Goal: Task Accomplishment & Management: Manage account settings

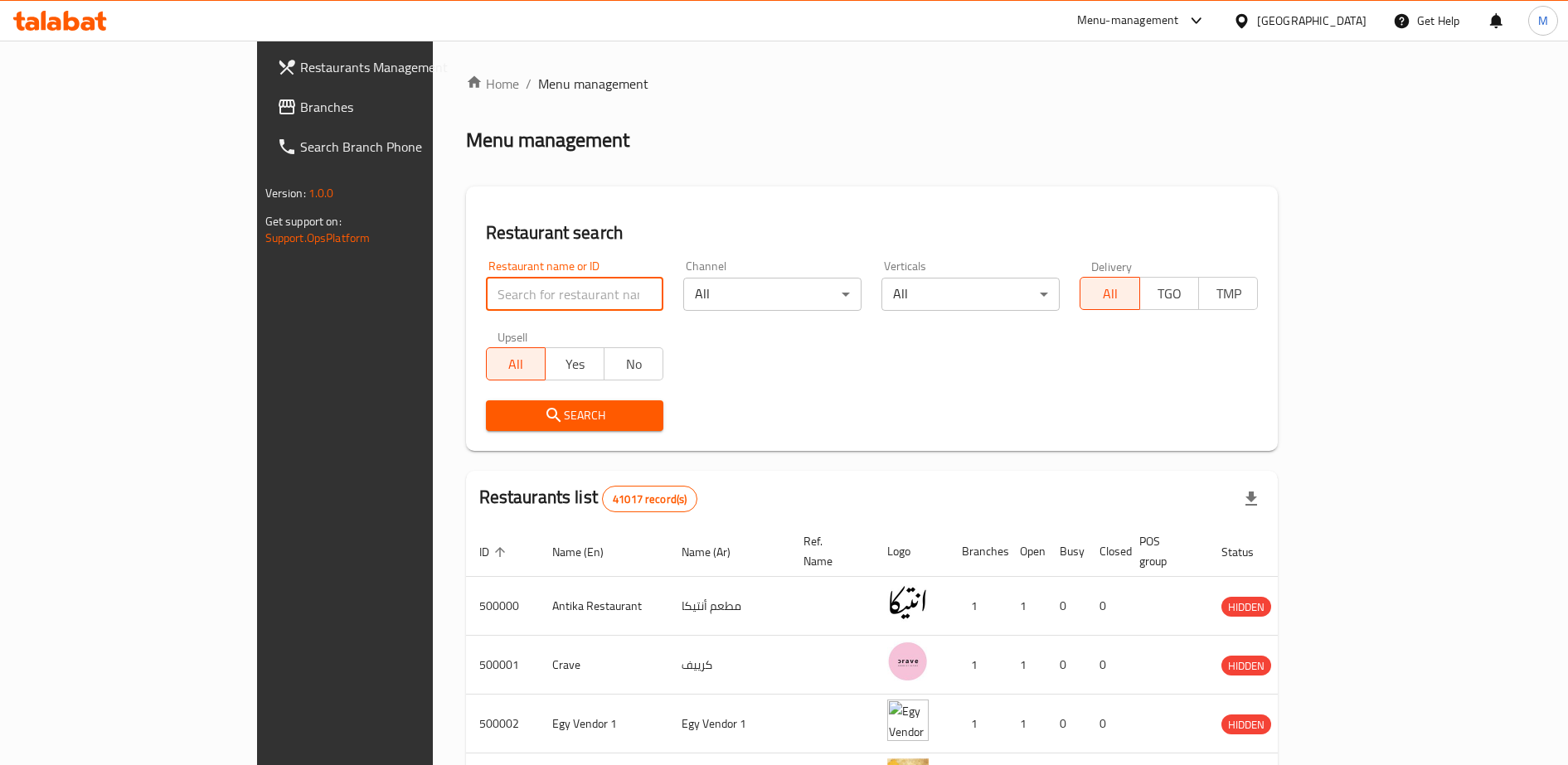
click at [486, 298] on input "search" at bounding box center [575, 294] width 178 height 33
click at [300, 115] on span "Branches" at bounding box center [403, 107] width 206 height 20
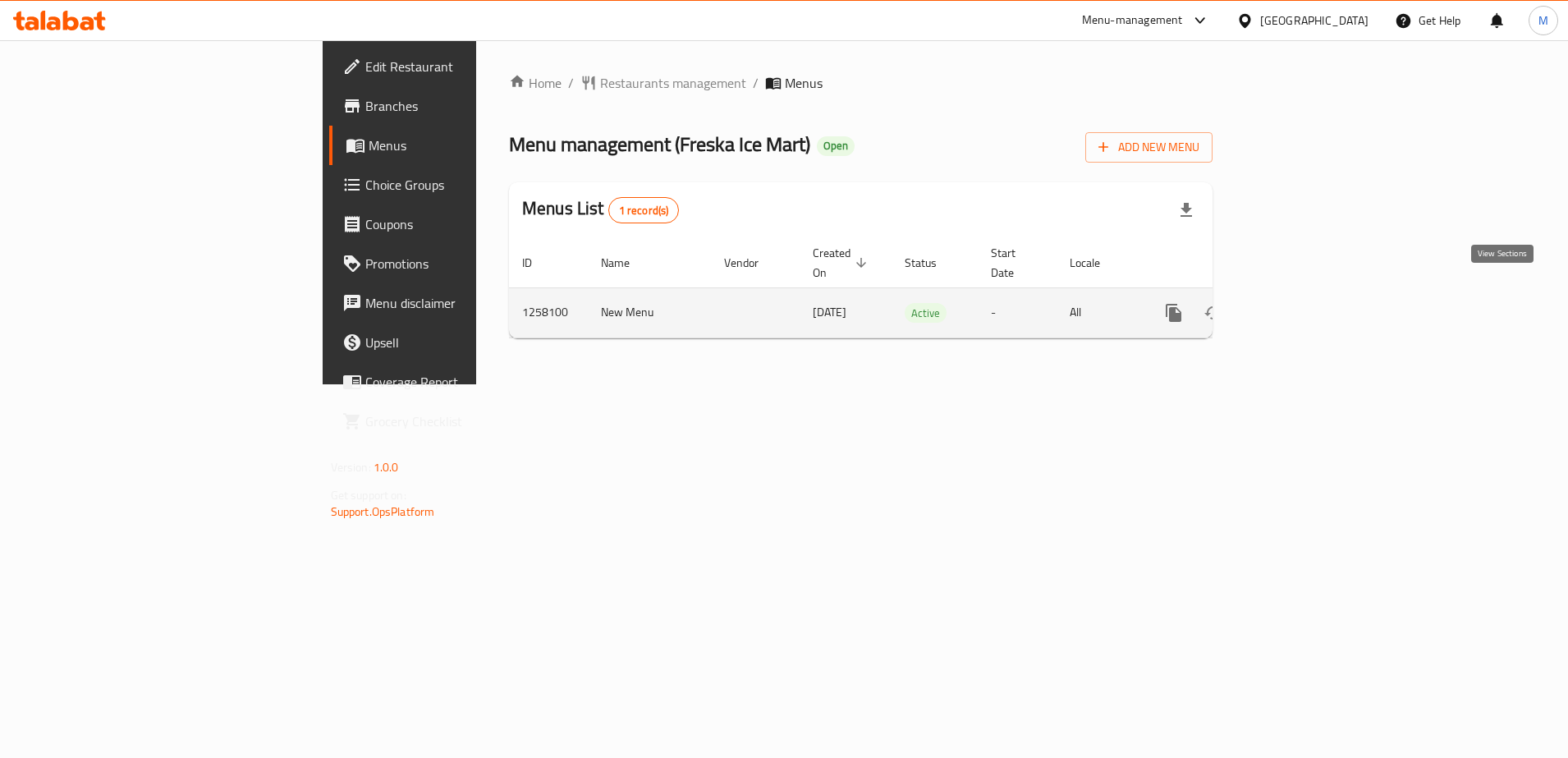
click at [1299, 306] on icon "enhanced table" at bounding box center [1292, 313] width 15 height 15
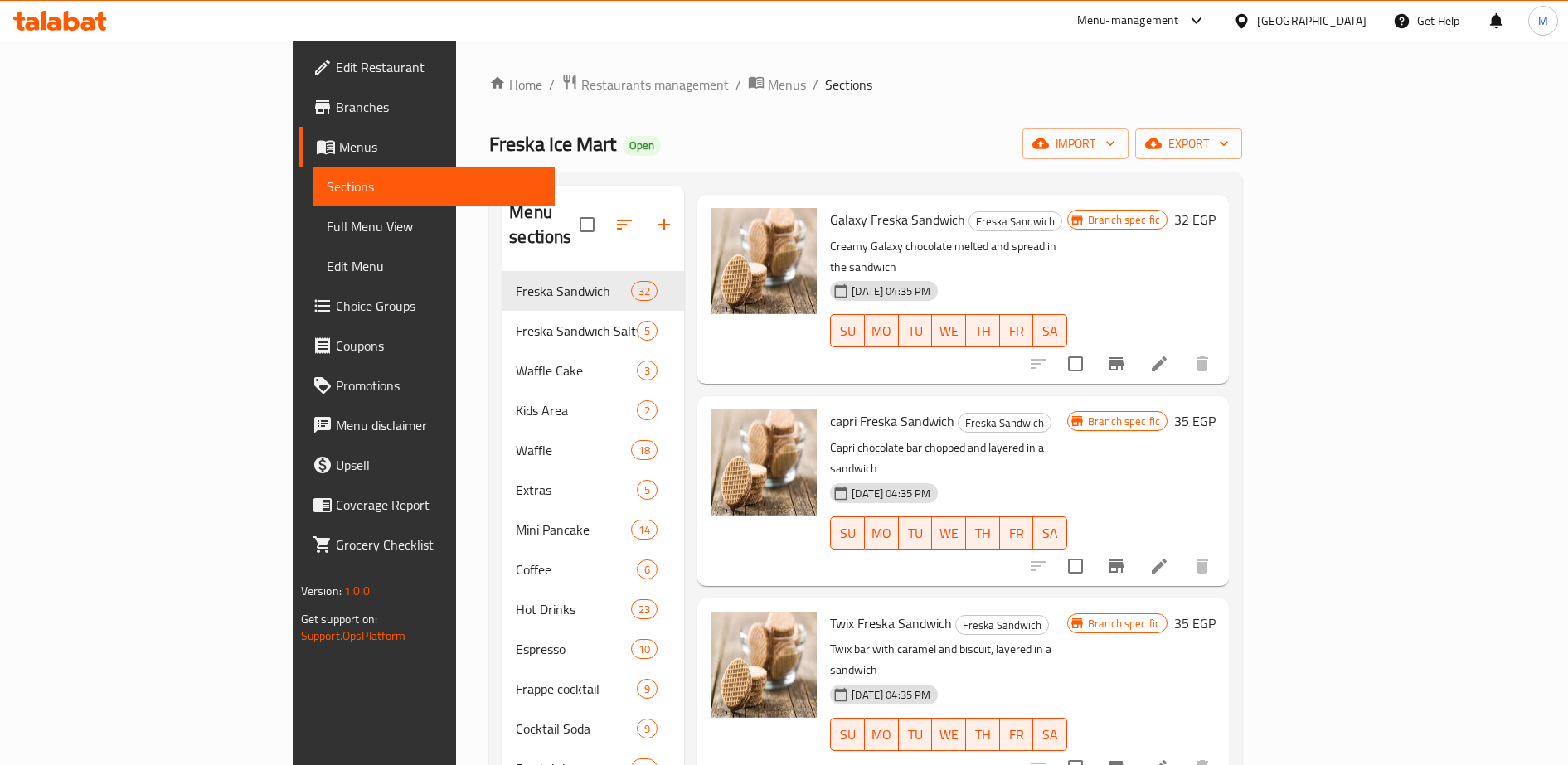
scroll to position [1961, 0]
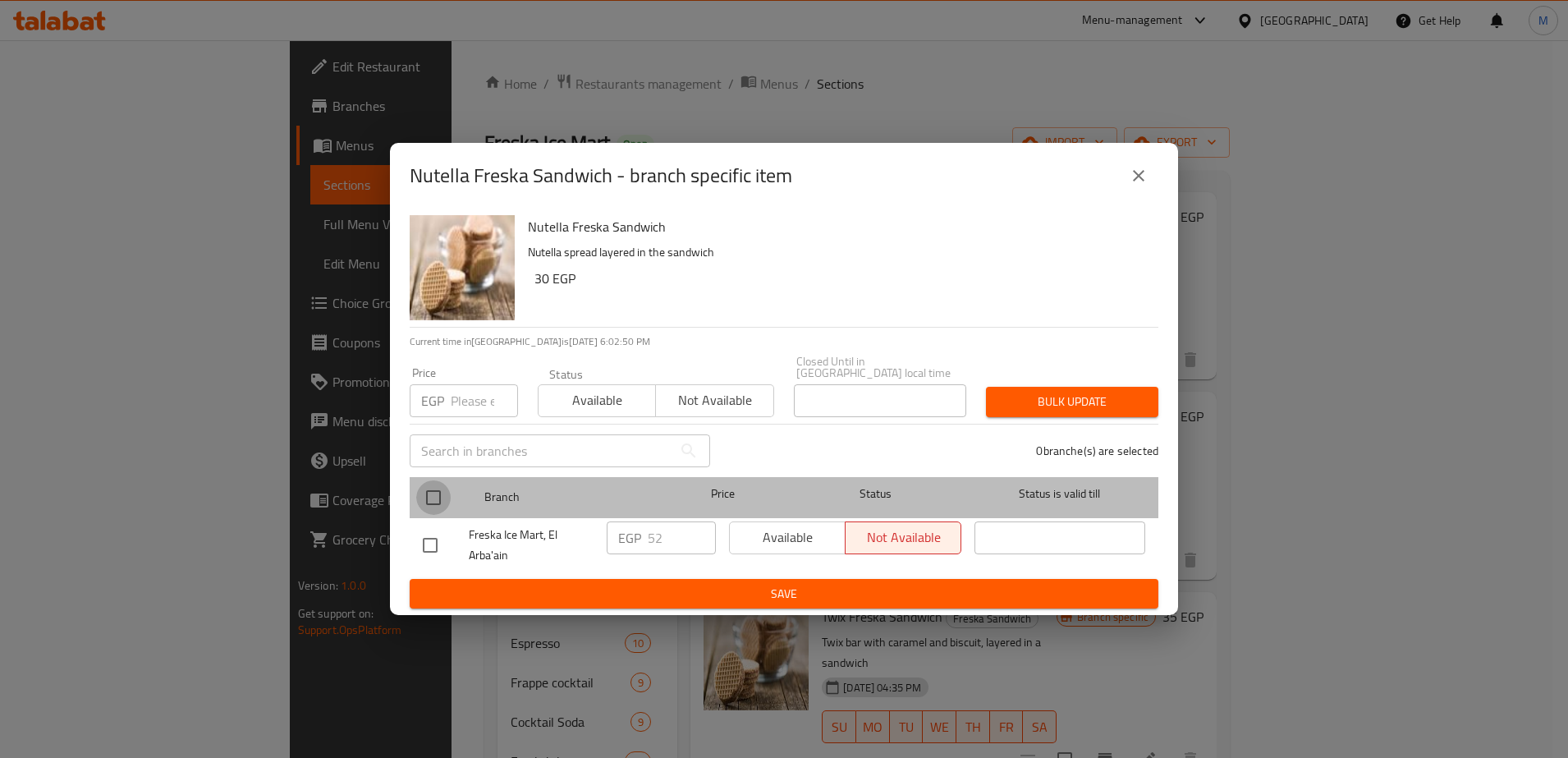
click at [433, 493] on input "checkbox" at bounding box center [434, 498] width 35 height 35
checkbox input "true"
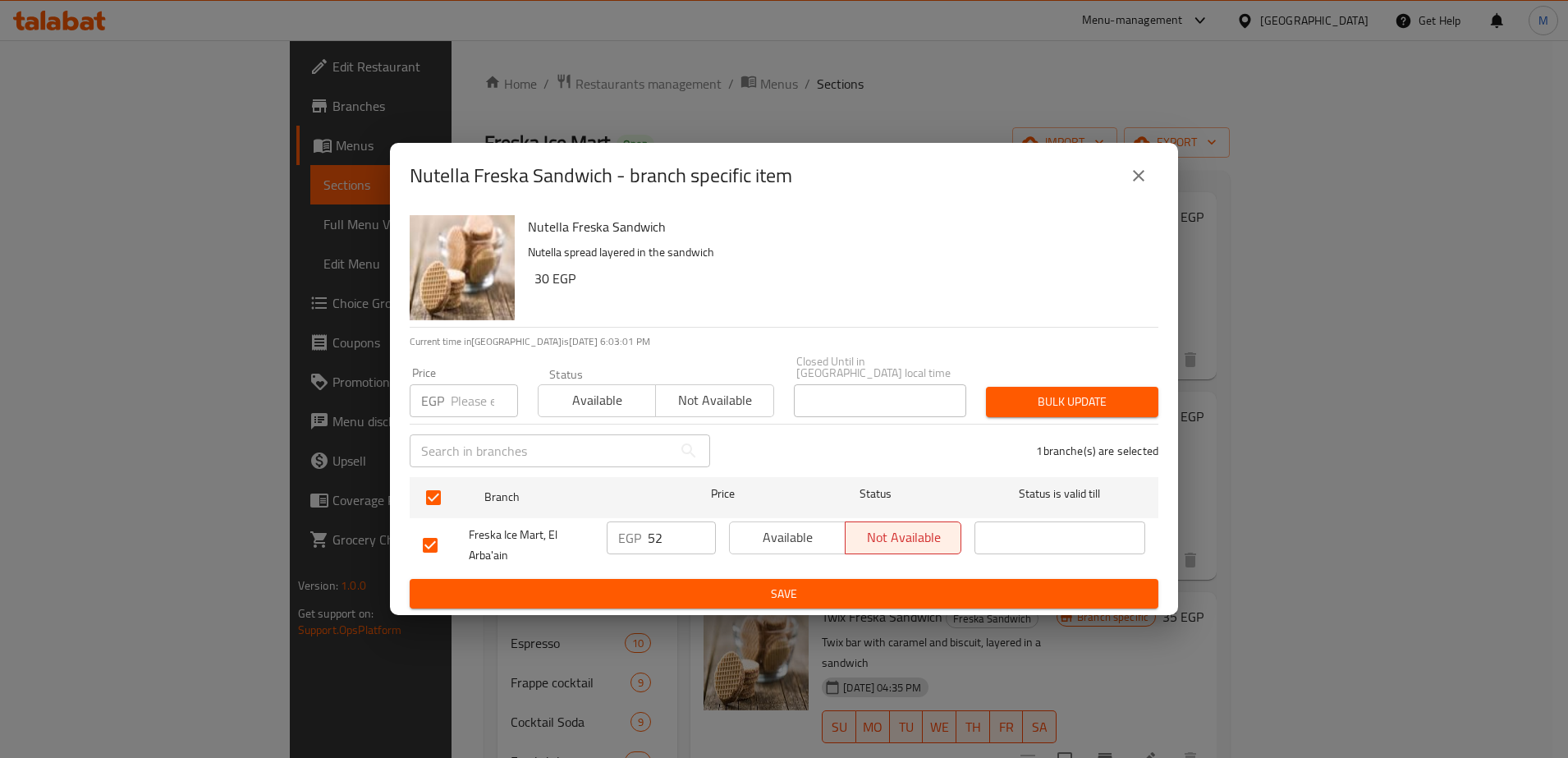
click at [462, 407] on input "number" at bounding box center [483, 401] width 67 height 33
type input "65"
click at [663, 536] on input "52" at bounding box center [681, 538] width 68 height 33
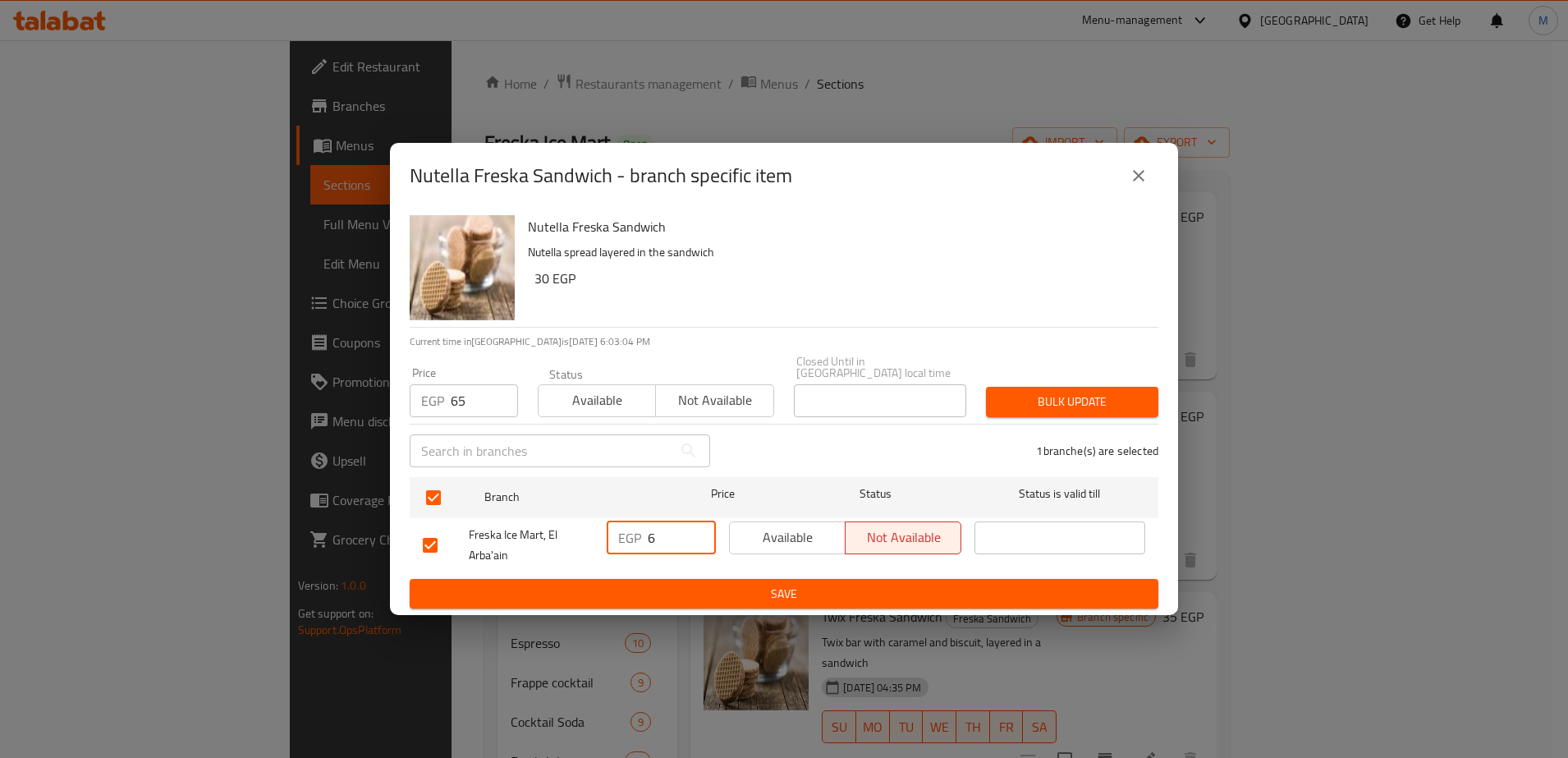
click at [663, 536] on input "6" at bounding box center [681, 538] width 68 height 33
type input "65"
click at [797, 535] on span "Available" at bounding box center [787, 538] width 103 height 24
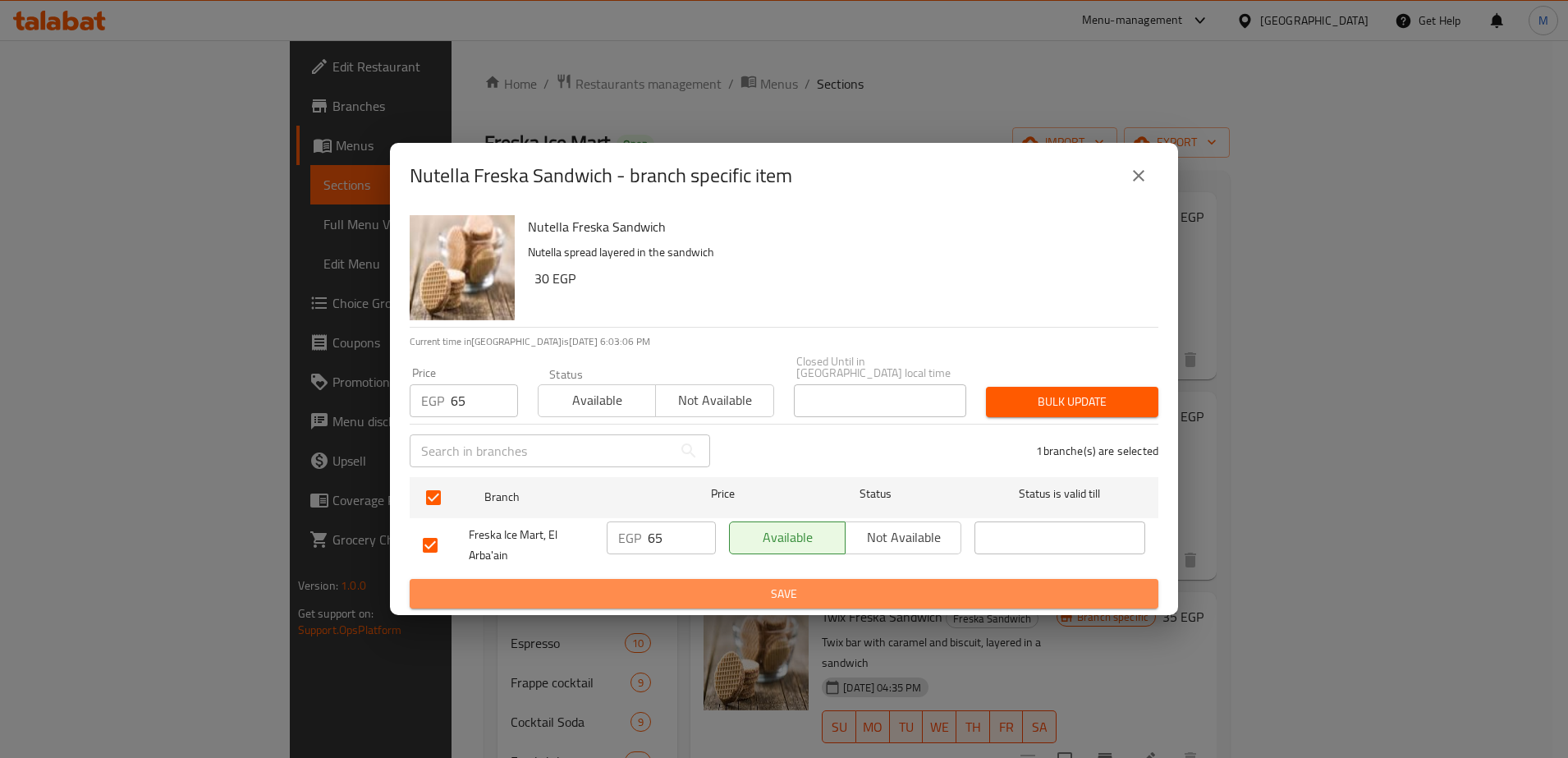
click at [792, 591] on span "Save" at bounding box center [784, 594] width 722 height 21
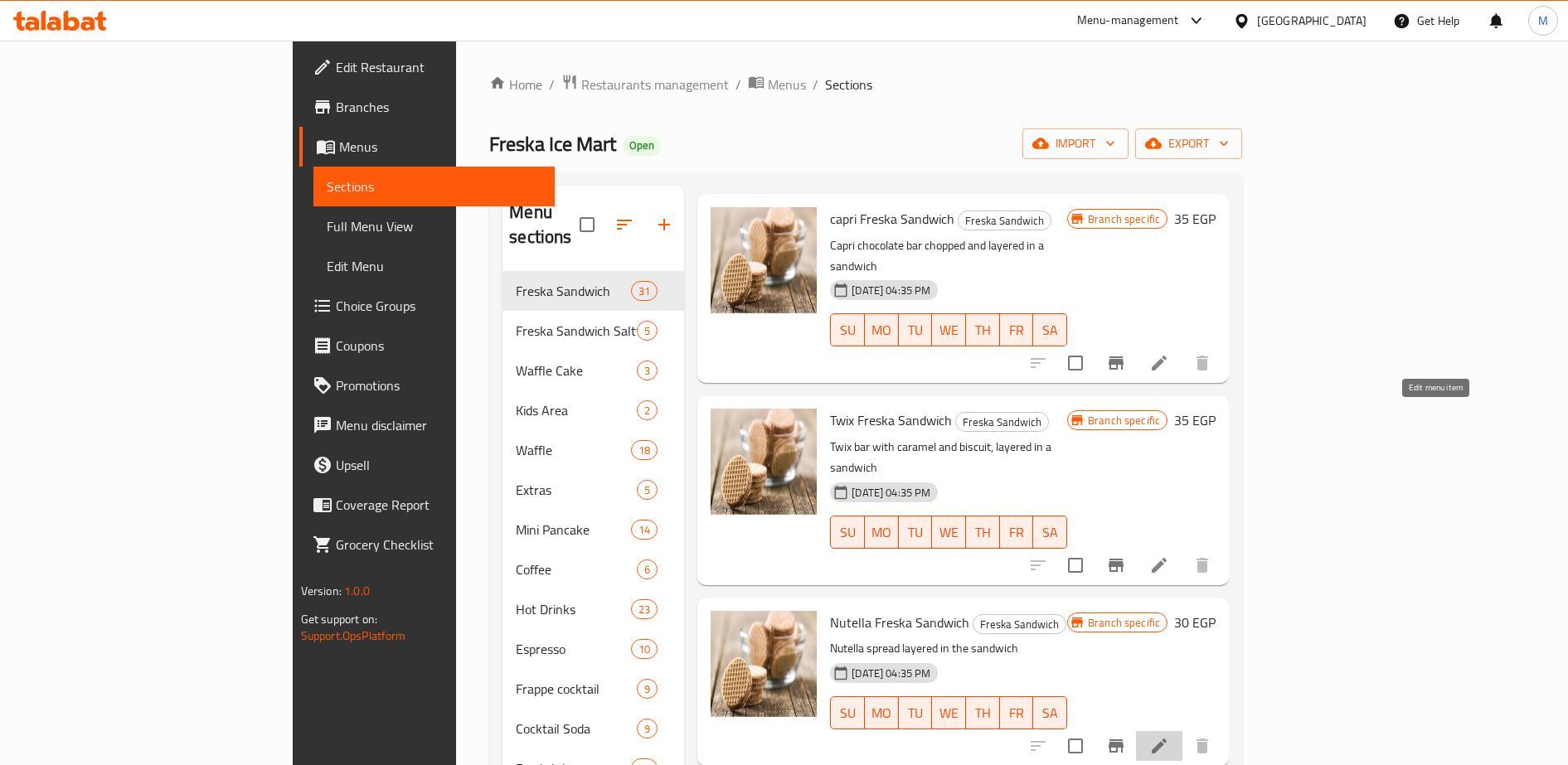
click at [1169, 736] on icon at bounding box center [1159, 746] width 20 height 20
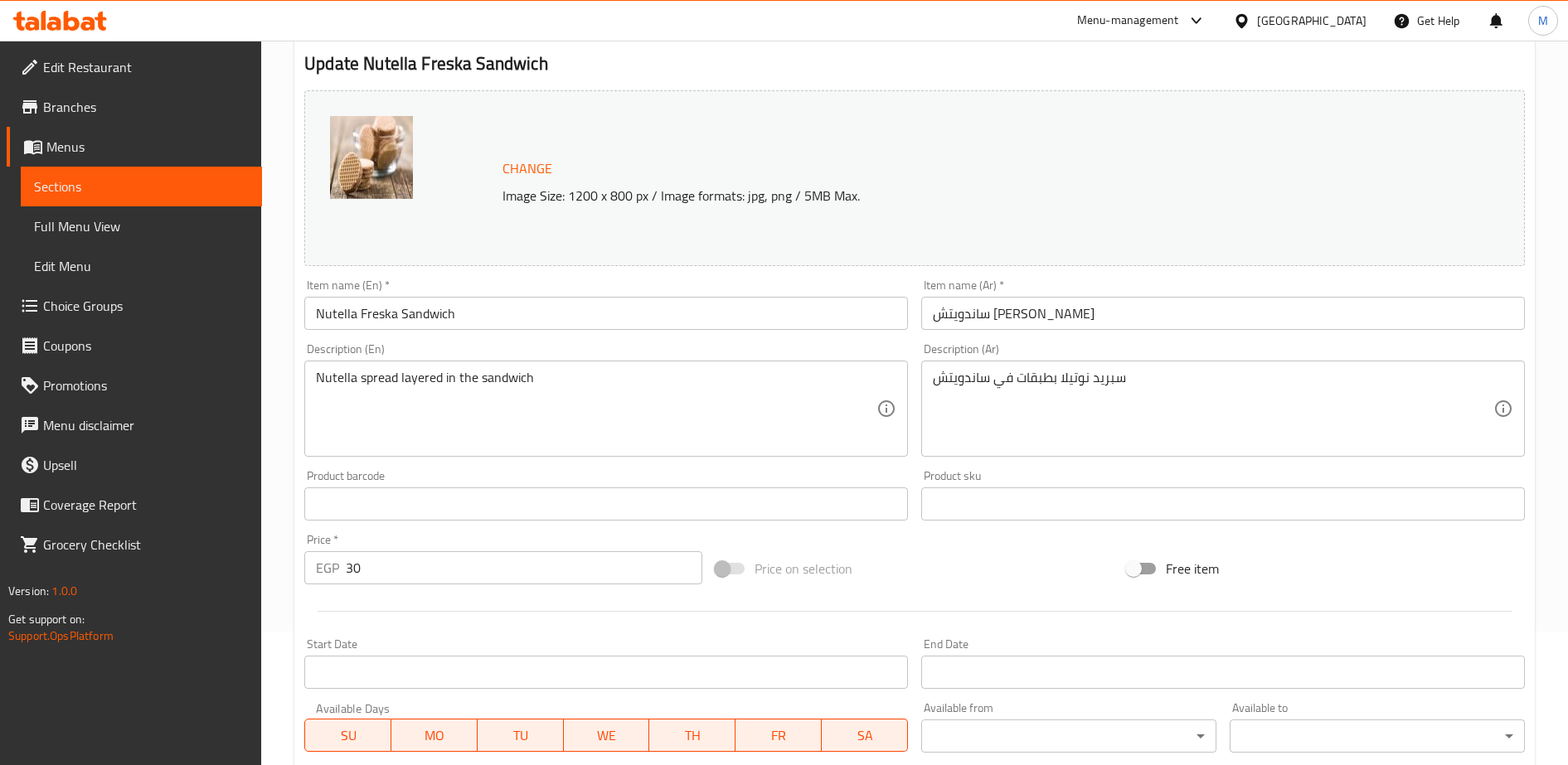
scroll to position [137, 0]
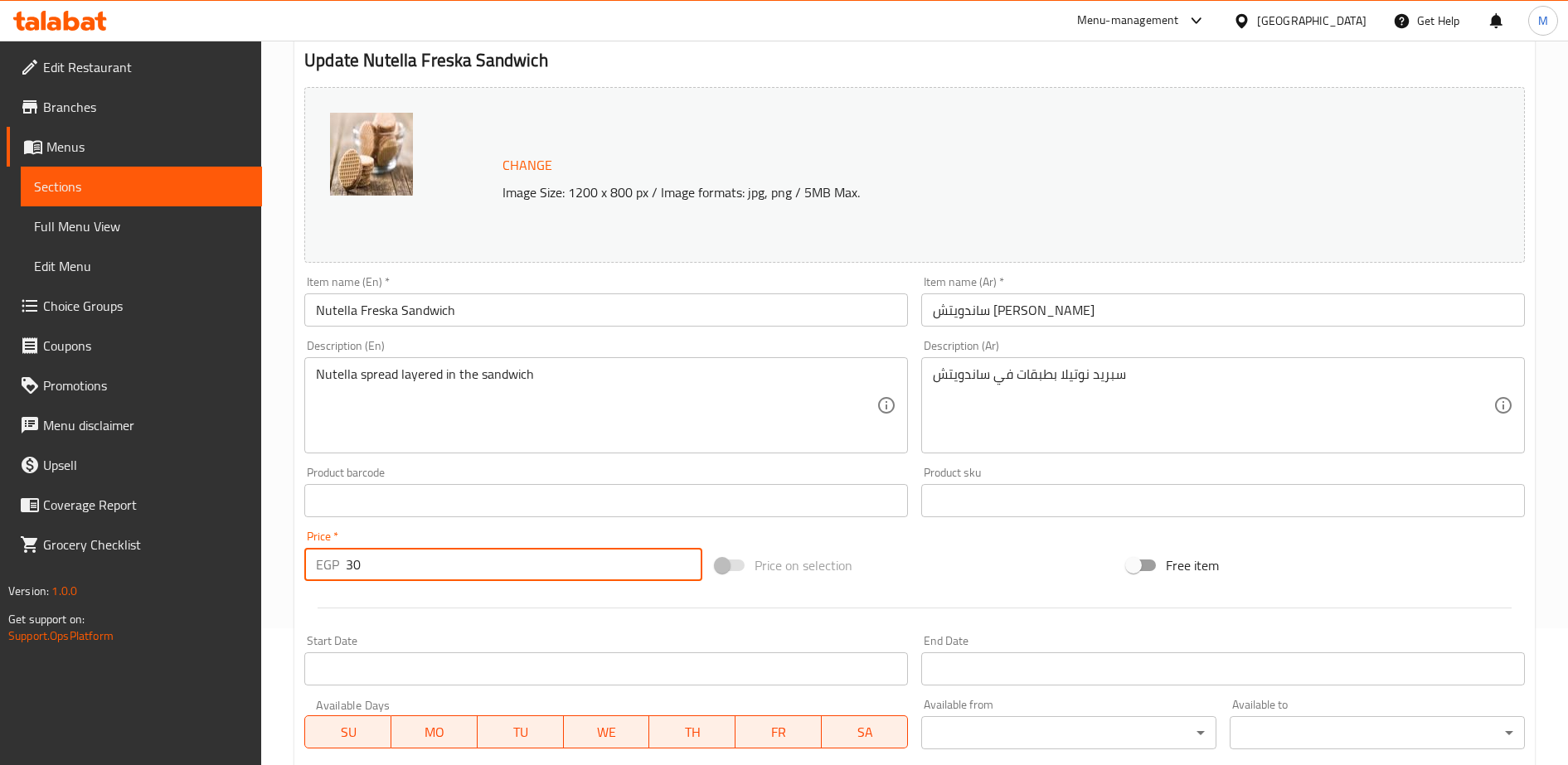
click at [426, 559] on input "30" at bounding box center [524, 564] width 356 height 33
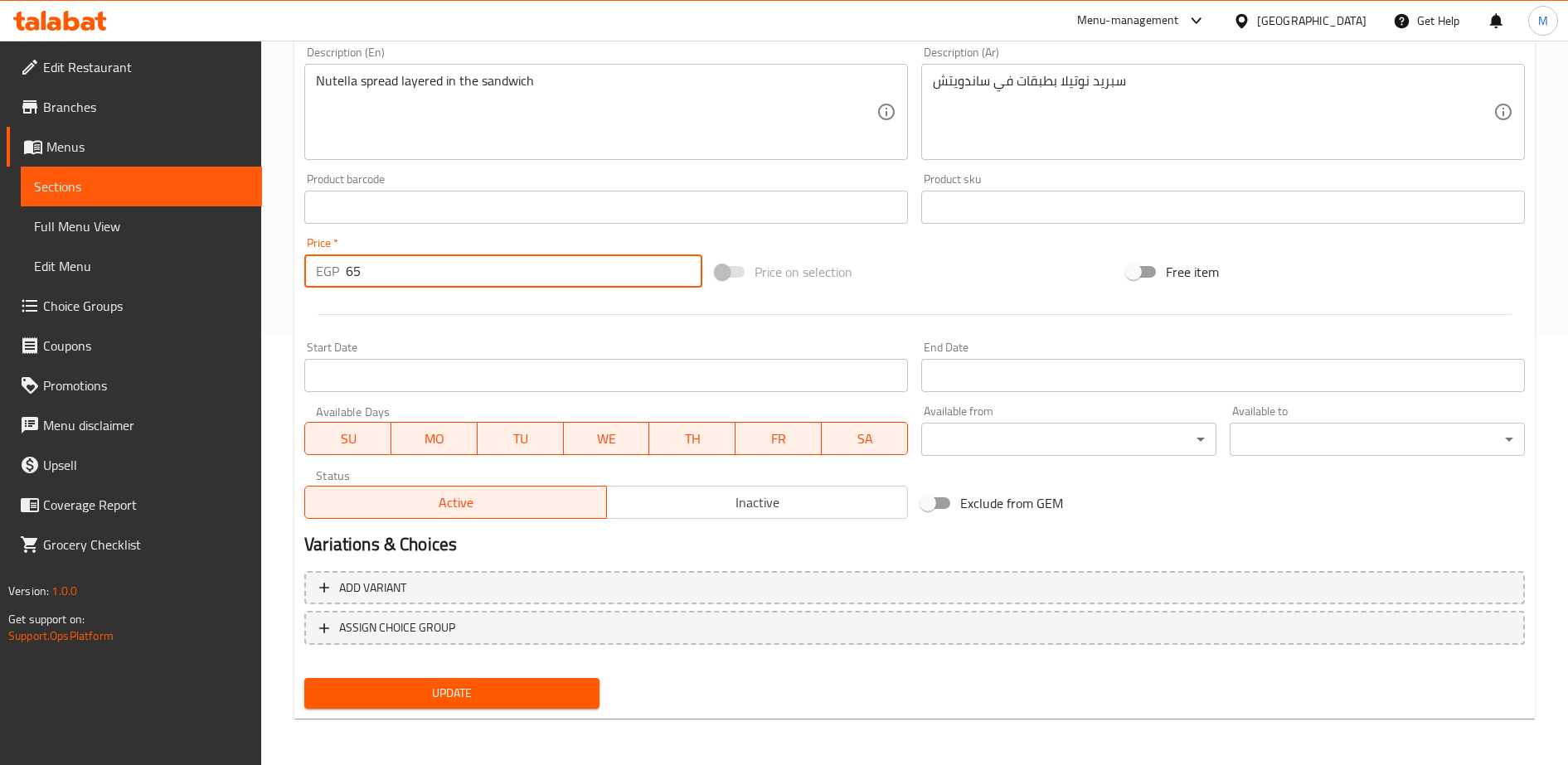
type input "65"
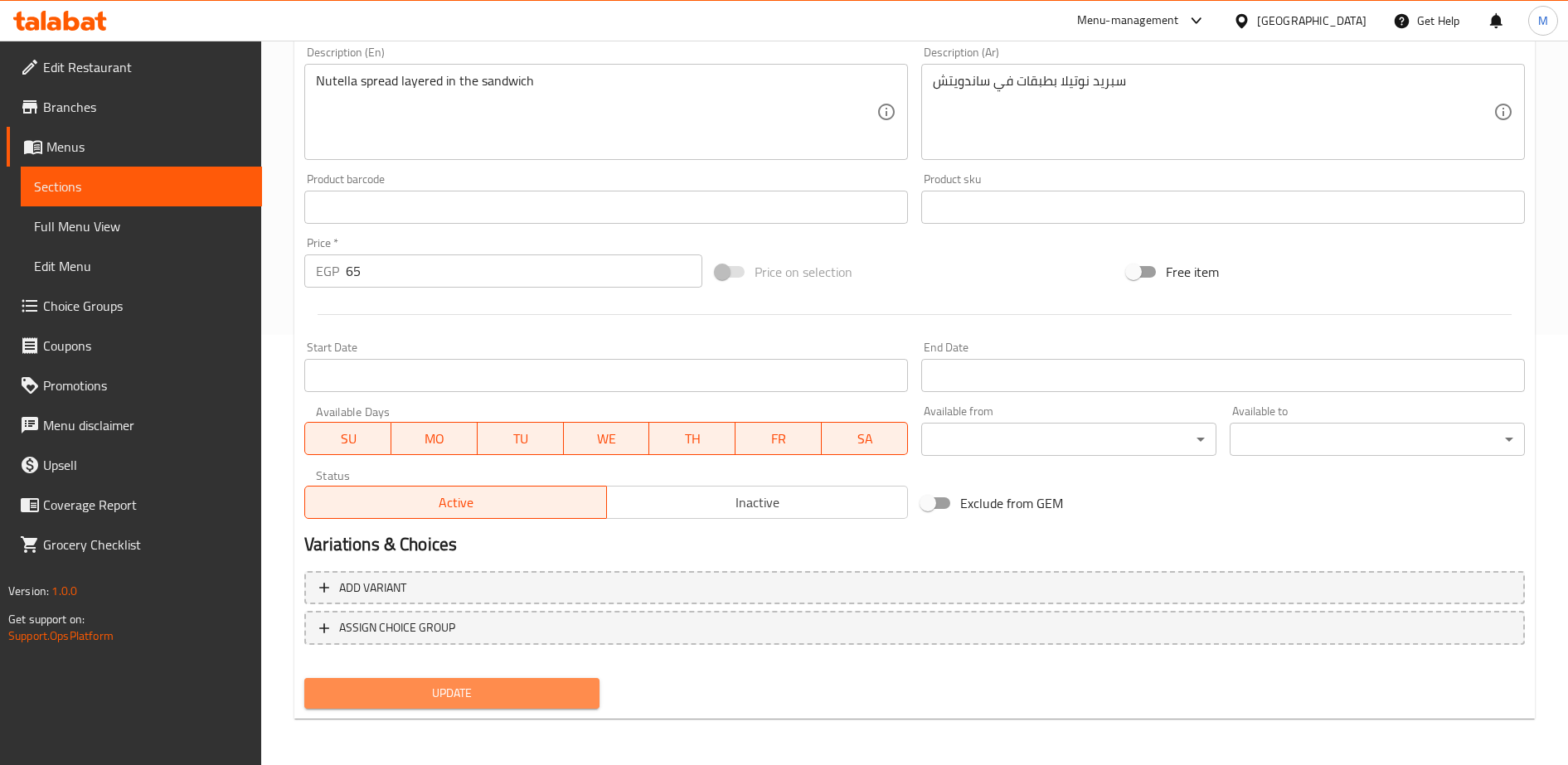
click at [452, 691] on span "Update" at bounding box center [452, 693] width 268 height 21
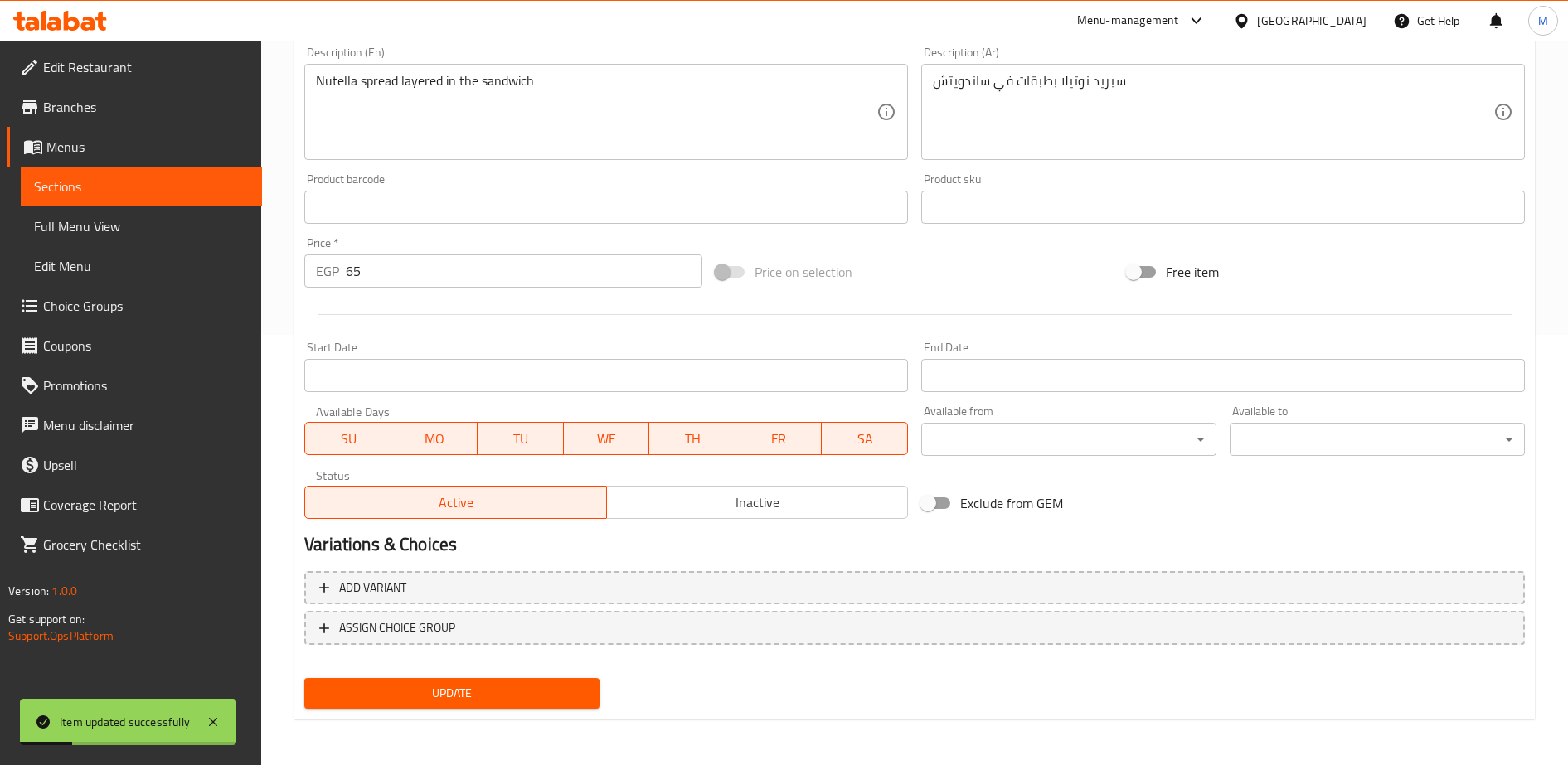
scroll to position [0, 0]
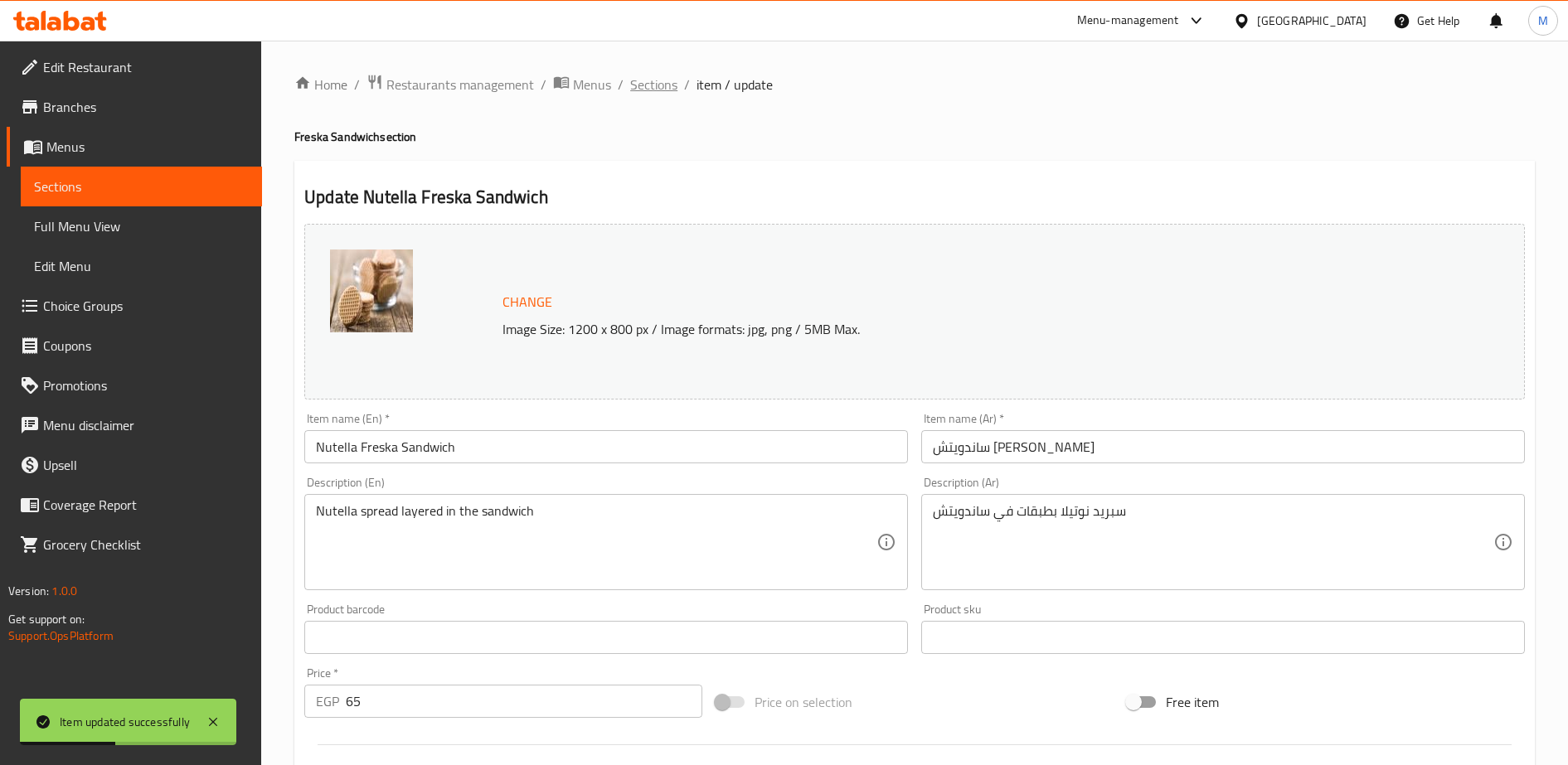
click at [646, 80] on span "Sections" at bounding box center [653, 84] width 48 height 20
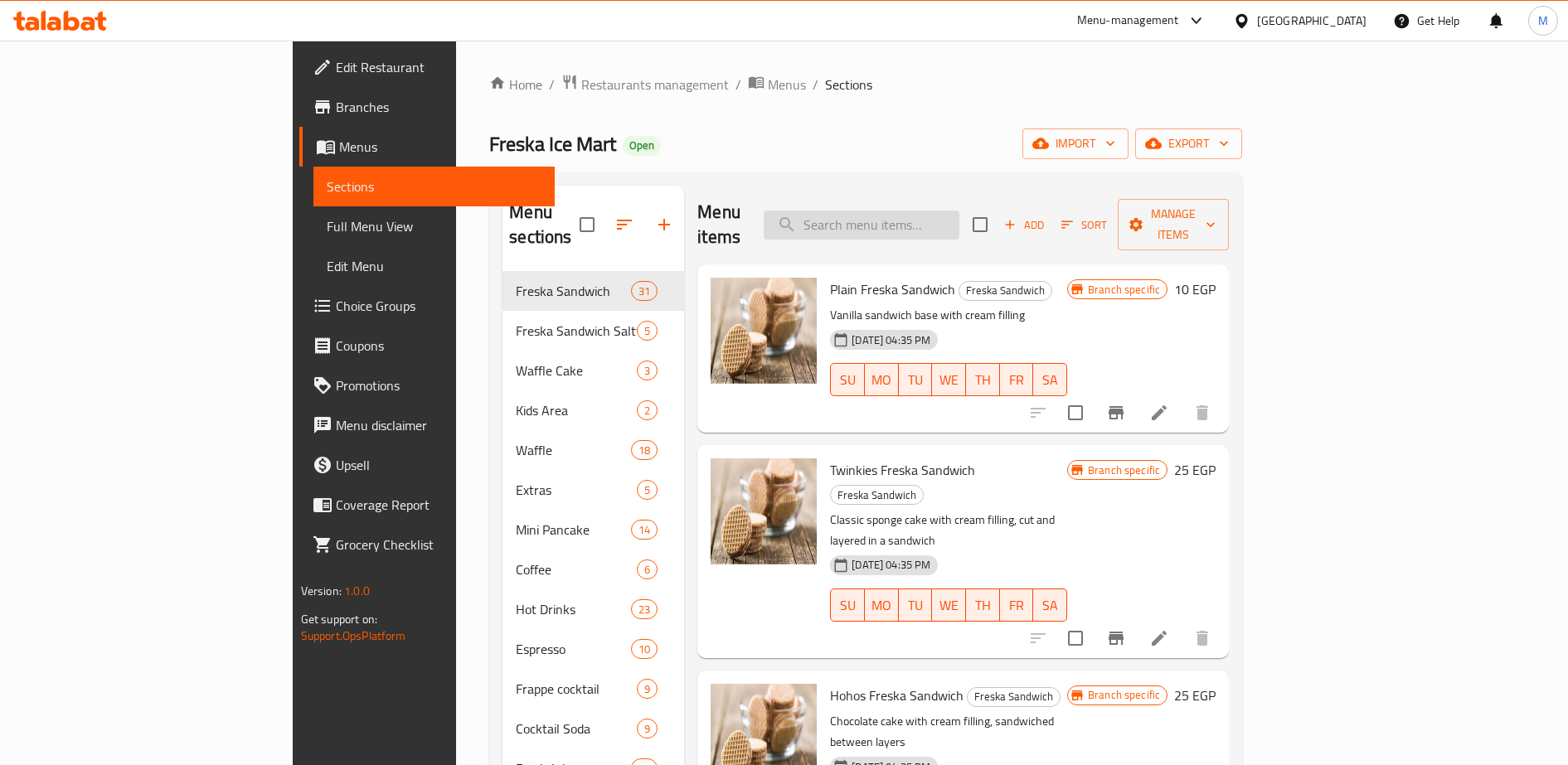
click at [948, 213] on input "search" at bounding box center [861, 225] width 196 height 29
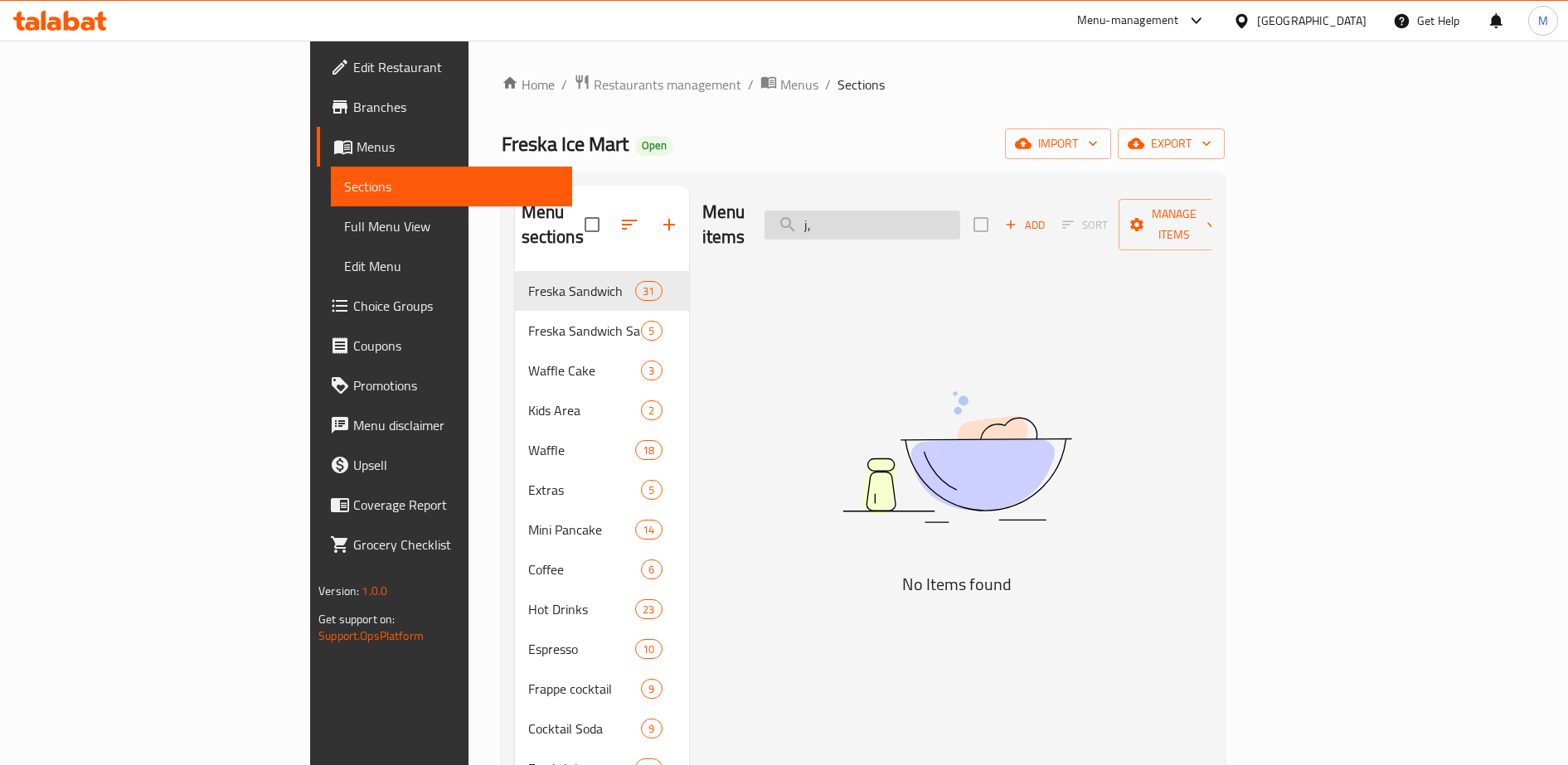
type input "j"
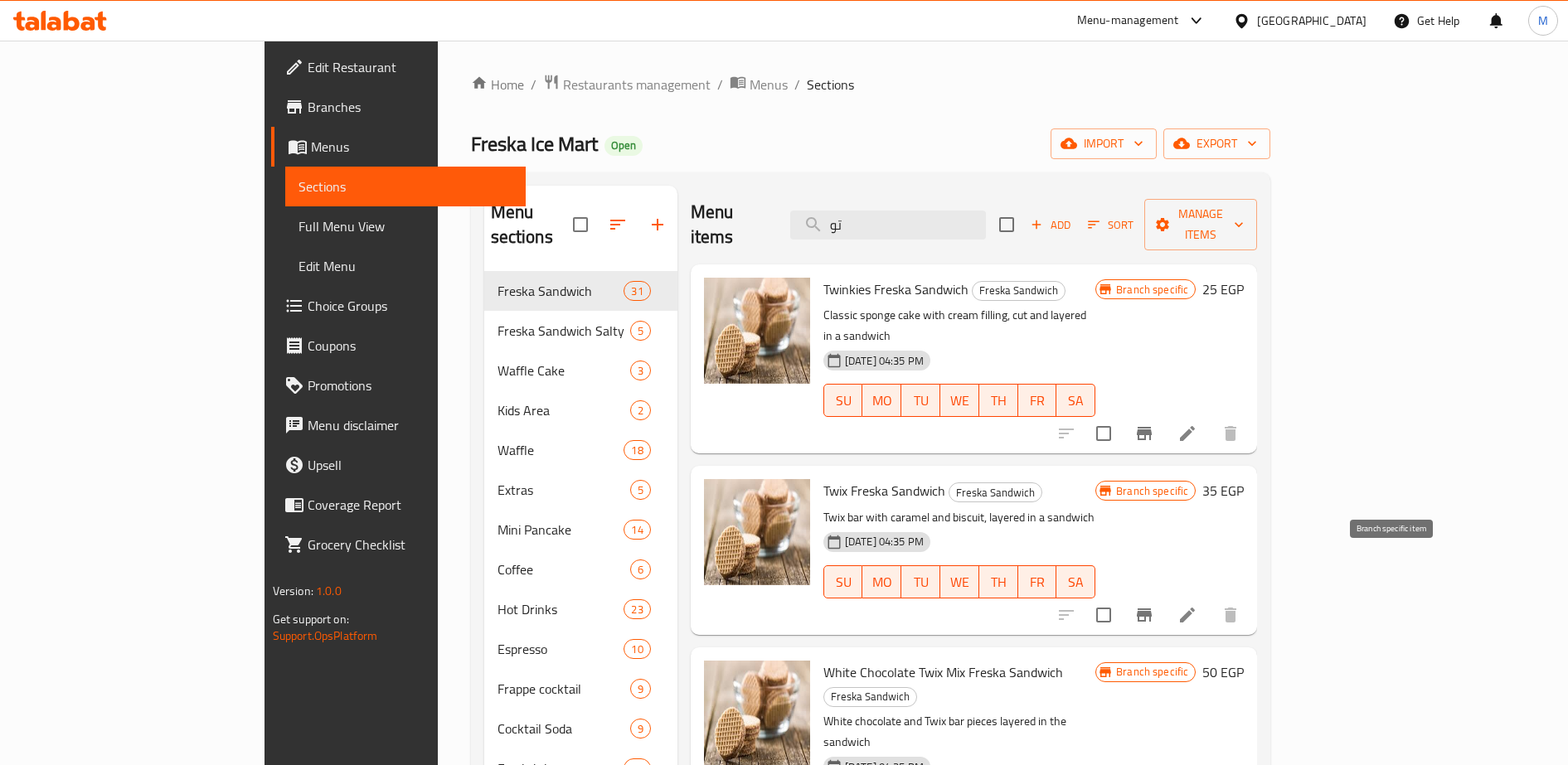
type input "تو"
click at [1154, 605] on icon "Branch-specific-item" at bounding box center [1144, 615] width 20 height 20
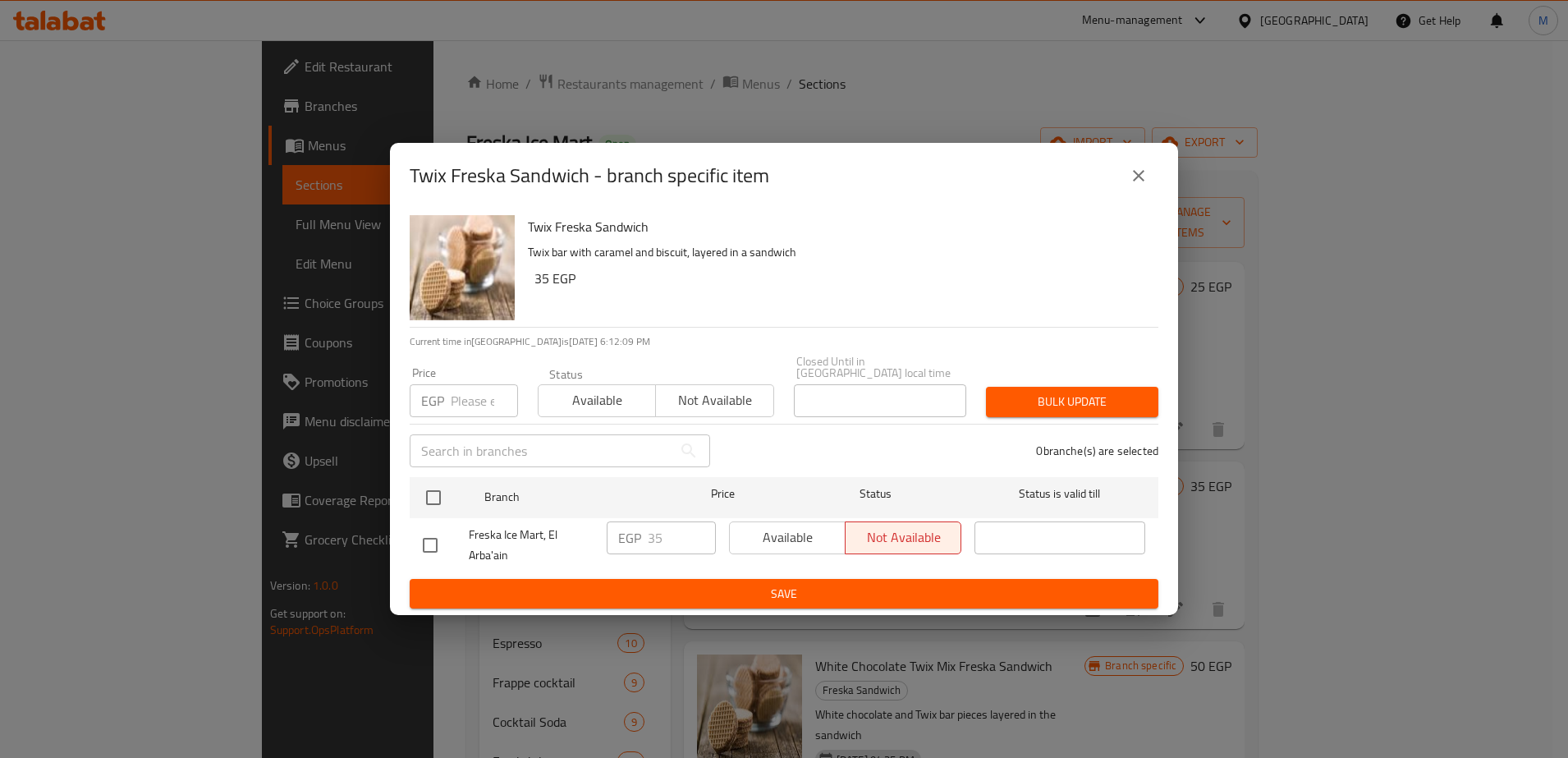
click at [455, 393] on input "number" at bounding box center [483, 401] width 67 height 33
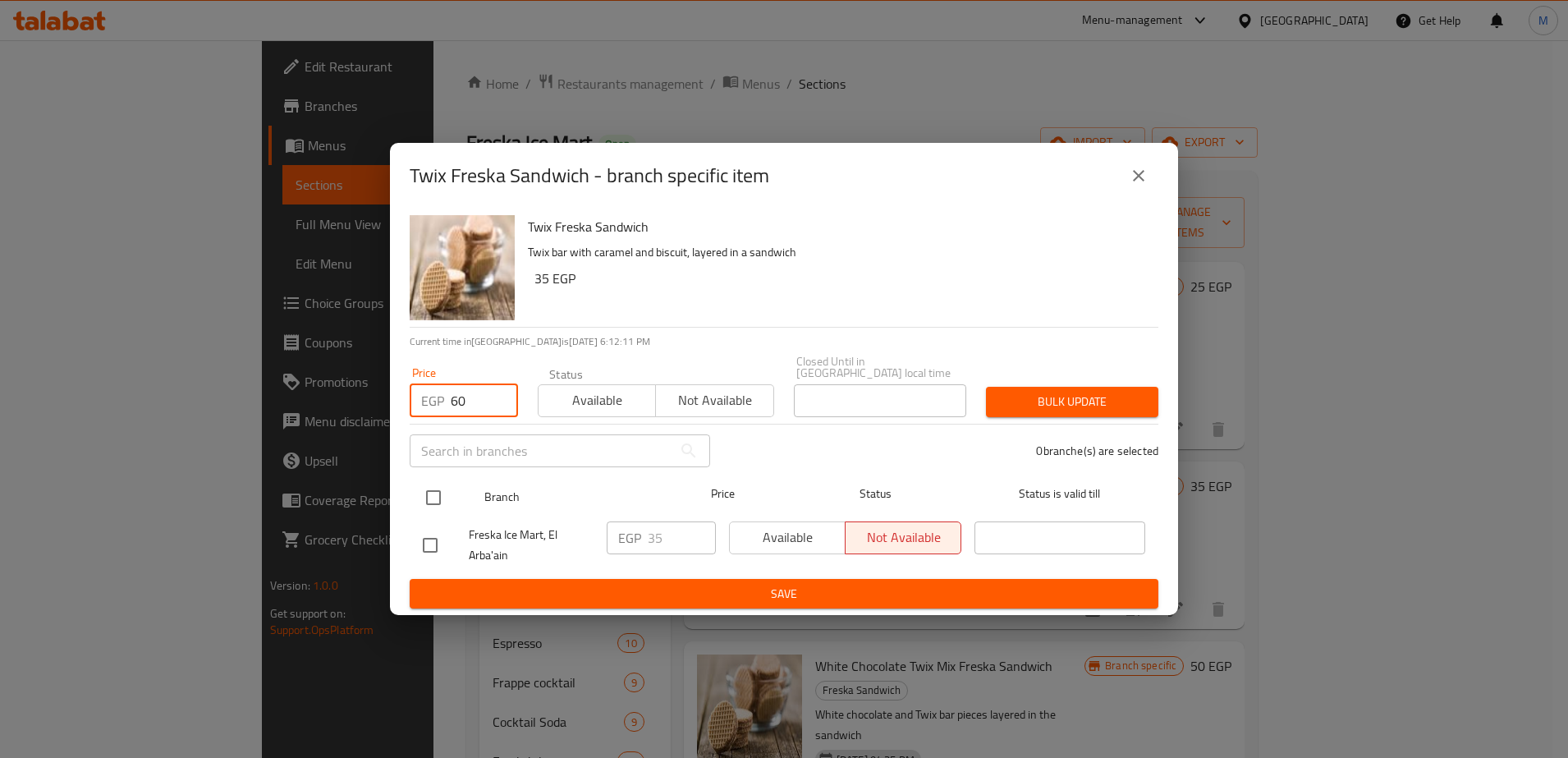
type input "60"
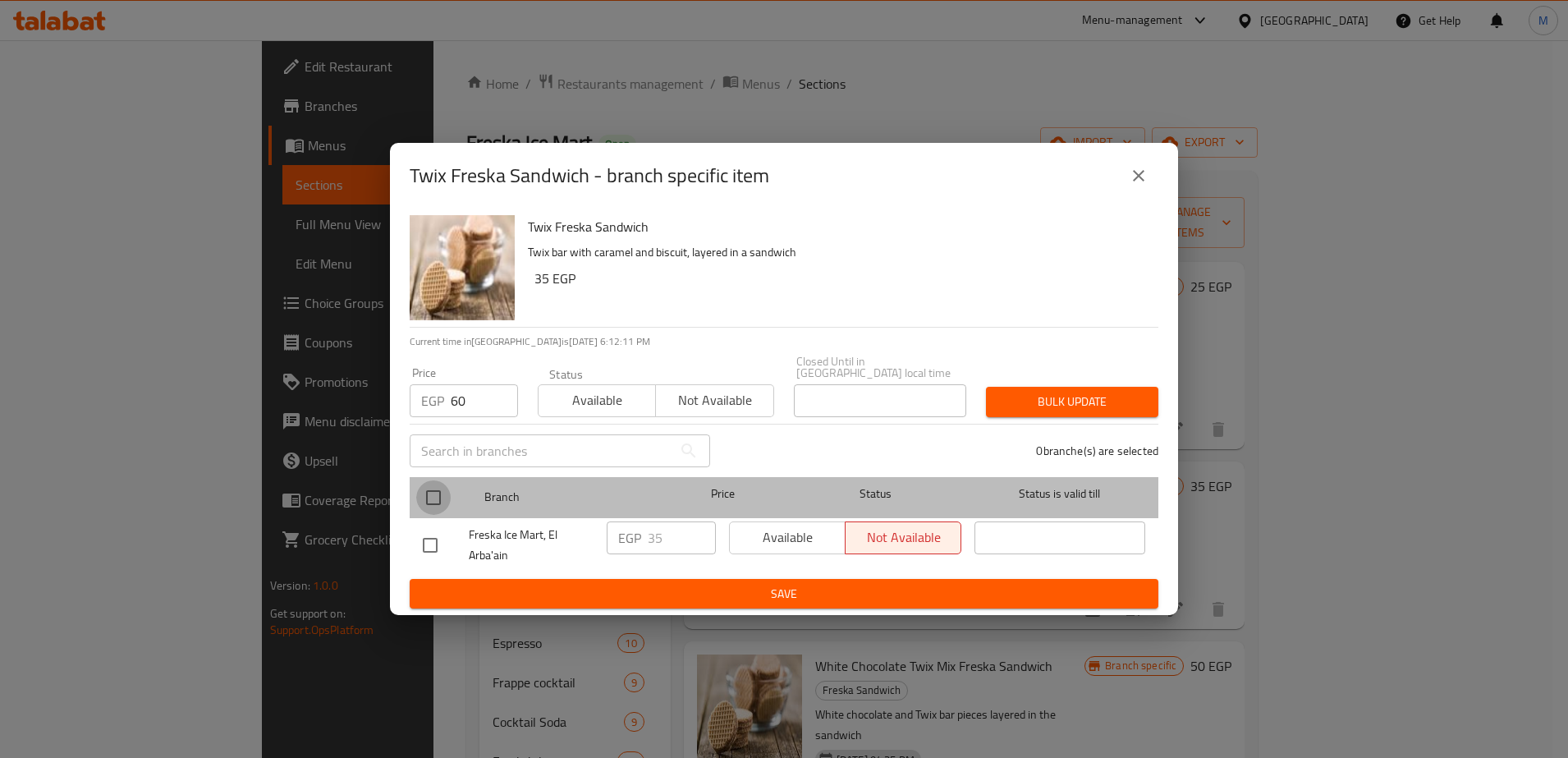
click at [435, 490] on input "checkbox" at bounding box center [434, 498] width 35 height 35
checkbox input "true"
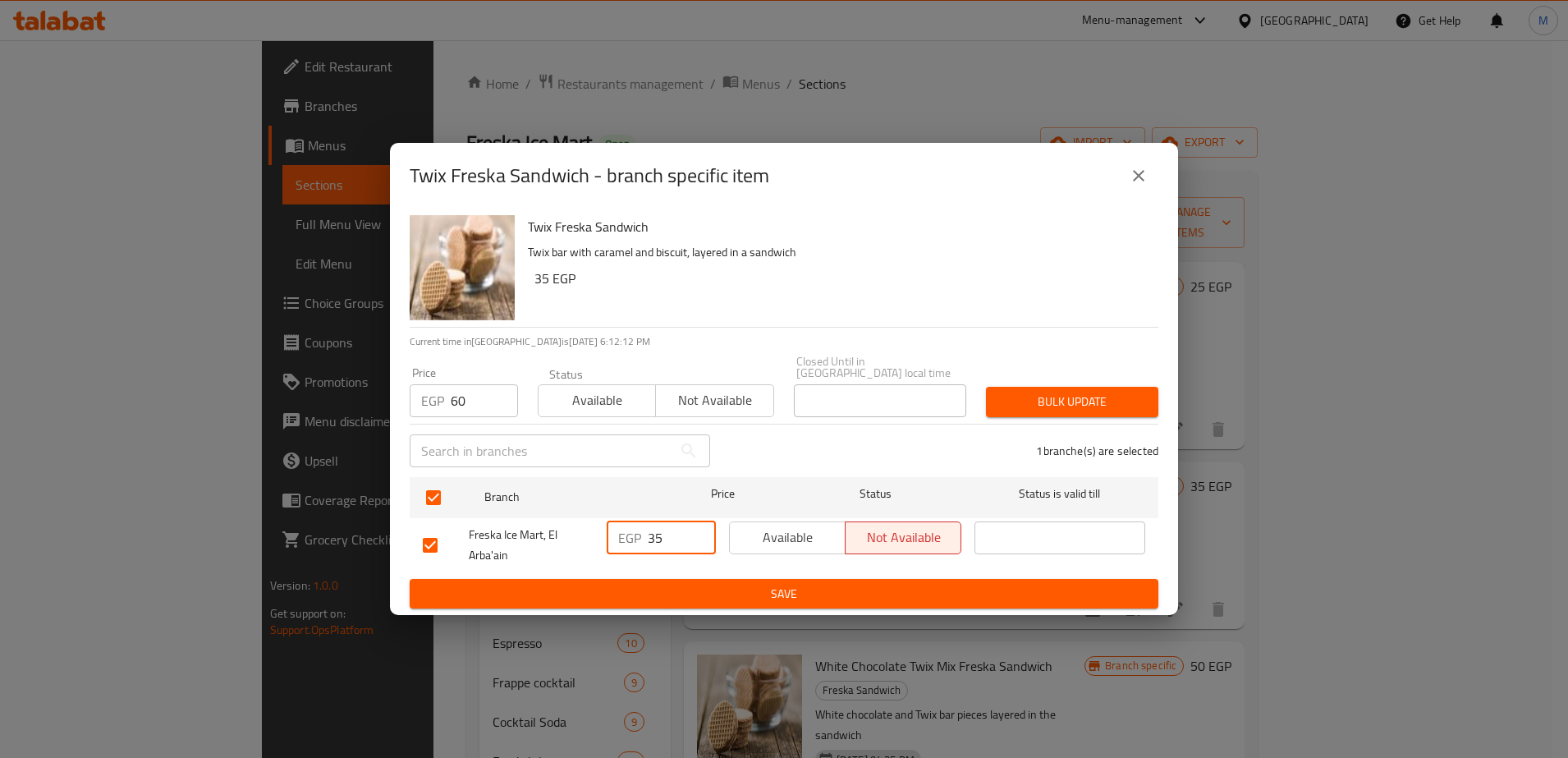
click at [662, 526] on input "35" at bounding box center [681, 538] width 68 height 33
click at [662, 526] on input "6" at bounding box center [681, 538] width 68 height 33
type input "60"
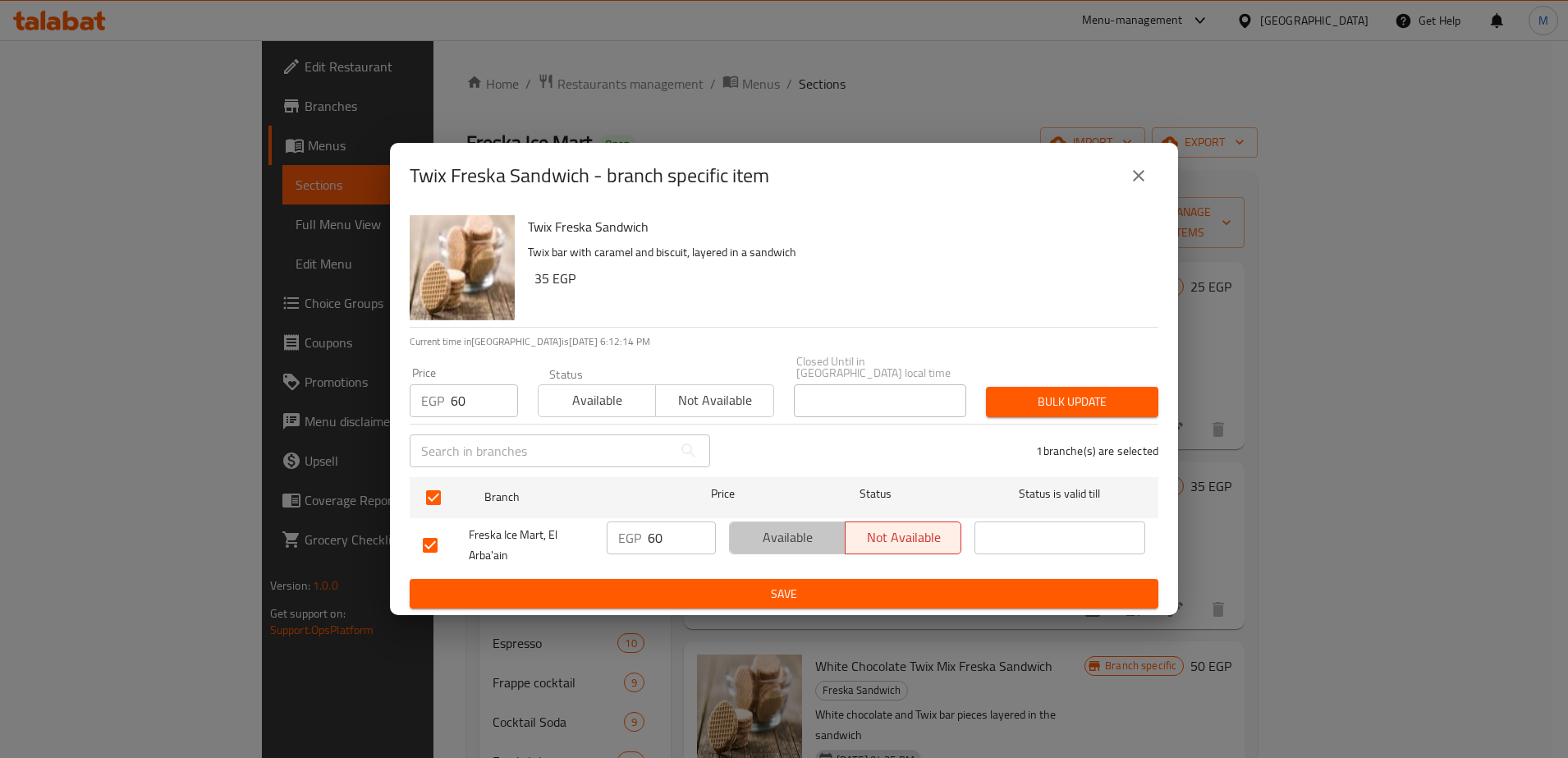
click at [814, 533] on span "Available" at bounding box center [787, 538] width 103 height 24
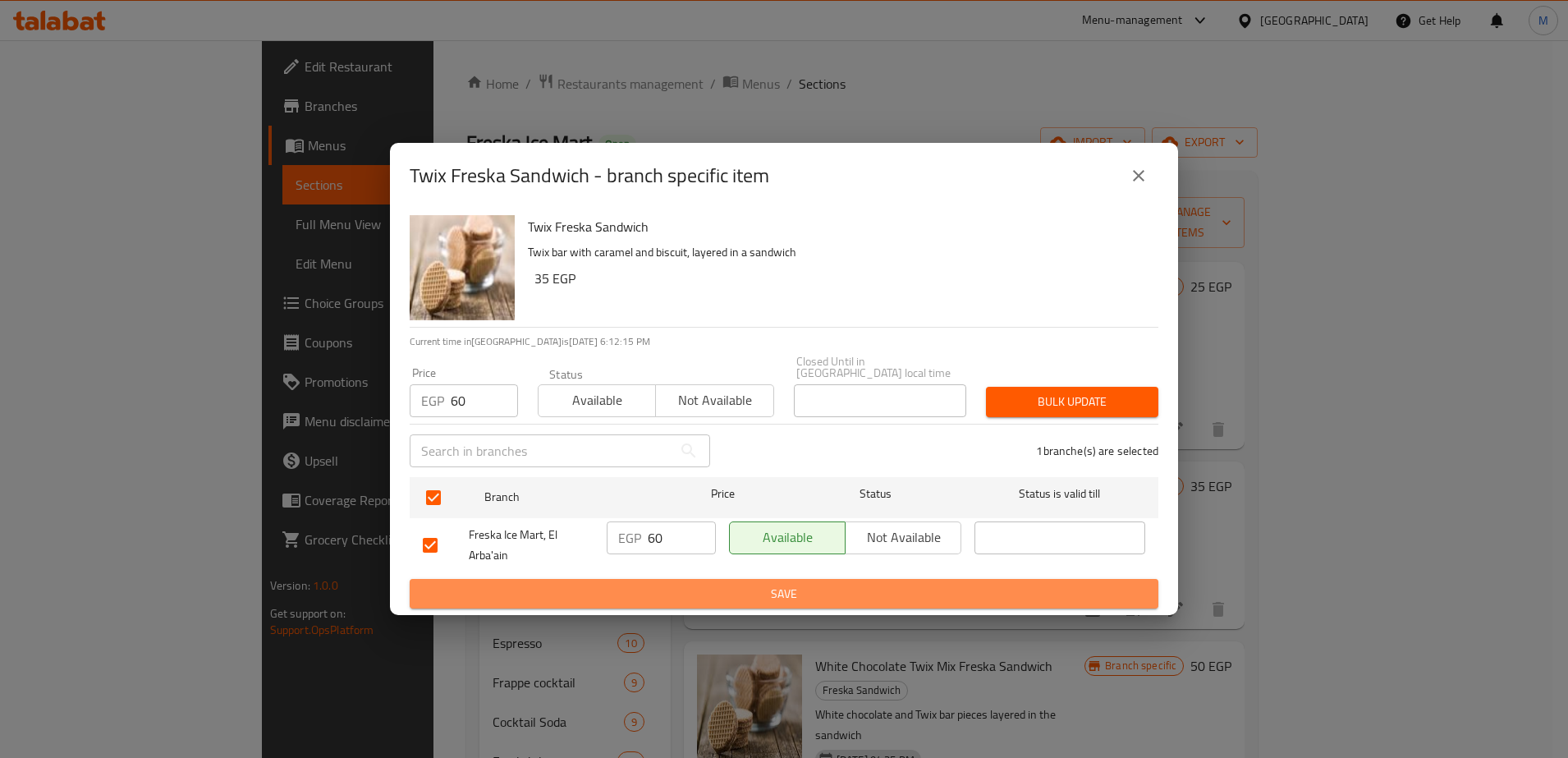
click at [782, 586] on span "Save" at bounding box center [784, 594] width 722 height 21
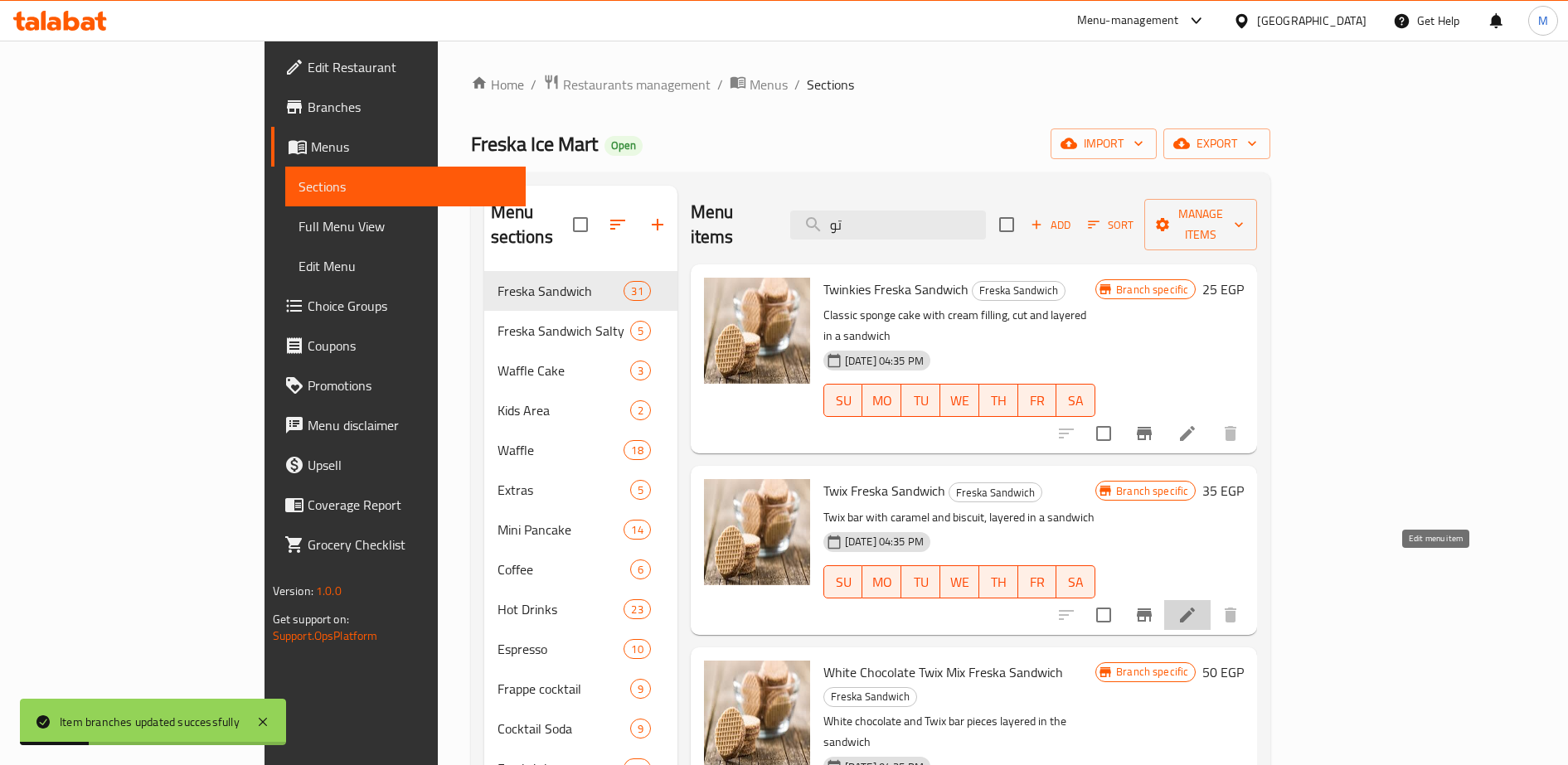
click at [1195, 608] on icon at bounding box center [1187, 615] width 15 height 15
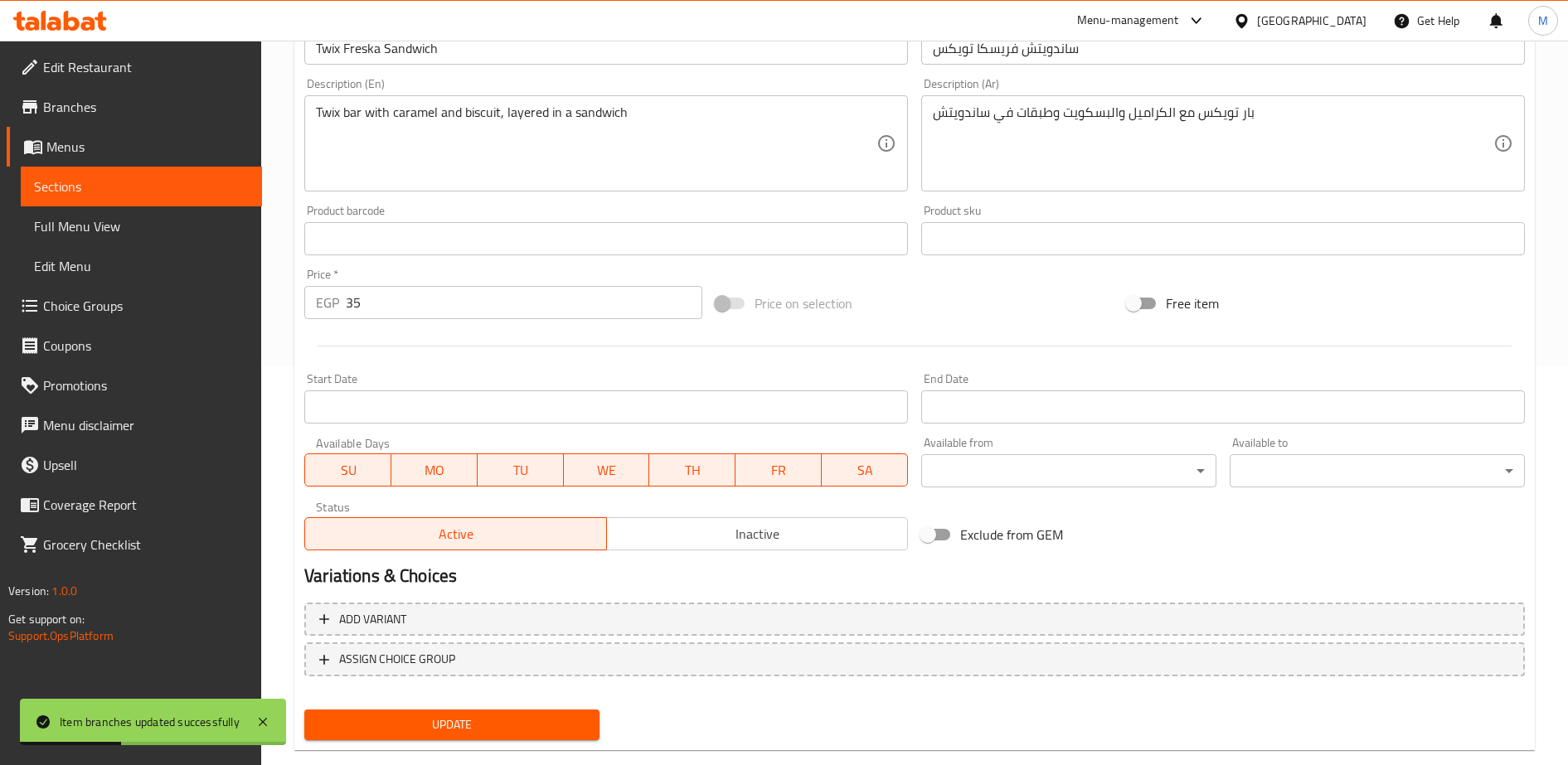
scroll to position [398, 0]
click at [376, 306] on input "35" at bounding box center [524, 303] width 356 height 33
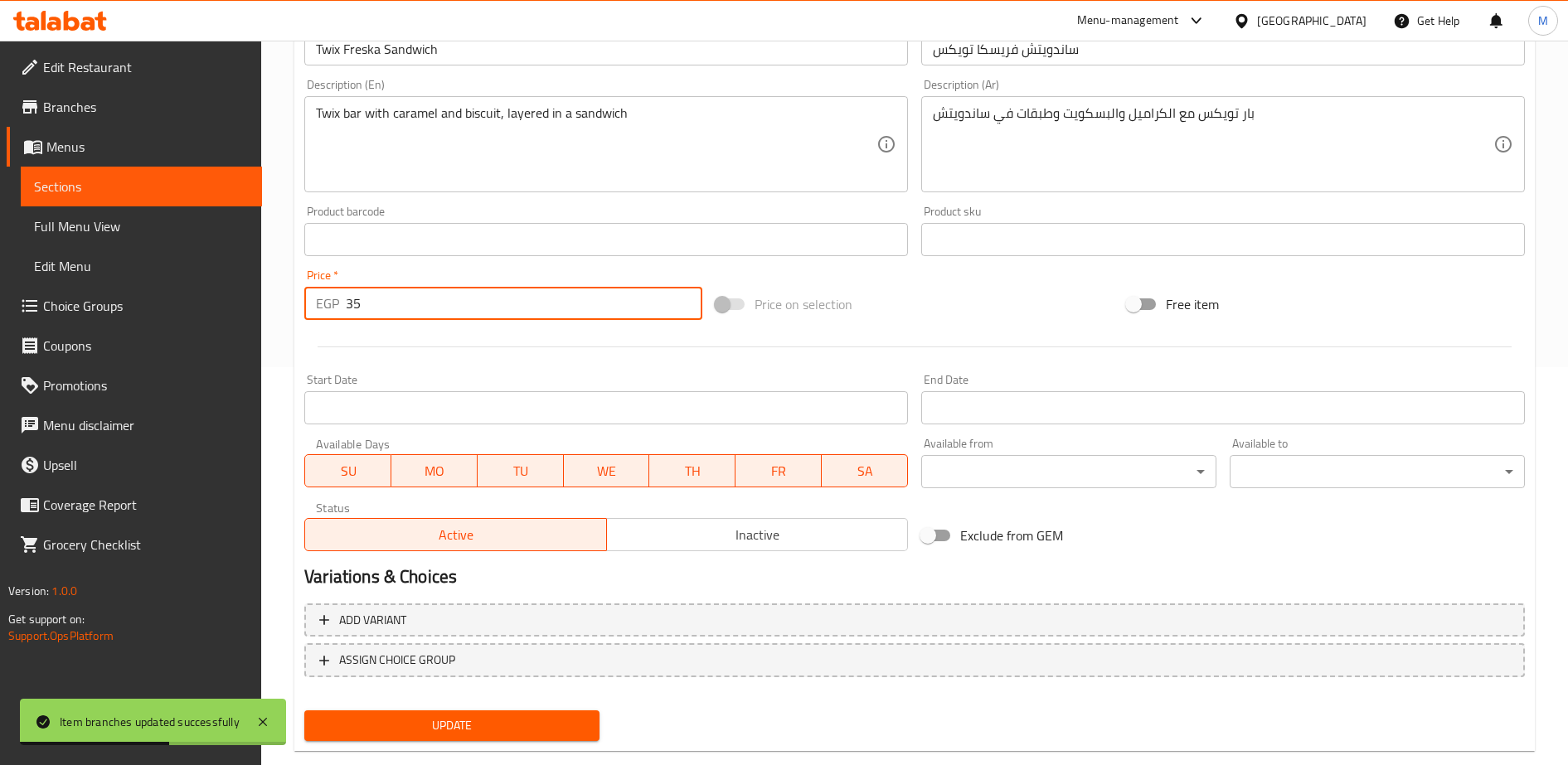
click at [376, 306] on input "35" at bounding box center [524, 303] width 356 height 33
click at [376, 306] on input "6" at bounding box center [524, 303] width 356 height 33
type input "60"
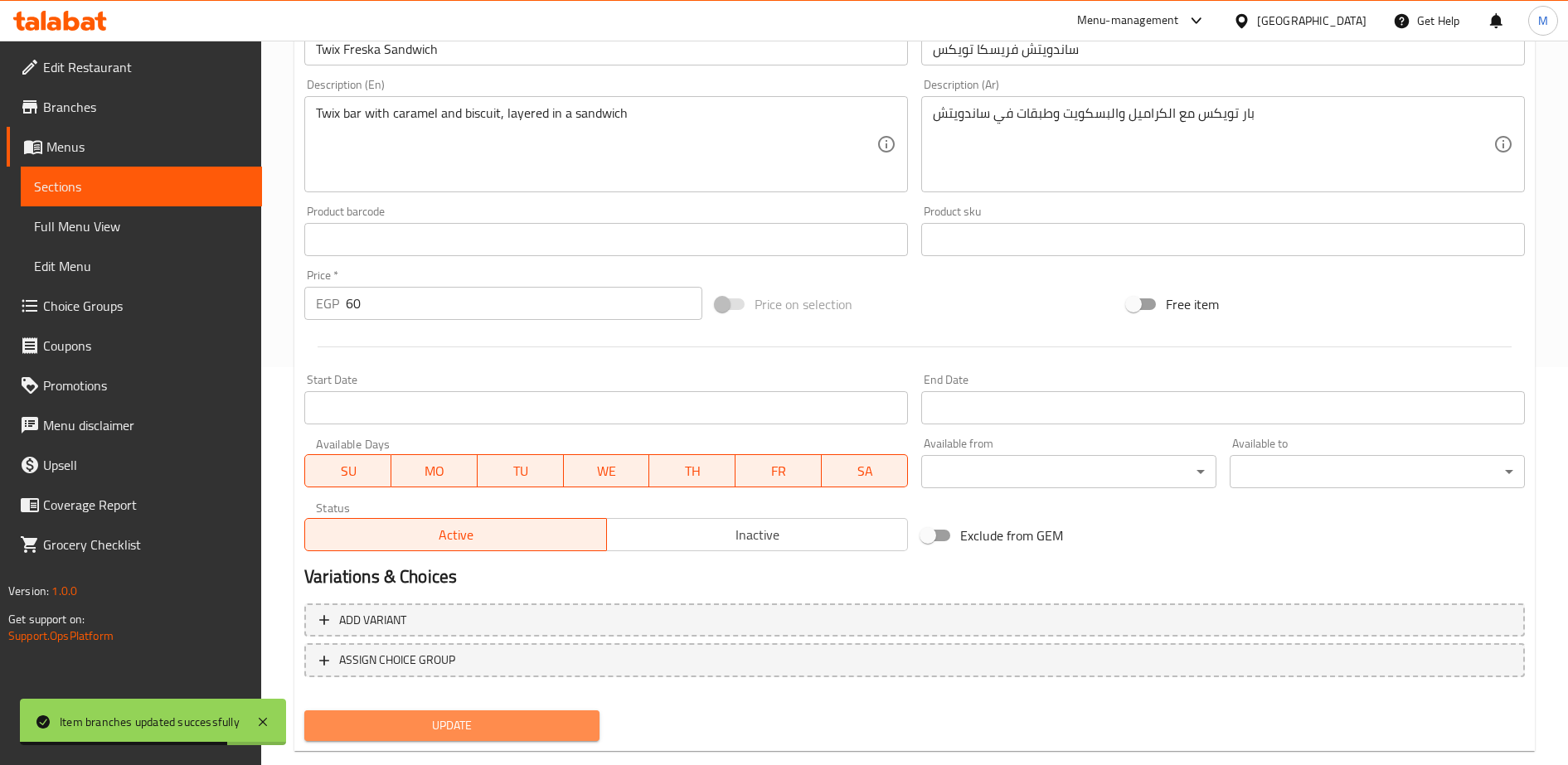
click at [453, 726] on span "Update" at bounding box center [452, 726] width 268 height 21
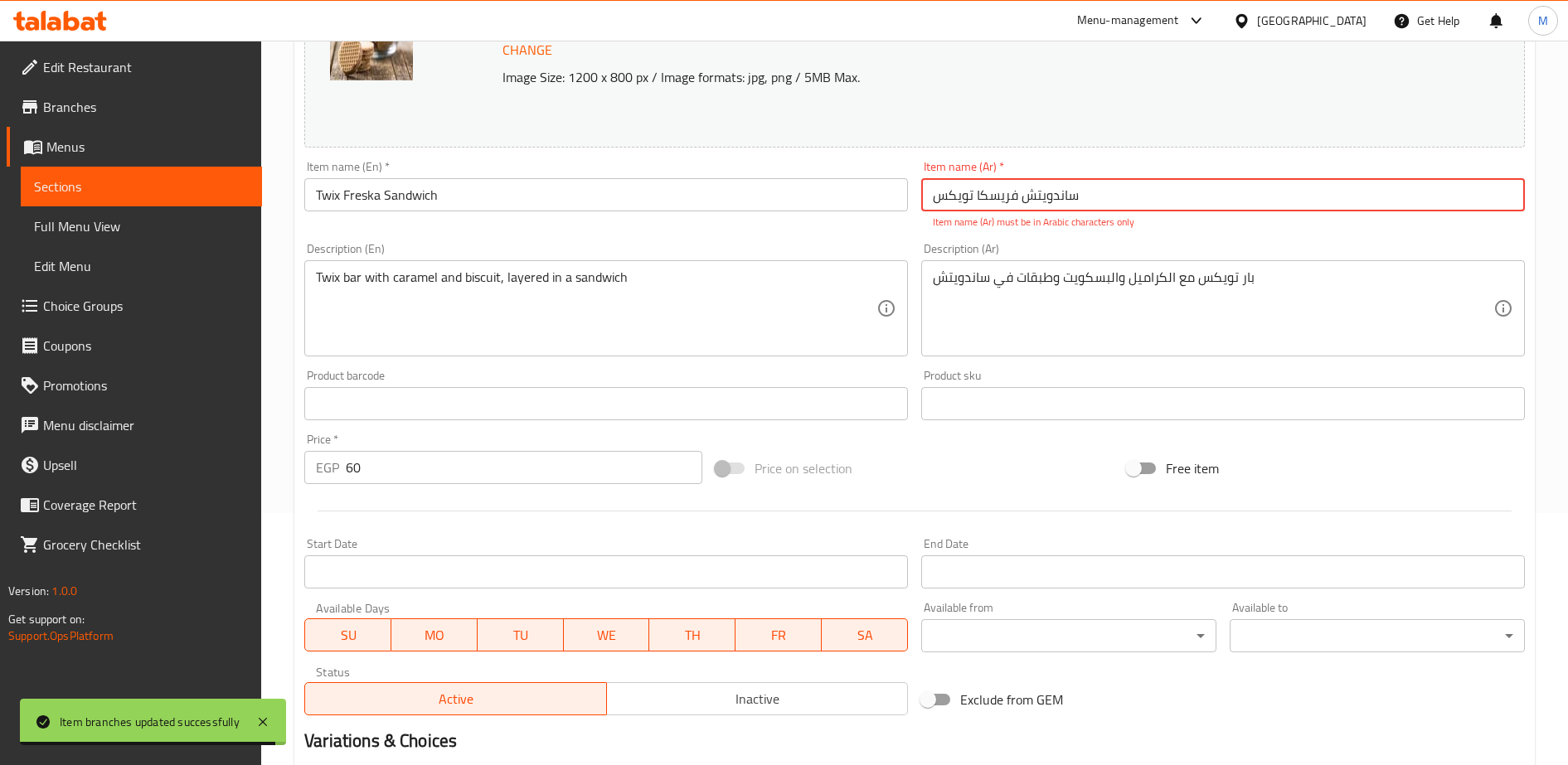
scroll to position [247, 0]
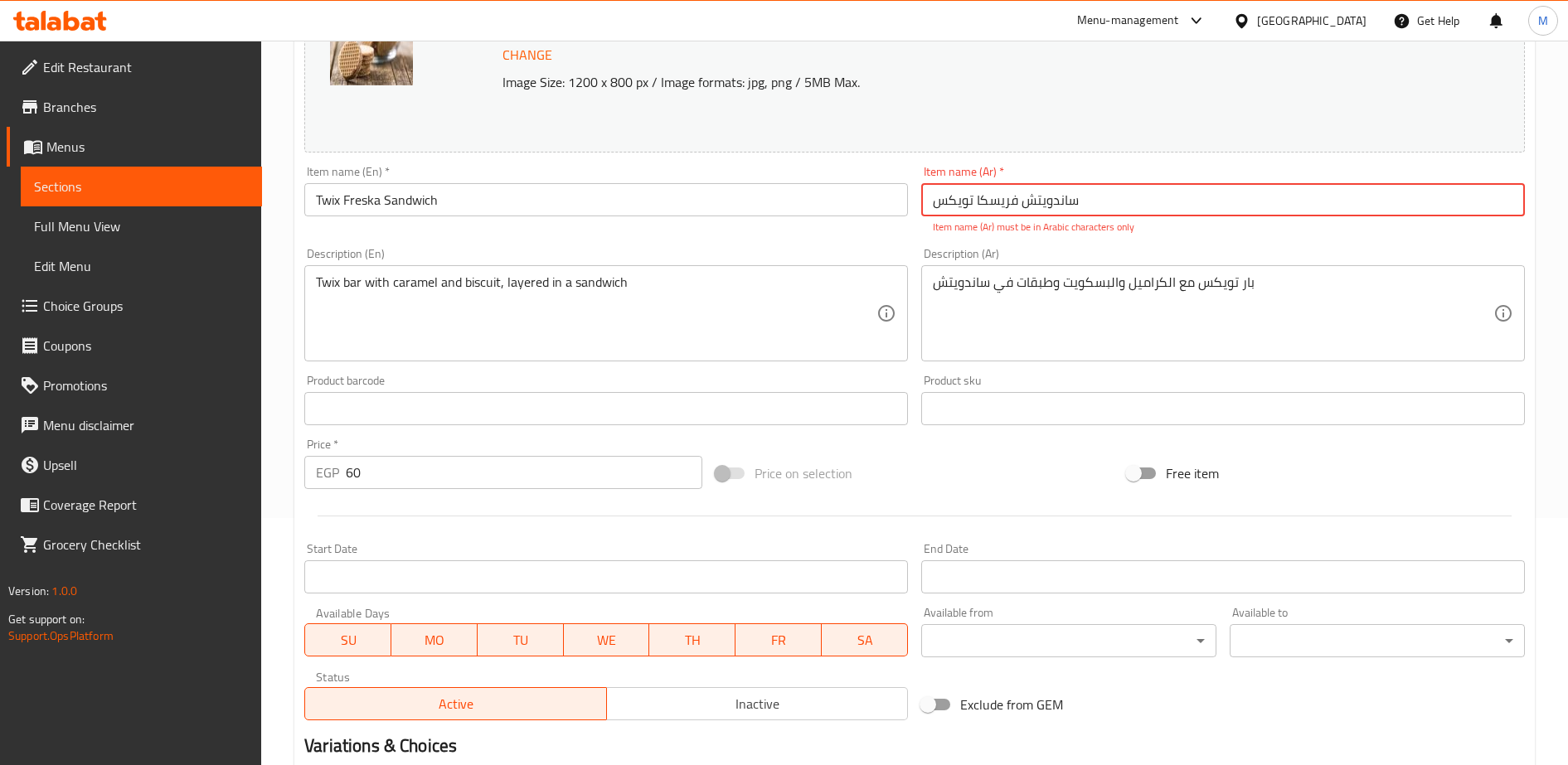
click at [942, 209] on input "ساندويتش فريسكا تویکس" at bounding box center [1223, 200] width 604 height 33
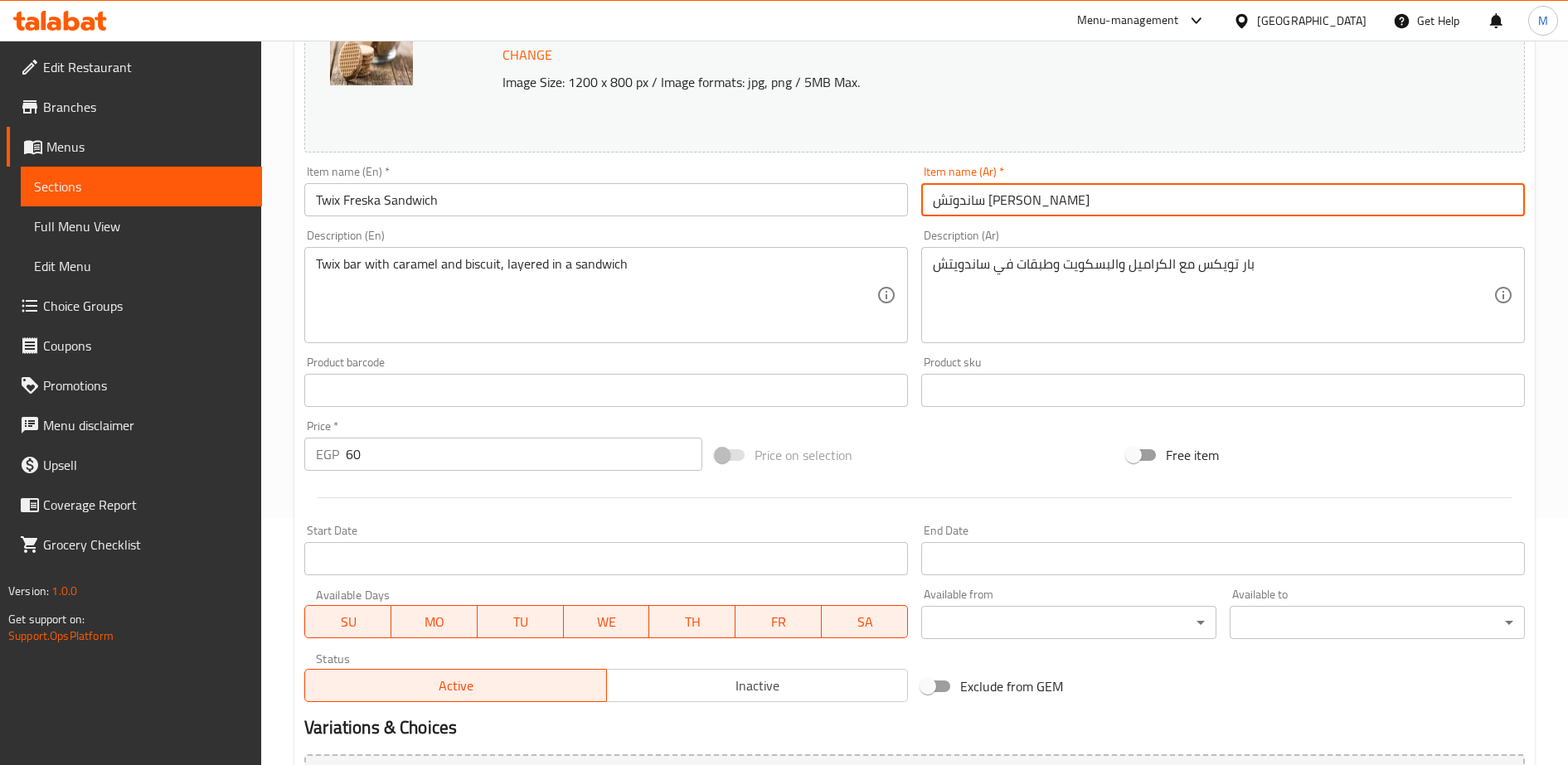
scroll to position [431, 0]
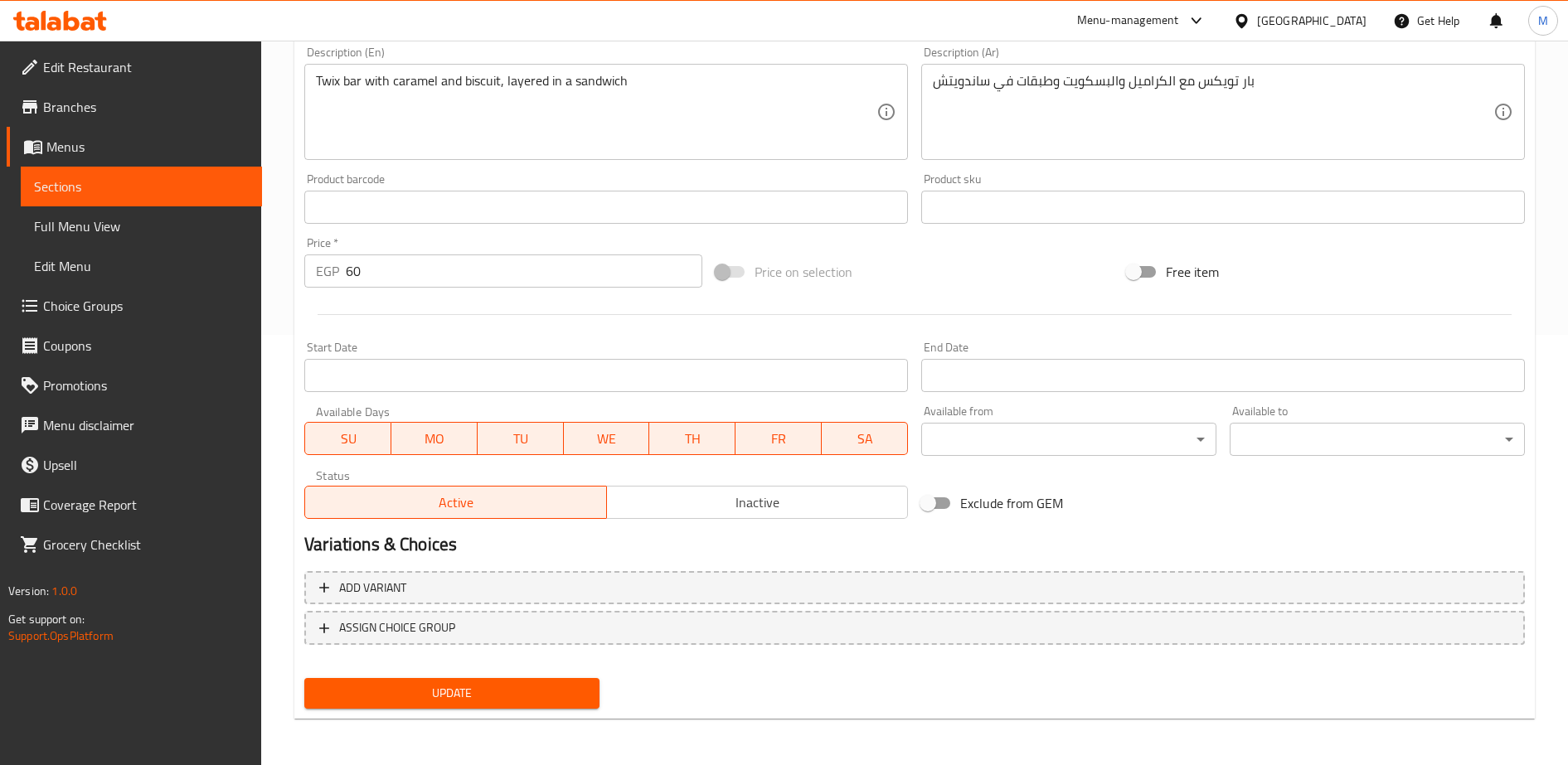
type input "ساندوتش [PERSON_NAME]"
click at [488, 700] on span "Update" at bounding box center [452, 693] width 268 height 21
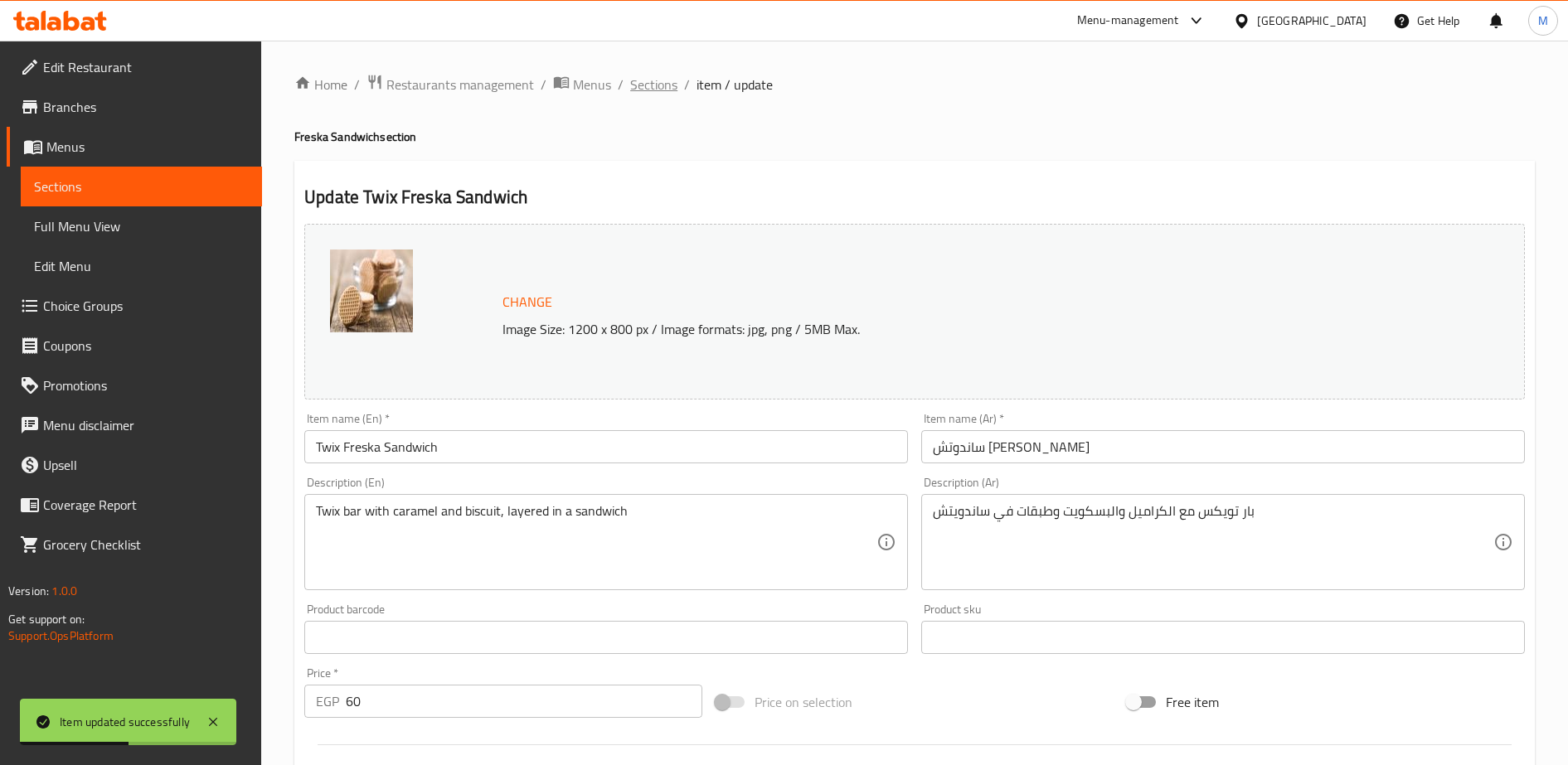
click at [648, 84] on span "Sections" at bounding box center [653, 84] width 48 height 20
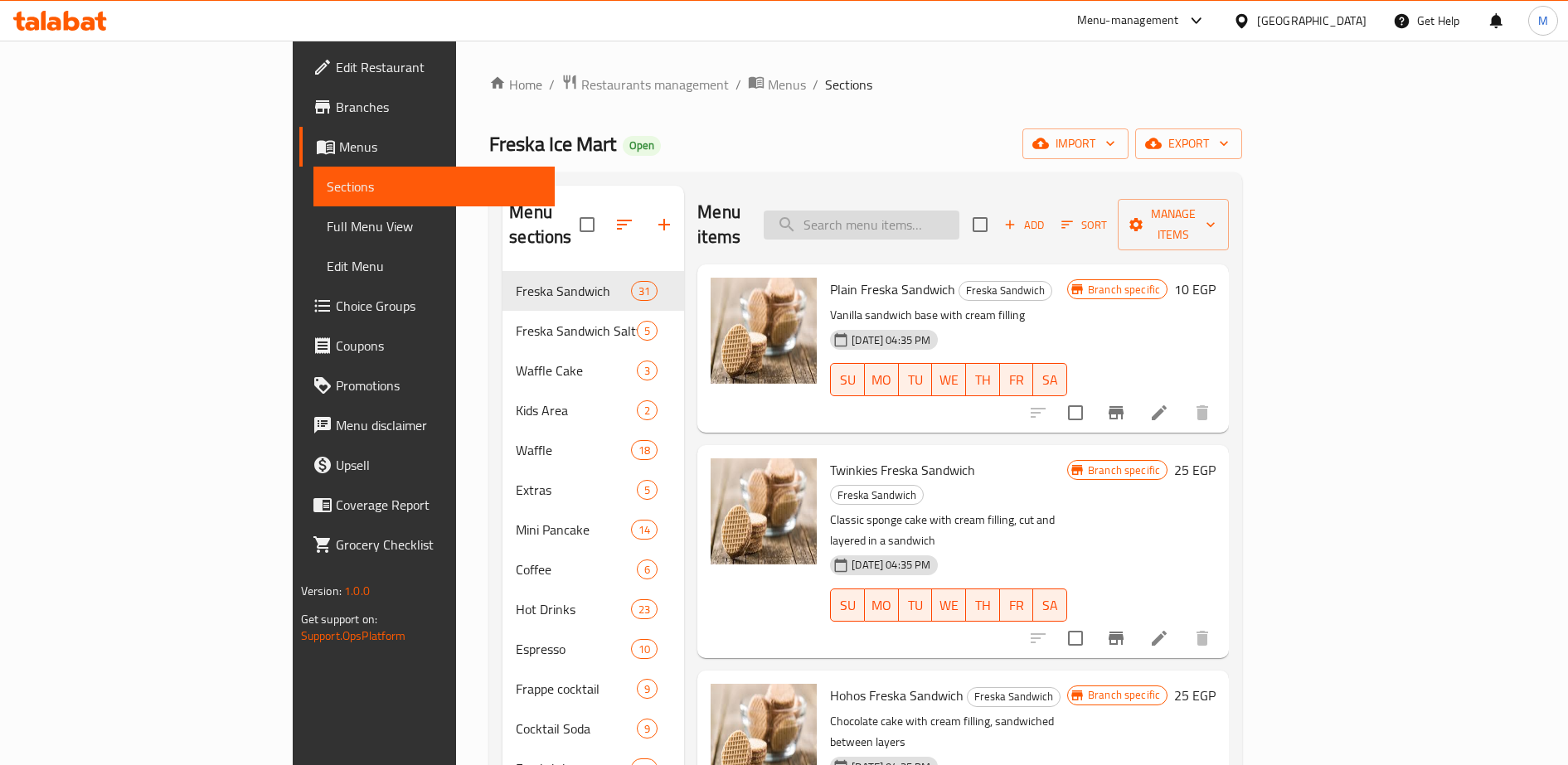
click at [936, 213] on input "search" at bounding box center [861, 225] width 196 height 29
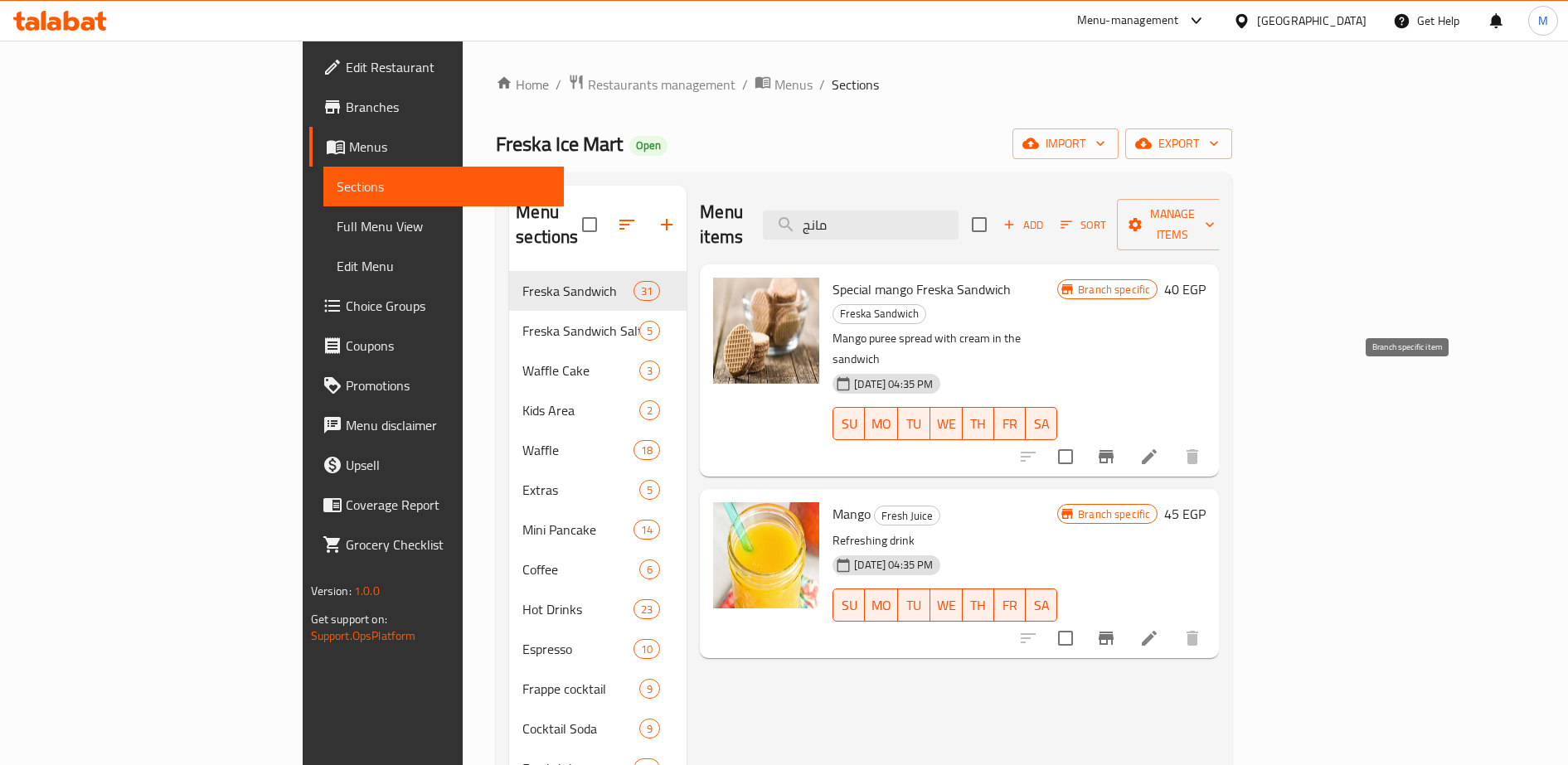
type input "مانج"
click at [1116, 446] on icon "Branch-specific-item" at bounding box center [1106, 456] width 20 height 20
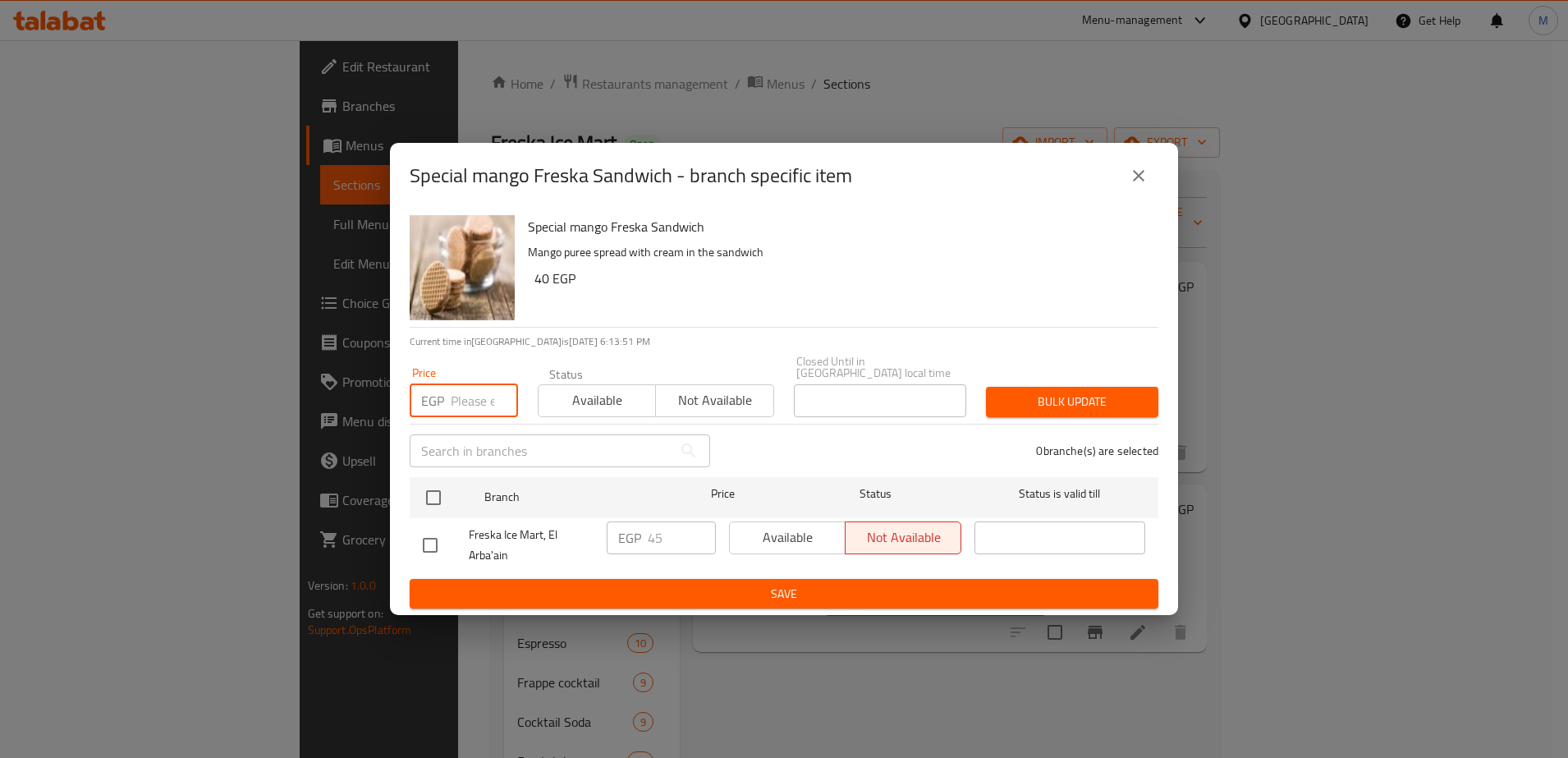
click at [459, 397] on input "number" at bounding box center [483, 401] width 67 height 33
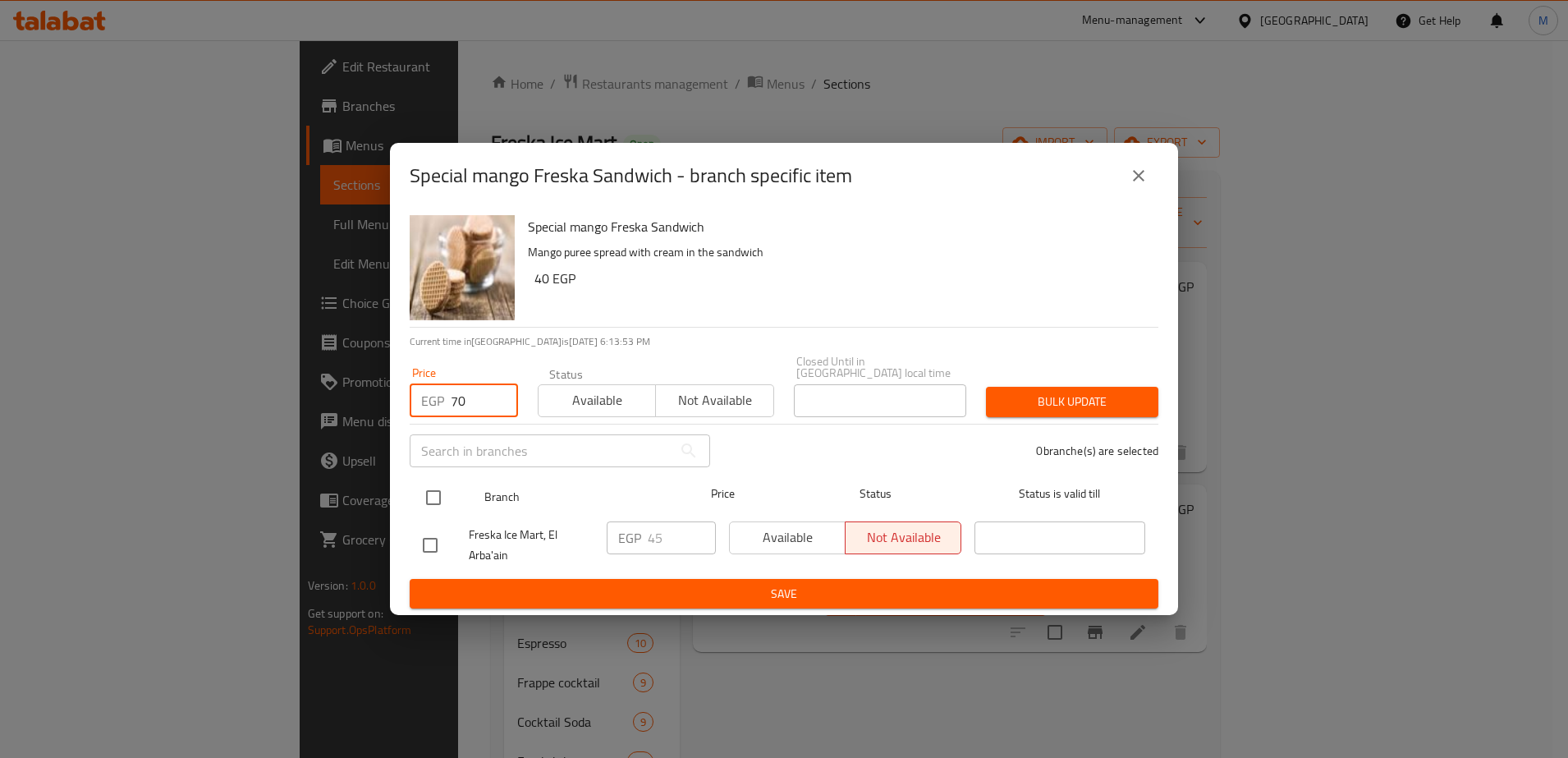
type input "70"
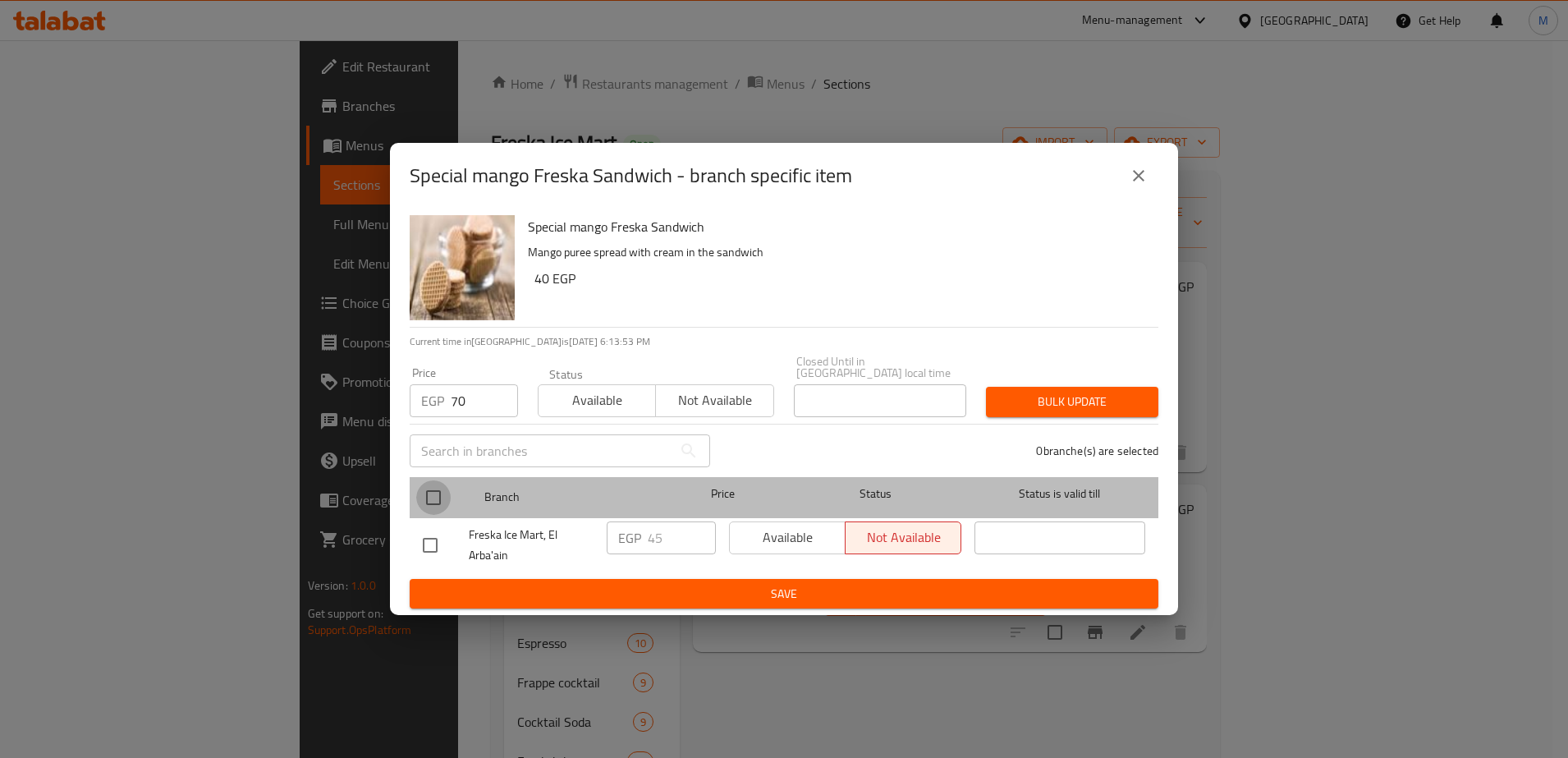
click at [431, 492] on input "checkbox" at bounding box center [434, 498] width 35 height 35
checkbox input "true"
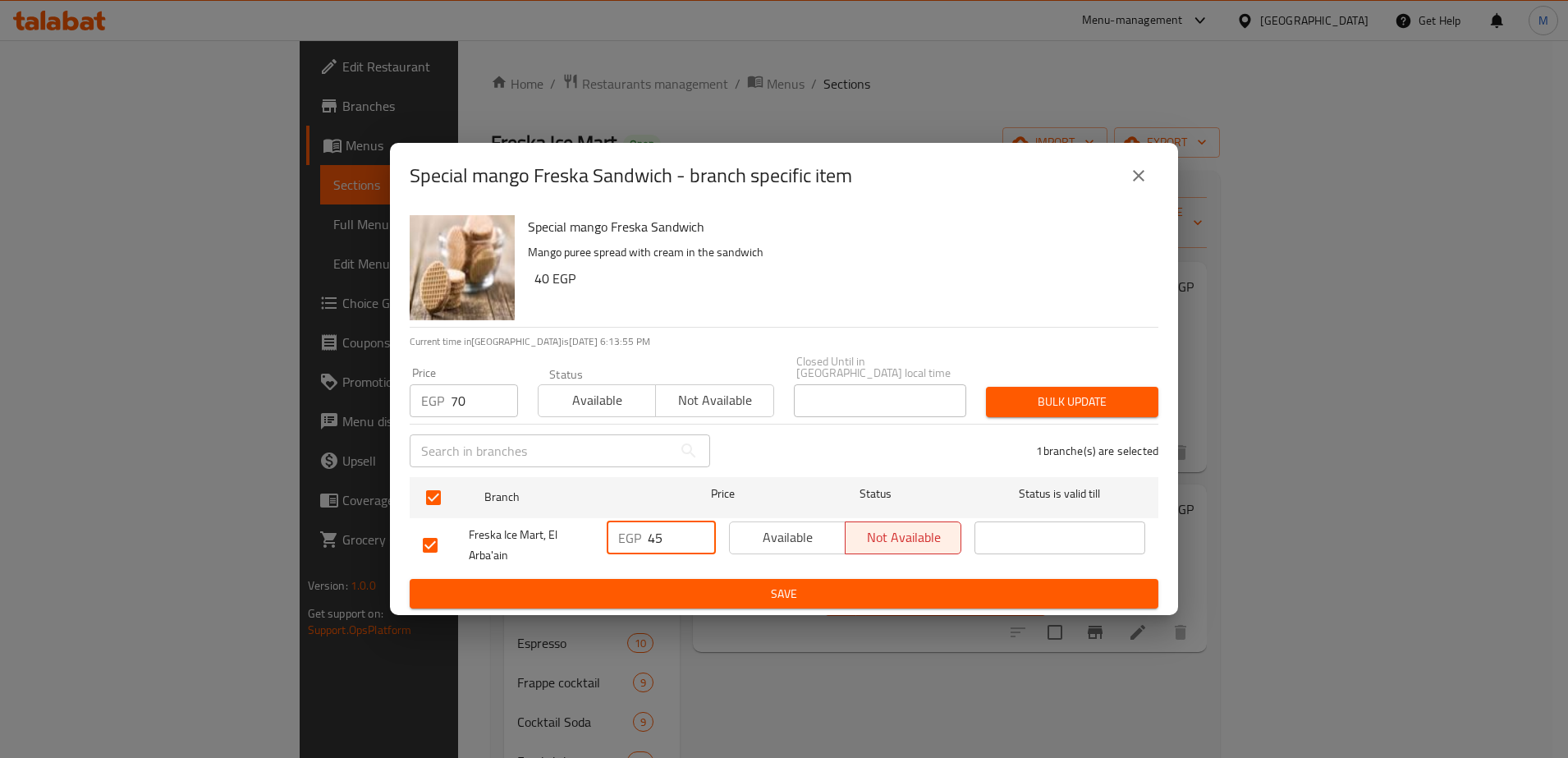
click at [647, 531] on input "45" at bounding box center [681, 538] width 68 height 33
click at [647, 531] on input "7" at bounding box center [681, 538] width 68 height 33
type input "70"
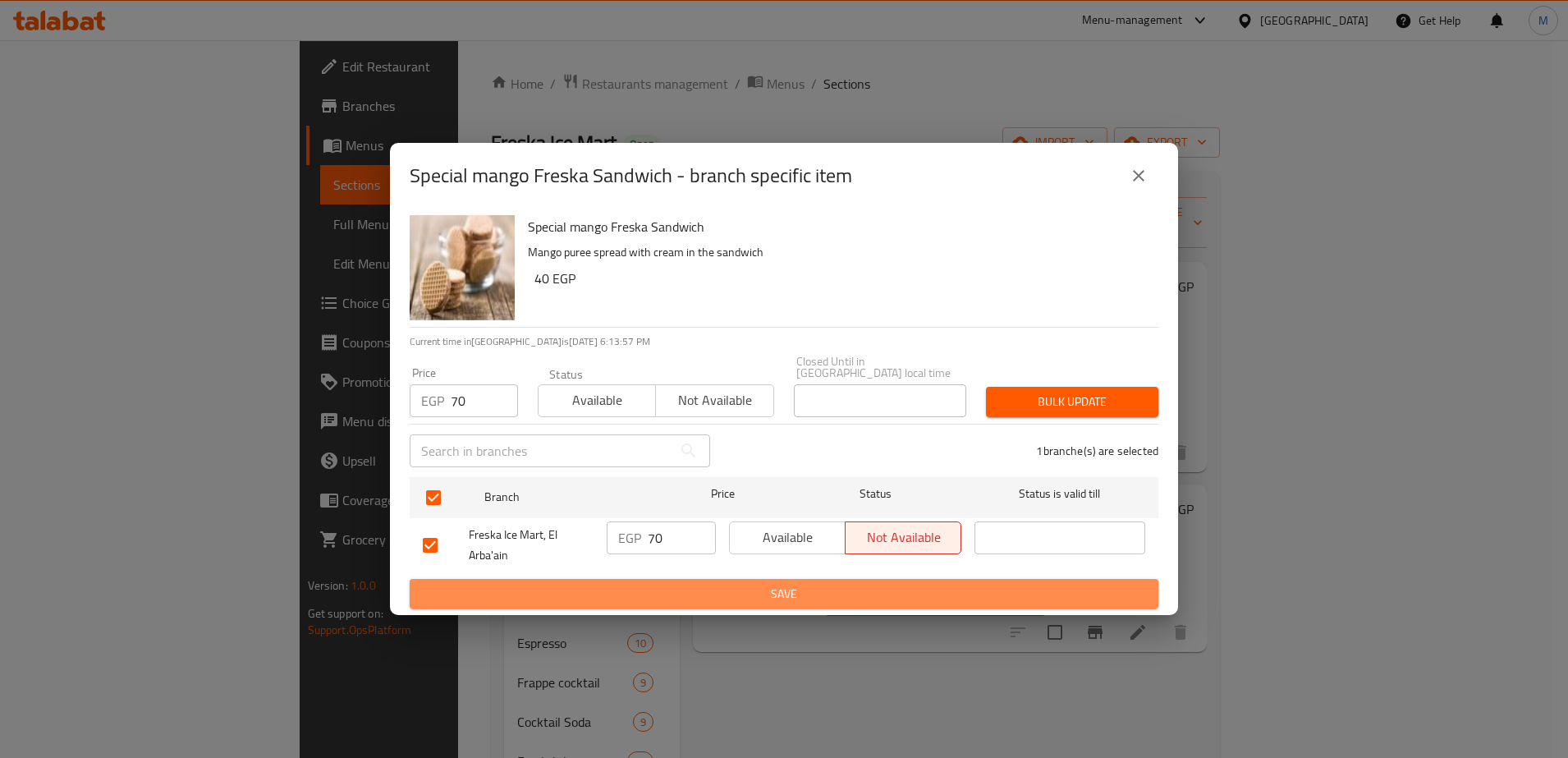
click at [706, 584] on span "Save" at bounding box center [784, 594] width 722 height 21
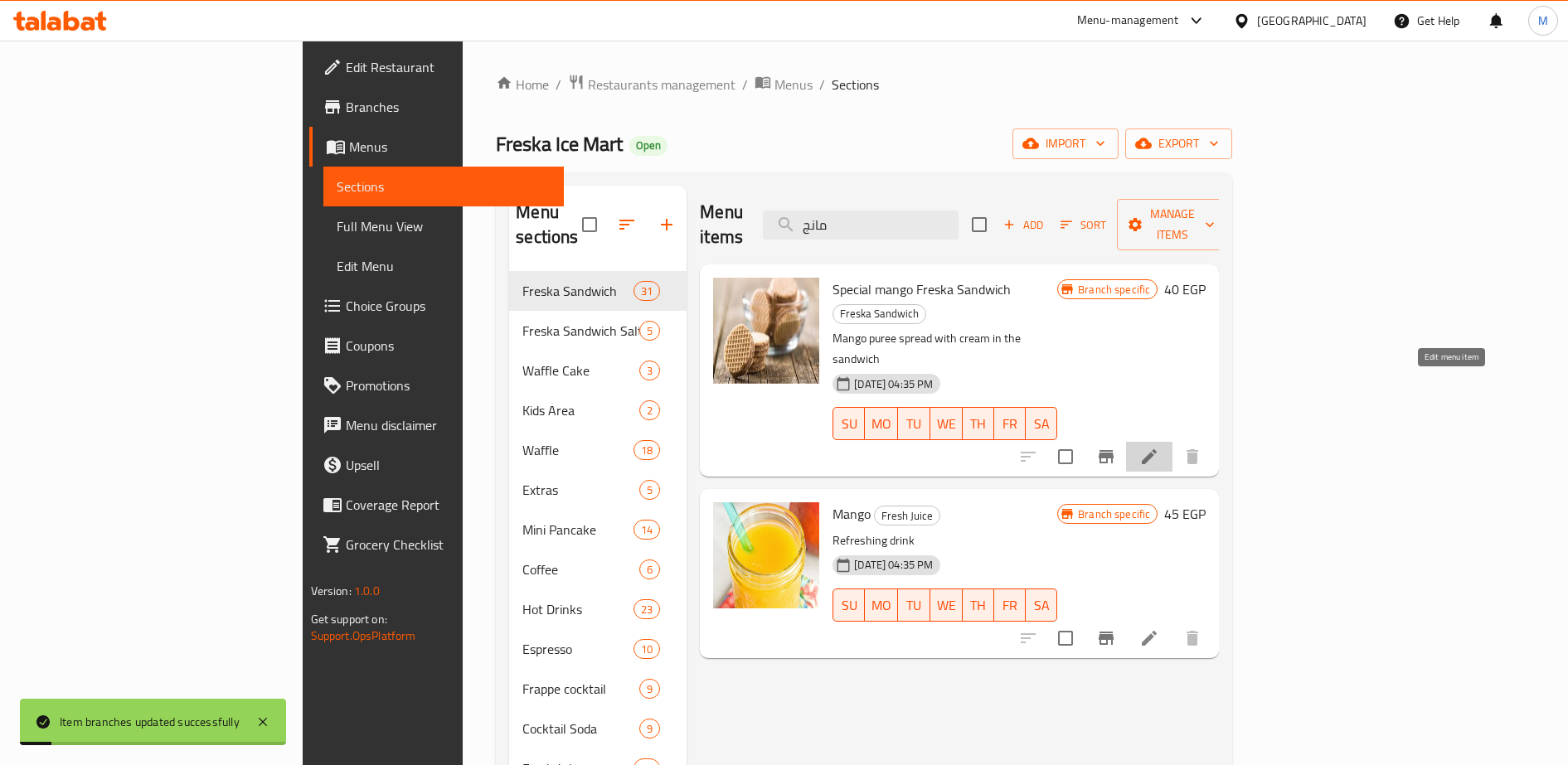
click at [1159, 446] on icon at bounding box center [1149, 456] width 20 height 20
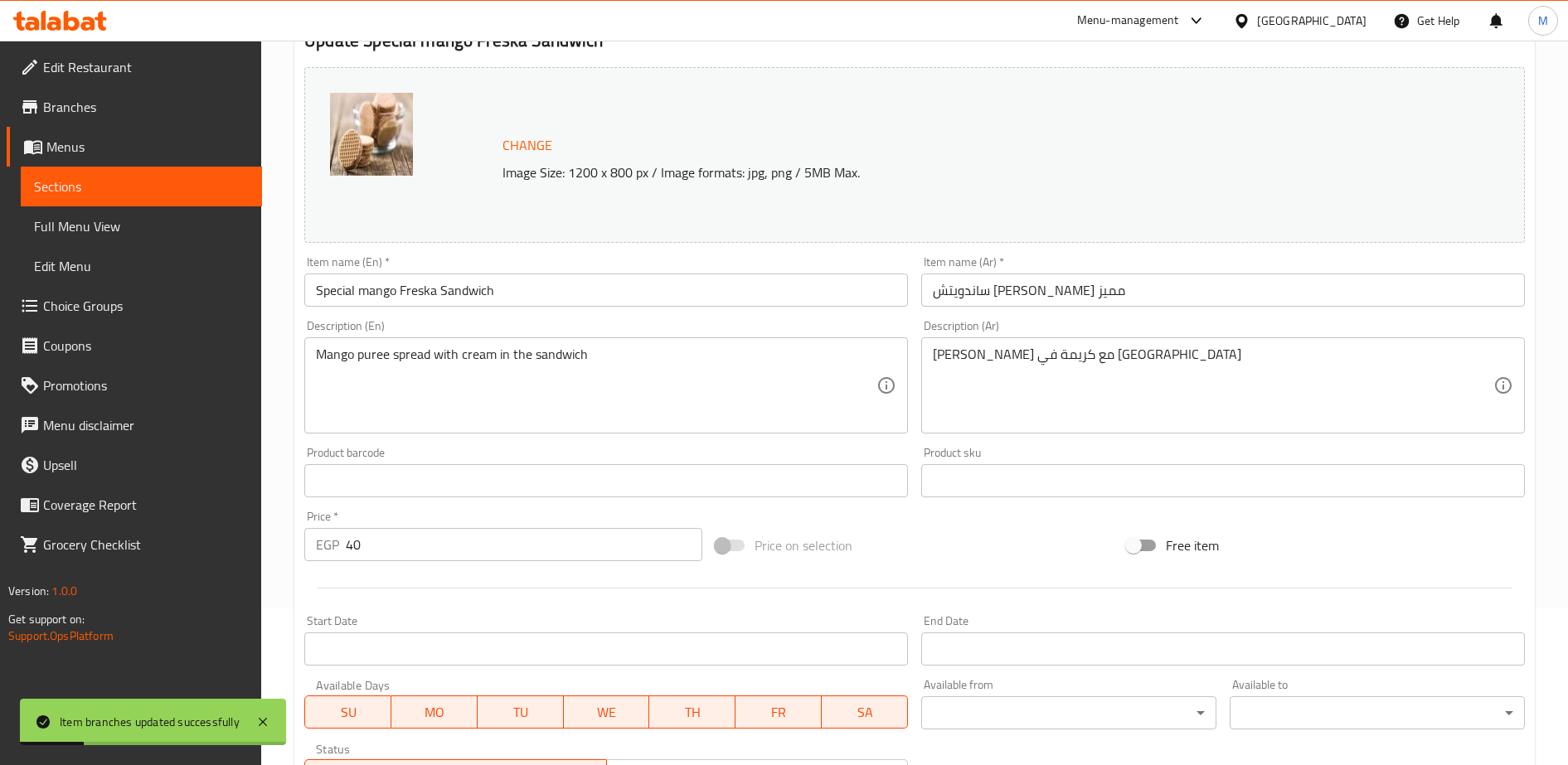
scroll to position [157, 0]
click at [428, 540] on input "40" at bounding box center [524, 544] width 356 height 33
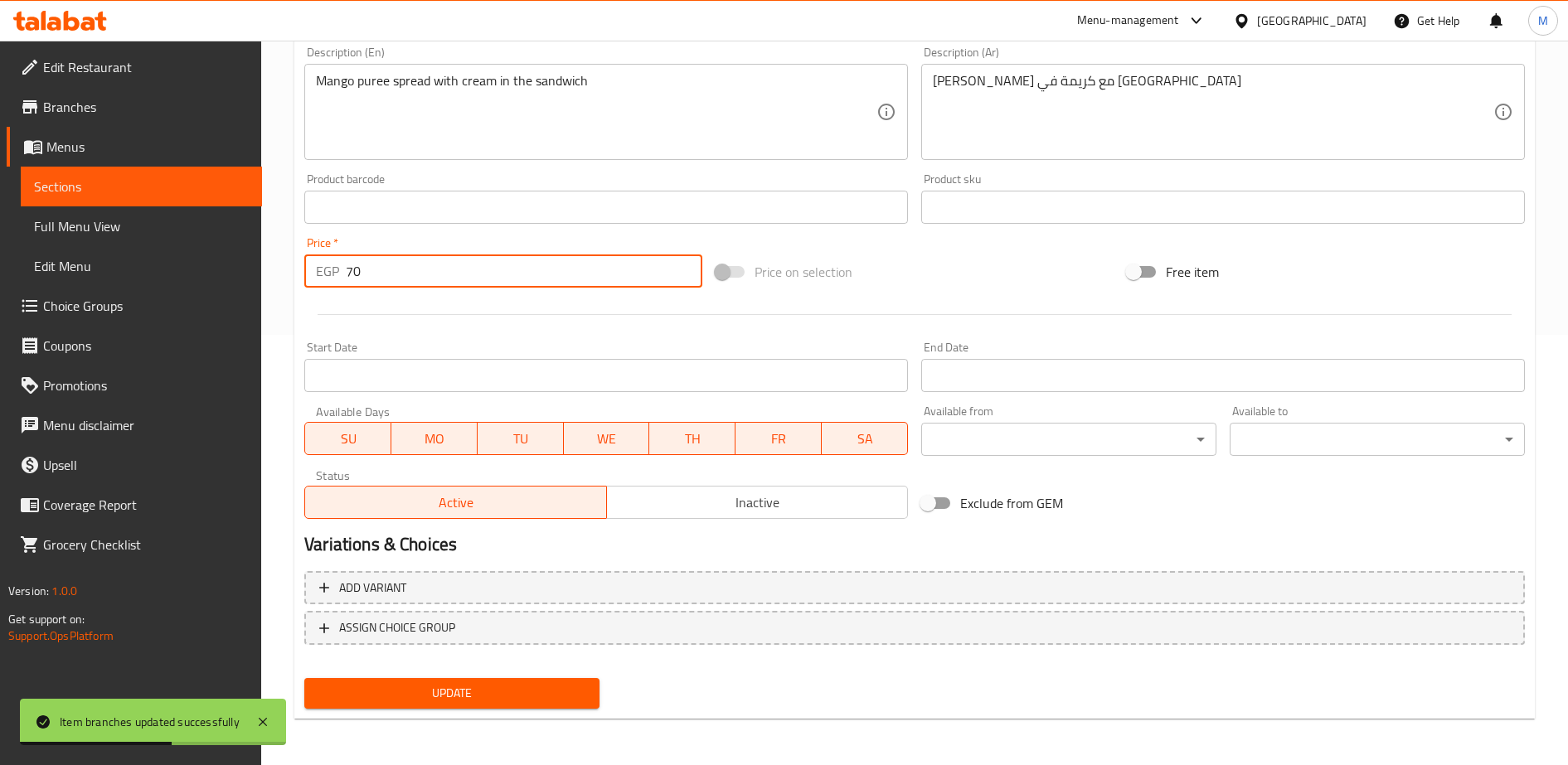
type input "70"
click at [435, 692] on span "Update" at bounding box center [452, 693] width 268 height 21
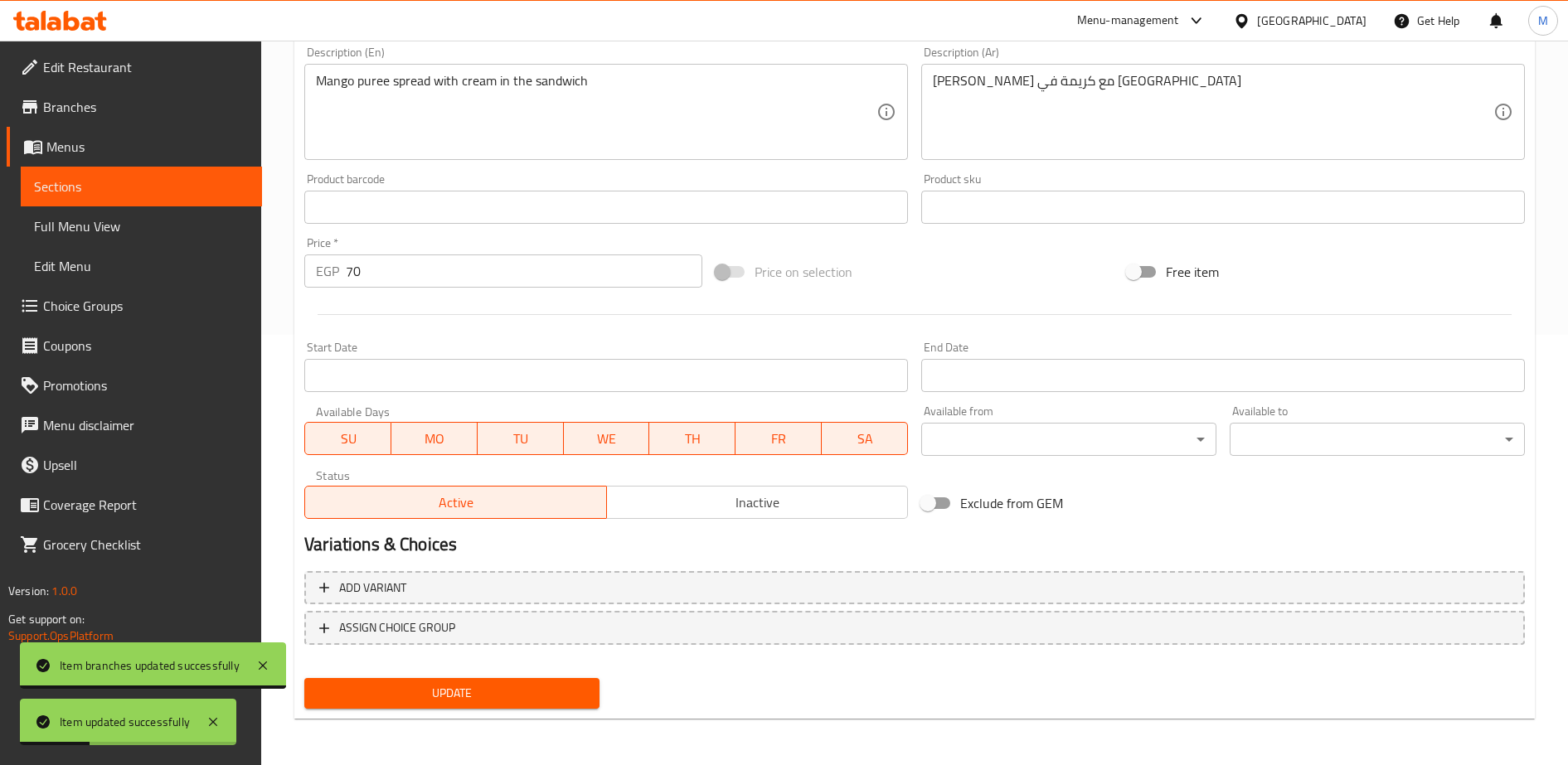
scroll to position [0, 0]
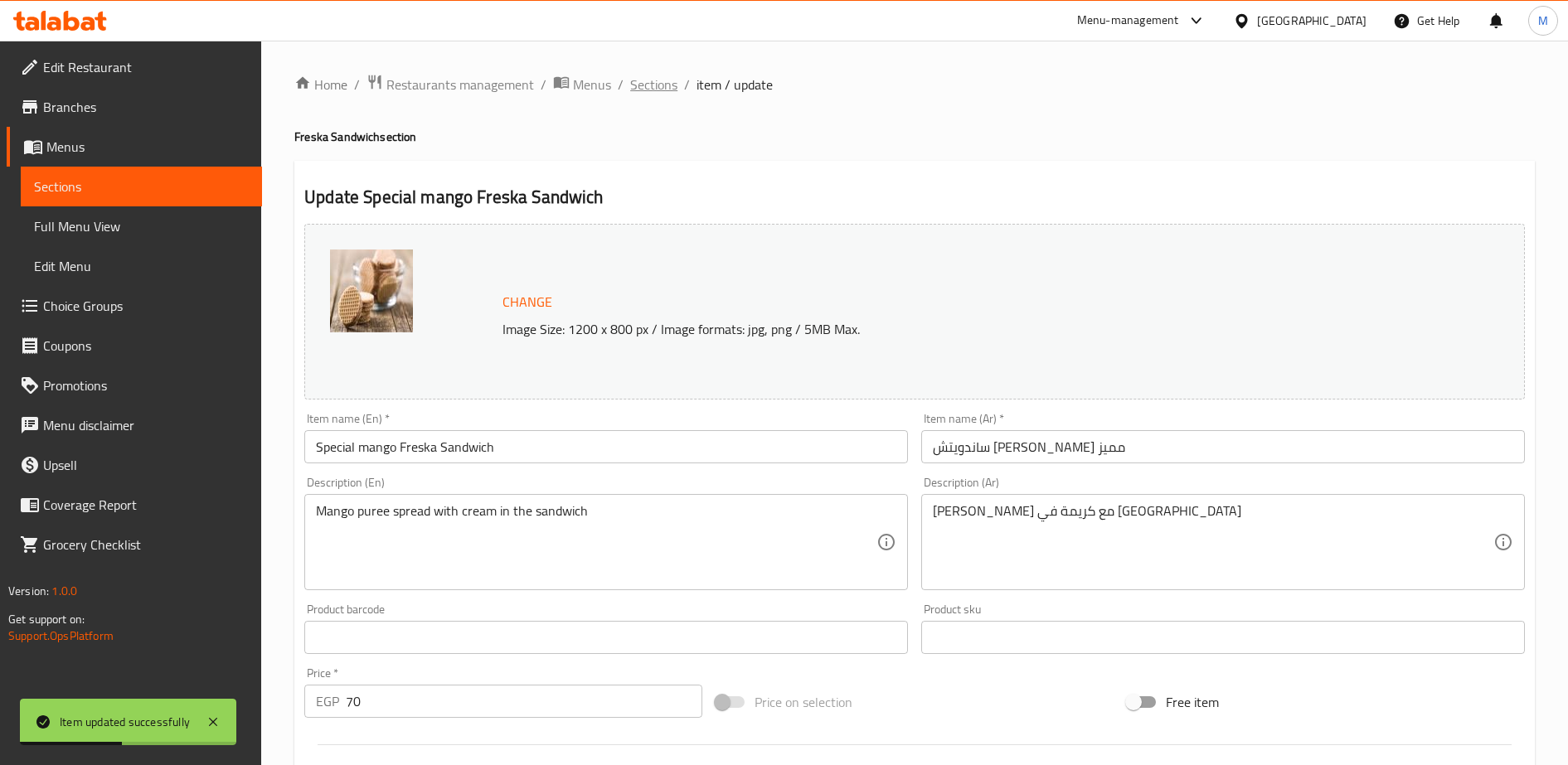
click at [666, 87] on span "Sections" at bounding box center [653, 84] width 48 height 20
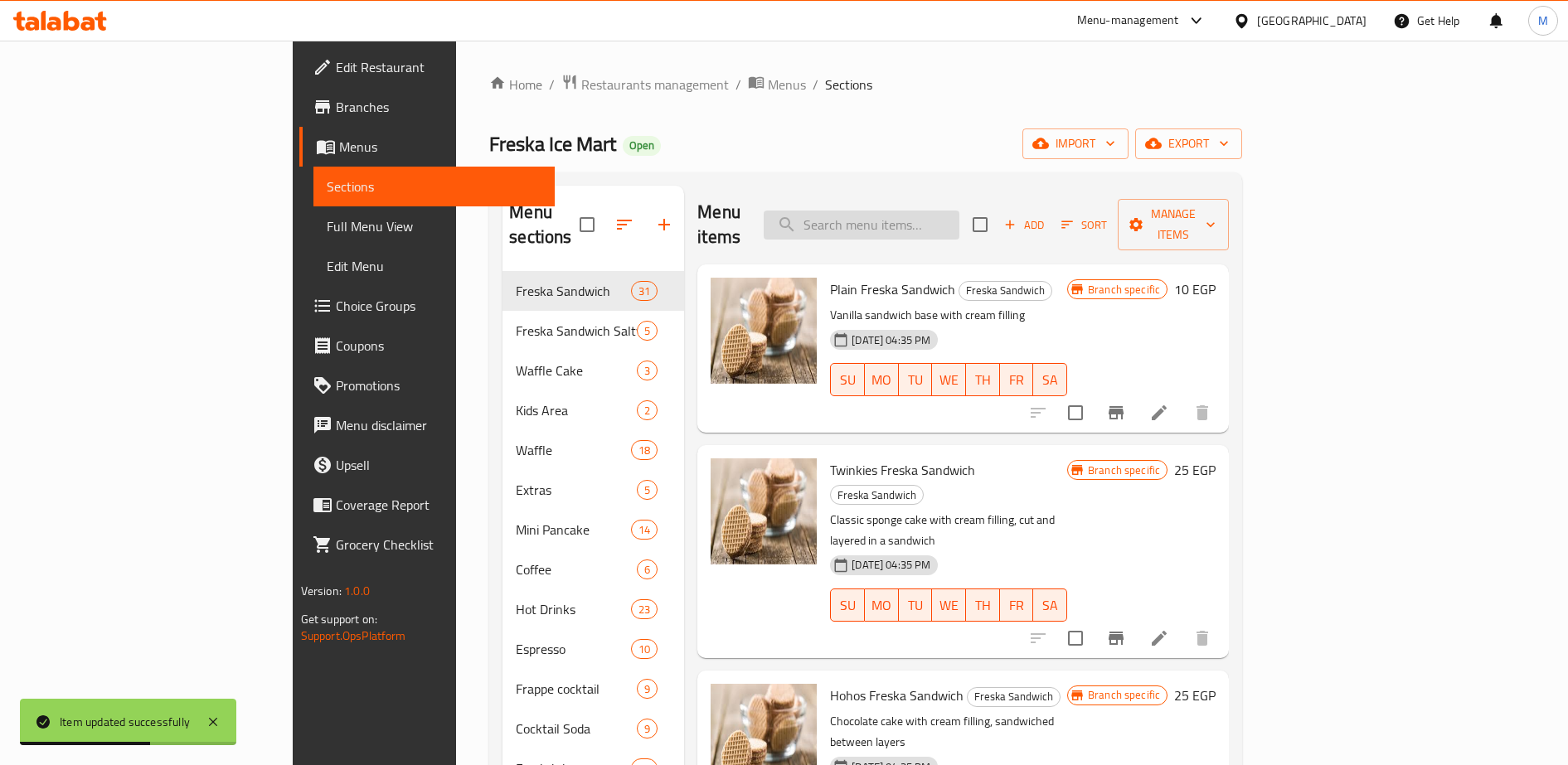
click at [937, 222] on input "search" at bounding box center [861, 225] width 196 height 29
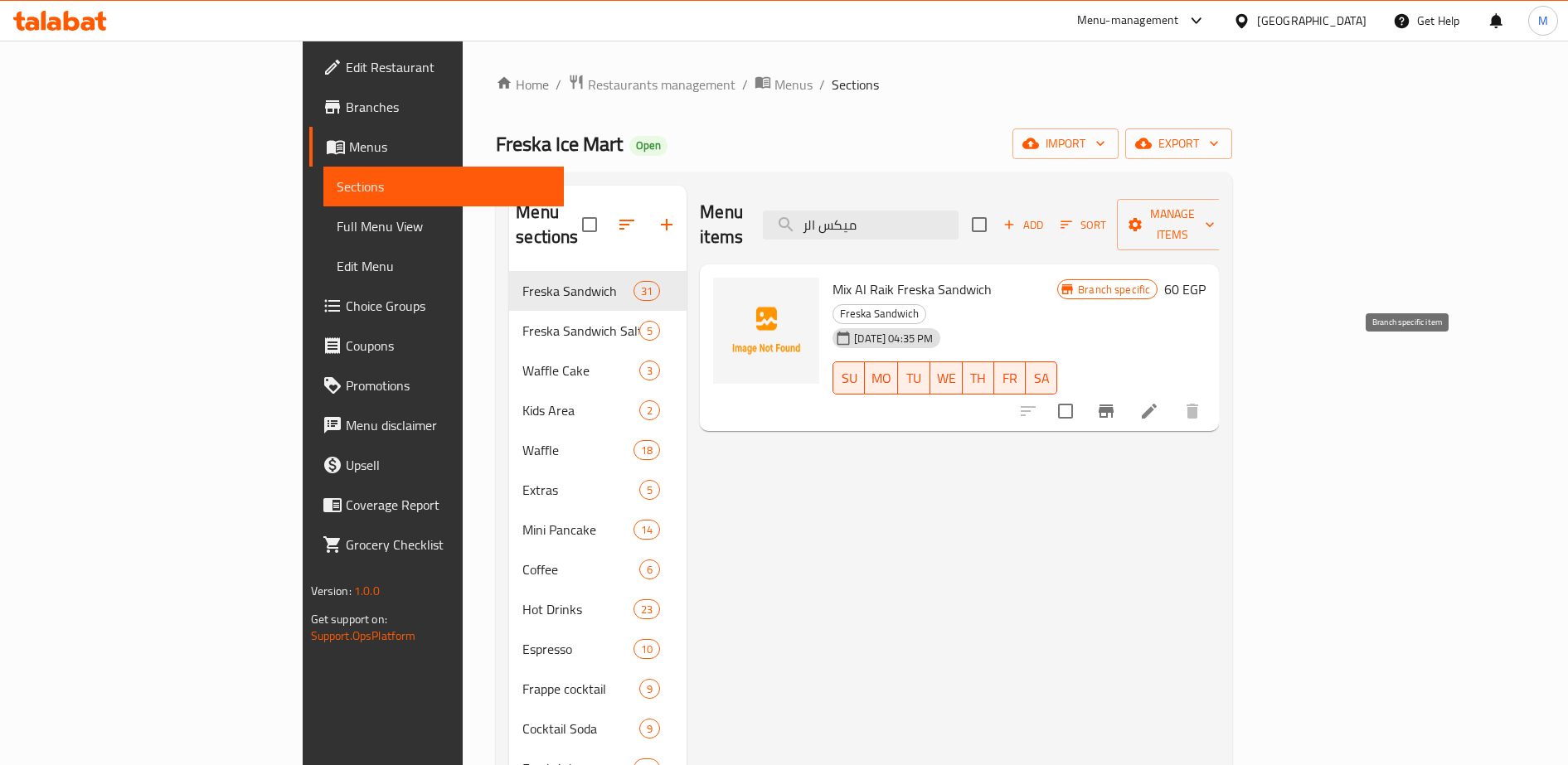
type input "ميكس الر"
click at [1116, 401] on icon "Branch-specific-item" at bounding box center [1106, 411] width 20 height 20
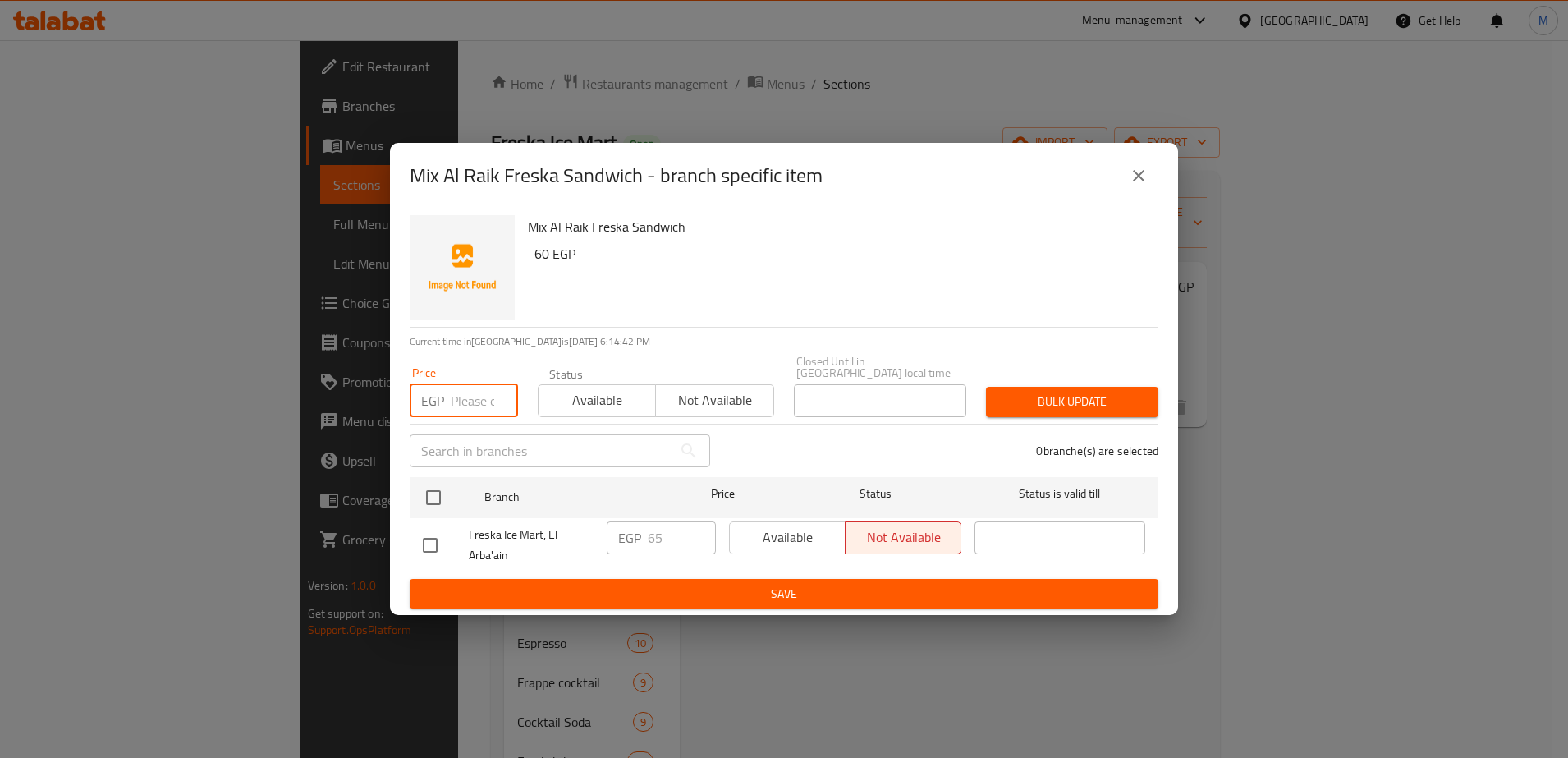
click at [465, 398] on input "number" at bounding box center [483, 401] width 67 height 33
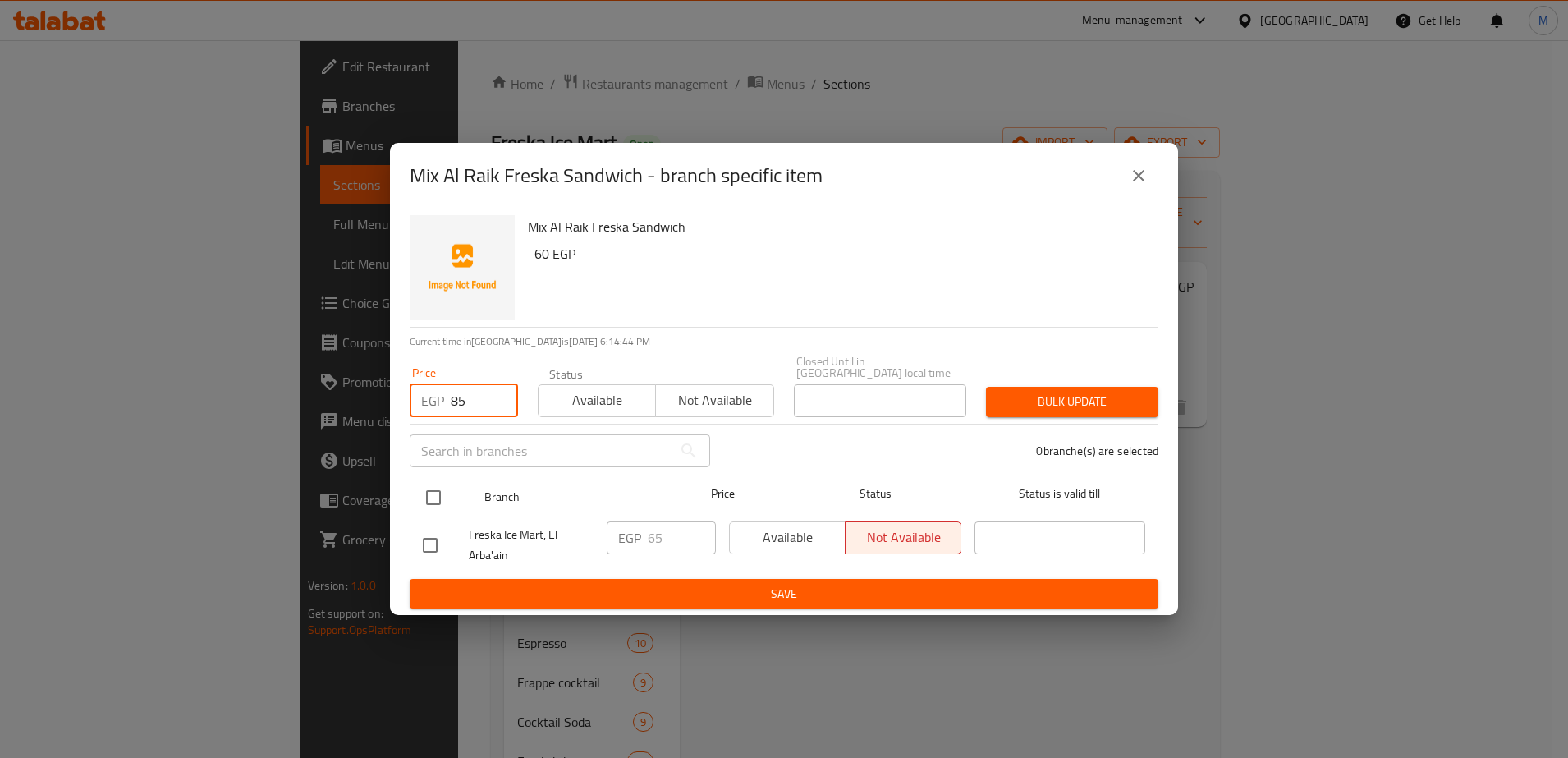
type input "85"
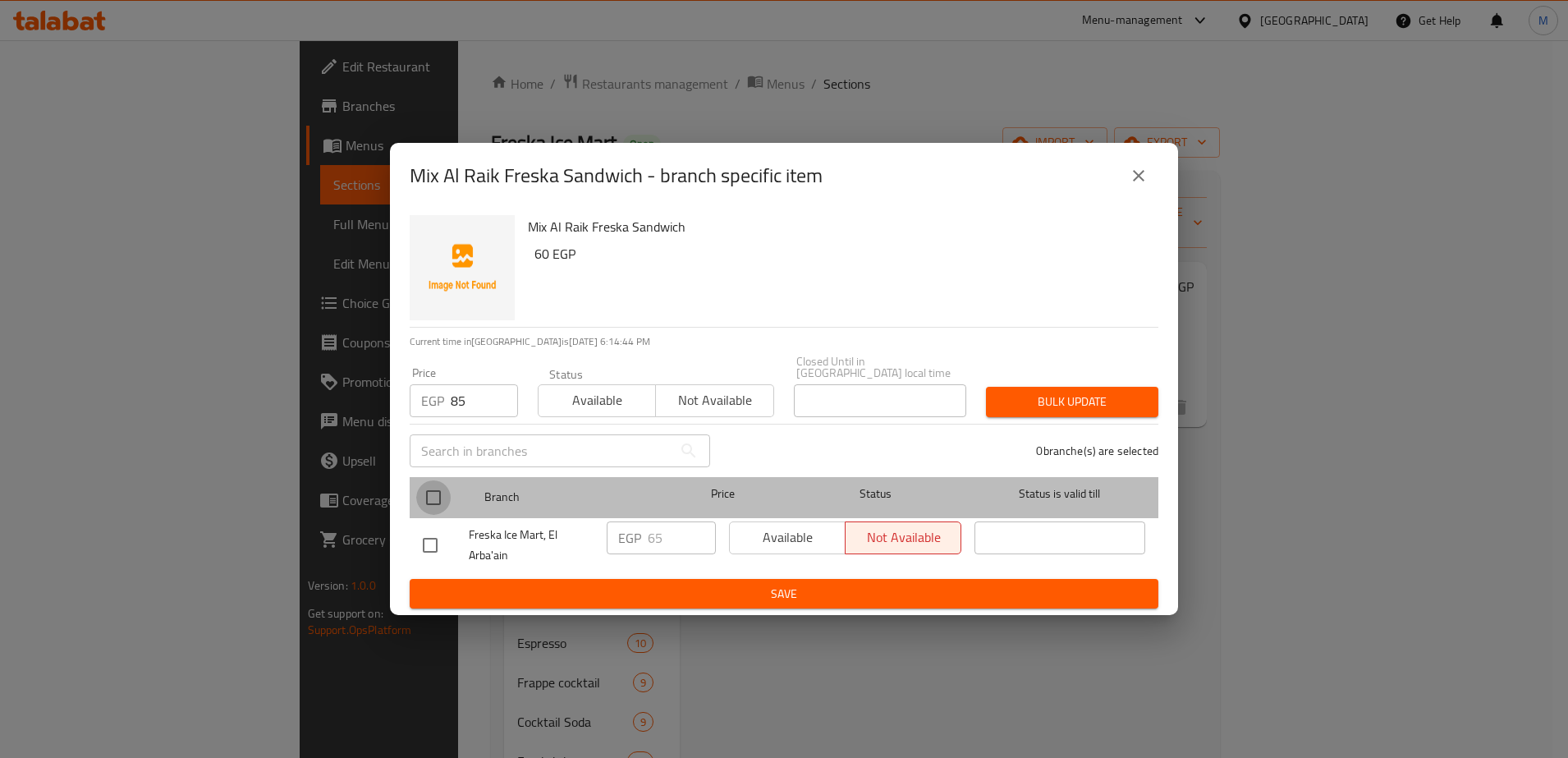
click at [432, 498] on input "checkbox" at bounding box center [434, 498] width 35 height 35
checkbox input "true"
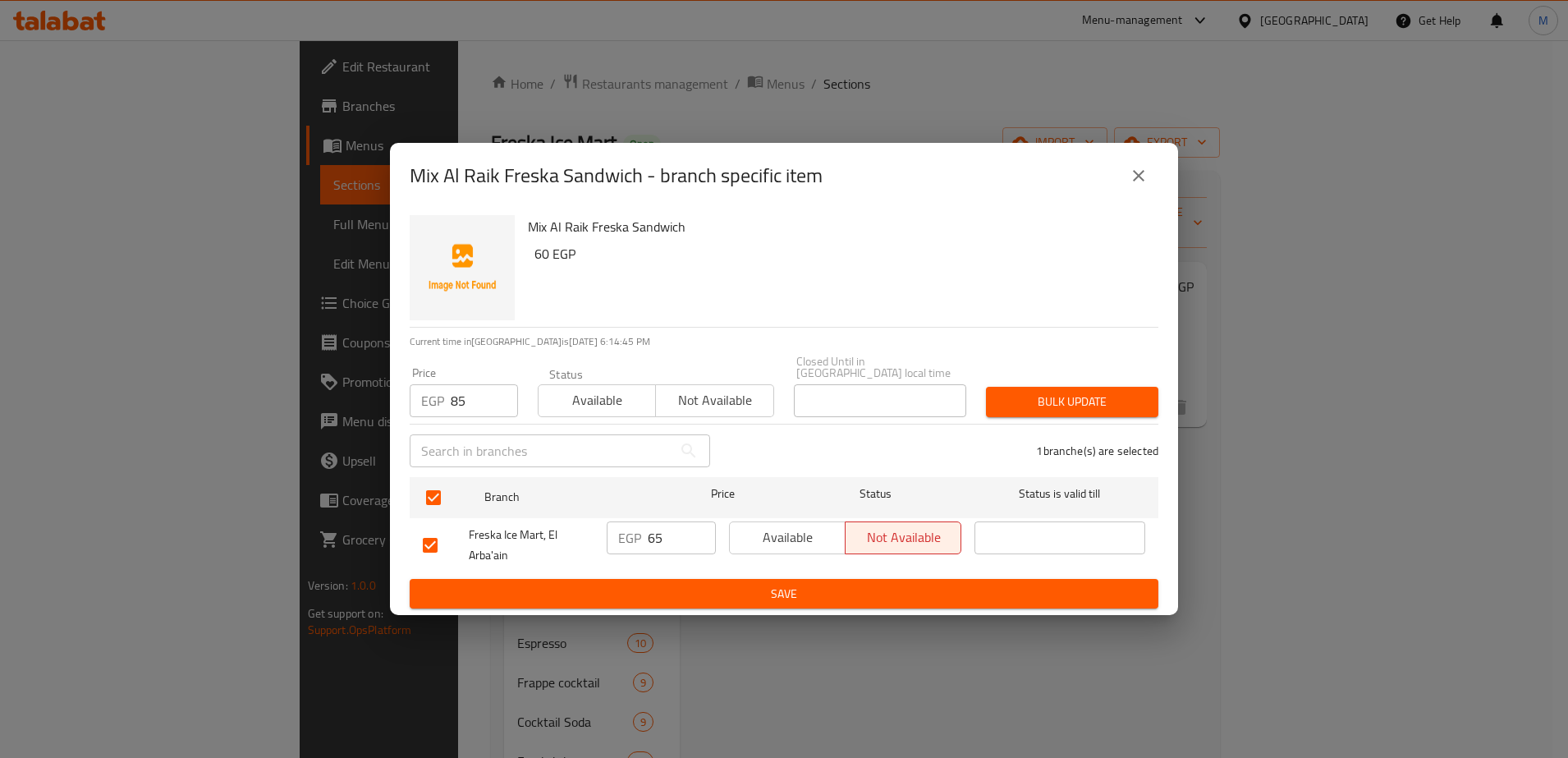
click at [650, 538] on input "65" at bounding box center [681, 538] width 68 height 33
click at [650, 538] on input "8" at bounding box center [681, 538] width 68 height 33
type input "85"
click at [813, 529] on span "Available" at bounding box center [787, 538] width 103 height 24
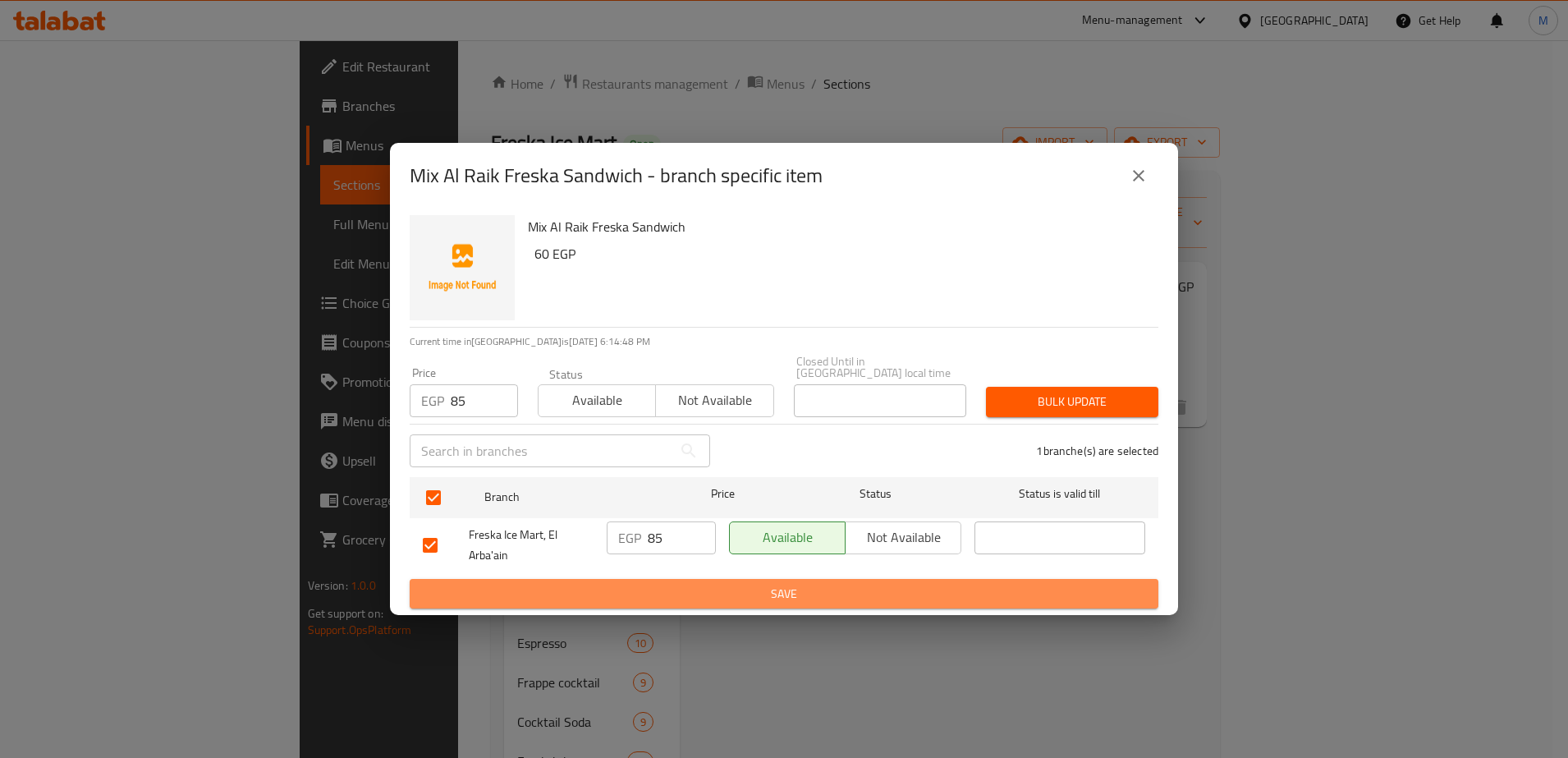
click at [767, 584] on span "Save" at bounding box center [784, 594] width 722 height 21
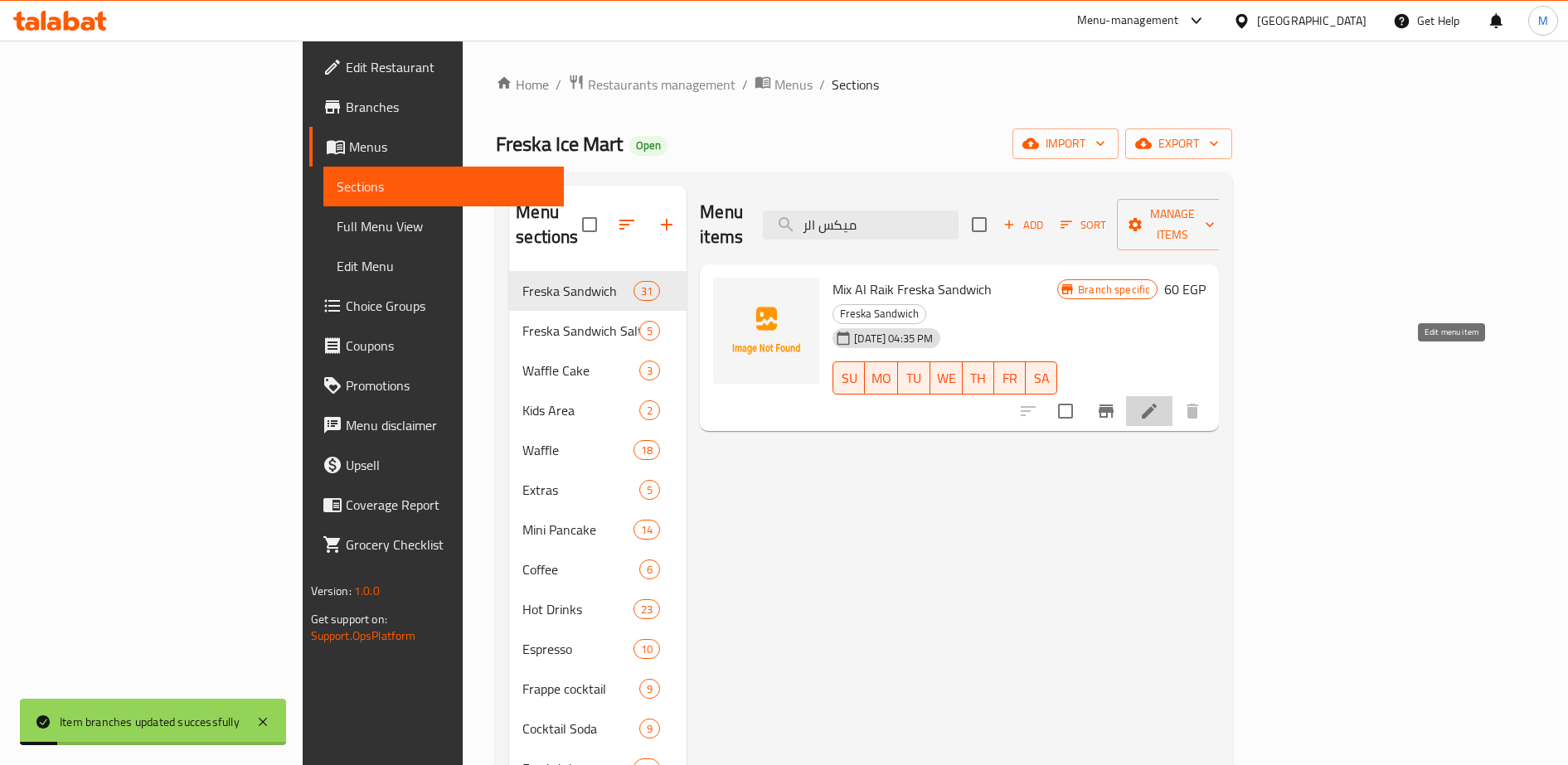
click at [1159, 401] on icon at bounding box center [1149, 411] width 20 height 20
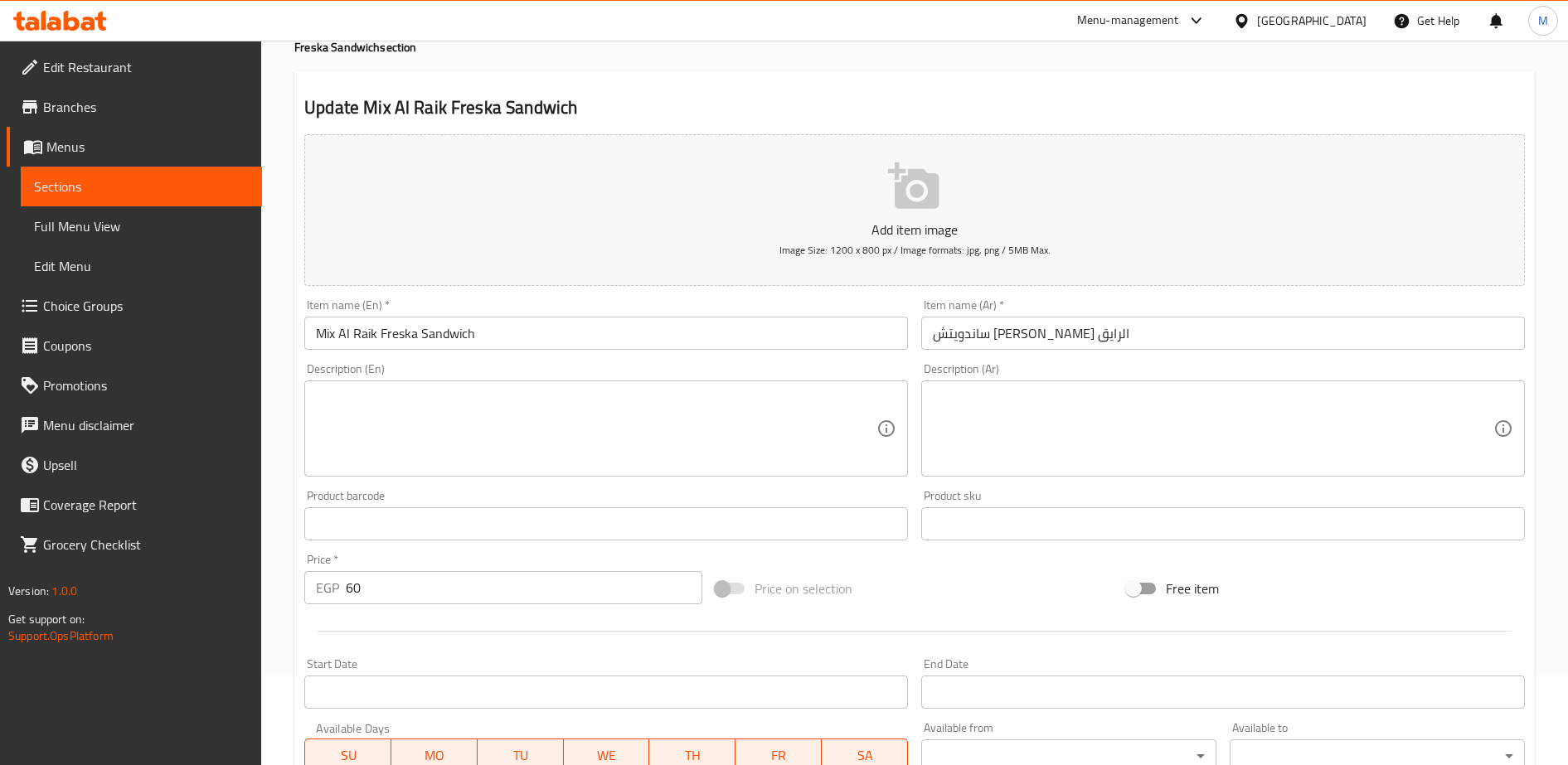
scroll to position [91, 0]
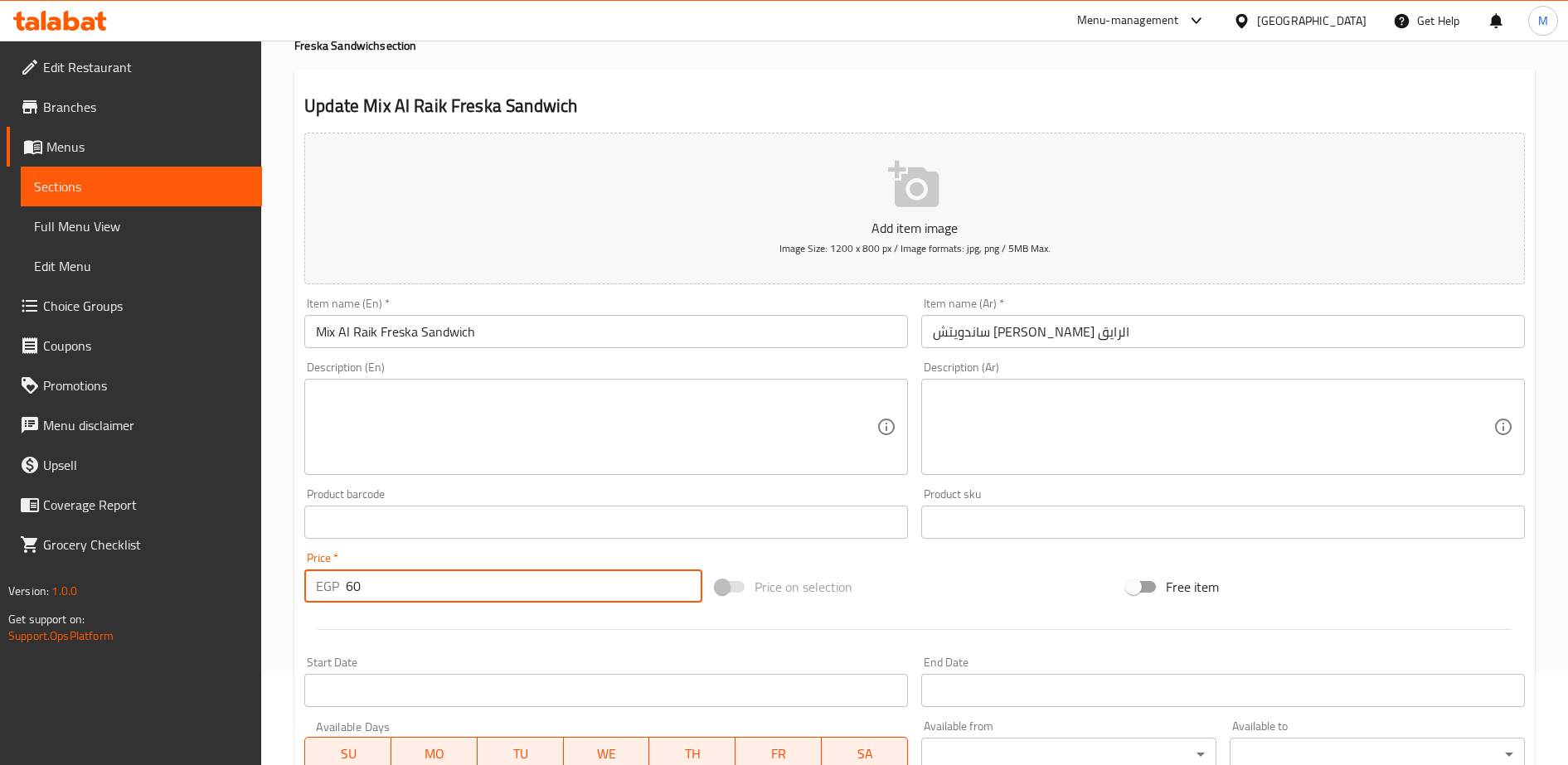
click at [396, 584] on input "60" at bounding box center [524, 586] width 356 height 33
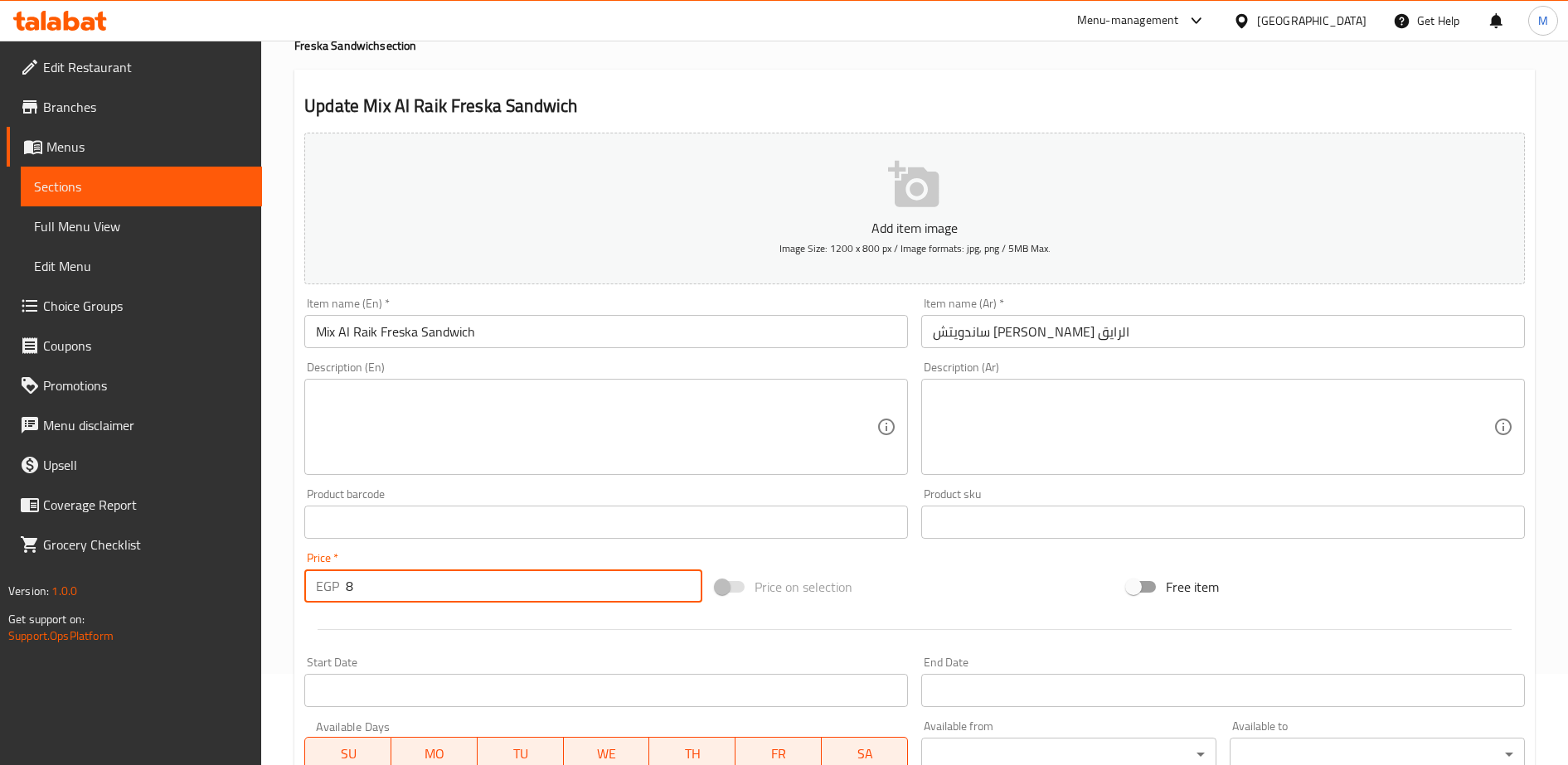
click at [396, 584] on input "8" at bounding box center [524, 586] width 356 height 33
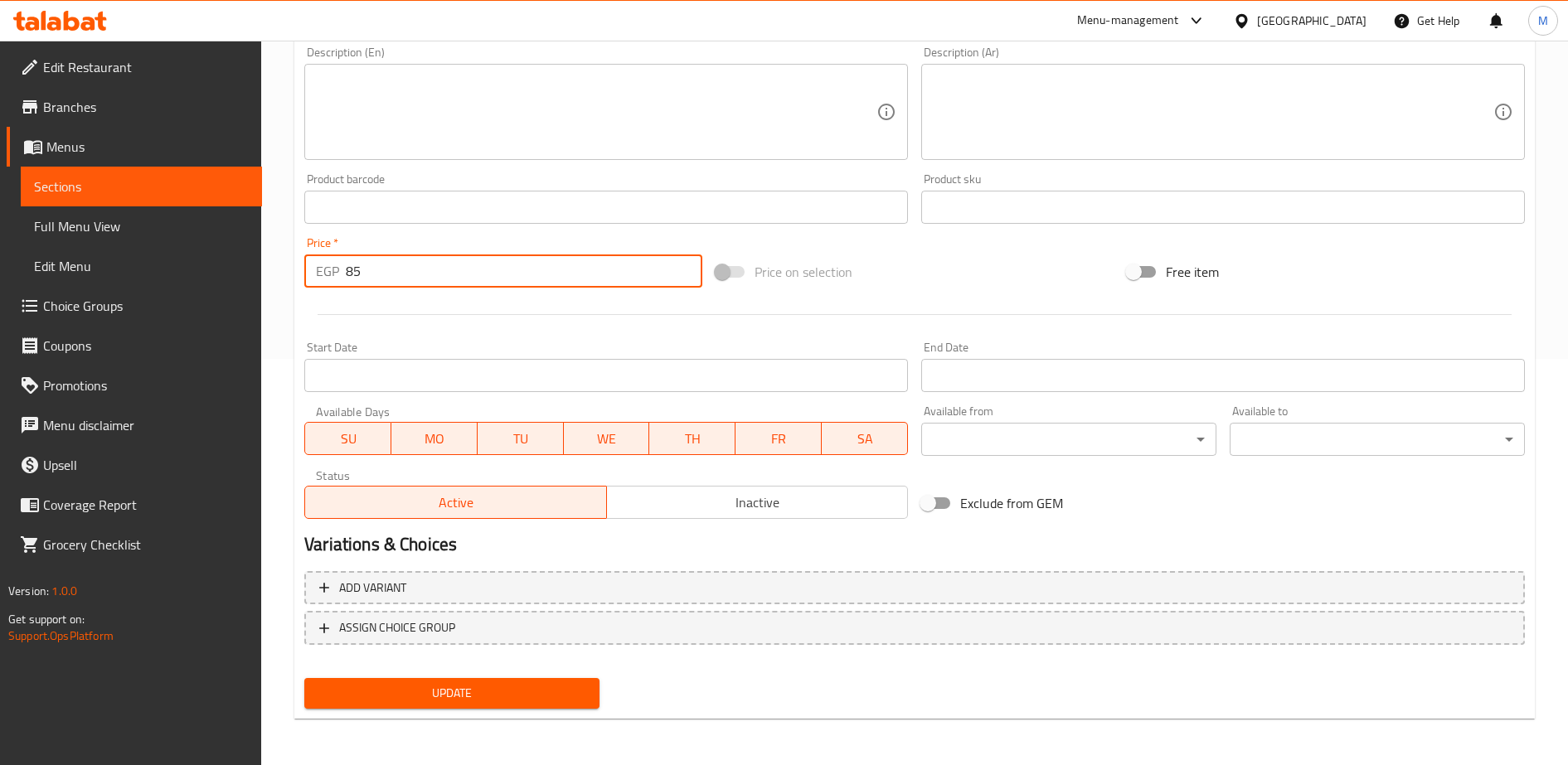
type input "85"
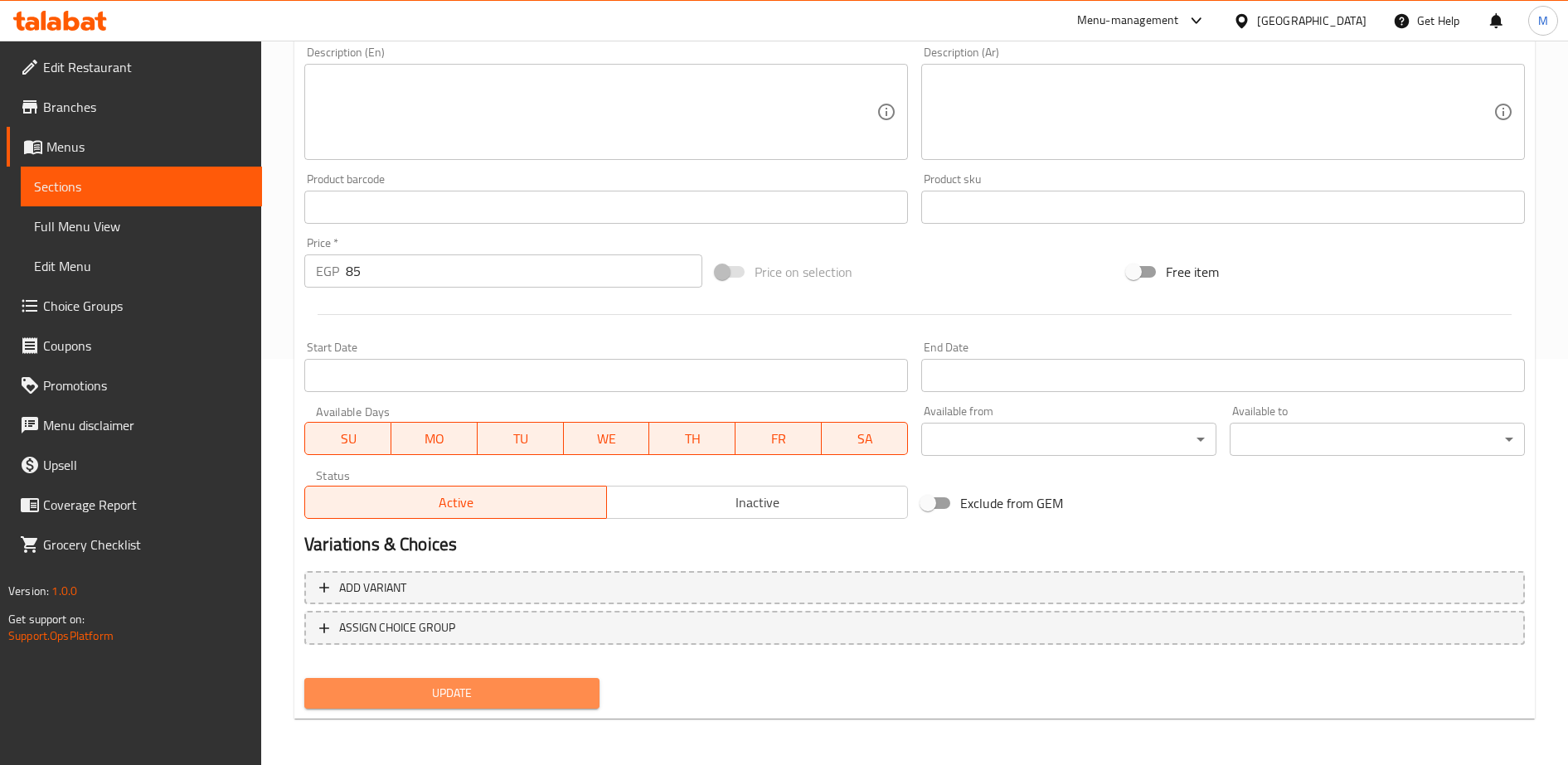
click at [437, 700] on span "Update" at bounding box center [452, 693] width 268 height 21
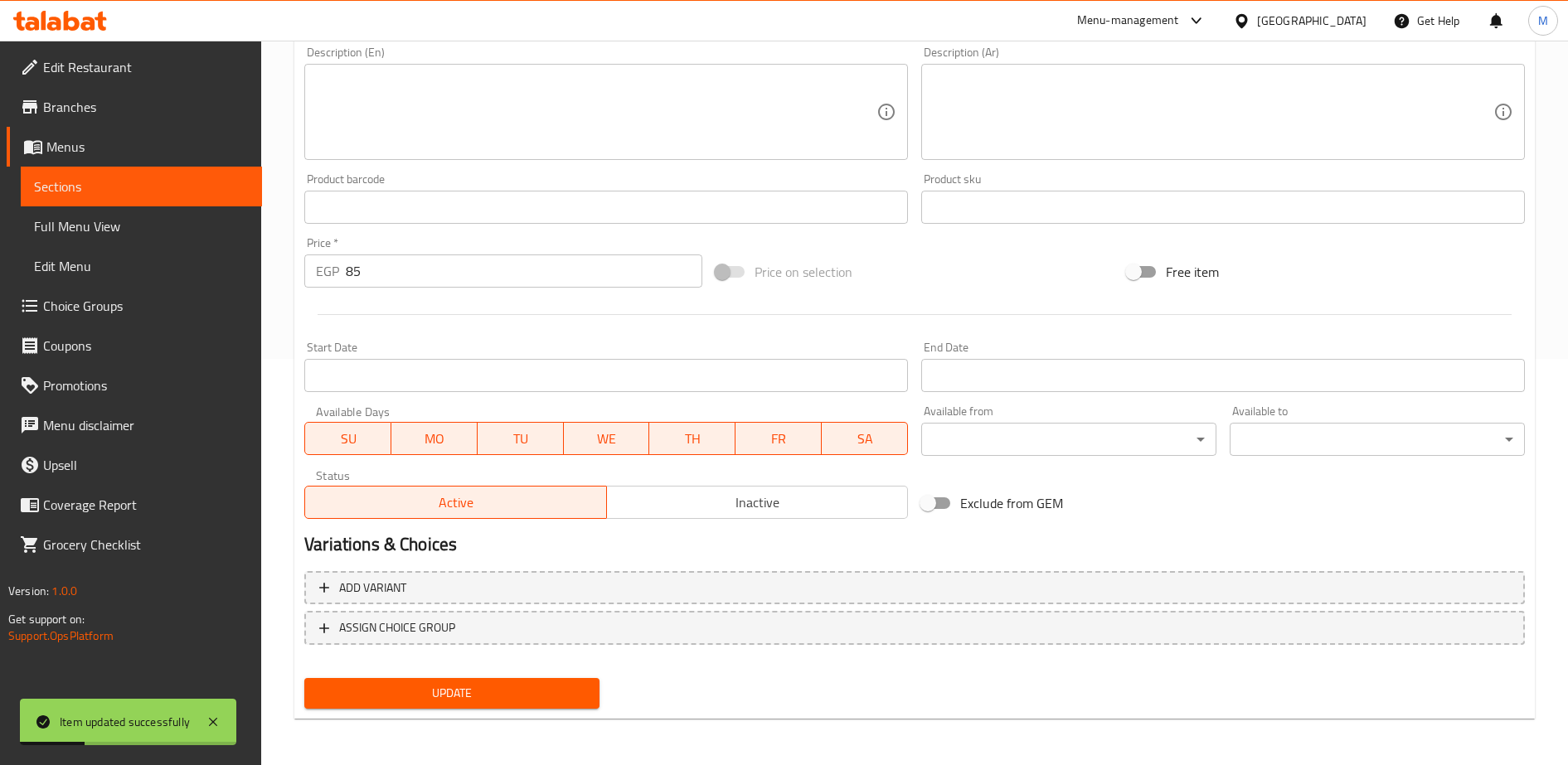
scroll to position [0, 0]
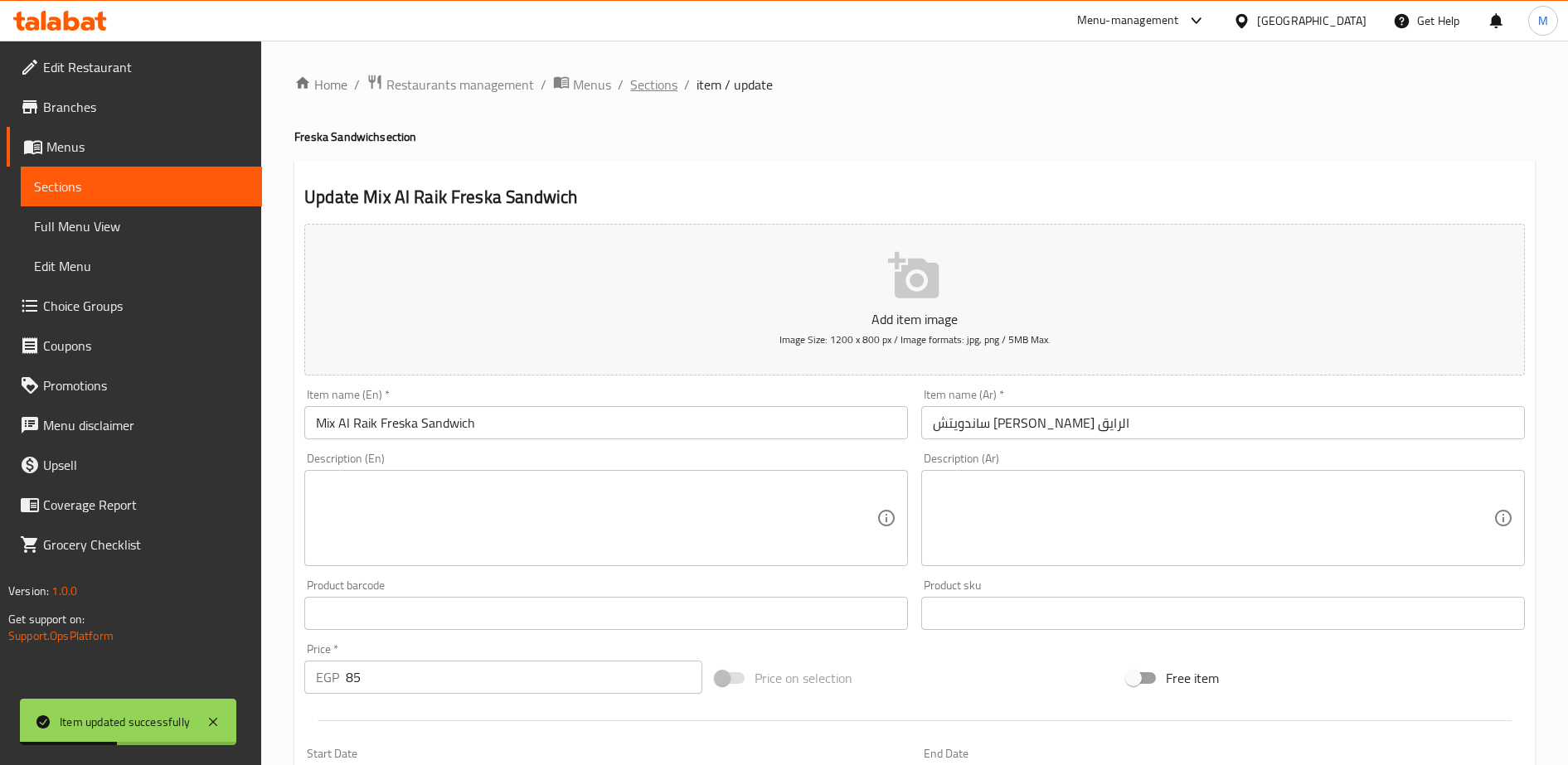
click at [653, 90] on span "Sections" at bounding box center [653, 84] width 48 height 20
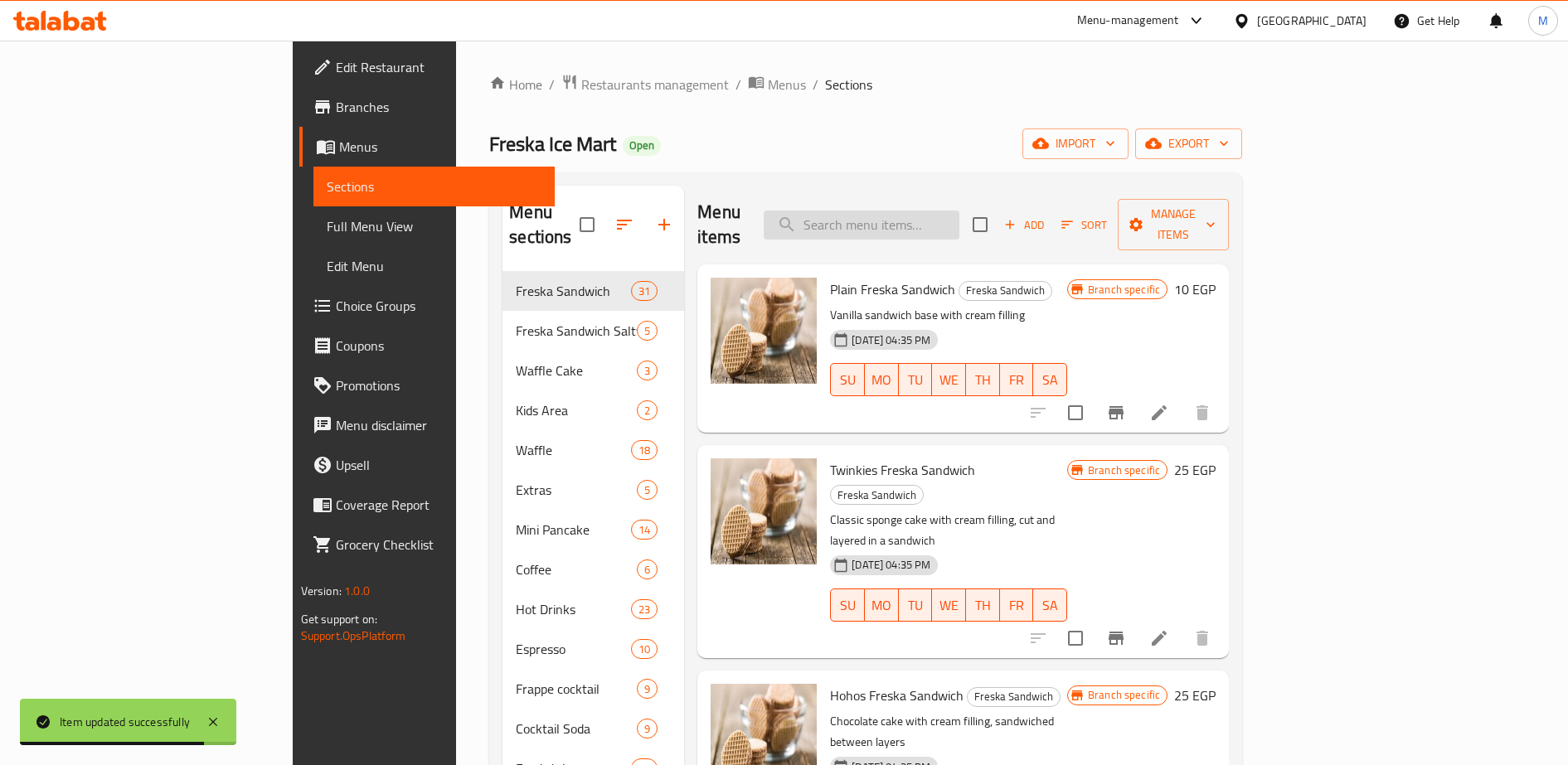
click at [923, 213] on input "search" at bounding box center [861, 225] width 196 height 29
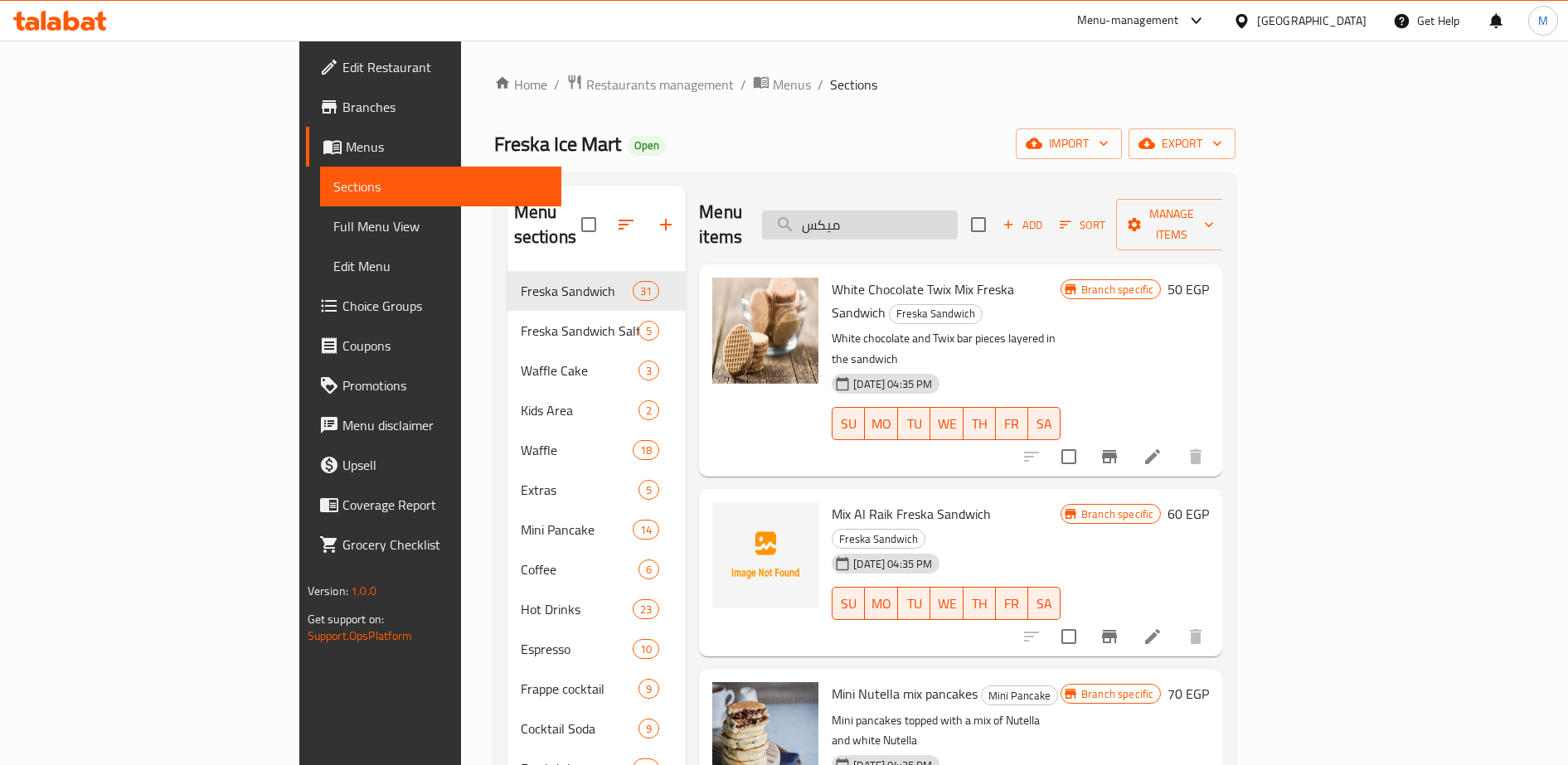
click at [920, 218] on input "ميكس" at bounding box center [860, 225] width 196 height 29
paste input "تويكس"
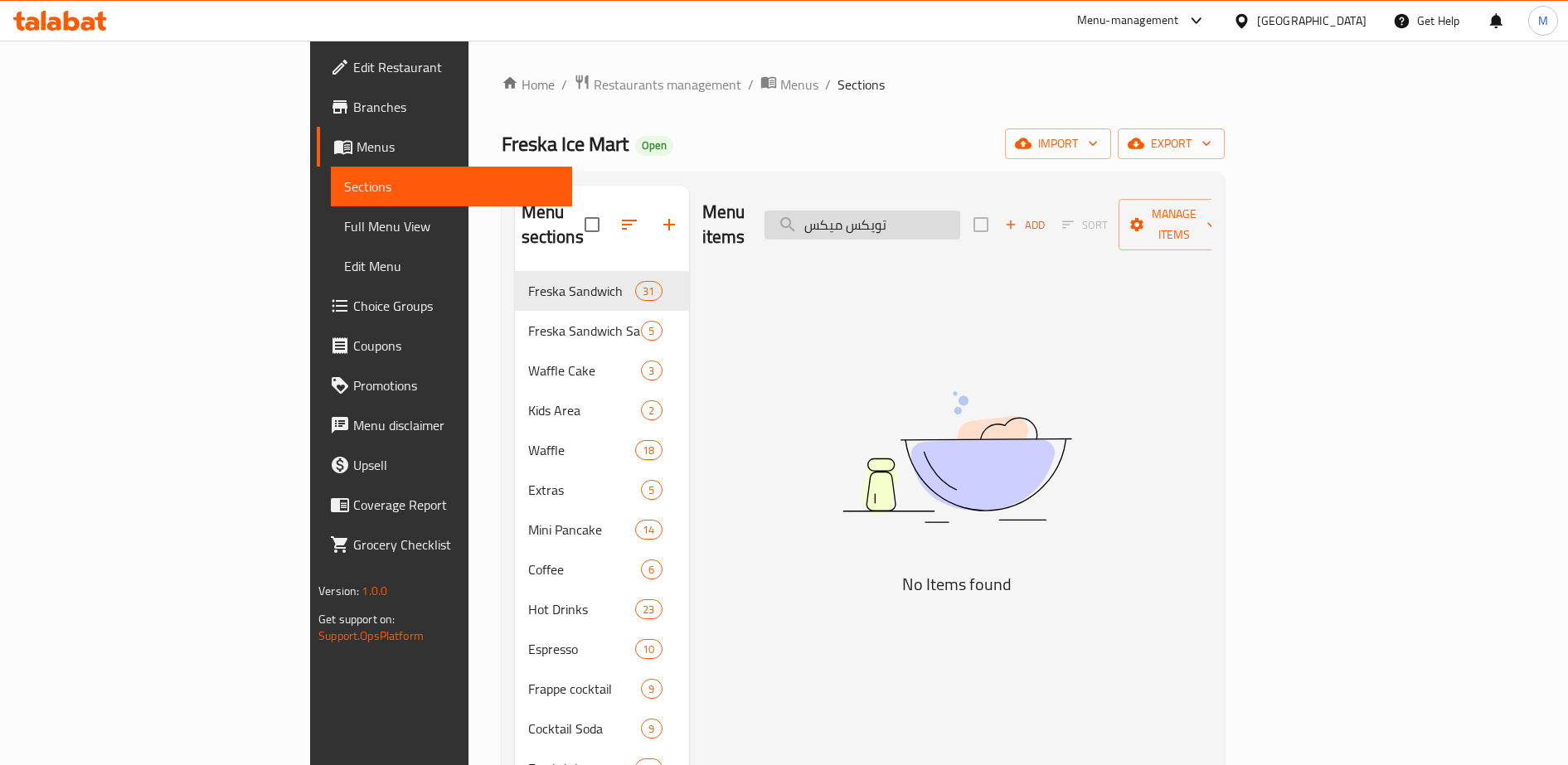
click at [937, 213] on input "تويكس ميكس" at bounding box center [862, 225] width 196 height 29
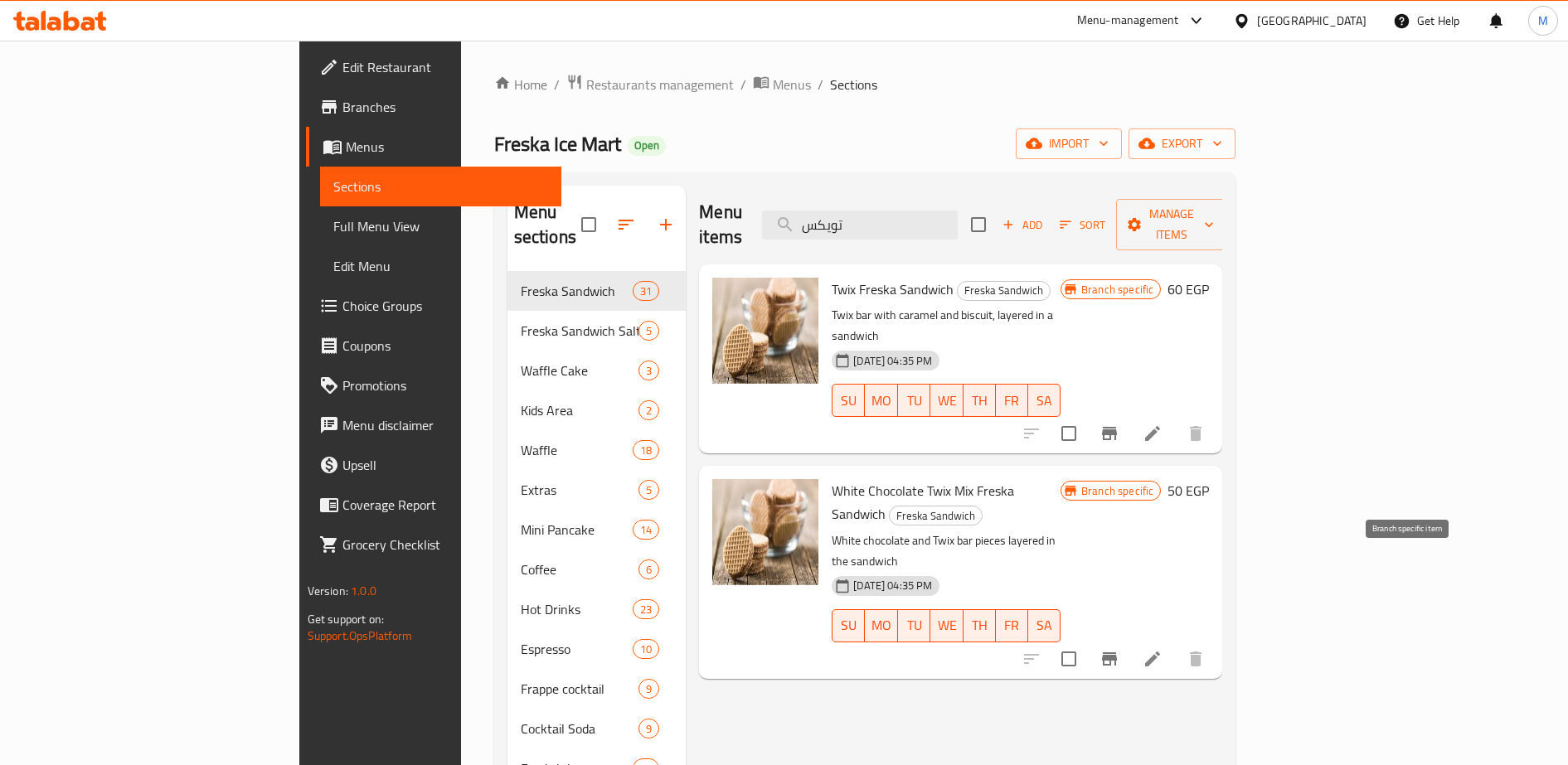
type input "تويكس"
click at [1119, 649] on icon "Branch-specific-item" at bounding box center [1110, 659] width 20 height 20
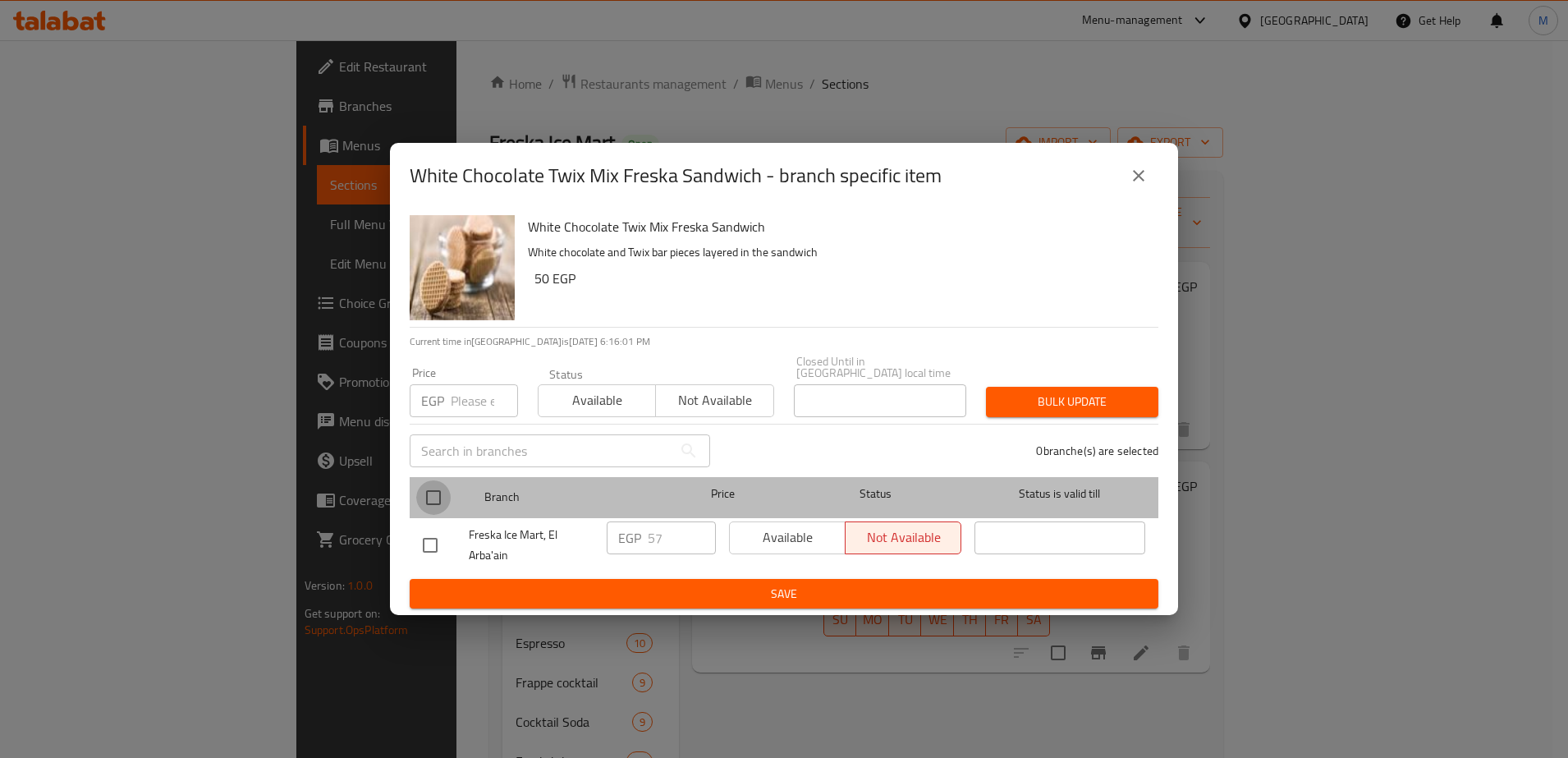
click at [435, 491] on input "checkbox" at bounding box center [434, 498] width 35 height 35
checkbox input "true"
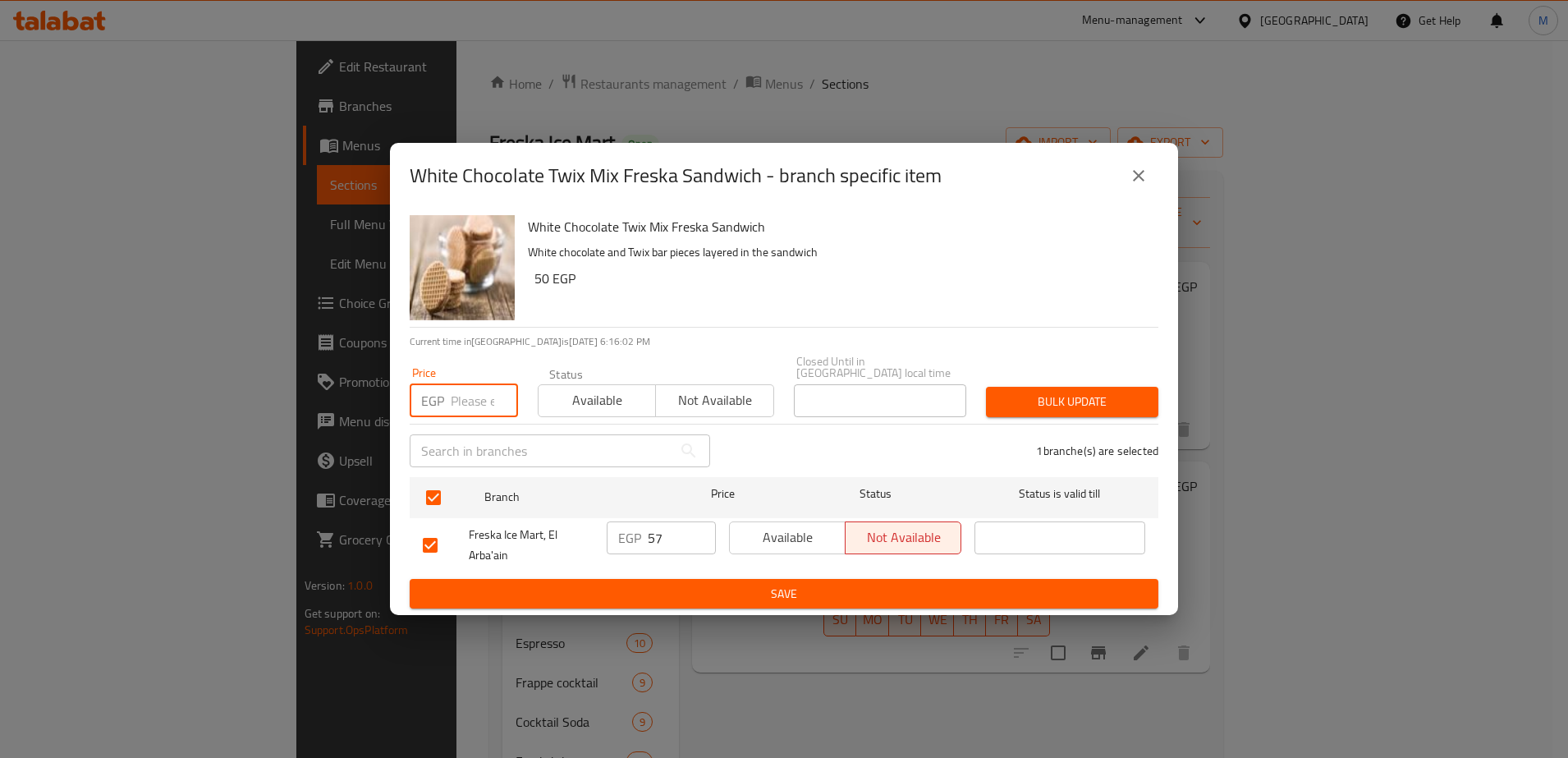
click at [464, 402] on input "number" at bounding box center [483, 401] width 67 height 33
type input "9"
type input "65"
click at [656, 531] on input "57" at bounding box center [681, 538] width 68 height 33
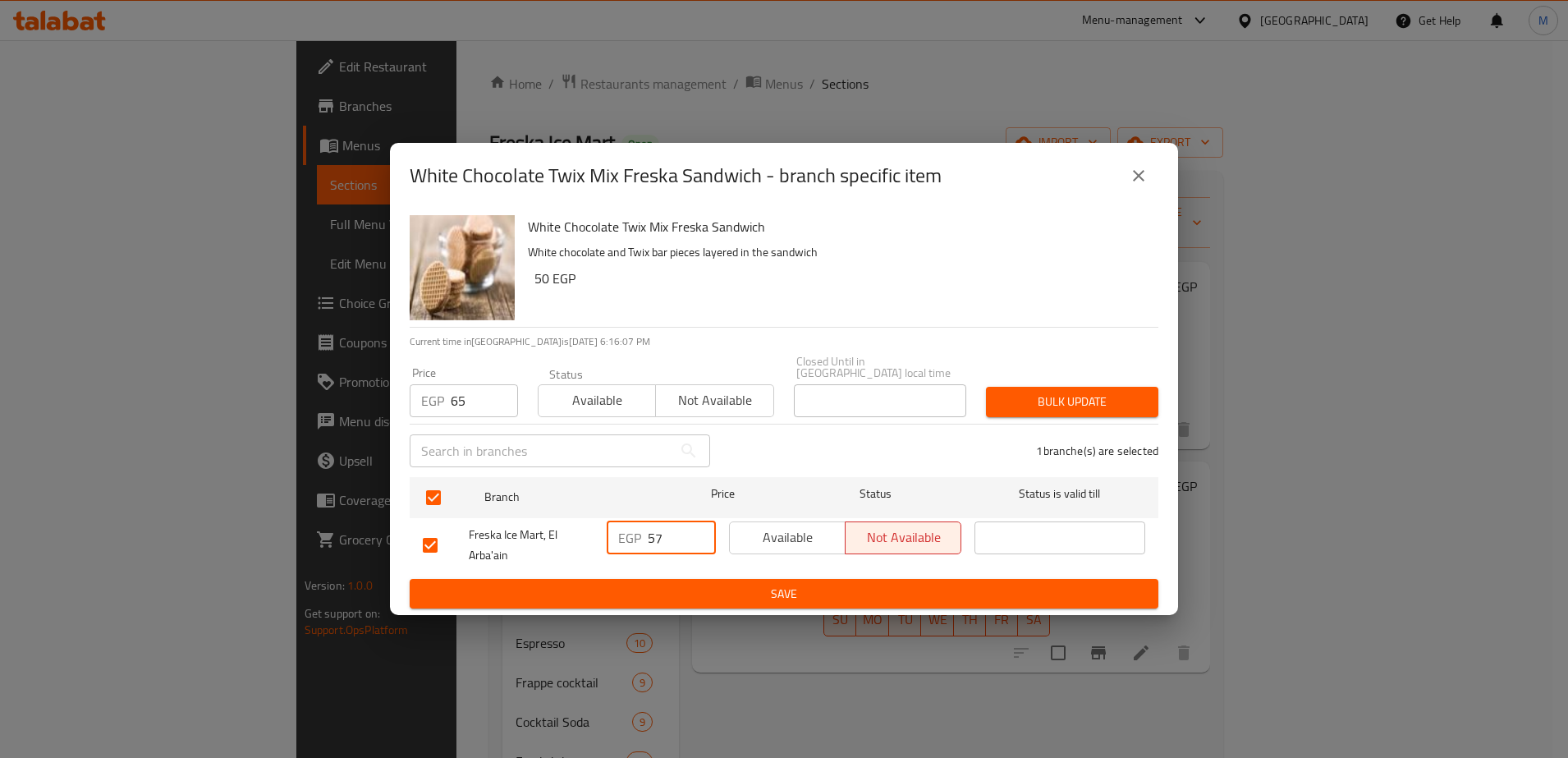
click at [656, 531] on input "57" at bounding box center [681, 538] width 68 height 33
click at [656, 531] on input "6" at bounding box center [681, 538] width 68 height 33
type input "65"
click at [743, 593] on span "Save" at bounding box center [784, 594] width 722 height 21
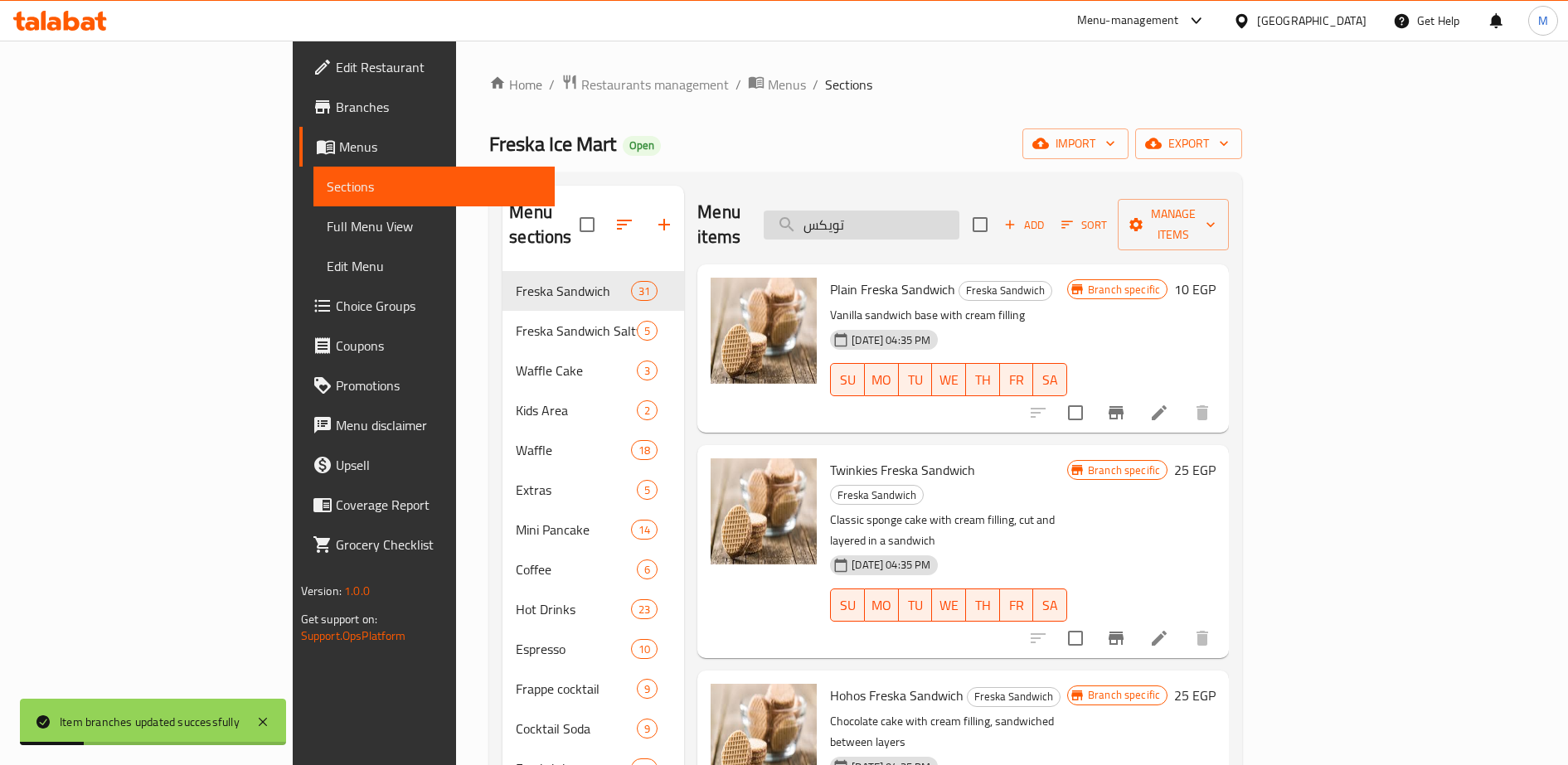
click at [959, 216] on input "تويكس" at bounding box center [861, 225] width 196 height 29
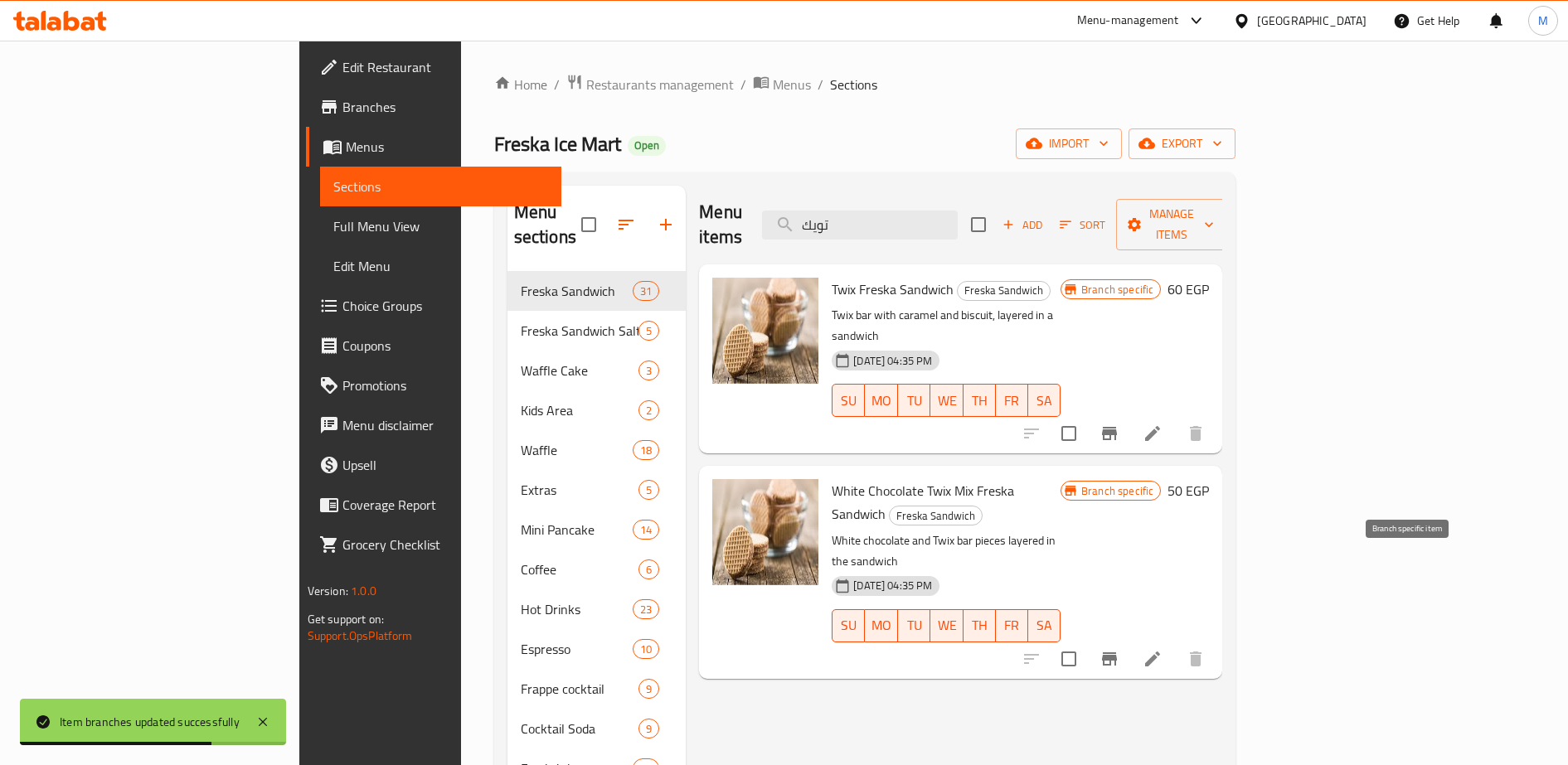
type input "تويك"
click at [1116, 652] on icon "Branch-specific-item" at bounding box center [1110, 659] width 15 height 13
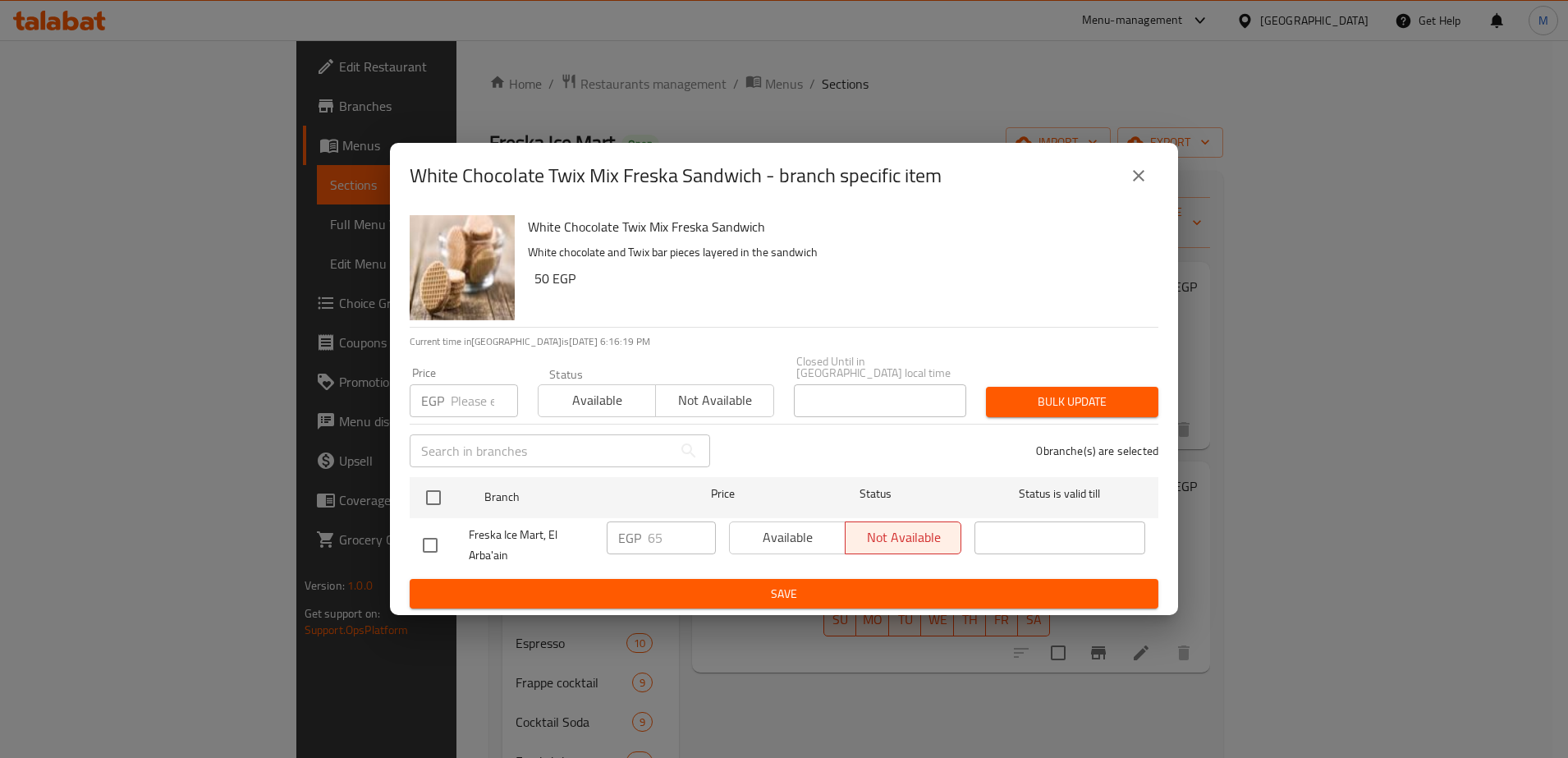
click at [784, 534] on div "Available Not available" at bounding box center [844, 538] width 233 height 33
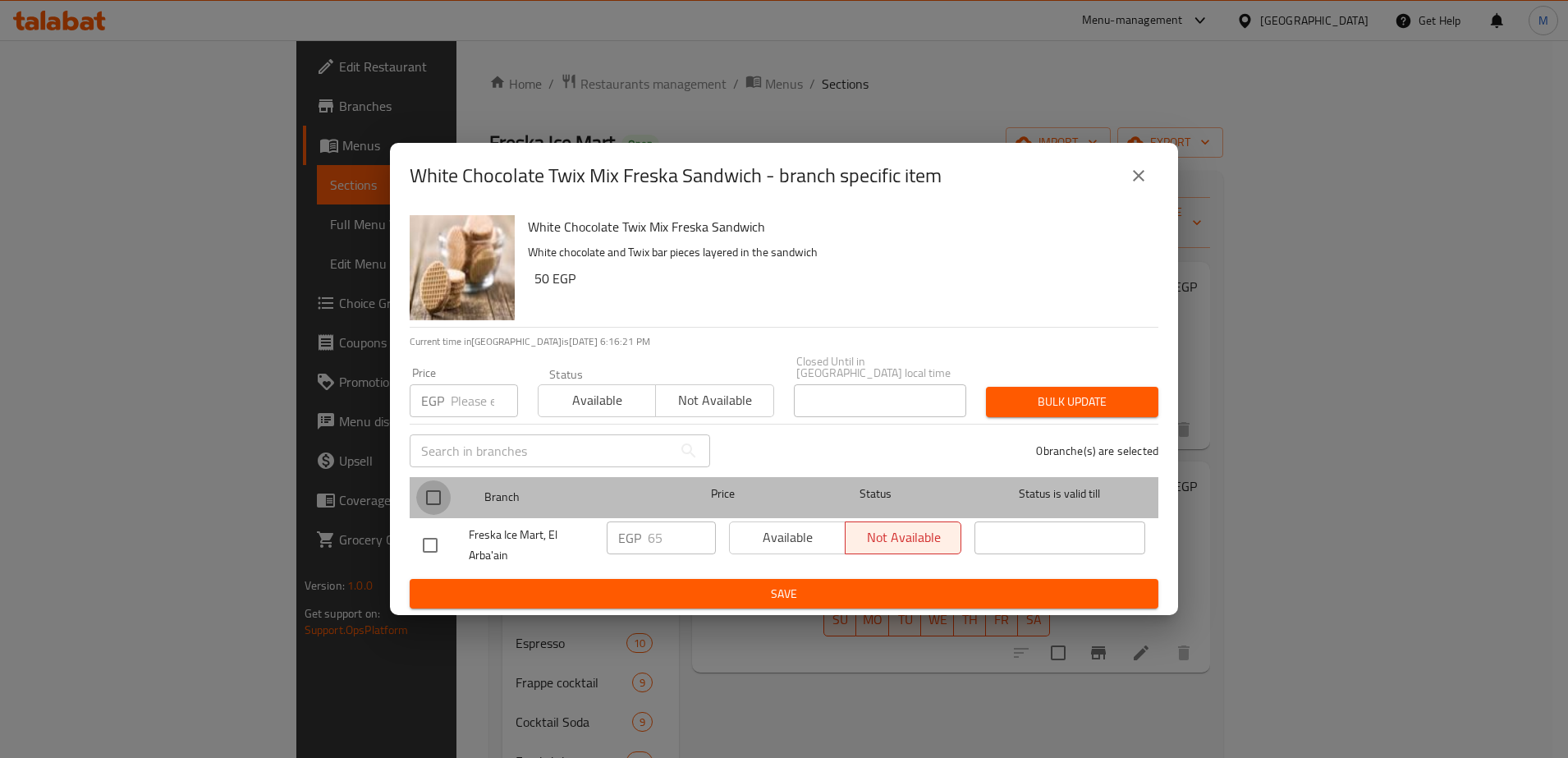
click at [431, 493] on input "checkbox" at bounding box center [434, 498] width 35 height 35
checkbox input "true"
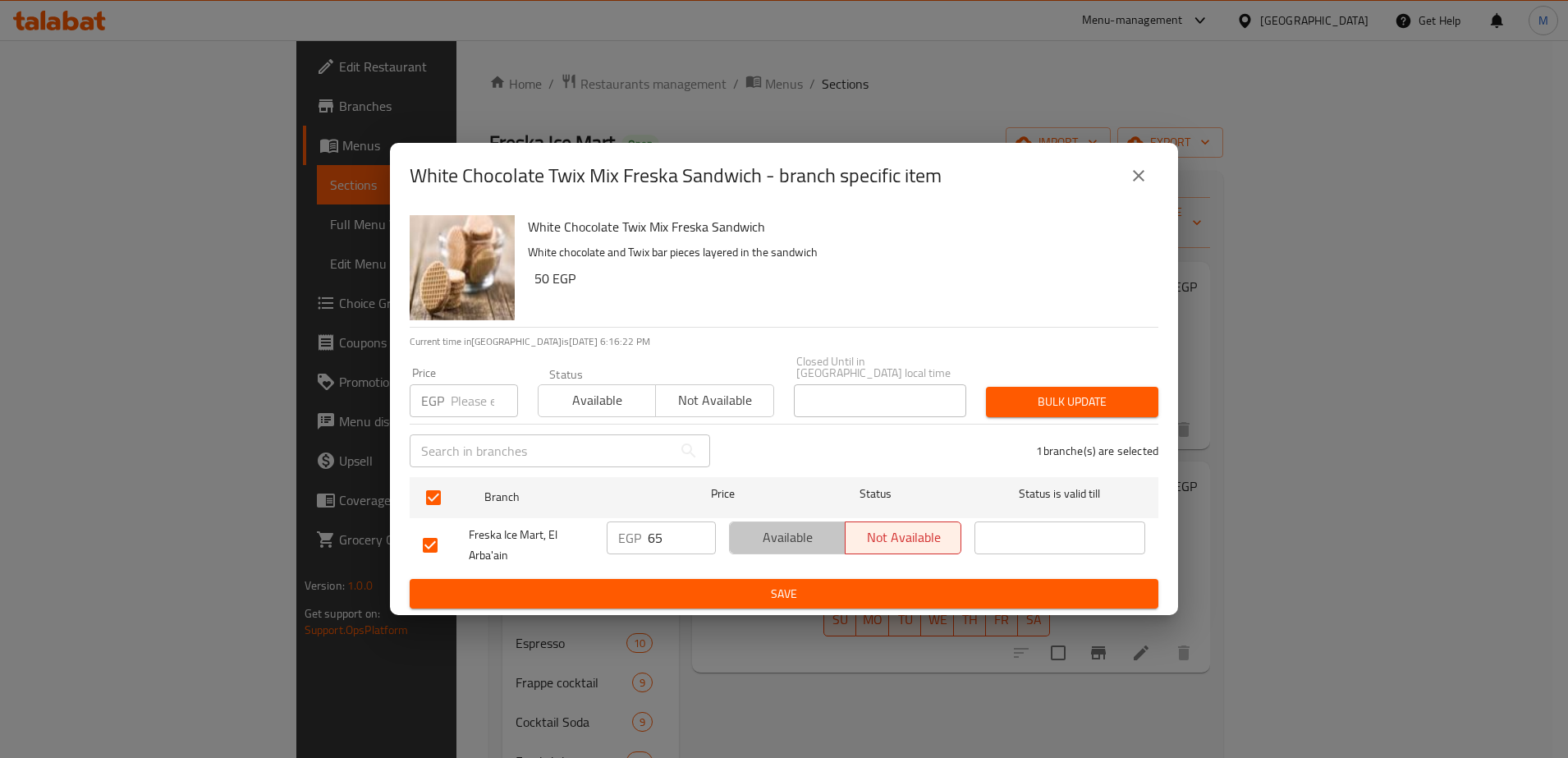
click at [778, 534] on span "Available" at bounding box center [787, 538] width 103 height 24
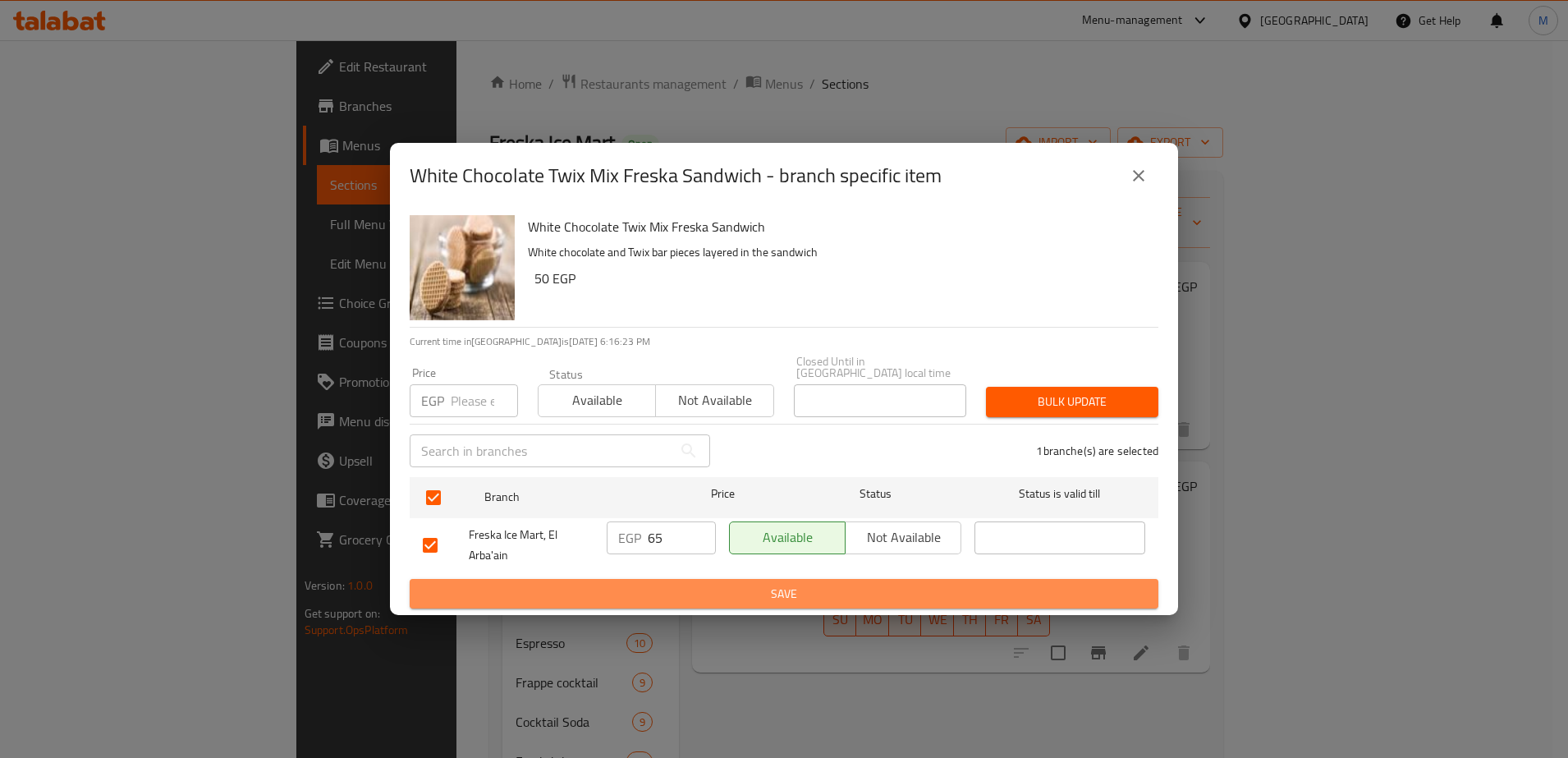
click at [796, 585] on span "Save" at bounding box center [784, 594] width 722 height 21
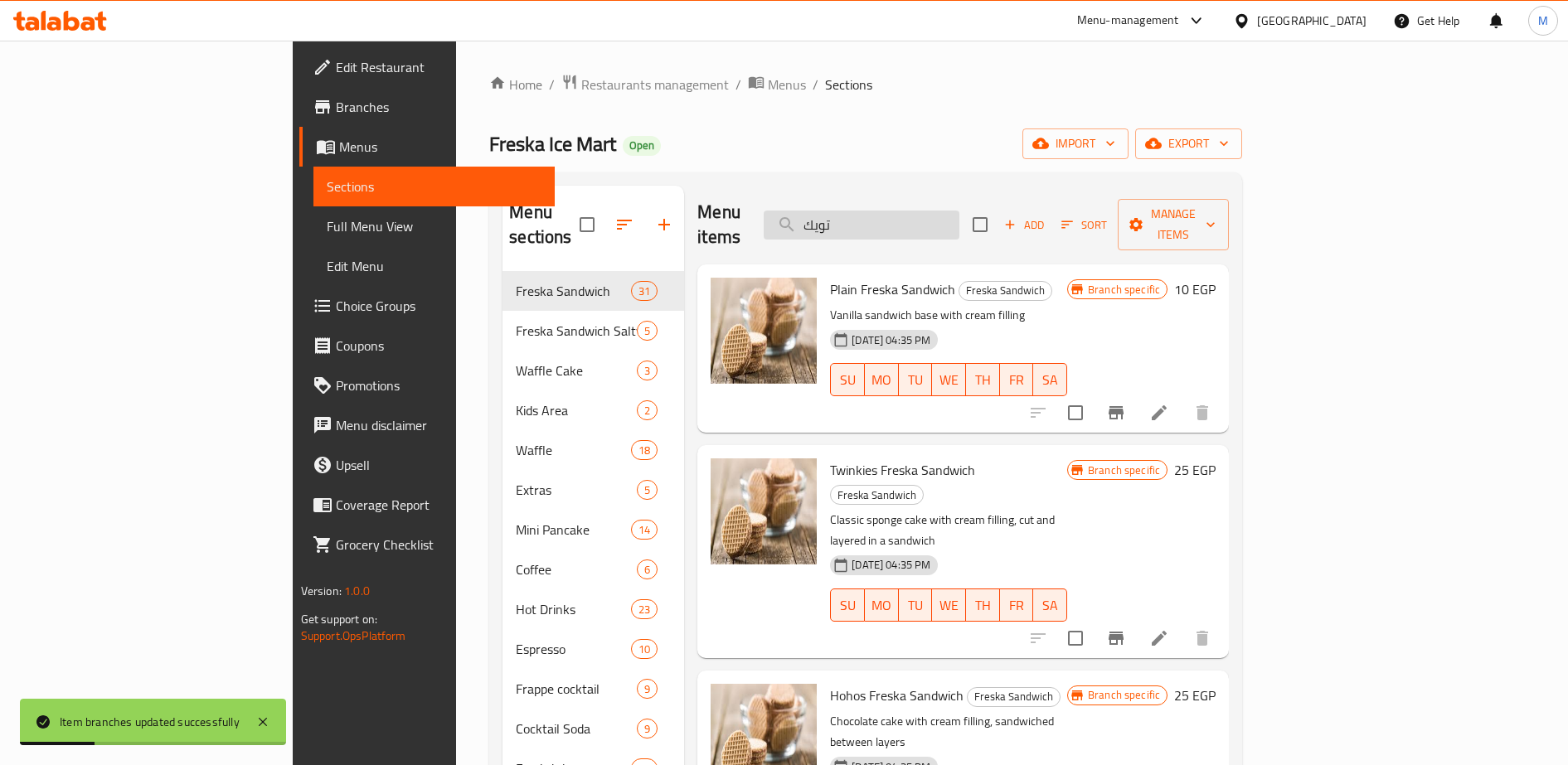
click at [915, 214] on input "تويك" at bounding box center [861, 225] width 196 height 29
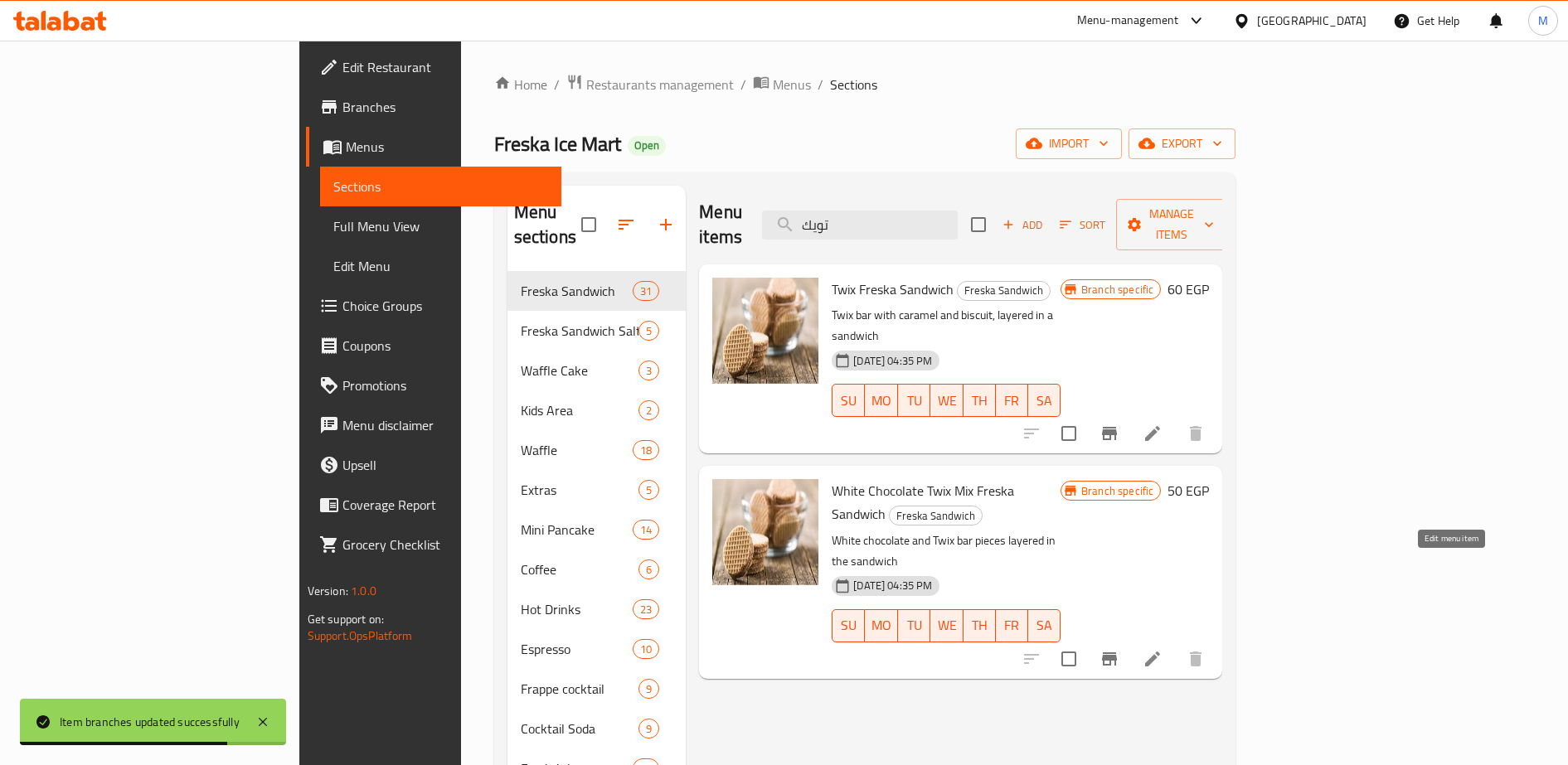
type input "تويك"
click at [1160, 651] on icon at bounding box center [1152, 659] width 15 height 15
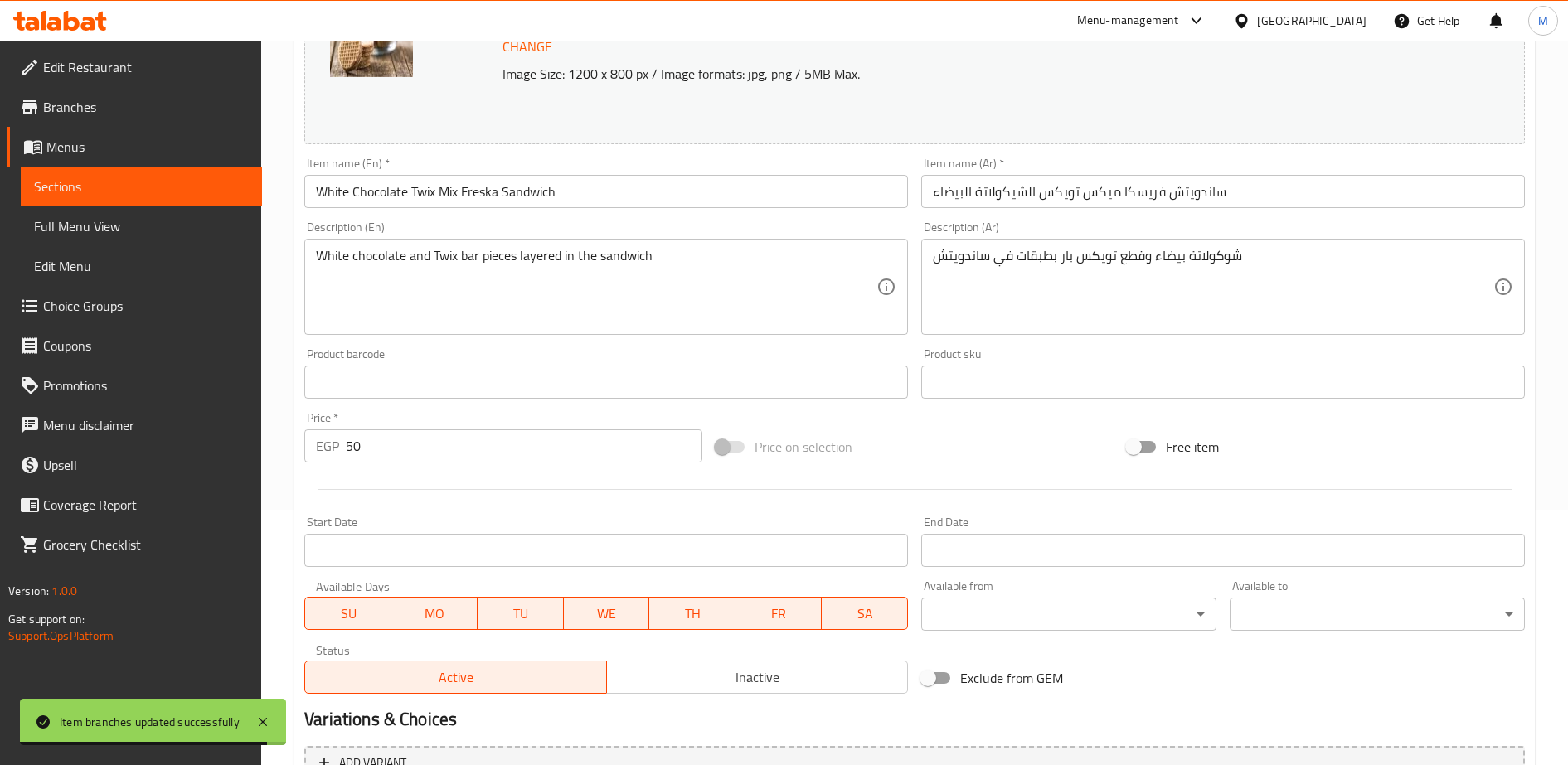
scroll to position [256, 0]
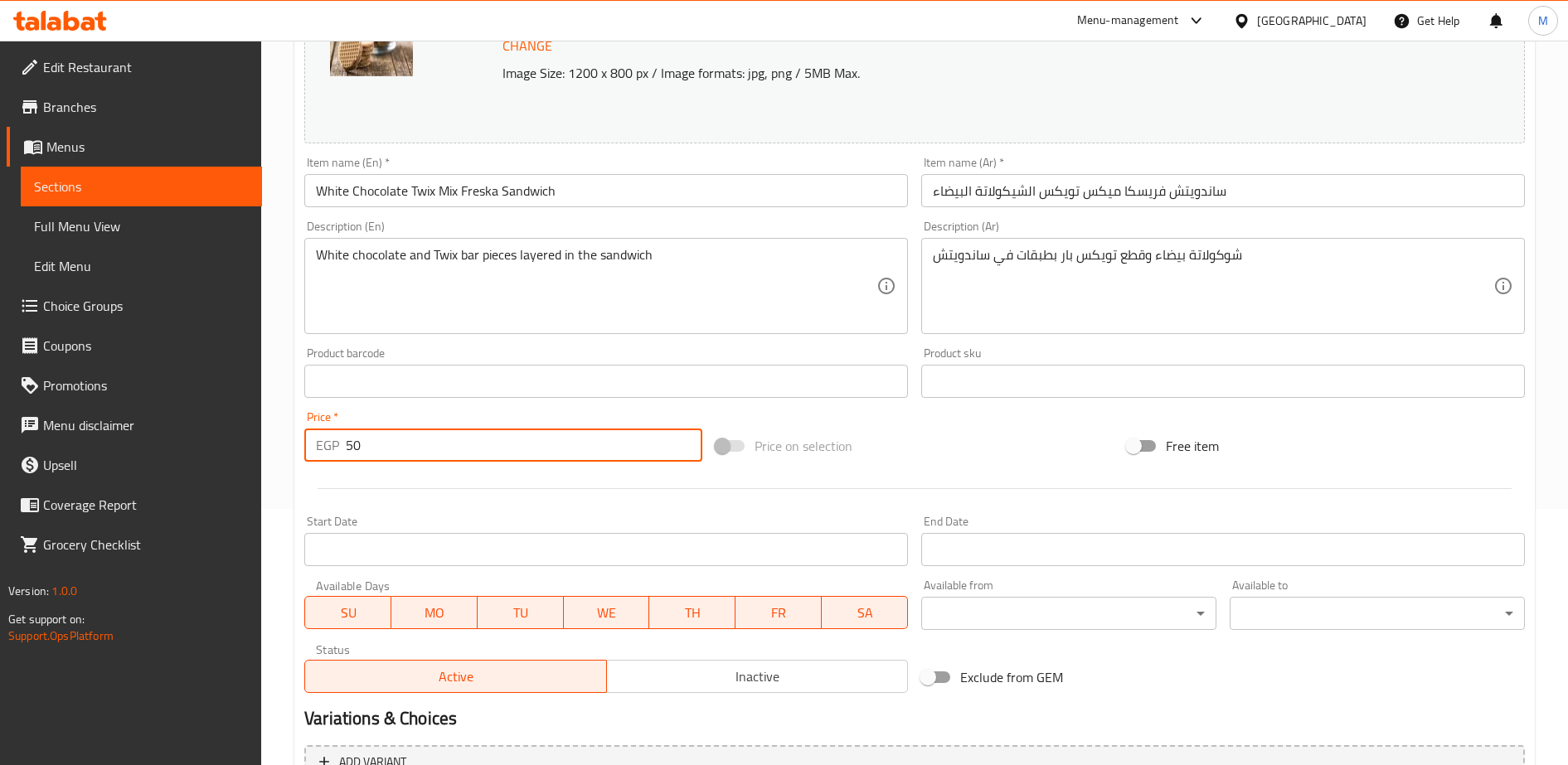
click at [379, 449] on input "50" at bounding box center [524, 446] width 356 height 33
click at [379, 449] on input "6" at bounding box center [524, 446] width 356 height 33
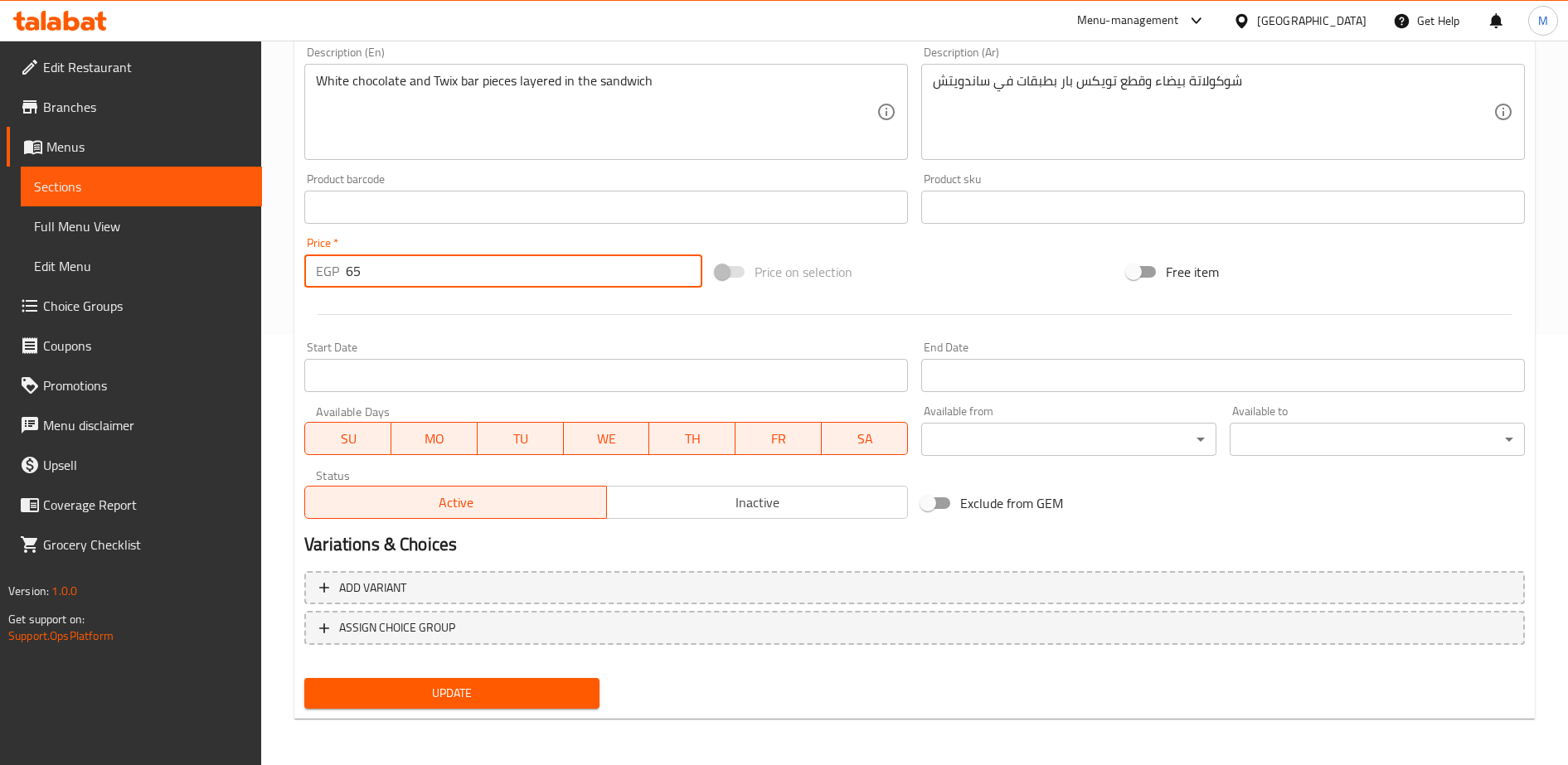
type input "65"
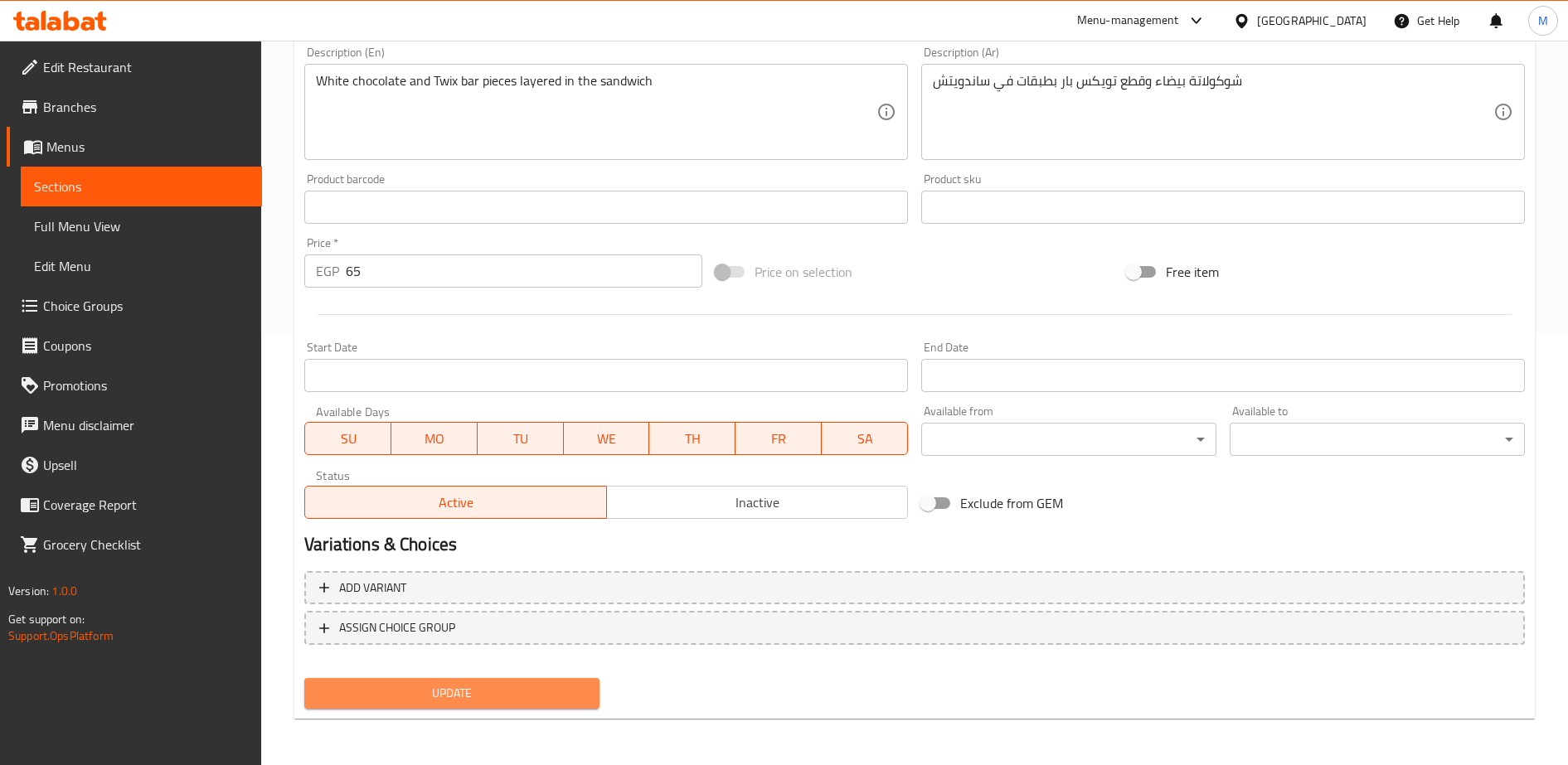
click at [456, 695] on span "Update" at bounding box center [452, 693] width 268 height 21
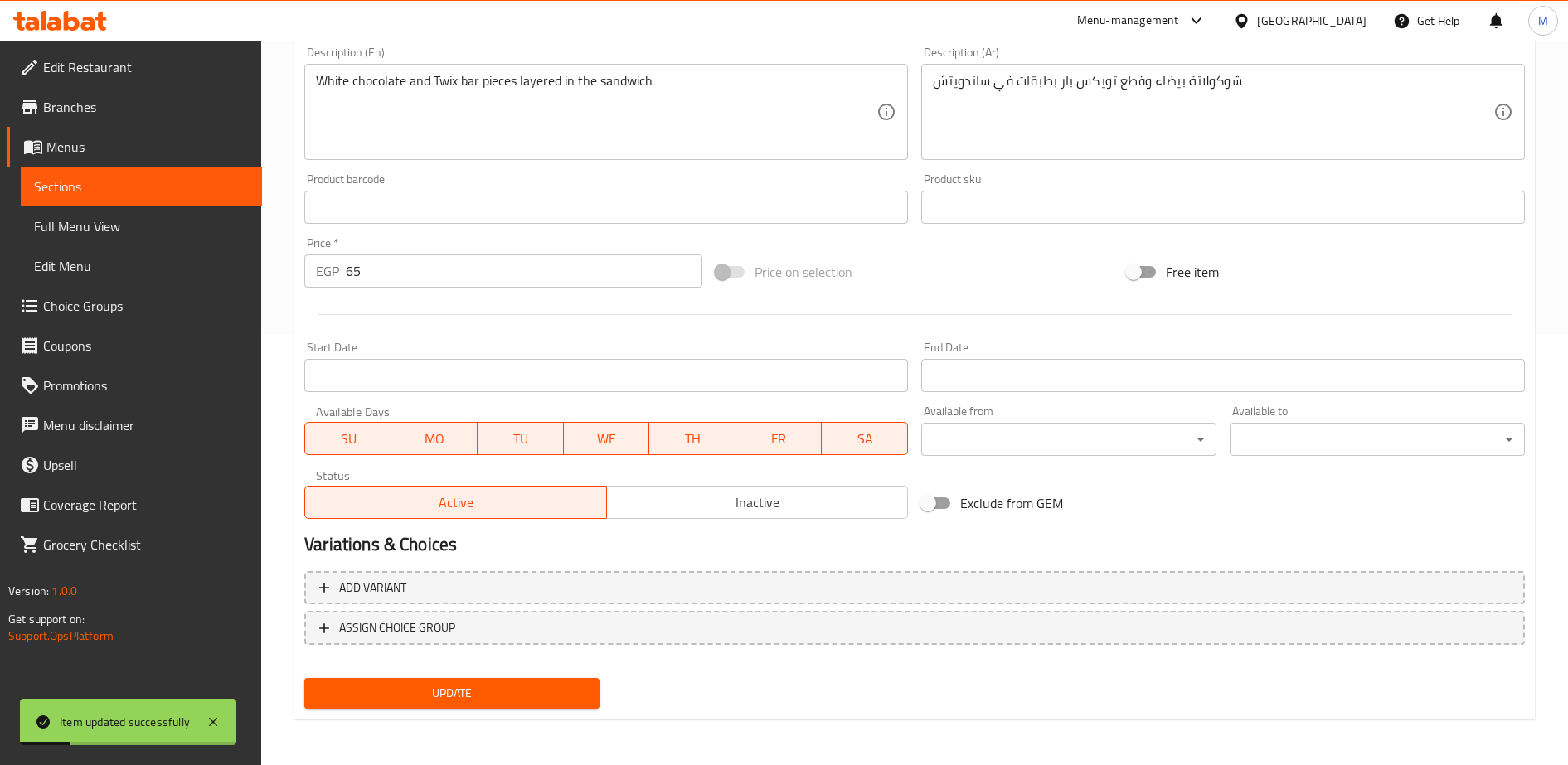
scroll to position [0, 0]
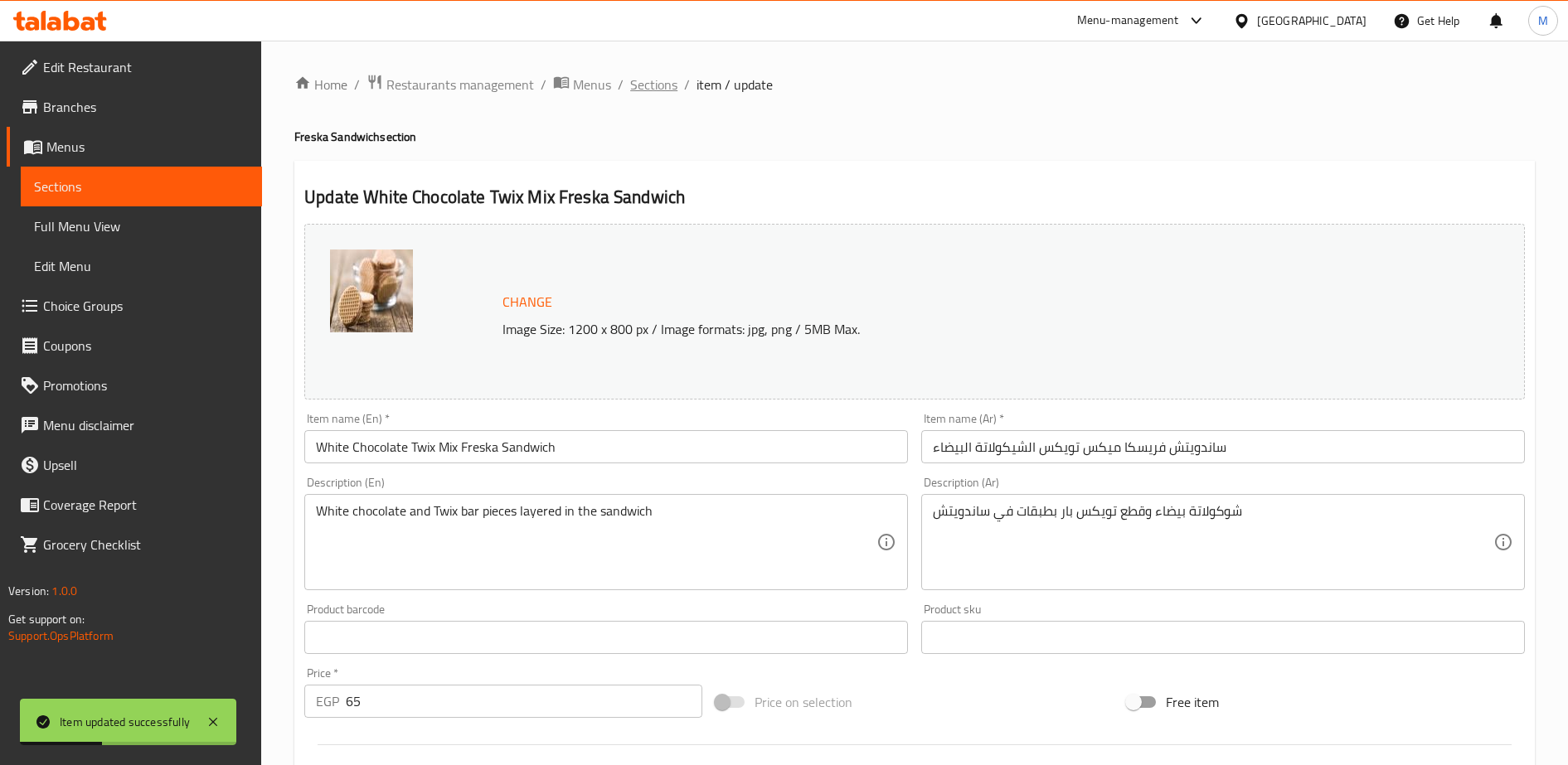
click at [646, 79] on span "Sections" at bounding box center [653, 84] width 48 height 20
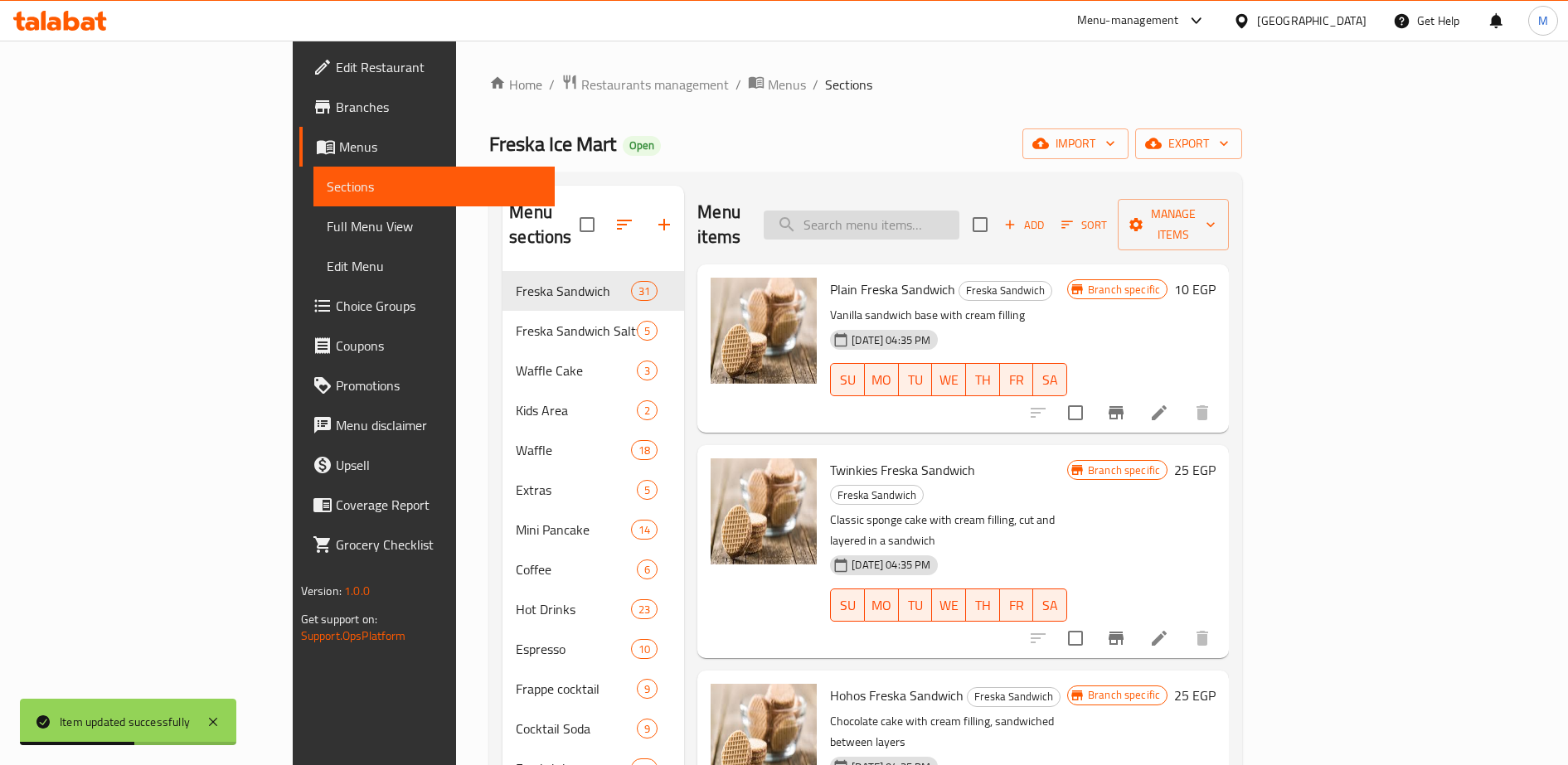
click at [941, 211] on input "search" at bounding box center [861, 225] width 196 height 29
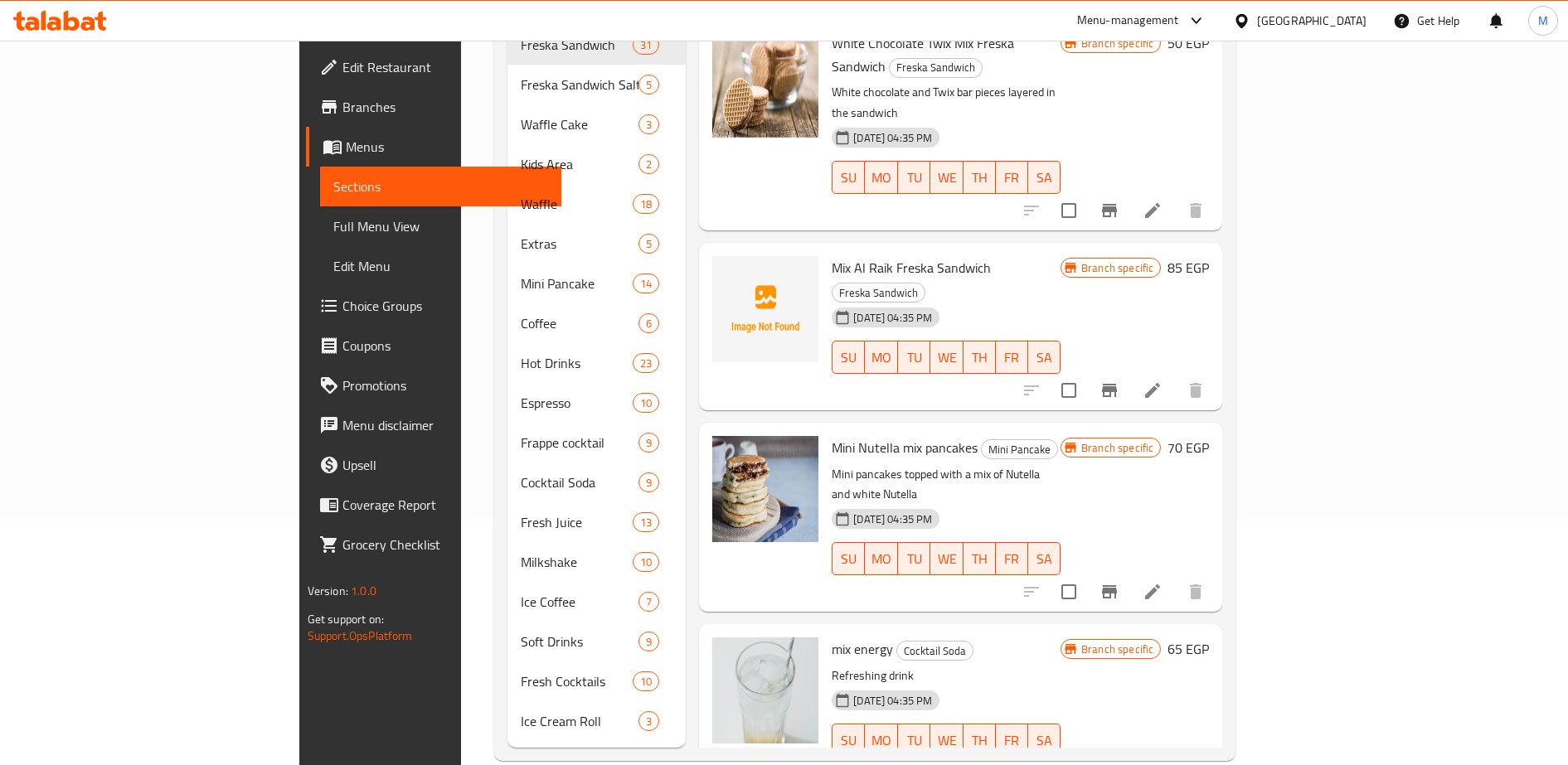
scroll to position [250, 0]
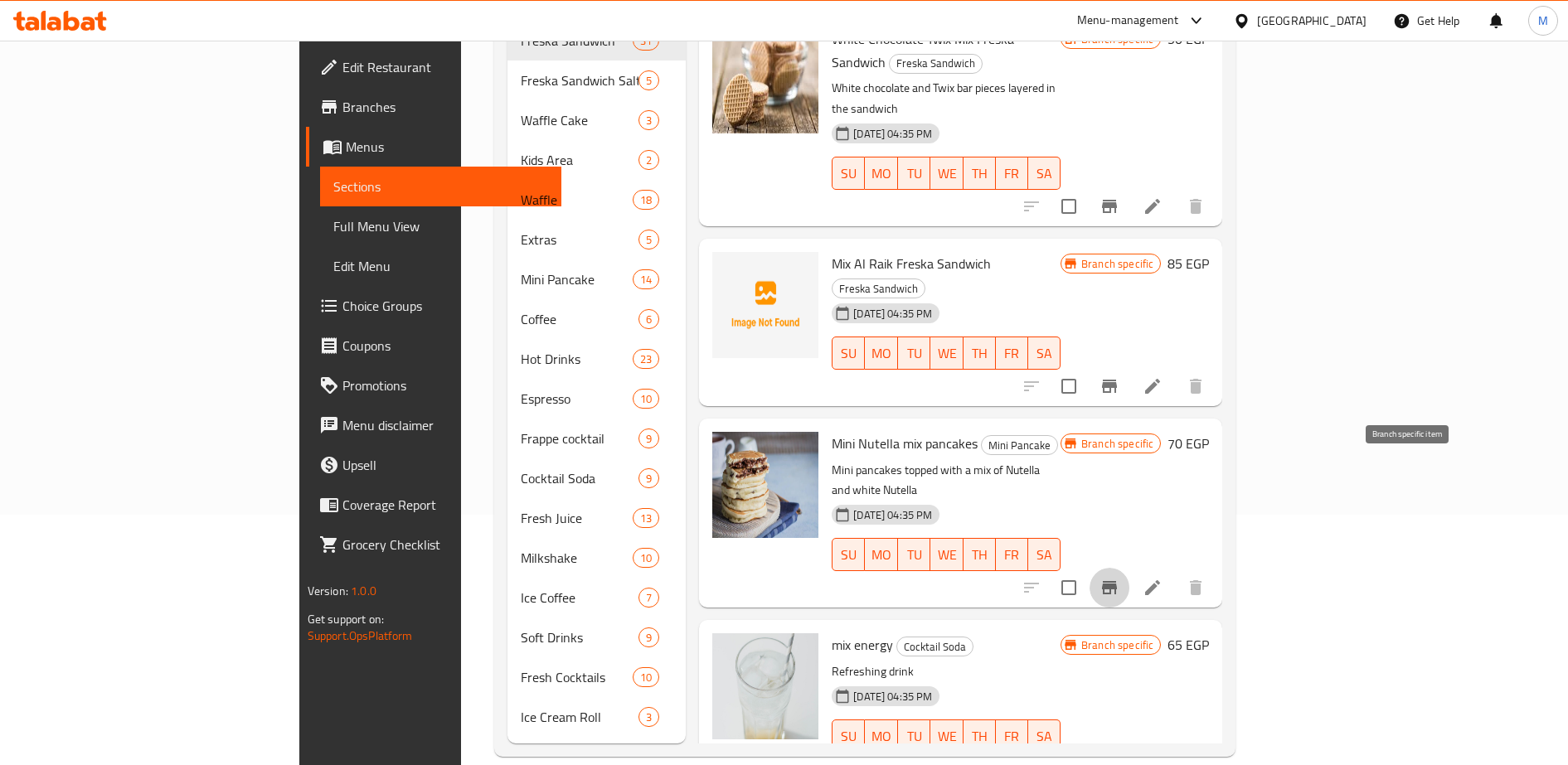
click at [1116, 581] on icon "Branch-specific-item" at bounding box center [1110, 588] width 15 height 13
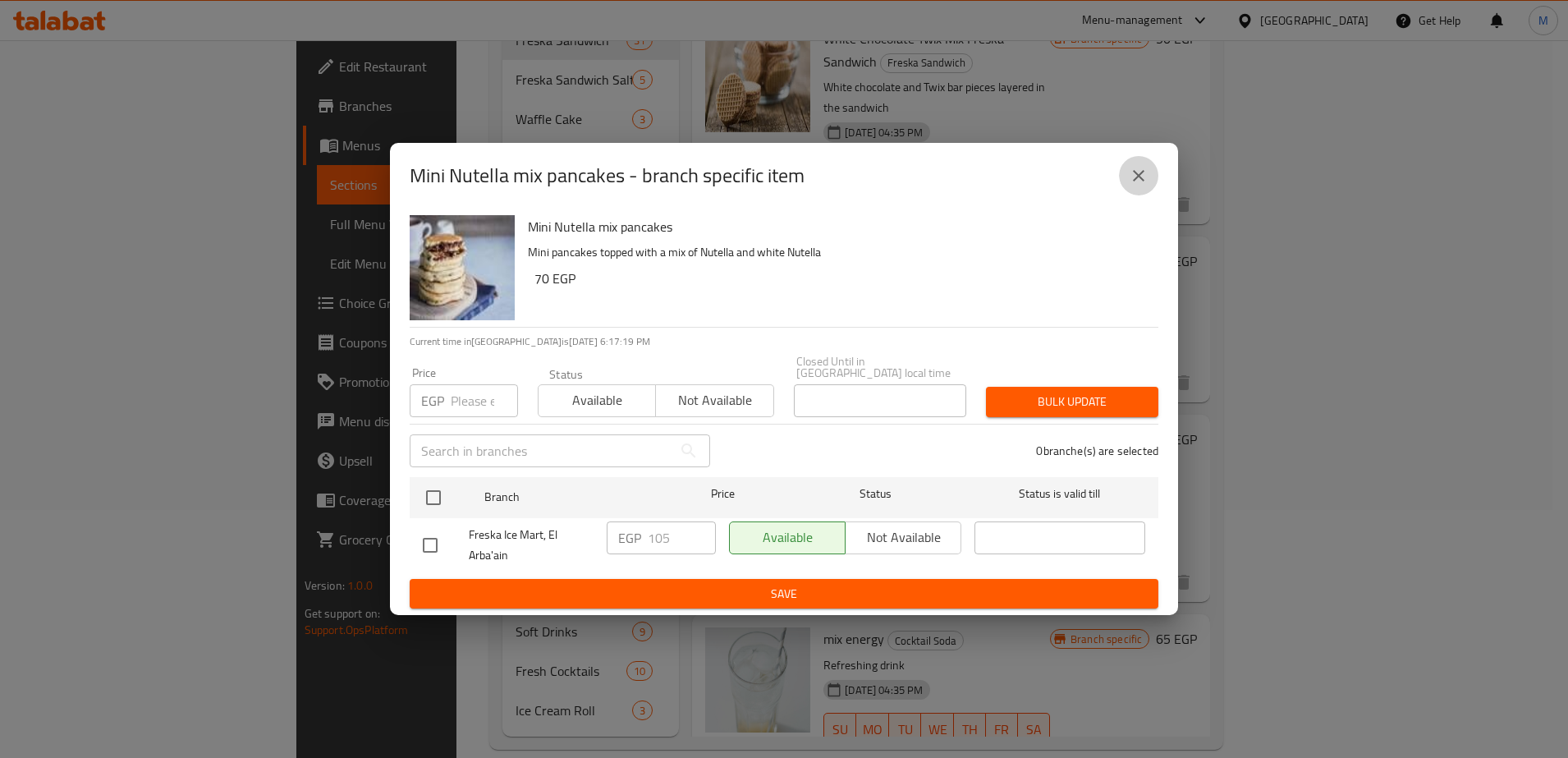
click at [1138, 186] on icon "close" at bounding box center [1138, 176] width 20 height 20
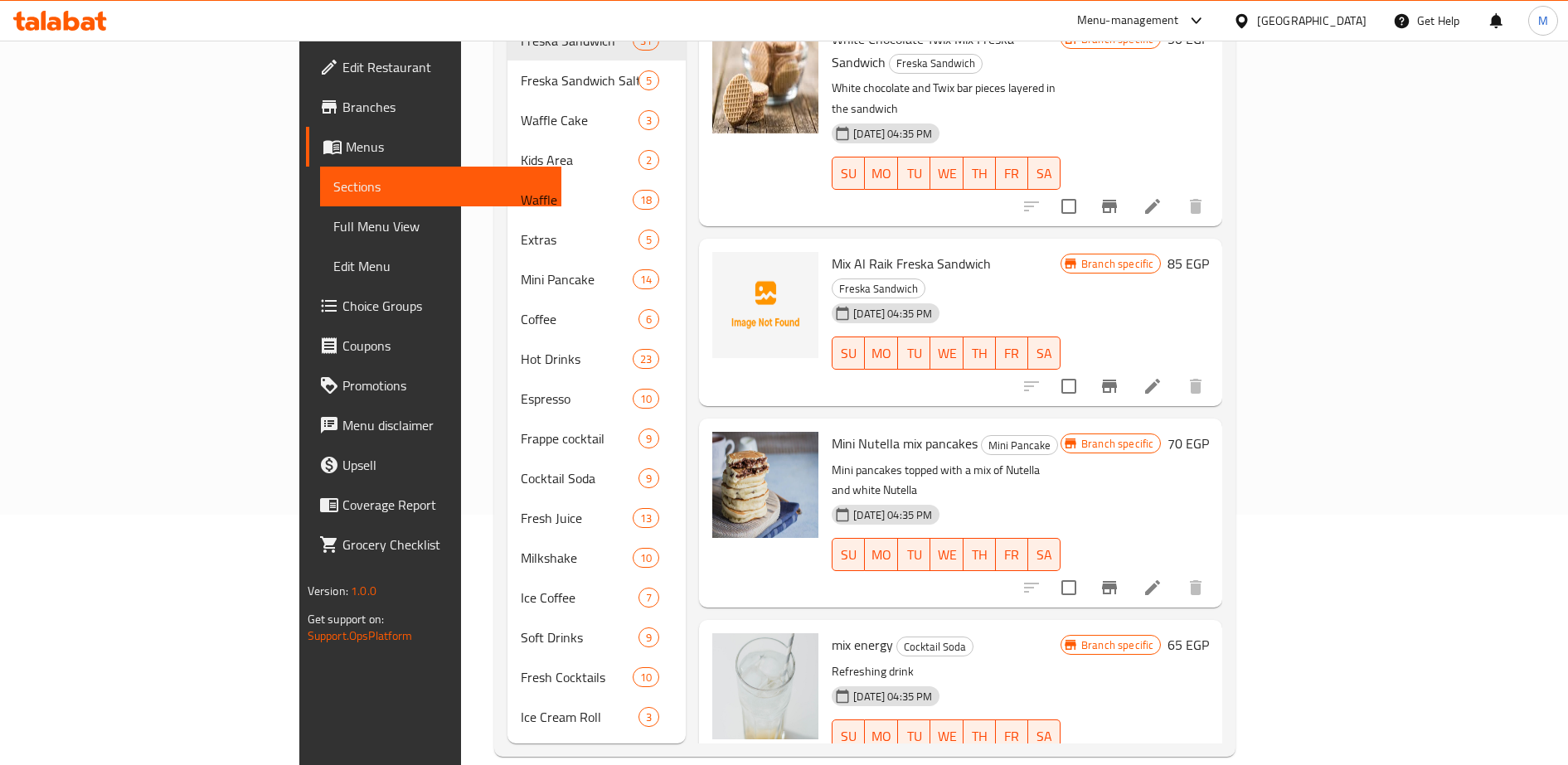
scroll to position [0, 0]
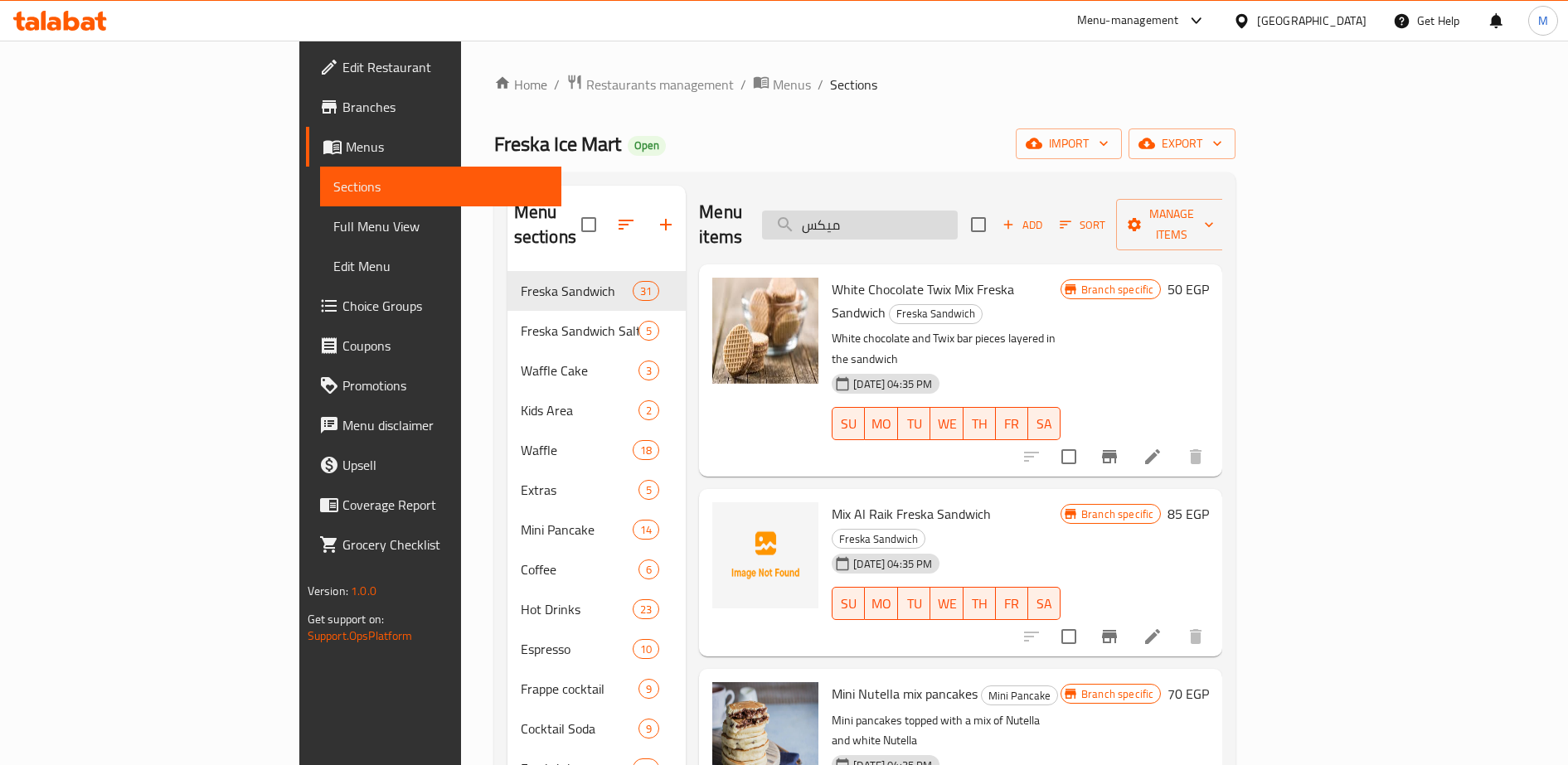
click at [939, 222] on input "ميكس" at bounding box center [860, 225] width 196 height 29
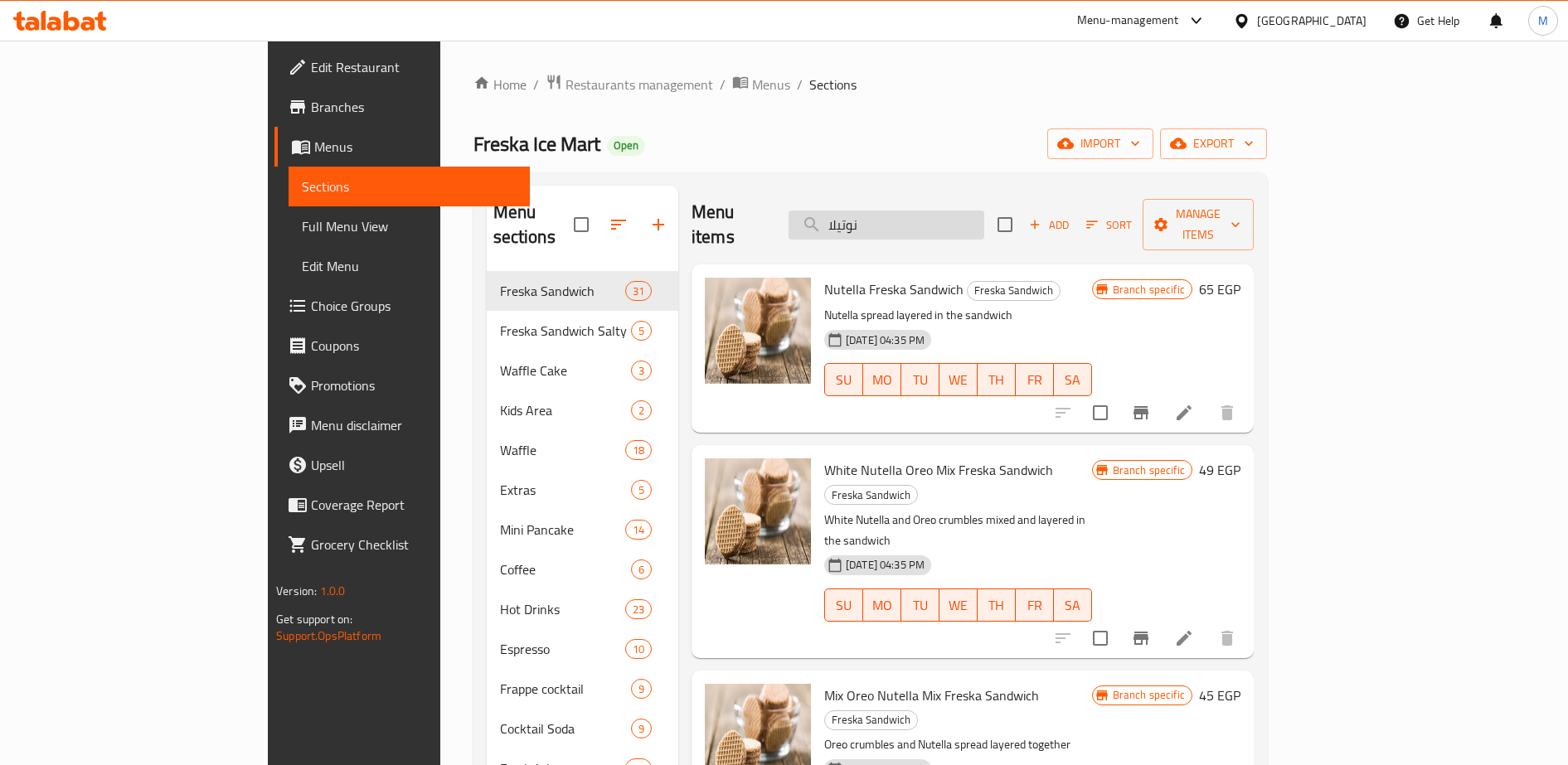
click at [919, 213] on input "نوتيلا" at bounding box center [886, 225] width 196 height 29
paste input "اوريو ميكس"
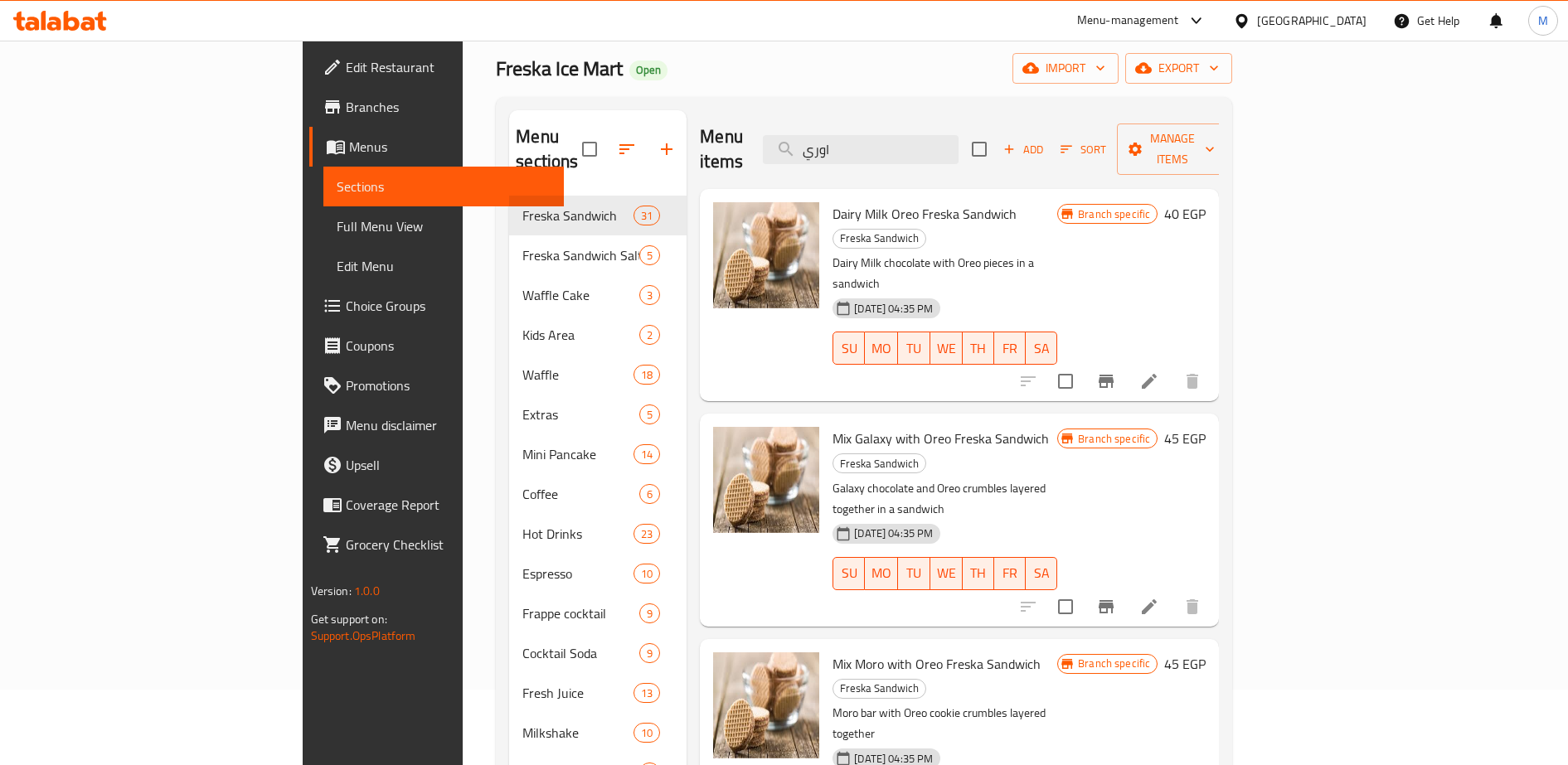
scroll to position [79, 0]
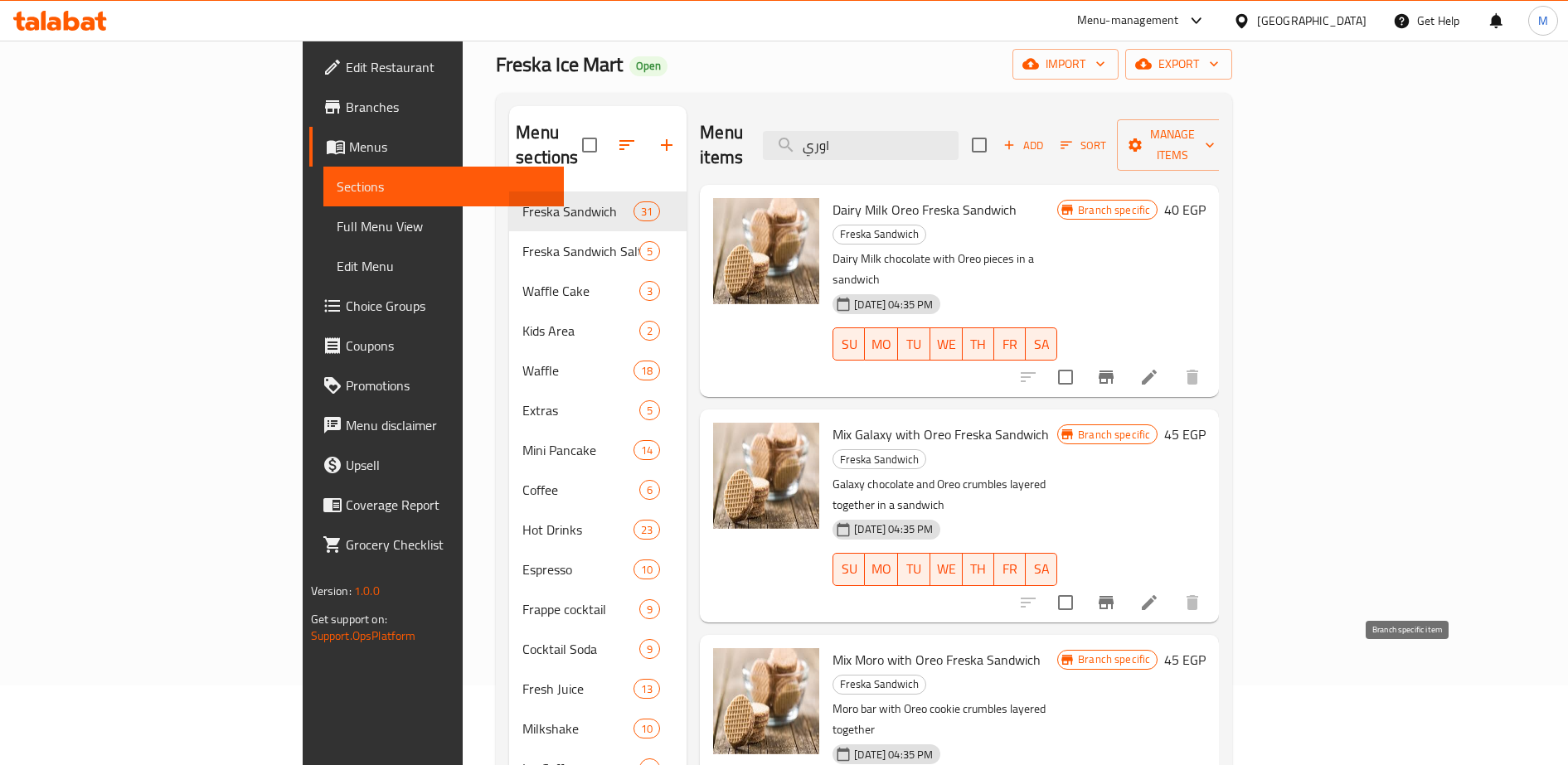
type input "اوري"
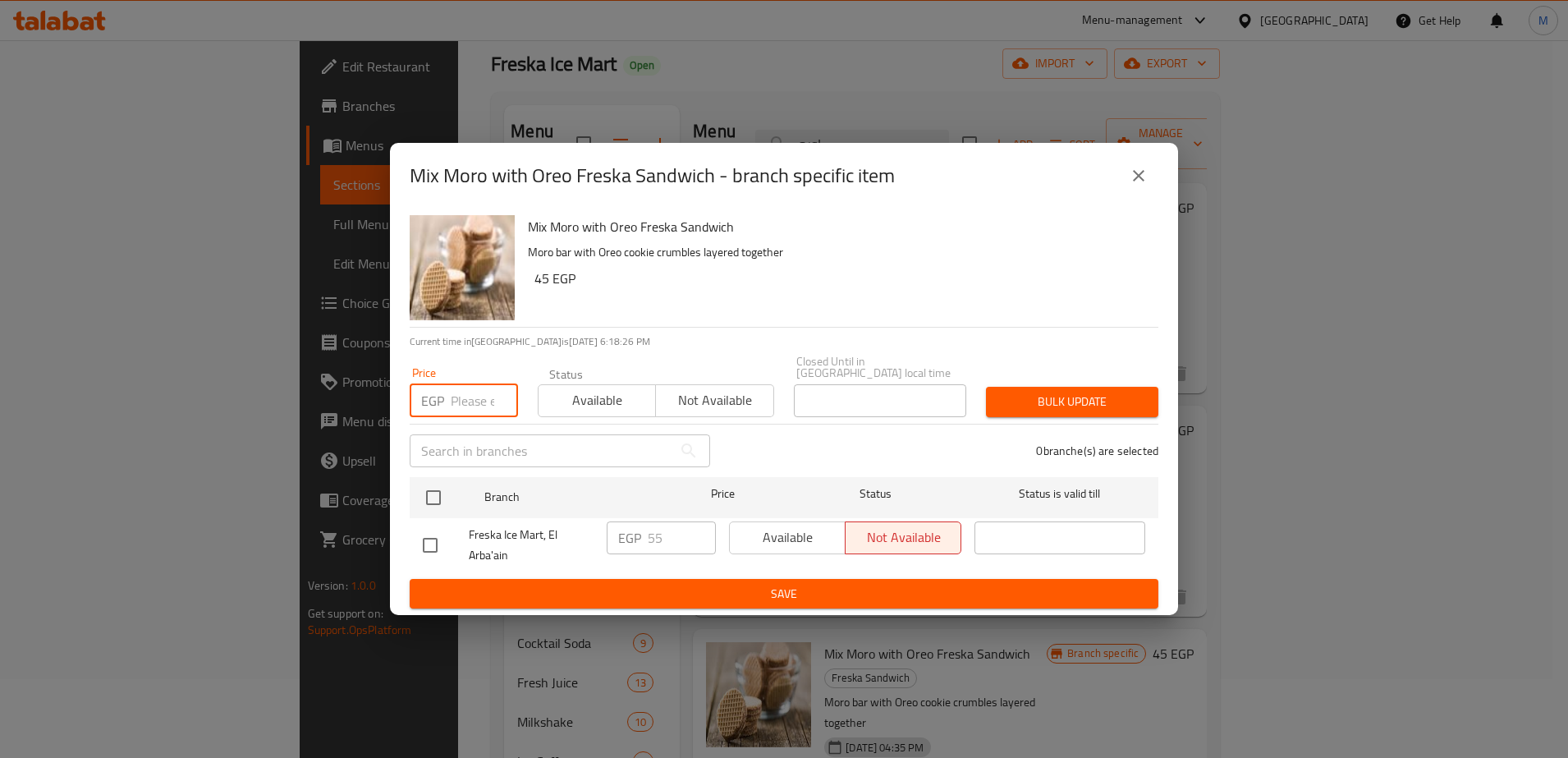
click at [469, 397] on input "number" at bounding box center [483, 401] width 67 height 33
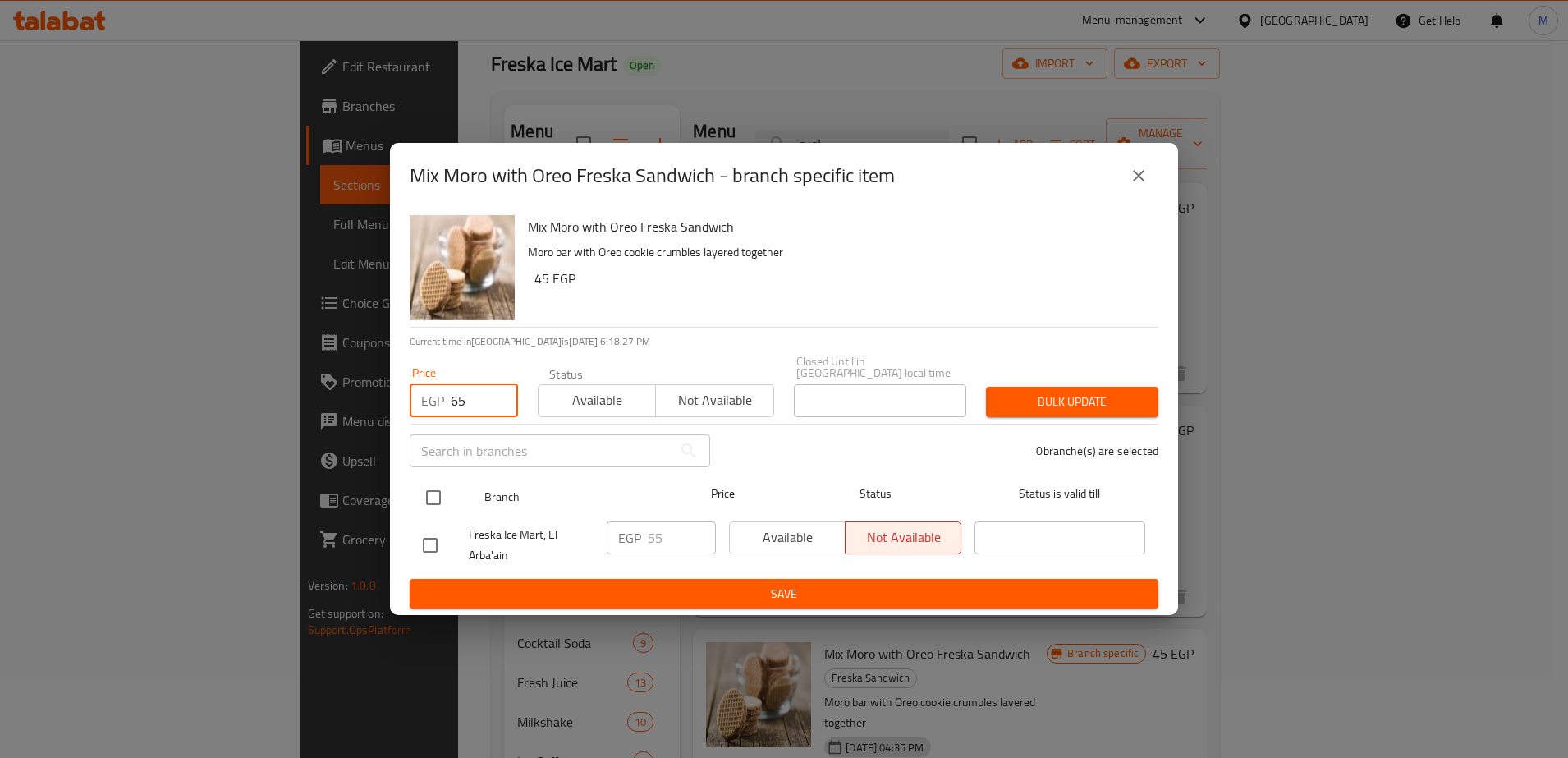
type input "65"
click at [434, 491] on input "checkbox" at bounding box center [434, 498] width 35 height 35
checkbox input "true"
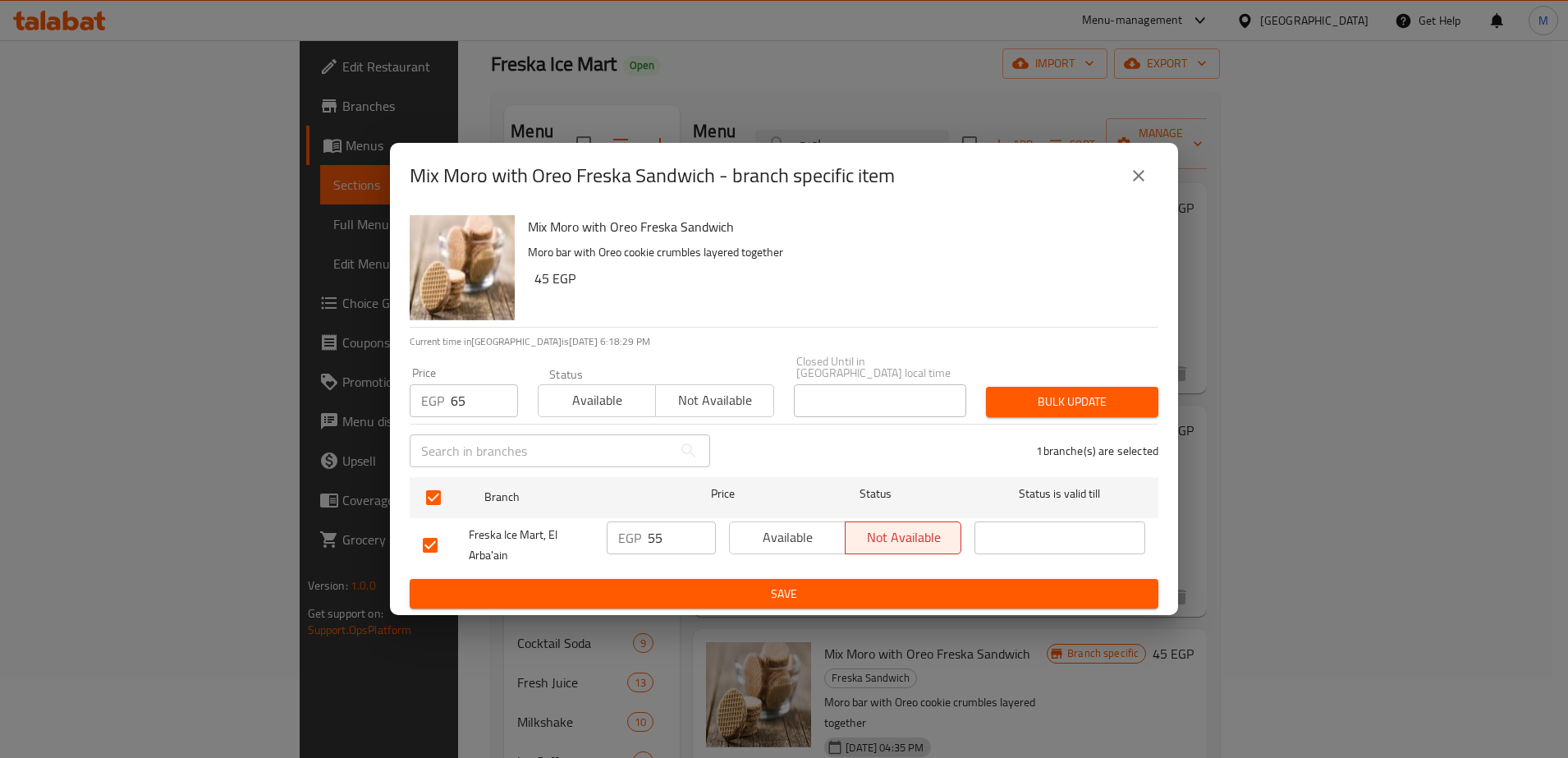
click at [657, 533] on input "55" at bounding box center [681, 538] width 68 height 33
click at [657, 533] on input "6" at bounding box center [681, 538] width 68 height 33
type input "65"
click at [813, 537] on span "Available" at bounding box center [787, 538] width 103 height 24
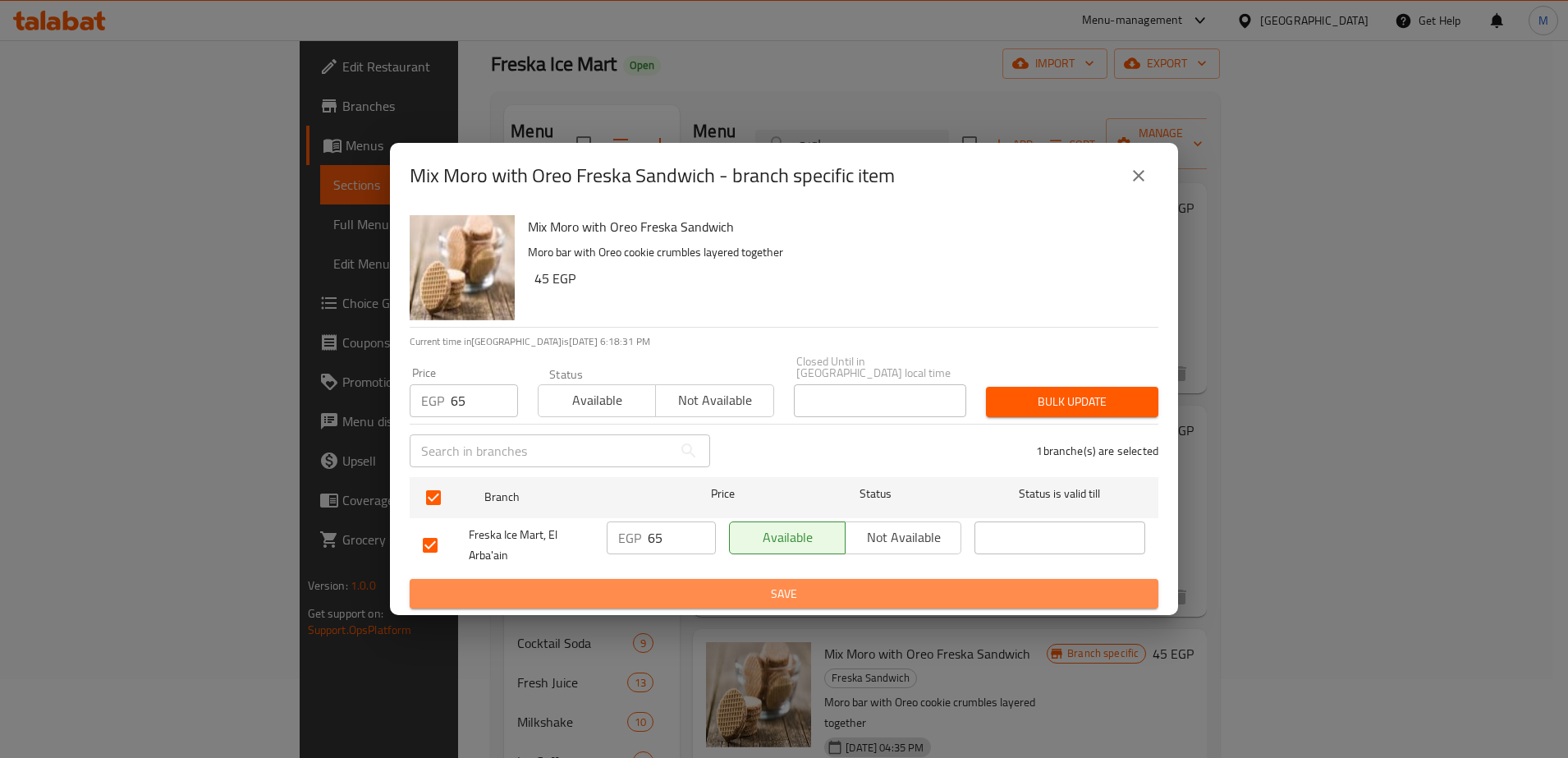
click at [810, 584] on span "Save" at bounding box center [784, 594] width 722 height 21
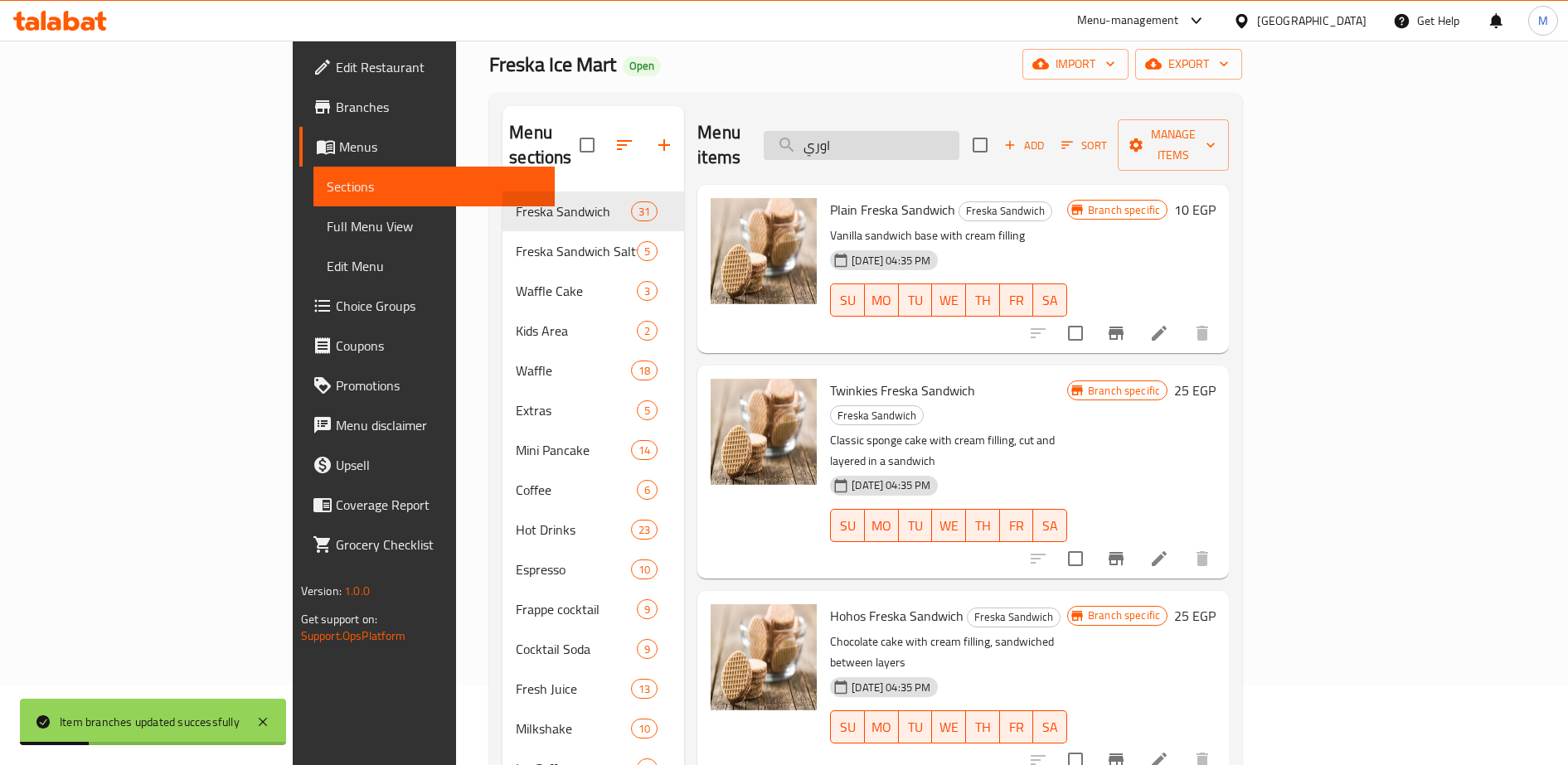
click at [917, 141] on input "اوري" at bounding box center [861, 145] width 196 height 29
click at [913, 138] on input "اوري" at bounding box center [861, 145] width 196 height 29
click at [921, 138] on input "اوري" at bounding box center [861, 145] width 196 height 29
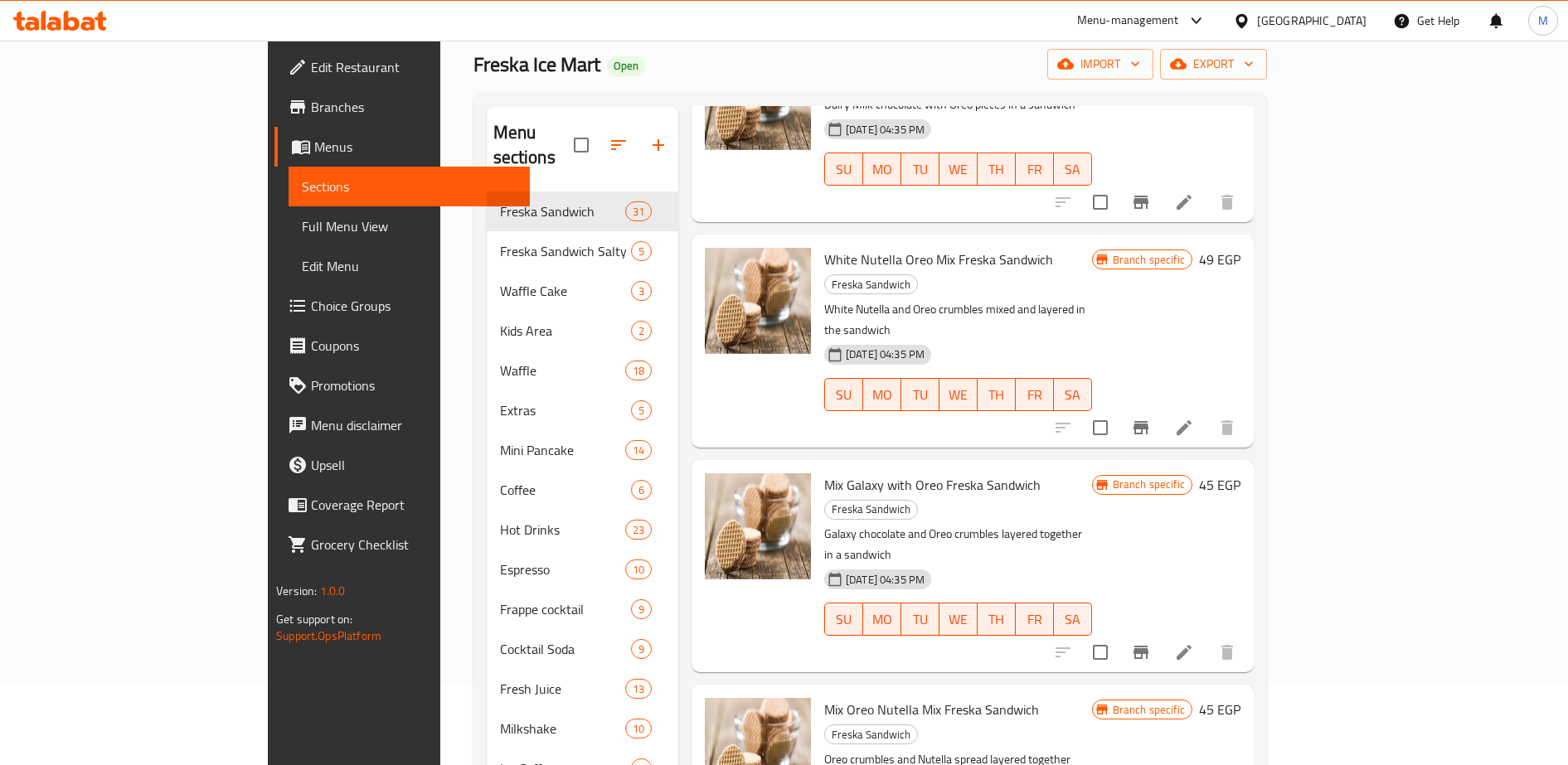
scroll to position [156, 0]
type input "اور"
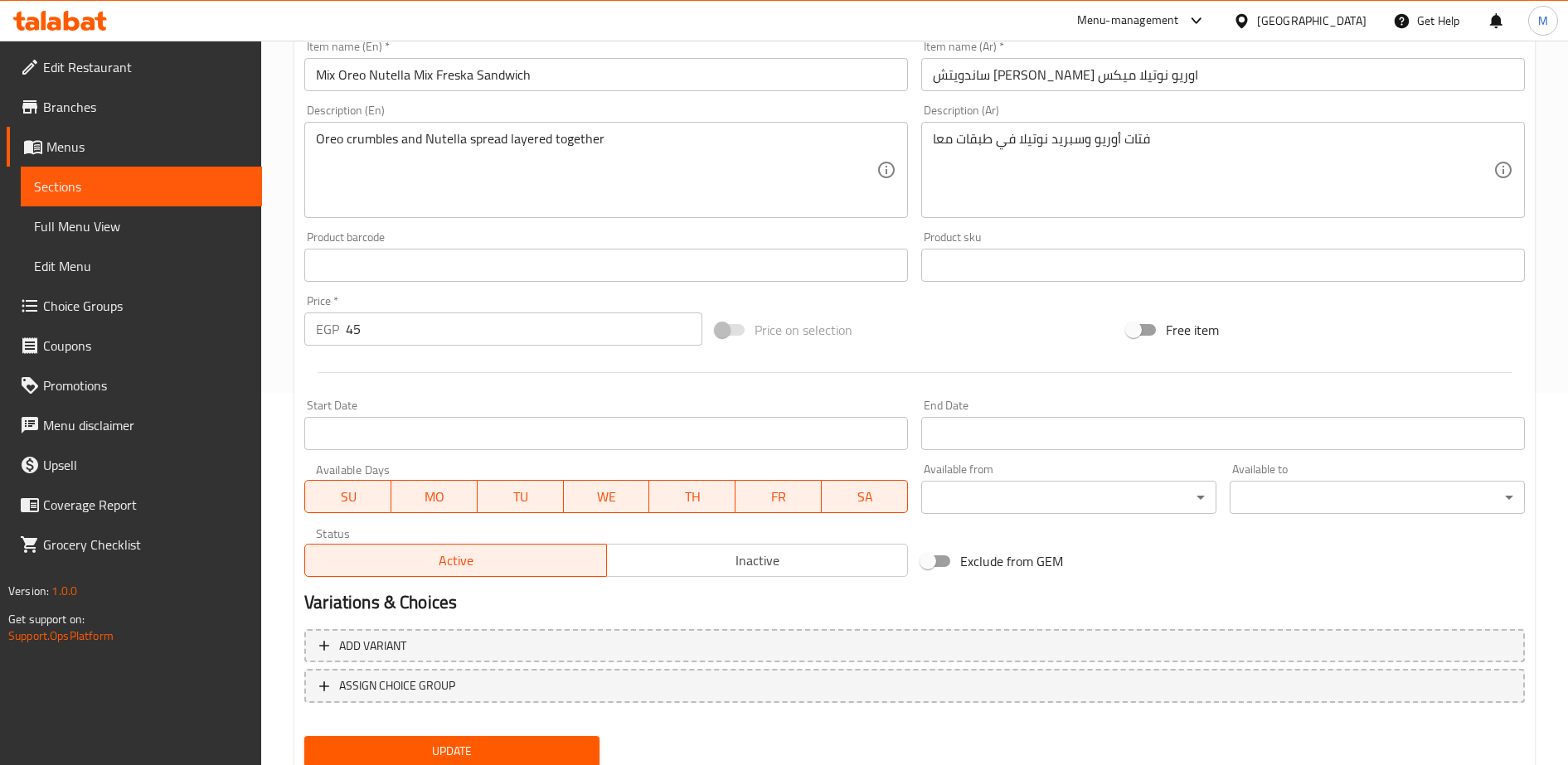
scroll to position [374, 0]
click at [367, 326] on input "45" at bounding box center [524, 328] width 356 height 33
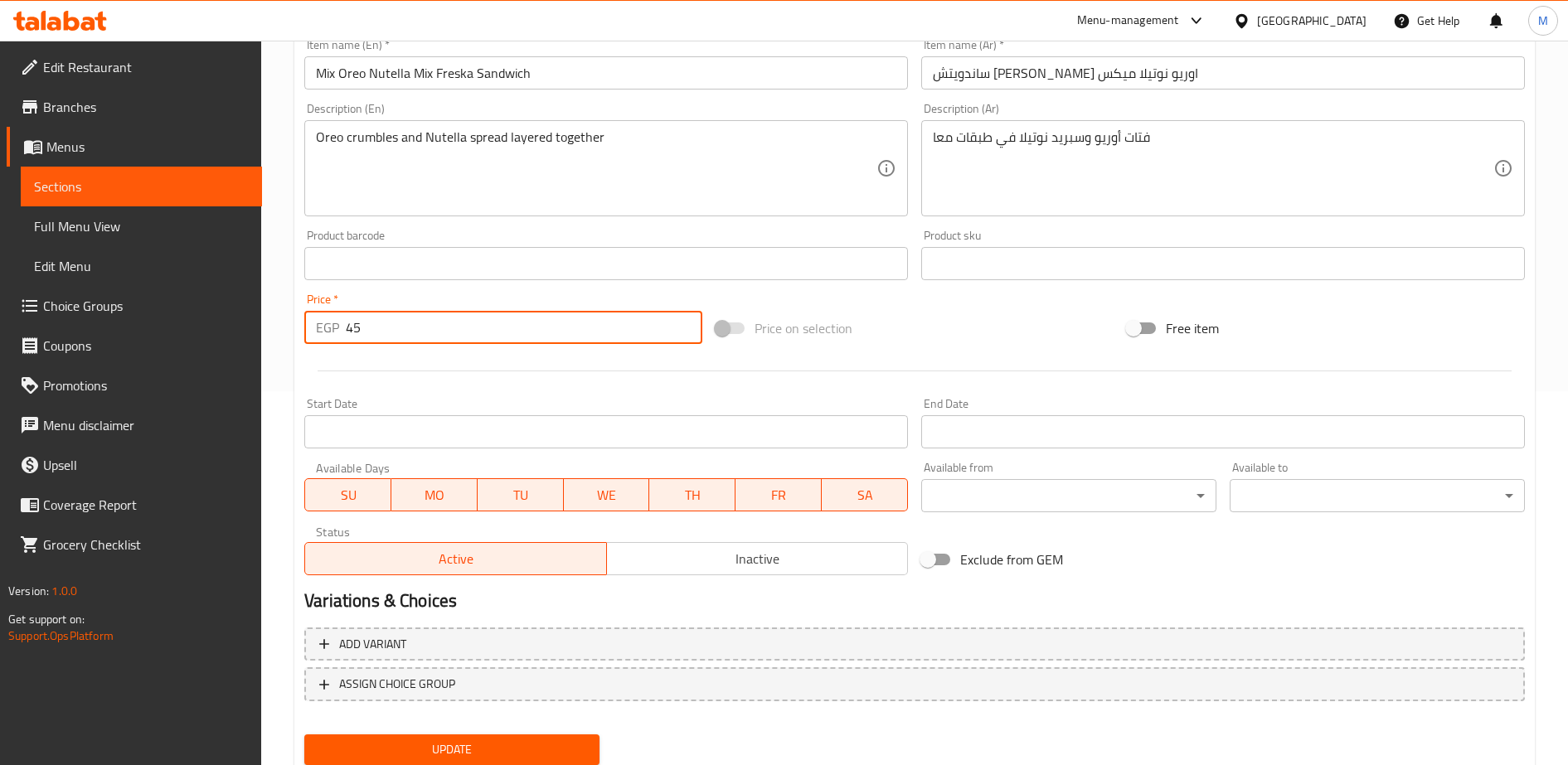
click at [367, 326] on input "45" at bounding box center [524, 328] width 356 height 33
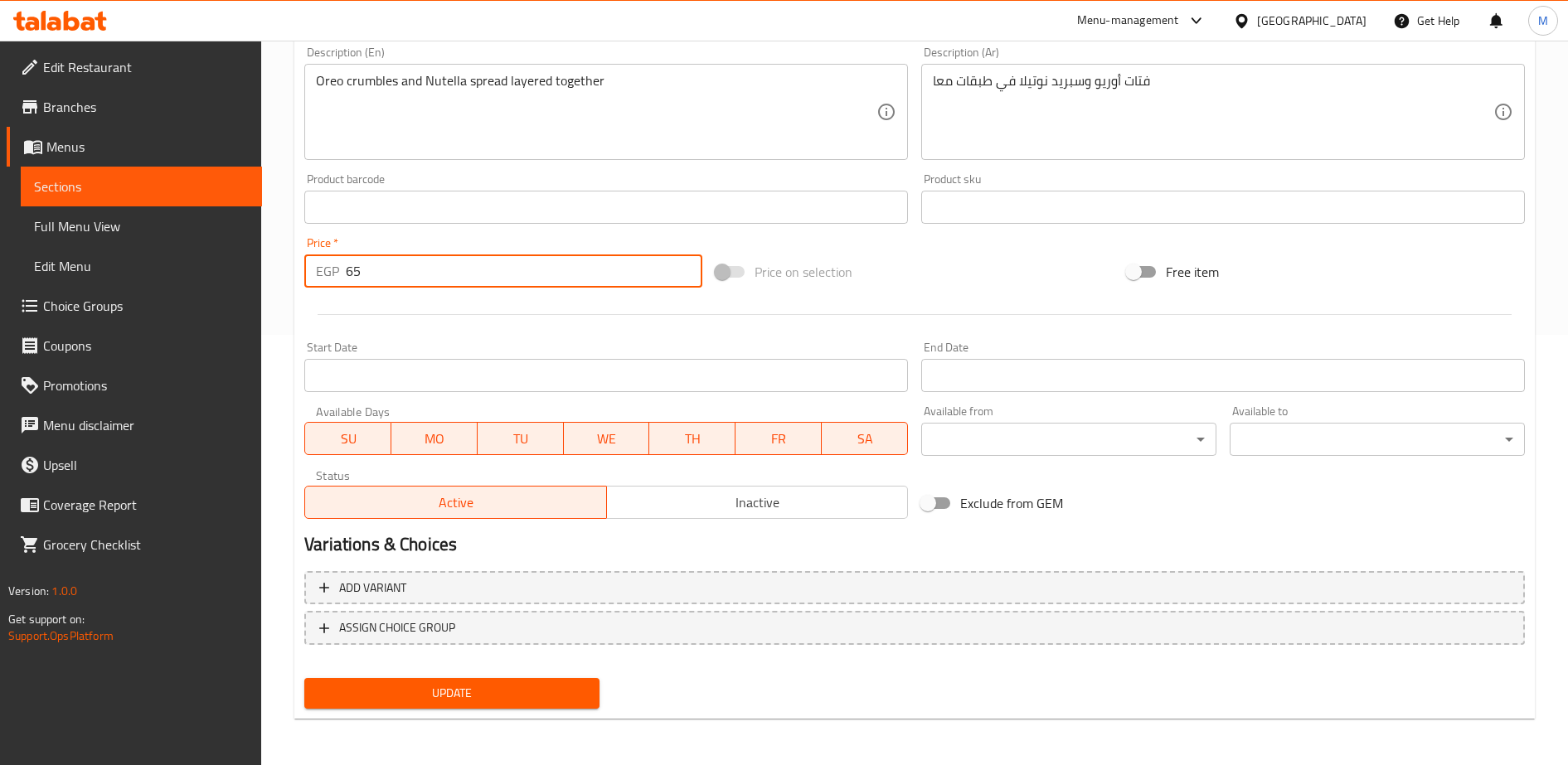
type input "65"
click at [441, 691] on span "Update" at bounding box center [452, 693] width 268 height 21
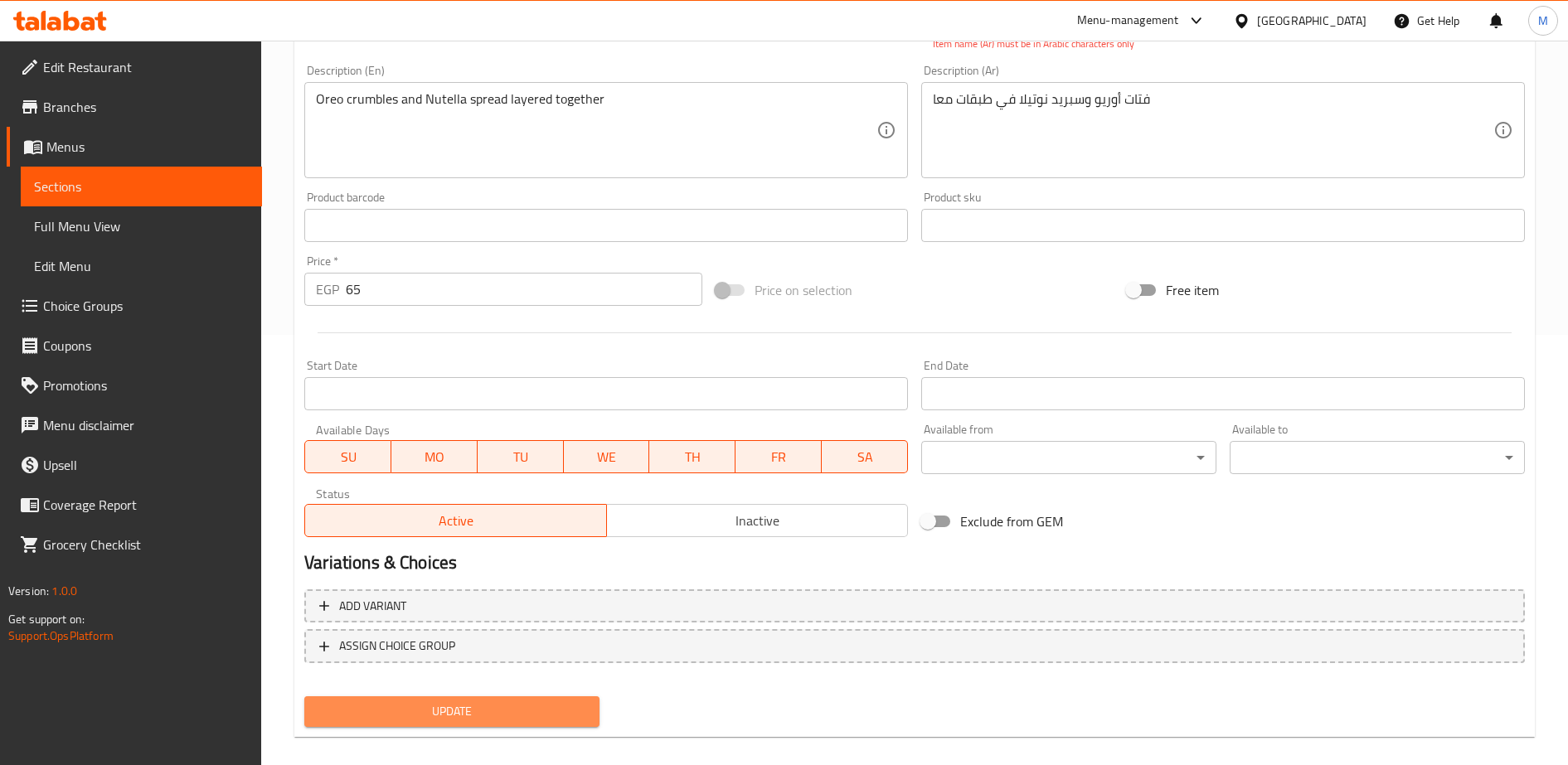
click at [426, 721] on span "Update" at bounding box center [452, 711] width 268 height 21
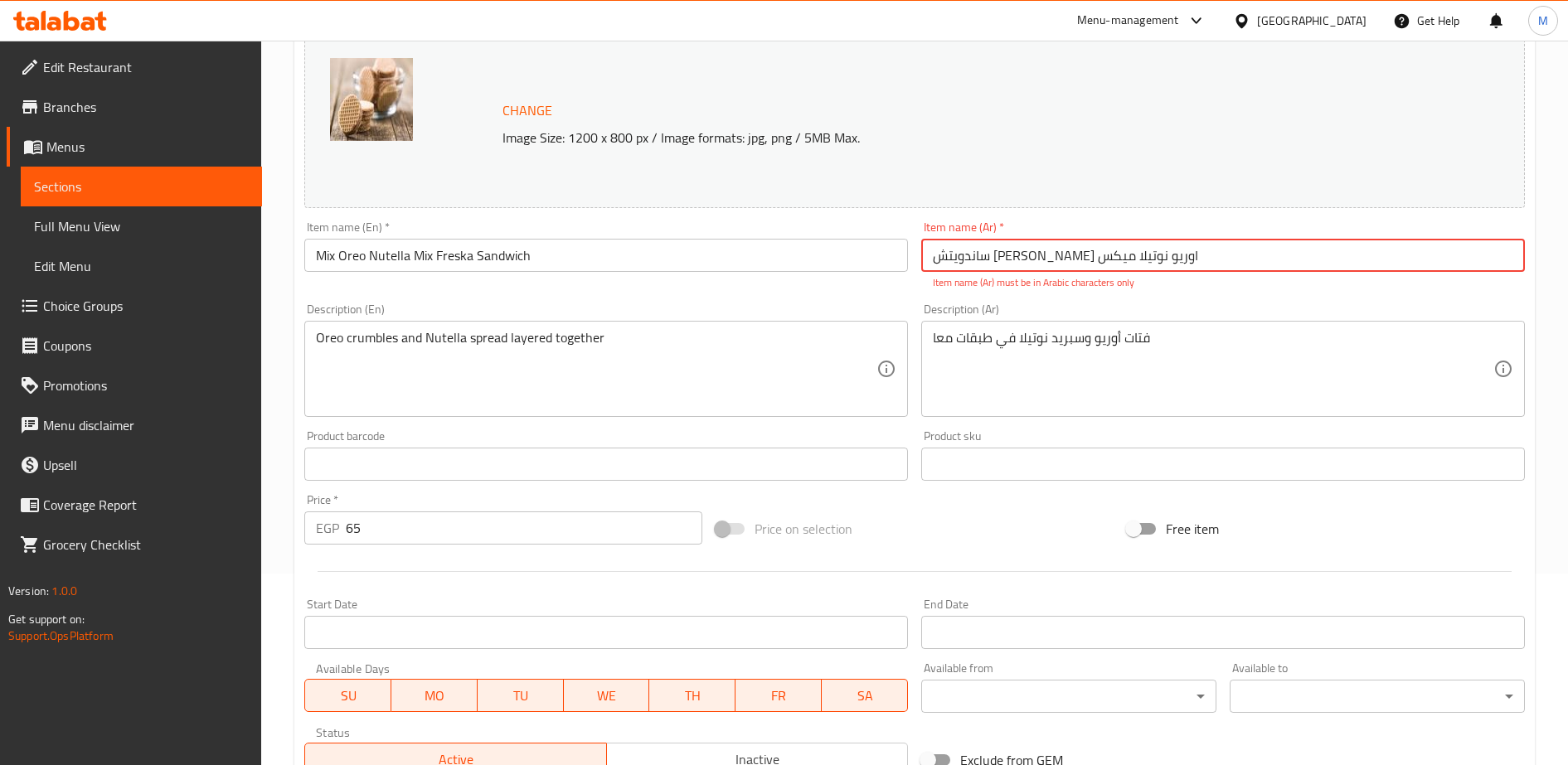
scroll to position [0, 0]
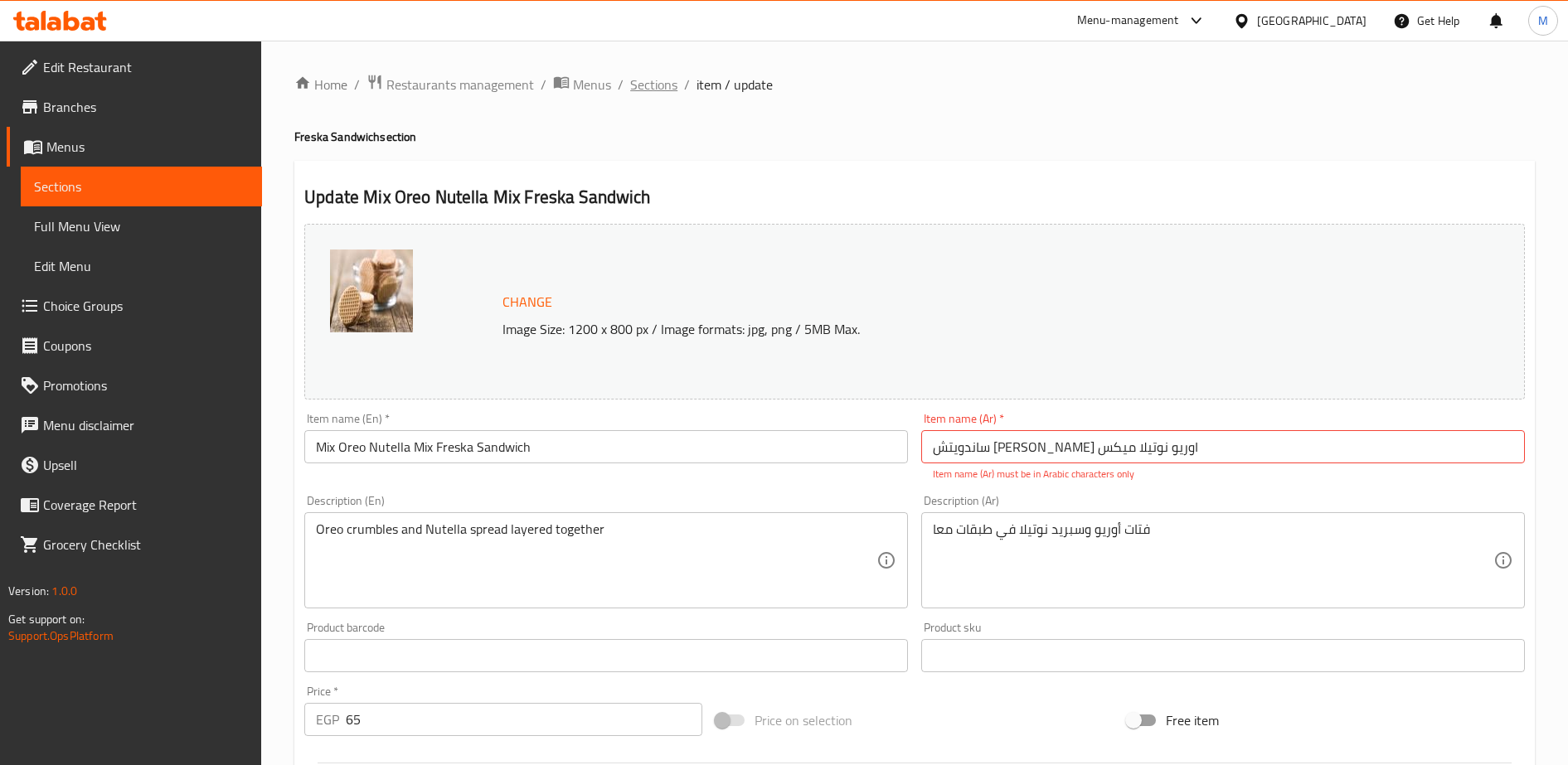
click at [638, 84] on span "Sections" at bounding box center [653, 84] width 48 height 20
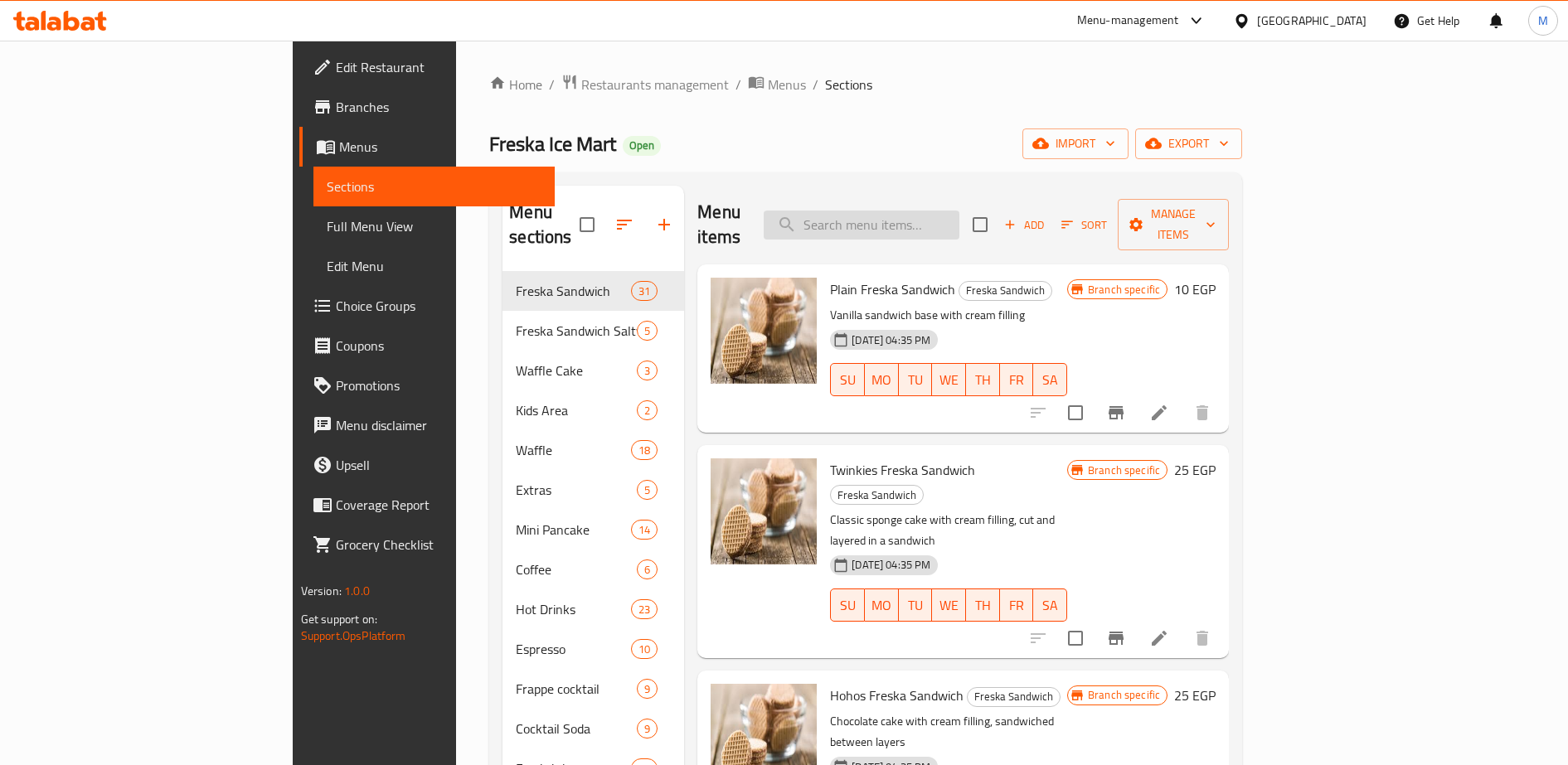
click at [932, 215] on input "search" at bounding box center [861, 225] width 196 height 29
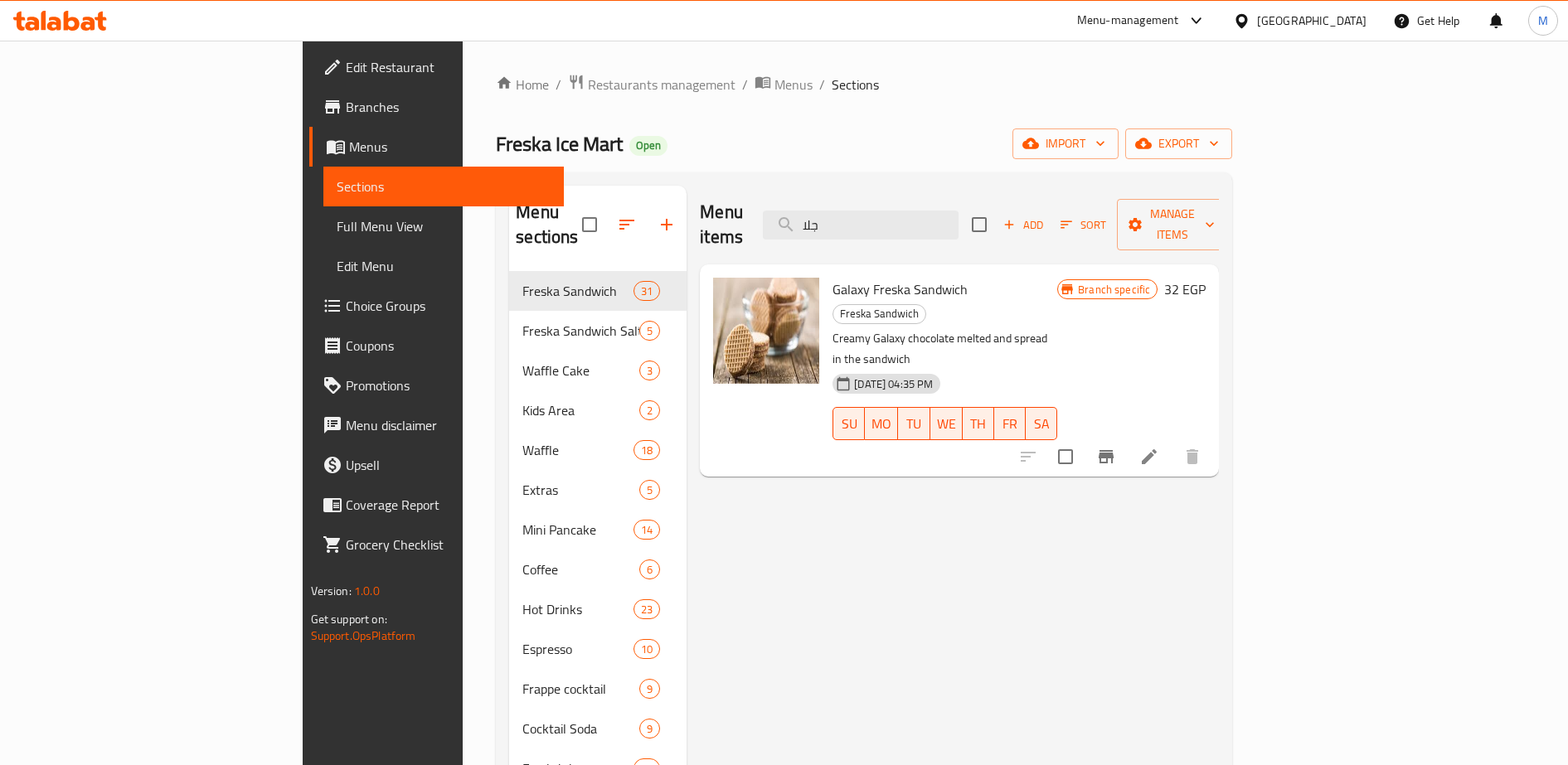
type input "جلا"
click at [1114, 450] on icon "Branch-specific-item" at bounding box center [1106, 456] width 15 height 13
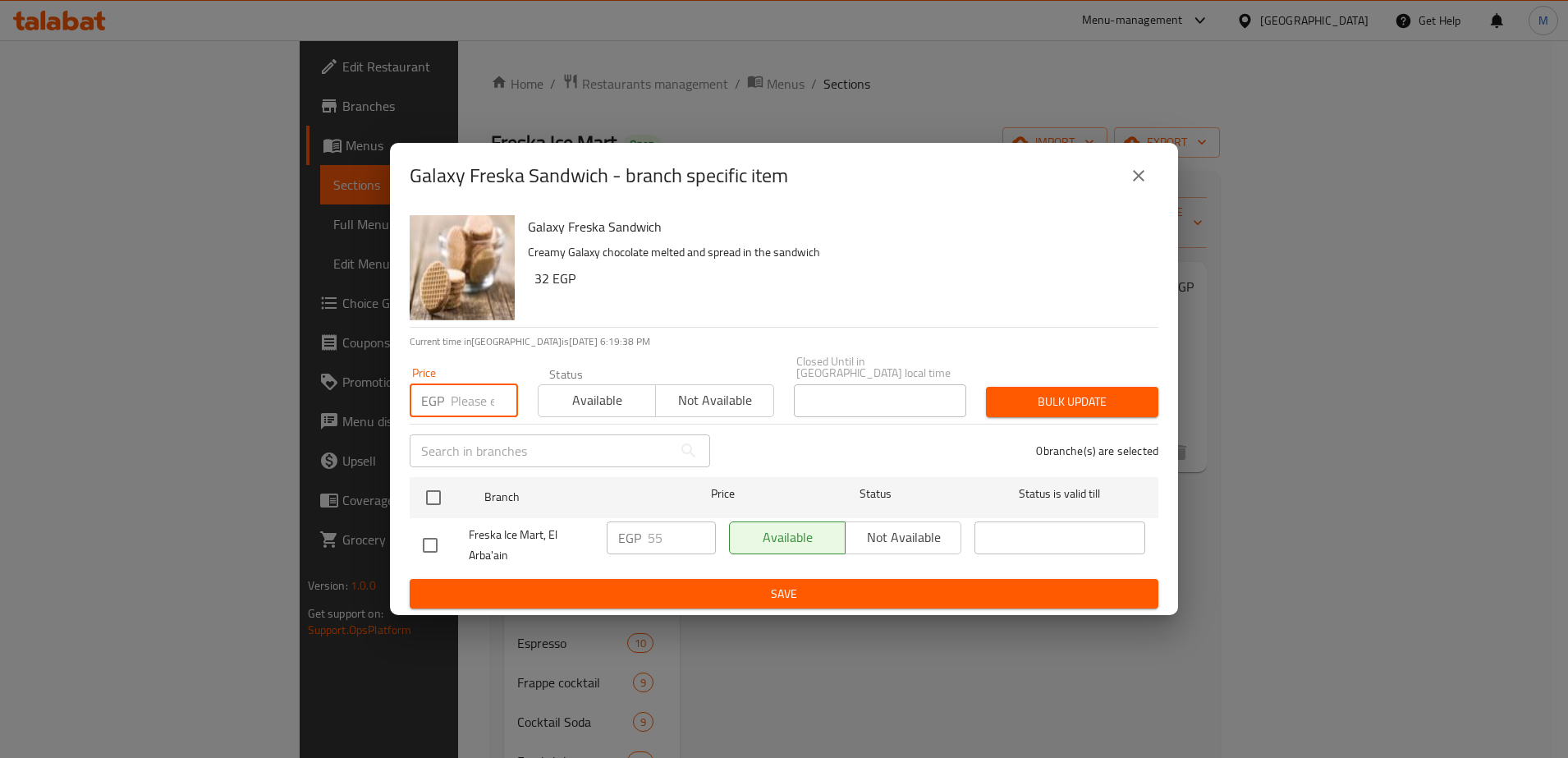
click at [461, 392] on input "number" at bounding box center [483, 401] width 67 height 33
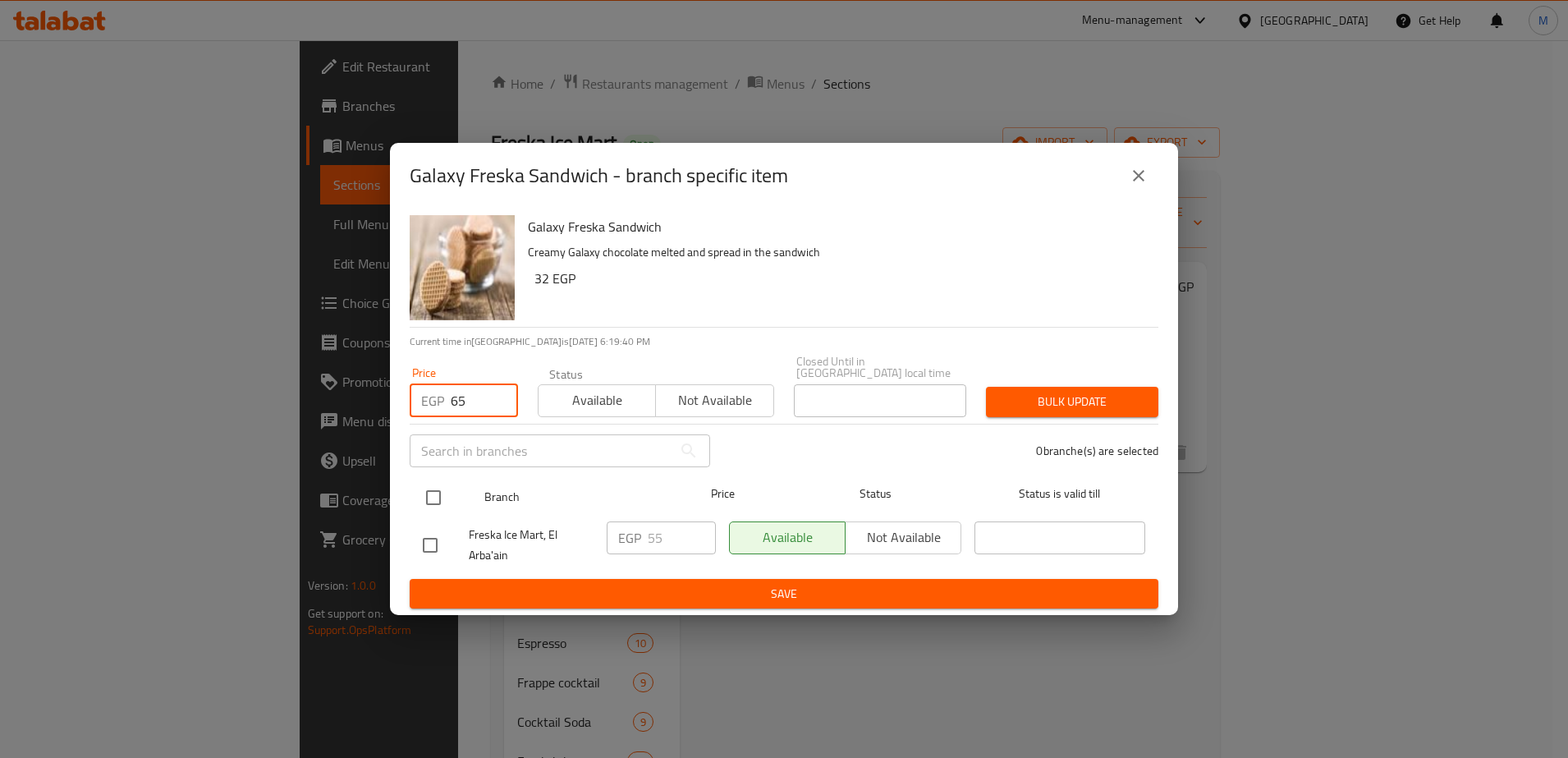
type input "65"
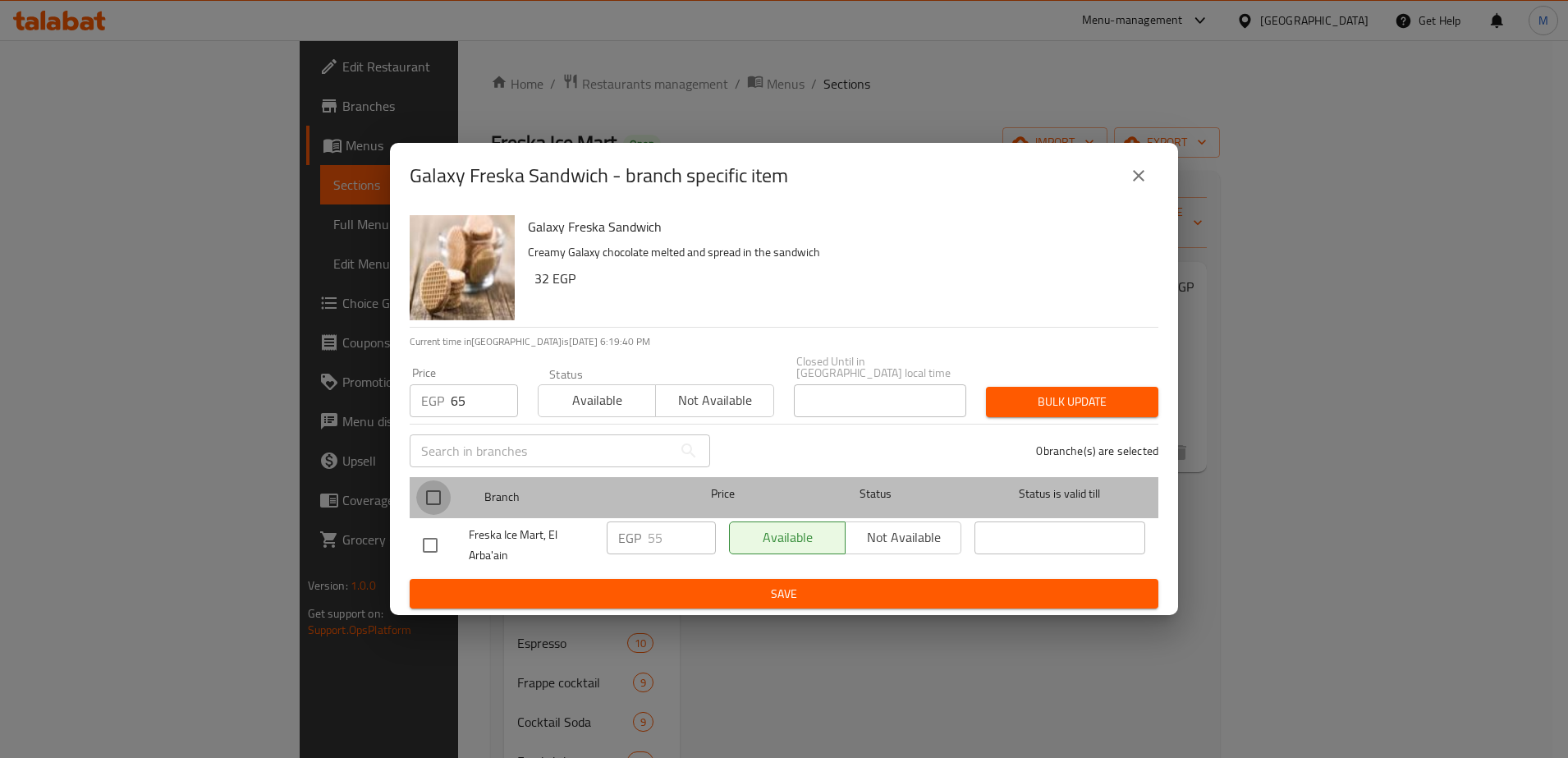
click at [435, 495] on input "checkbox" at bounding box center [434, 498] width 35 height 35
checkbox input "true"
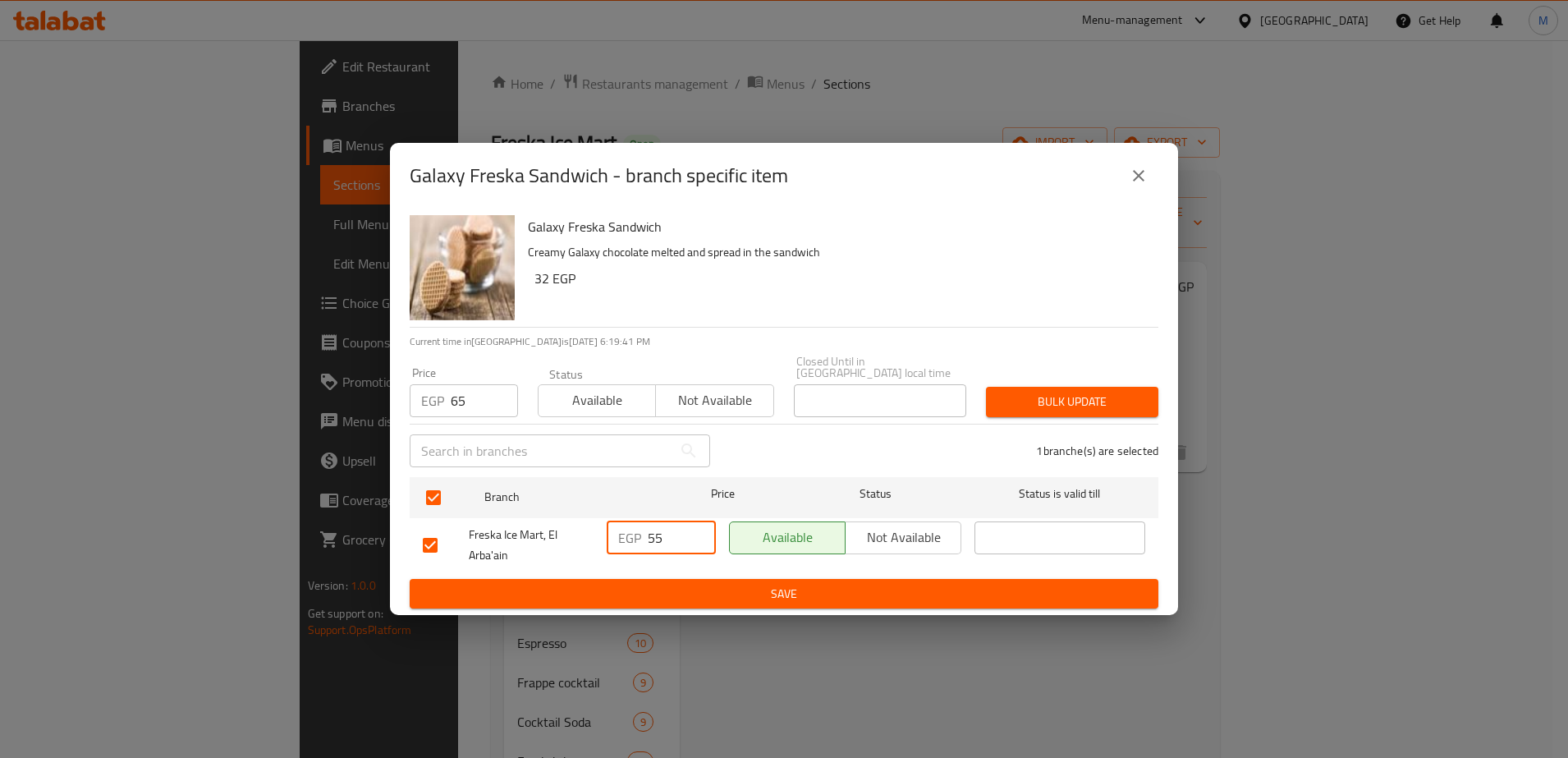
click at [657, 537] on input "55" at bounding box center [681, 538] width 68 height 33
click at [657, 537] on input "6" at bounding box center [681, 538] width 68 height 33
type input "65"
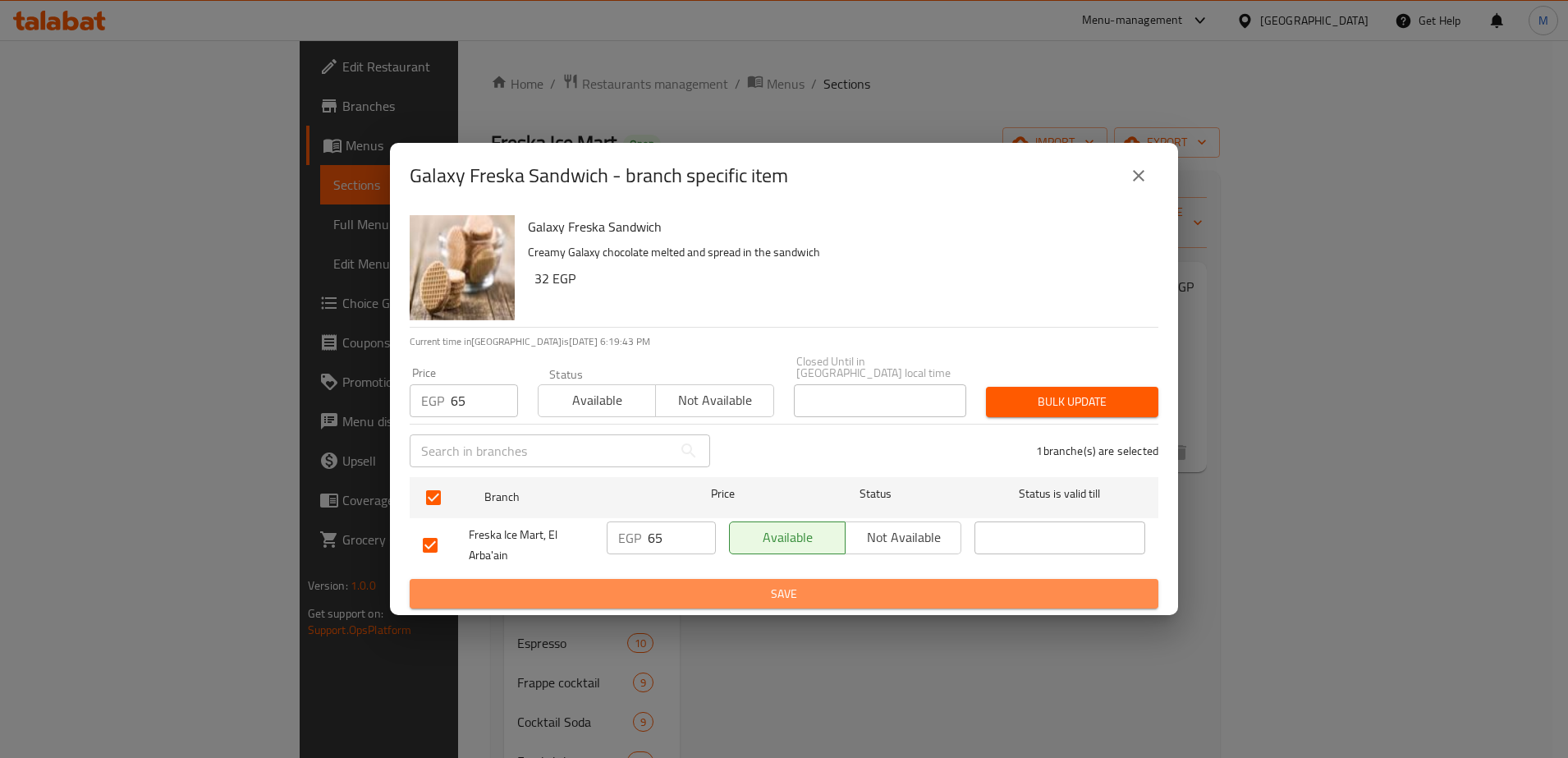
click at [678, 585] on span "Save" at bounding box center [784, 594] width 722 height 21
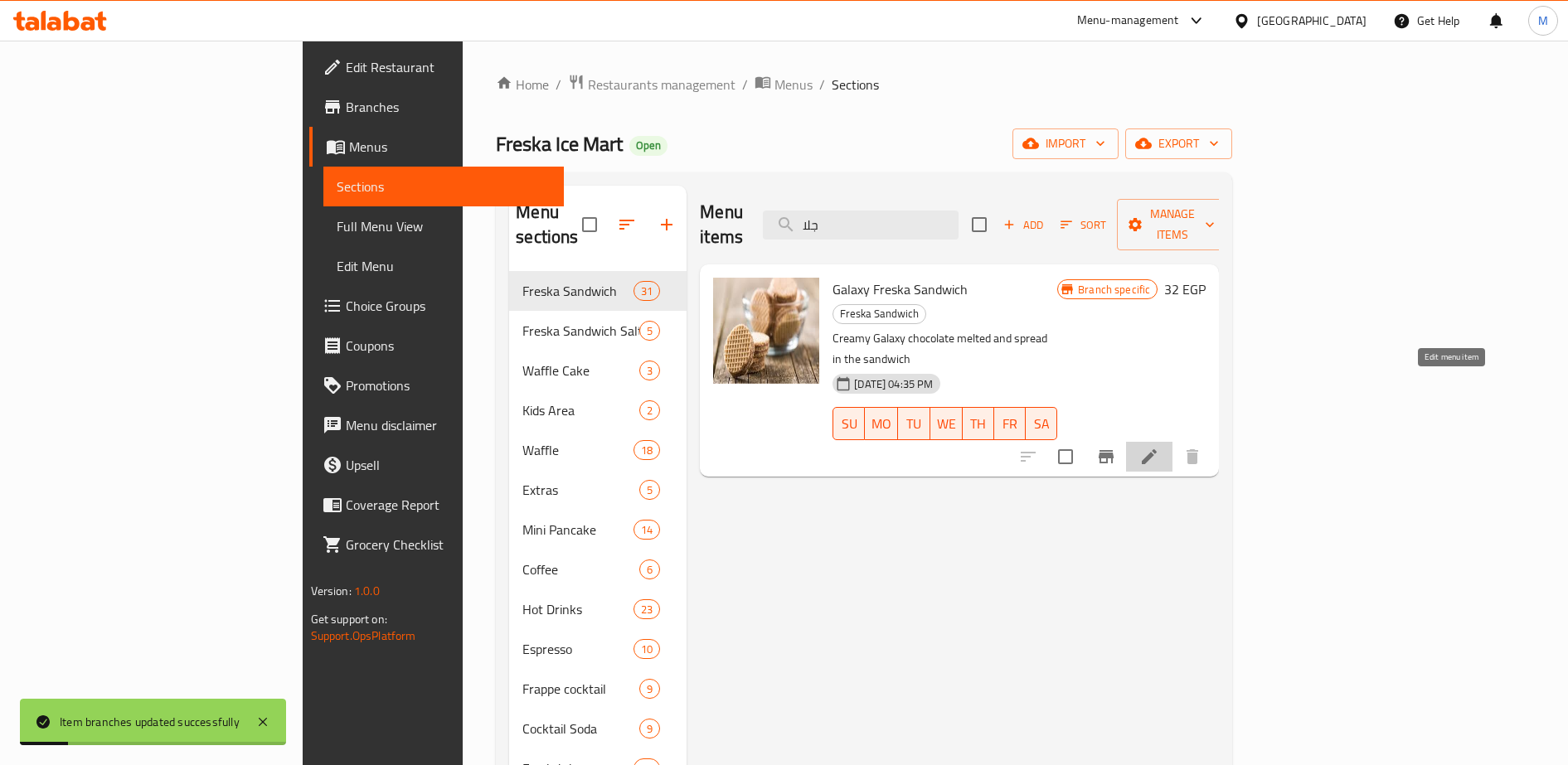
click at [1157, 449] on icon at bounding box center [1149, 456] width 15 height 15
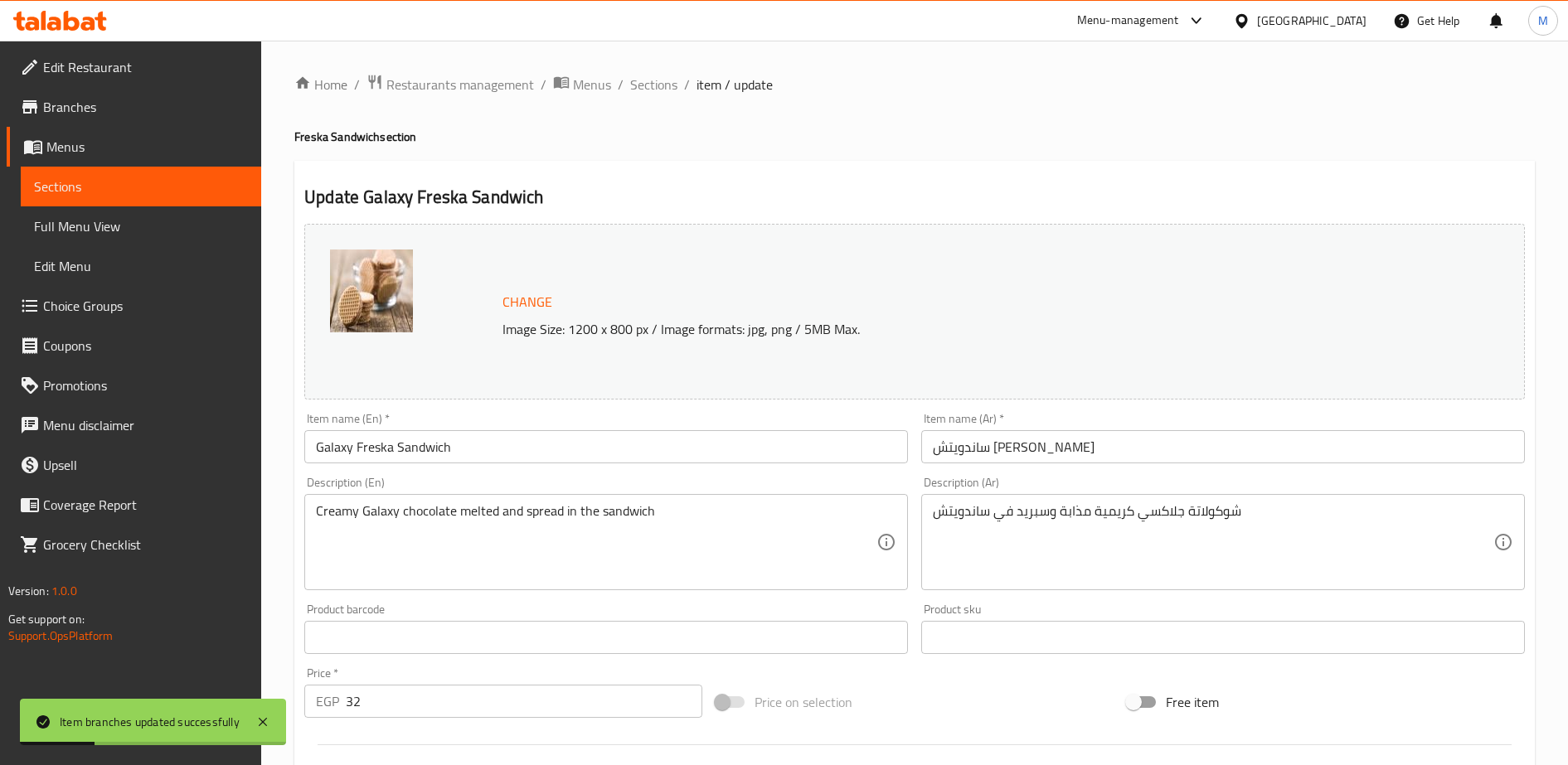
scroll to position [87, 0]
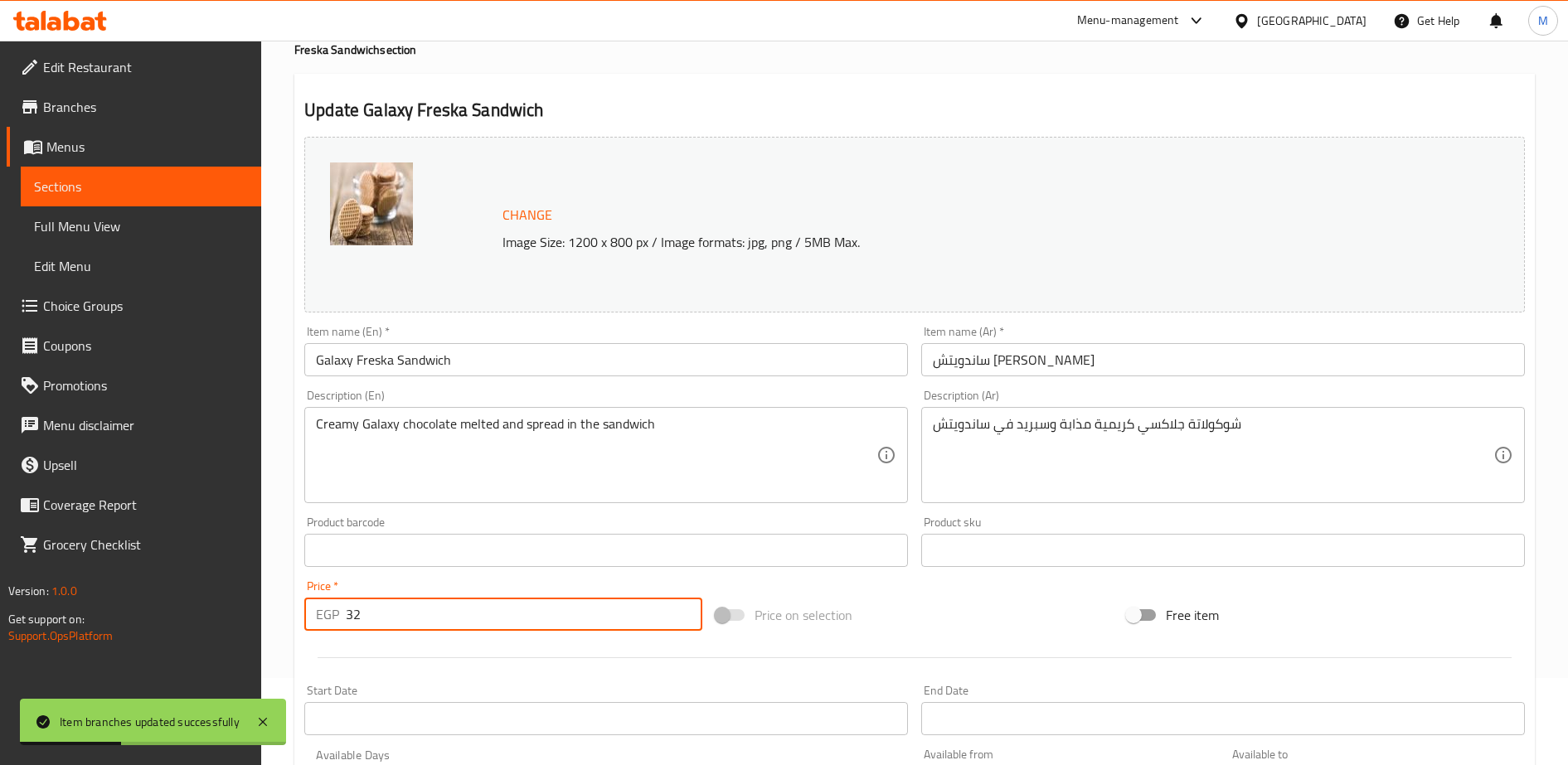
click at [421, 627] on input "32" at bounding box center [524, 615] width 356 height 33
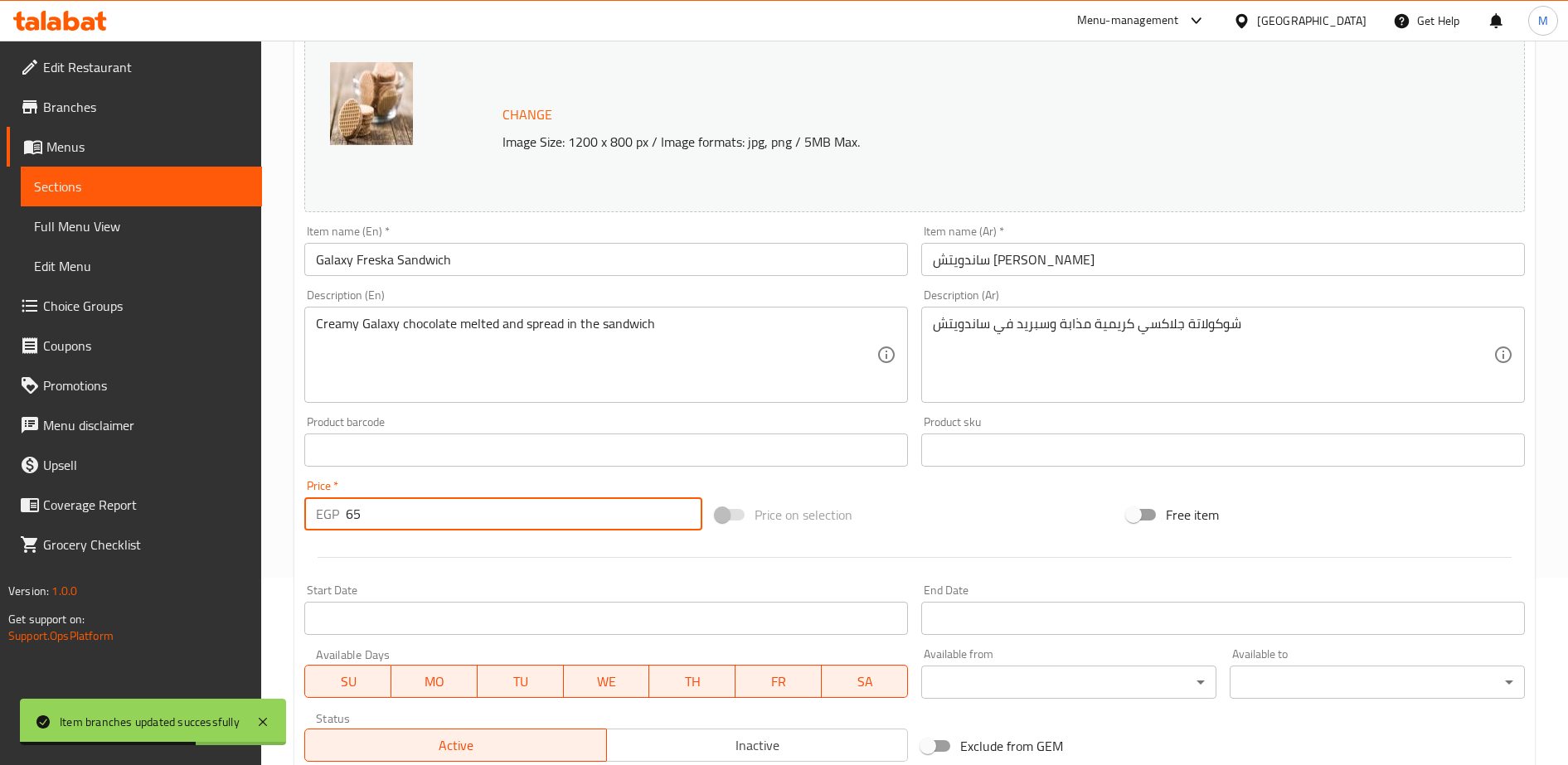
scroll to position [431, 0]
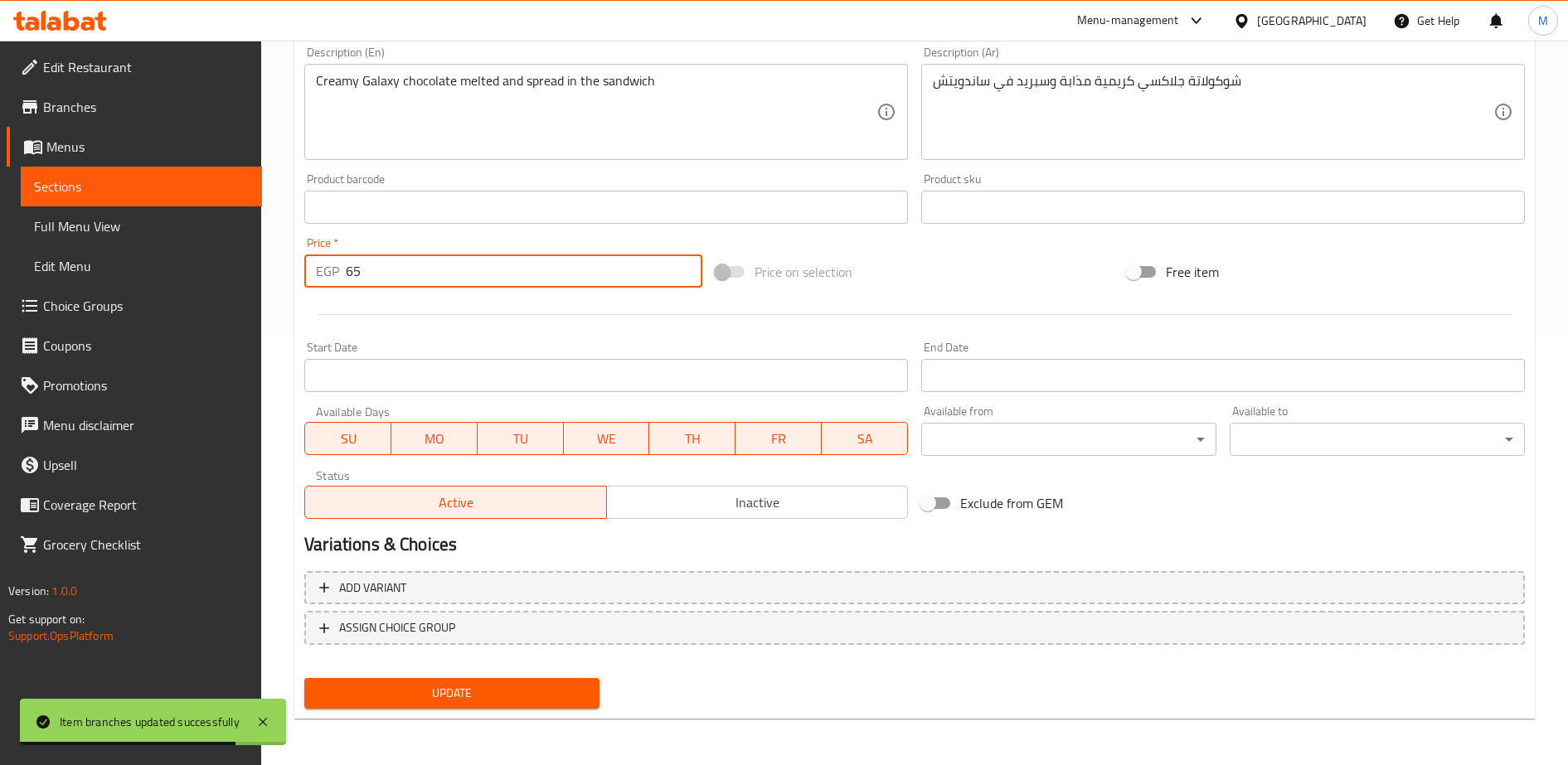
type input "65"
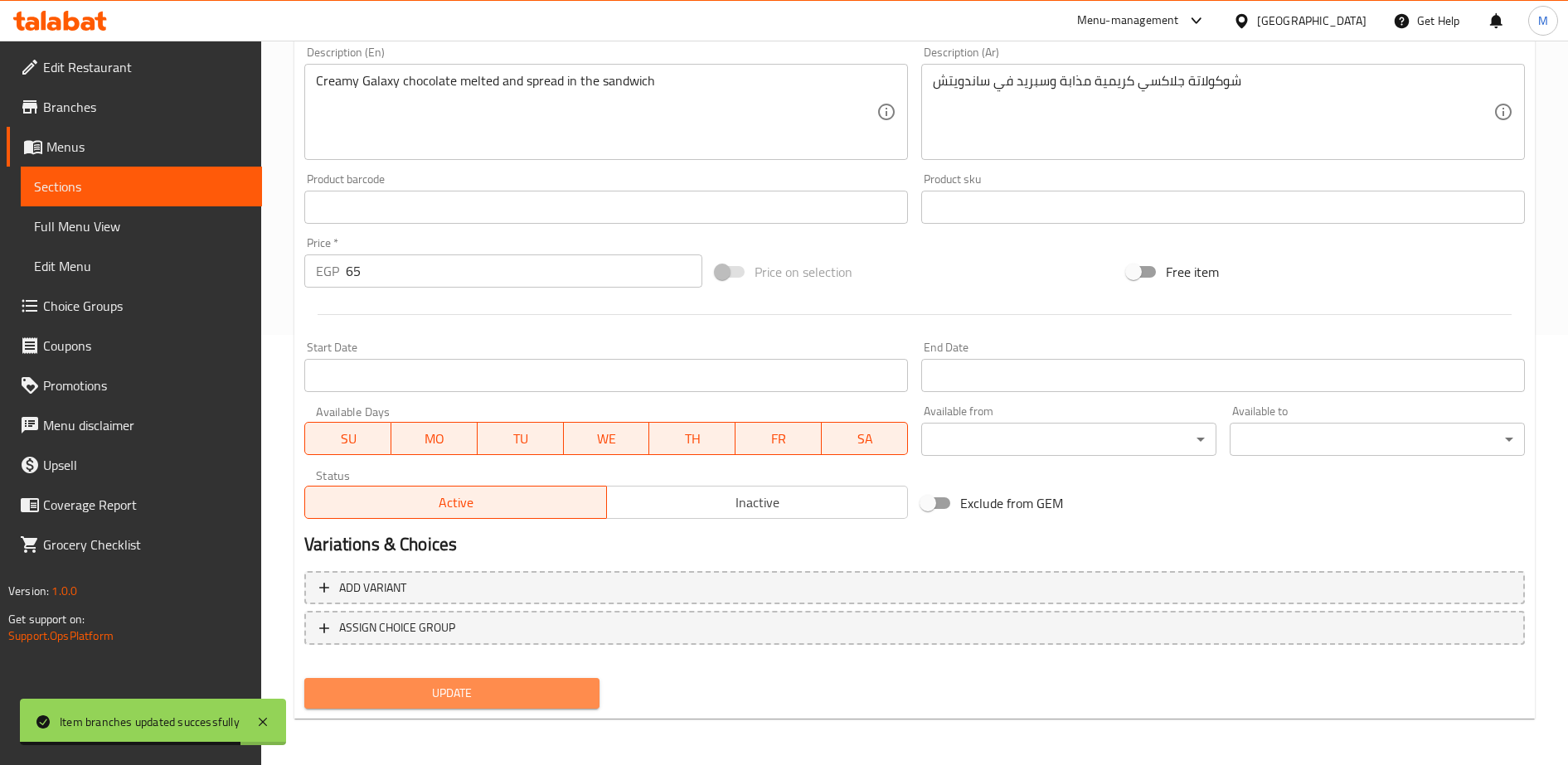
click at [397, 691] on span "Update" at bounding box center [452, 693] width 268 height 21
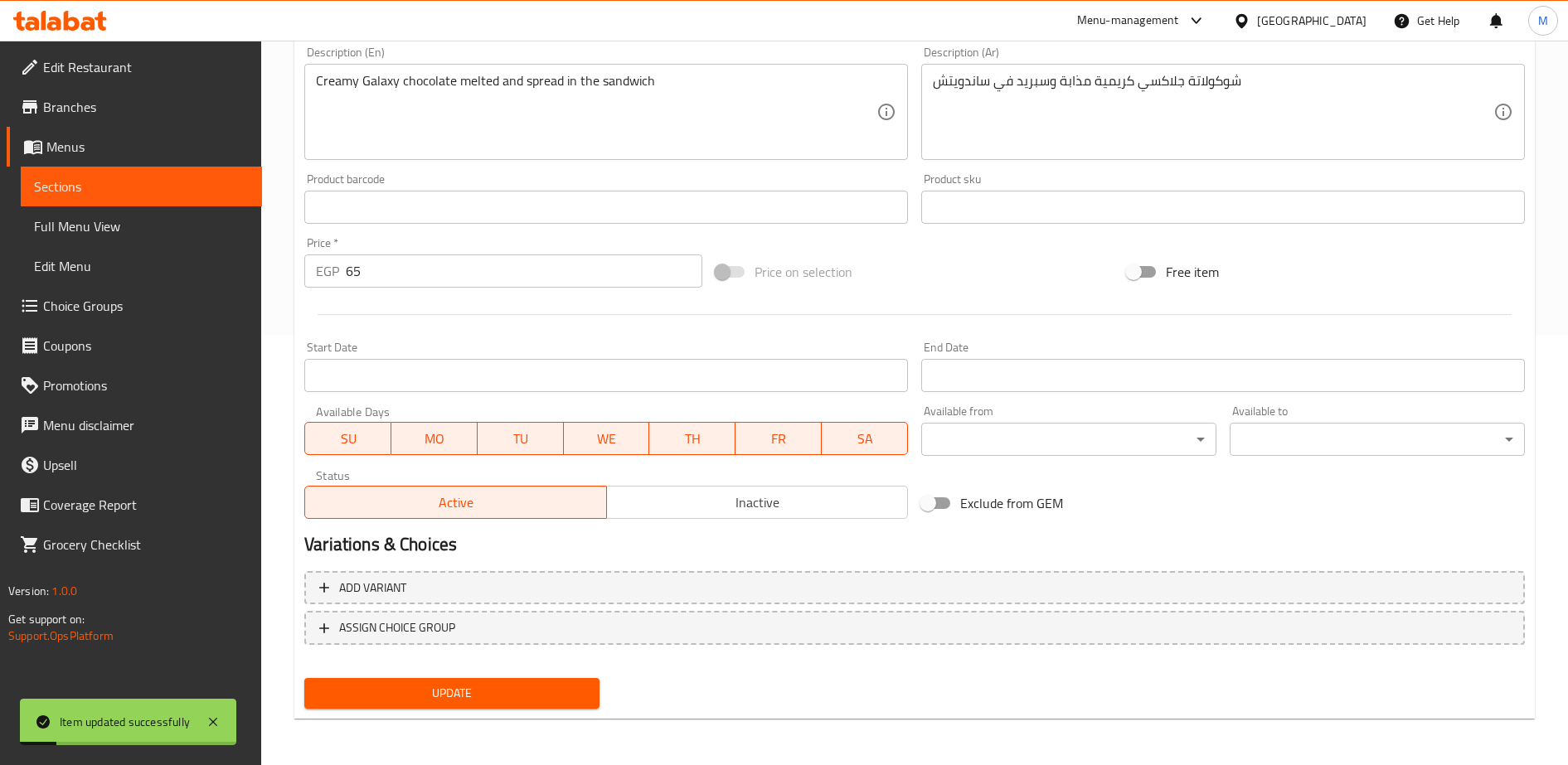
scroll to position [0, 0]
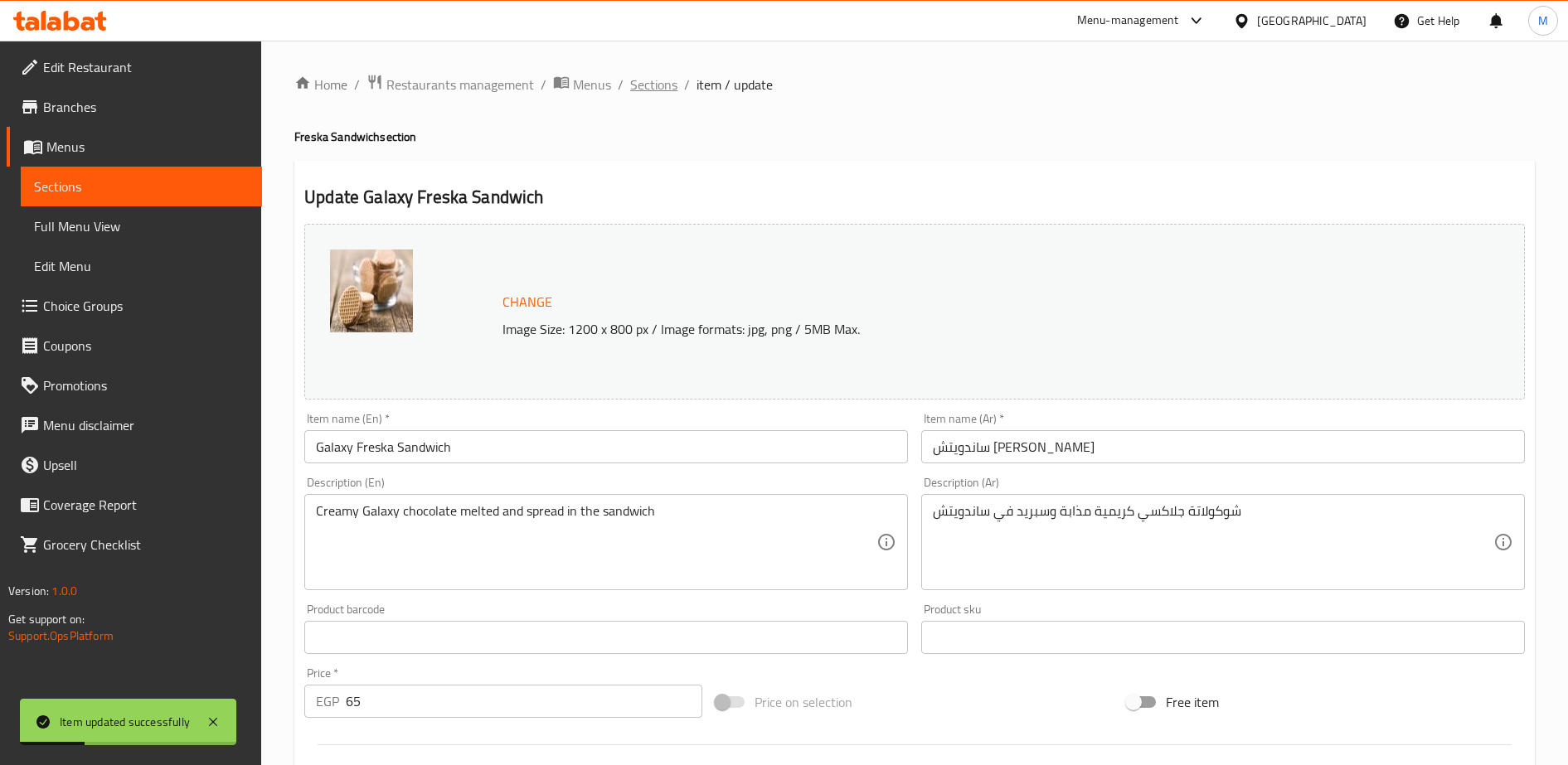
click at [646, 84] on span "Sections" at bounding box center [653, 84] width 48 height 20
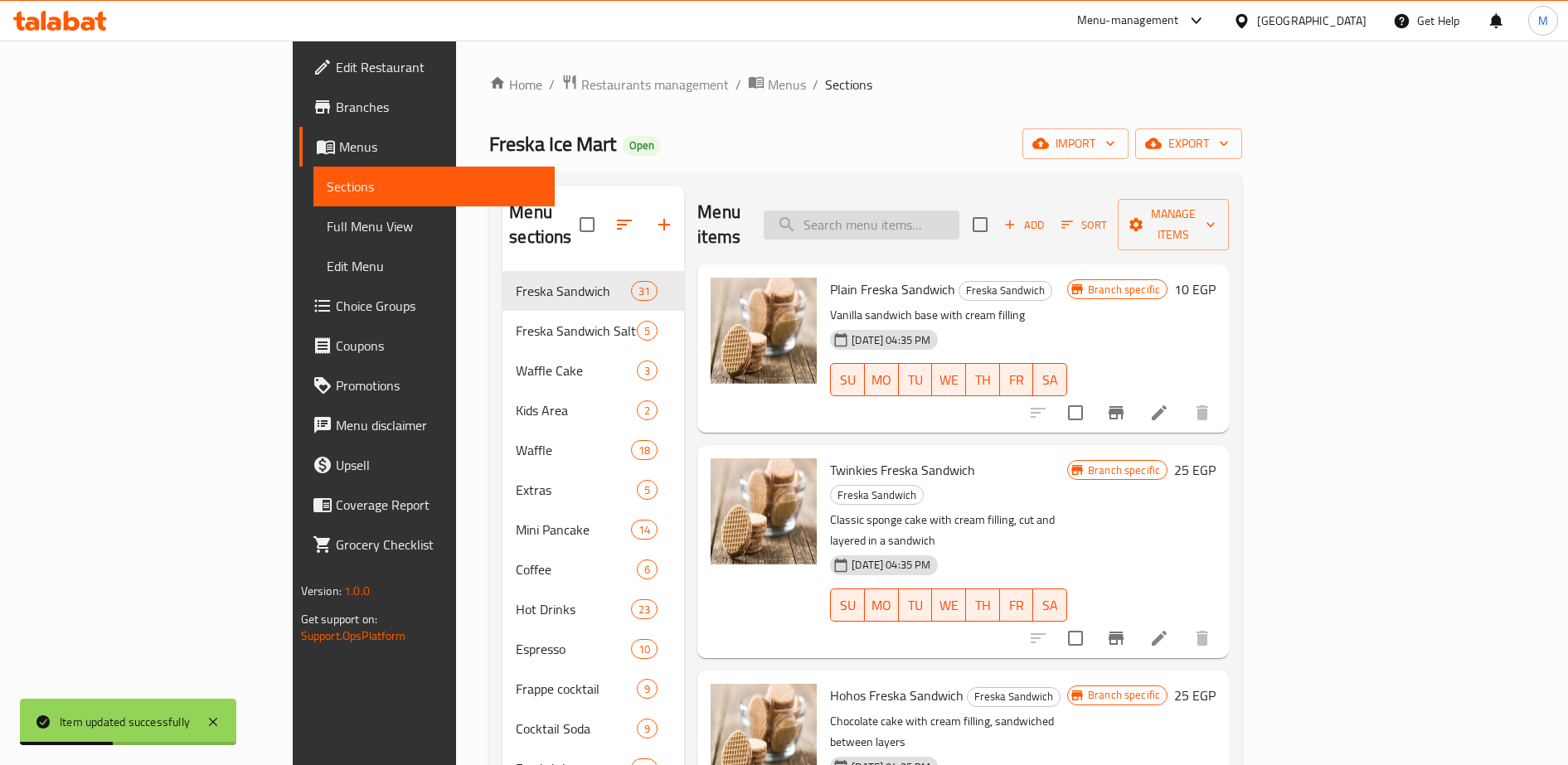
click at [926, 214] on input "search" at bounding box center [861, 225] width 196 height 29
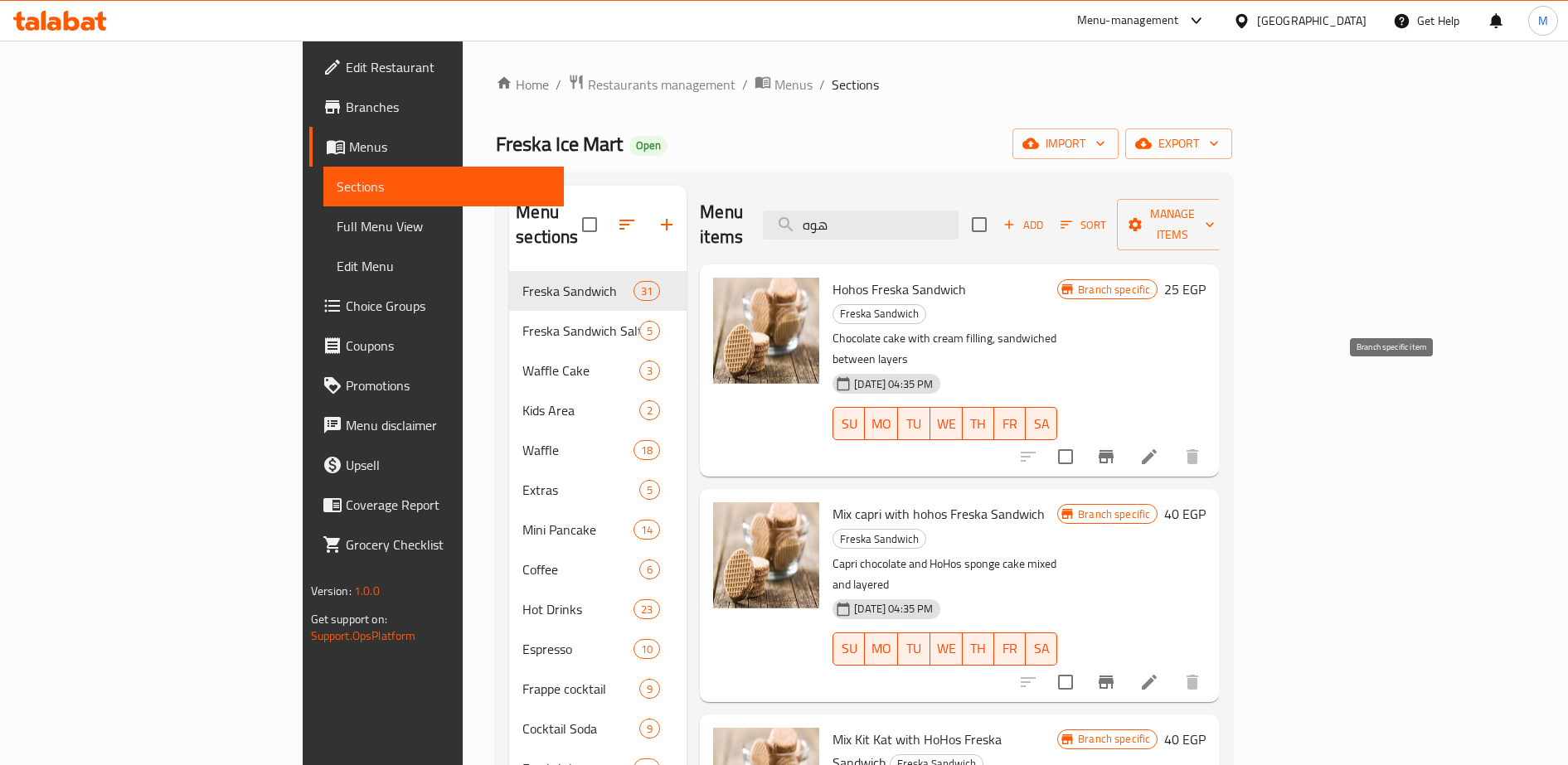
type input "هوه"
click at [1116, 446] on icon "Branch-specific-item" at bounding box center [1106, 456] width 20 height 20
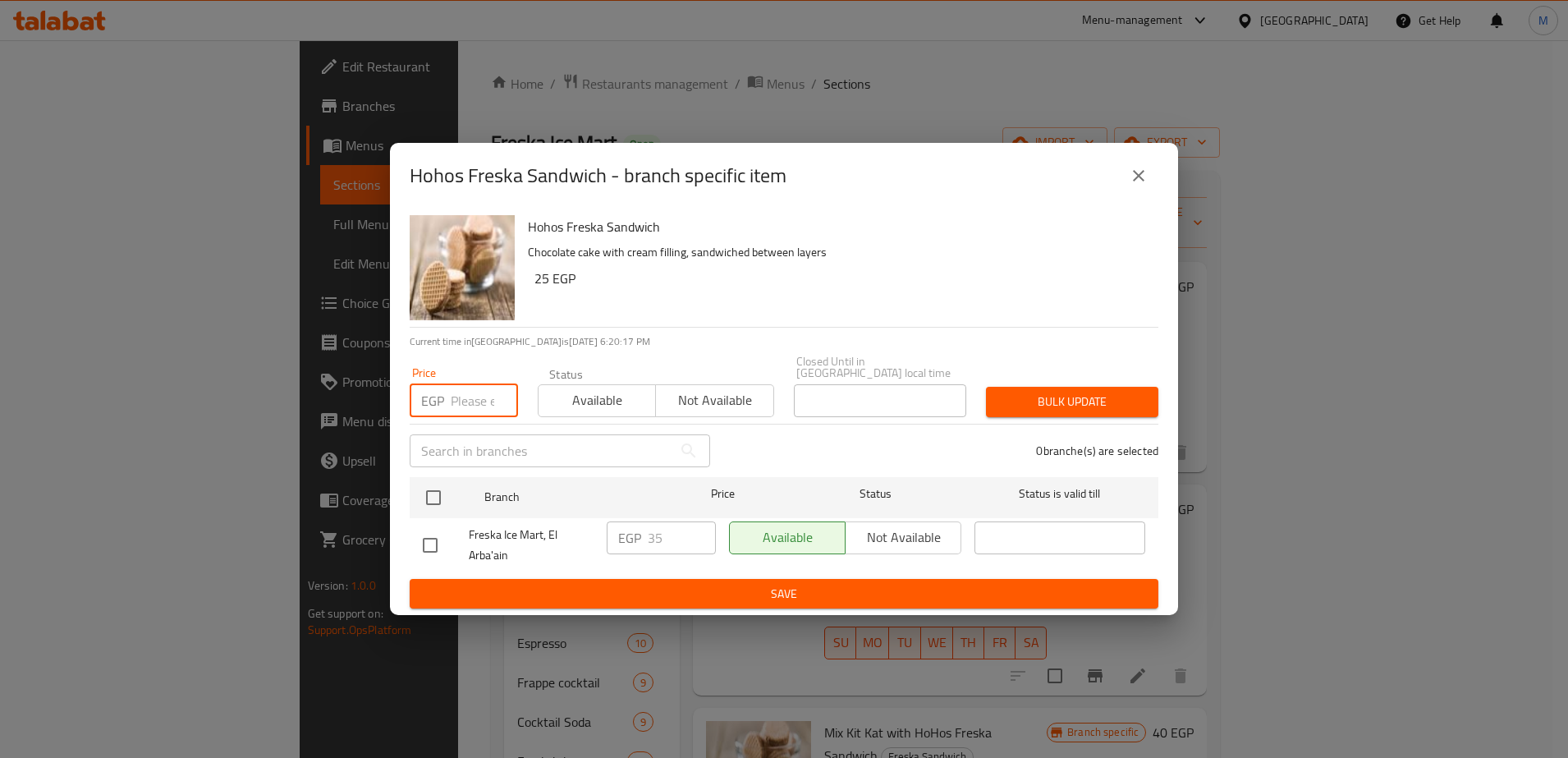
click at [466, 398] on input "number" at bounding box center [483, 401] width 67 height 33
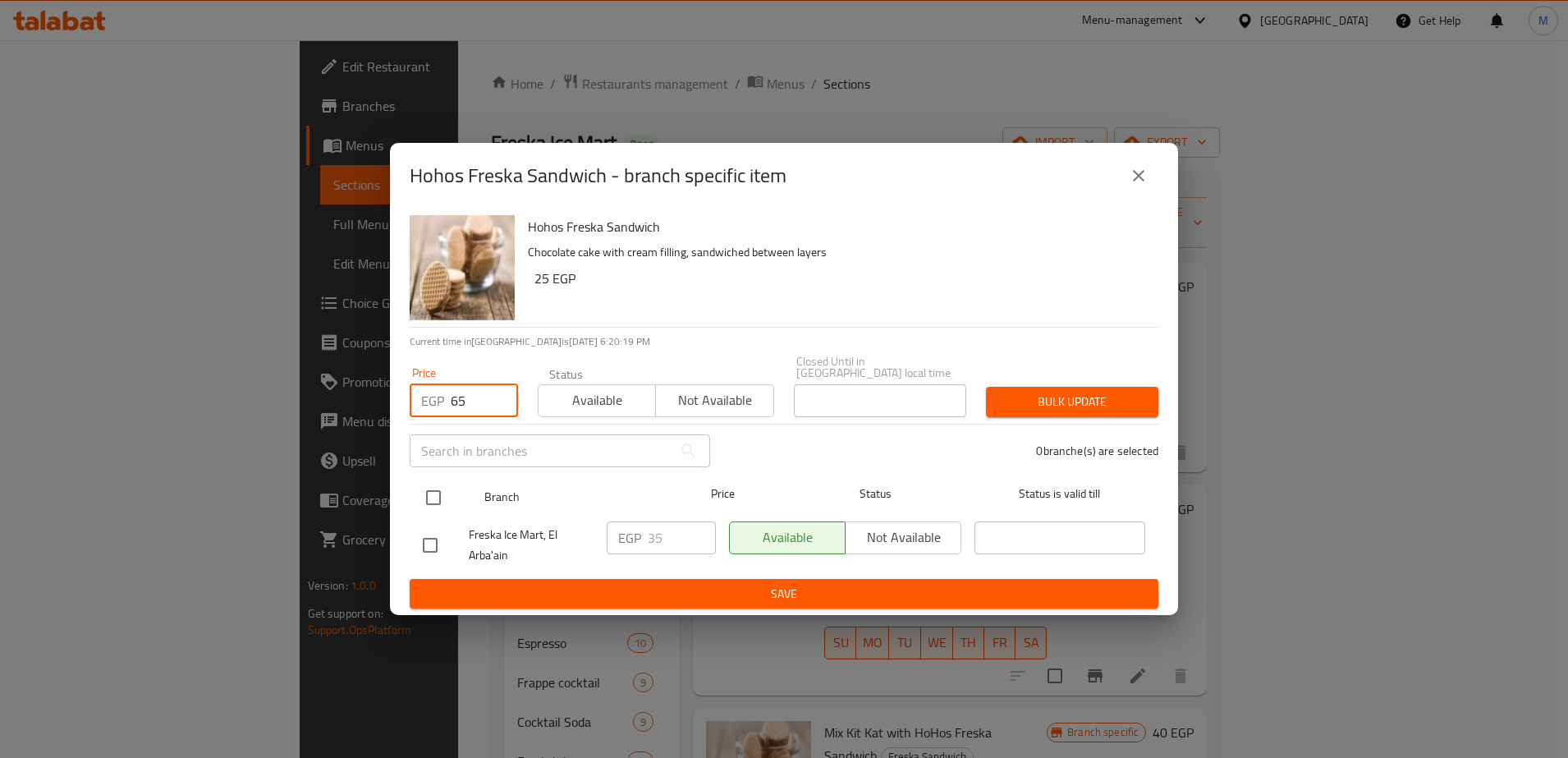
type input "65"
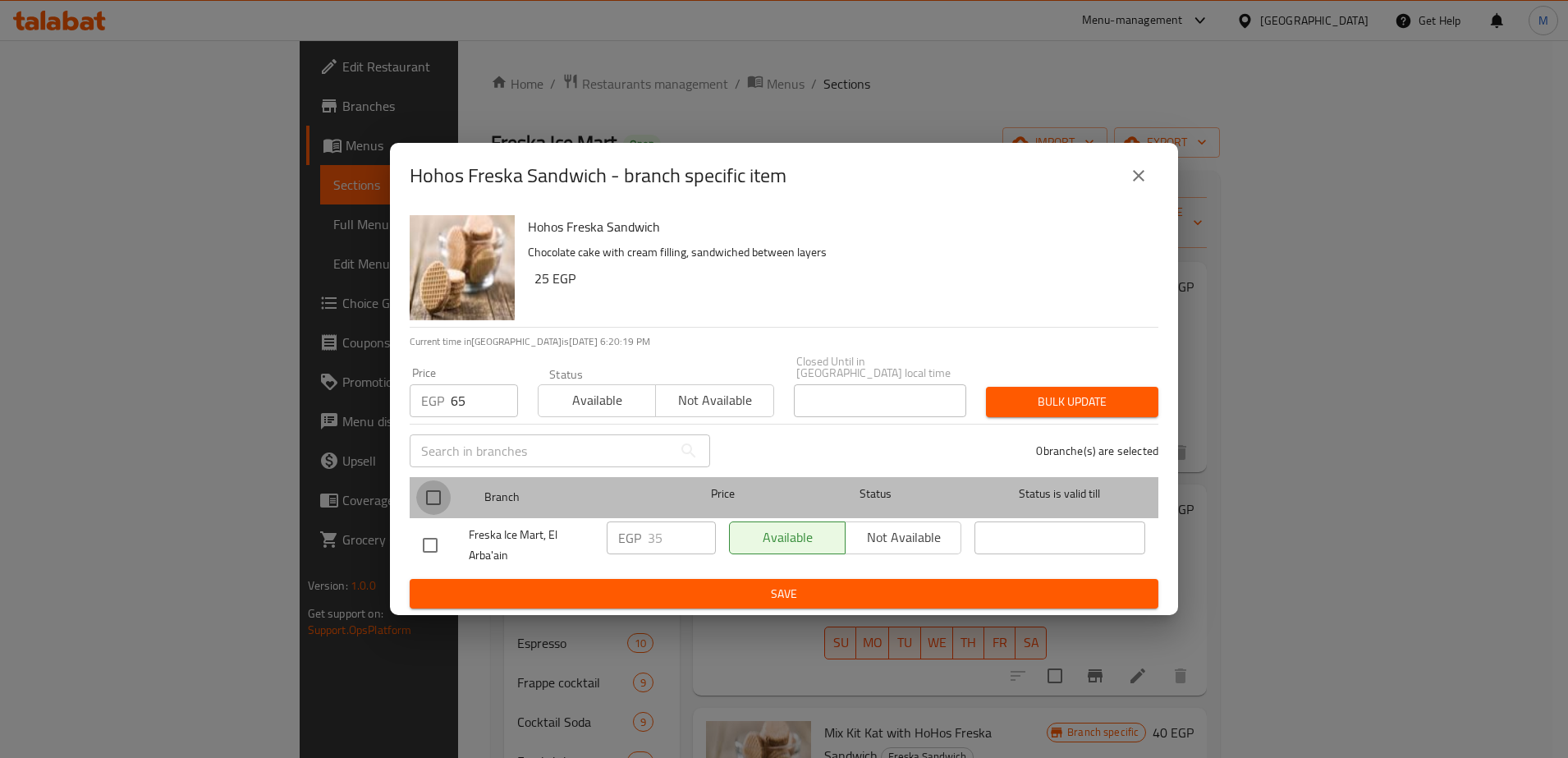
click at [430, 491] on input "checkbox" at bounding box center [434, 498] width 35 height 35
checkbox input "true"
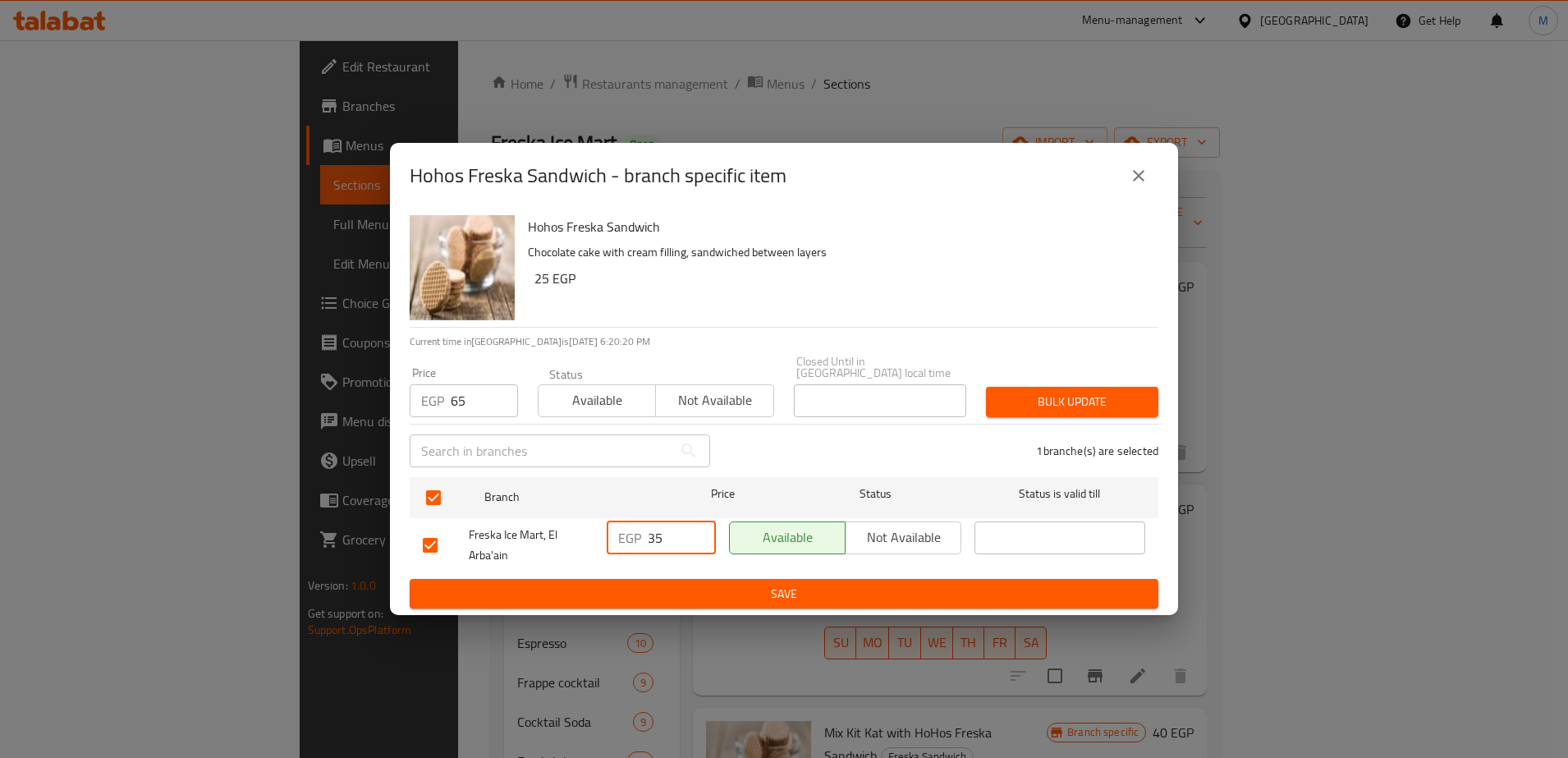
click at [656, 533] on input "35" at bounding box center [681, 538] width 68 height 33
click at [656, 533] on input "6" at bounding box center [681, 538] width 68 height 33
type input "65"
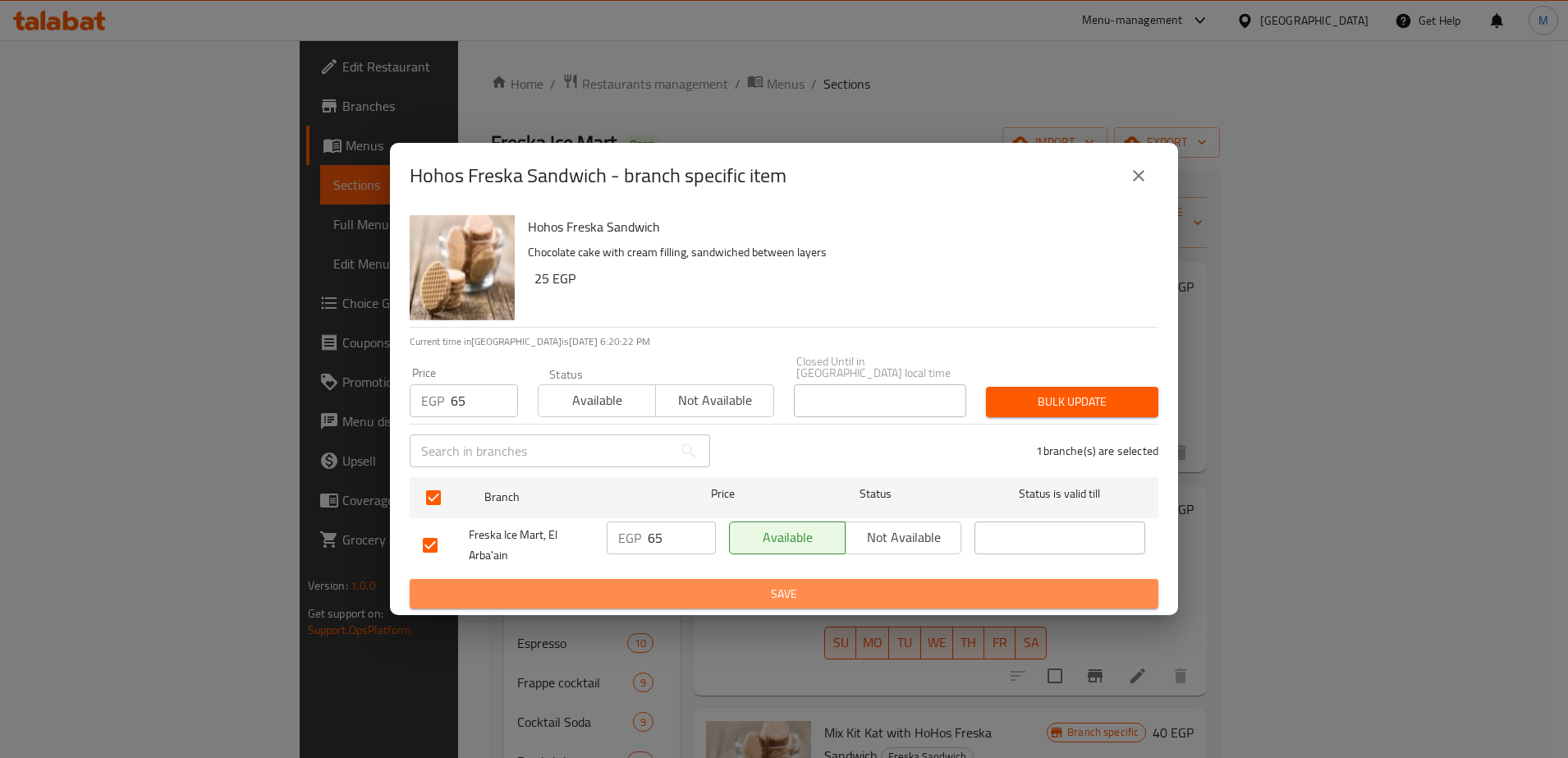
click at [688, 590] on span "Save" at bounding box center [784, 594] width 722 height 21
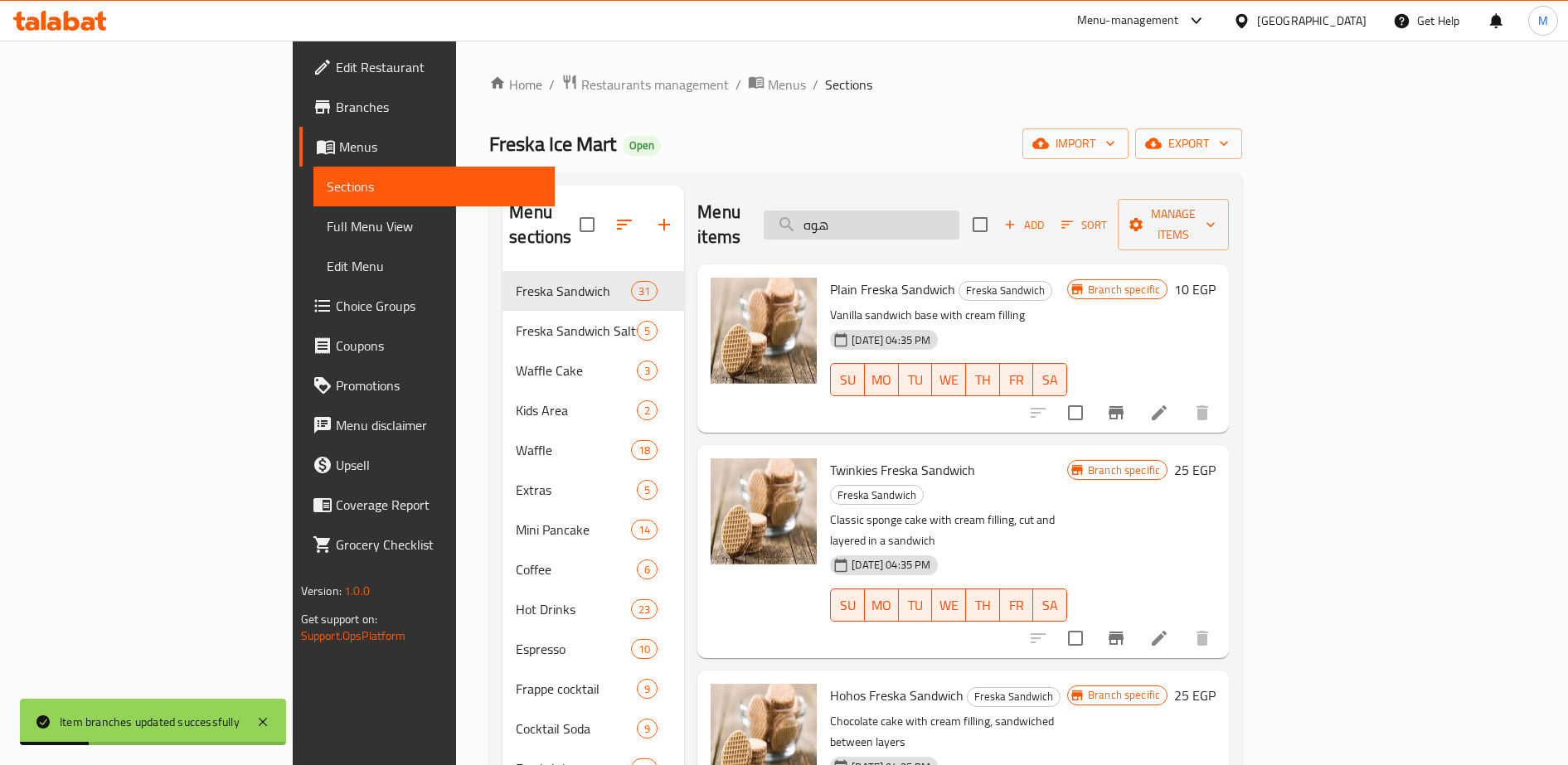
click at [926, 212] on input "هوه" at bounding box center [861, 225] width 196 height 29
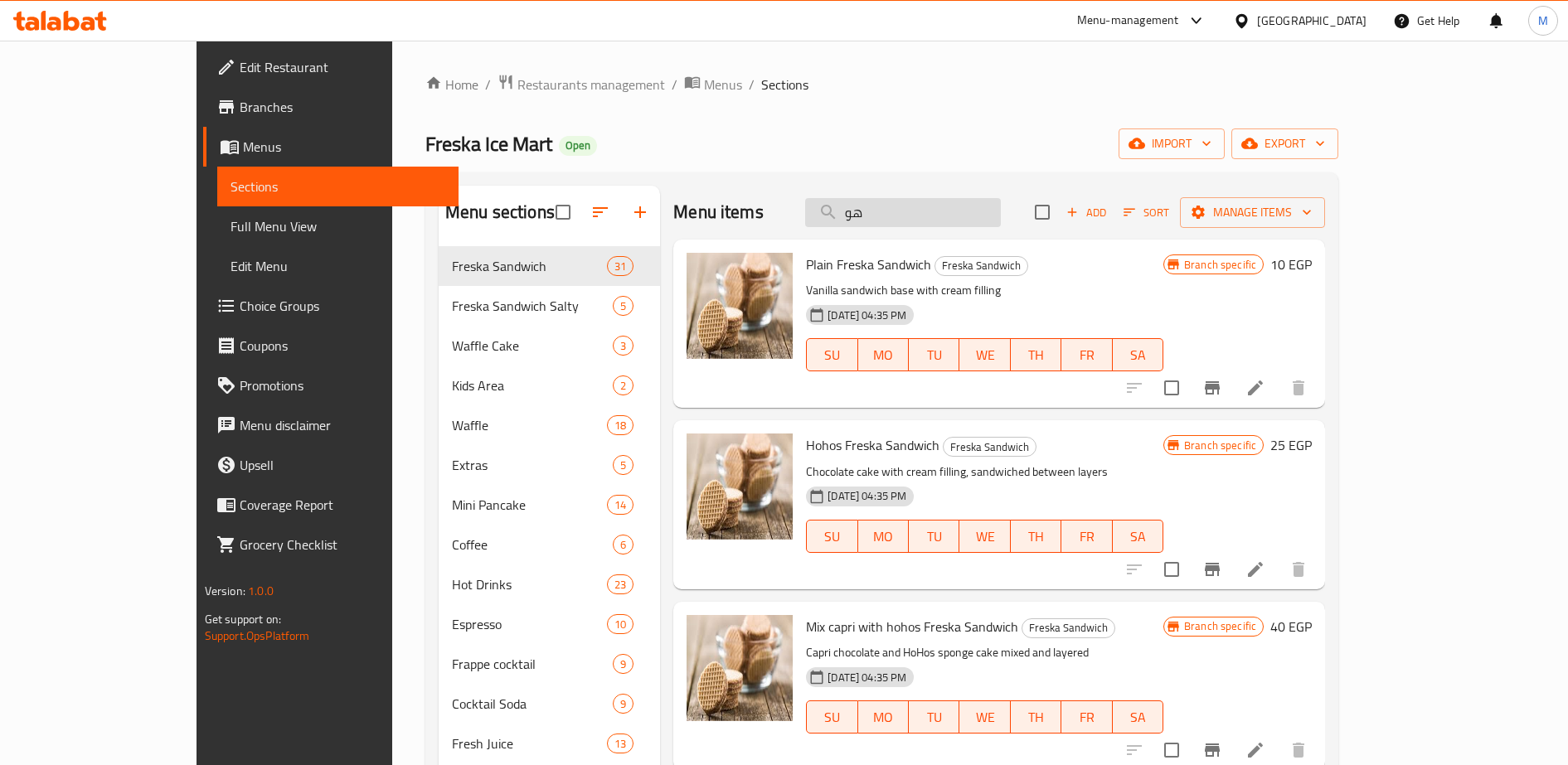
type input "هوه"
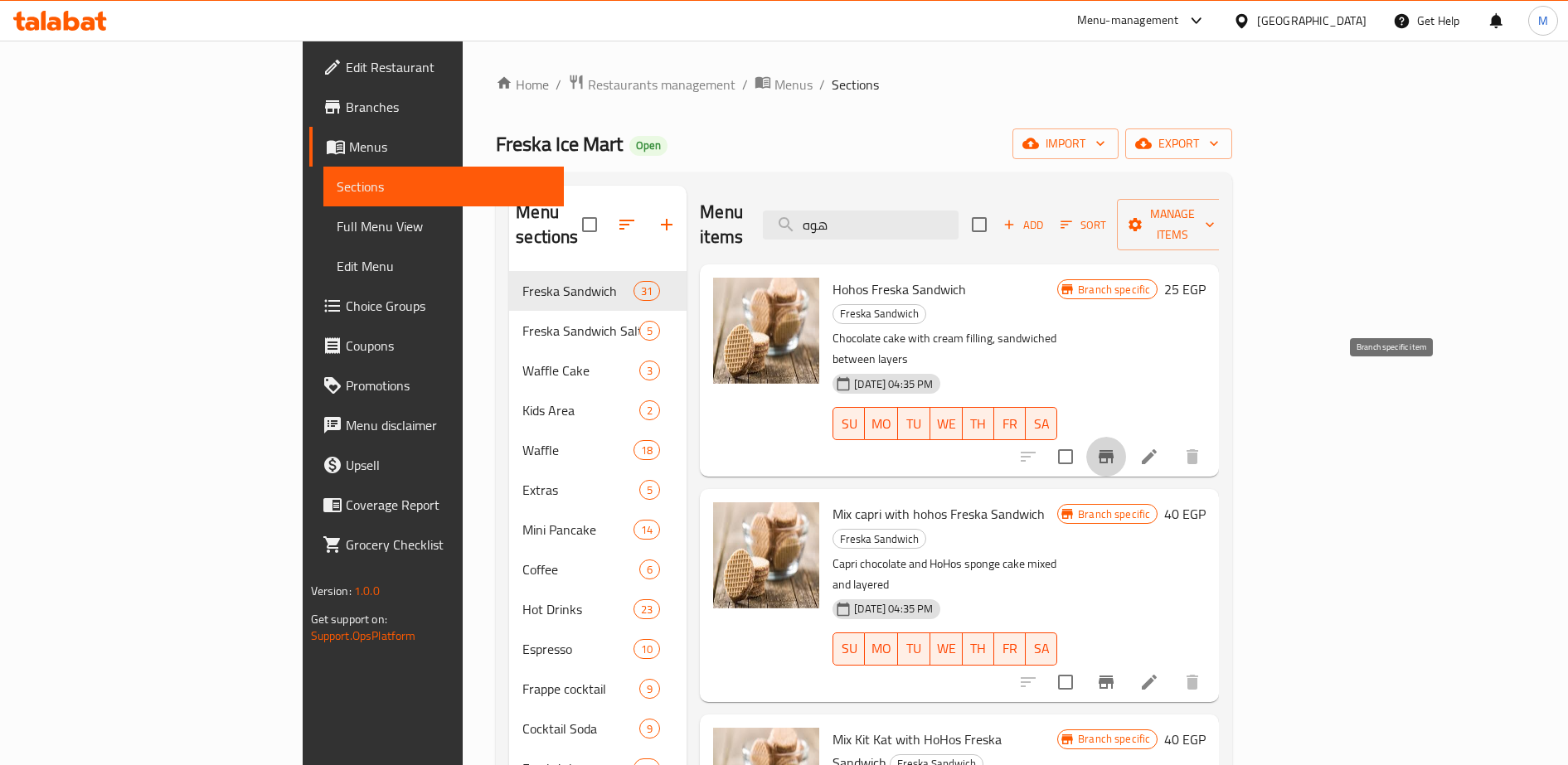
click at [1116, 446] on icon "Branch-specific-item" at bounding box center [1106, 456] width 20 height 20
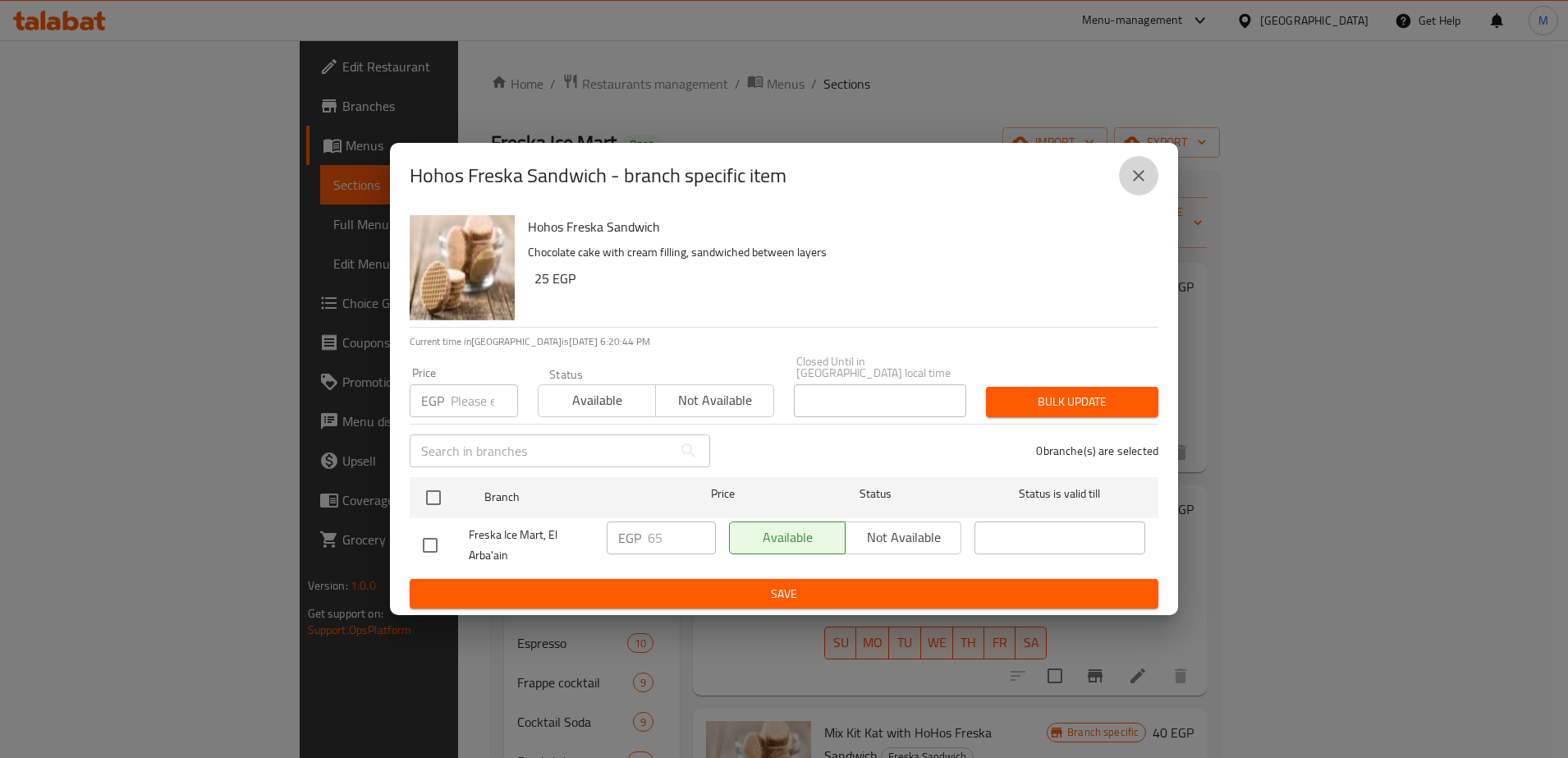
click at [1138, 184] on icon "close" at bounding box center [1138, 176] width 20 height 20
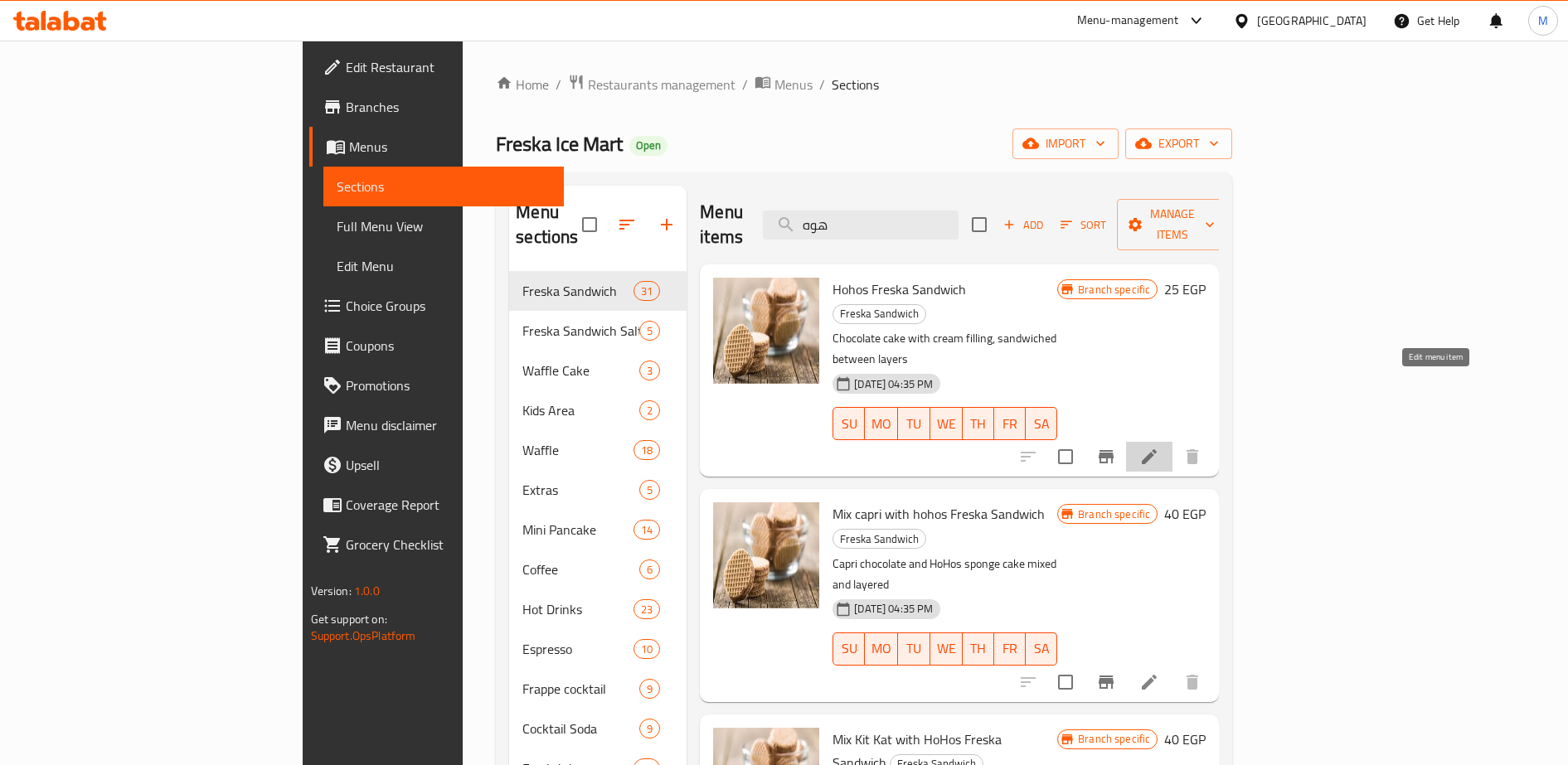
click at [1159, 446] on icon at bounding box center [1149, 456] width 20 height 20
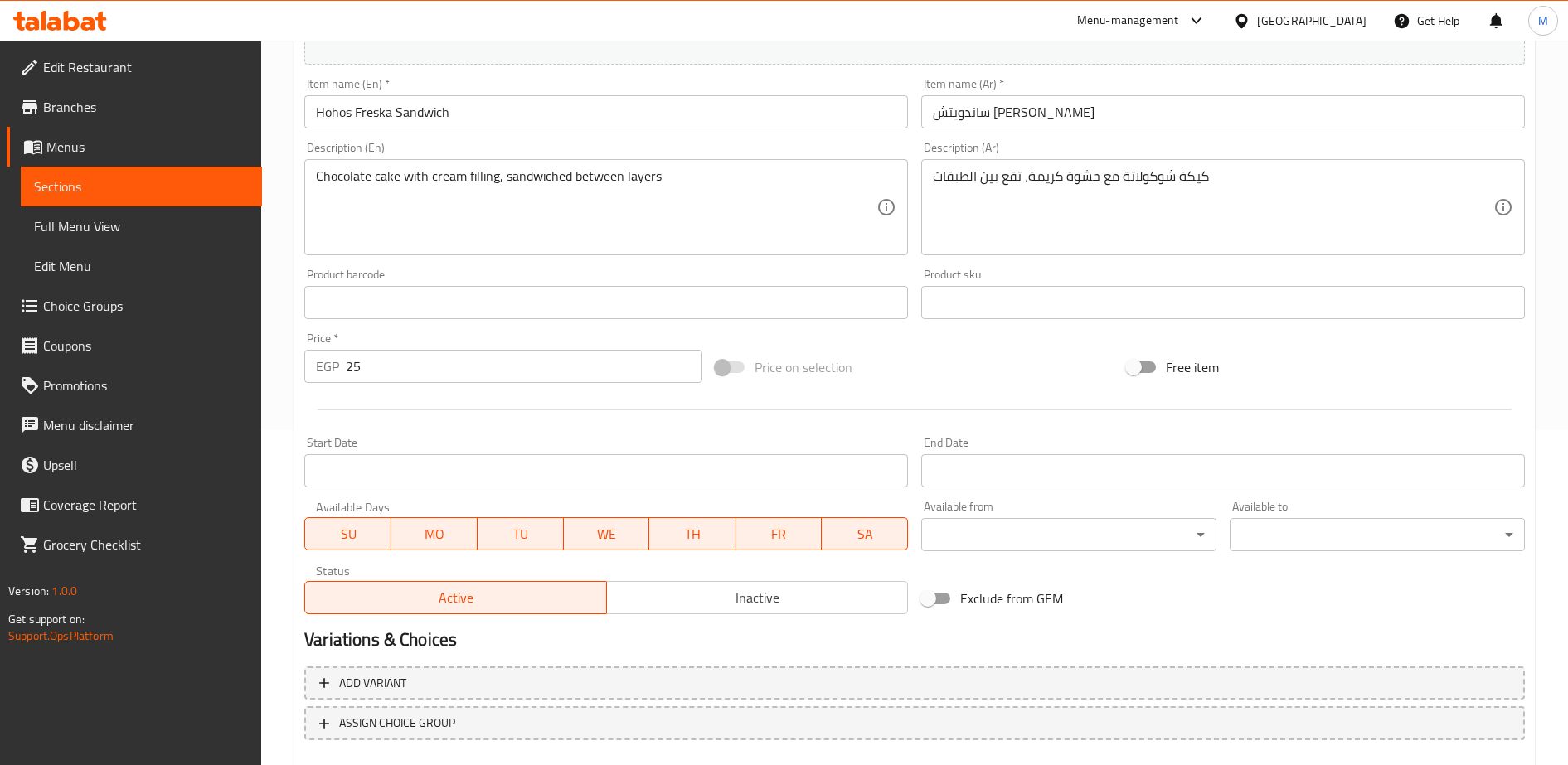
scroll to position [340, 0]
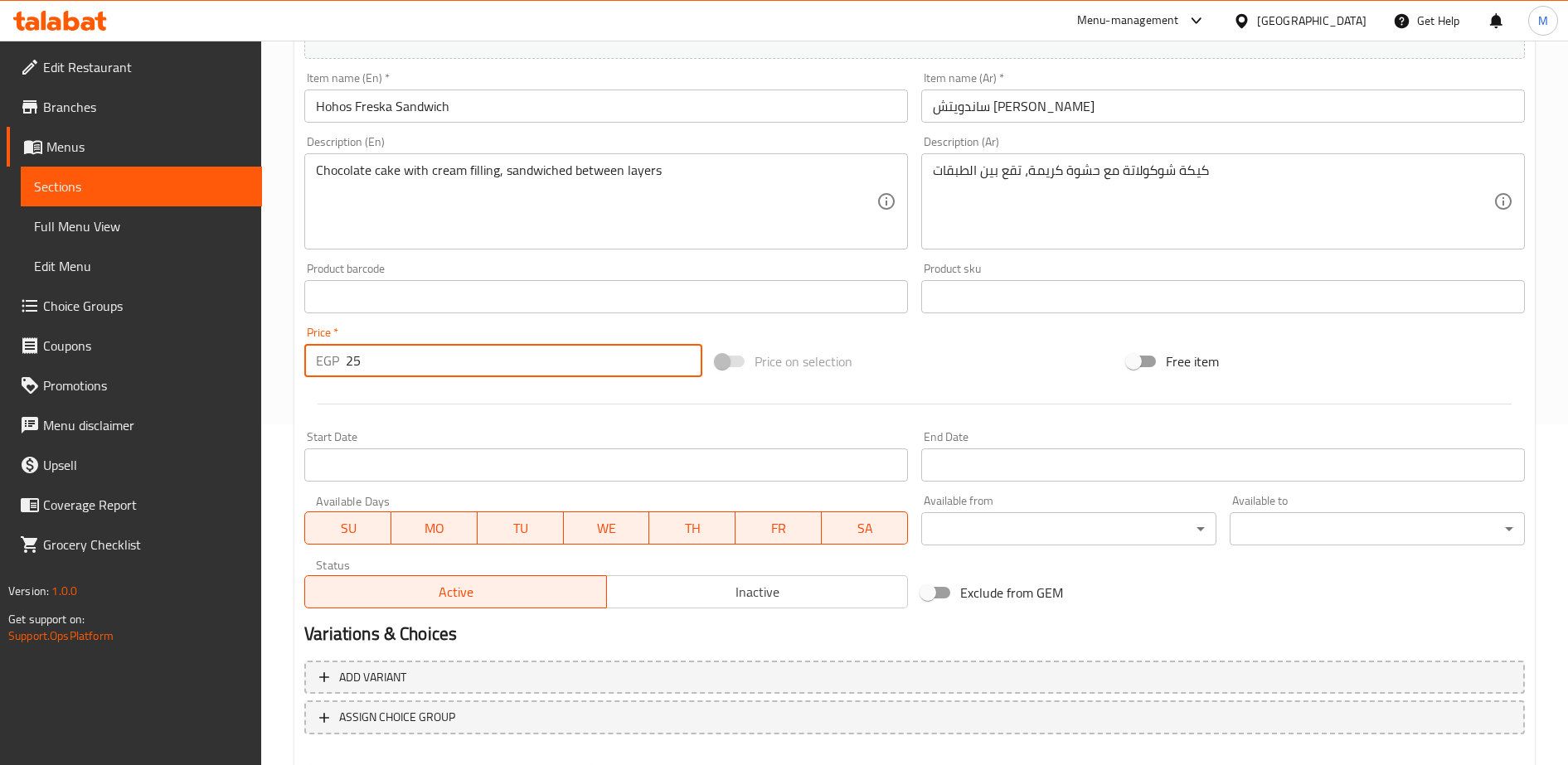
click at [381, 363] on input "25" at bounding box center [524, 360] width 356 height 33
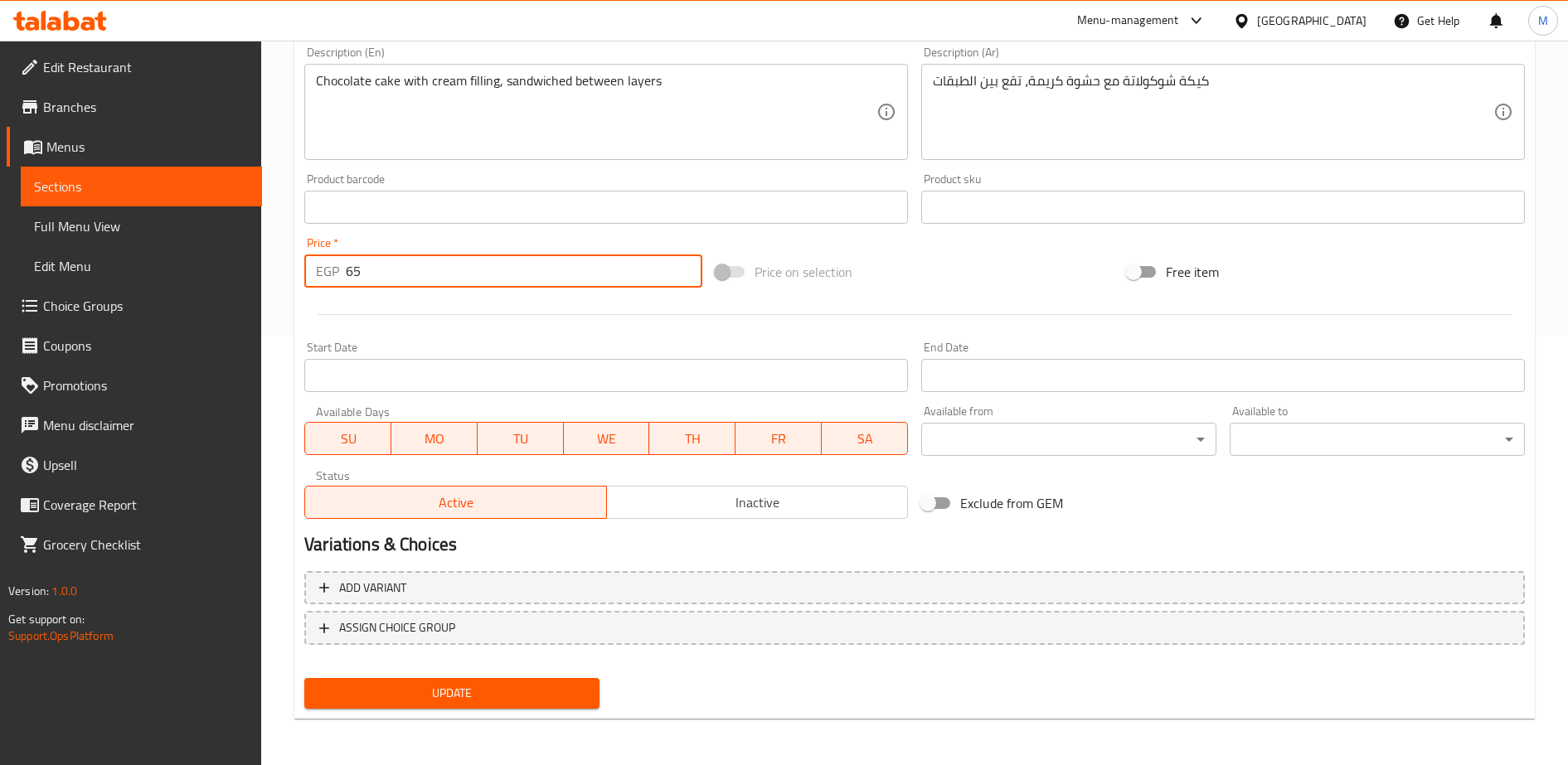
type input "65"
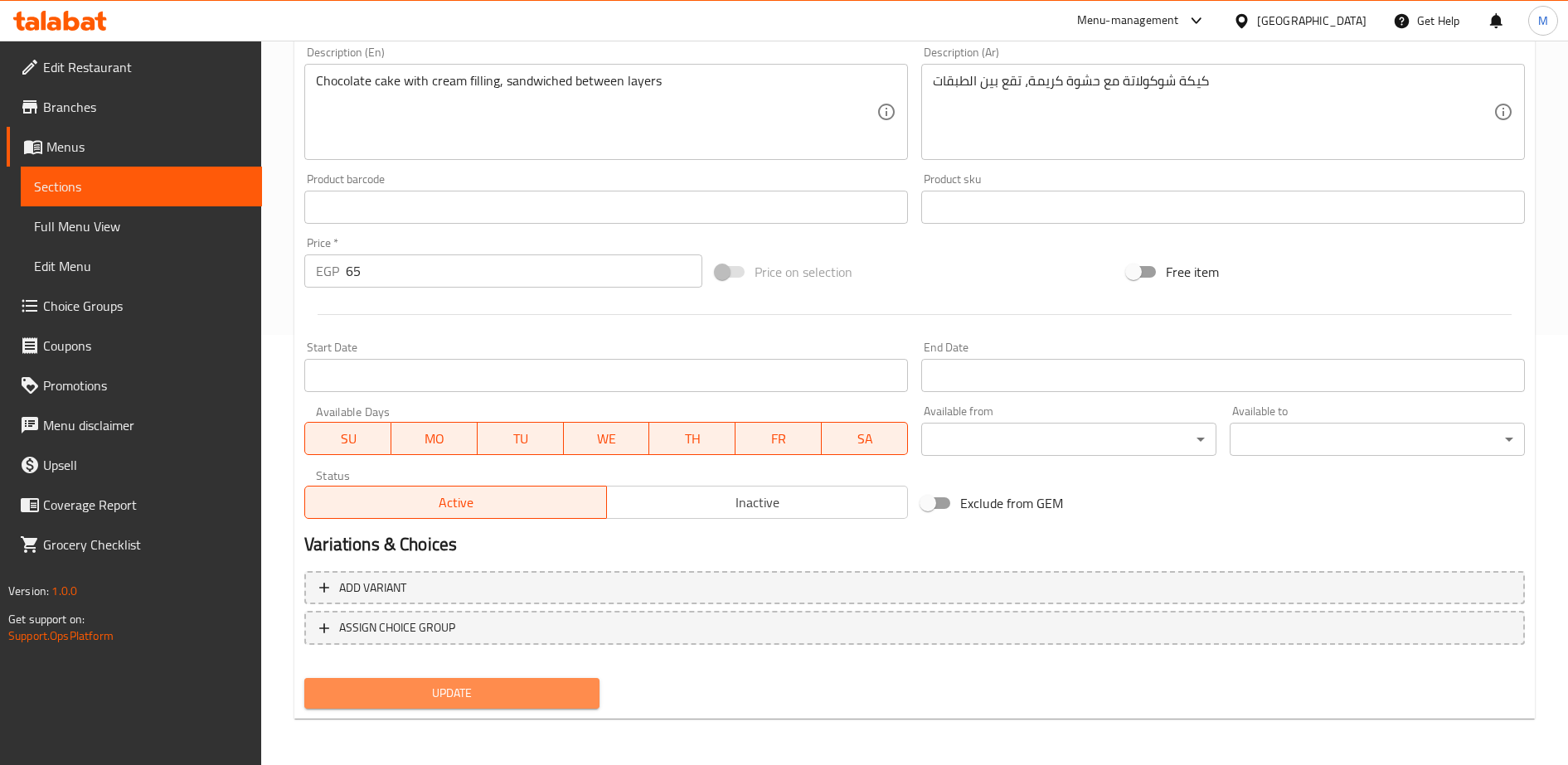
click at [457, 695] on span "Update" at bounding box center [452, 693] width 268 height 21
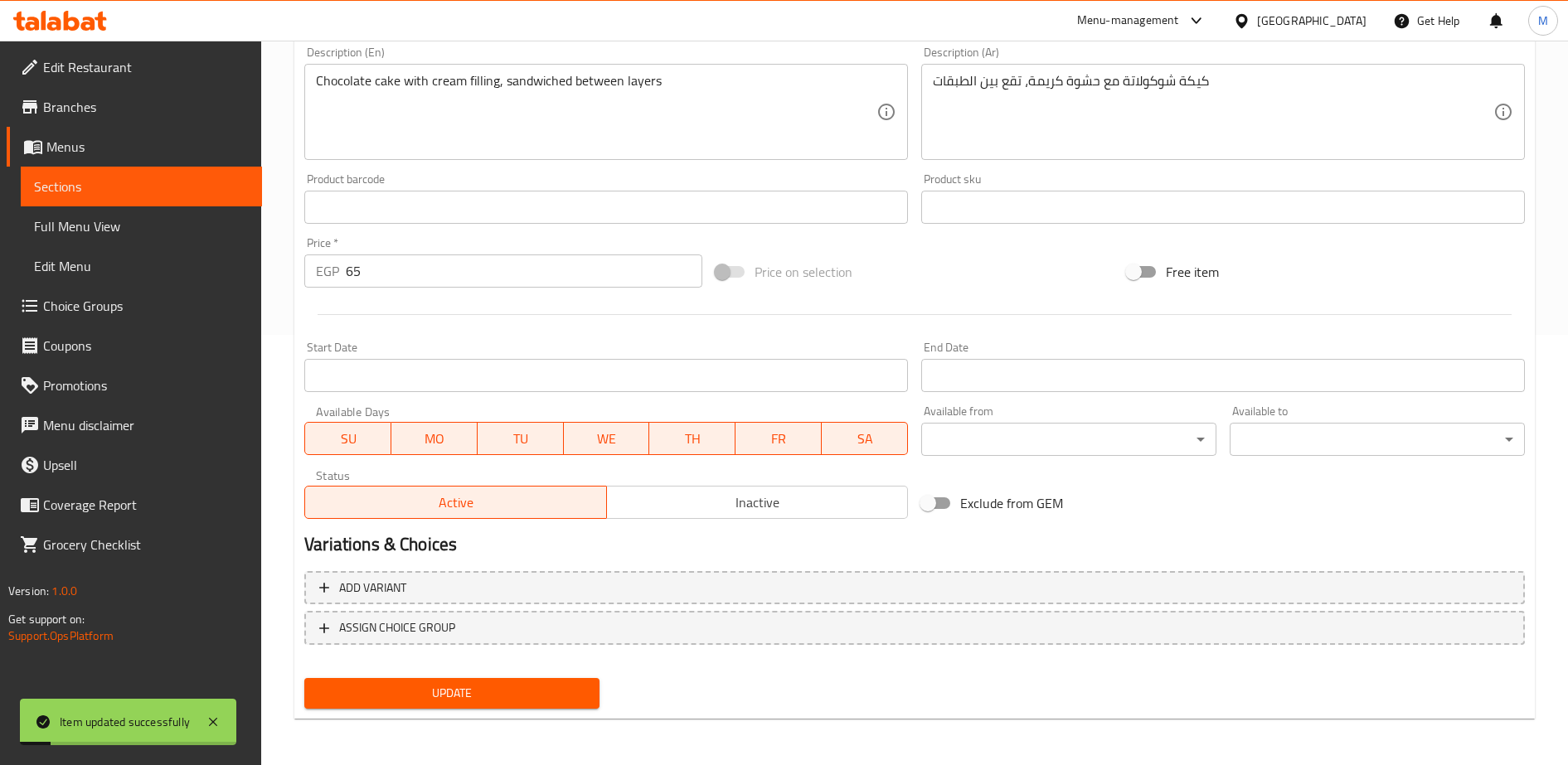
scroll to position [0, 0]
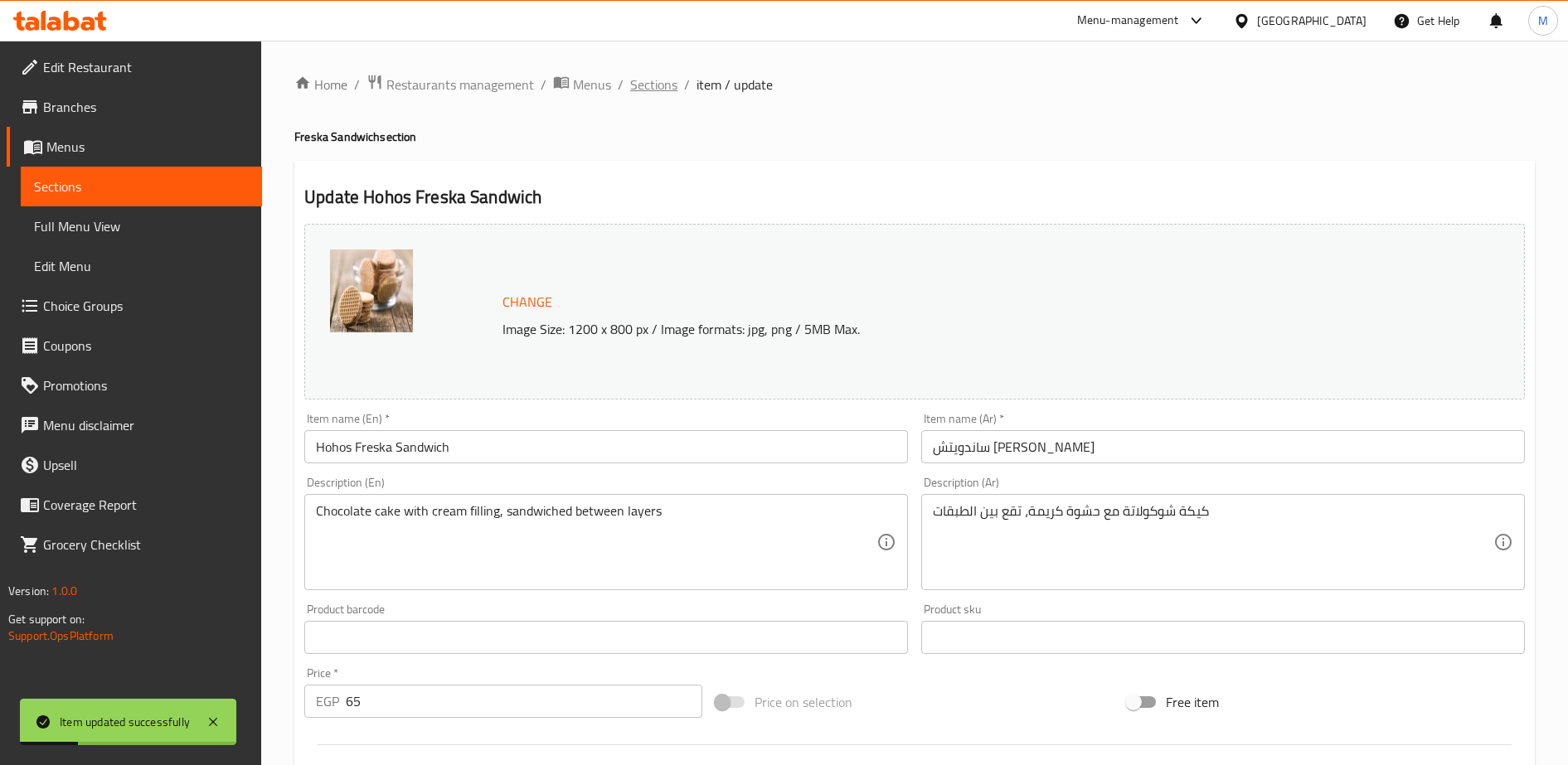
click at [655, 89] on span "Sections" at bounding box center [653, 84] width 48 height 20
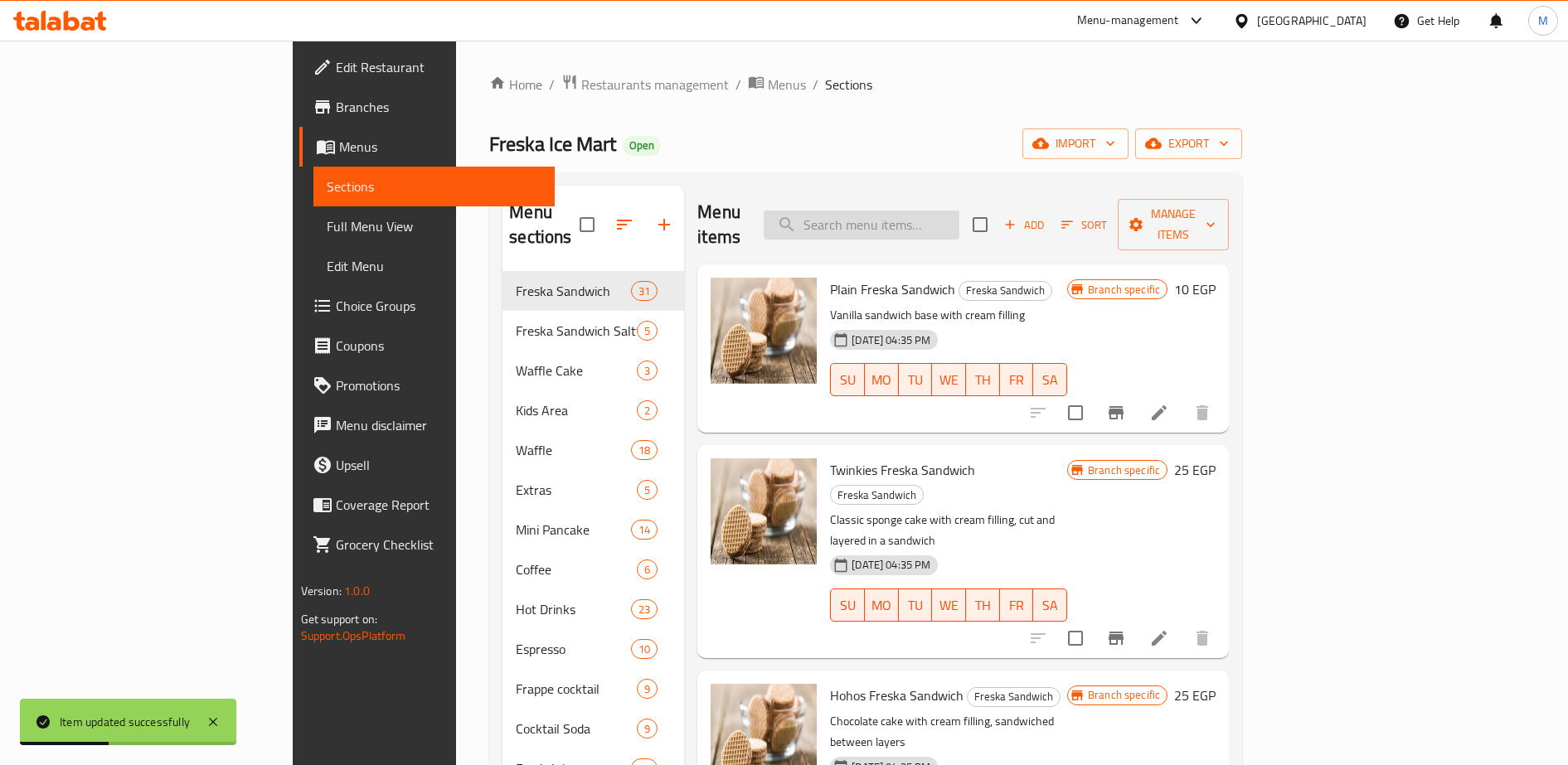
click at [952, 211] on input "search" at bounding box center [861, 225] width 196 height 29
paste input "كابري"
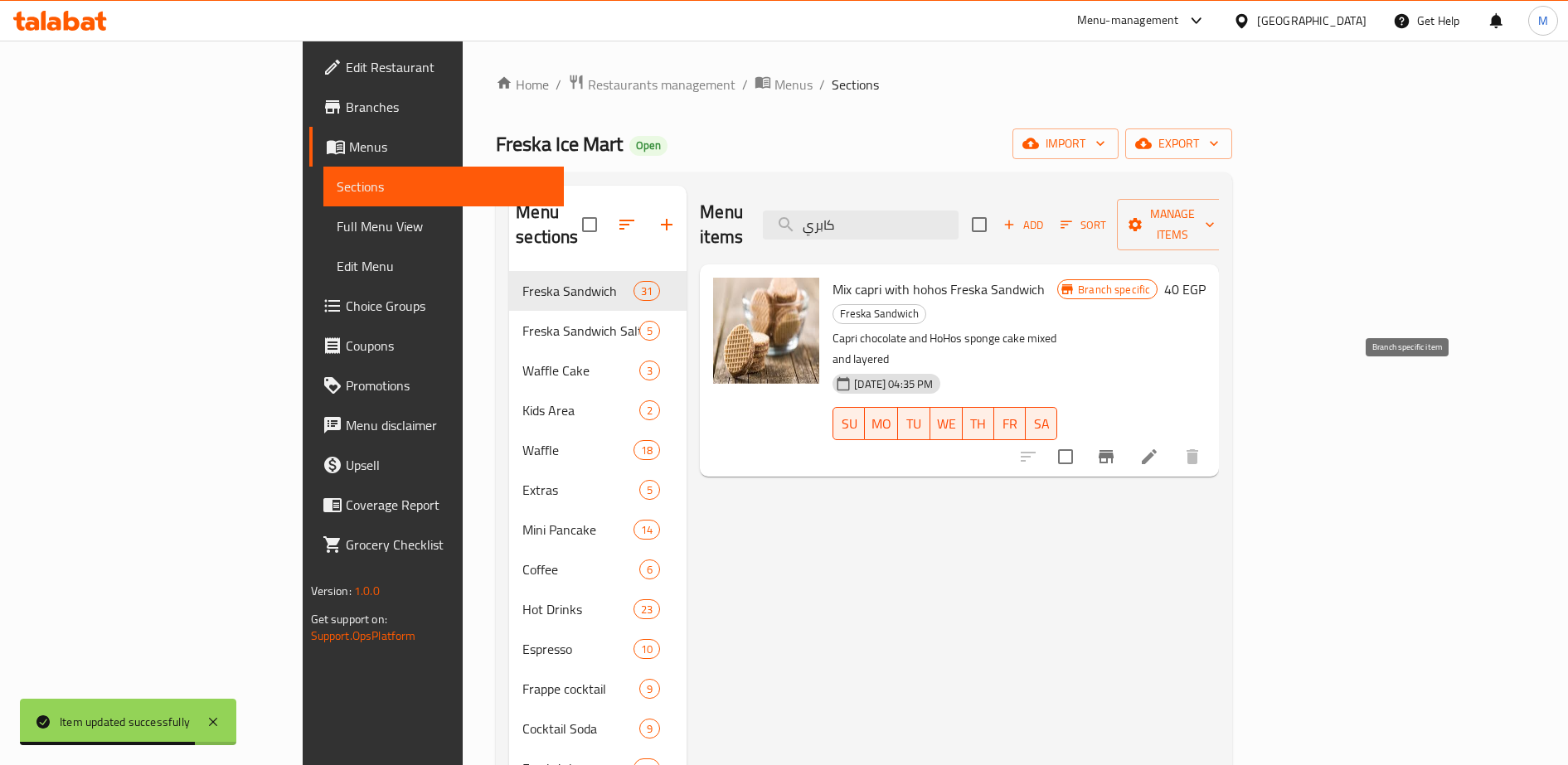
type input "كابري"
click at [1114, 450] on icon "Branch-specific-item" at bounding box center [1106, 456] width 15 height 13
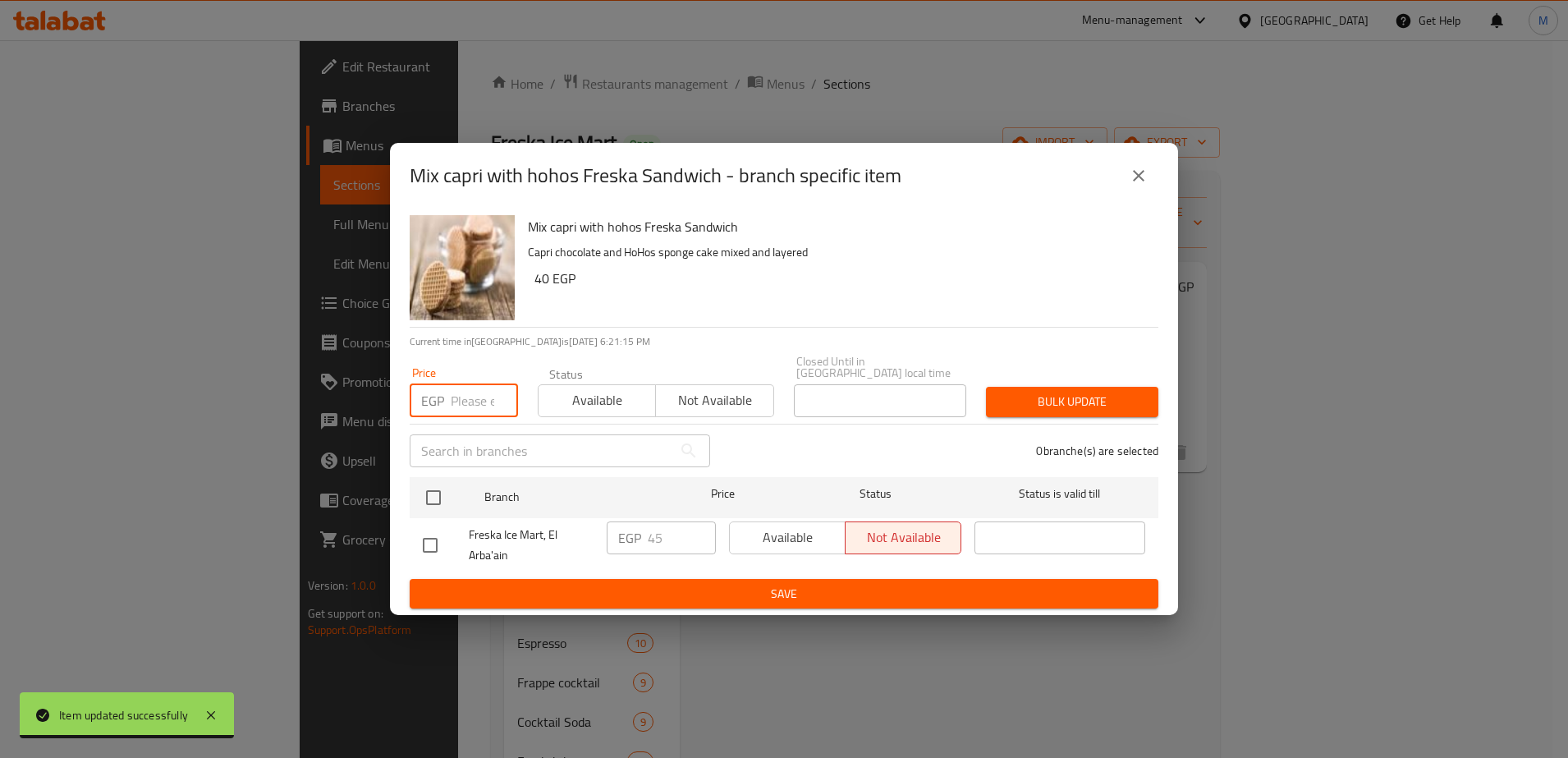
click at [462, 402] on input "number" at bounding box center [483, 401] width 67 height 33
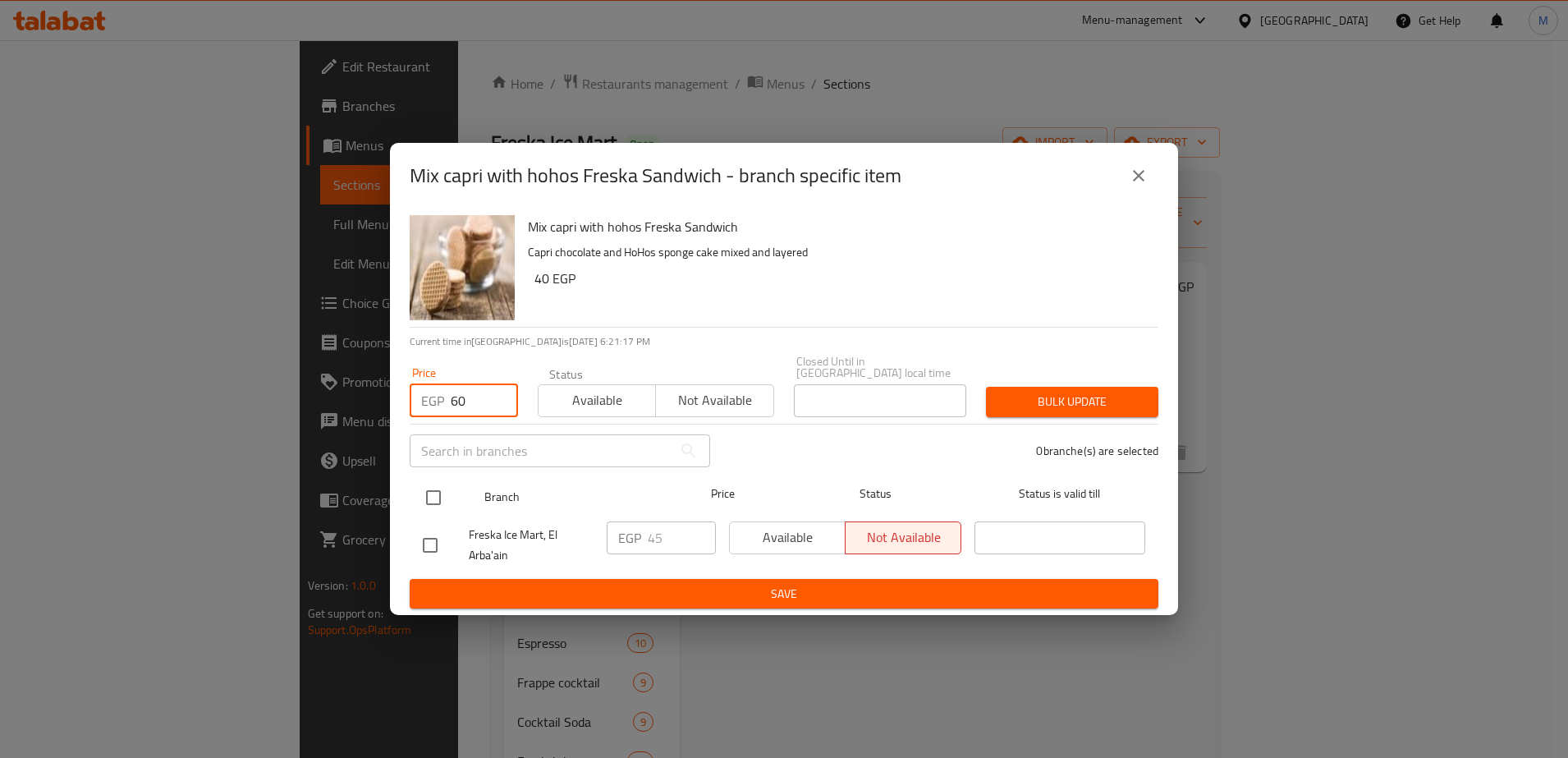
type input "60"
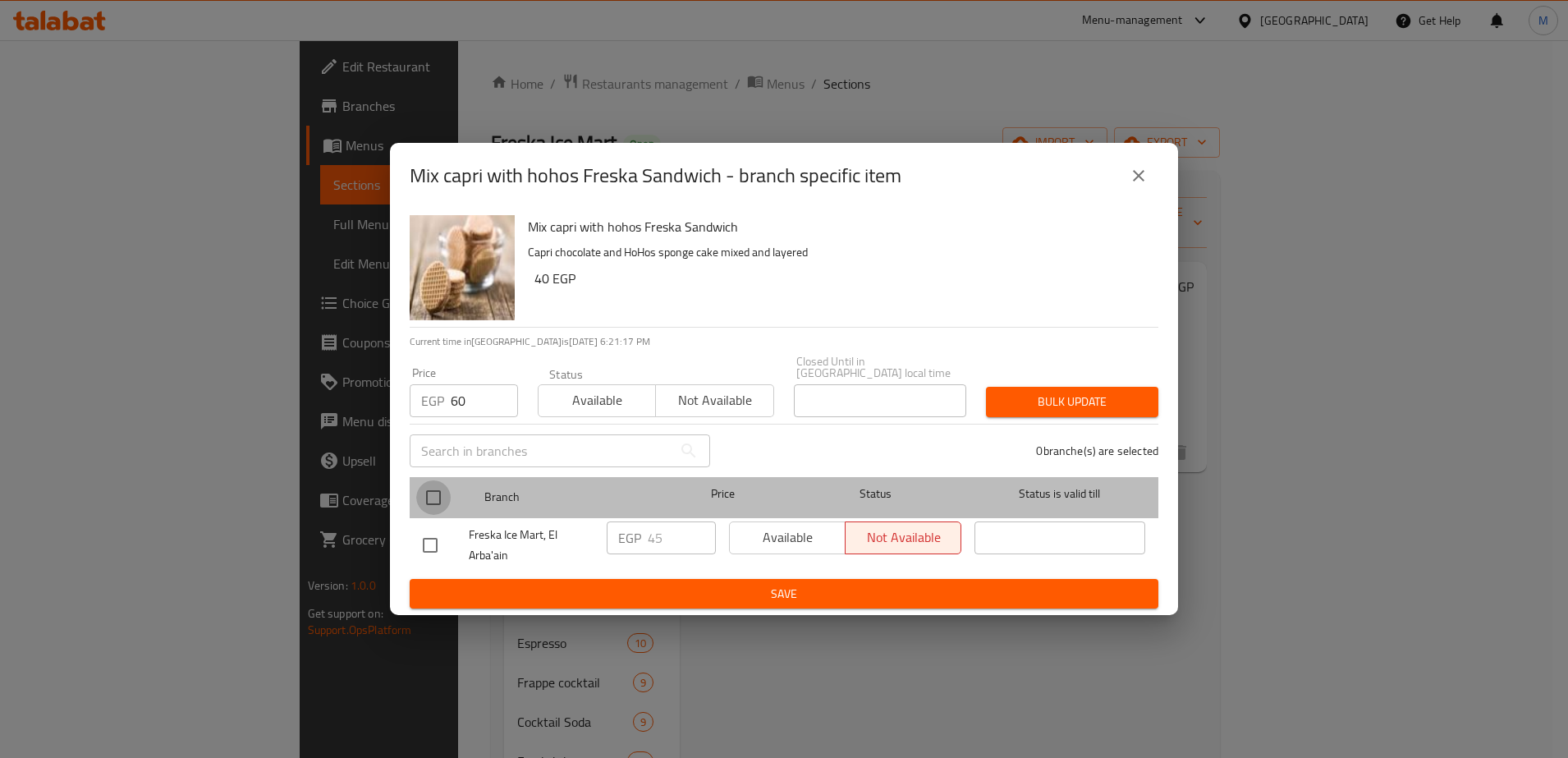
click at [429, 495] on input "checkbox" at bounding box center [434, 498] width 35 height 35
checkbox input "true"
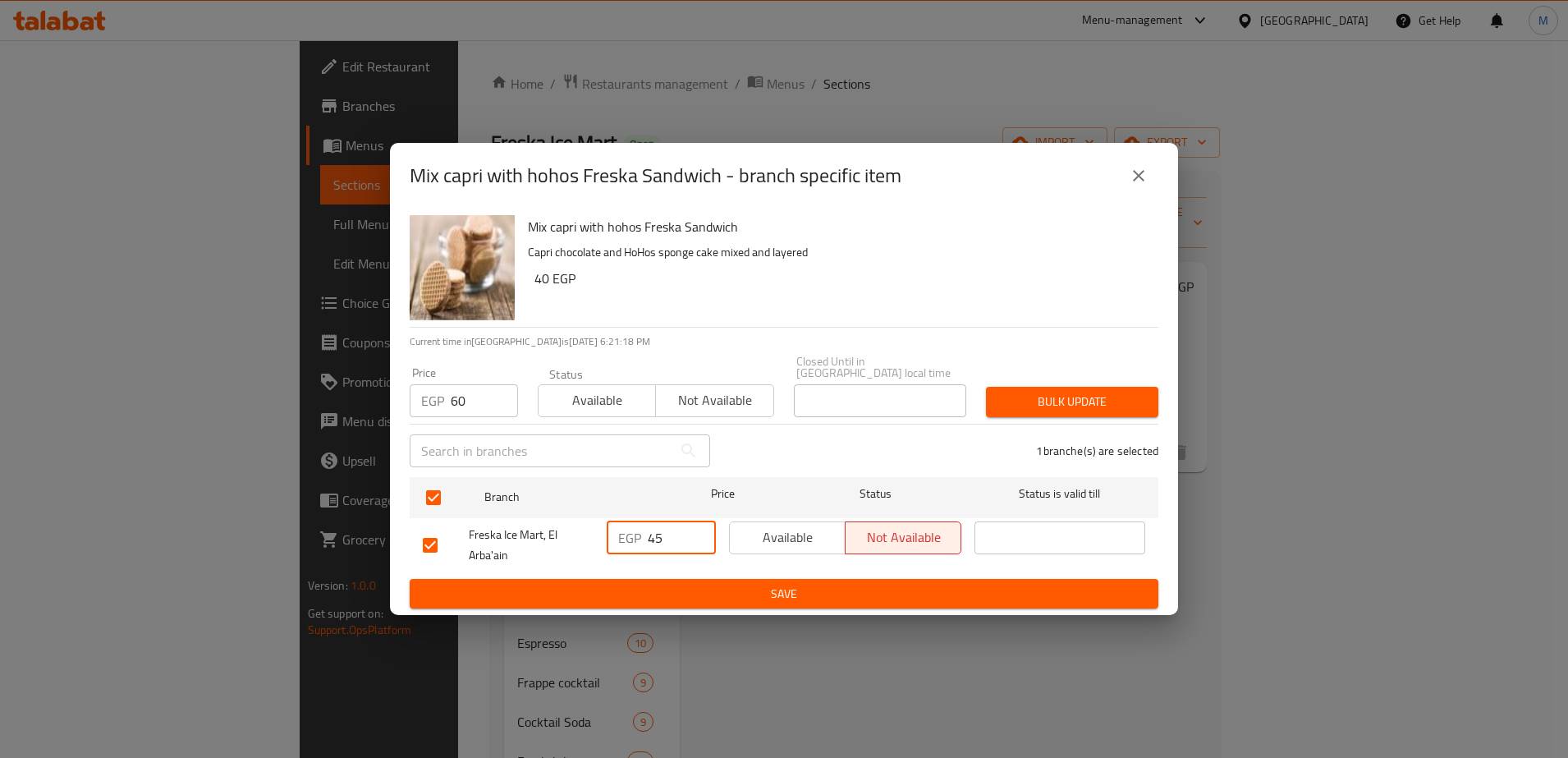
click at [649, 533] on input "45" at bounding box center [681, 538] width 68 height 33
click at [649, 533] on input "6" at bounding box center [681, 538] width 68 height 33
click at [663, 535] on input "0" at bounding box center [681, 538] width 68 height 33
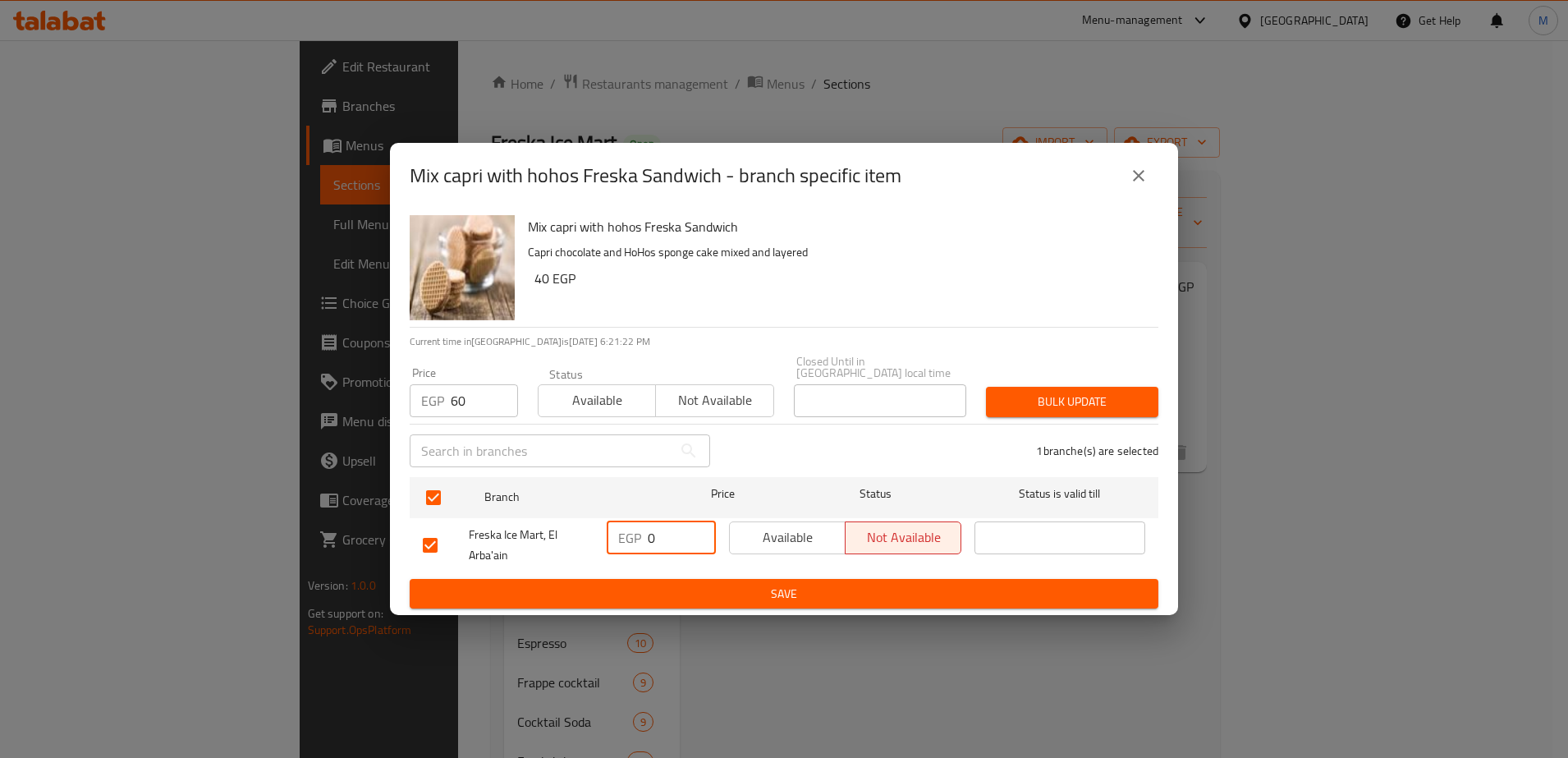
click at [663, 535] on input "0" at bounding box center [681, 538] width 68 height 33
click at [663, 535] on input "6" at bounding box center [681, 538] width 68 height 33
type input "60"
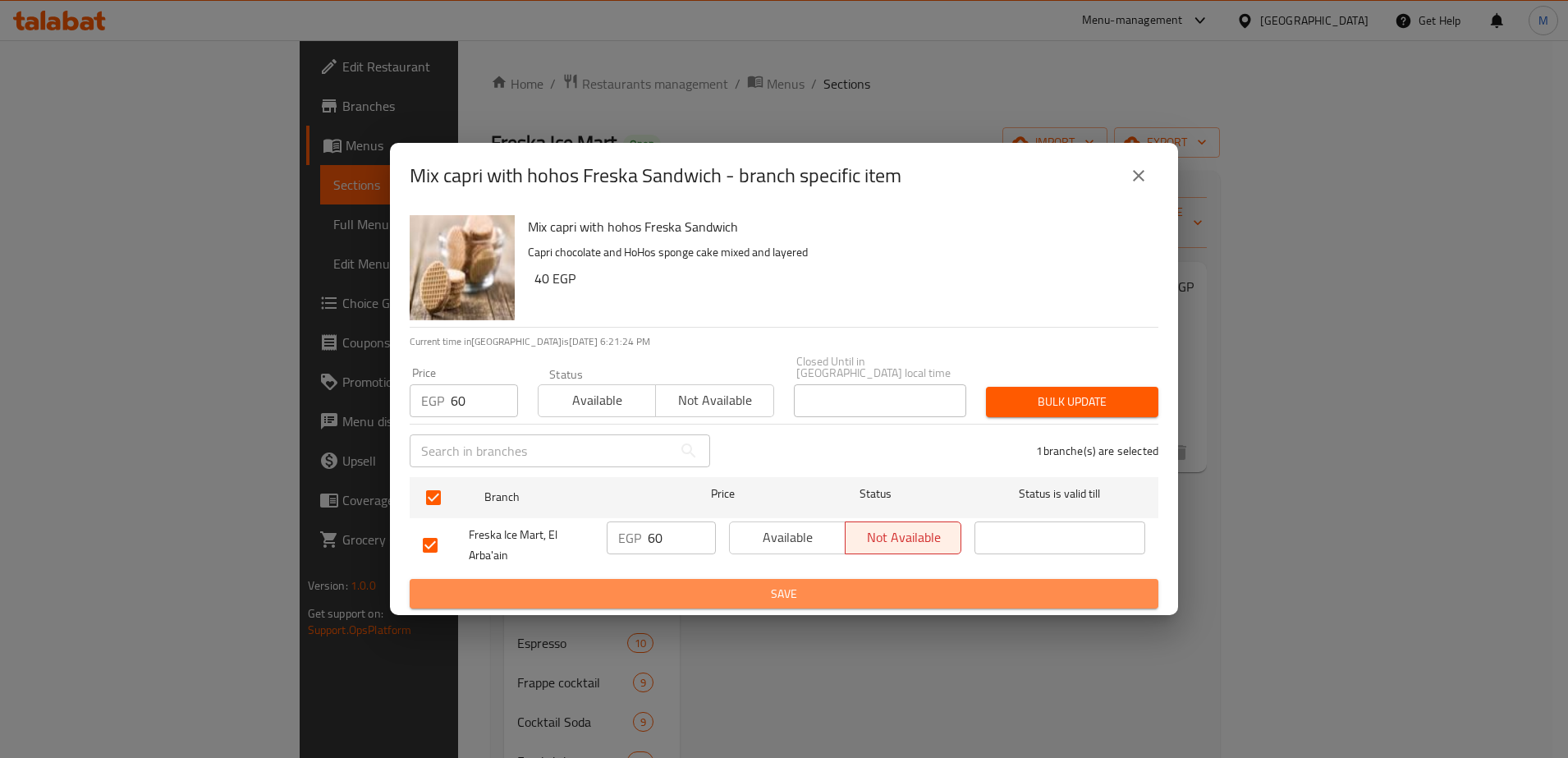
click at [696, 584] on span "Save" at bounding box center [784, 594] width 722 height 21
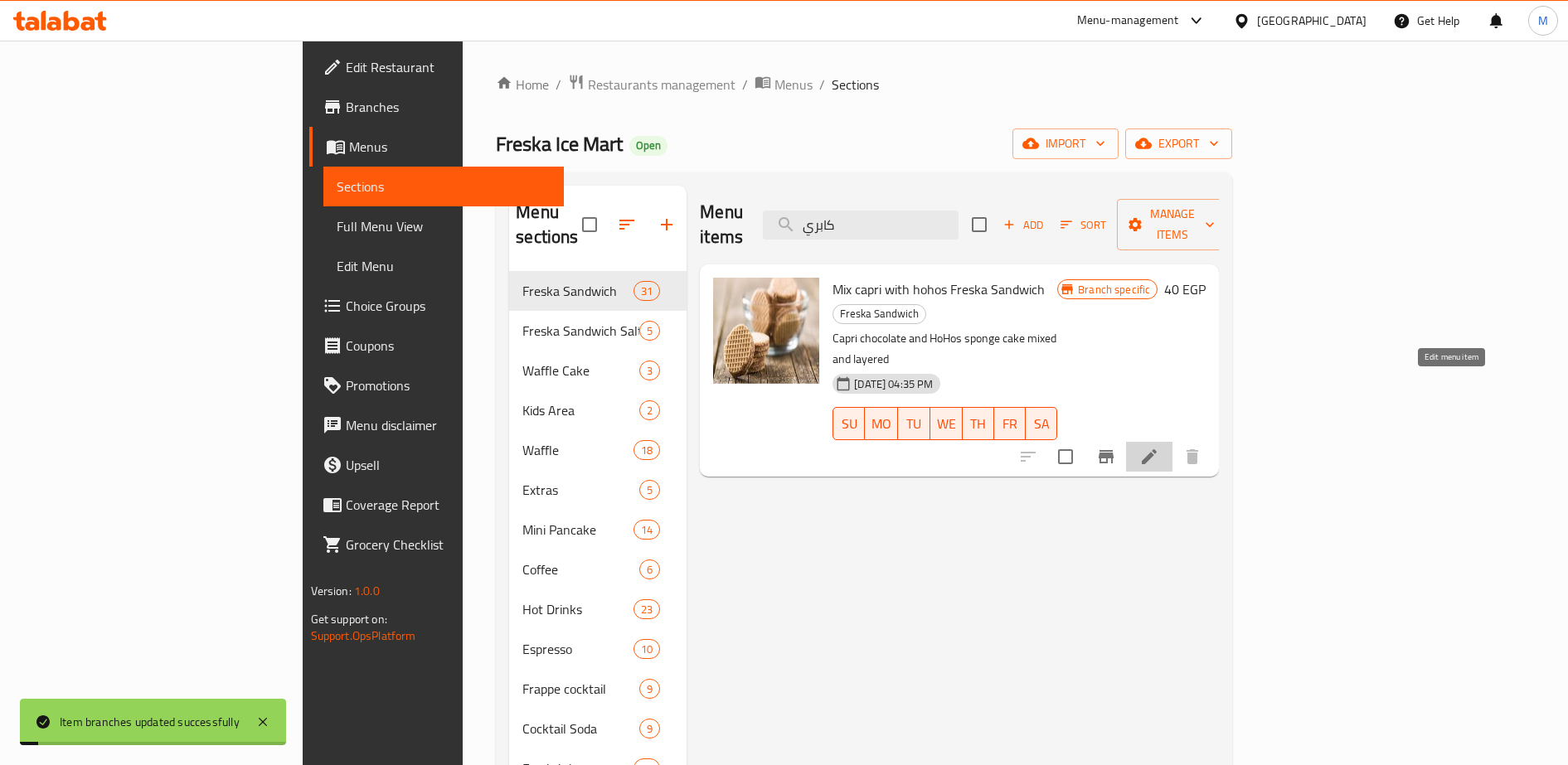
click at [1159, 446] on icon at bounding box center [1149, 456] width 20 height 20
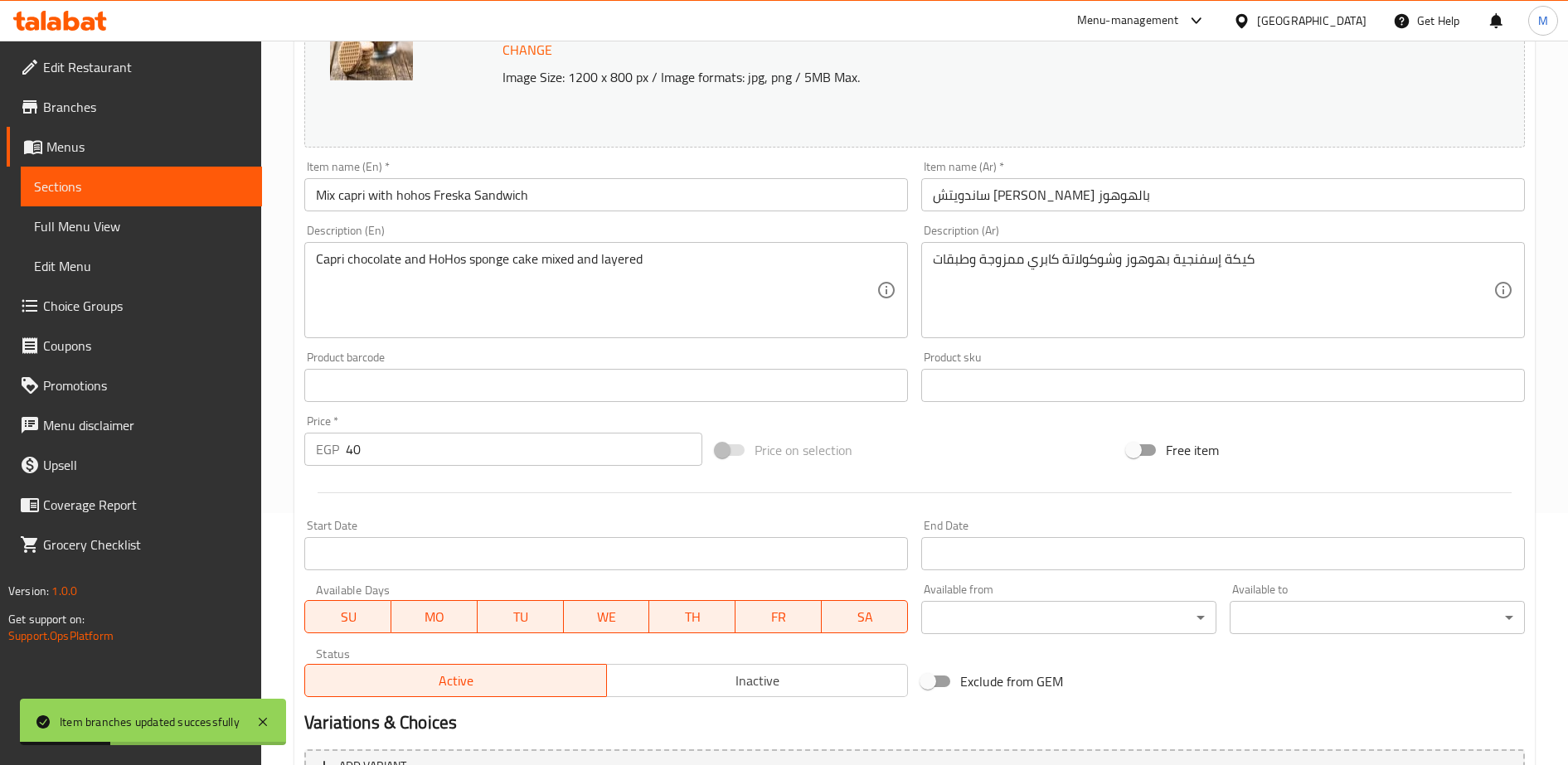
scroll to position [290, 0]
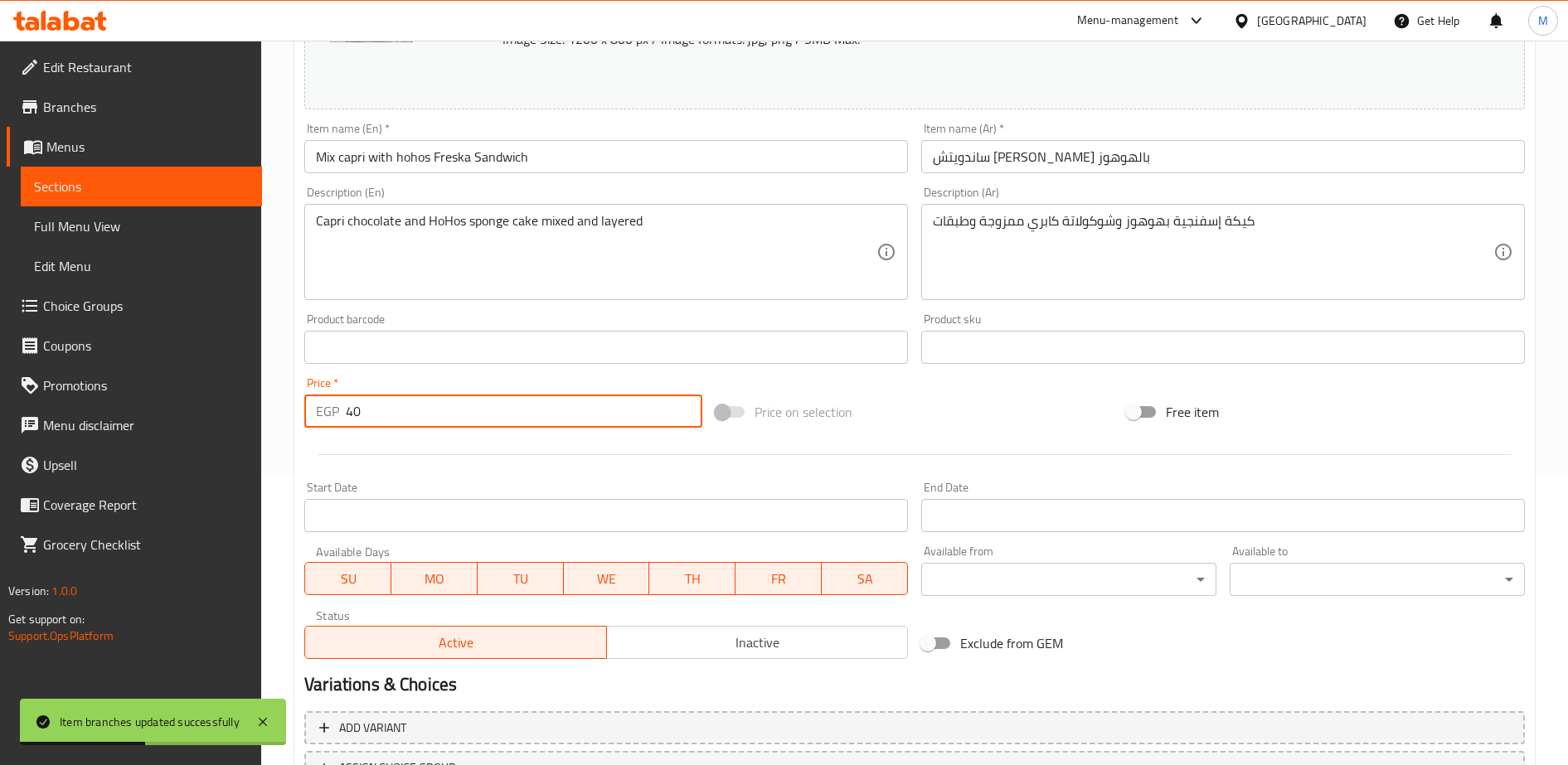
click at [380, 411] on input "40" at bounding box center [524, 411] width 356 height 33
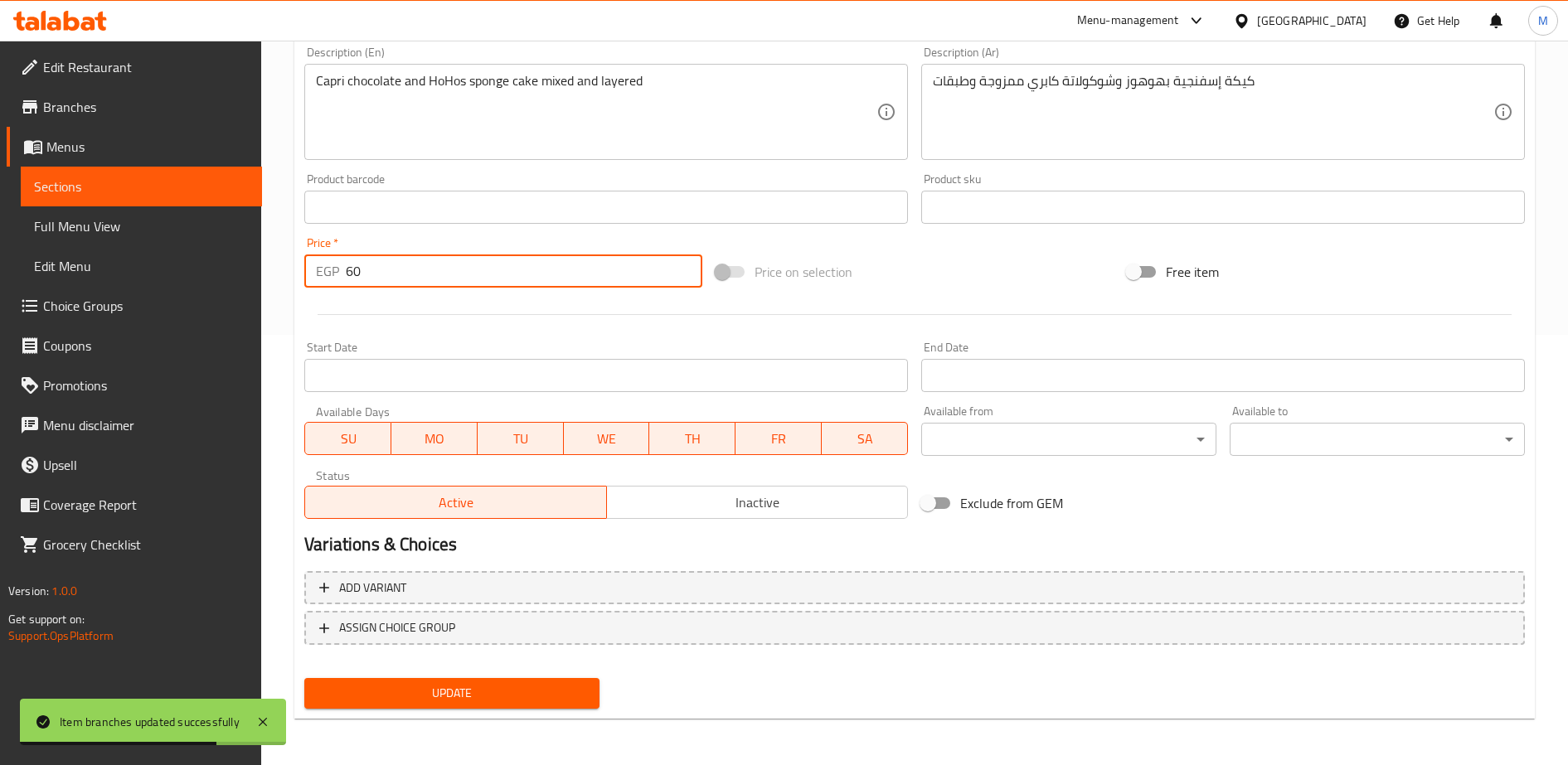
type input "60"
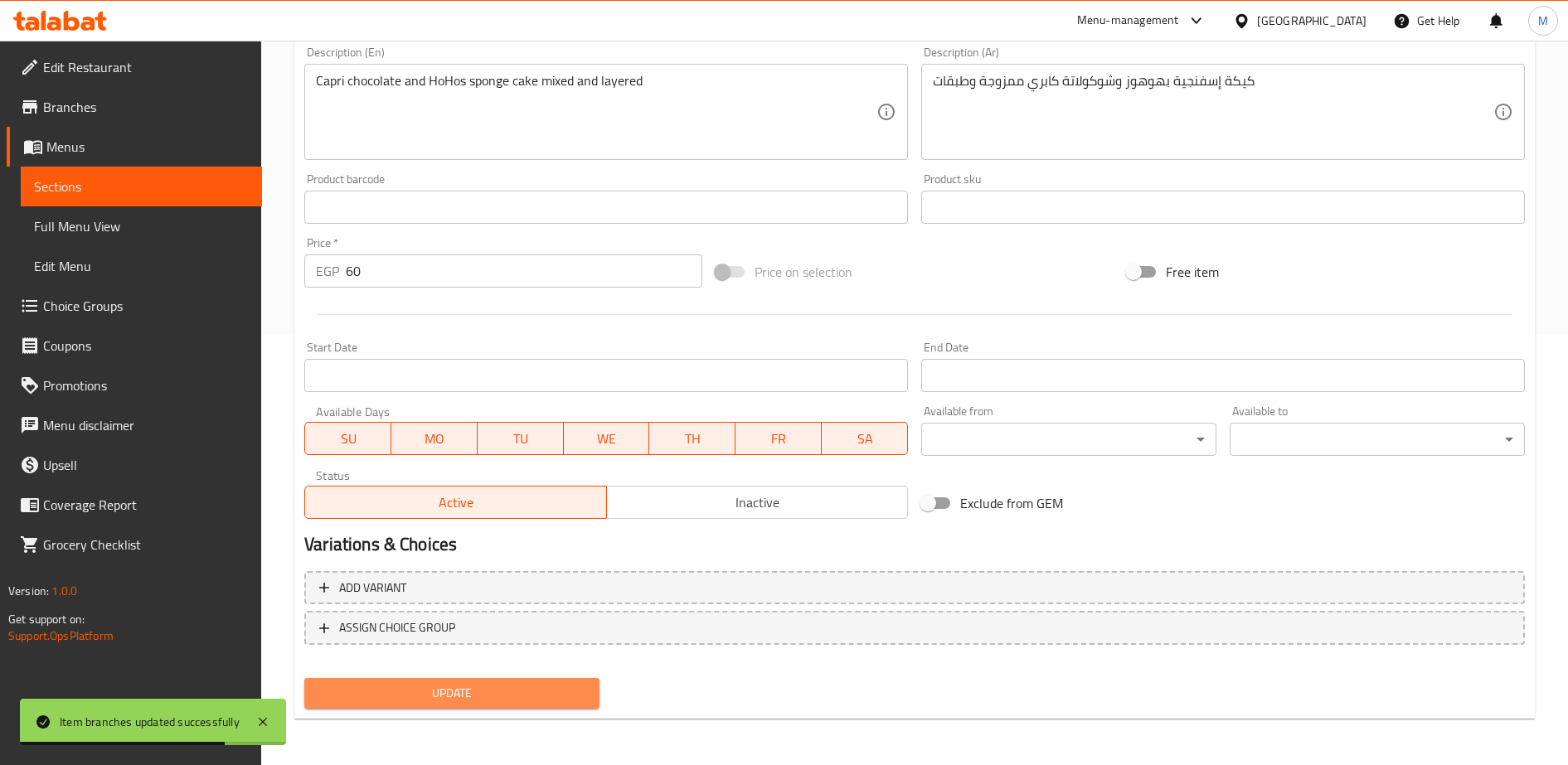
click at [470, 706] on button "Update" at bounding box center [452, 693] width 295 height 31
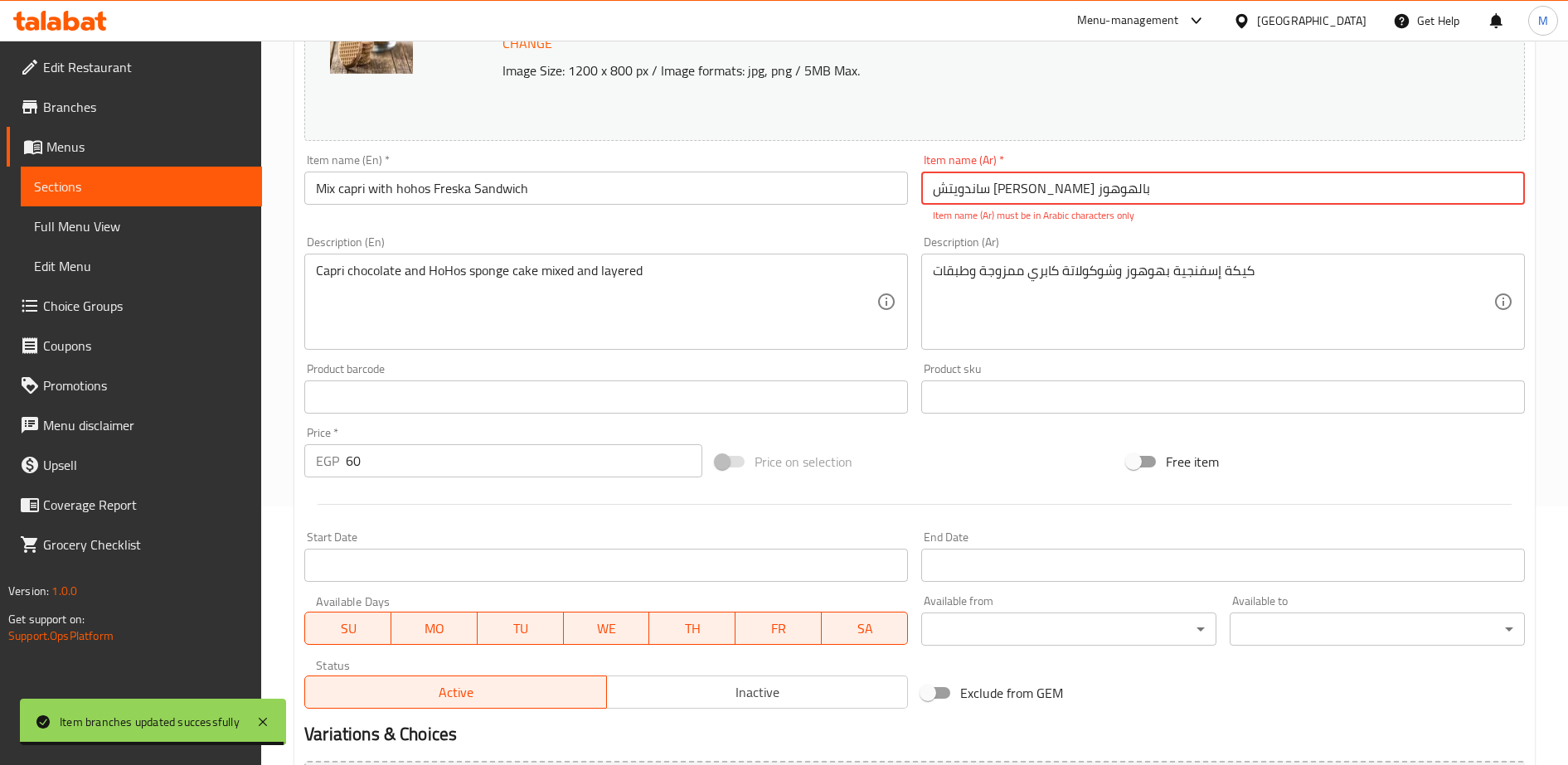
scroll to position [232, 0]
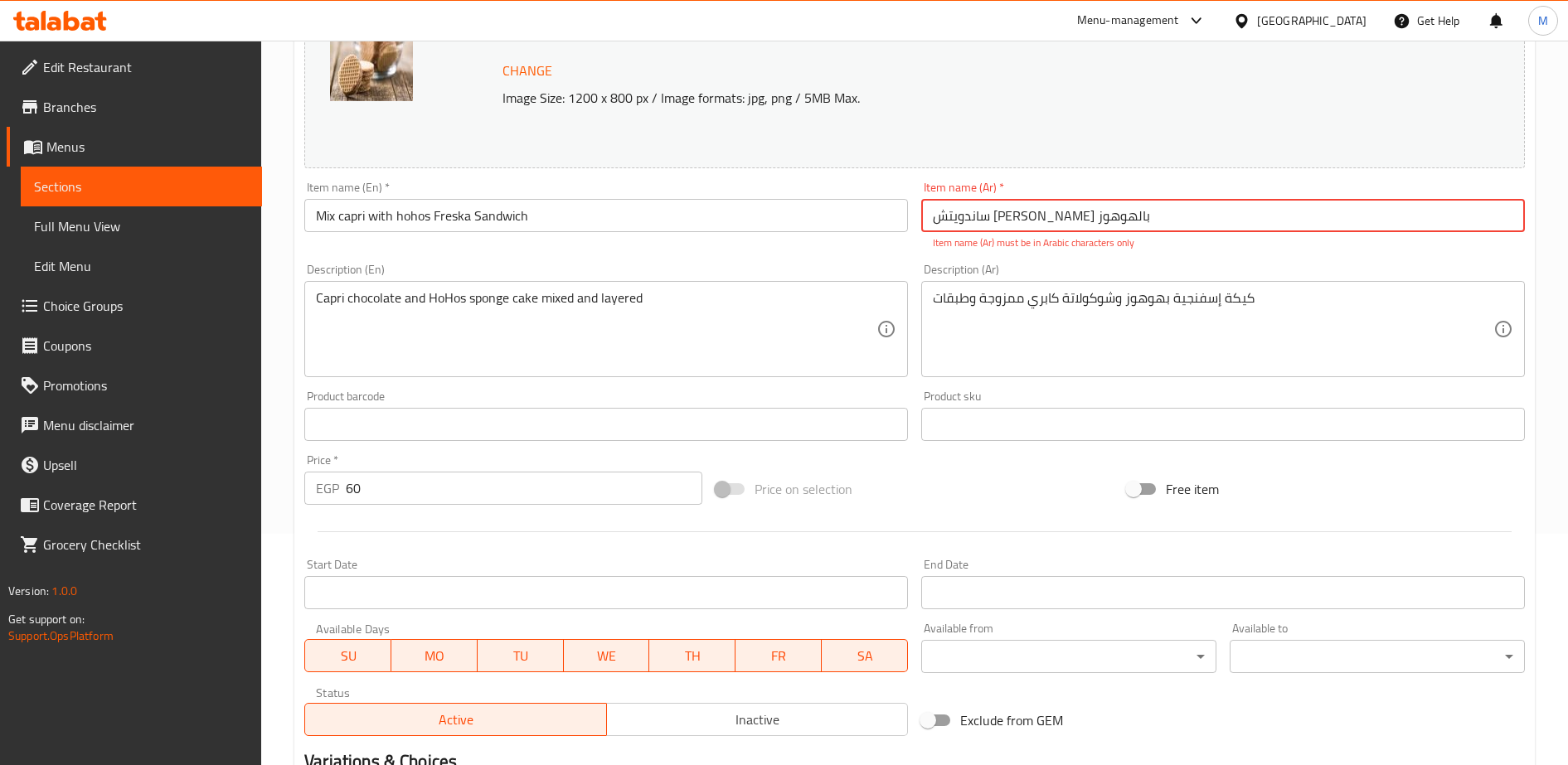
click at [928, 222] on input "ساندويتش [PERSON_NAME] بالهوهوز" at bounding box center [1223, 216] width 604 height 33
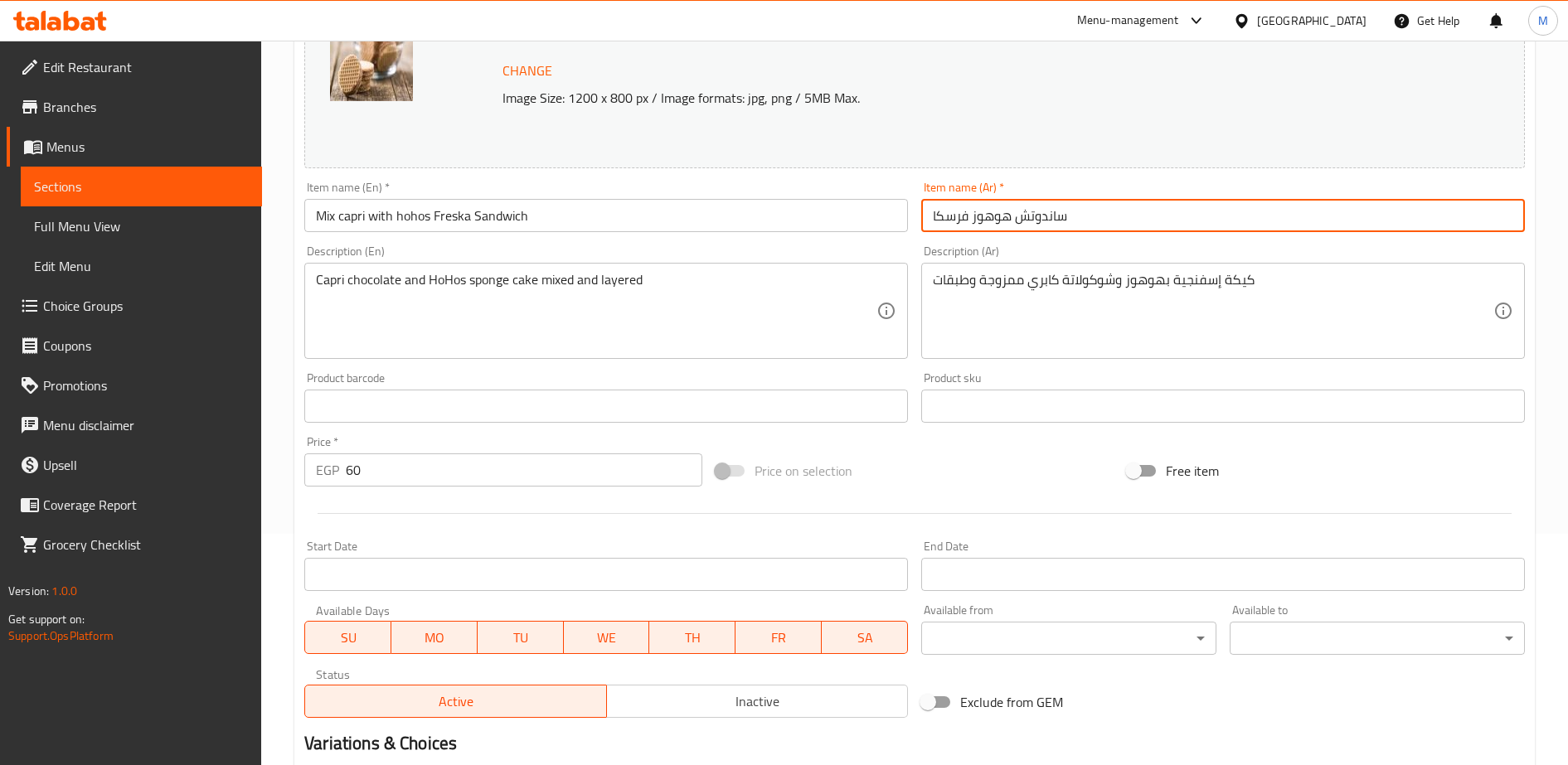
scroll to position [431, 0]
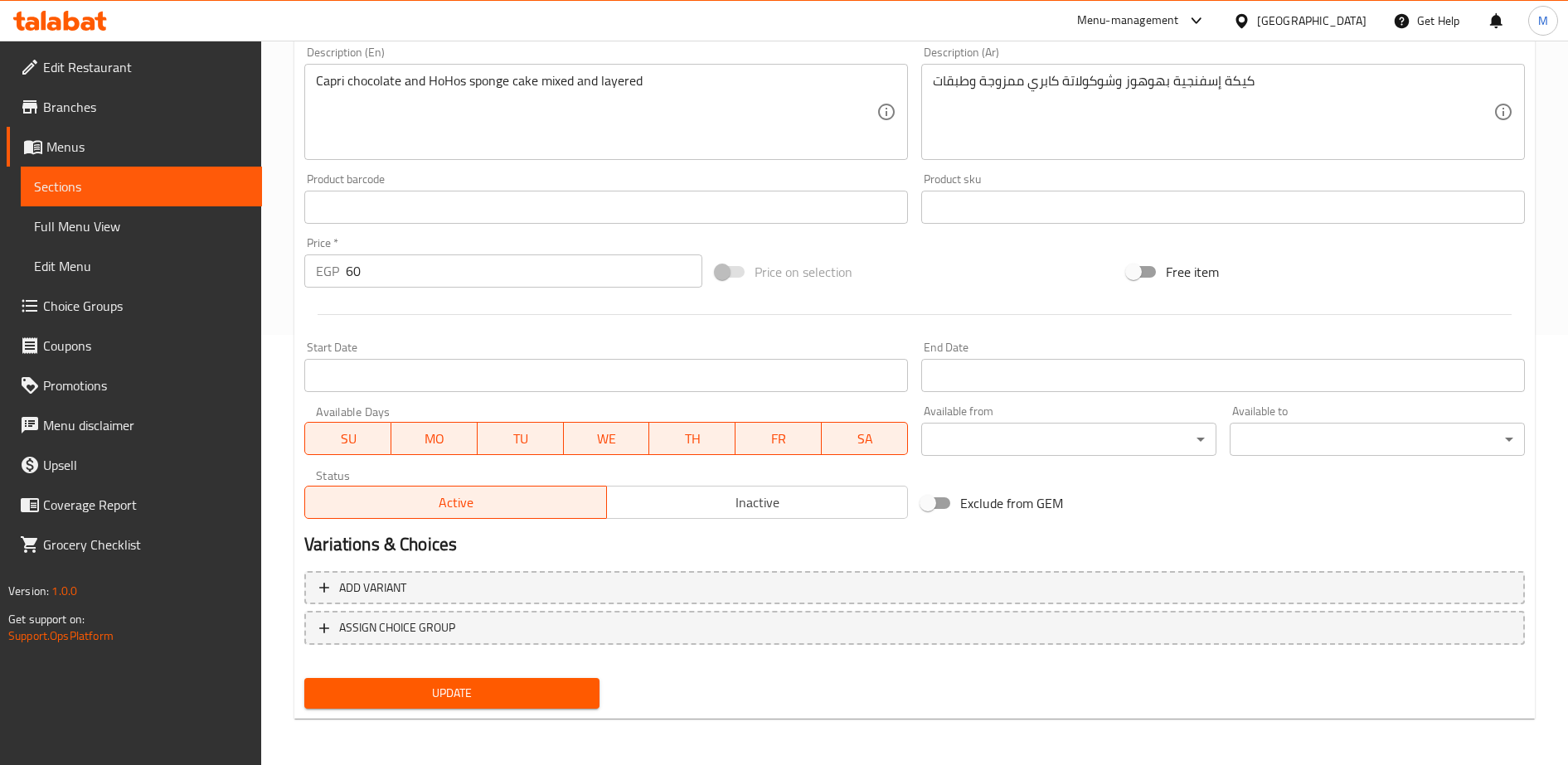
type input "ساندوتش هوهوز فرسكا"
click at [506, 685] on span "Update" at bounding box center [452, 693] width 268 height 21
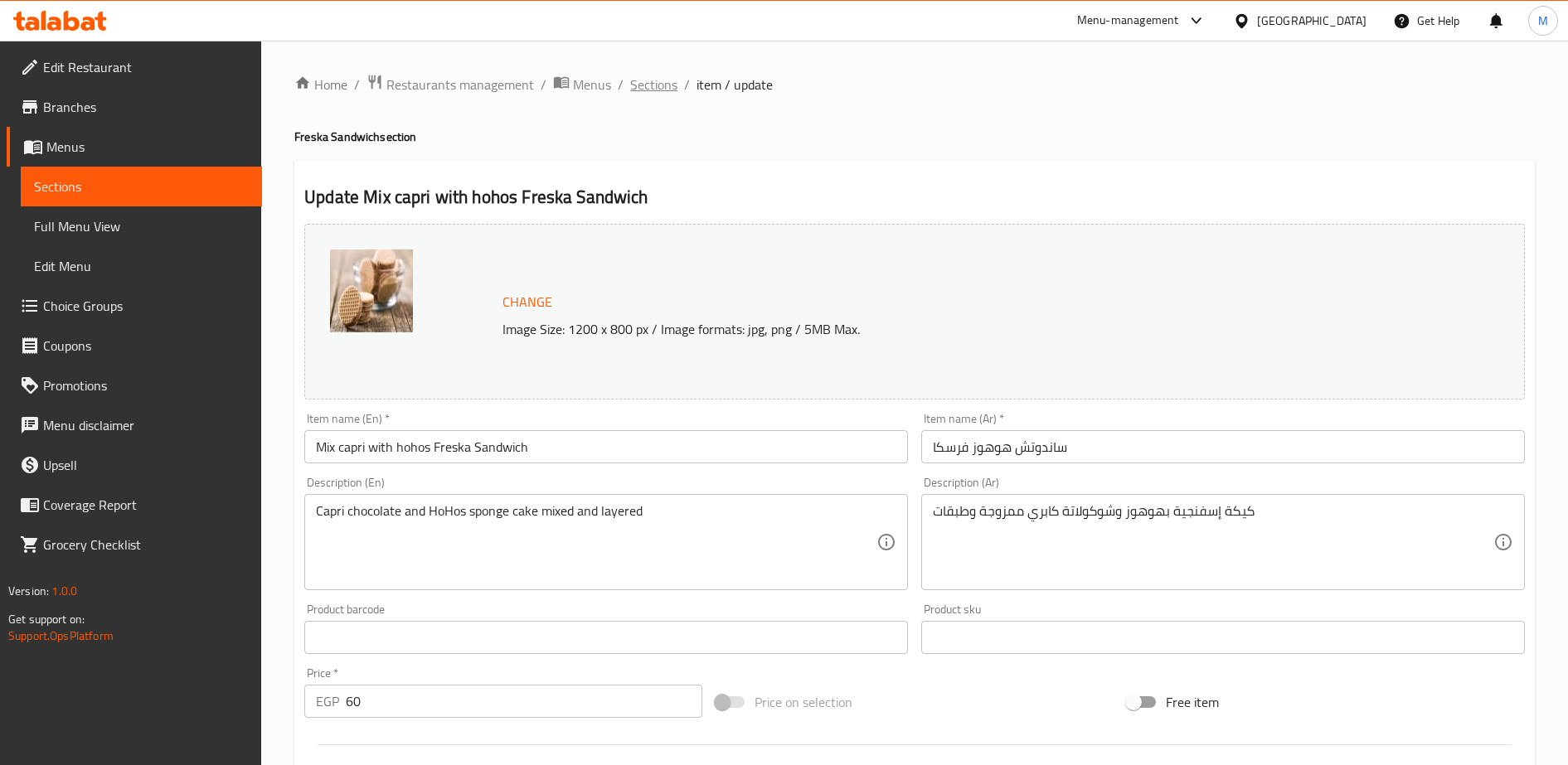
click at [641, 89] on span "Sections" at bounding box center [653, 84] width 48 height 20
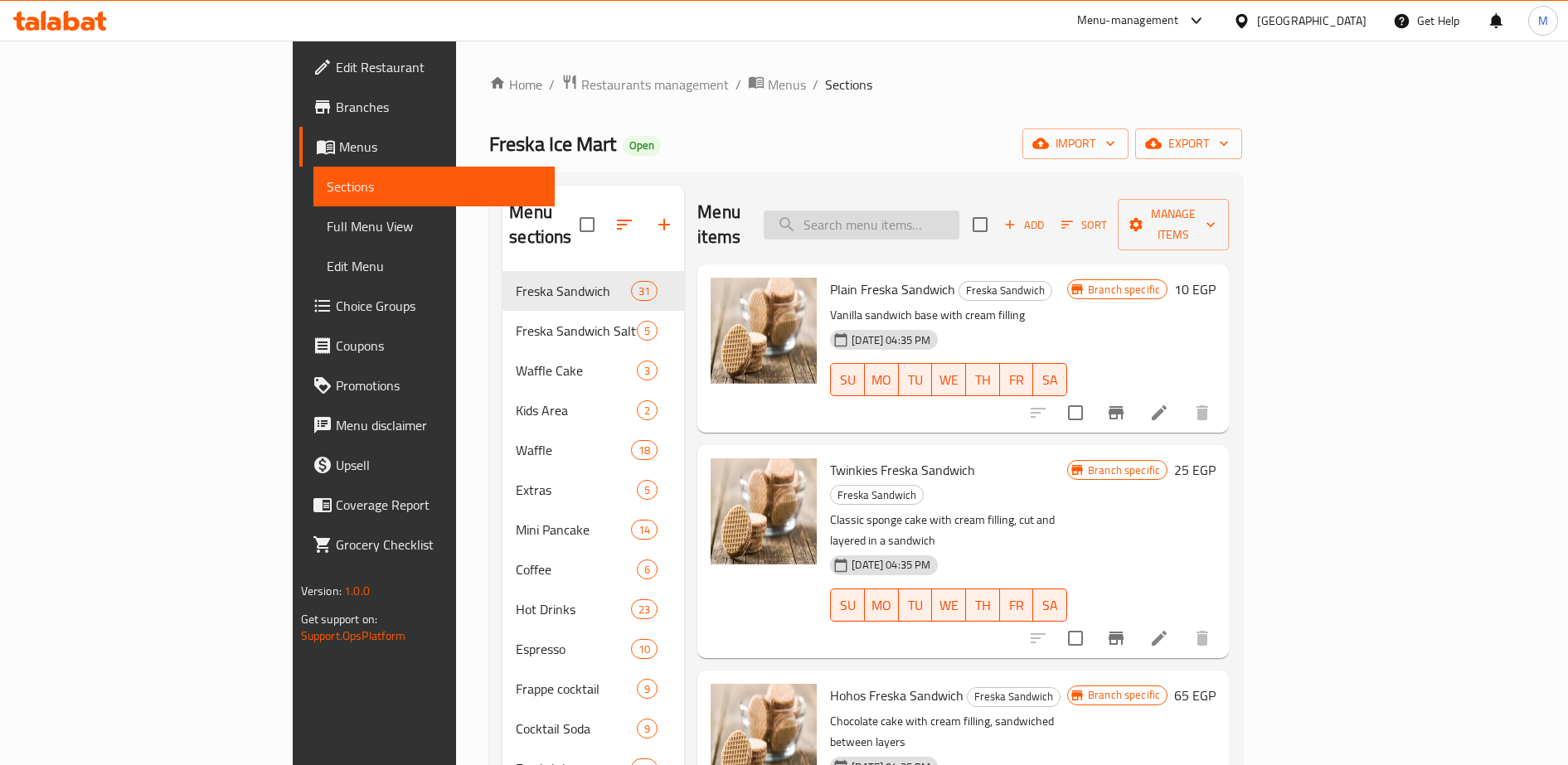
click at [937, 213] on input "search" at bounding box center [861, 225] width 196 height 29
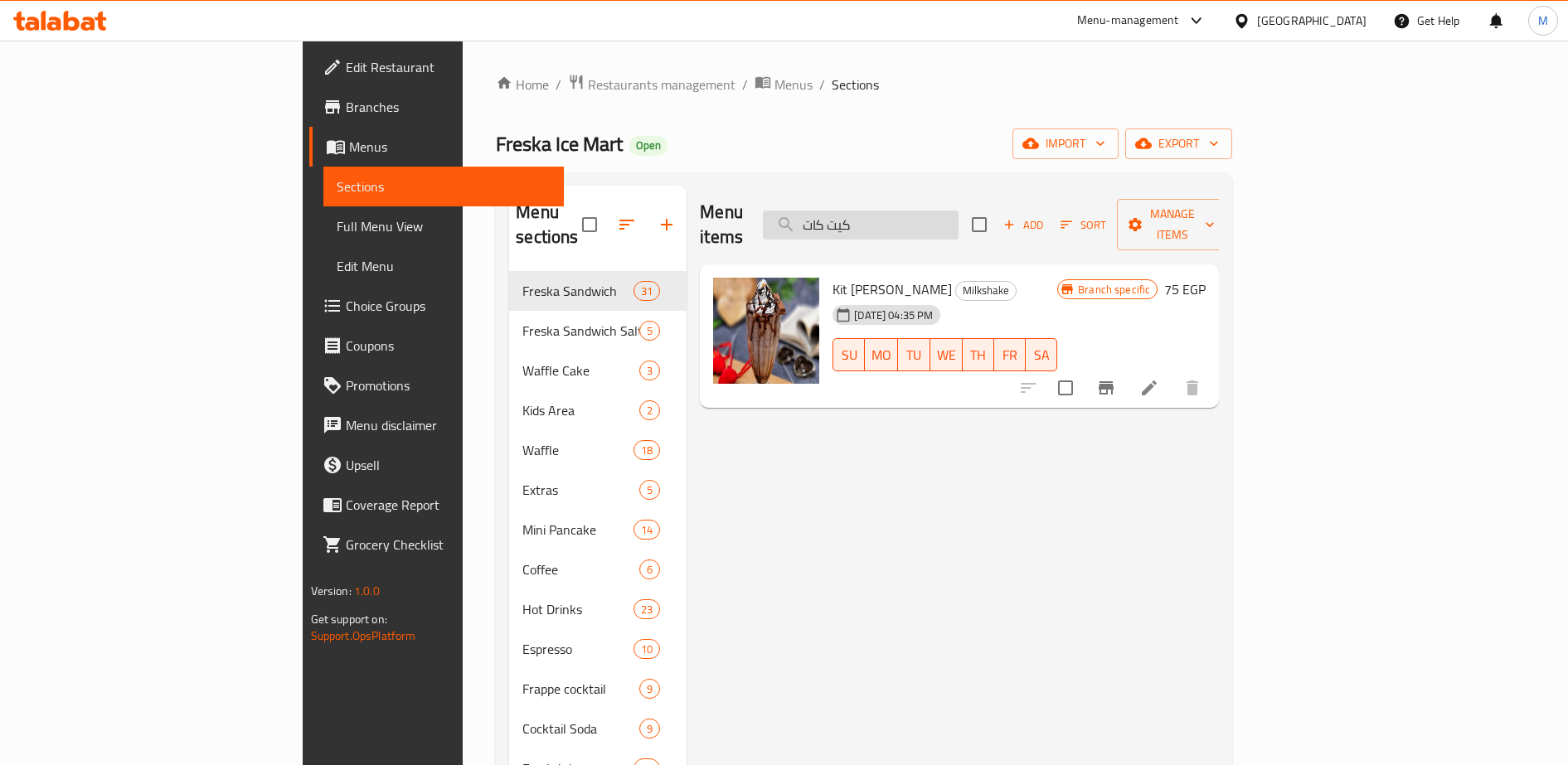
click at [958, 216] on input "كيت كات" at bounding box center [861, 225] width 196 height 29
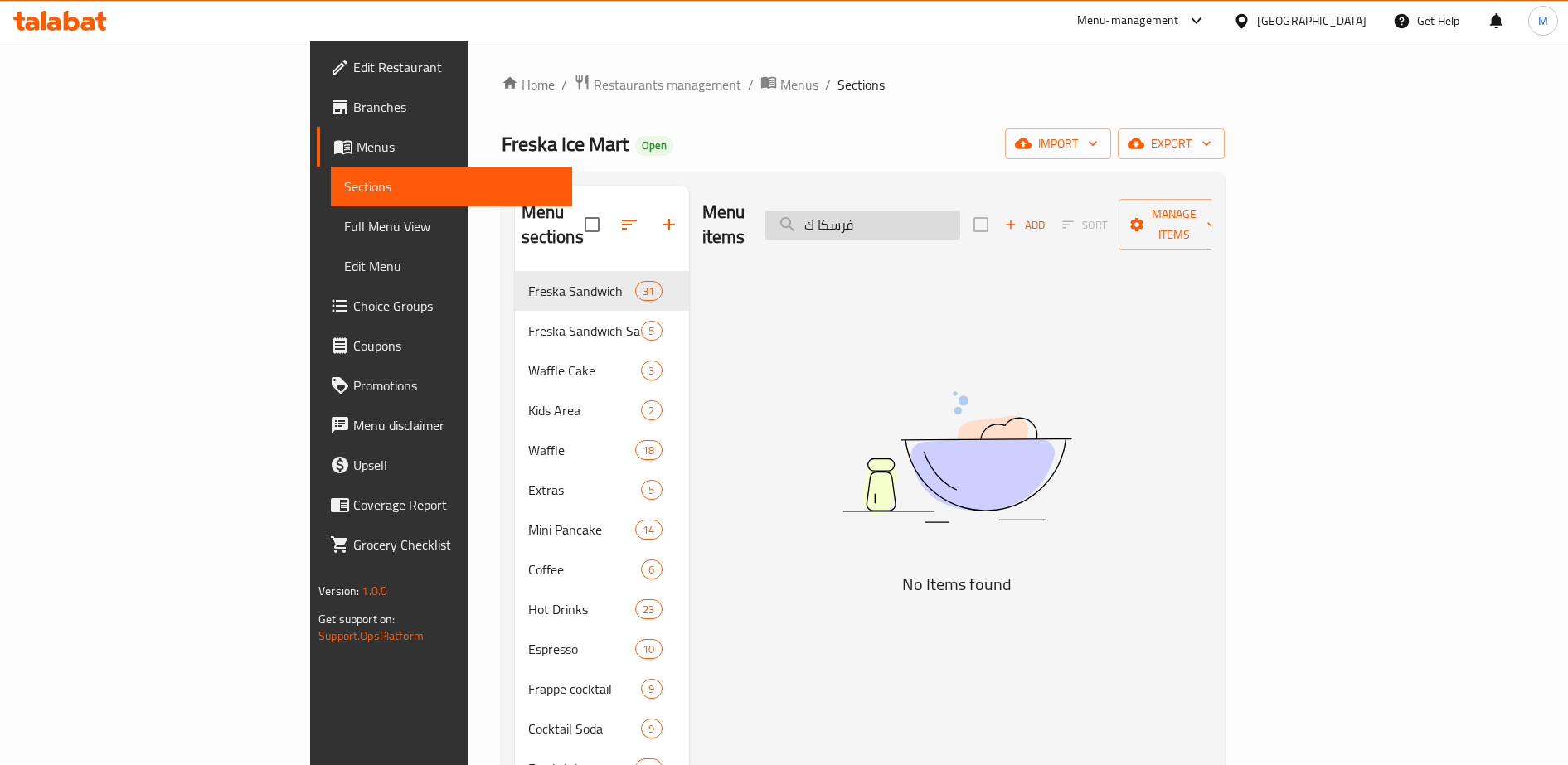
click at [948, 212] on input "فرسكا ك" at bounding box center [862, 225] width 196 height 29
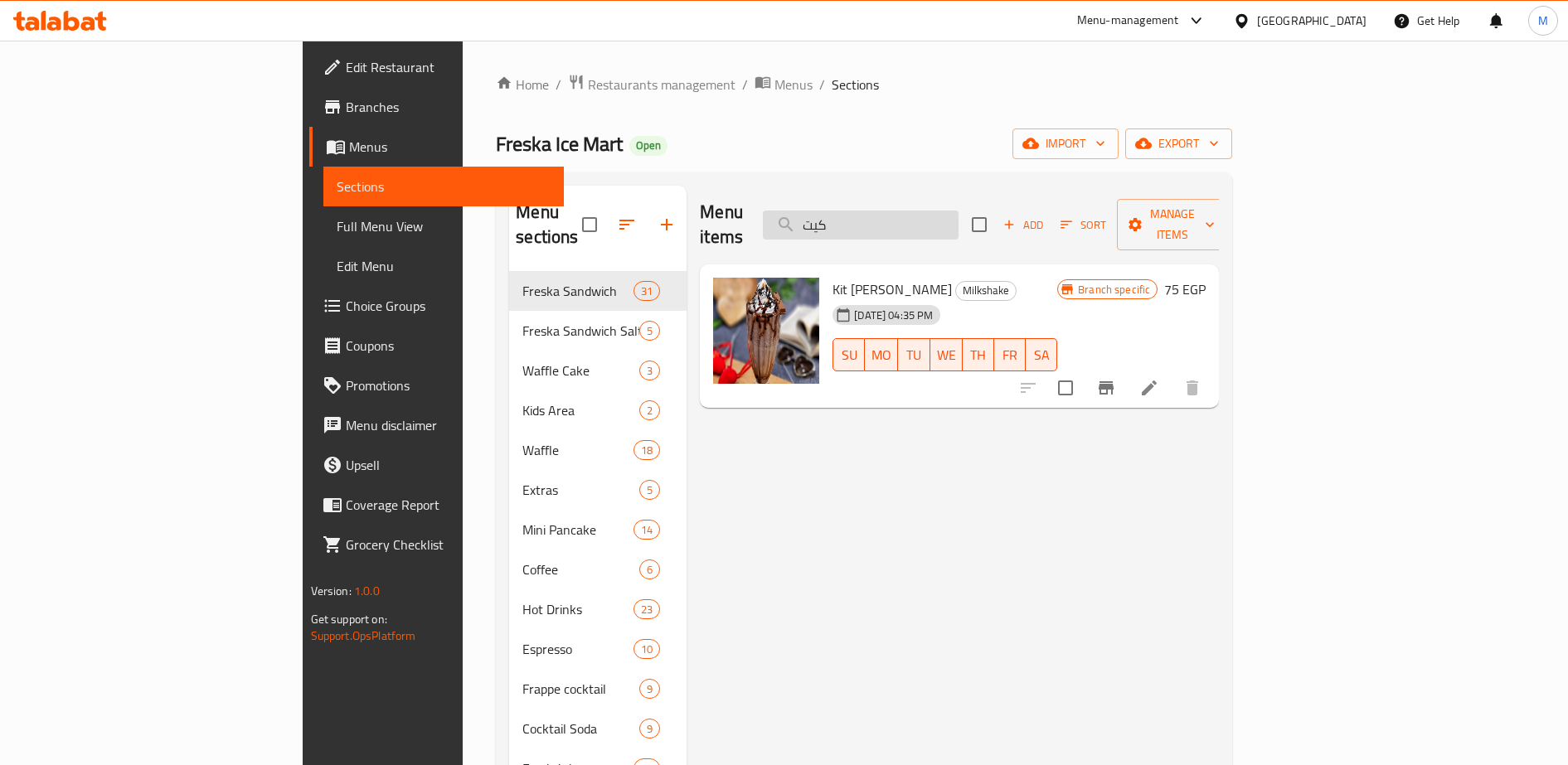
click at [938, 220] on input "كيت" at bounding box center [861, 225] width 196 height 29
paste input "وهوز"
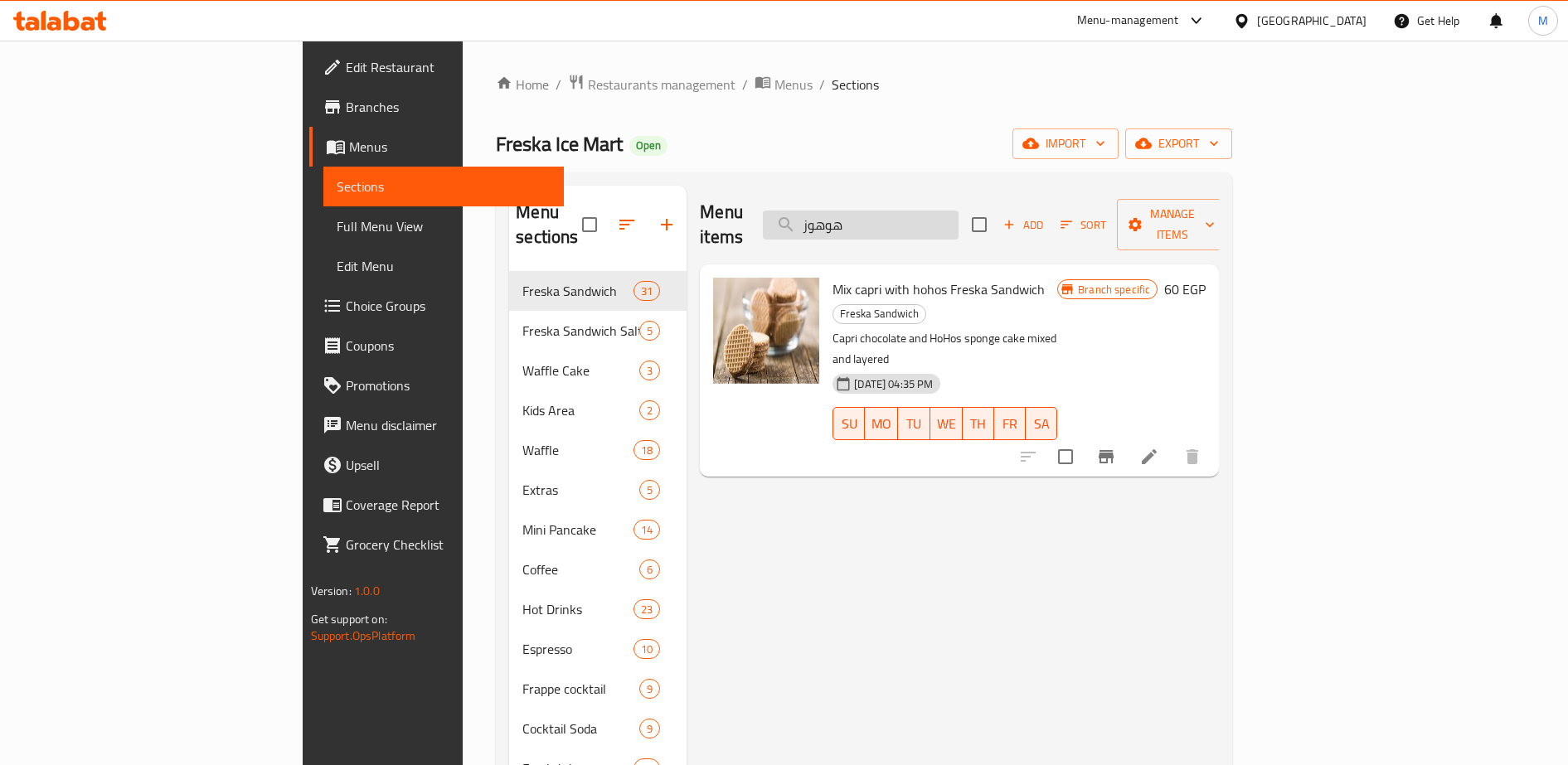
click at [937, 214] on input "هوهوز" at bounding box center [861, 225] width 196 height 29
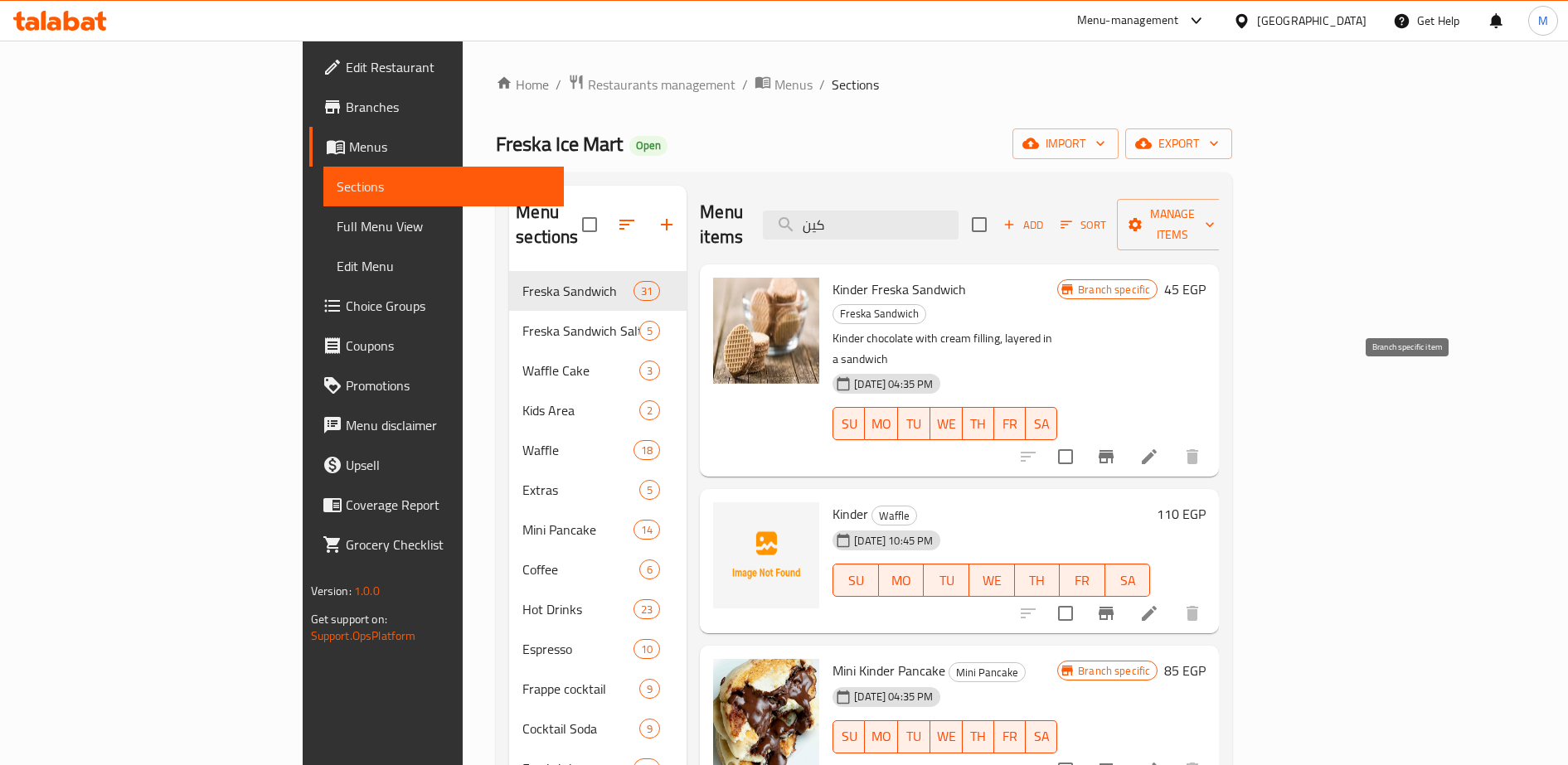
type input "كين"
click at [1114, 450] on icon "Branch-specific-item" at bounding box center [1106, 456] width 15 height 13
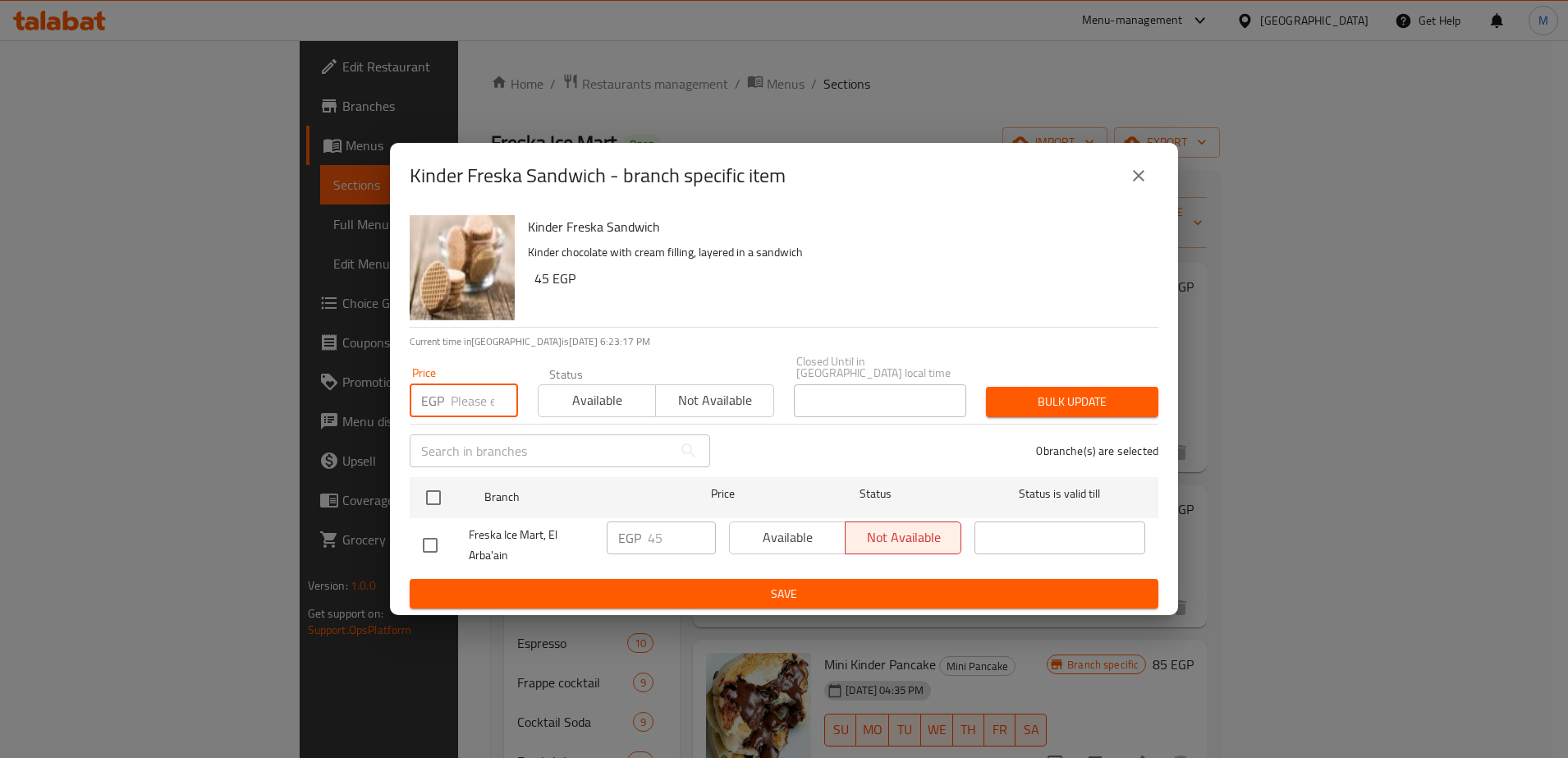
click at [469, 389] on input "number" at bounding box center [483, 401] width 67 height 33
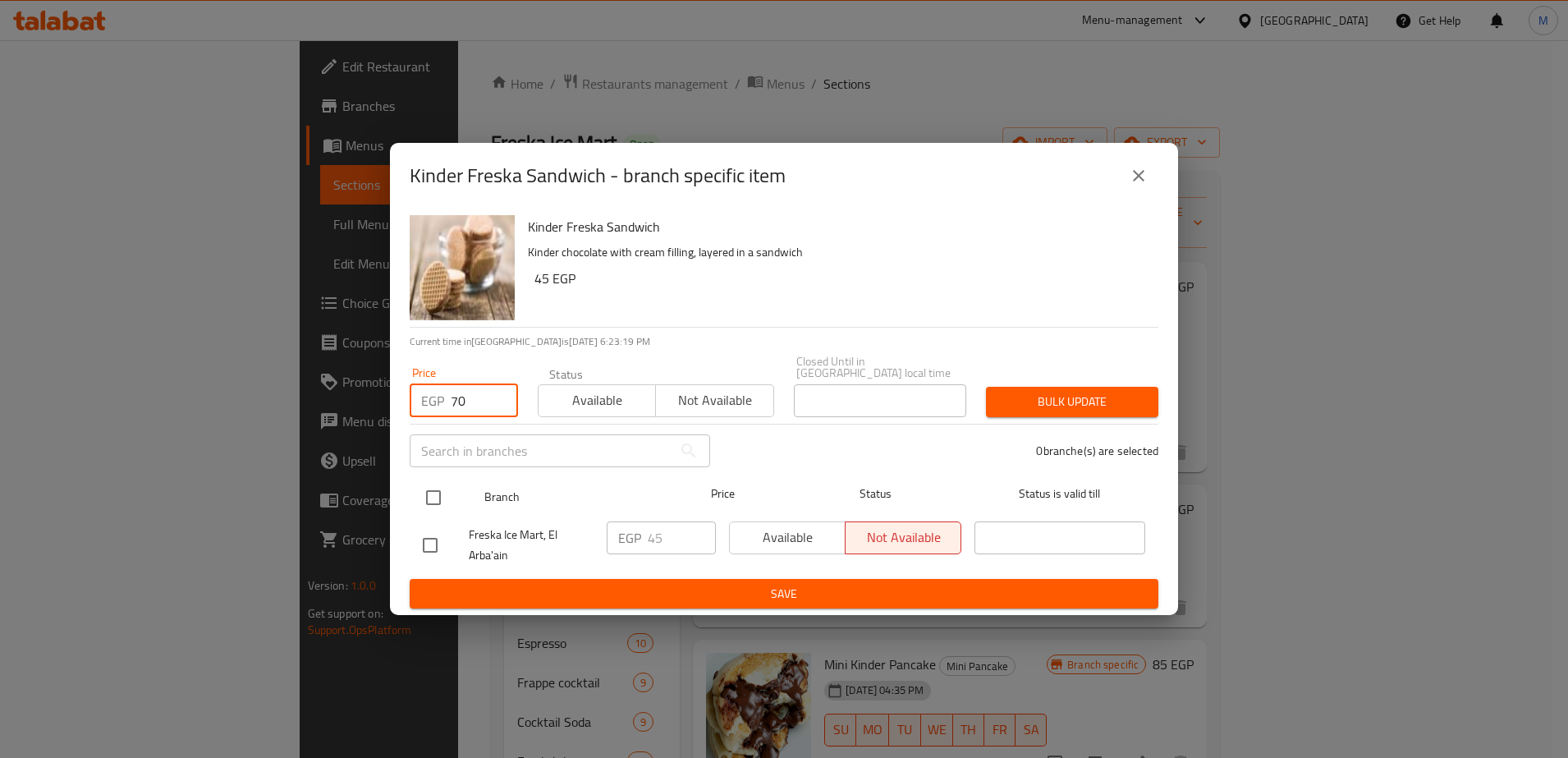
type input "70"
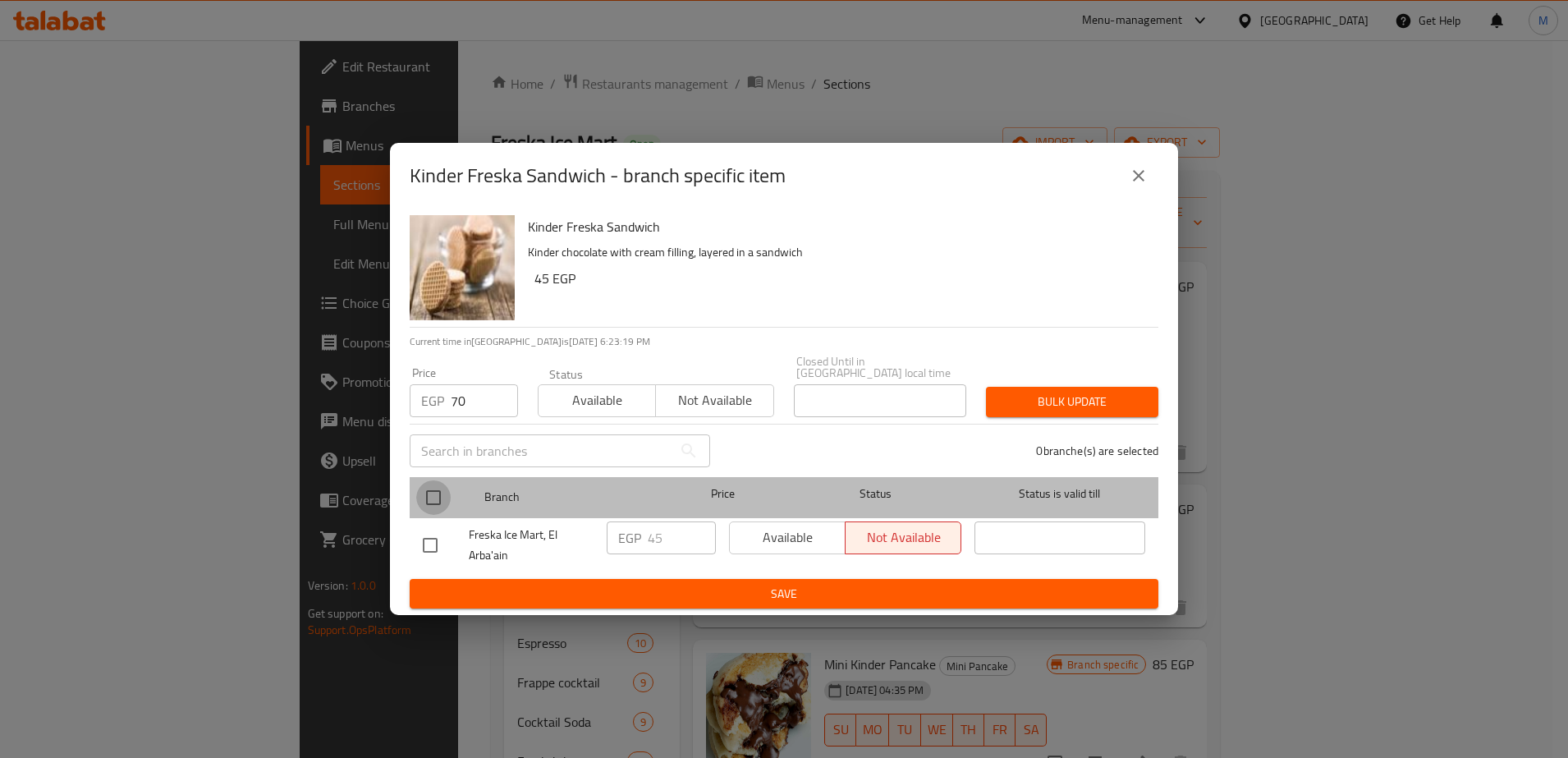
click at [430, 492] on input "checkbox" at bounding box center [434, 498] width 35 height 35
checkbox input "true"
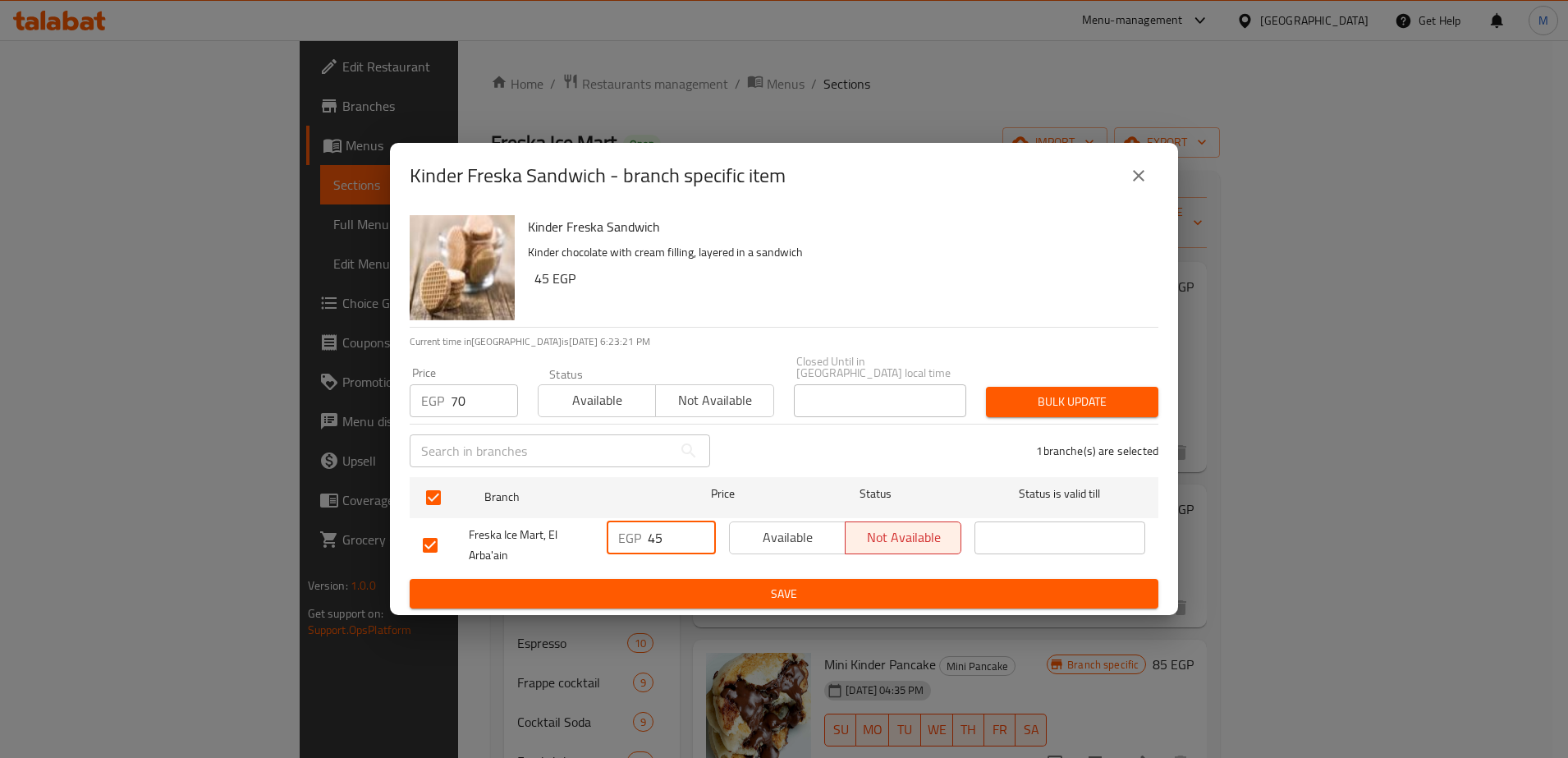
click at [666, 533] on input "45" at bounding box center [681, 538] width 68 height 33
click at [666, 533] on input "7" at bounding box center [681, 538] width 68 height 33
type input "70"
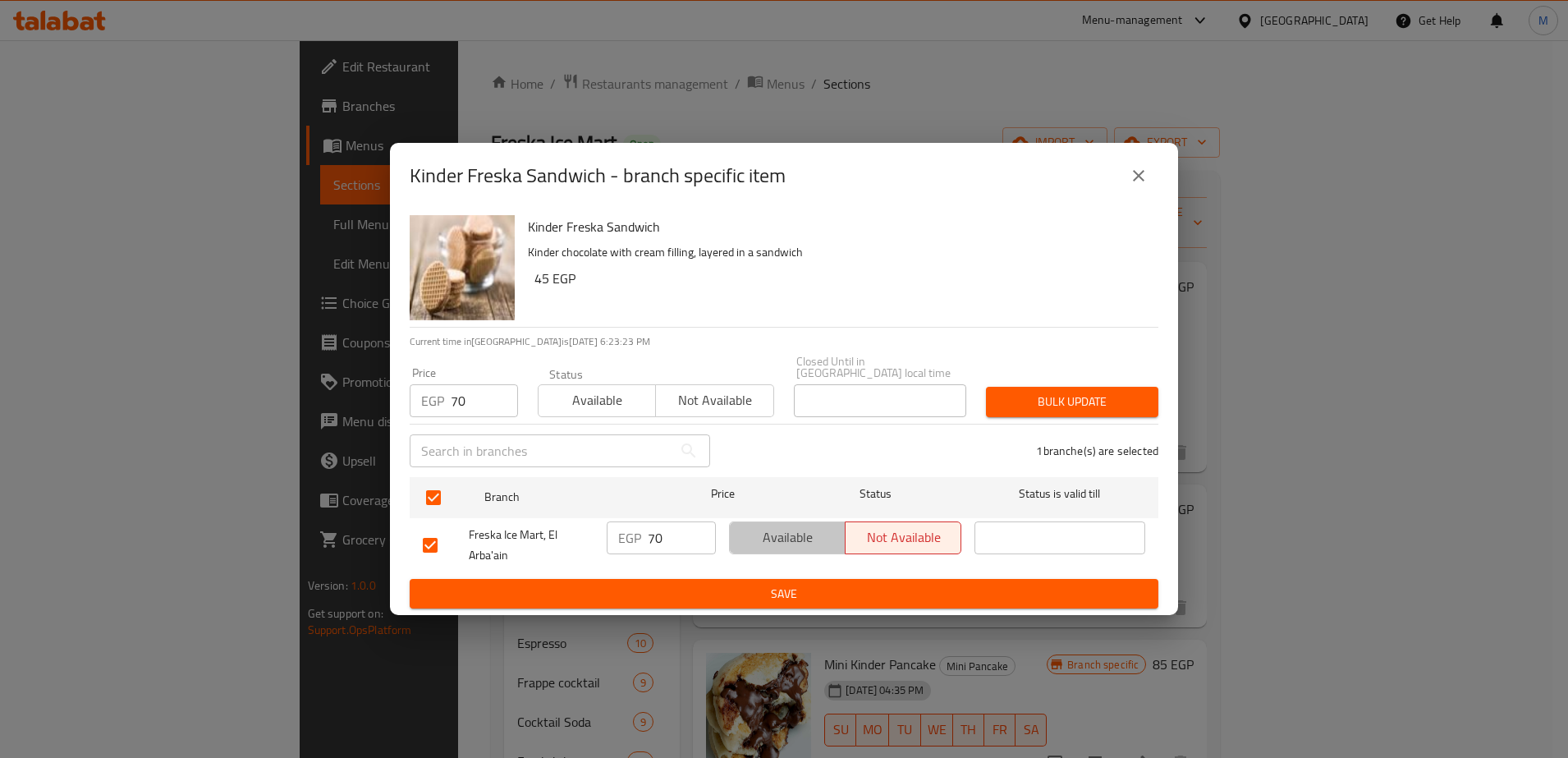
click at [793, 531] on span "Available" at bounding box center [787, 538] width 103 height 24
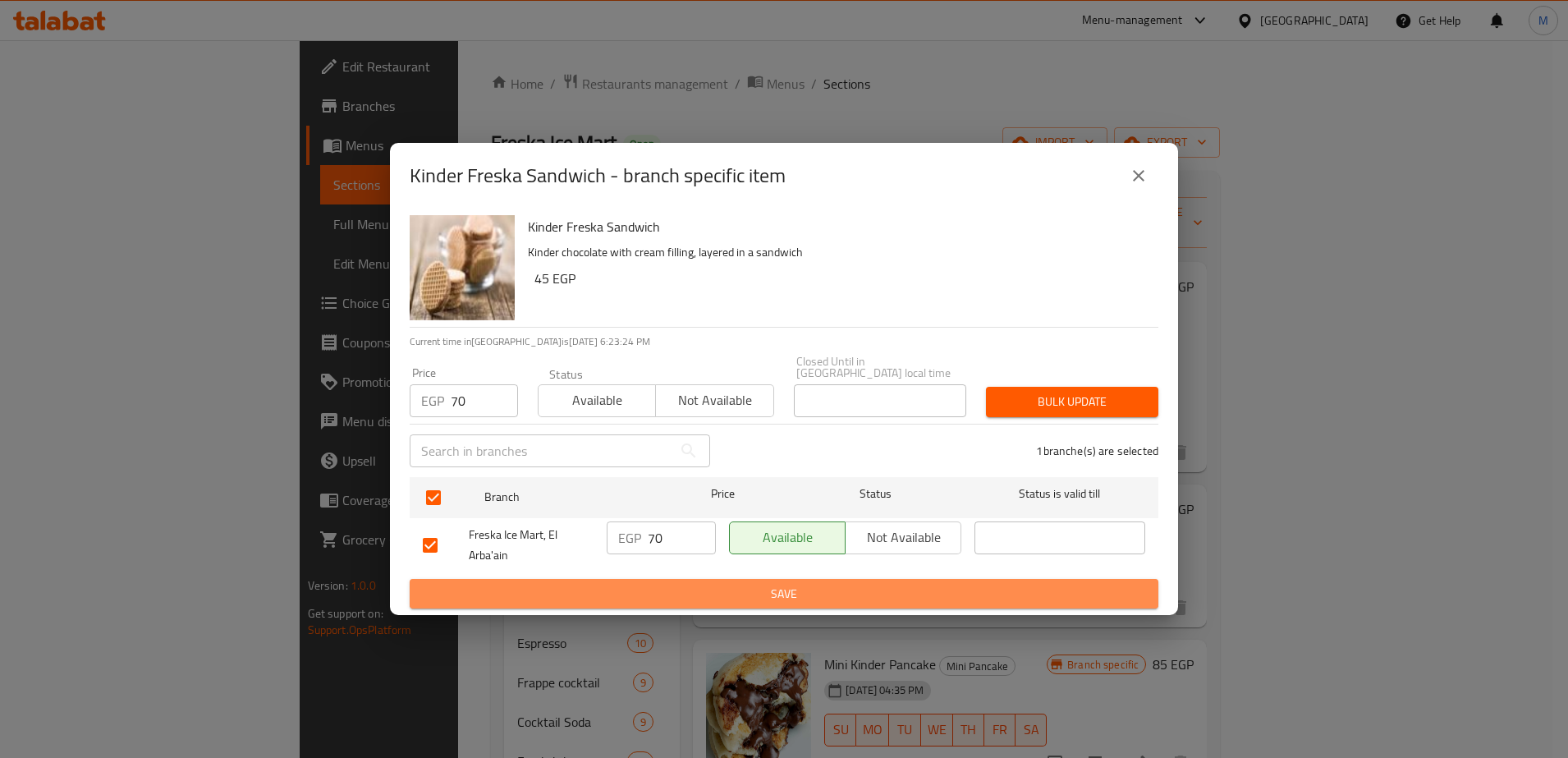
click at [791, 597] on span "Save" at bounding box center [784, 594] width 722 height 21
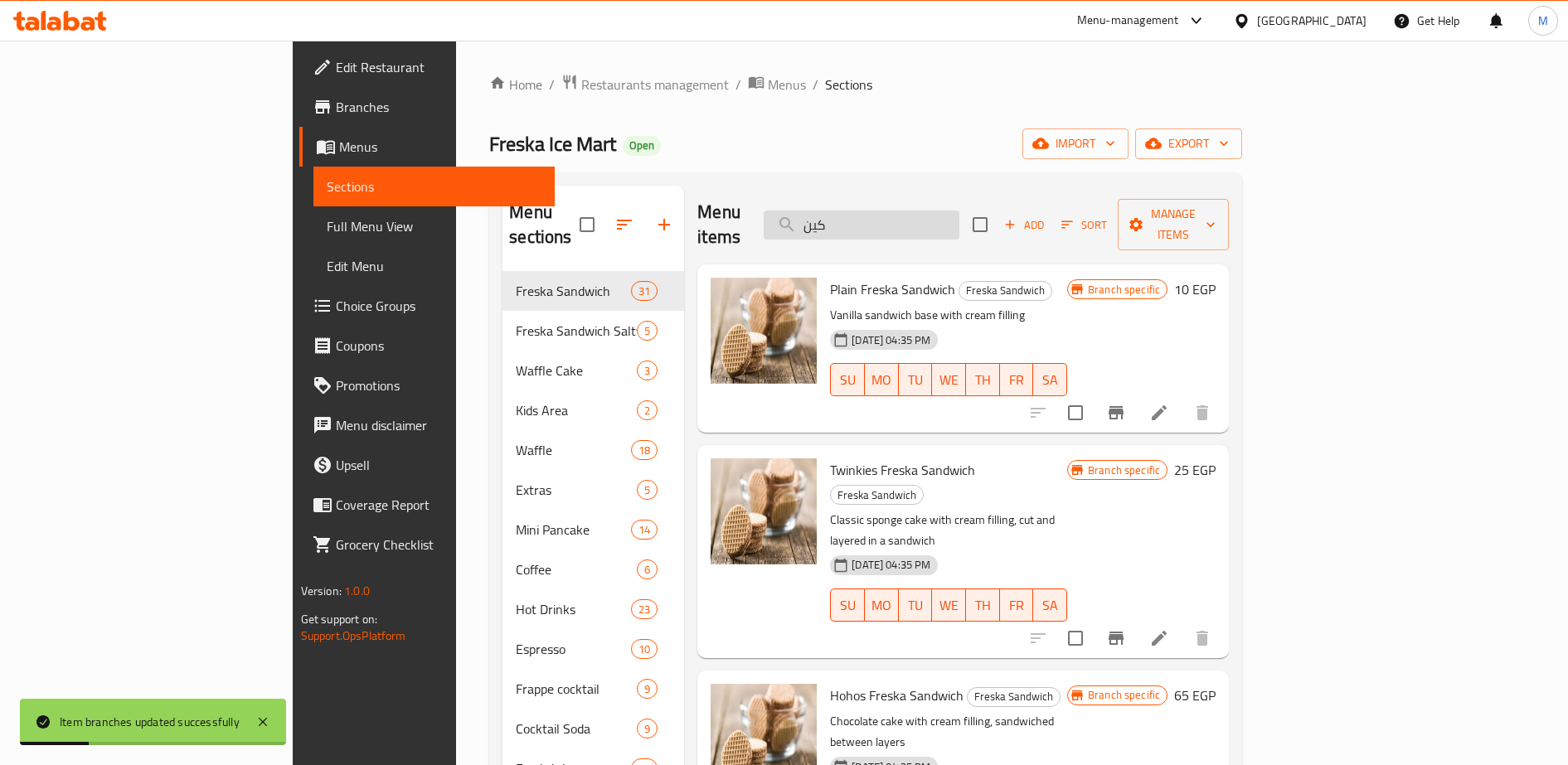
click at [912, 213] on input "كين" at bounding box center [861, 225] width 196 height 29
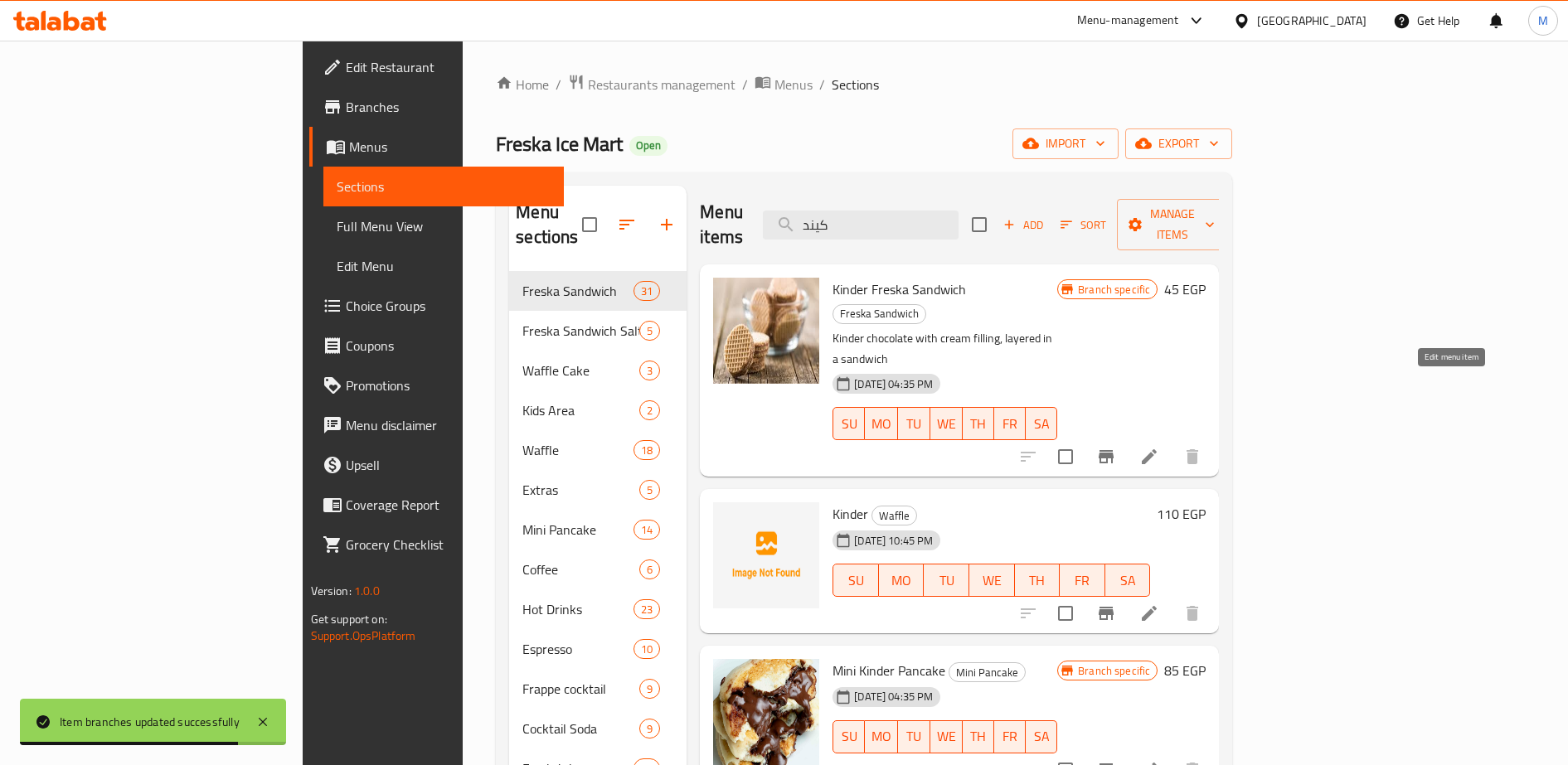
type input "كيند"
click at [1159, 446] on icon at bounding box center [1149, 456] width 20 height 20
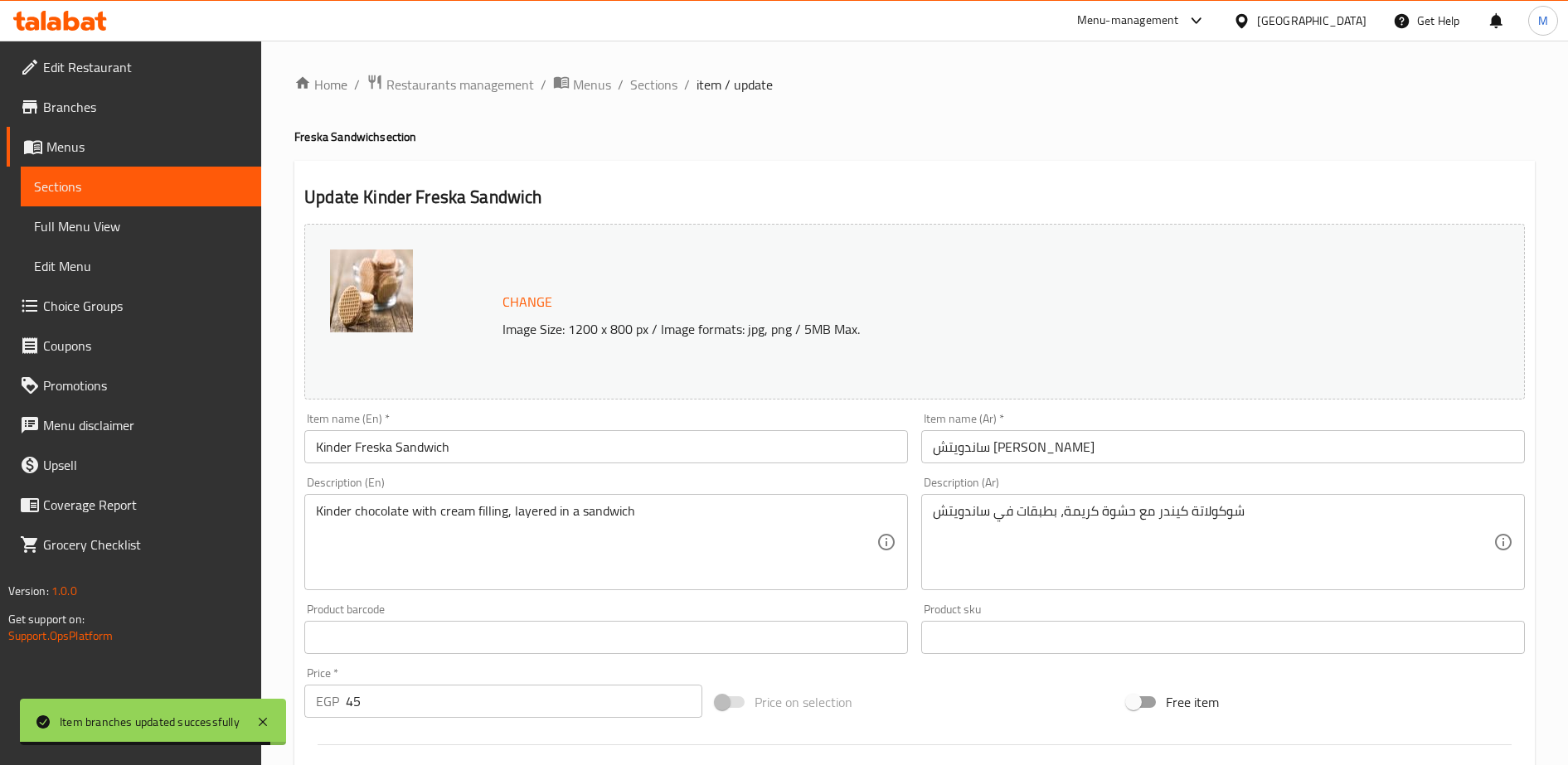
scroll to position [212, 0]
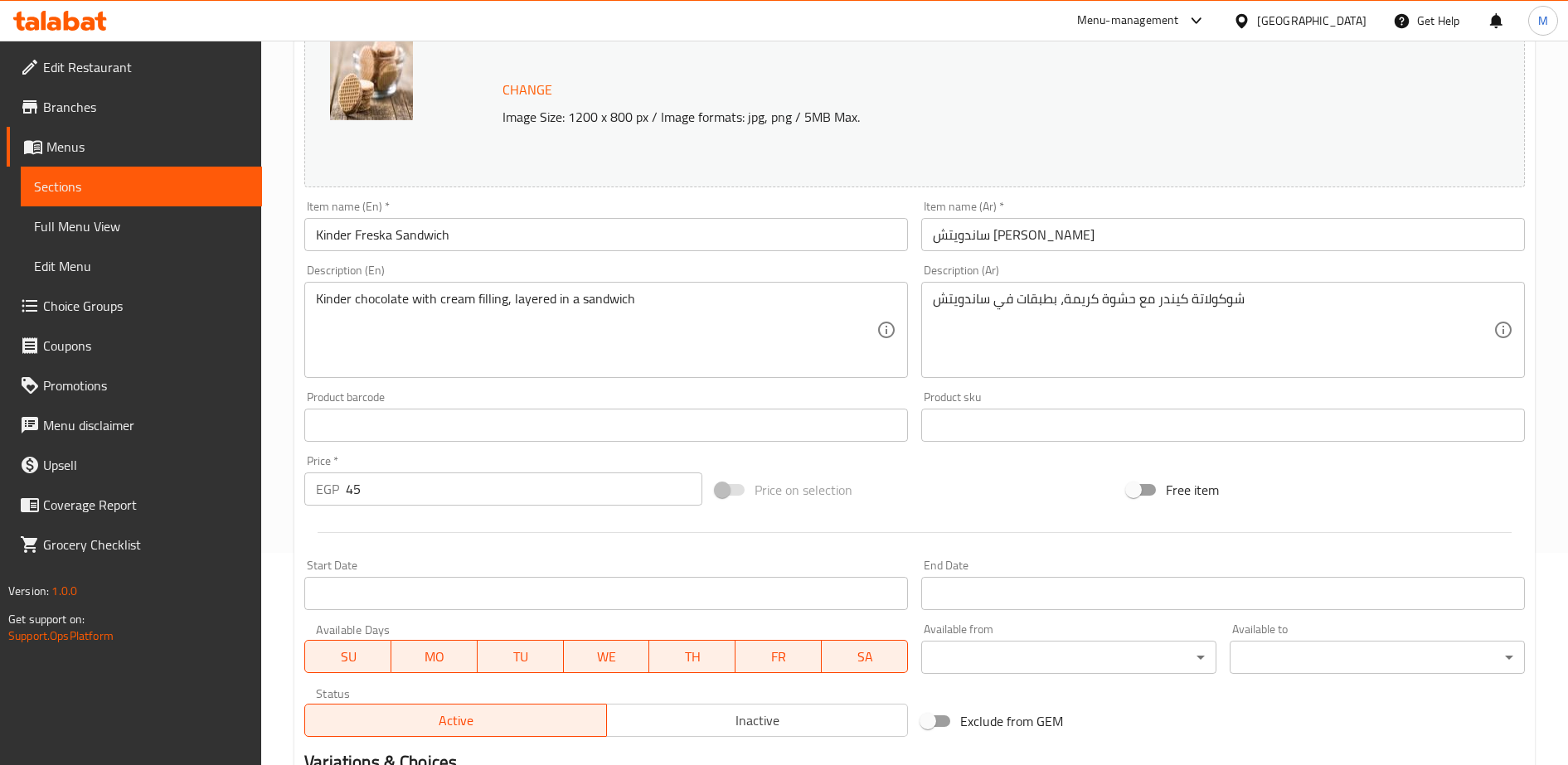
click at [406, 487] on input "45" at bounding box center [524, 489] width 356 height 33
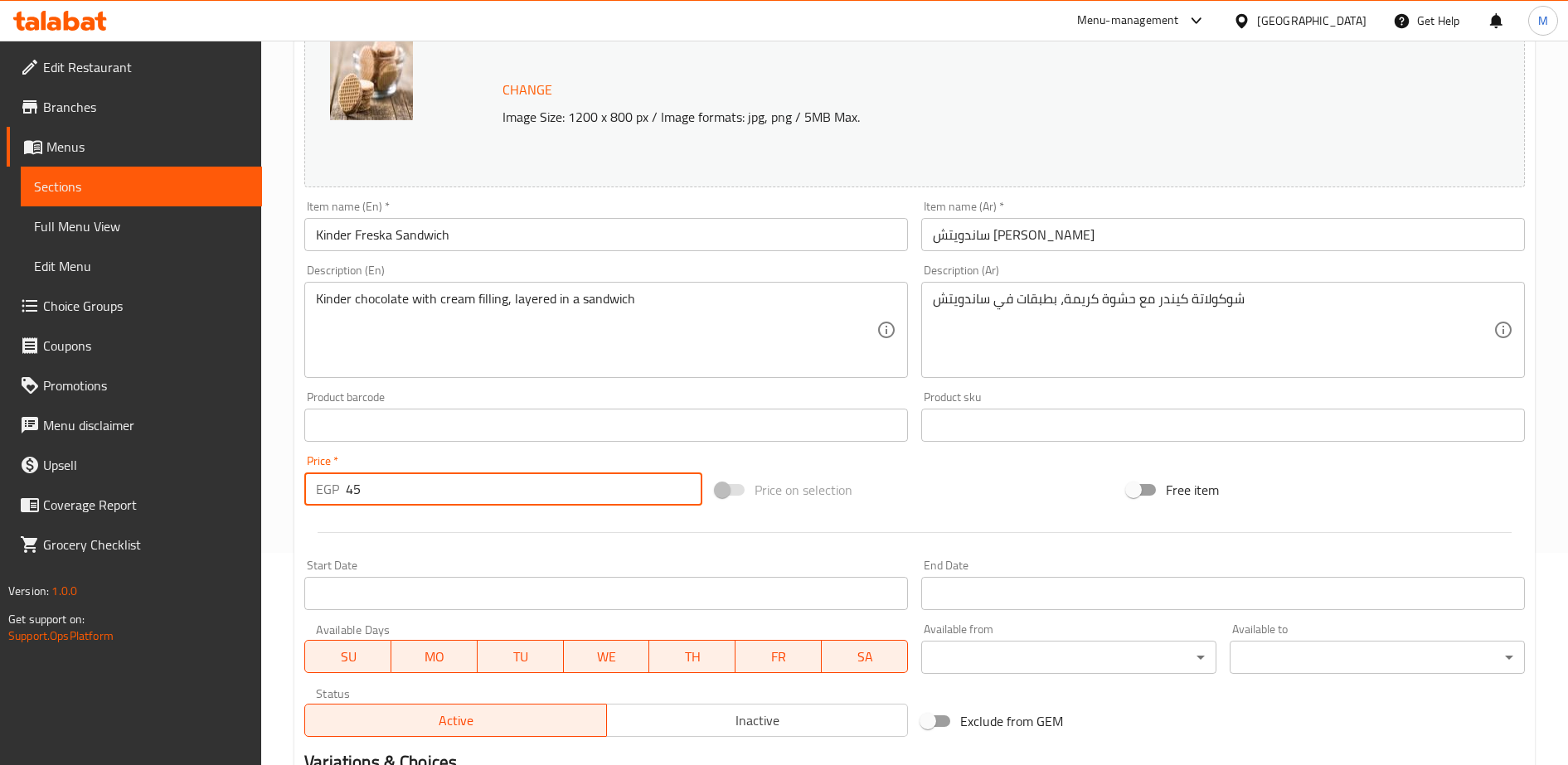
click at [406, 487] on input "45" at bounding box center [524, 489] width 356 height 33
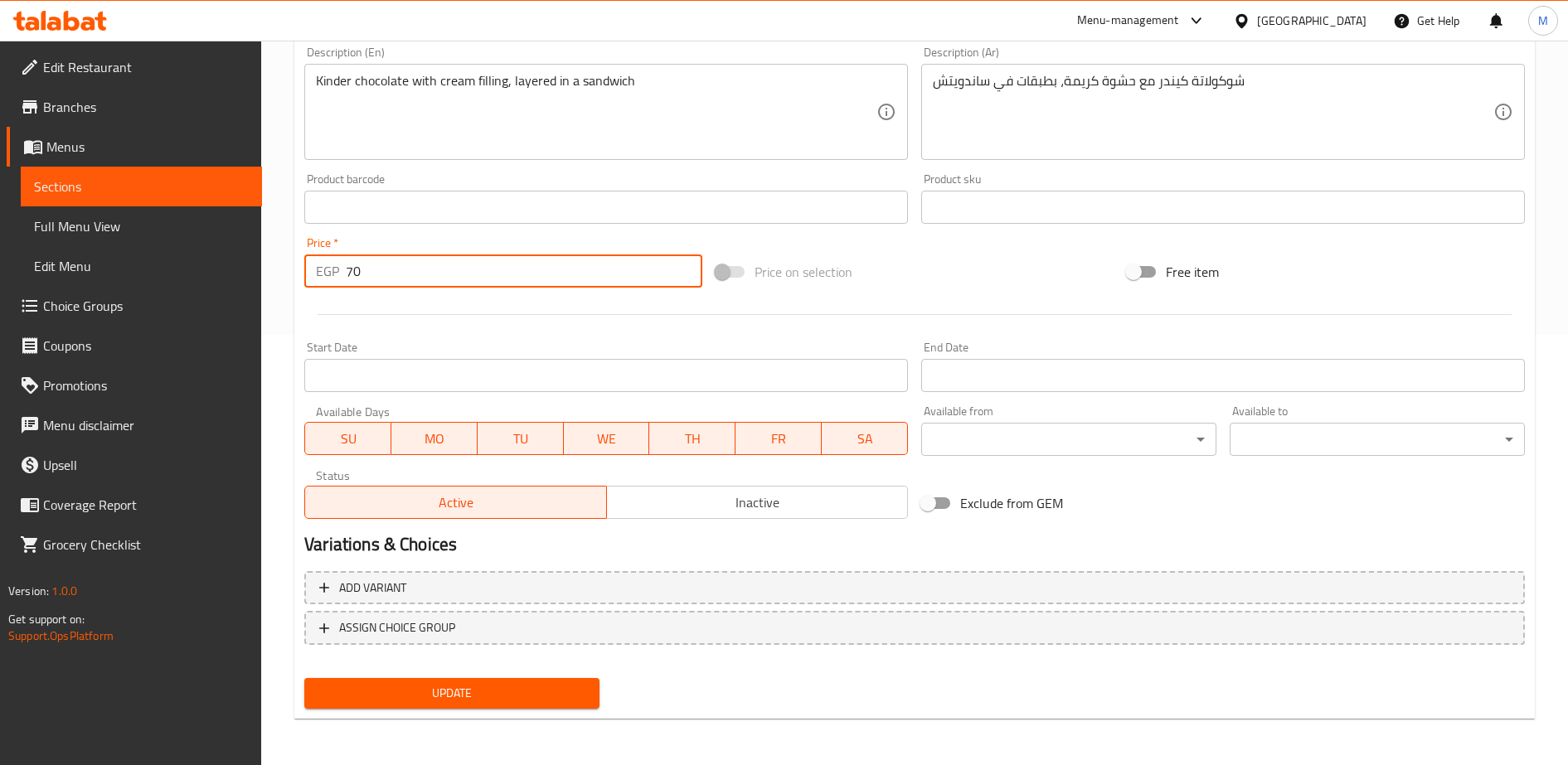
type input "70"
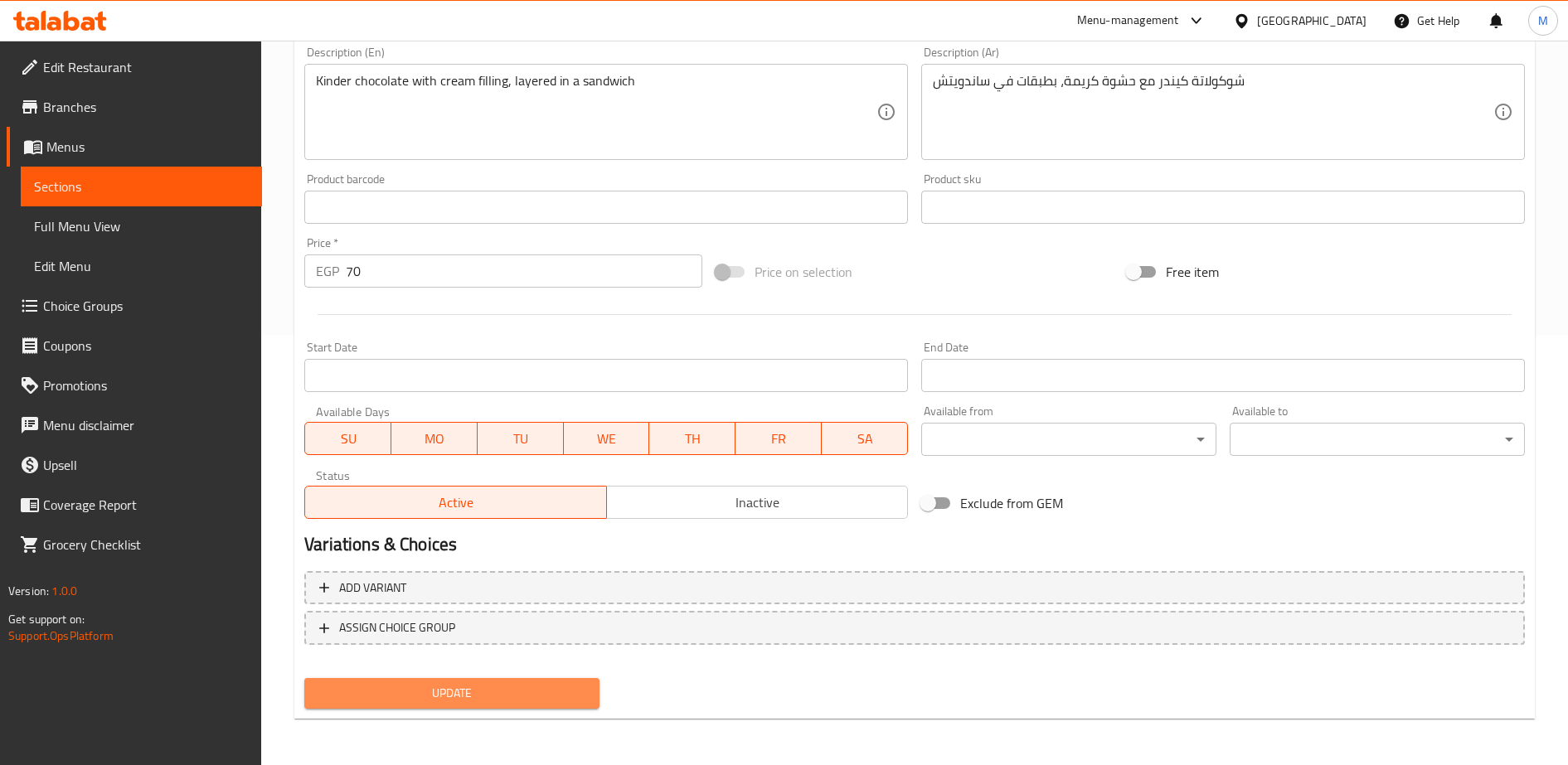
click at [455, 695] on span "Update" at bounding box center [452, 693] width 268 height 21
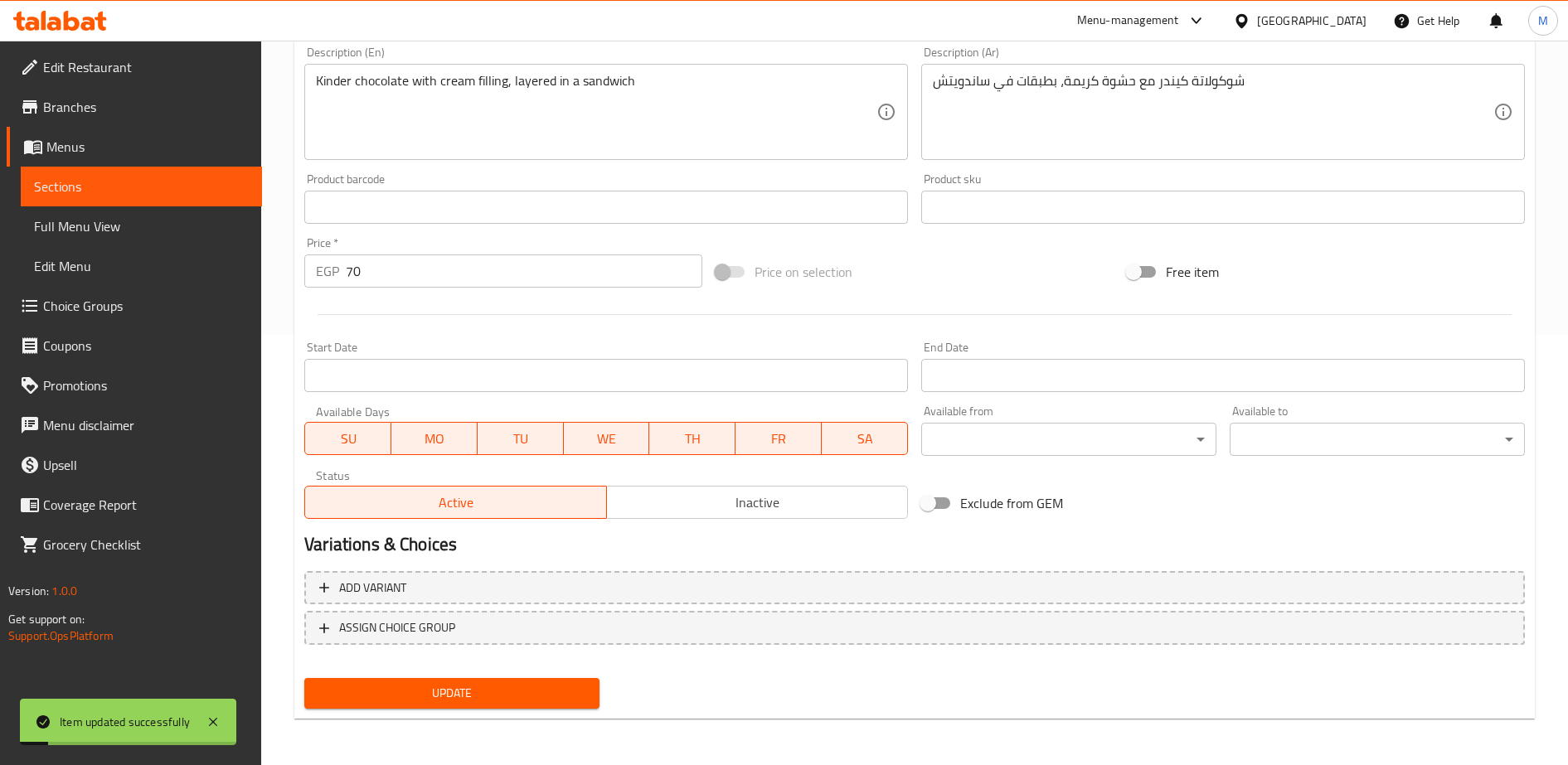
scroll to position [0, 0]
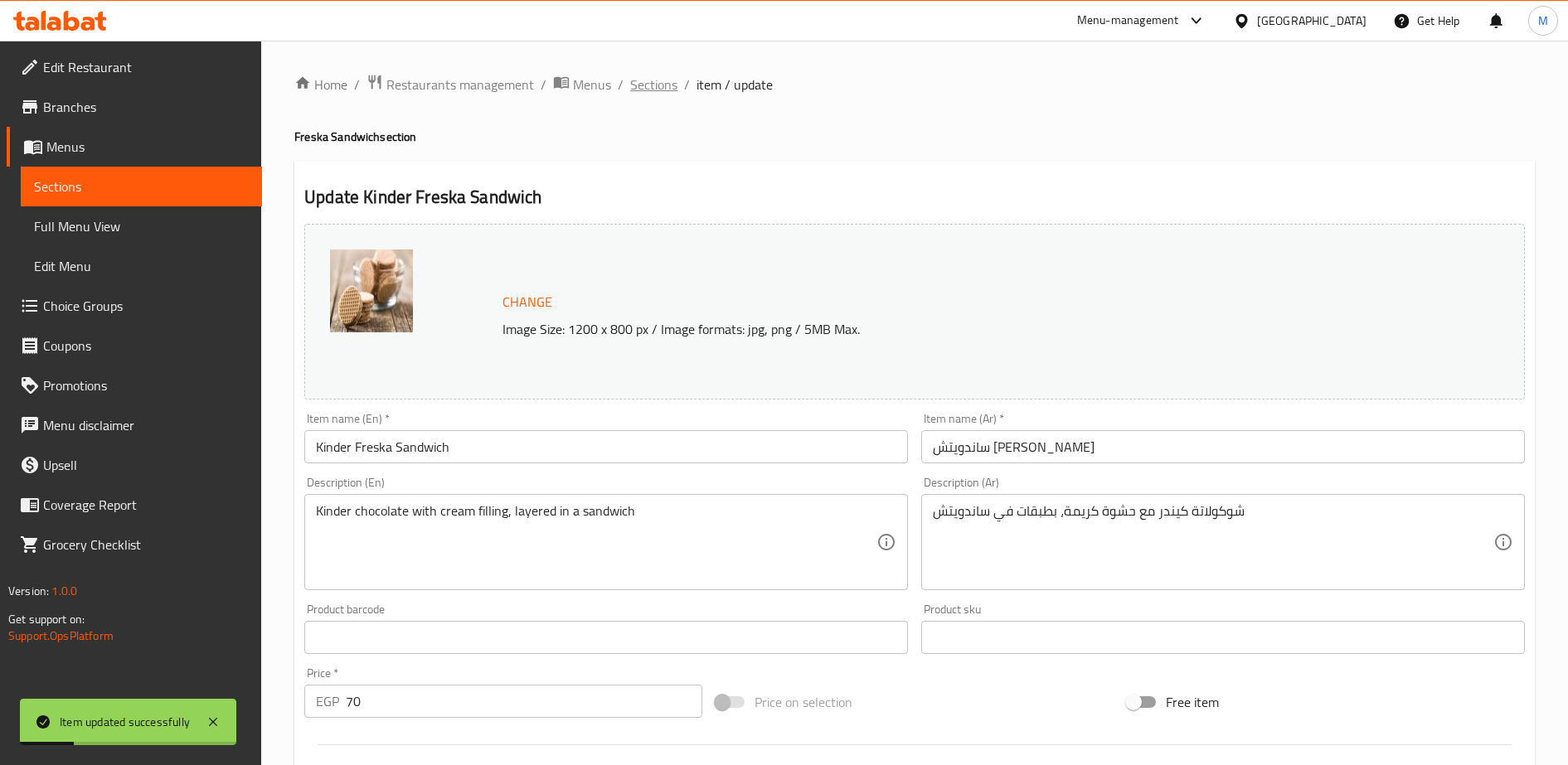
click at [647, 80] on span "Sections" at bounding box center [653, 84] width 48 height 20
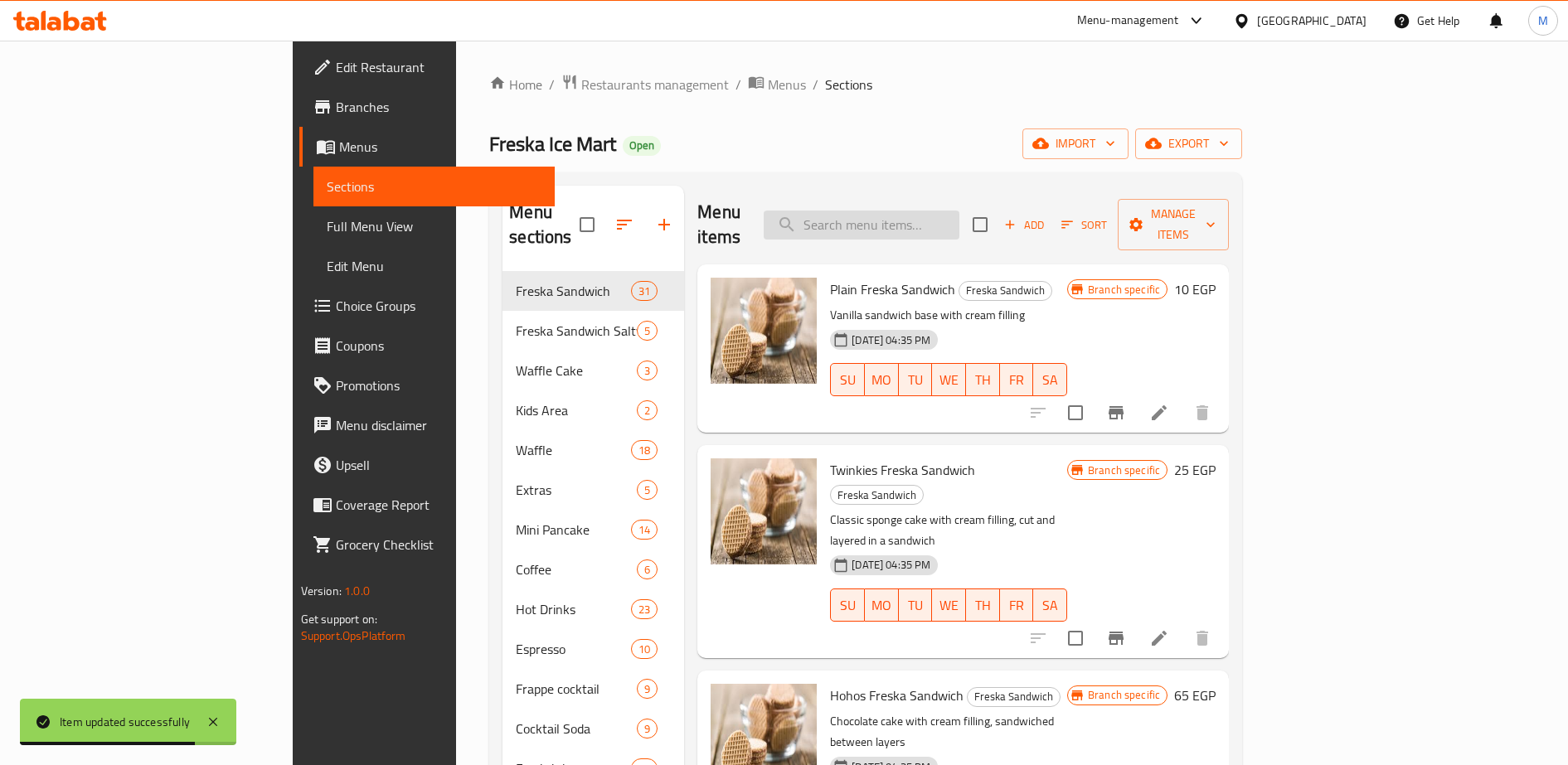
click at [930, 211] on input "search" at bounding box center [861, 225] width 196 height 29
paste input "مورو"
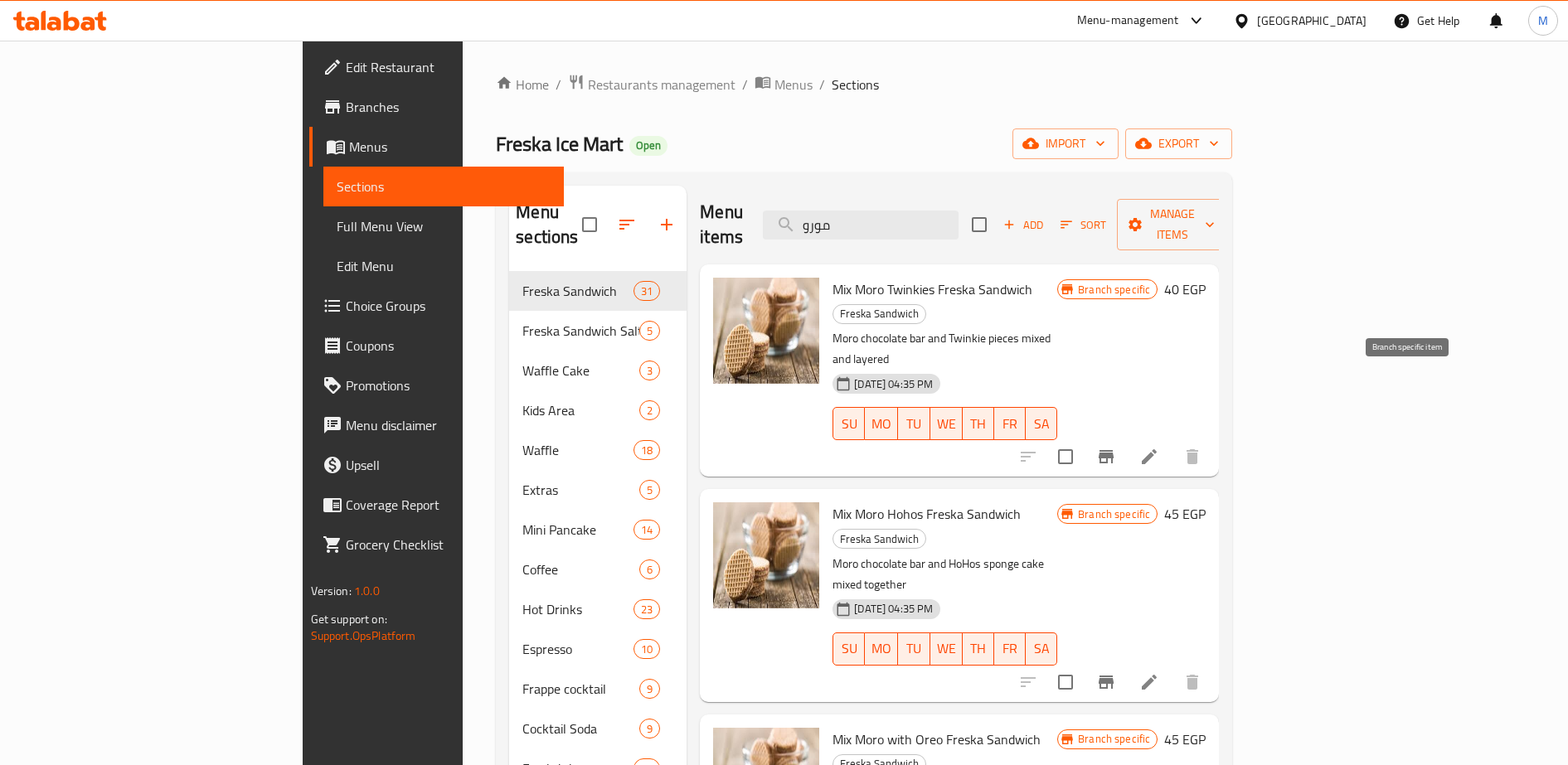
type input "مورو"
click at [1114, 450] on icon "Branch-specific-item" at bounding box center [1106, 456] width 15 height 13
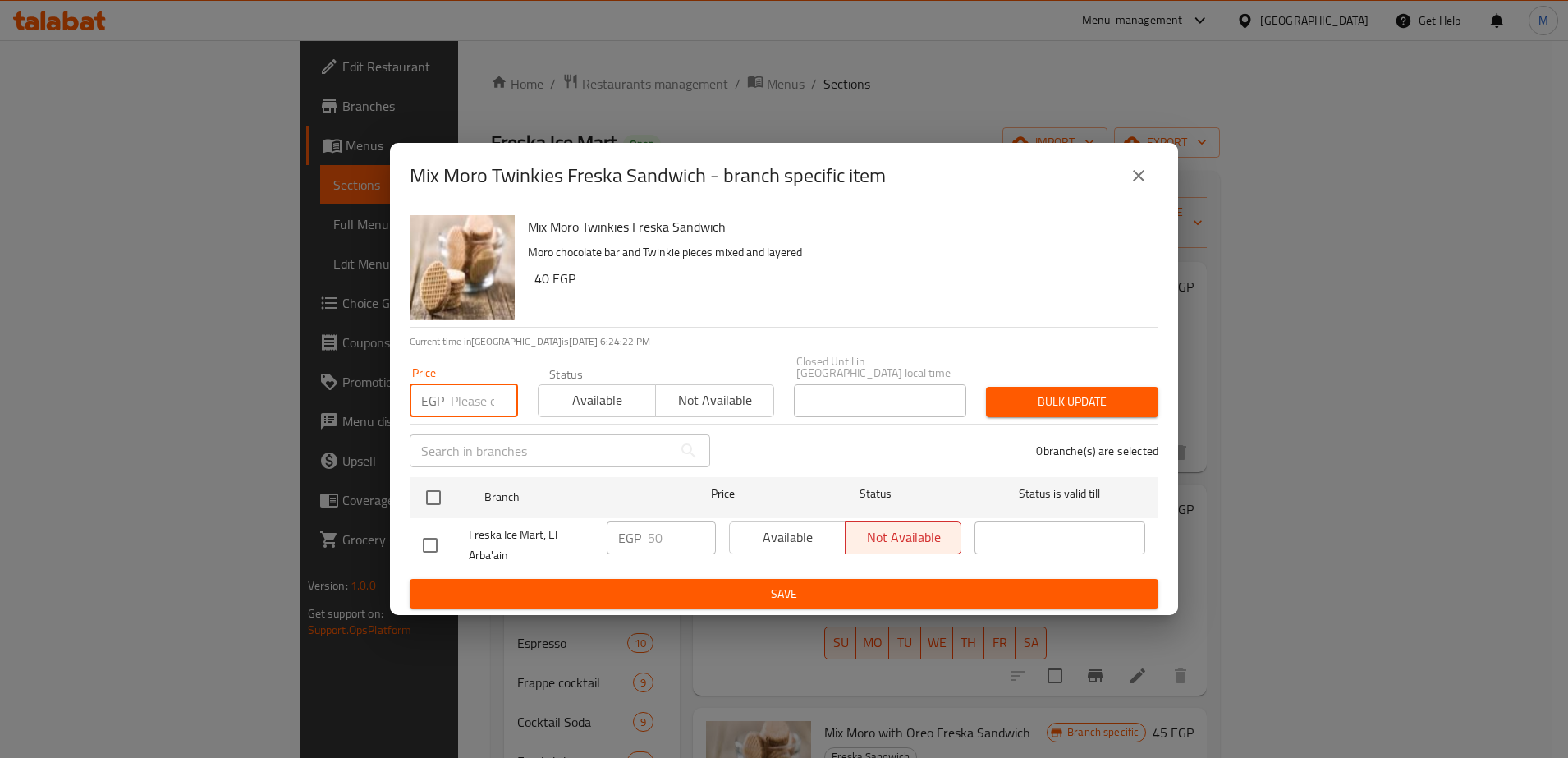
click at [460, 397] on input "number" at bounding box center [483, 401] width 67 height 33
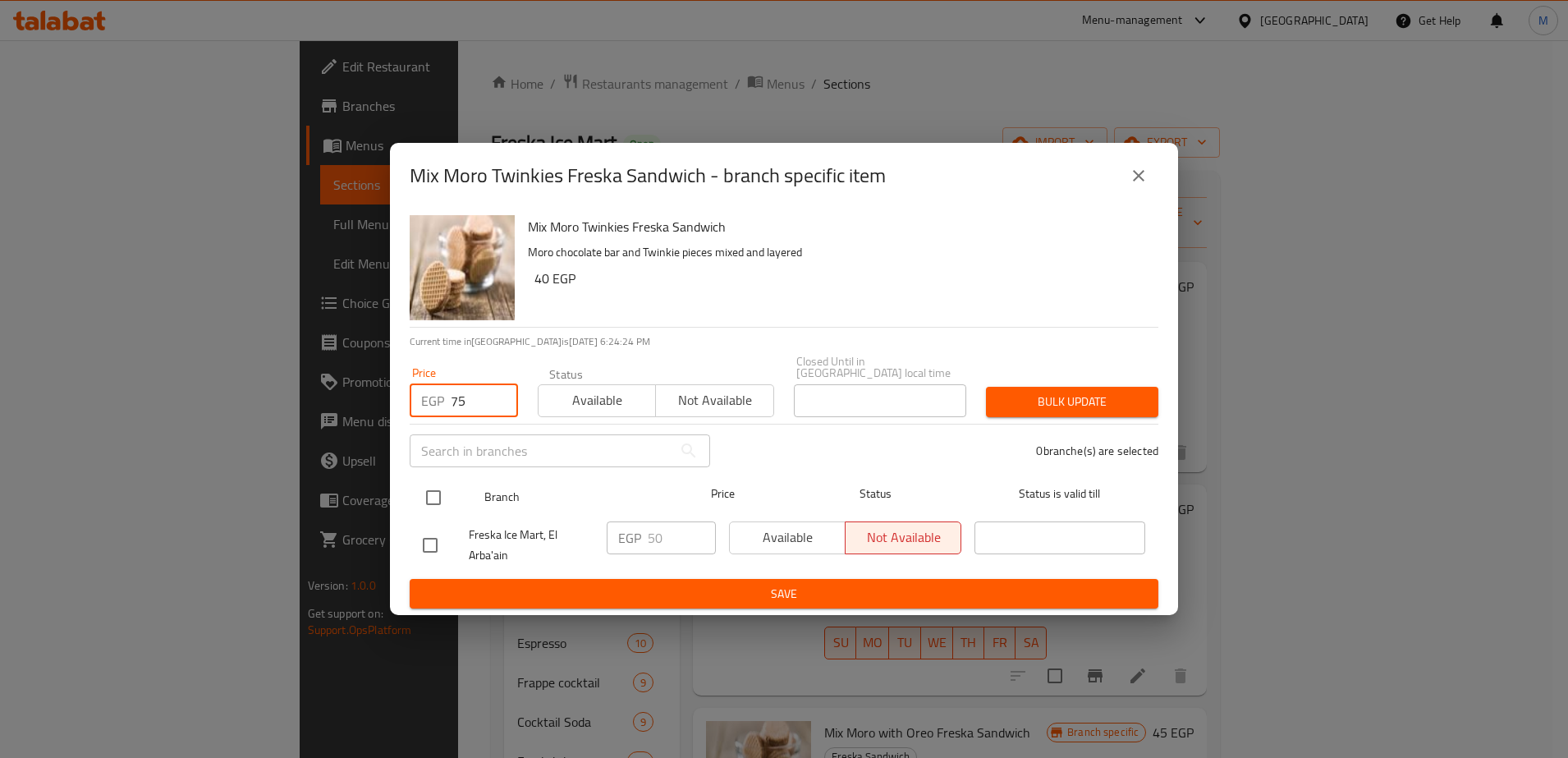
type input "75"
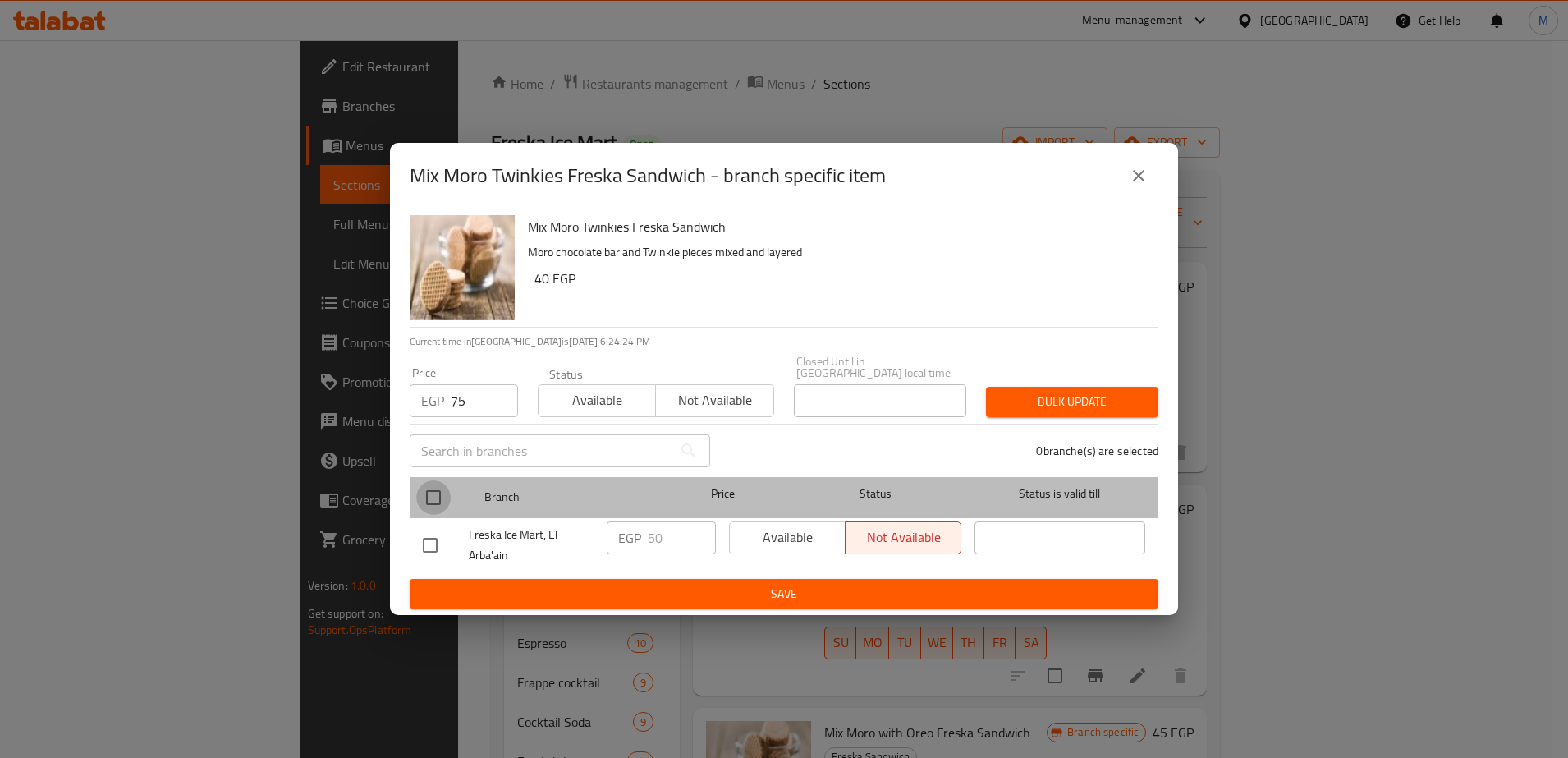
click at [432, 493] on input "checkbox" at bounding box center [434, 498] width 35 height 35
checkbox input "true"
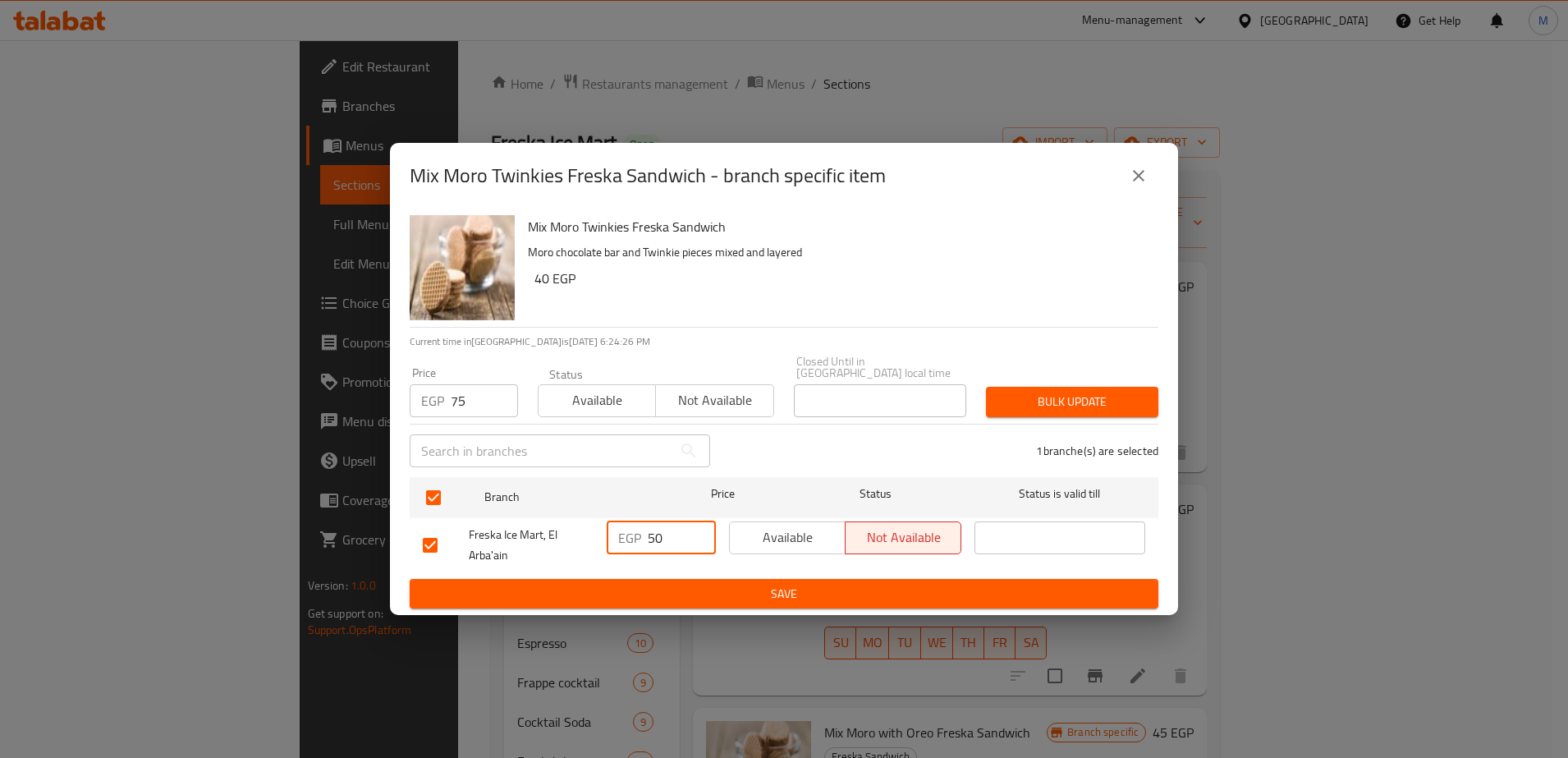
click at [662, 533] on input "50" at bounding box center [681, 538] width 68 height 33
type input "75"
click at [782, 531] on span "Available" at bounding box center [787, 538] width 103 height 24
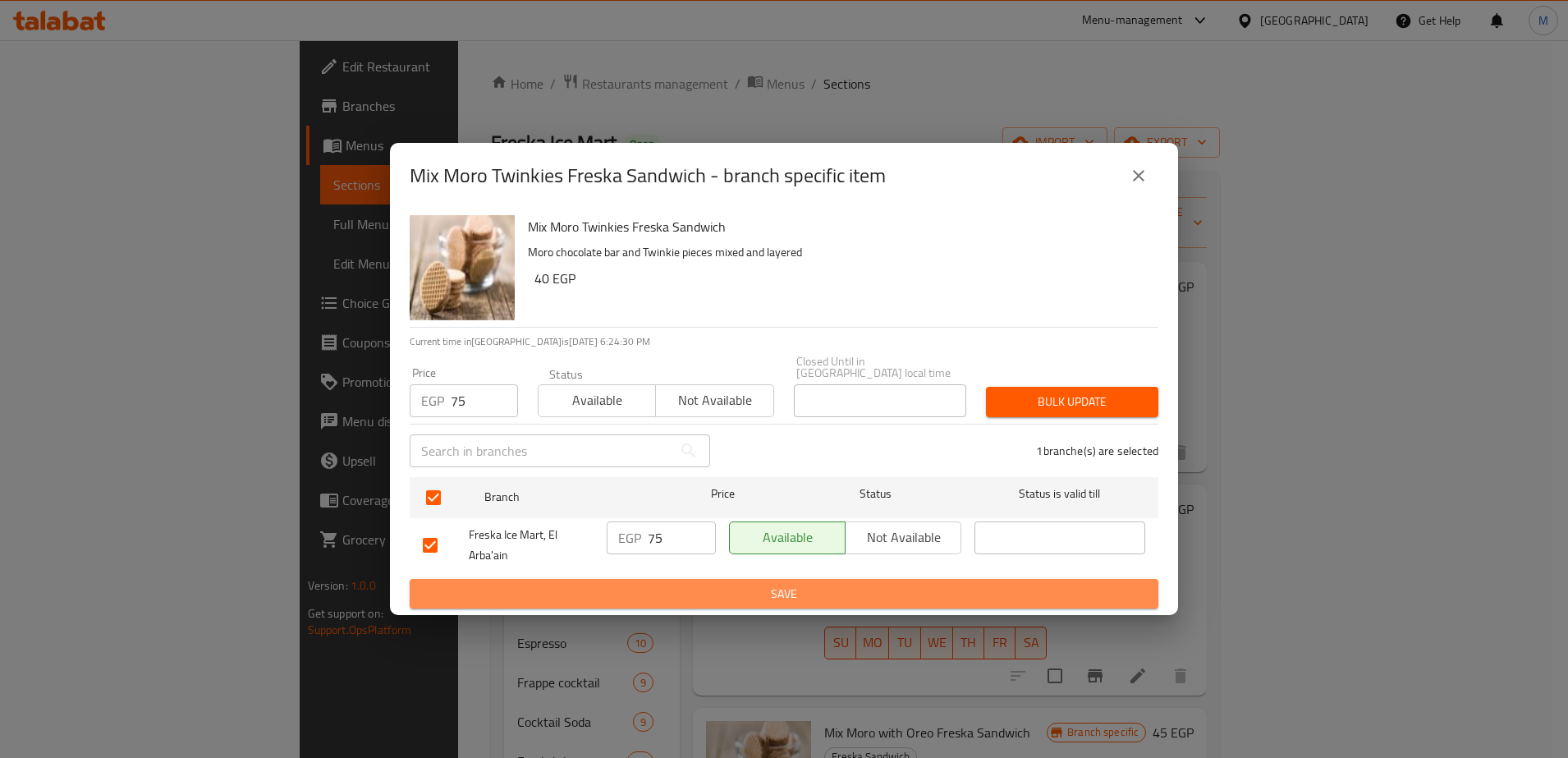
click at [783, 584] on span "Save" at bounding box center [784, 594] width 722 height 21
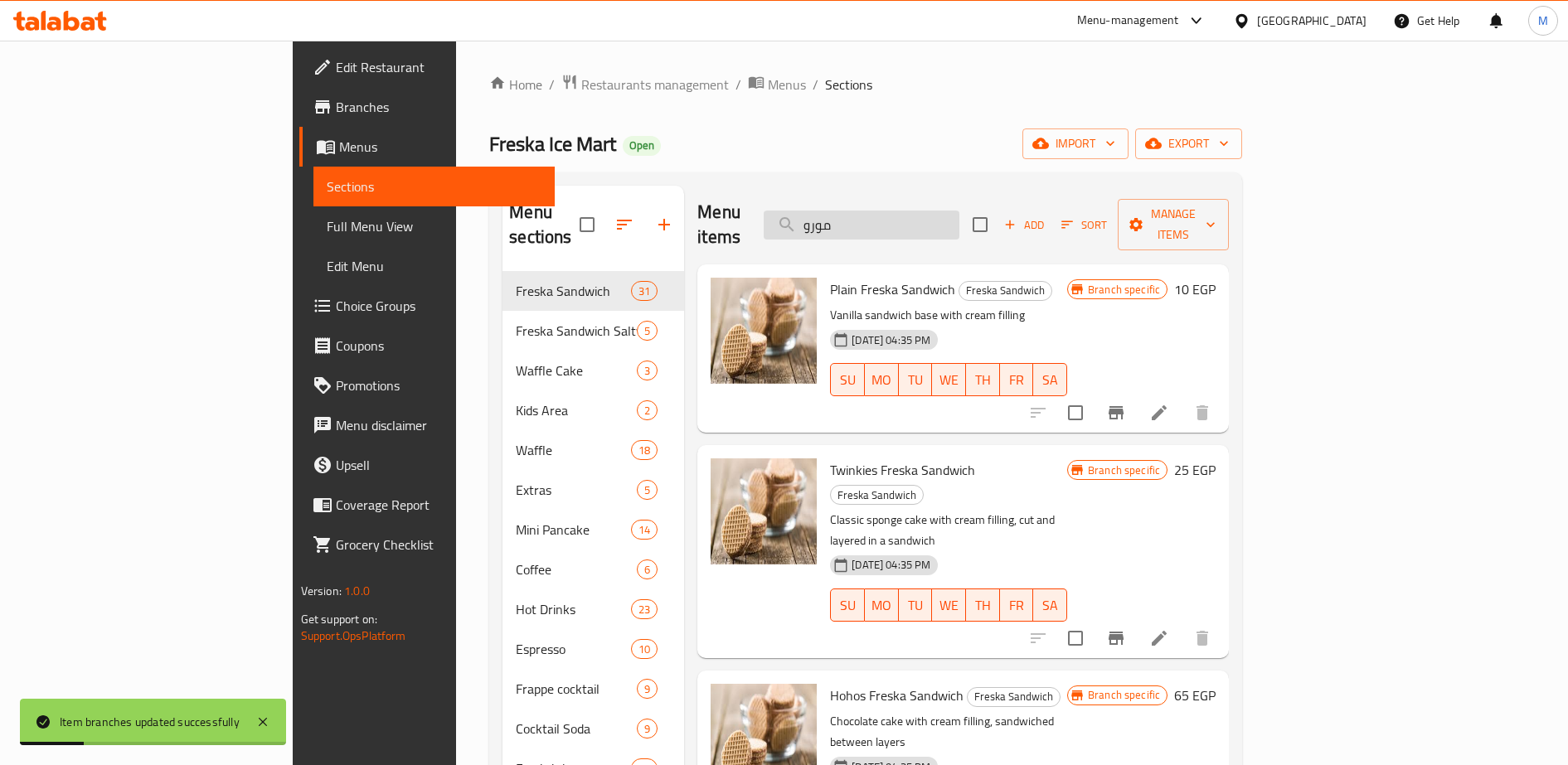
click at [912, 217] on input "مورو" at bounding box center [861, 225] width 196 height 29
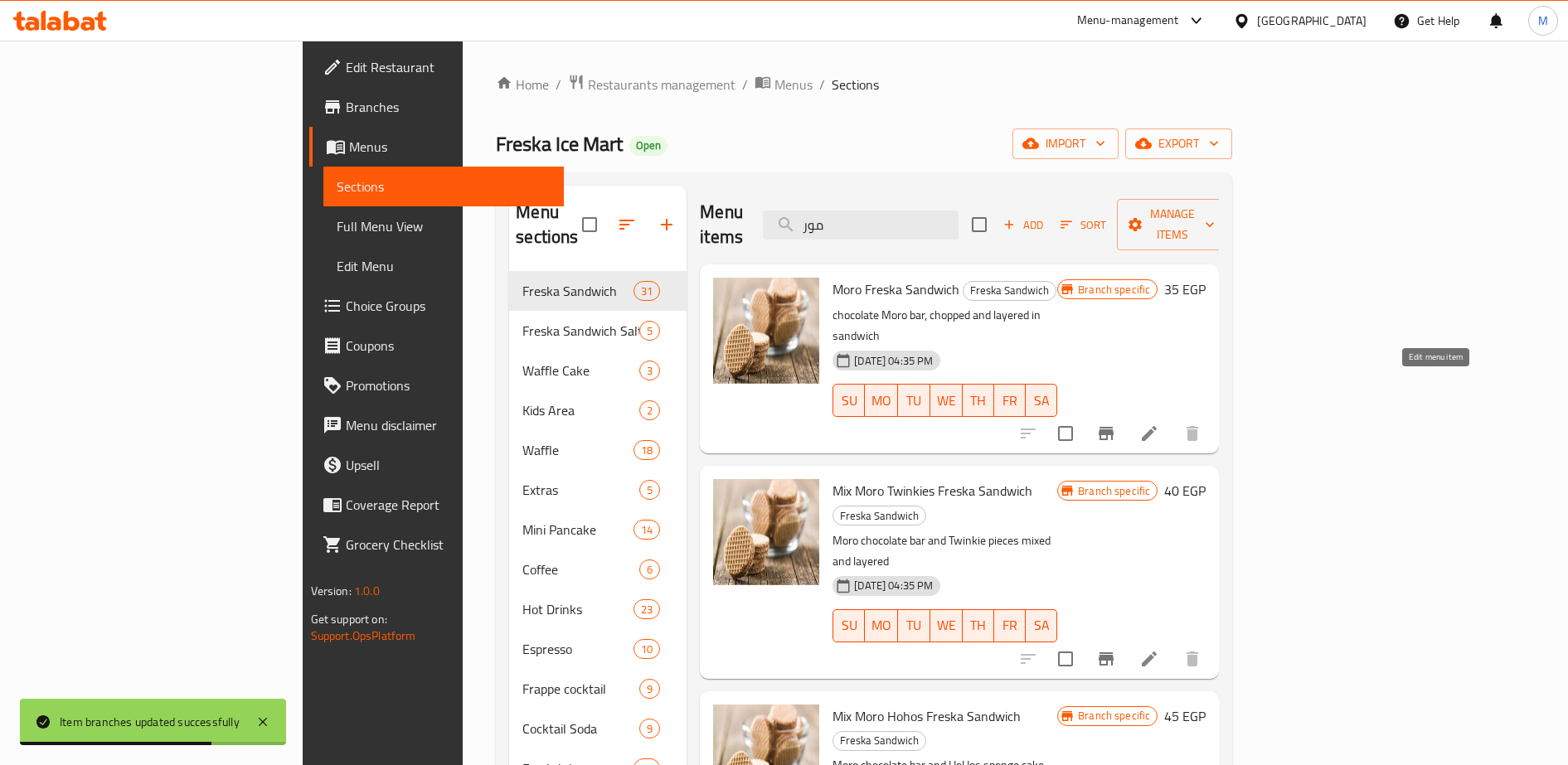
type input "مور"
click at [1157, 426] on icon at bounding box center [1149, 434] width 15 height 15
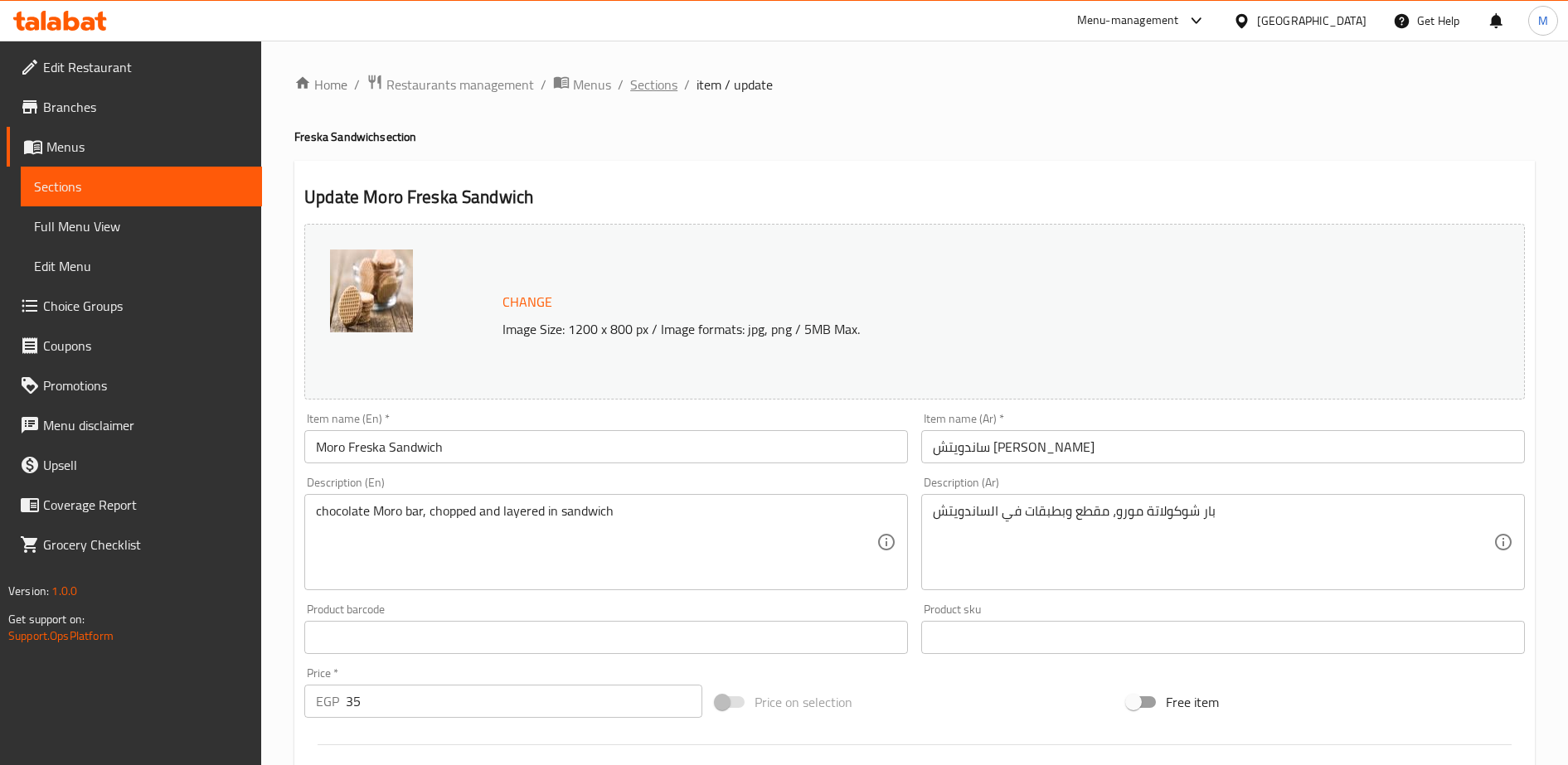
click at [650, 89] on span "Sections" at bounding box center [653, 84] width 48 height 20
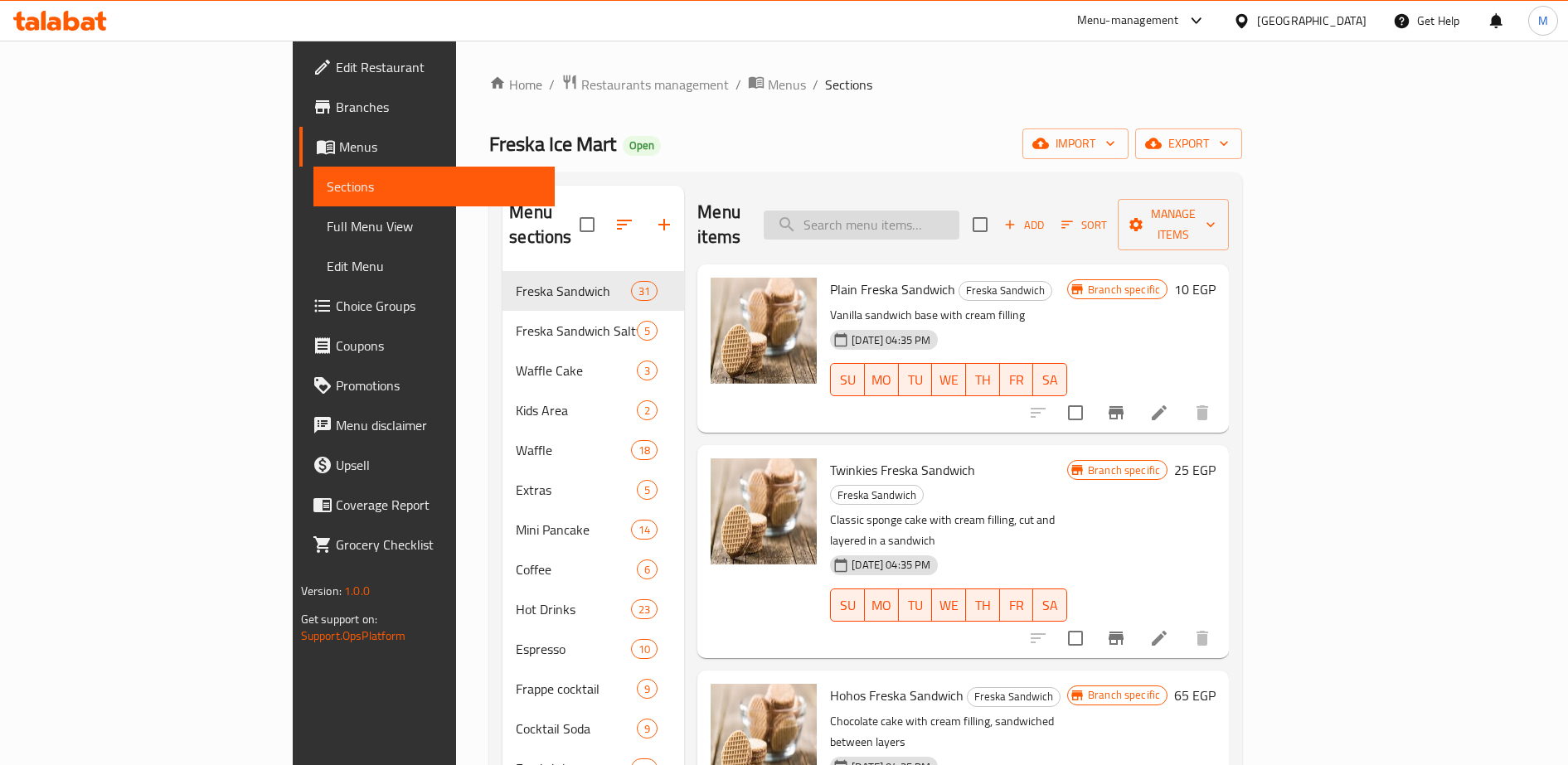
click at [930, 215] on input "search" at bounding box center [861, 225] width 196 height 29
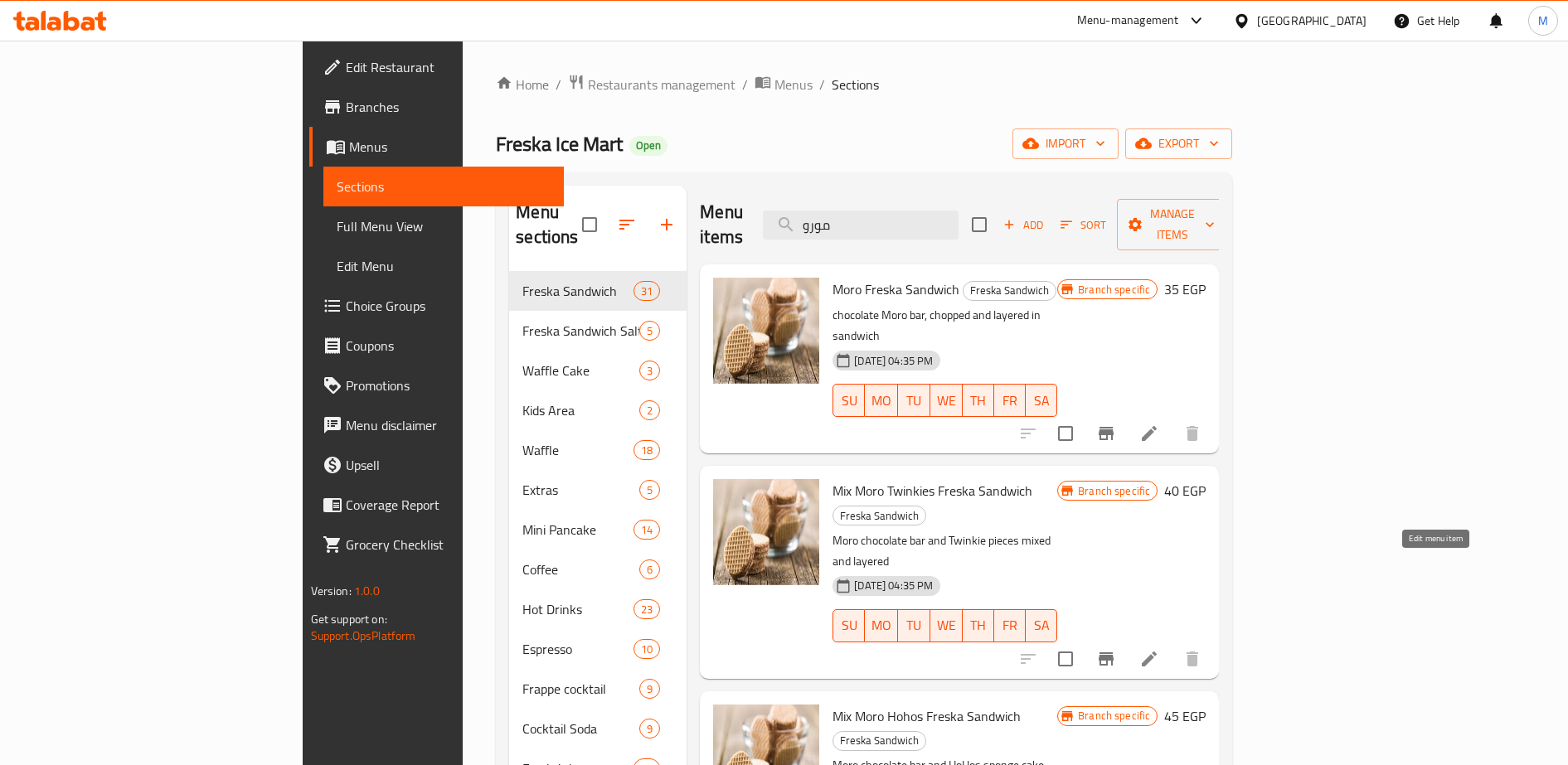
type input "مورو"
click at [1159, 649] on icon at bounding box center [1149, 659] width 20 height 20
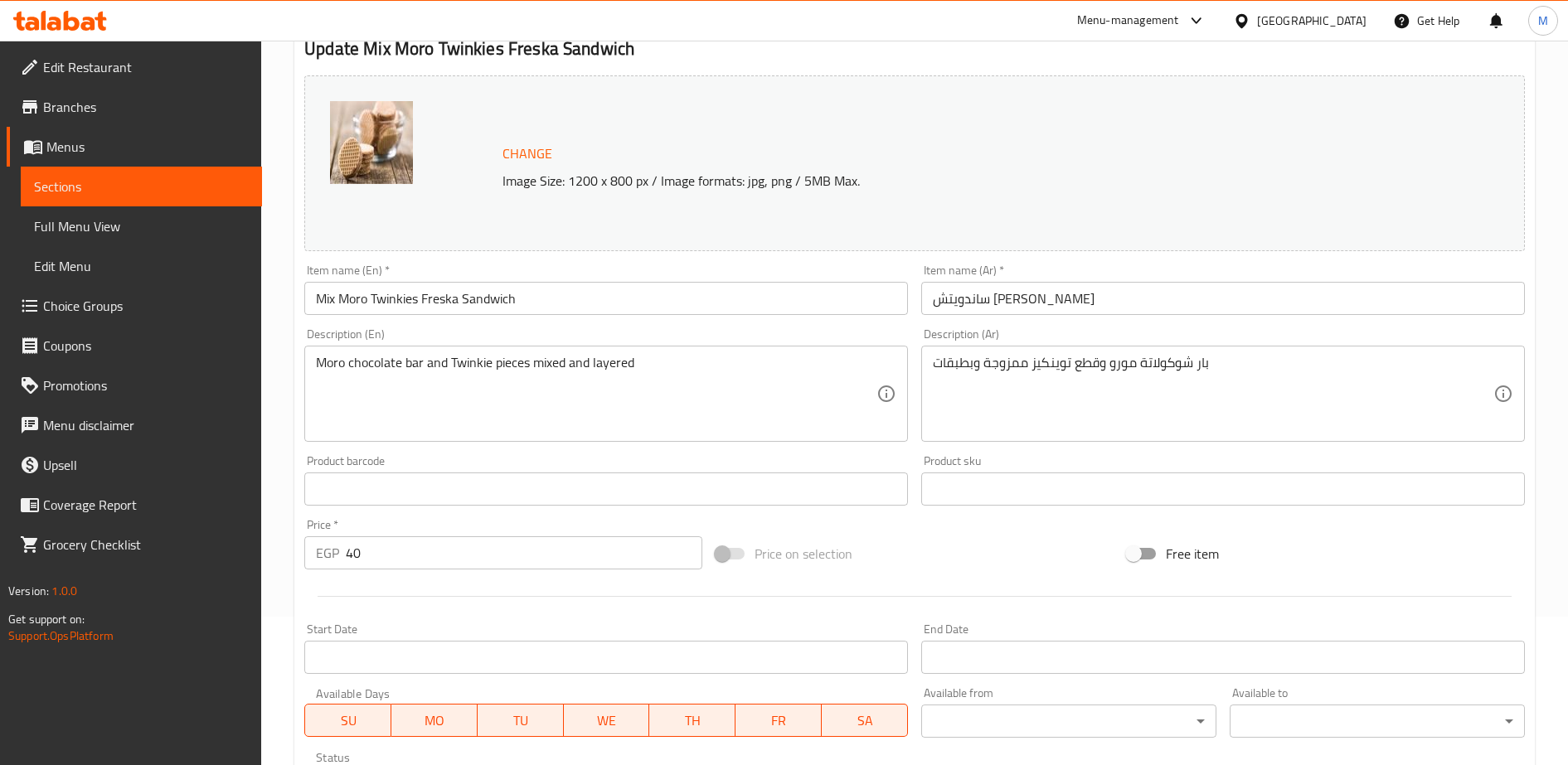
scroll to position [149, 0]
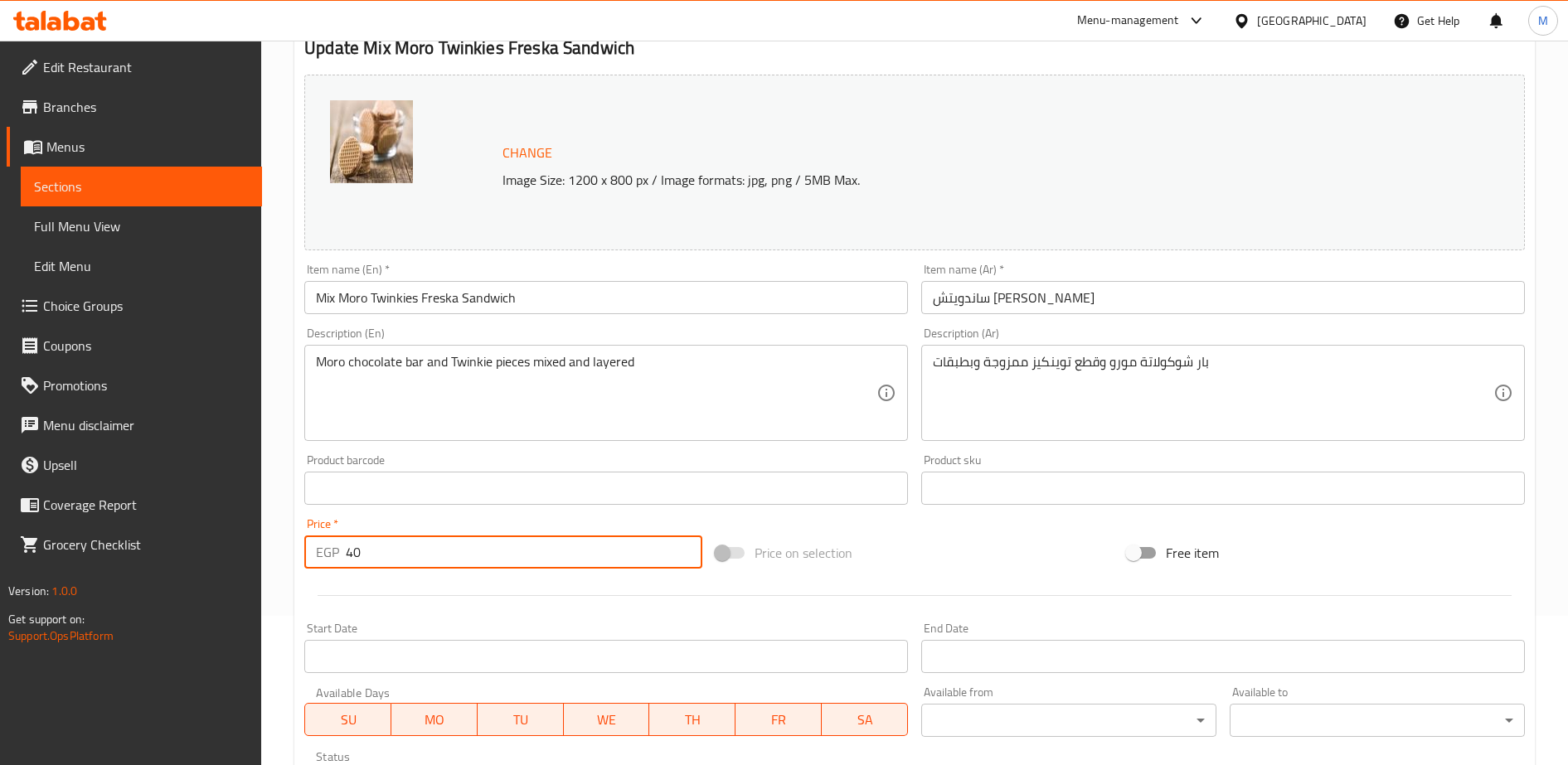
click at [388, 556] on input "40" at bounding box center [524, 552] width 356 height 33
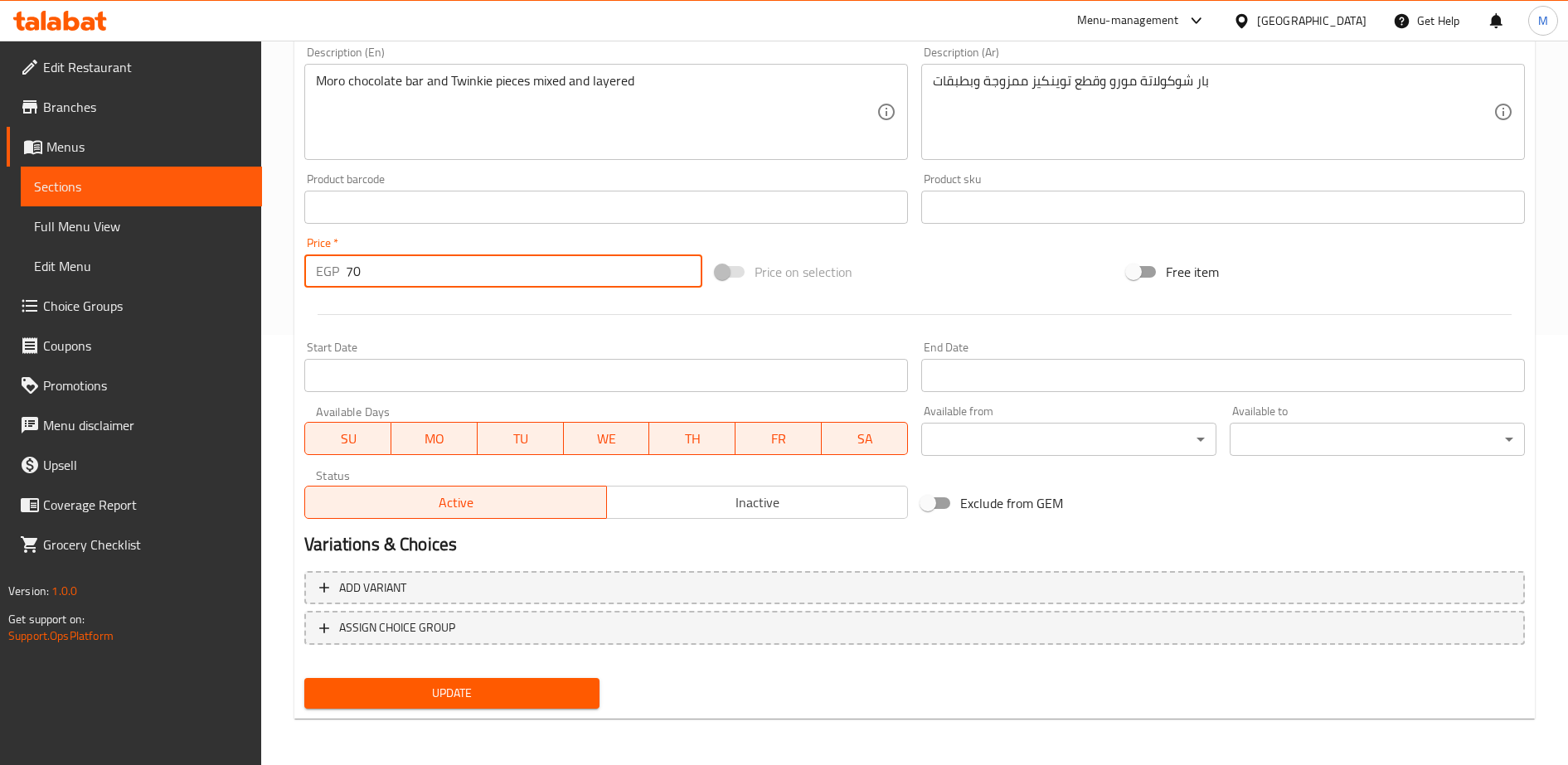
type input "70"
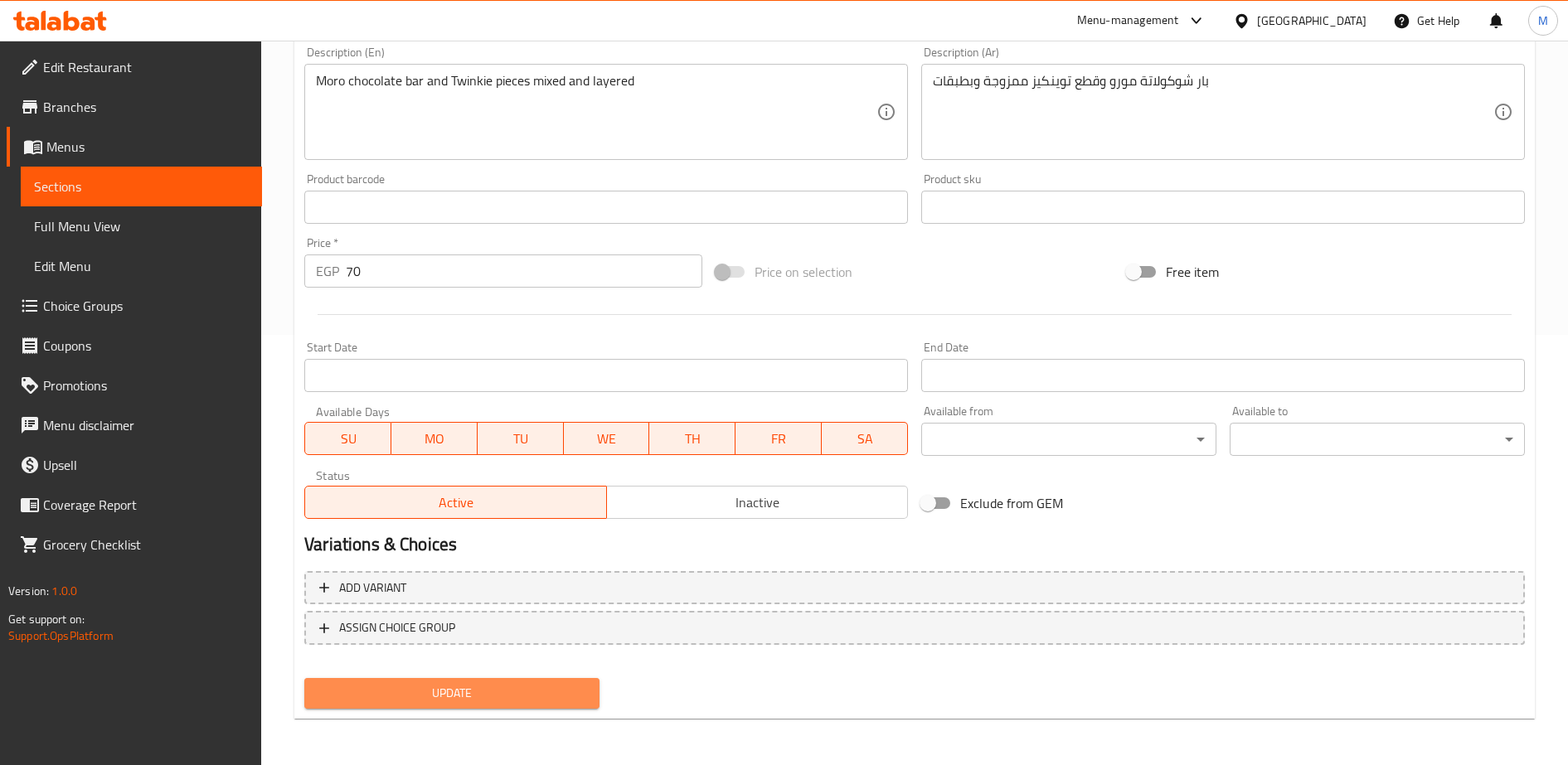
click at [391, 693] on span "Update" at bounding box center [452, 693] width 268 height 21
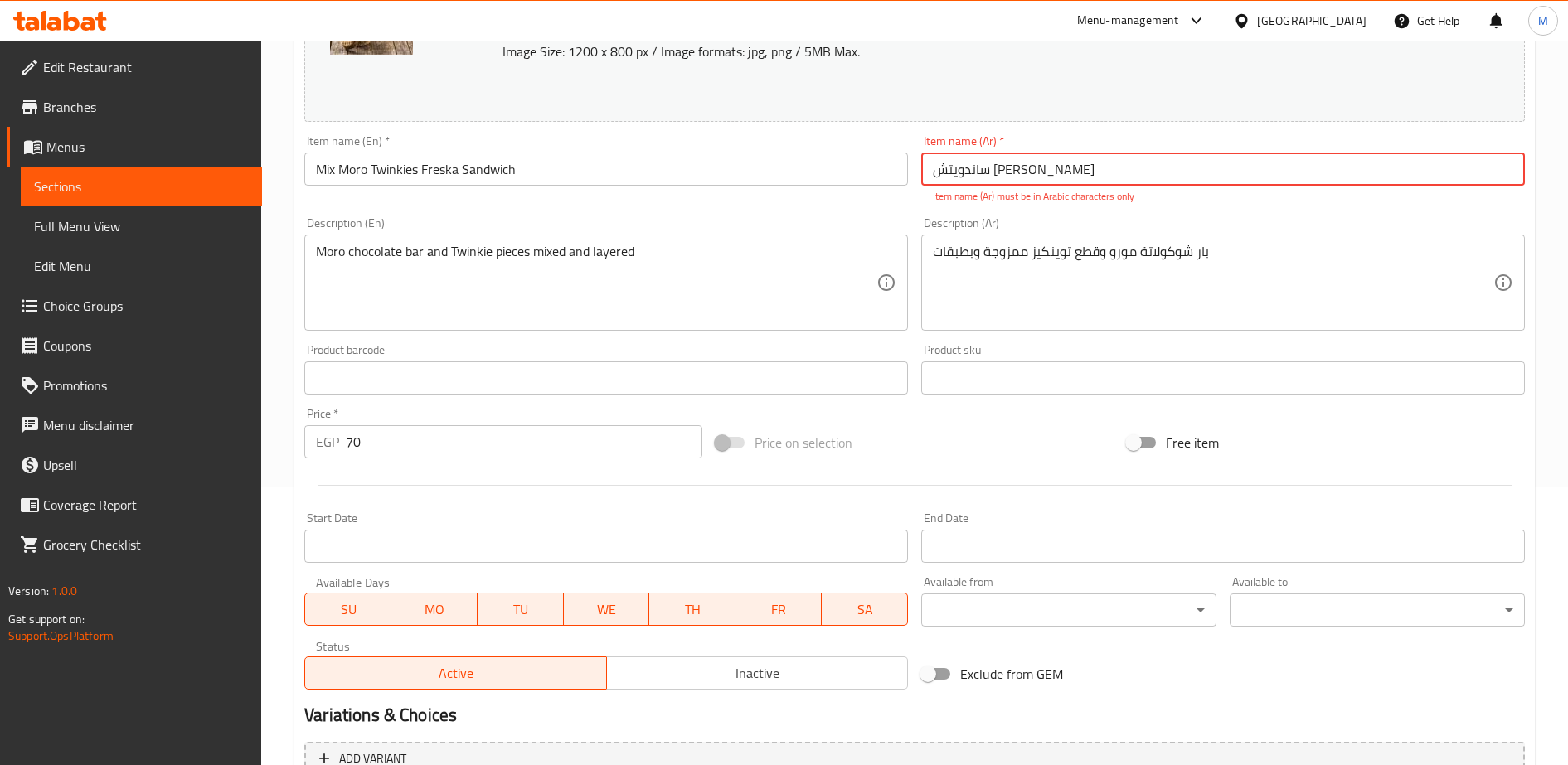
scroll to position [264, 0]
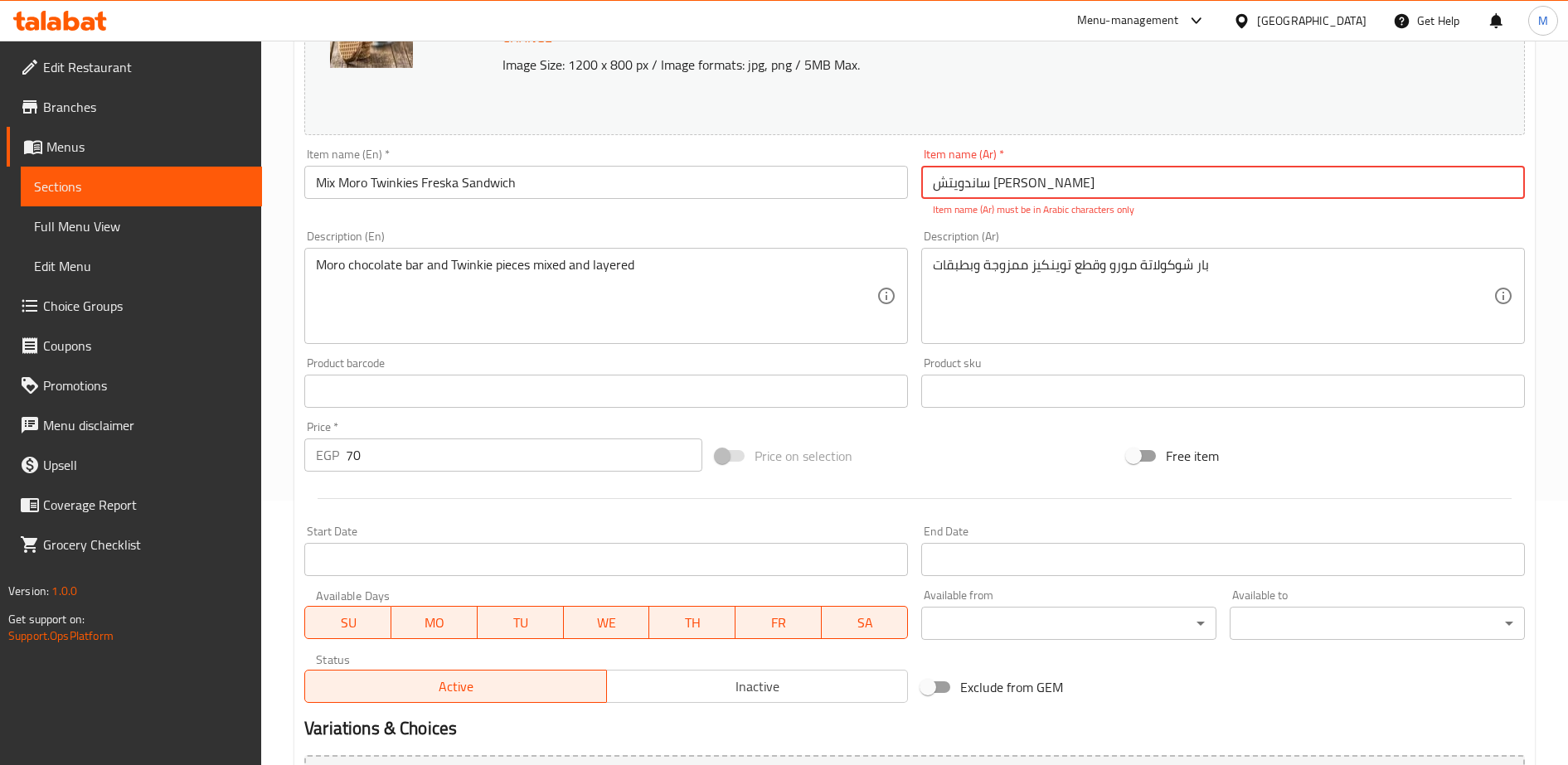
click at [992, 181] on input "ساندويتش [PERSON_NAME]" at bounding box center [1223, 182] width 604 height 33
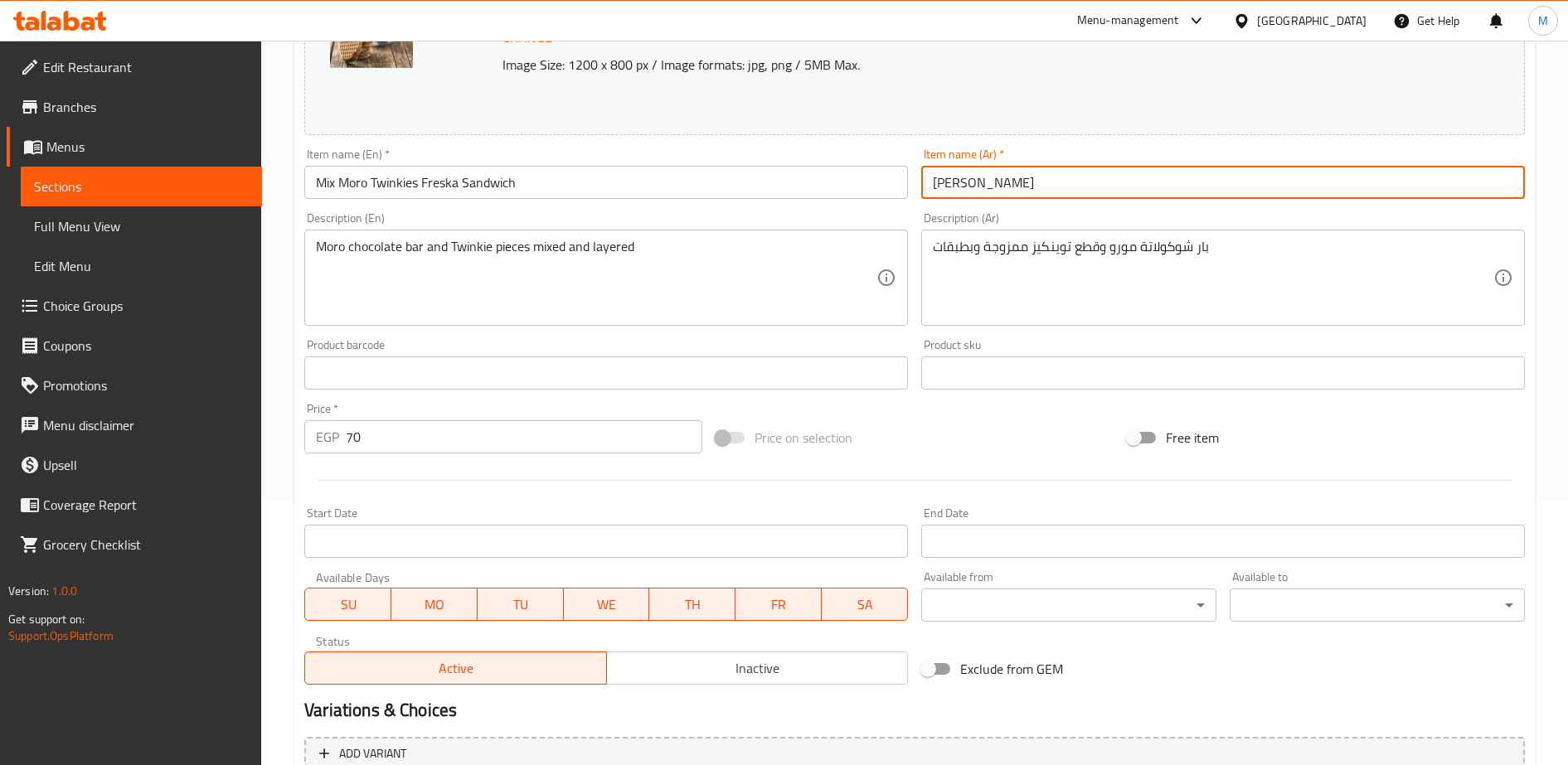
scroll to position [431, 0]
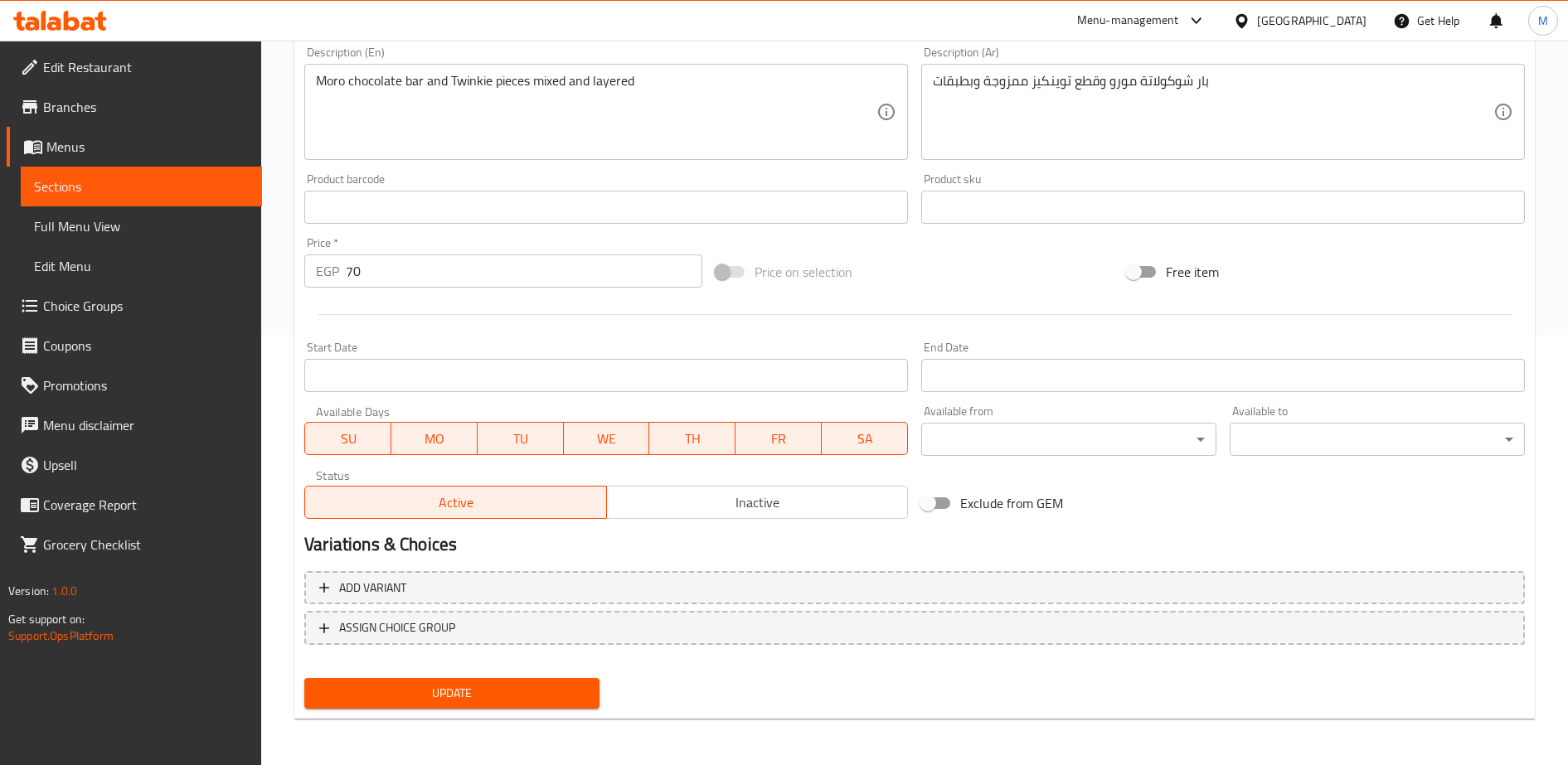
type input "[PERSON_NAME]"
click at [514, 691] on span "Update" at bounding box center [452, 693] width 268 height 21
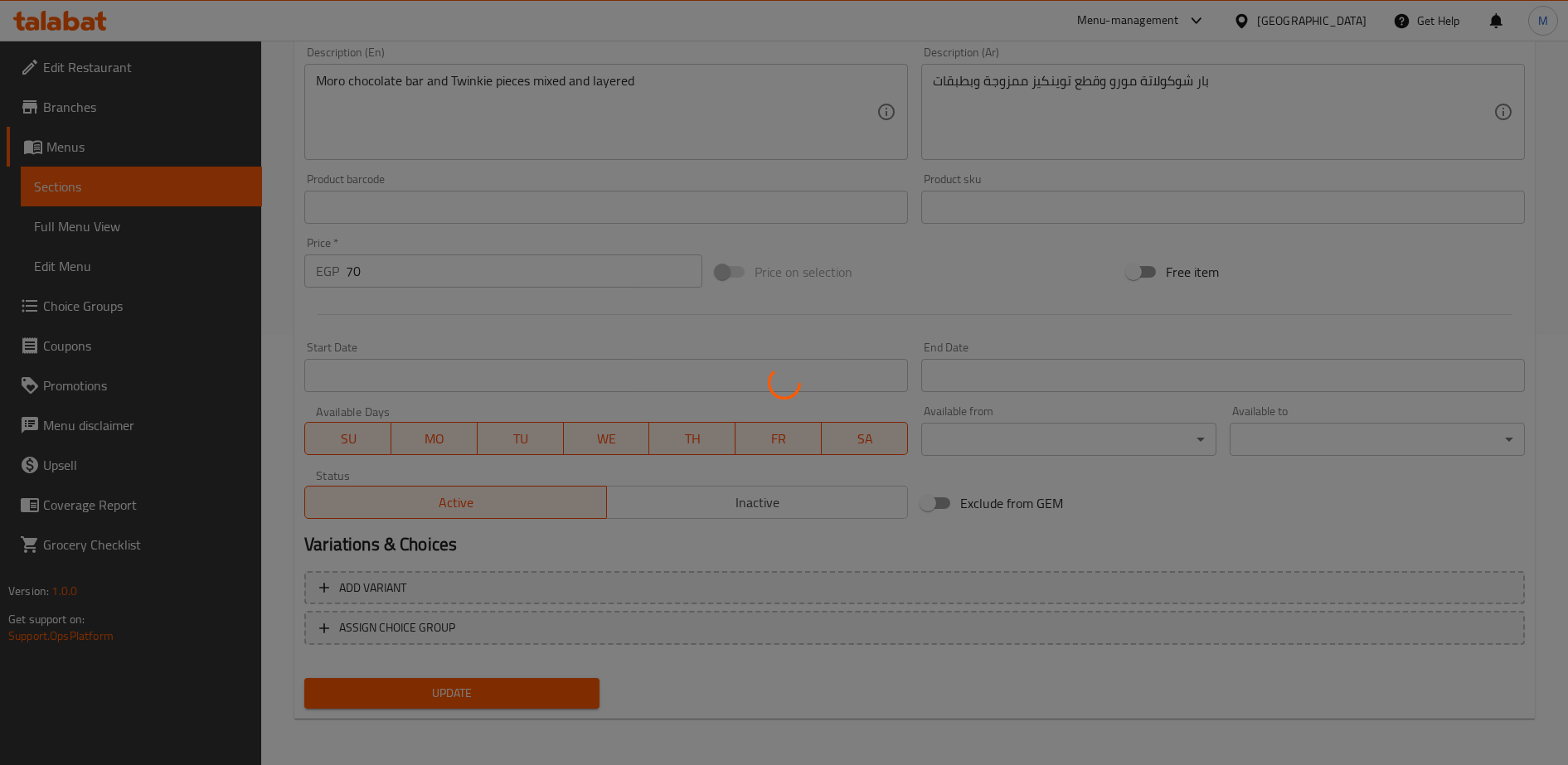
scroll to position [0, 0]
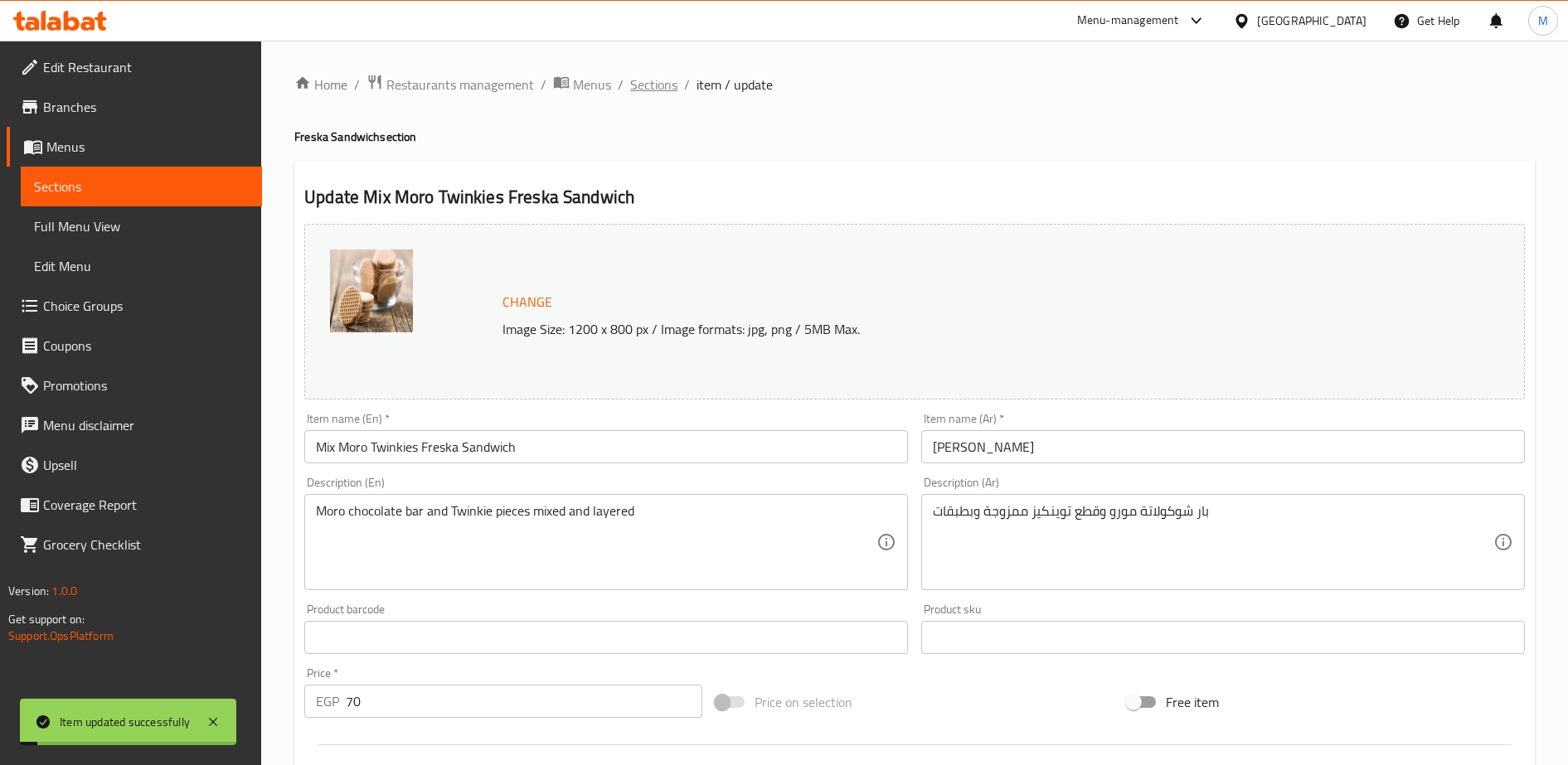
click at [653, 82] on span "Sections" at bounding box center [653, 84] width 48 height 20
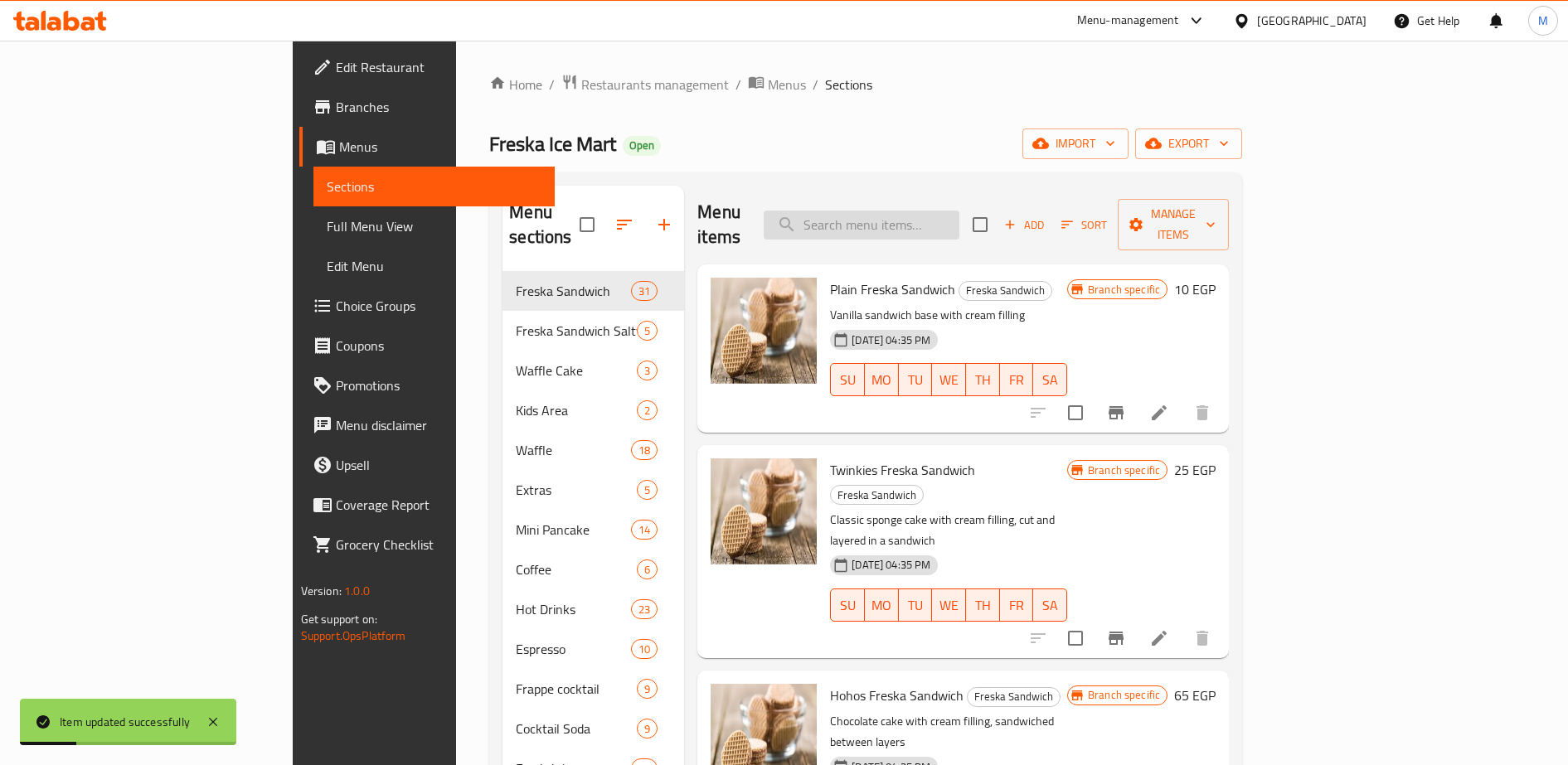
click at [959, 211] on input "search" at bounding box center [861, 225] width 196 height 29
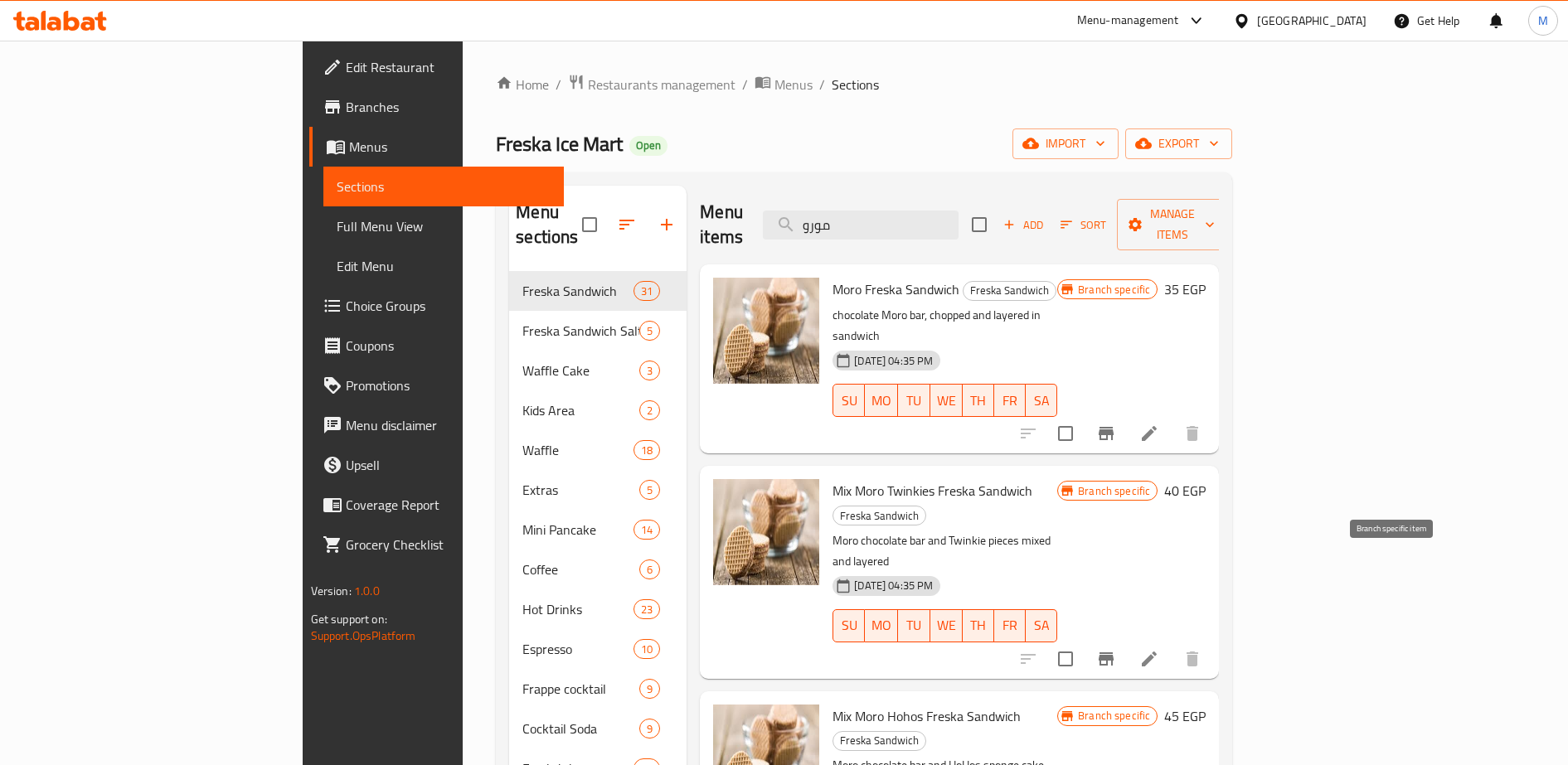
type input "مورو"
click at [1114, 652] on icon "Branch-specific-item" at bounding box center [1106, 659] width 15 height 13
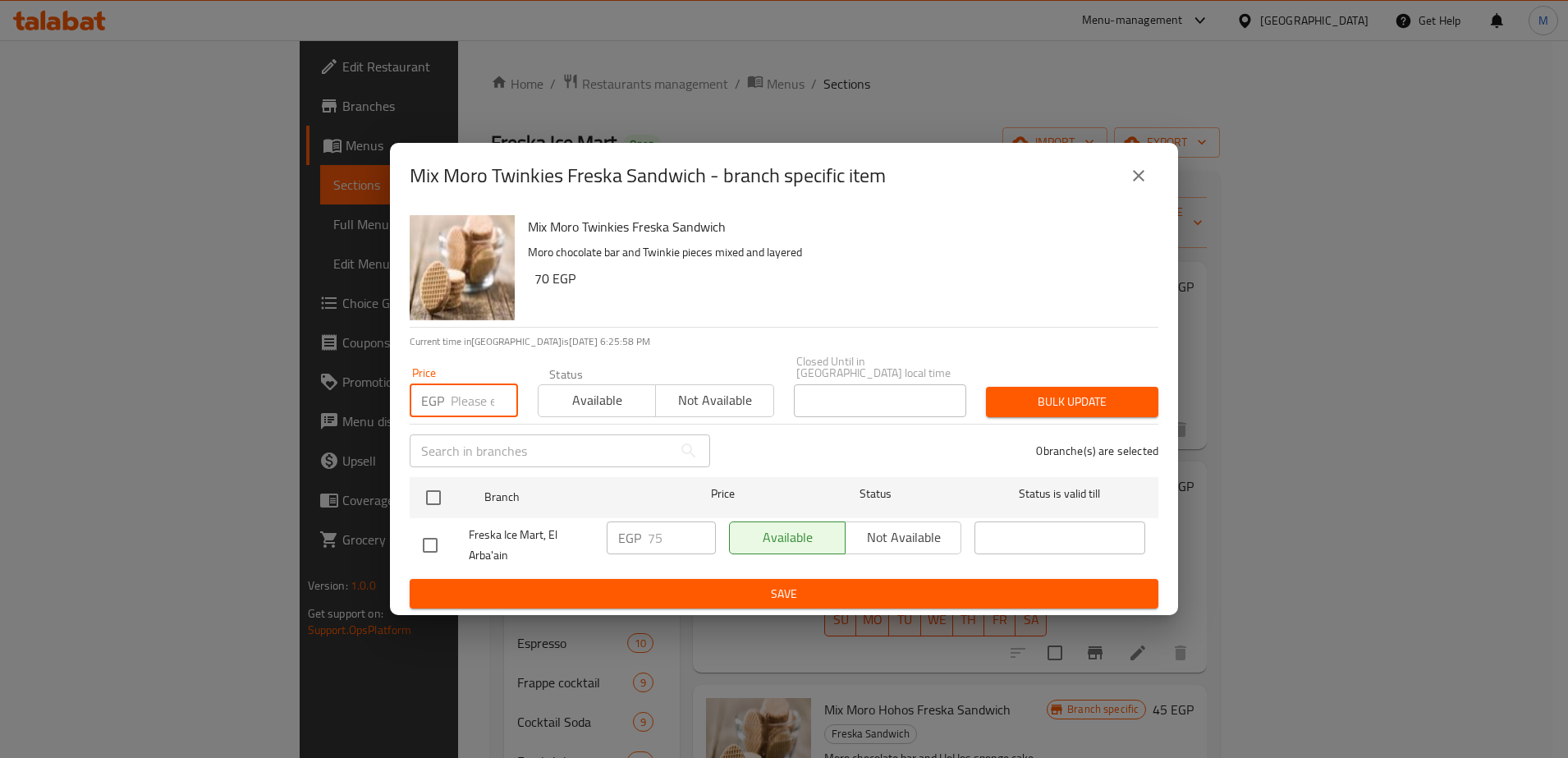
click at [459, 397] on input "number" at bounding box center [483, 401] width 67 height 33
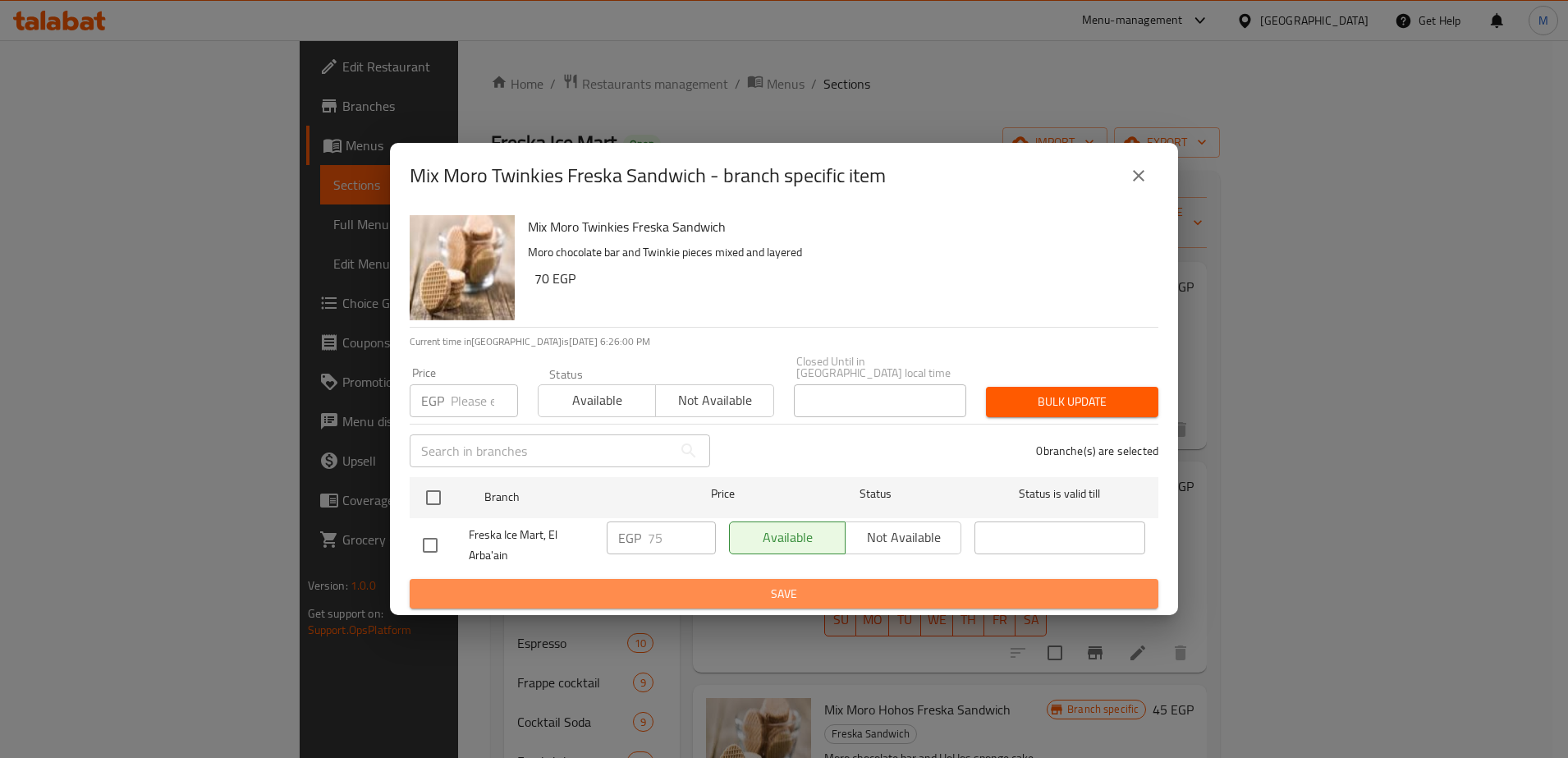
click at [704, 588] on span "Save" at bounding box center [784, 594] width 722 height 21
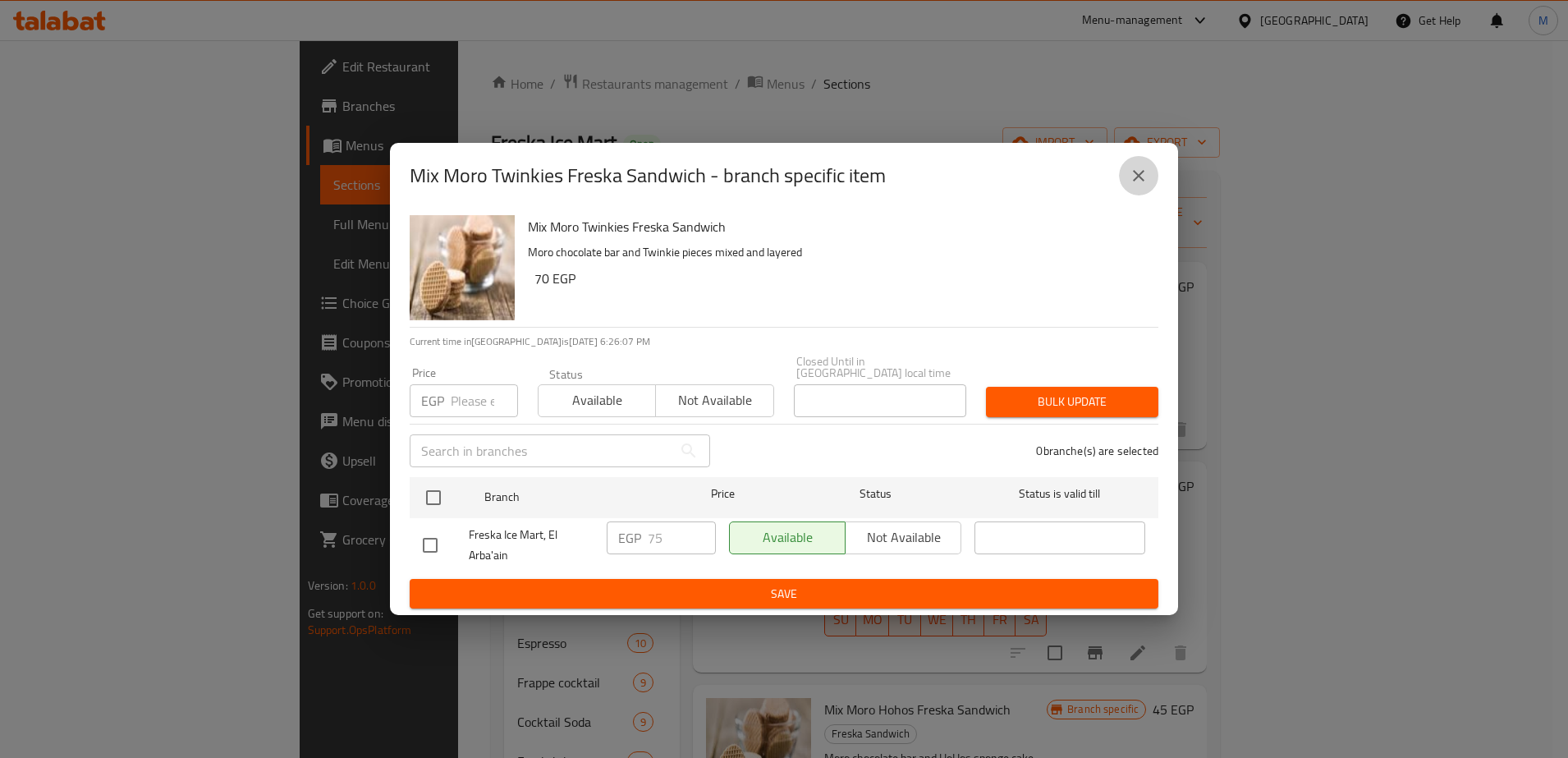
click at [1135, 180] on icon "close" at bounding box center [1138, 176] width 20 height 20
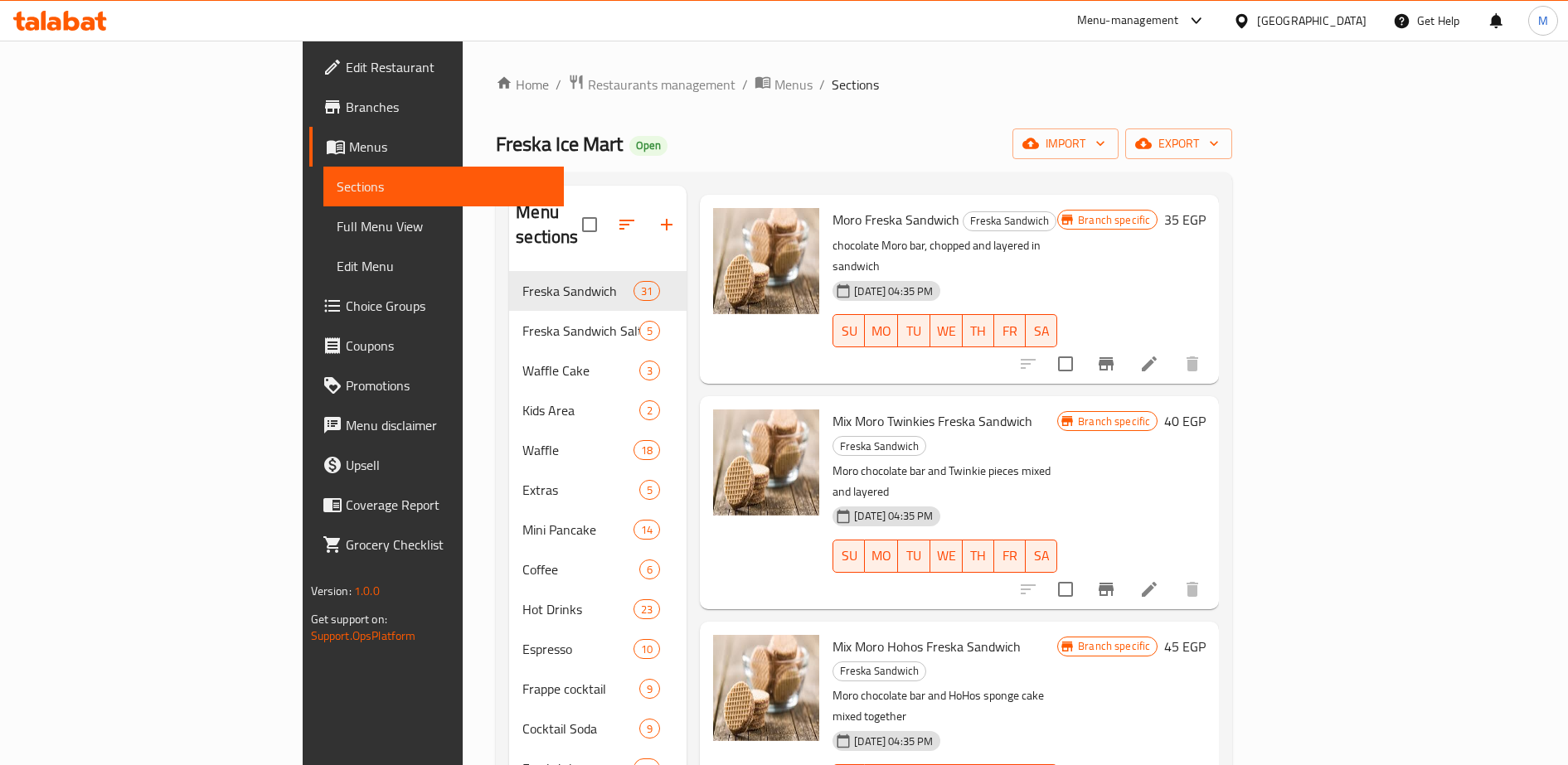
scroll to position [163, 0]
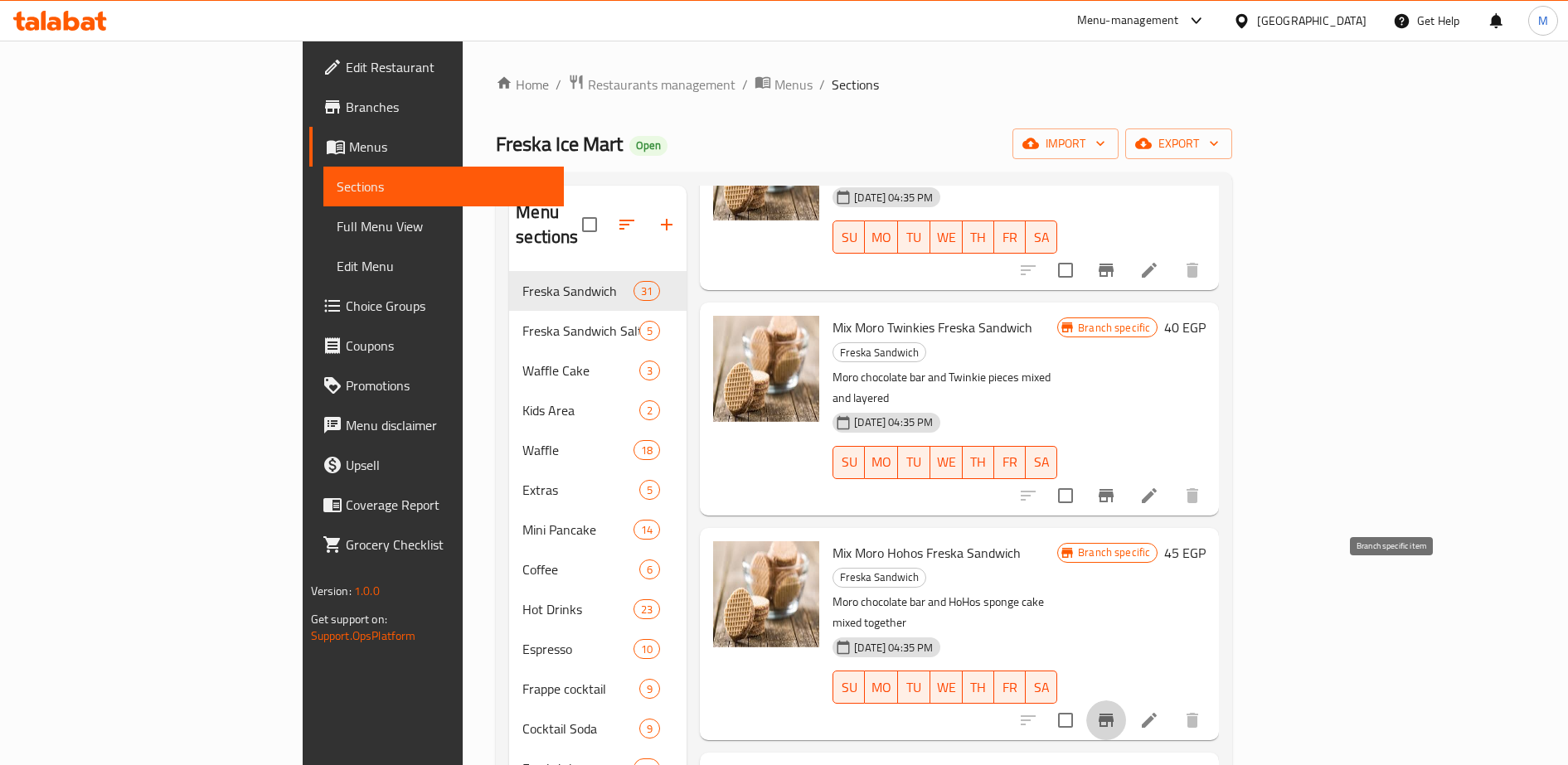
click at [1116, 711] on icon "Branch-specific-item" at bounding box center [1106, 721] width 20 height 20
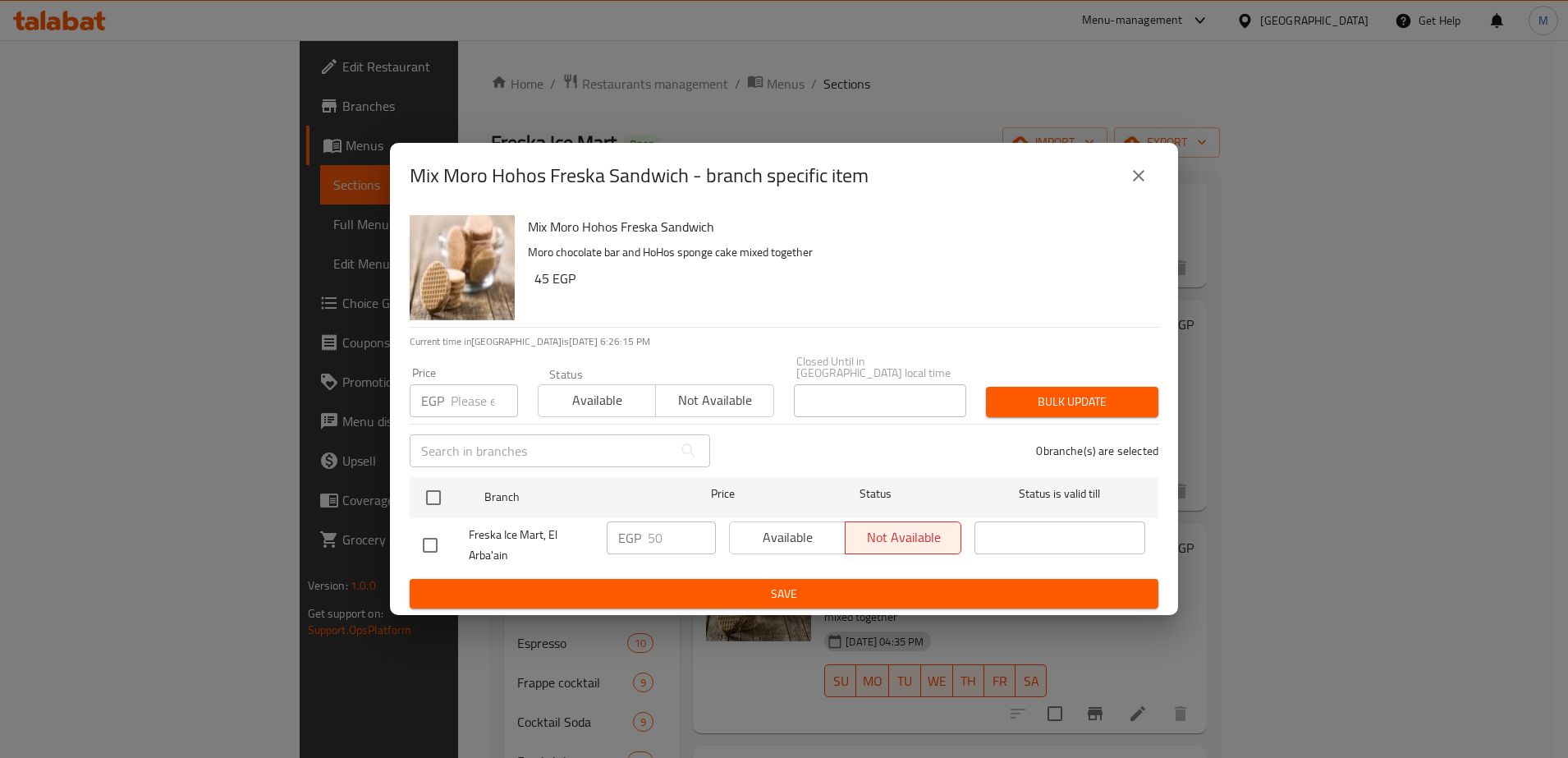
click at [447, 396] on div "EGP Price" at bounding box center [464, 401] width 108 height 33
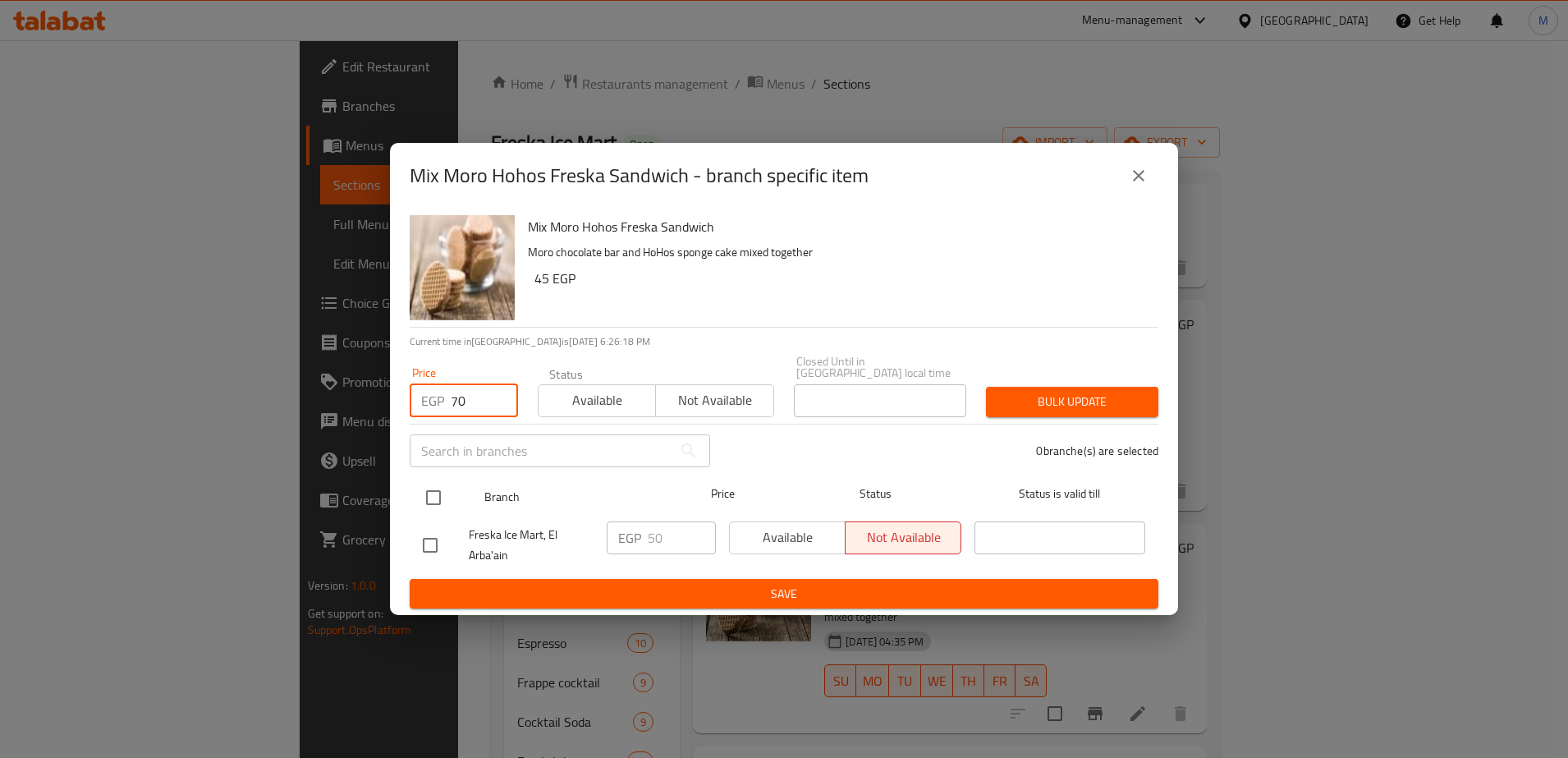
type input "70"
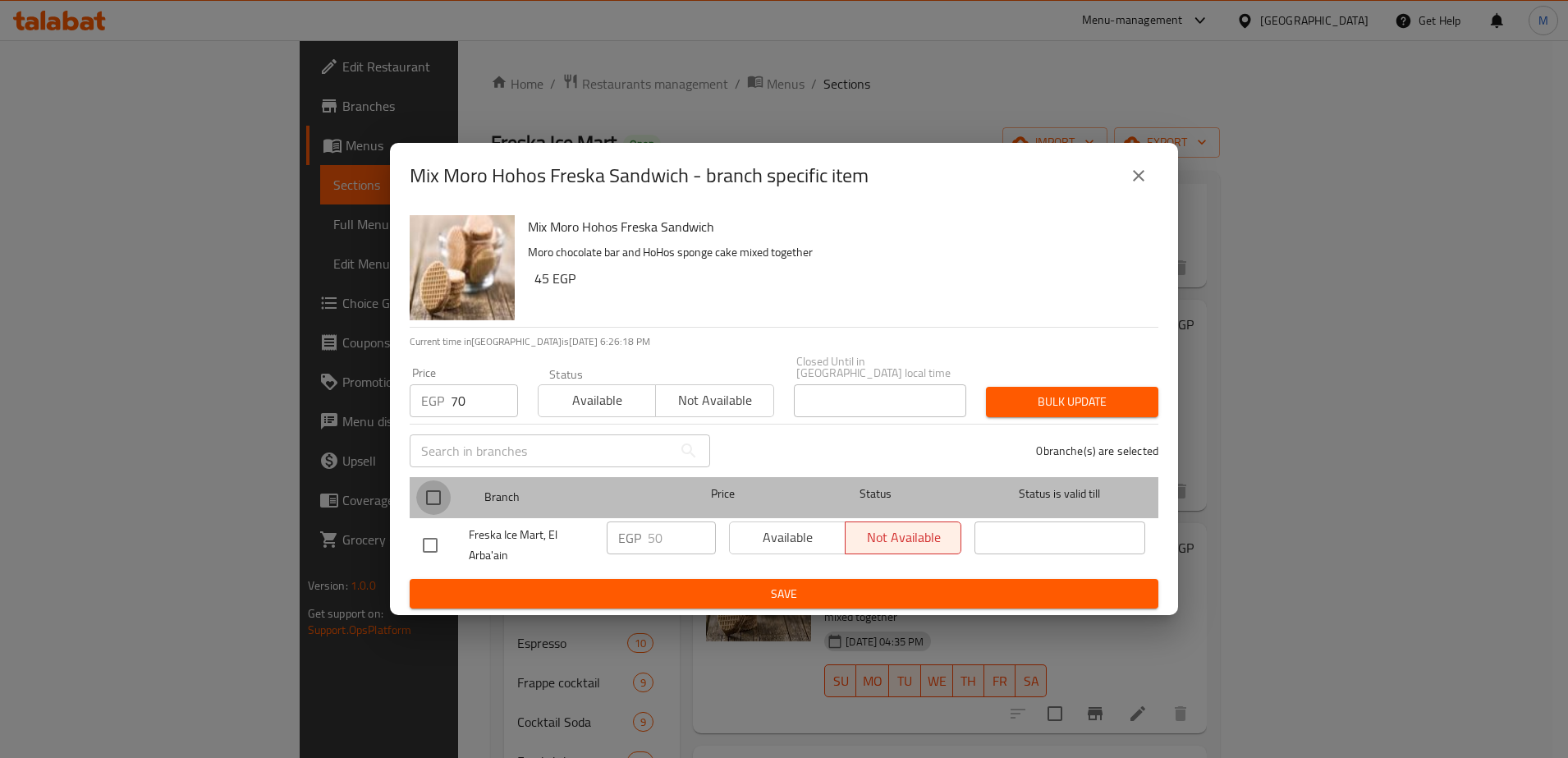
click at [430, 490] on input "checkbox" at bounding box center [434, 498] width 35 height 35
checkbox input "true"
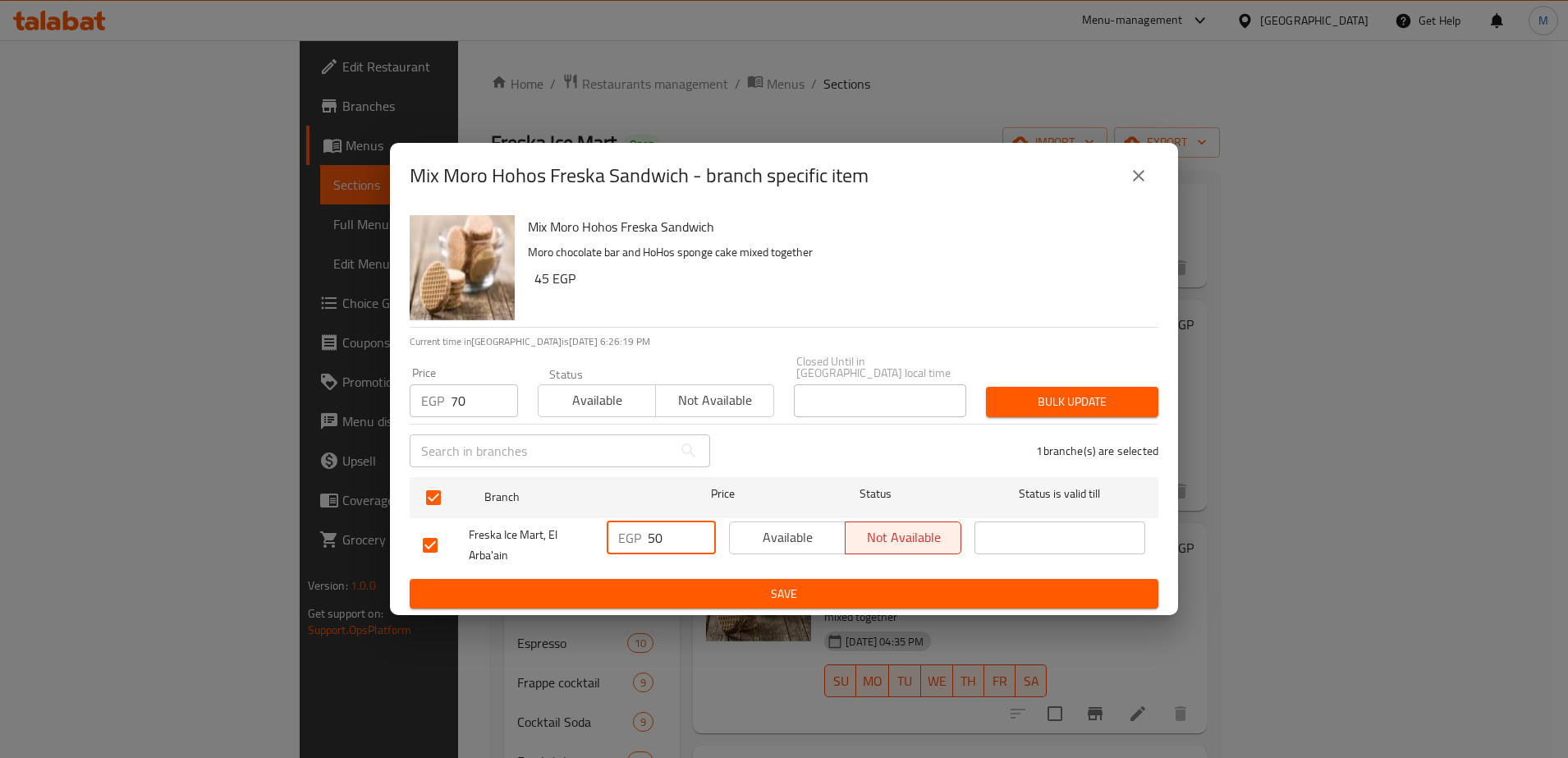
click at [652, 535] on input "50" at bounding box center [681, 538] width 68 height 33
type input "70"
click at [775, 531] on span "Available" at bounding box center [787, 538] width 103 height 24
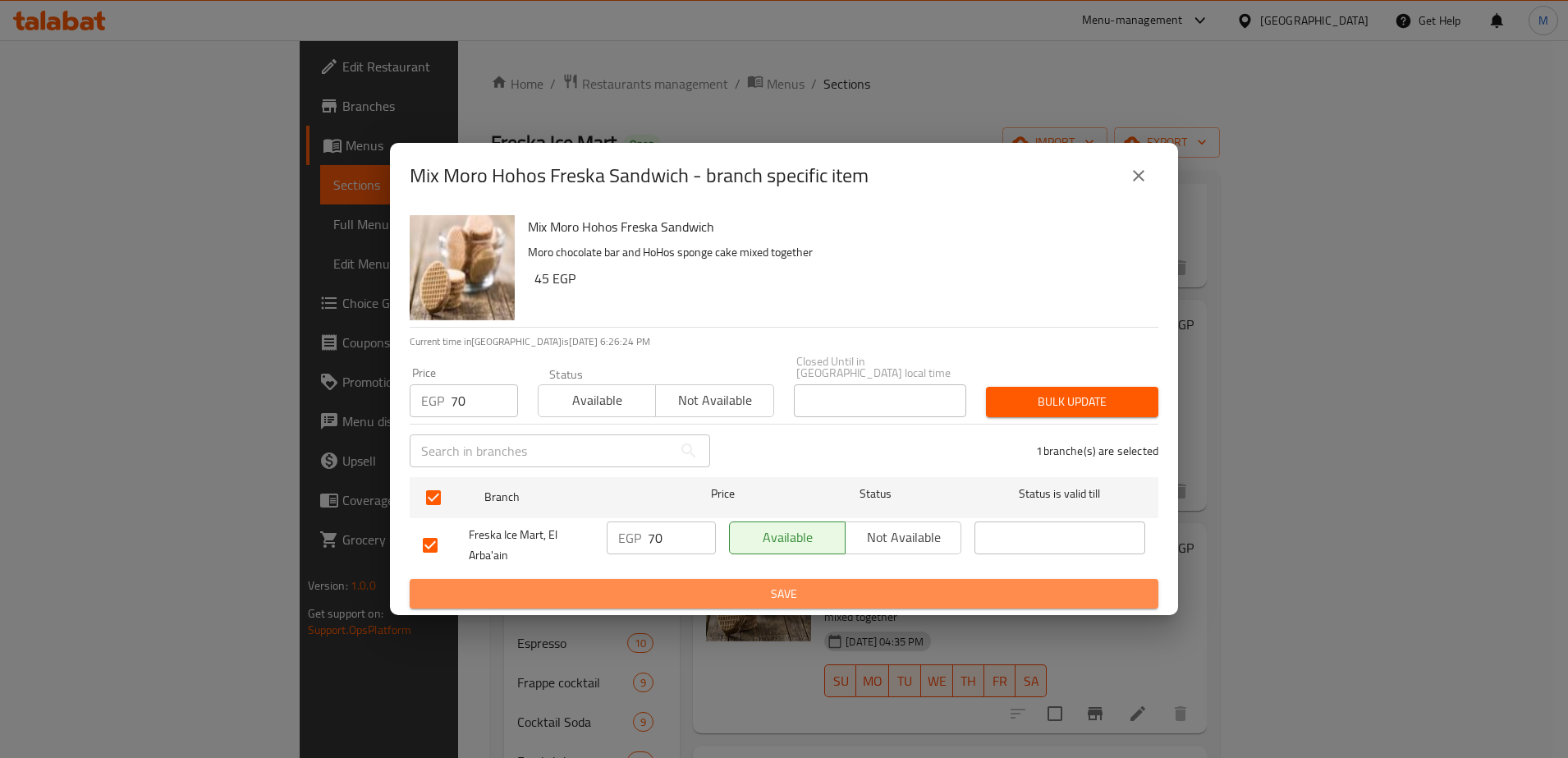
click at [772, 594] on span "Save" at bounding box center [784, 594] width 722 height 21
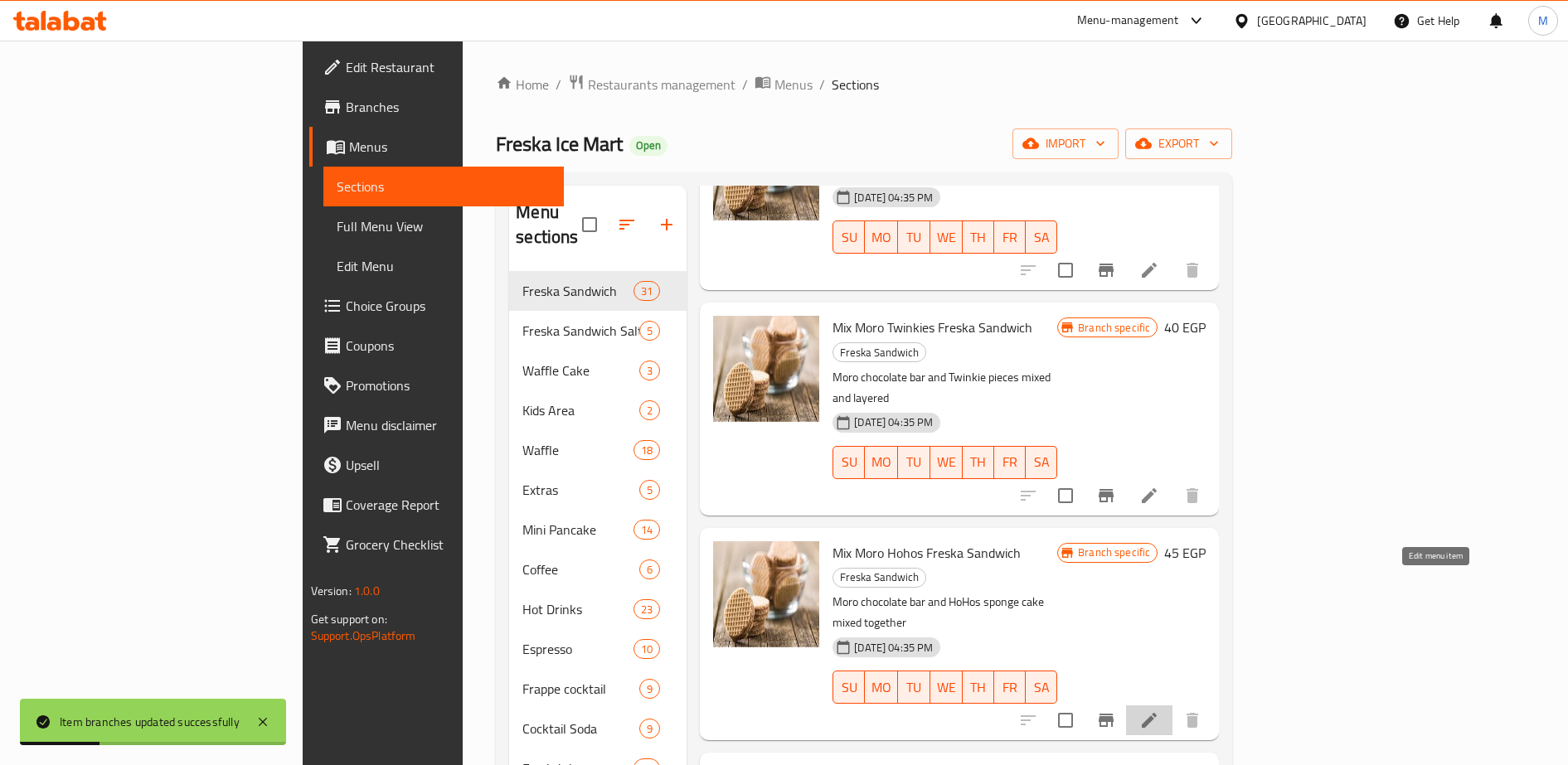
click at [1157, 713] on icon at bounding box center [1149, 721] width 15 height 15
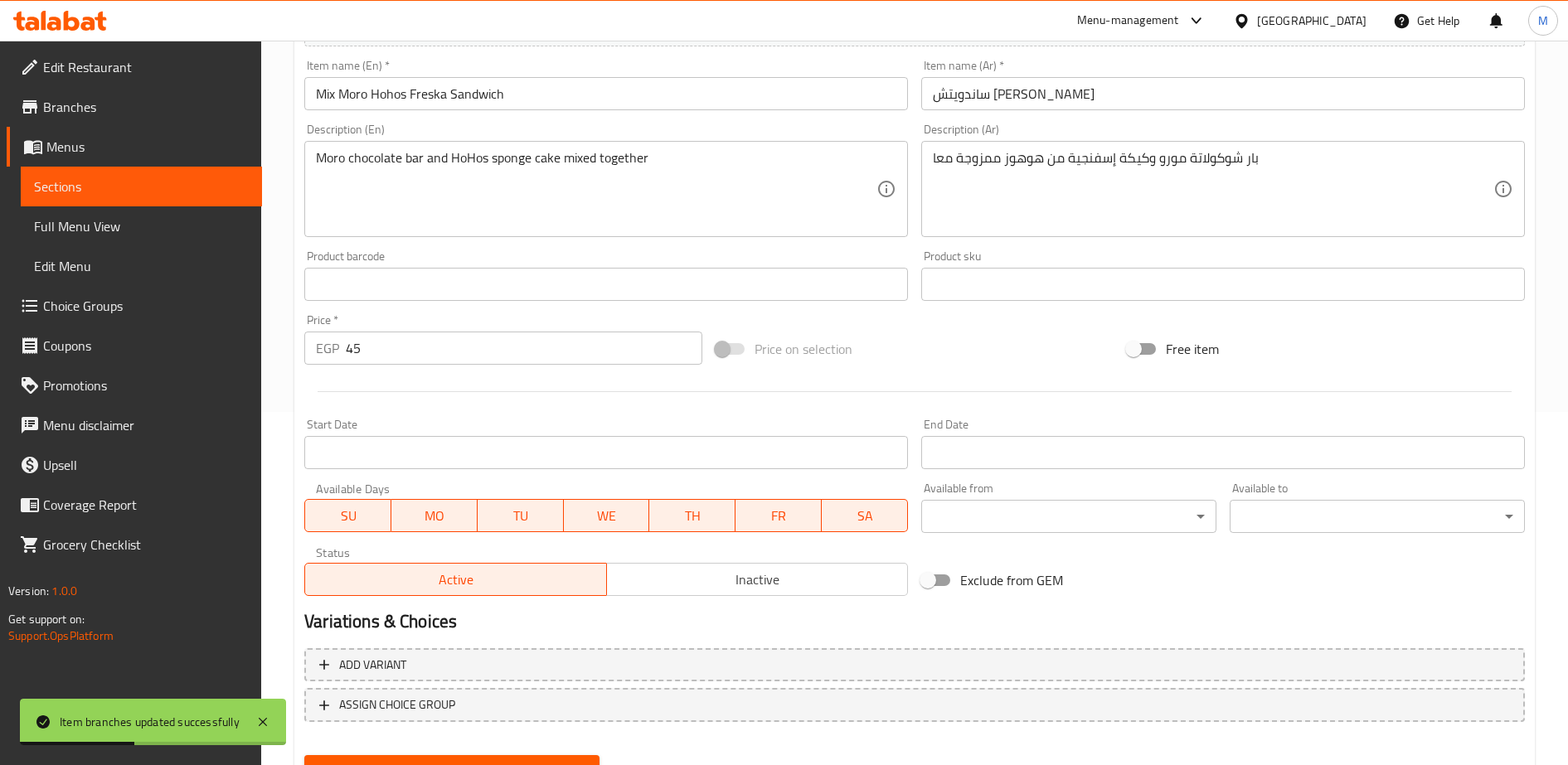
scroll to position [431, 0]
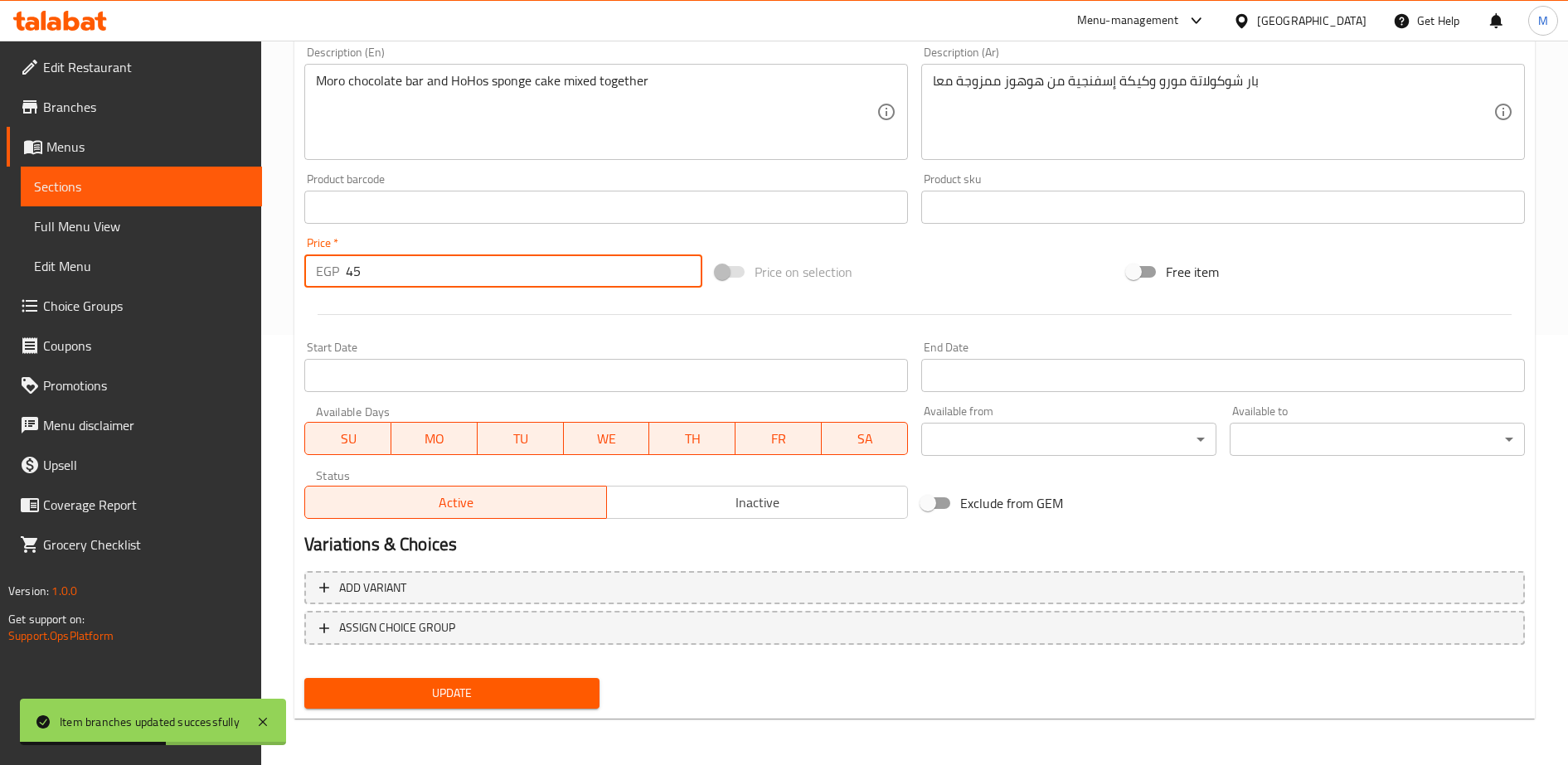
click at [413, 270] on input "45" at bounding box center [524, 271] width 356 height 33
type input "70"
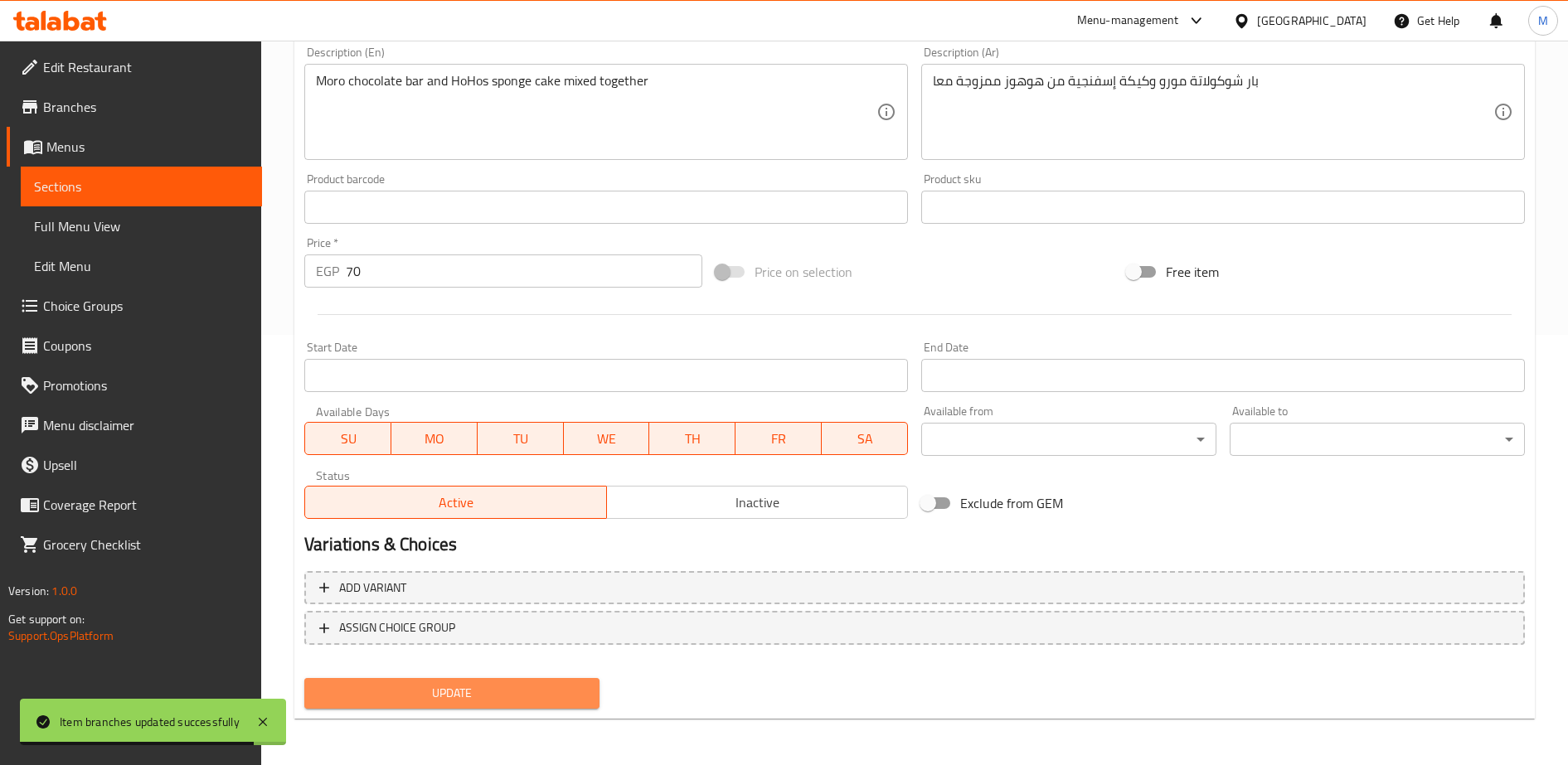
click at [444, 692] on span "Update" at bounding box center [452, 693] width 268 height 21
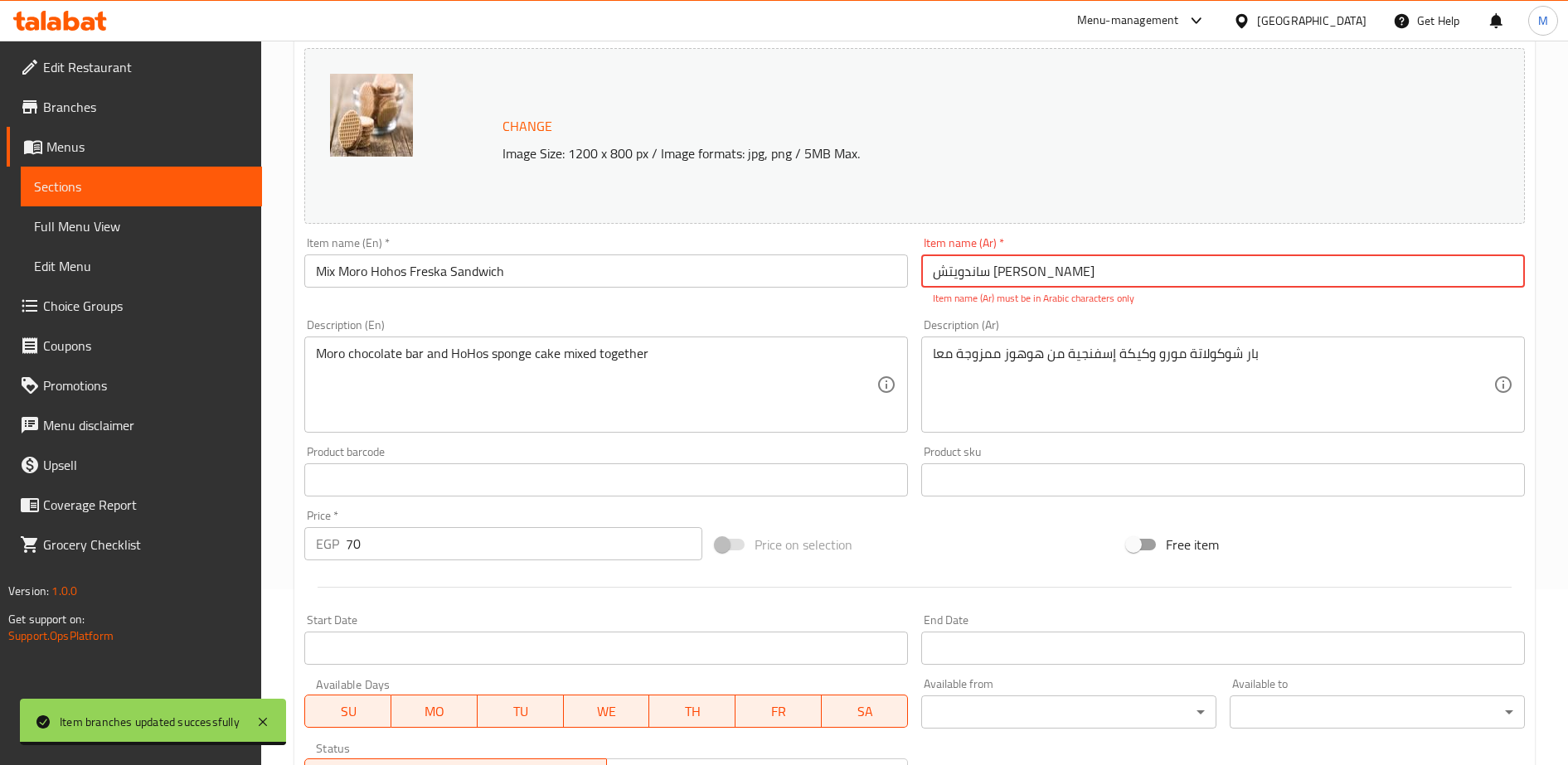
scroll to position [171, 0]
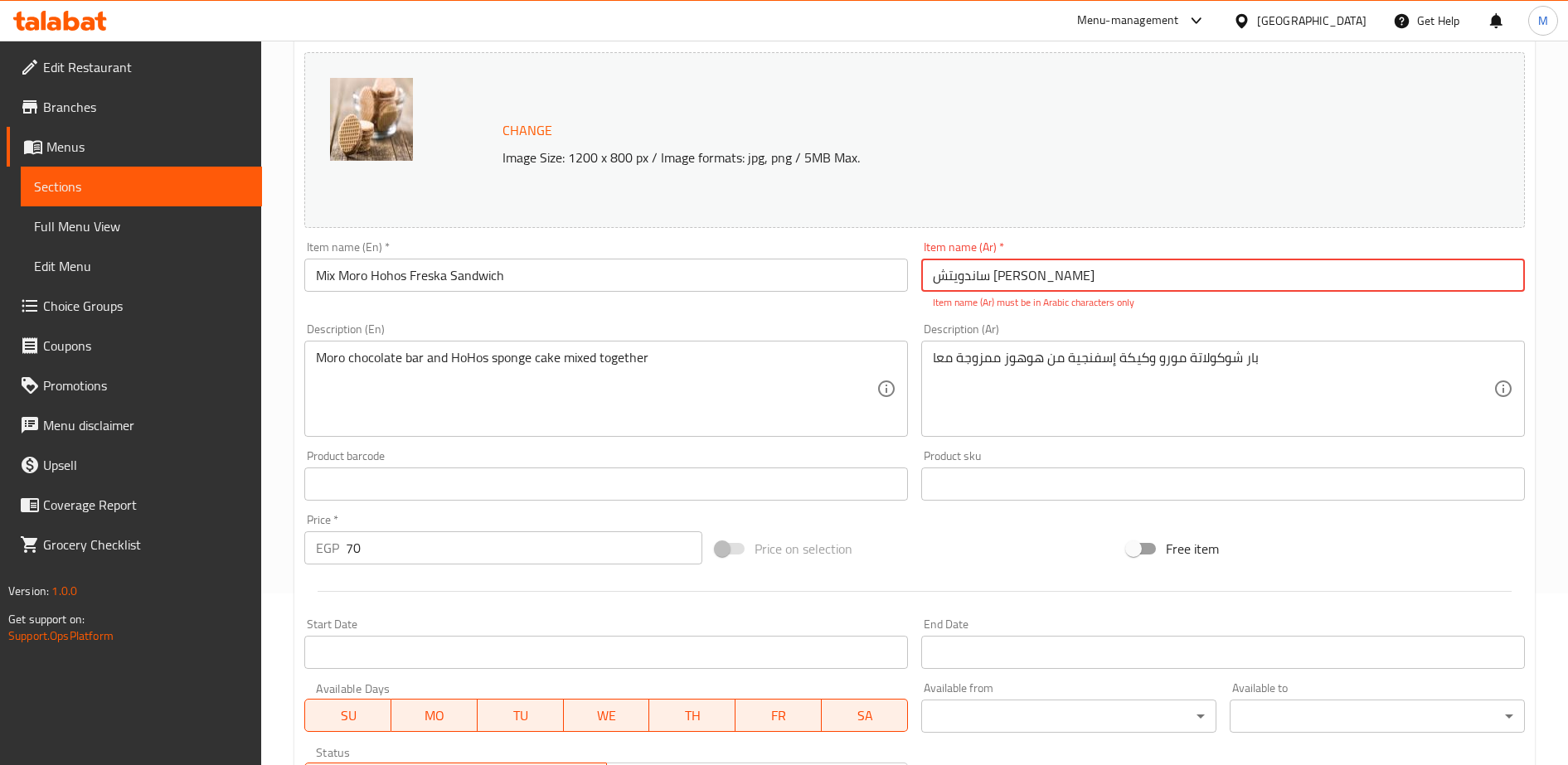
click at [1036, 273] on input "ساندويتش [PERSON_NAME]" at bounding box center [1223, 275] width 604 height 33
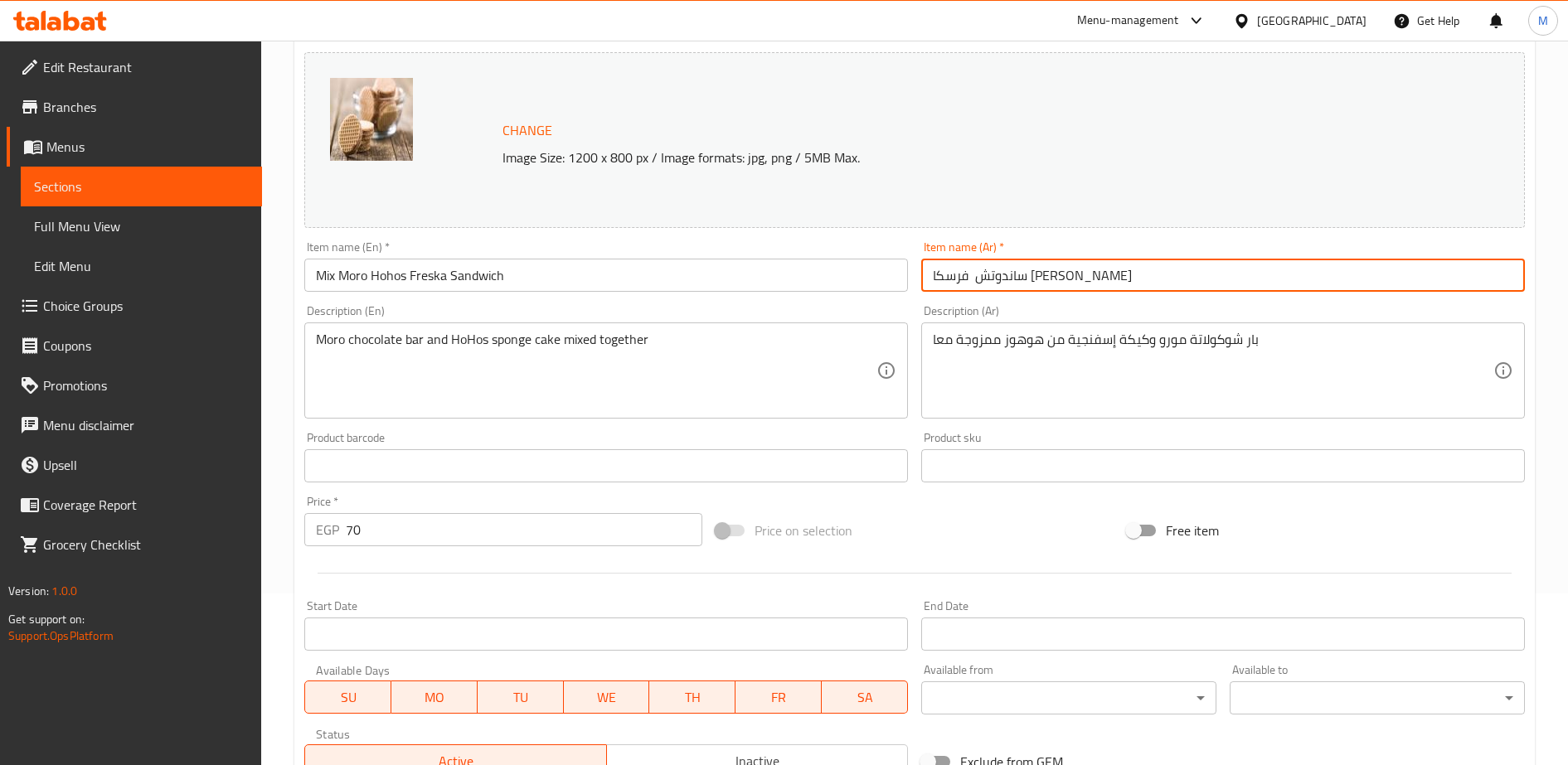
scroll to position [431, 0]
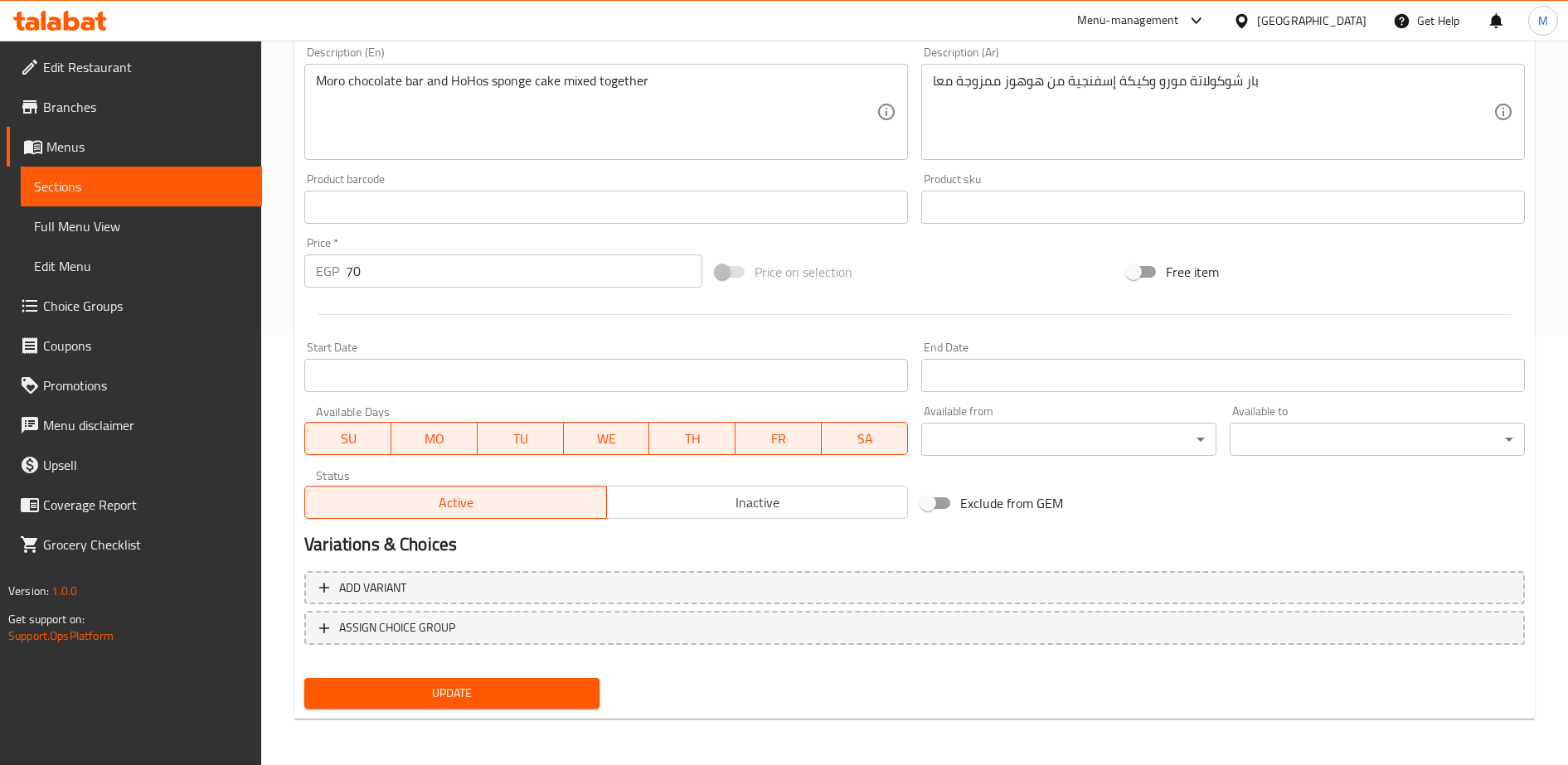
type input "ساندوتش فرسكا [PERSON_NAME]"
click at [437, 694] on span "Update" at bounding box center [452, 693] width 268 height 21
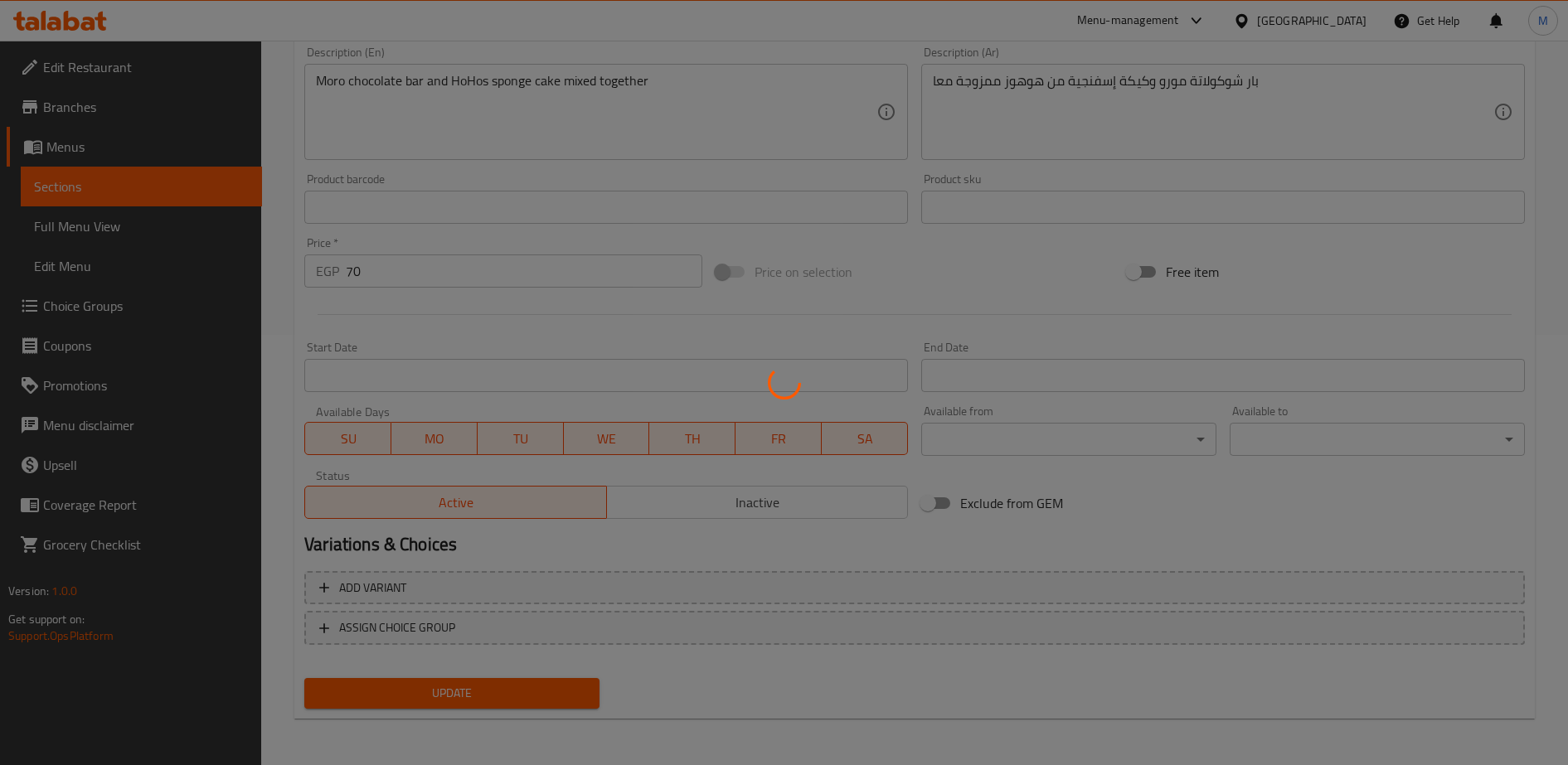
scroll to position [0, 0]
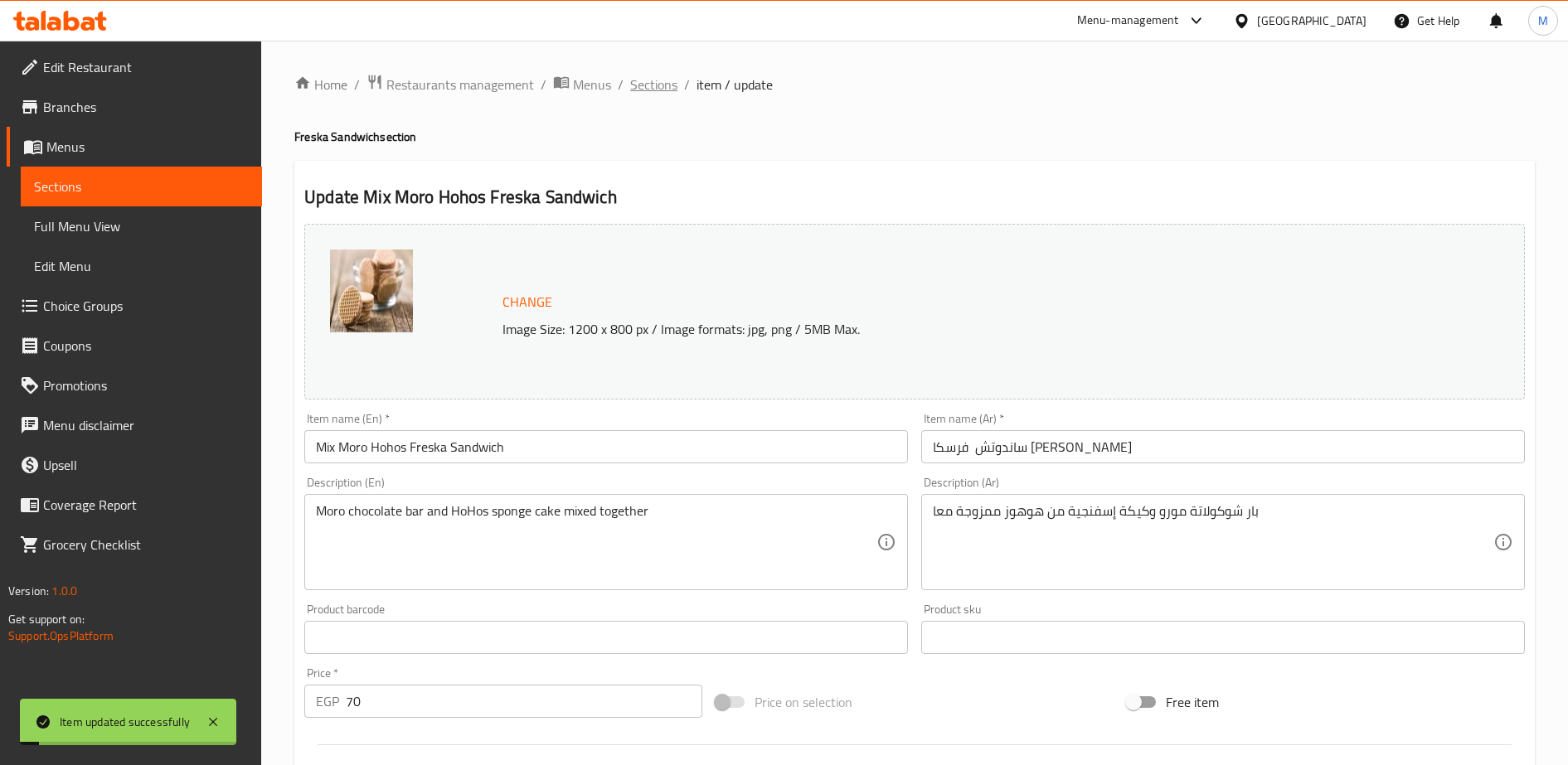
click at [654, 84] on span "Sections" at bounding box center [653, 84] width 48 height 20
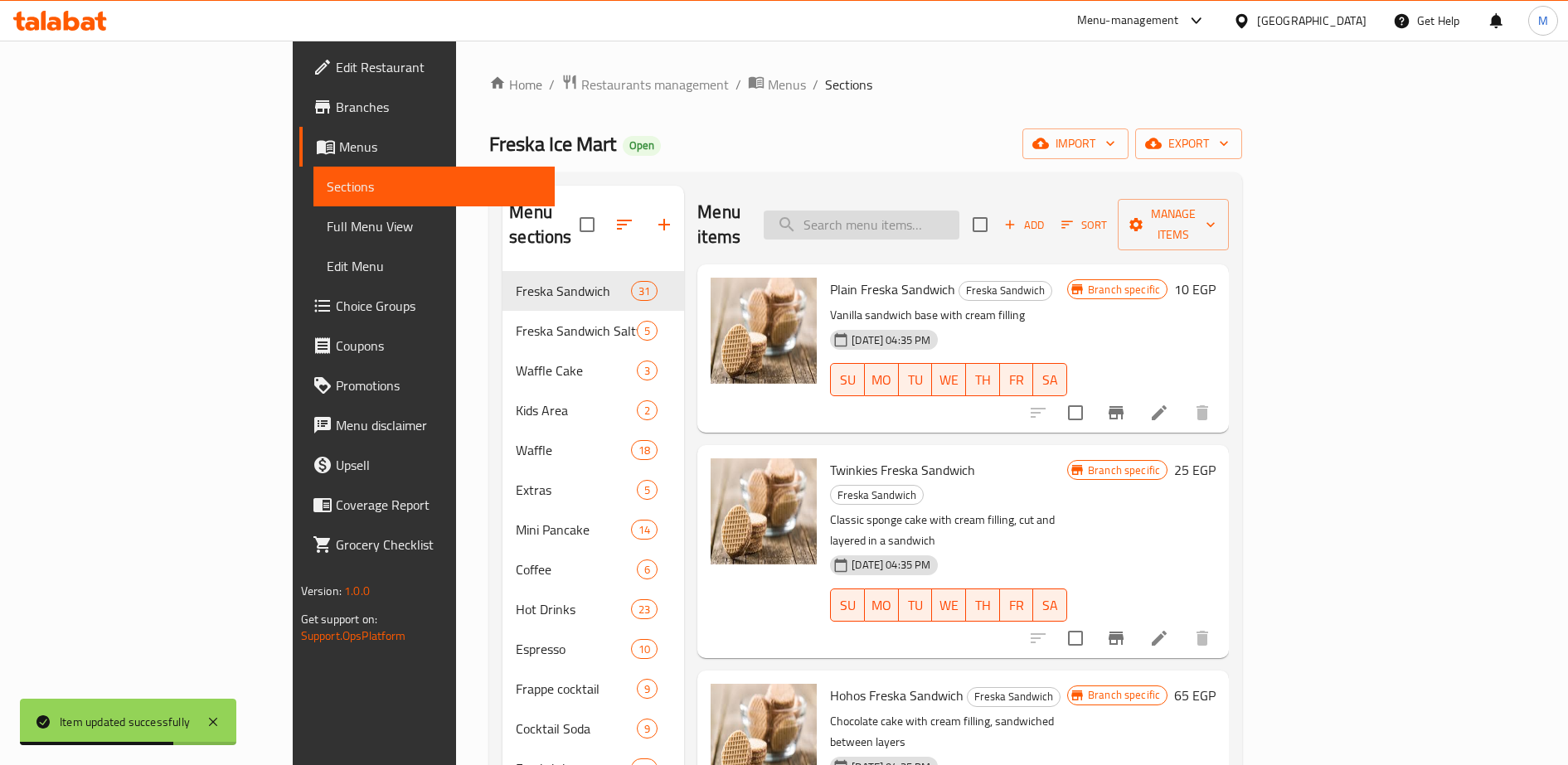
click at [925, 211] on input "search" at bounding box center [861, 225] width 196 height 29
paste input "لوتس"
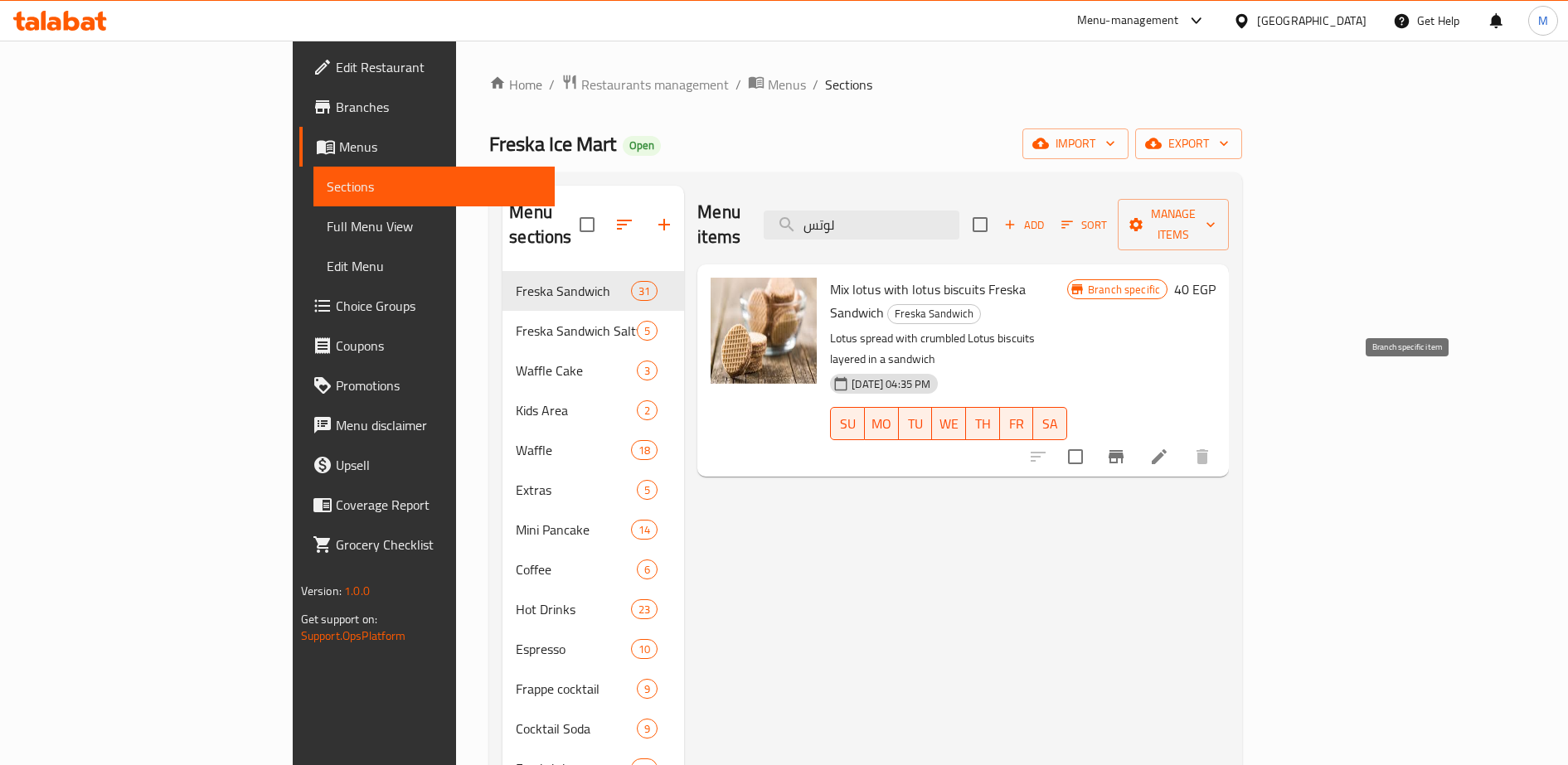
type input "لوتس"
click at [1123, 450] on icon "Branch-specific-item" at bounding box center [1116, 456] width 15 height 13
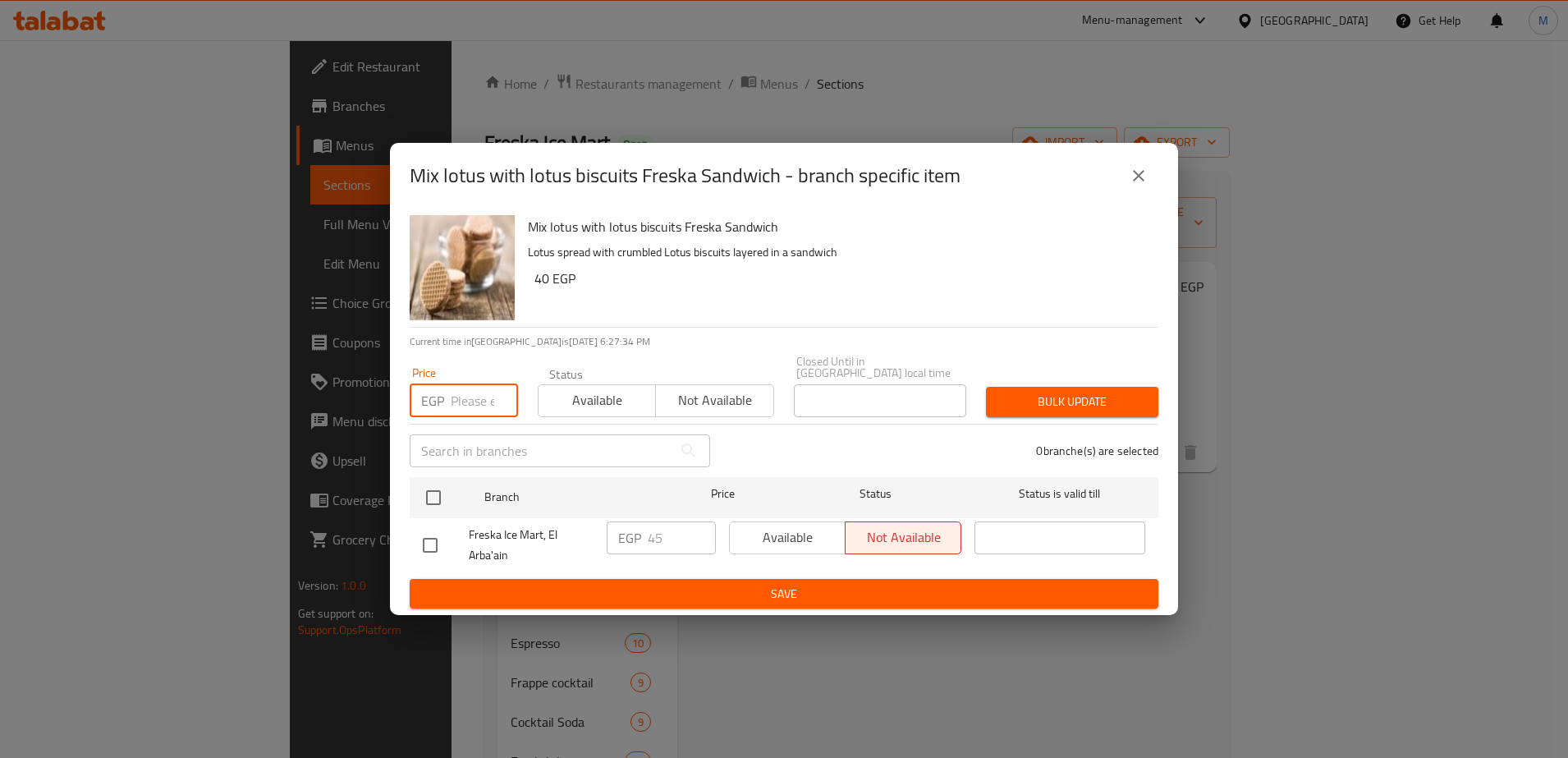
click at [461, 392] on input "number" at bounding box center [483, 401] width 67 height 33
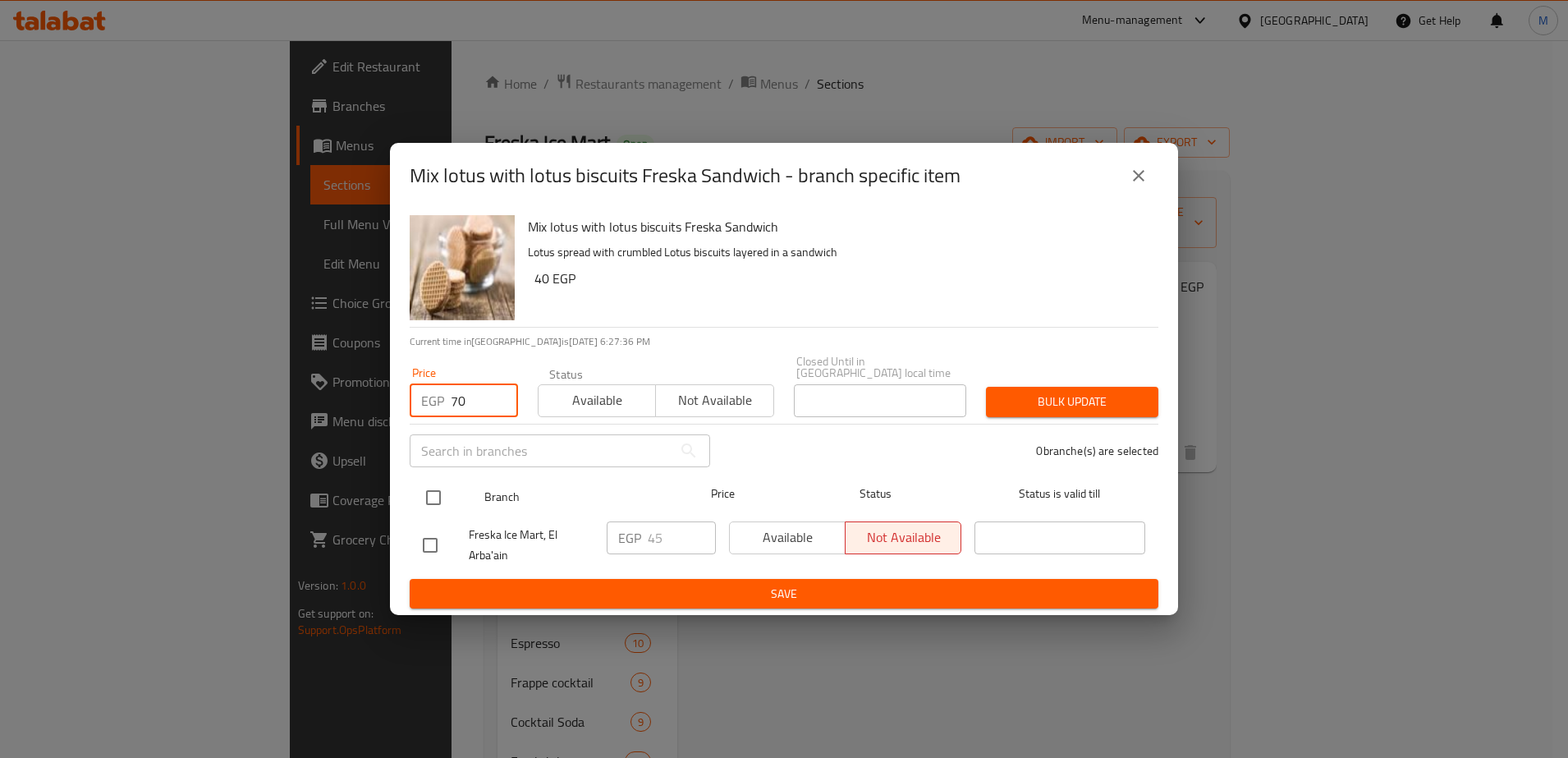
type input "70"
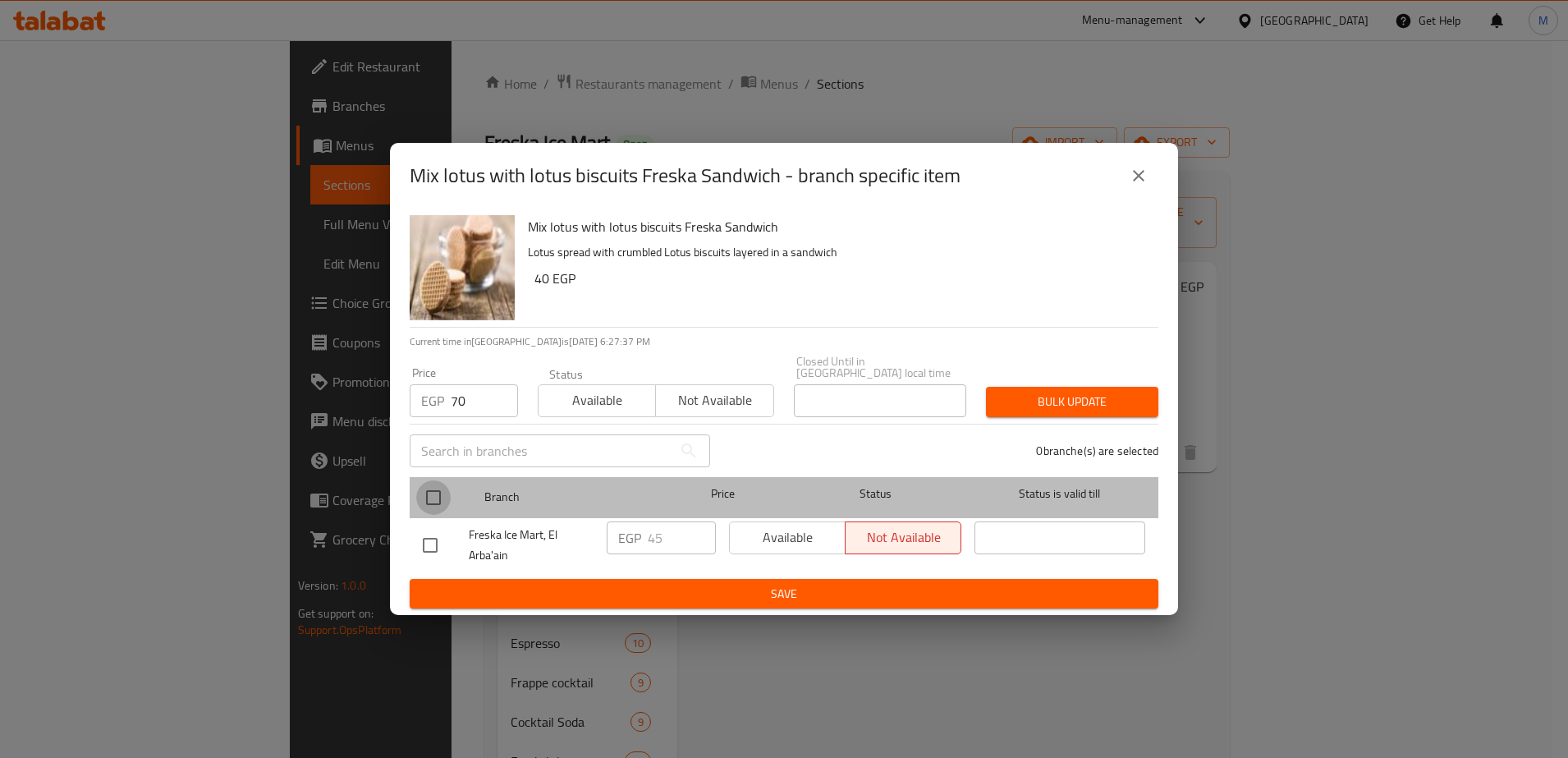
click at [426, 488] on input "checkbox" at bounding box center [434, 498] width 35 height 35
checkbox input "true"
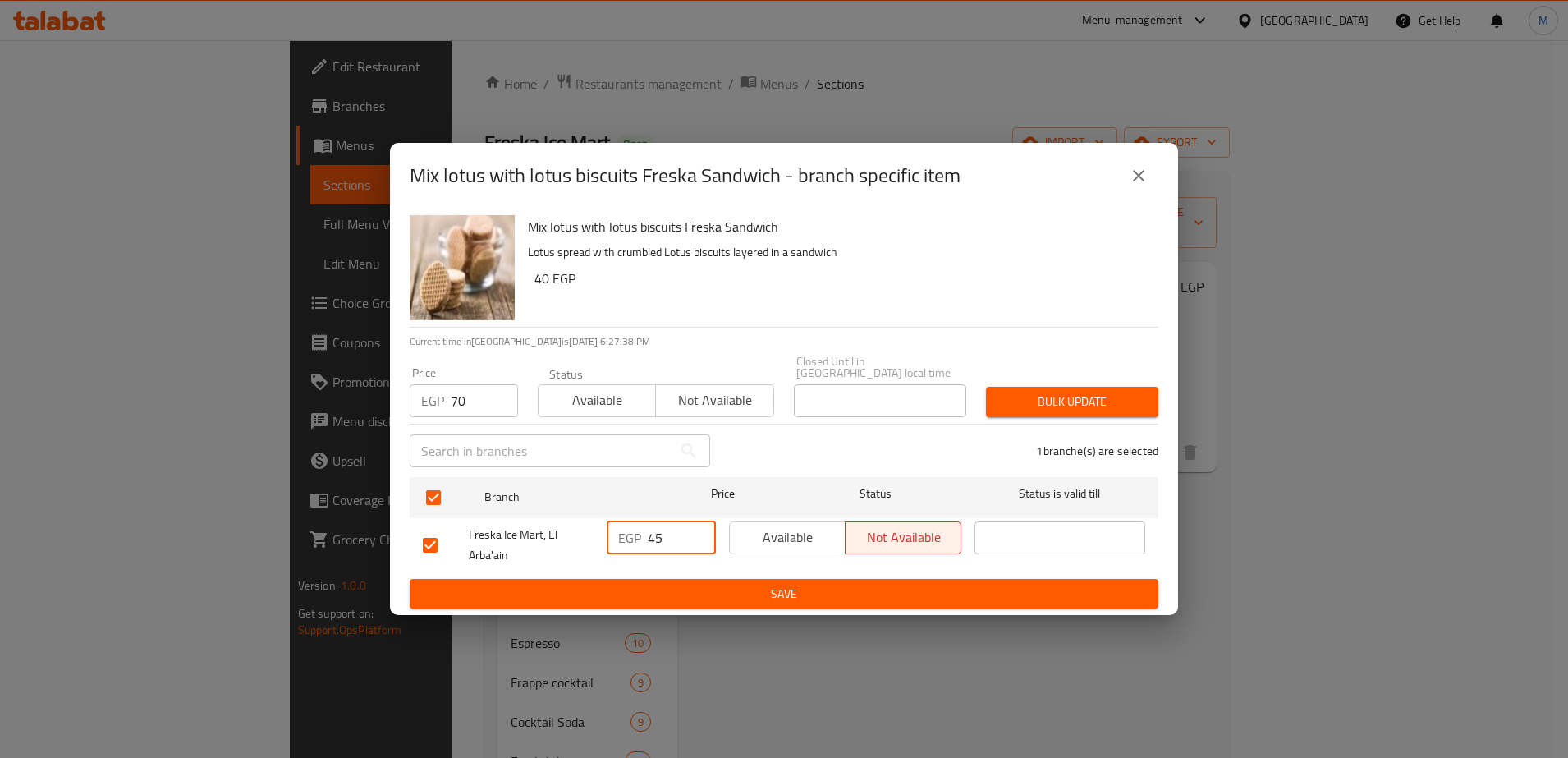
click at [658, 540] on input "45" at bounding box center [681, 538] width 68 height 33
type input "70"
click at [693, 595] on span "Save" at bounding box center [784, 594] width 722 height 21
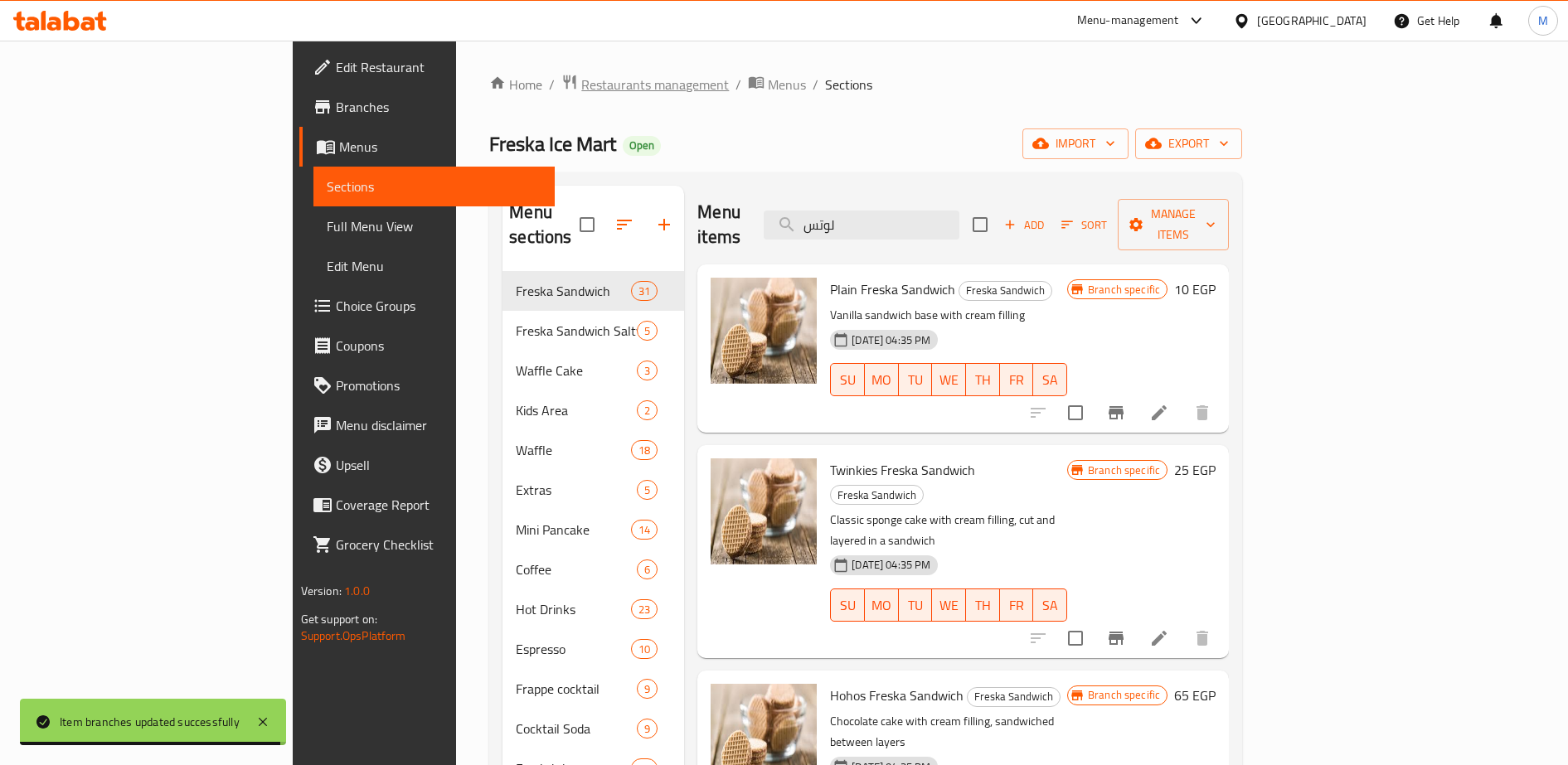
click at [581, 81] on span "Restaurants management" at bounding box center [655, 84] width 147 height 20
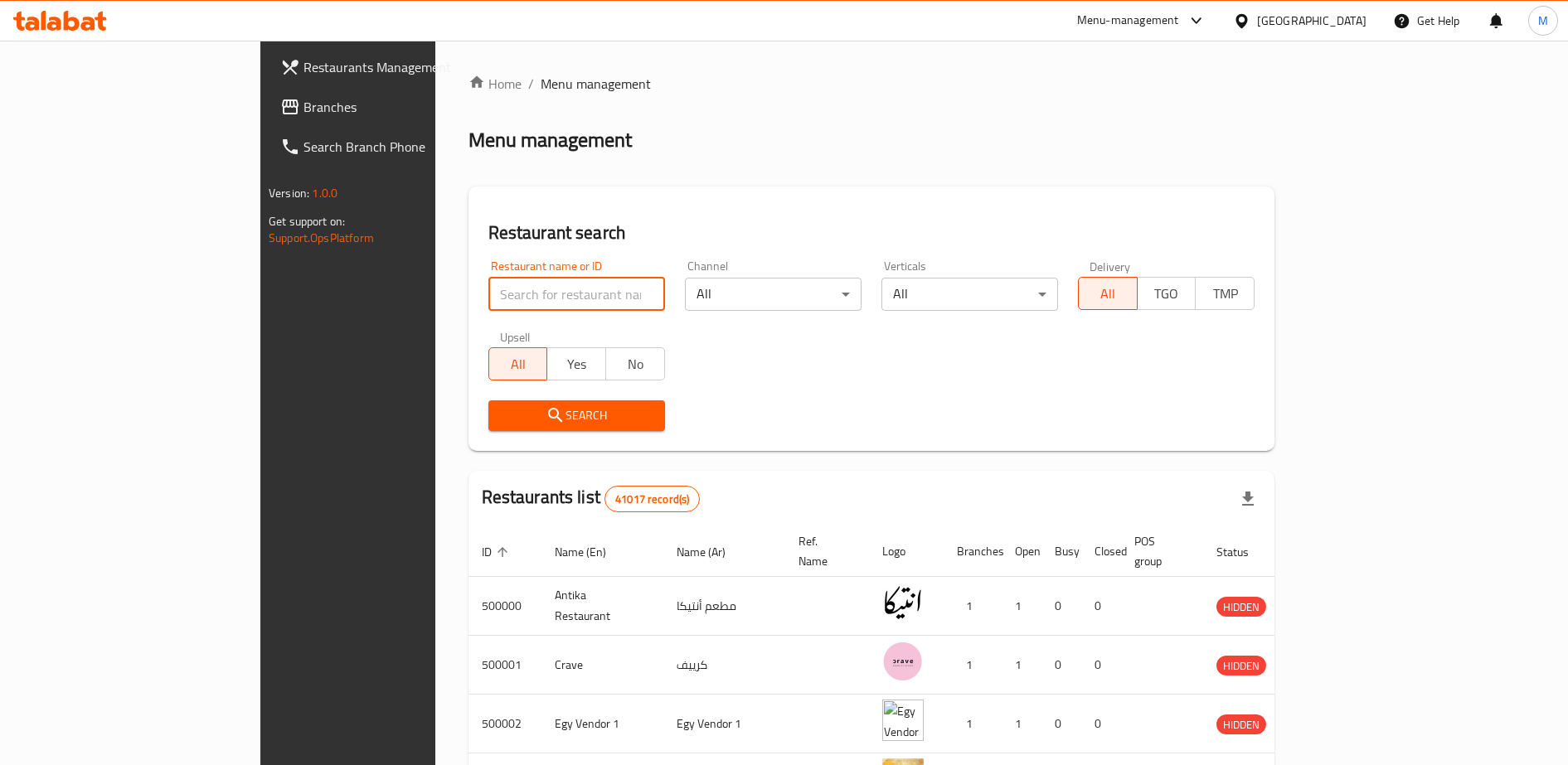
click at [488, 292] on input "search" at bounding box center [576, 294] width 176 height 33
type input "ة"
type input "mr [PERSON_NAME]"
click button "Search" at bounding box center [576, 416] width 176 height 31
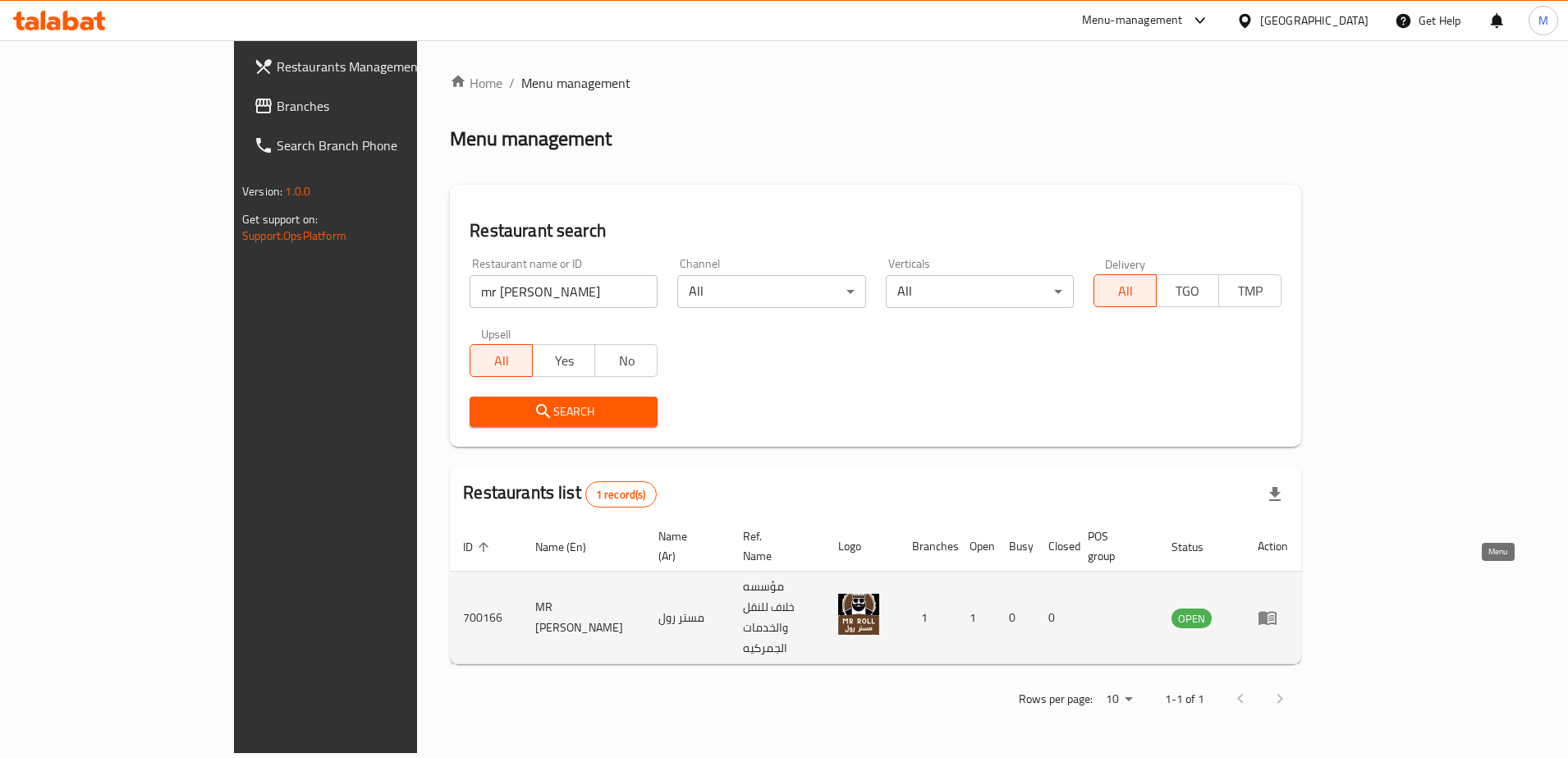
click at [1277, 612] on icon "enhanced table" at bounding box center [1267, 619] width 18 height 14
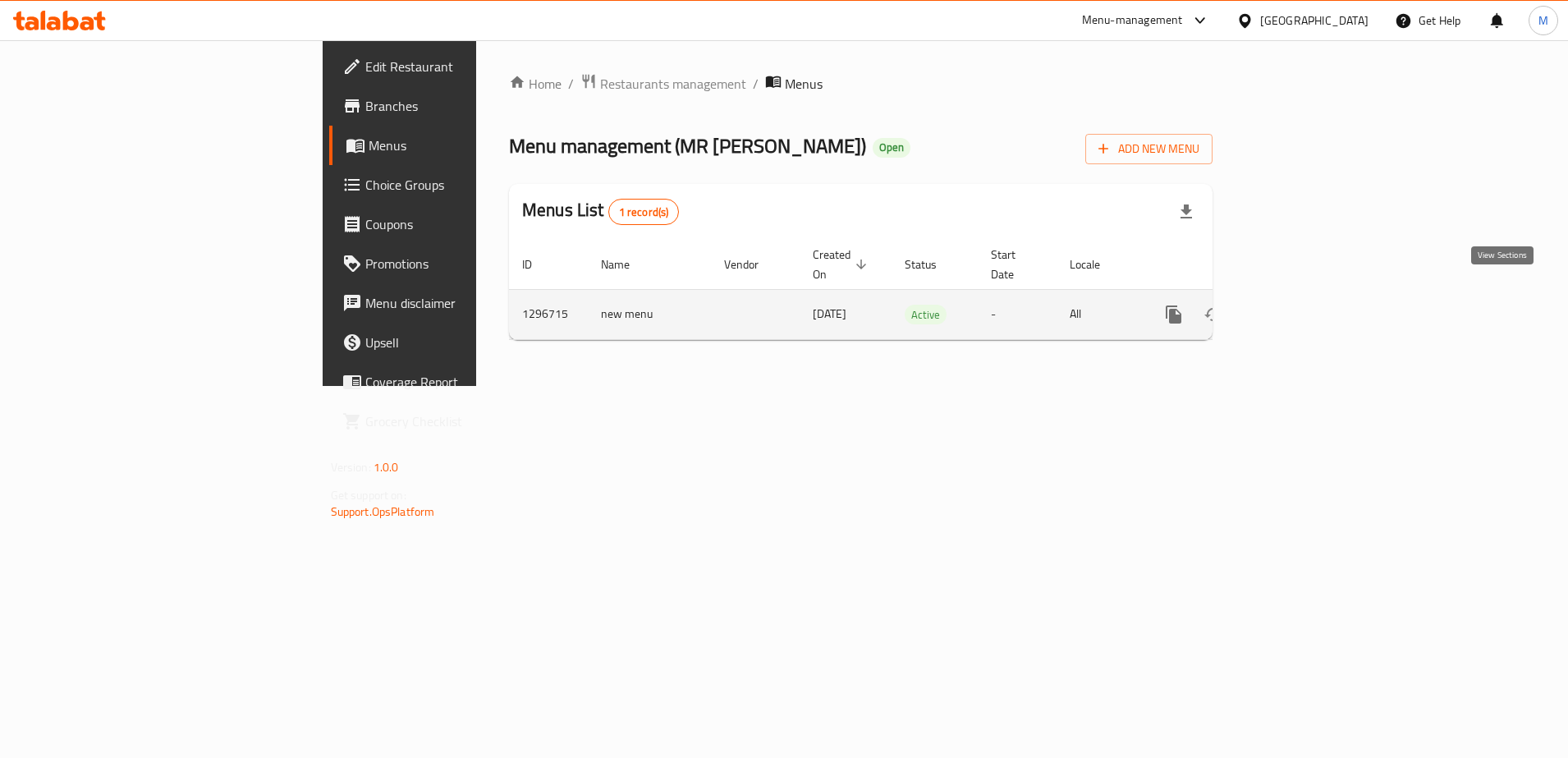
click at [1301, 305] on icon "enhanced table" at bounding box center [1292, 315] width 20 height 20
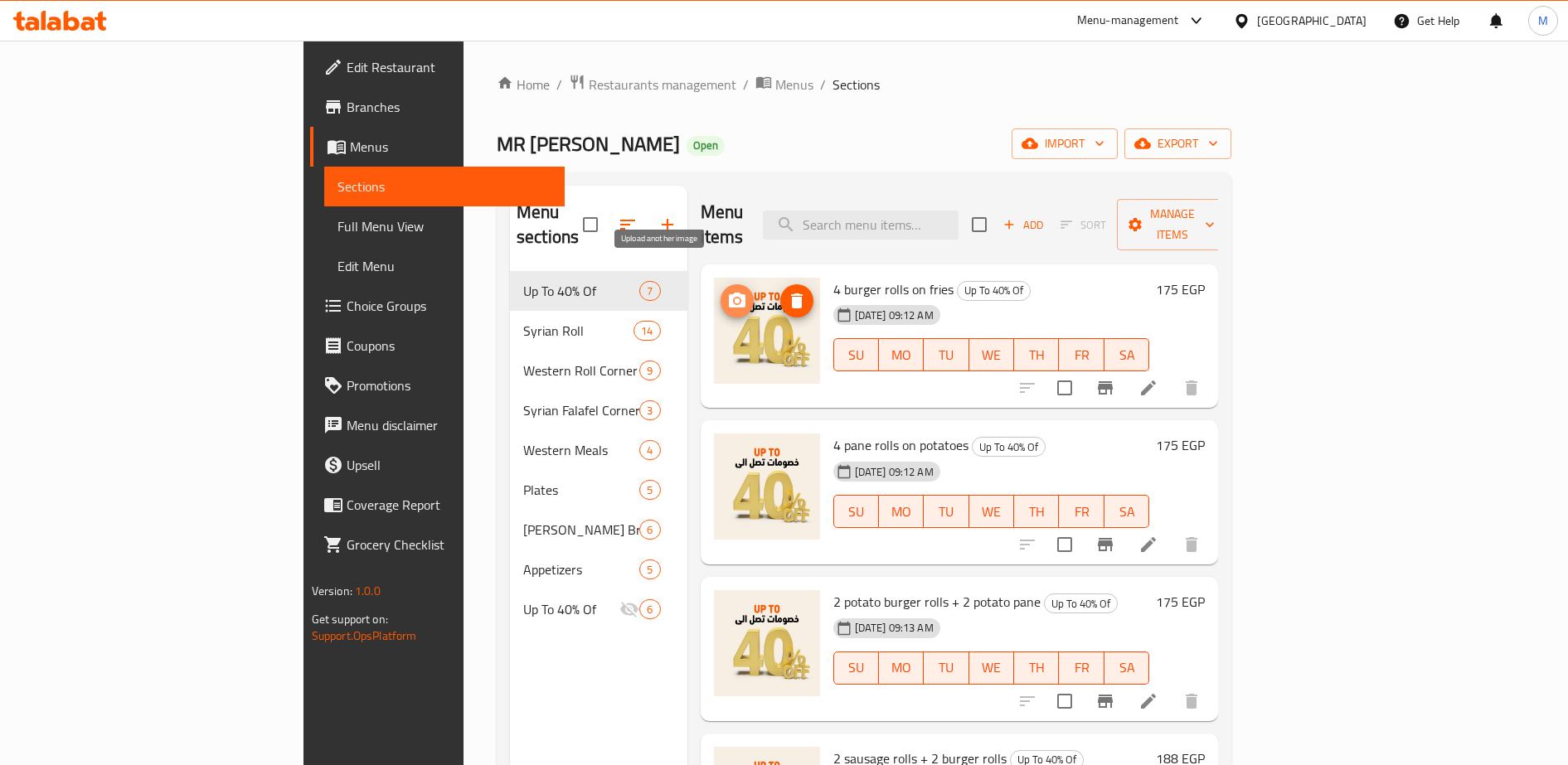
click at [728, 293] on icon "upload picture" at bounding box center [737, 300] width 17 height 15
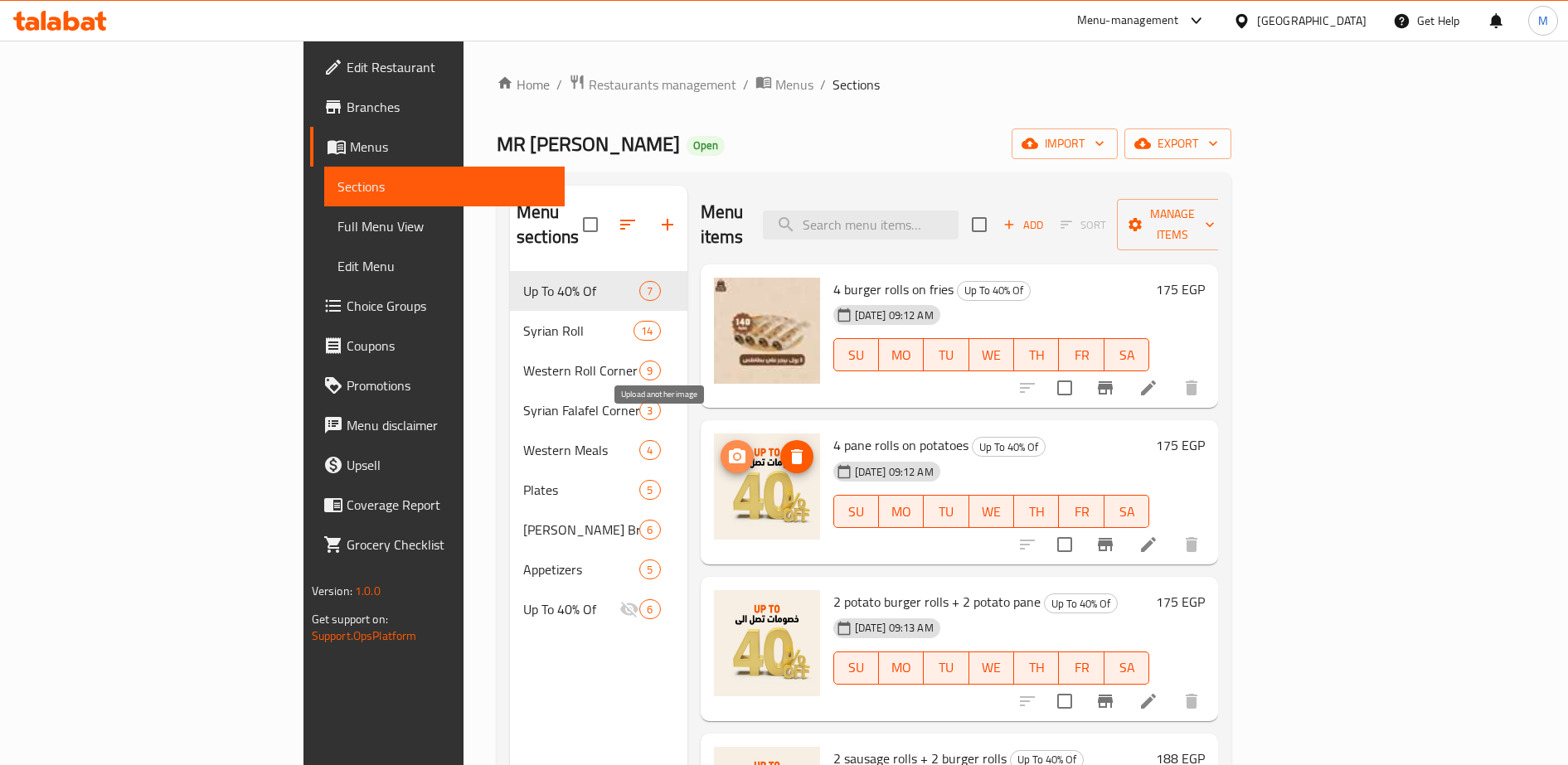
click at [733, 454] on circle "upload picture" at bounding box center [736, 456] width 5 height 5
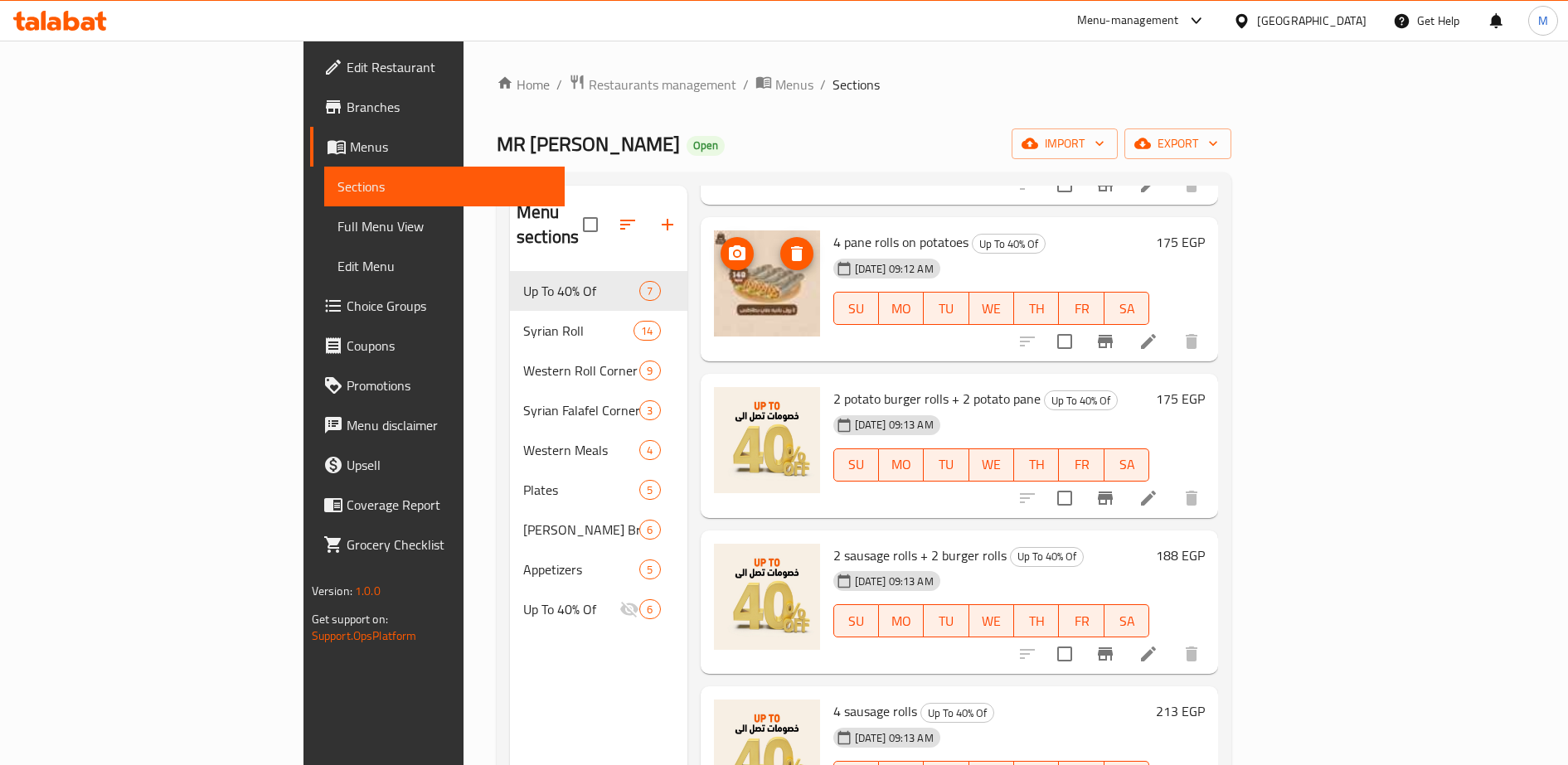
scroll to position [210, 0]
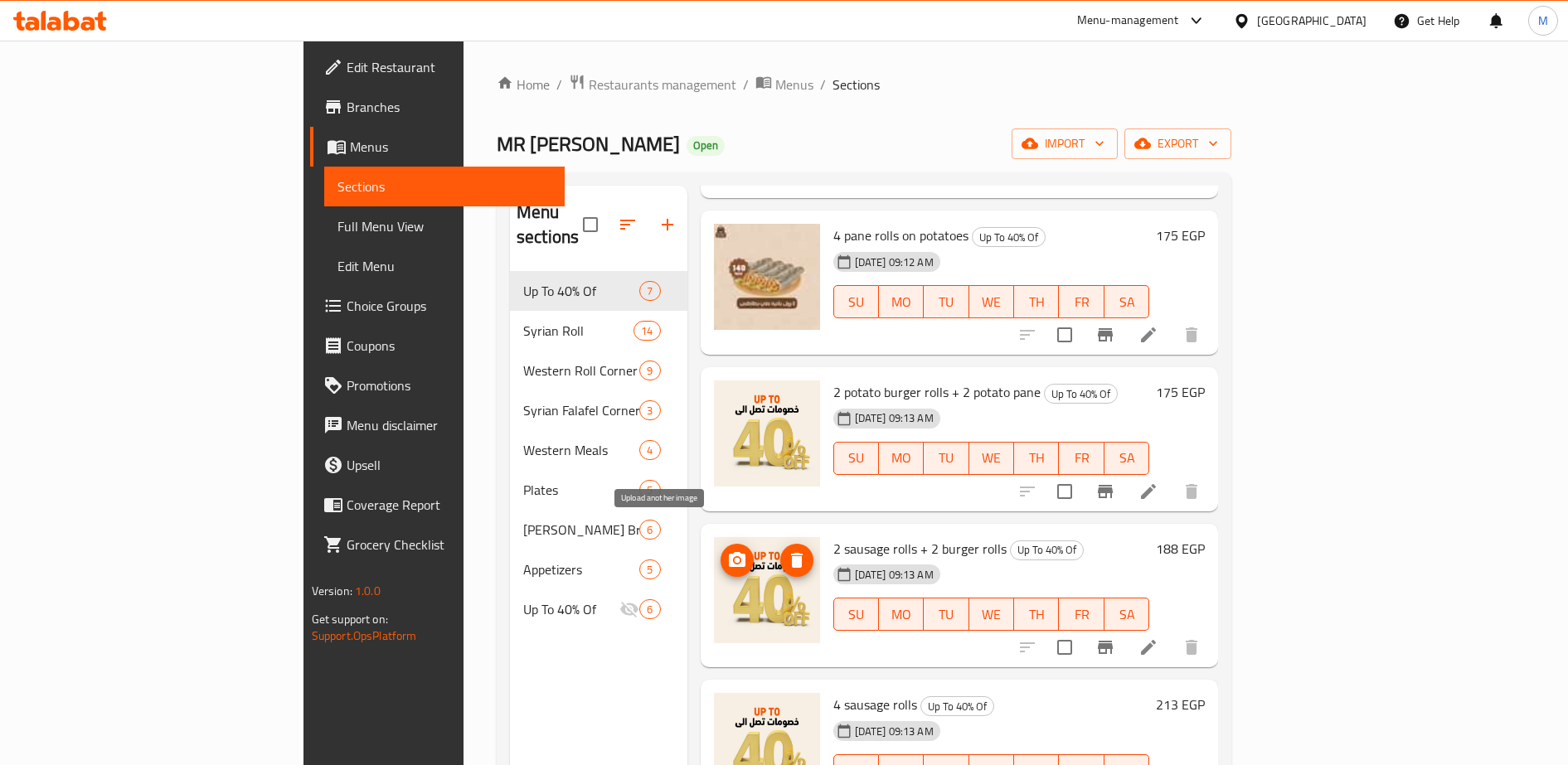
click at [728, 552] on icon "upload picture" at bounding box center [737, 559] width 17 height 15
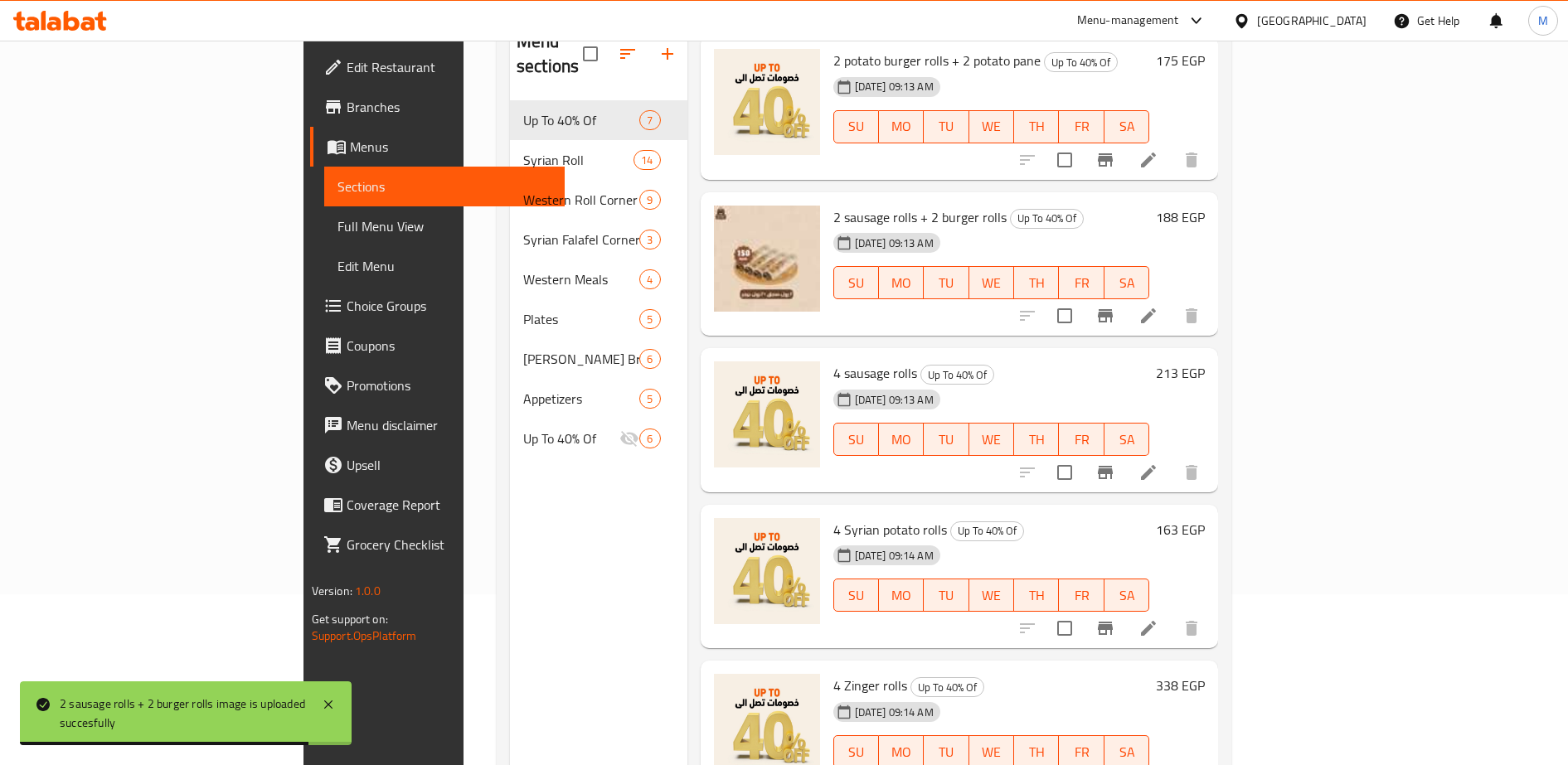
scroll to position [232, 0]
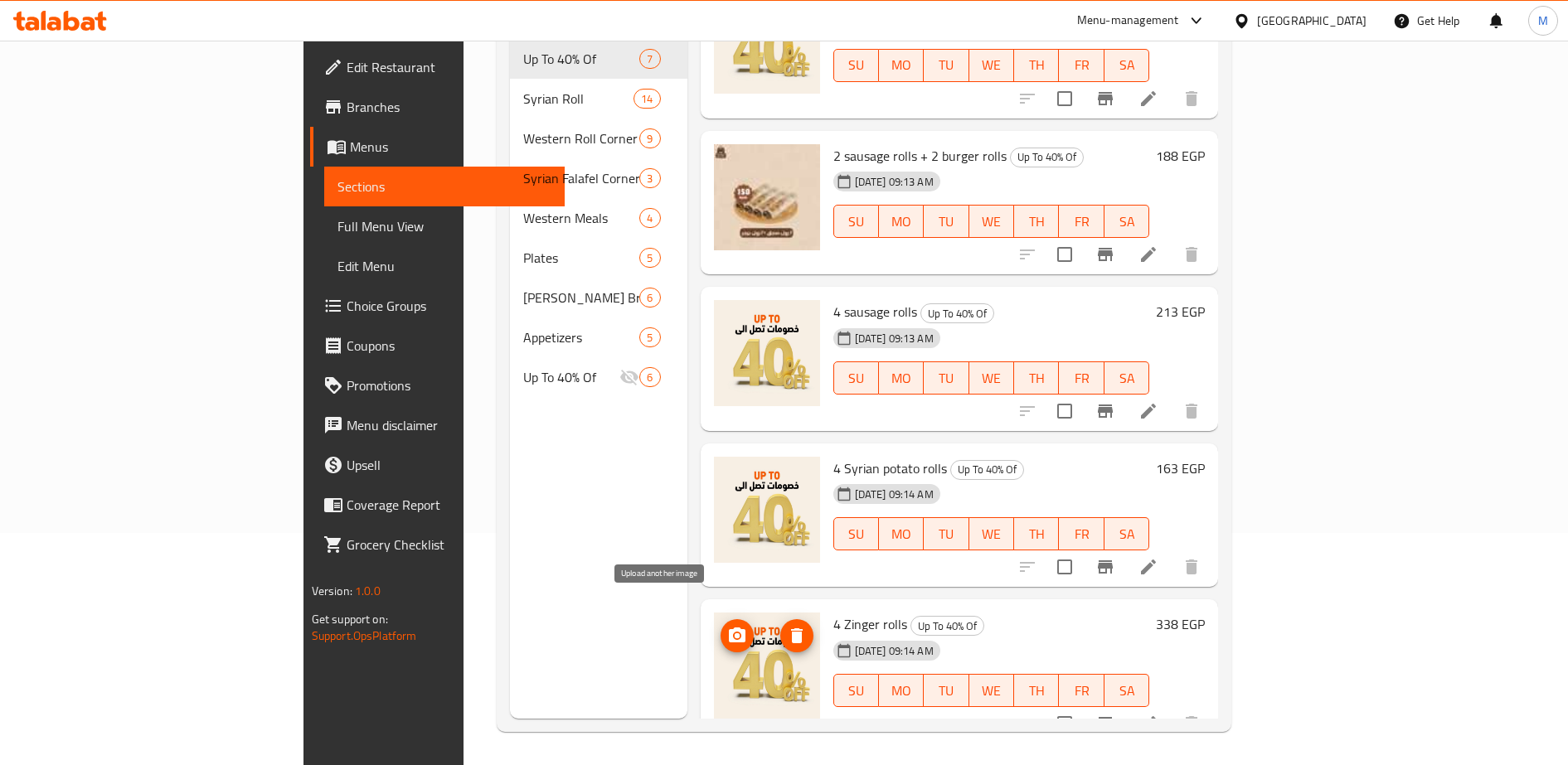
click at [728, 628] on icon "upload picture" at bounding box center [737, 635] width 17 height 15
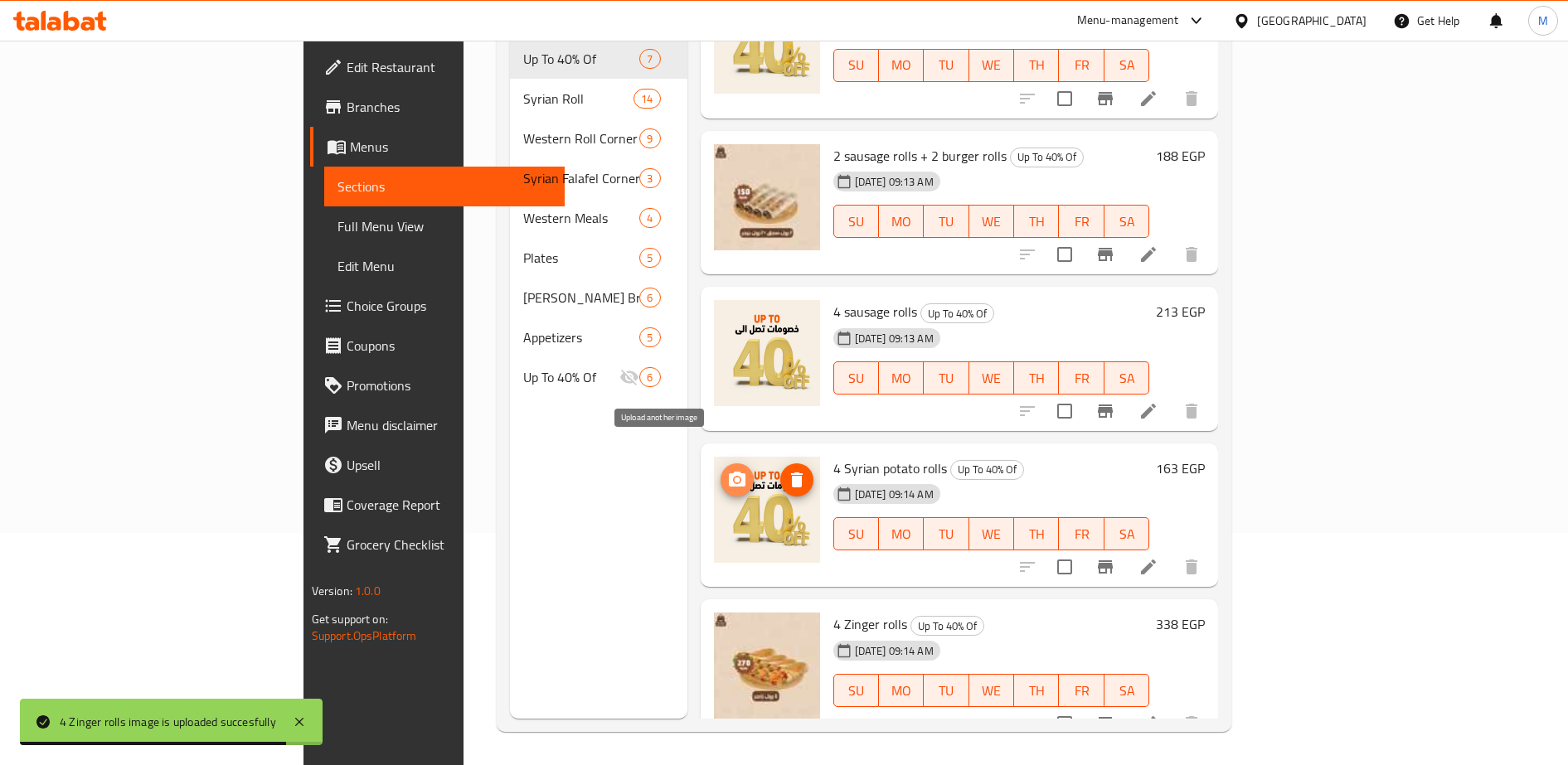
click at [728, 472] on icon "upload picture" at bounding box center [737, 479] width 17 height 15
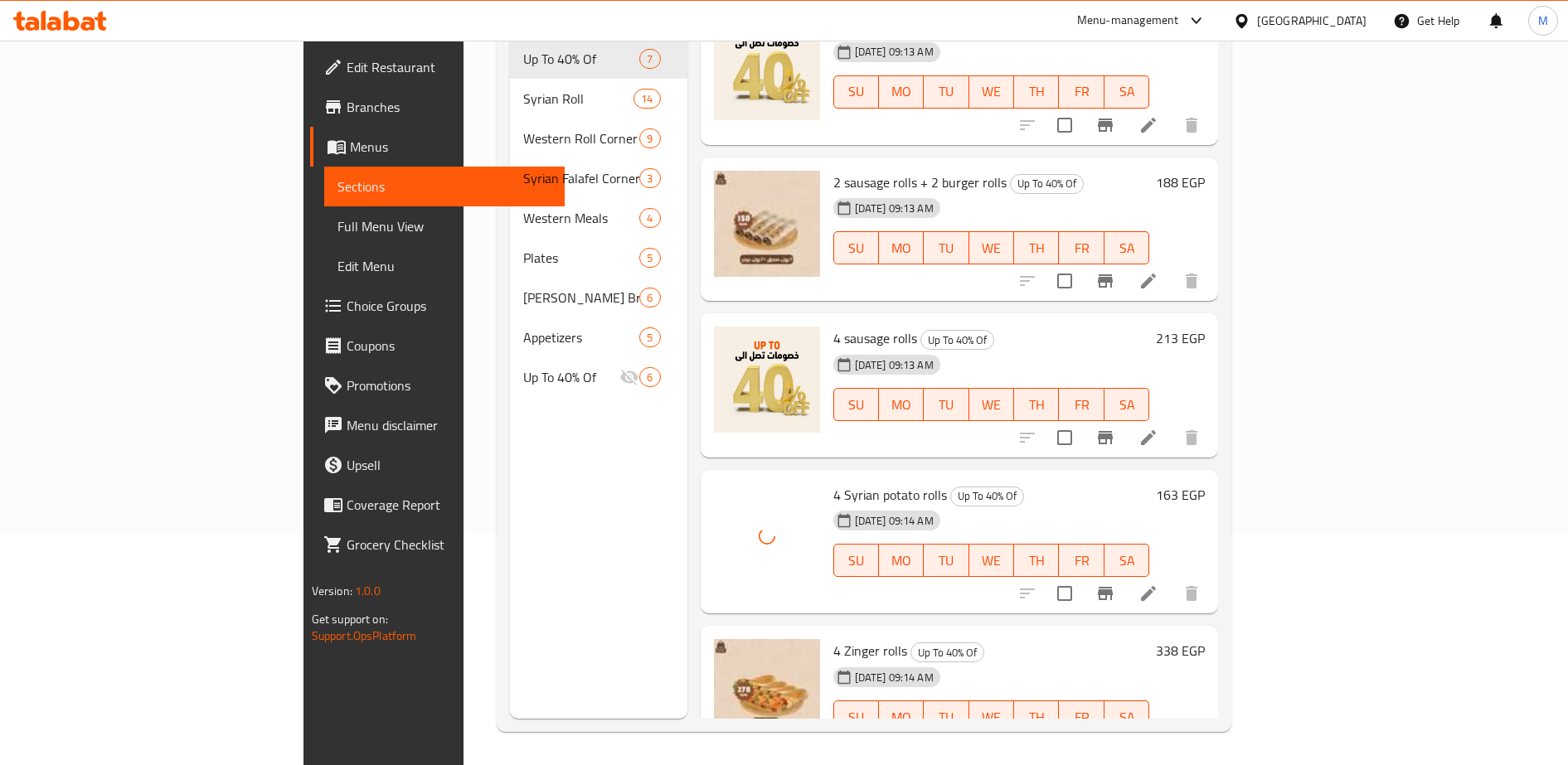
scroll to position [342, 0]
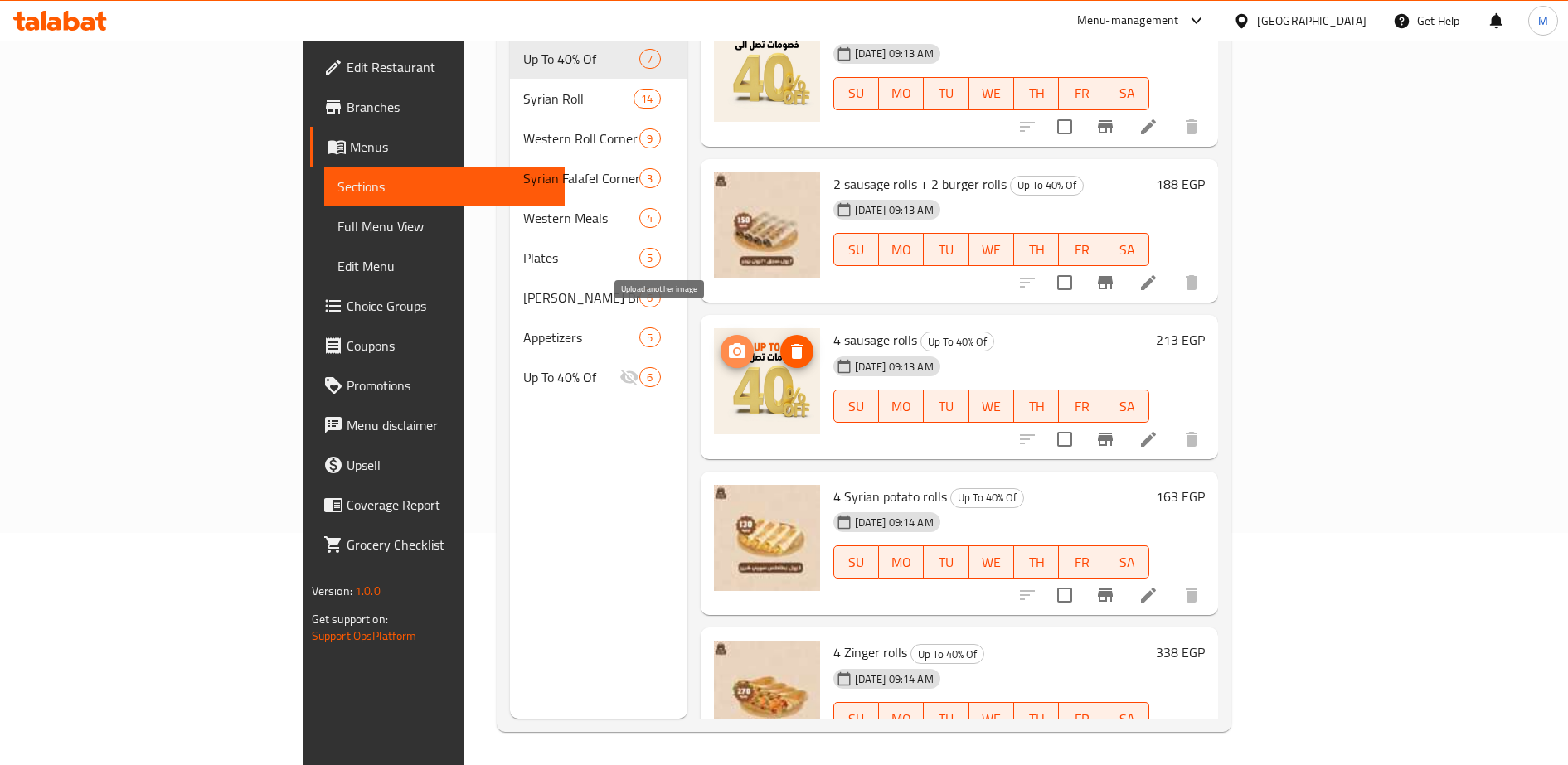
click at [727, 341] on icon "upload picture" at bounding box center [737, 351] width 20 height 20
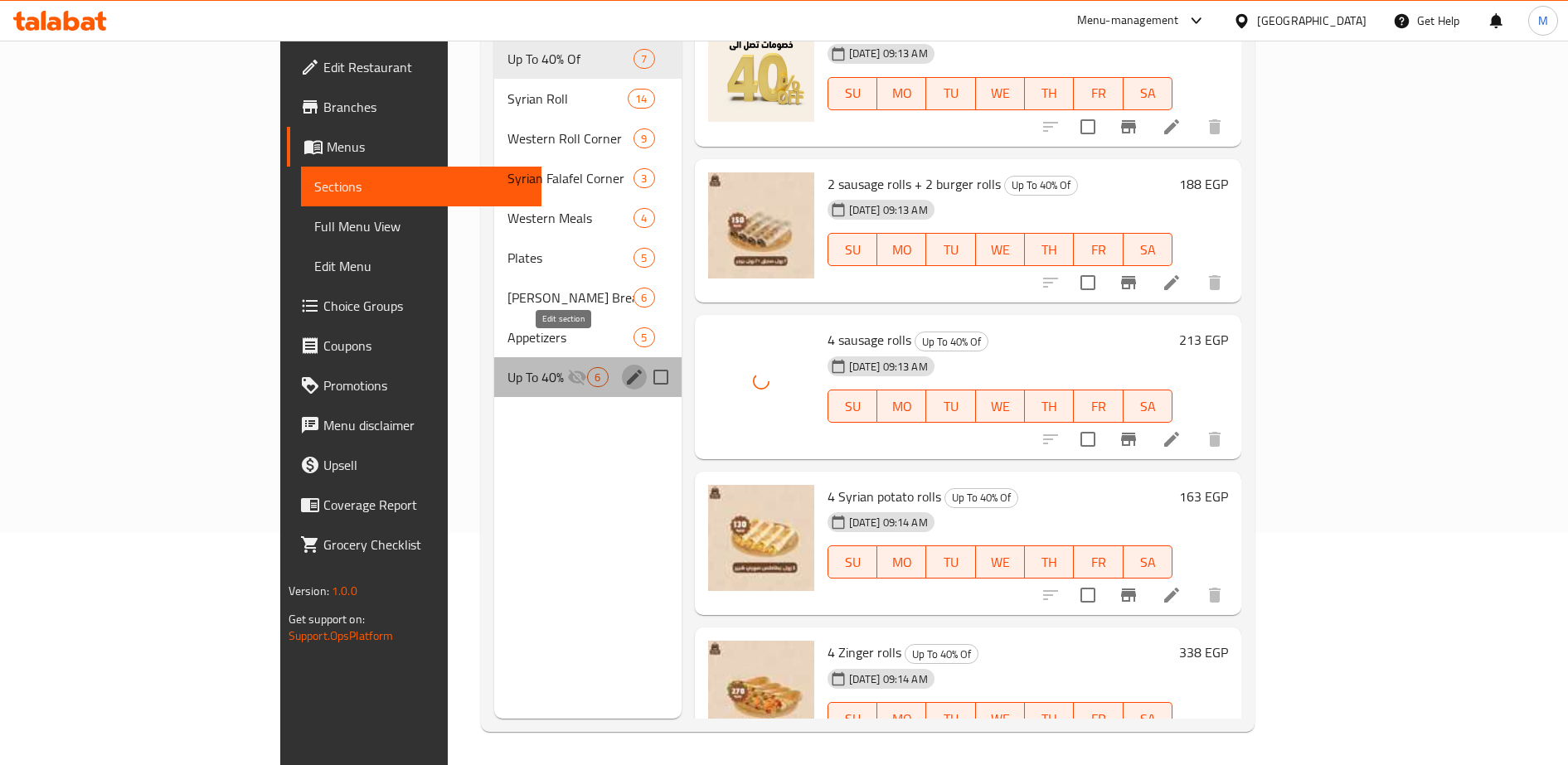
click at [627, 370] on icon "edit" at bounding box center [635, 377] width 15 height 15
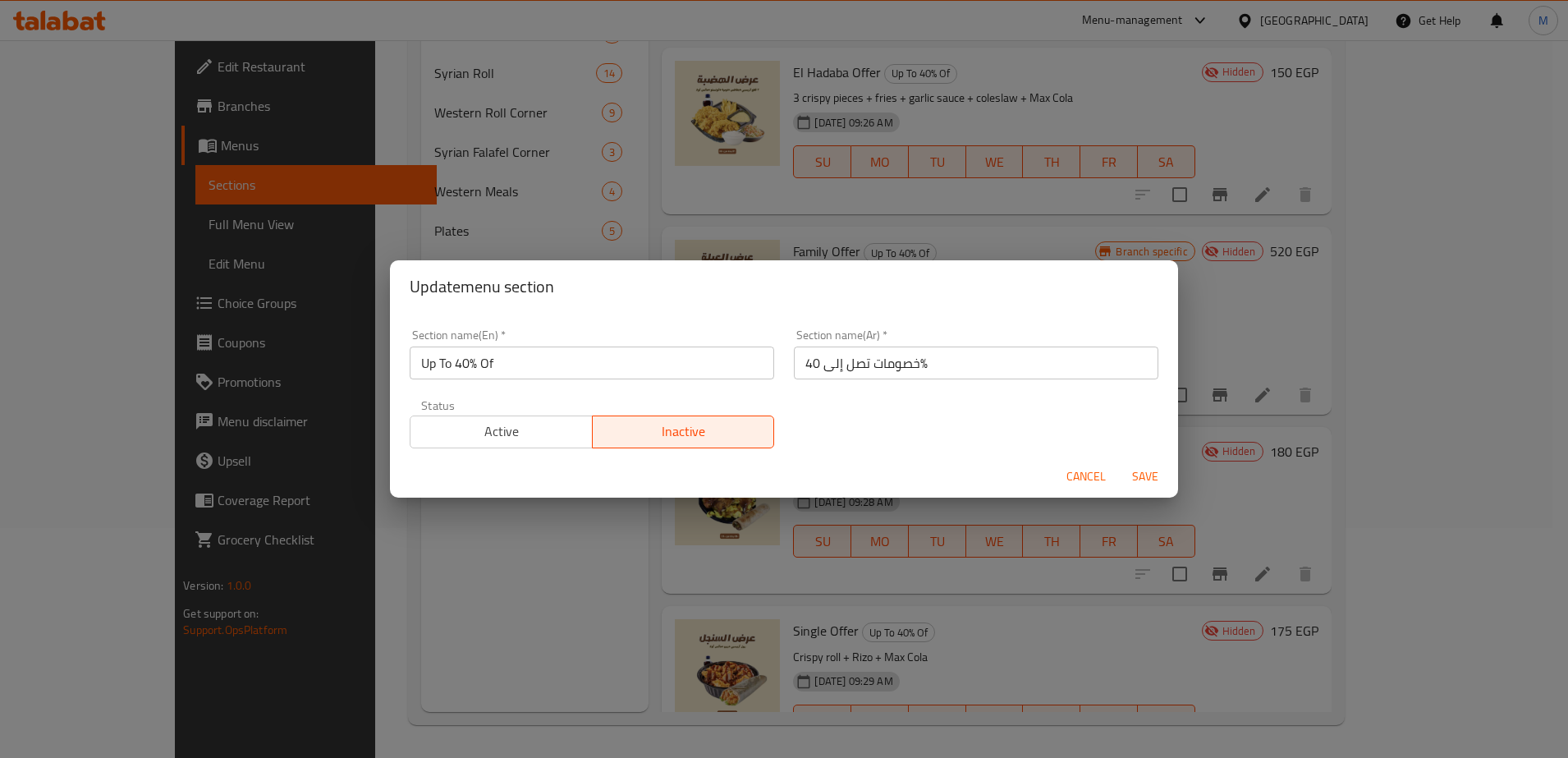
click at [536, 434] on span "Active" at bounding box center [502, 432] width 169 height 24
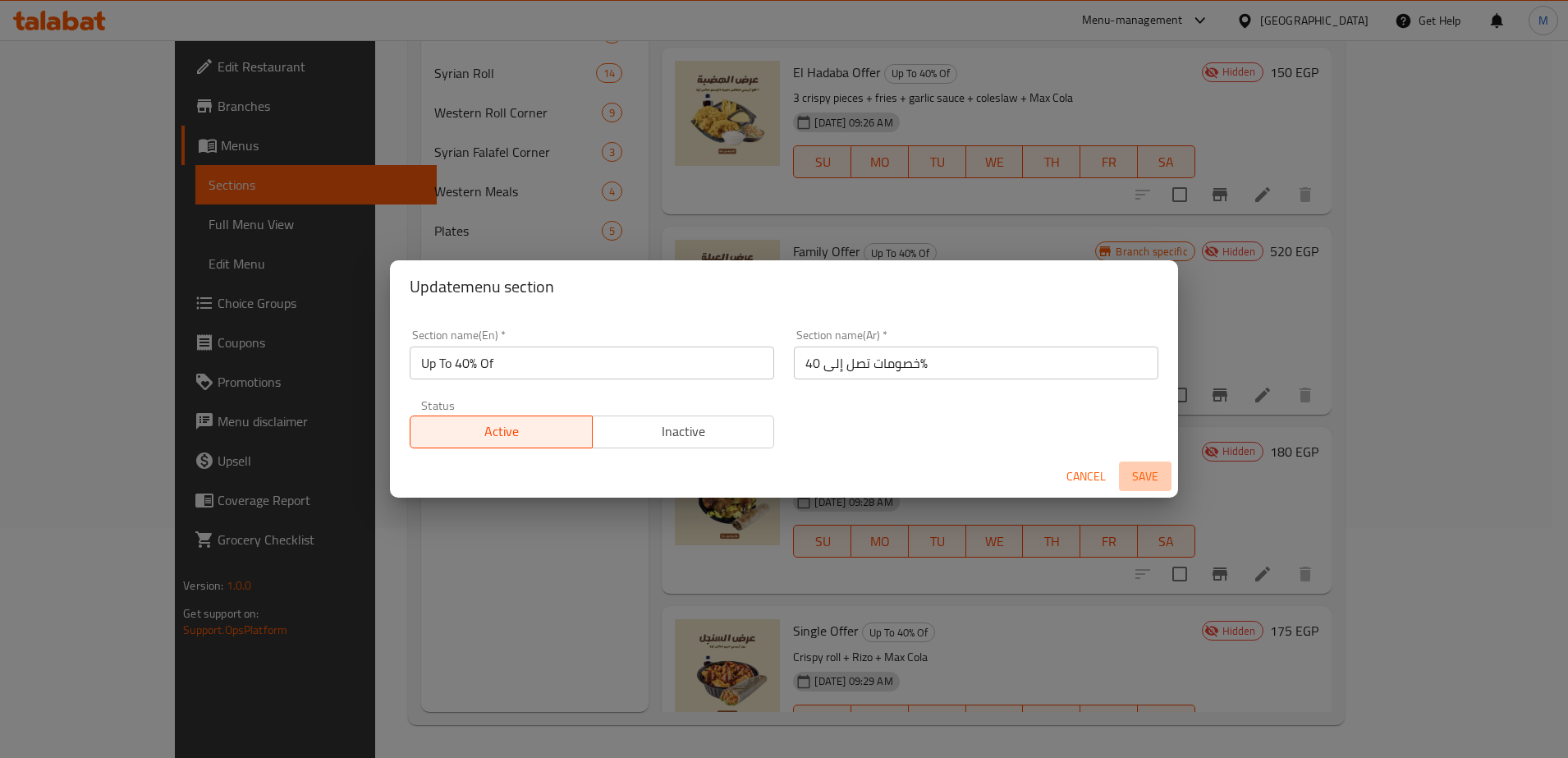
click at [1150, 476] on span "Save" at bounding box center [1145, 476] width 40 height 21
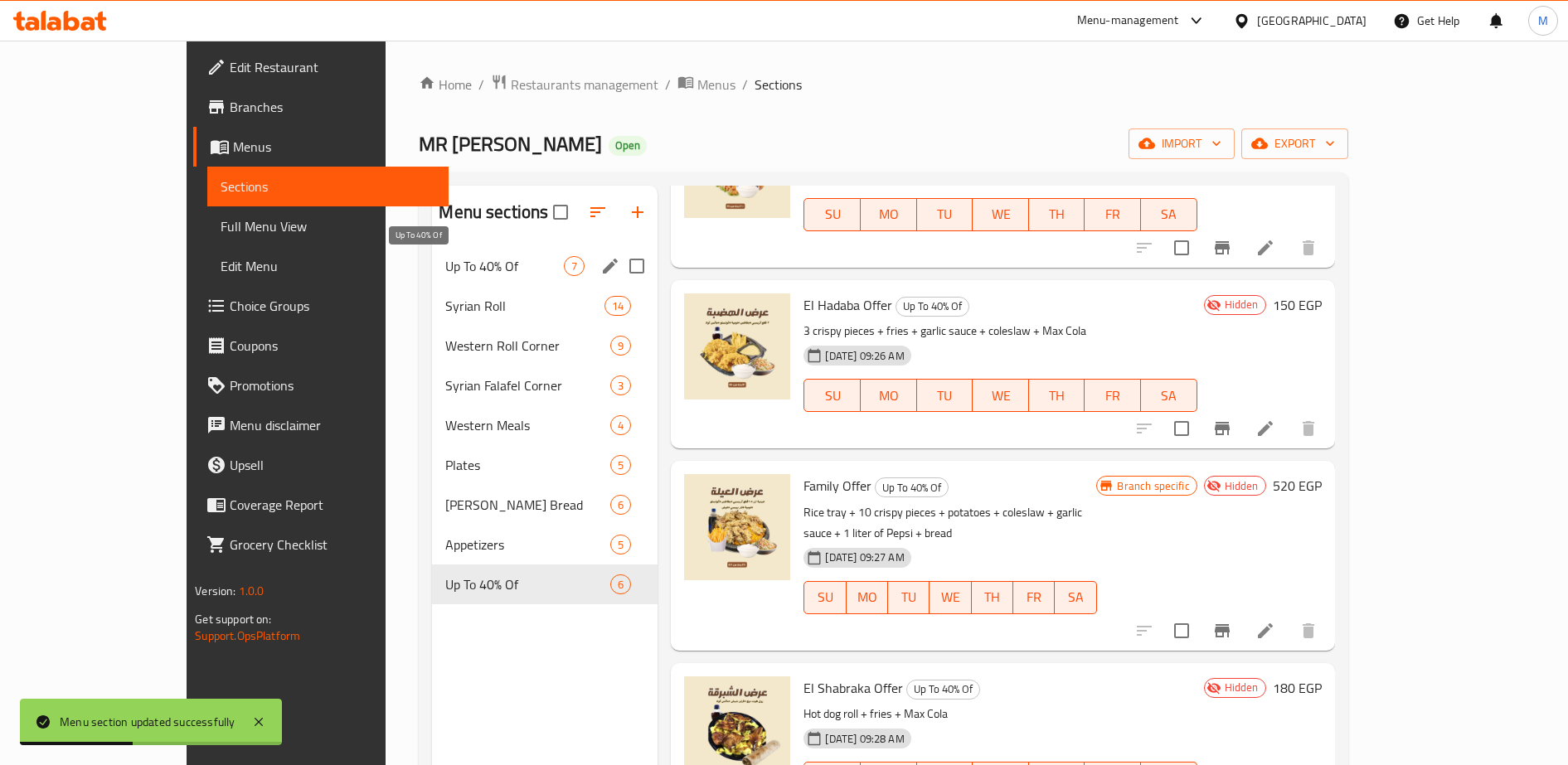
click at [445, 264] on span "Up To 40% Of" at bounding box center [504, 266] width 119 height 20
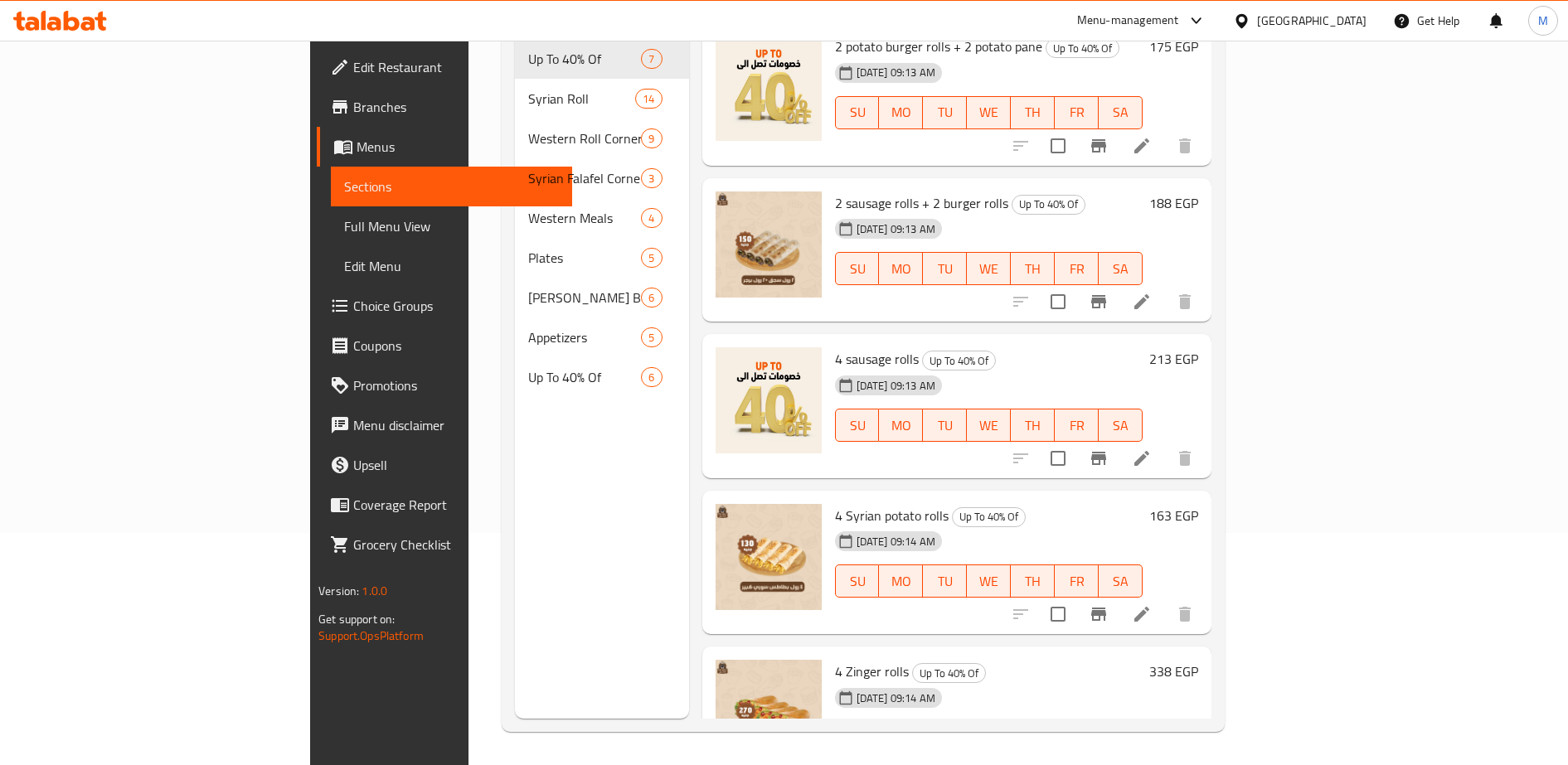
scroll to position [352, 0]
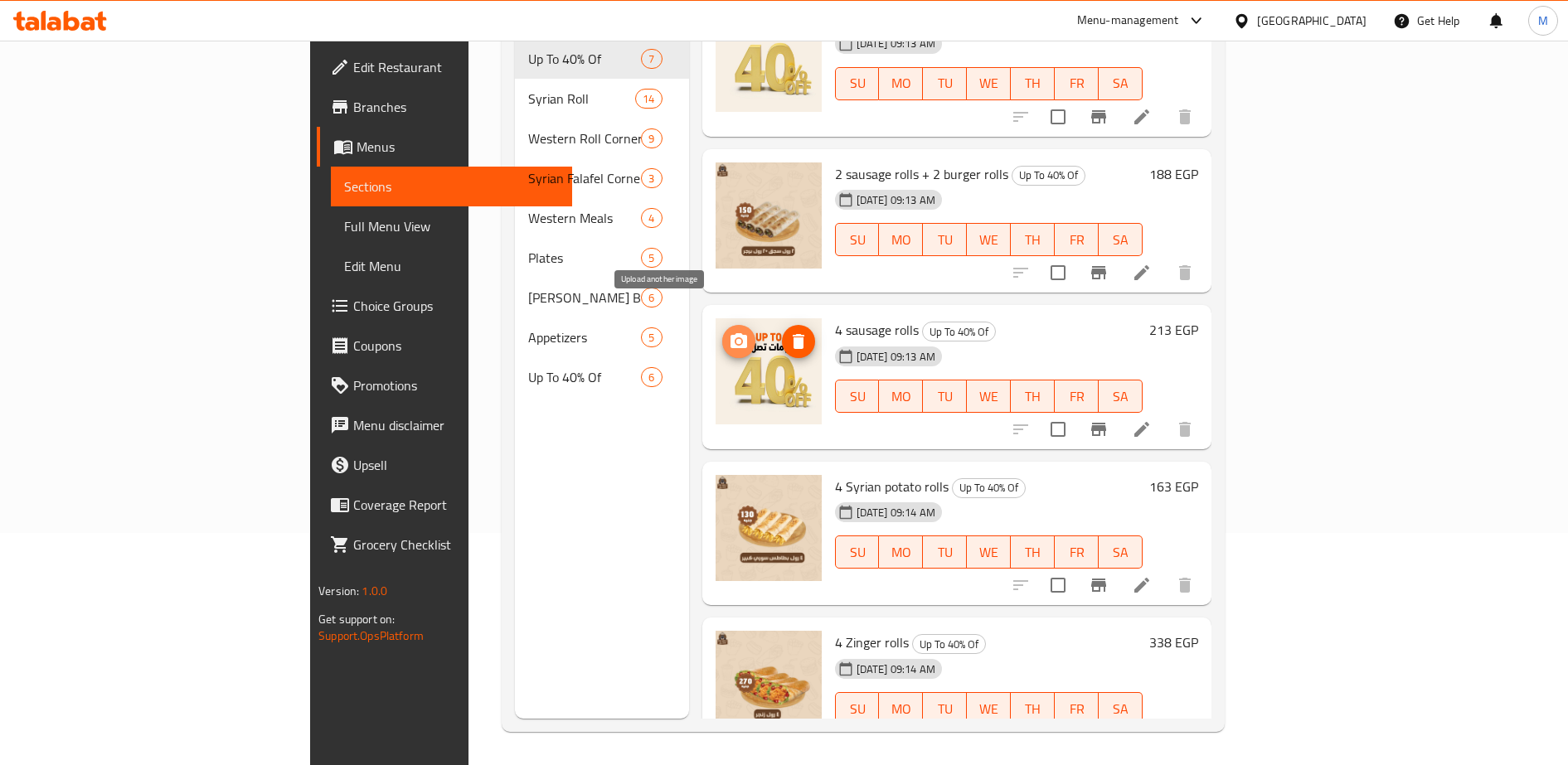
click at [735, 339] on circle "upload picture" at bounding box center [738, 342] width 5 height 5
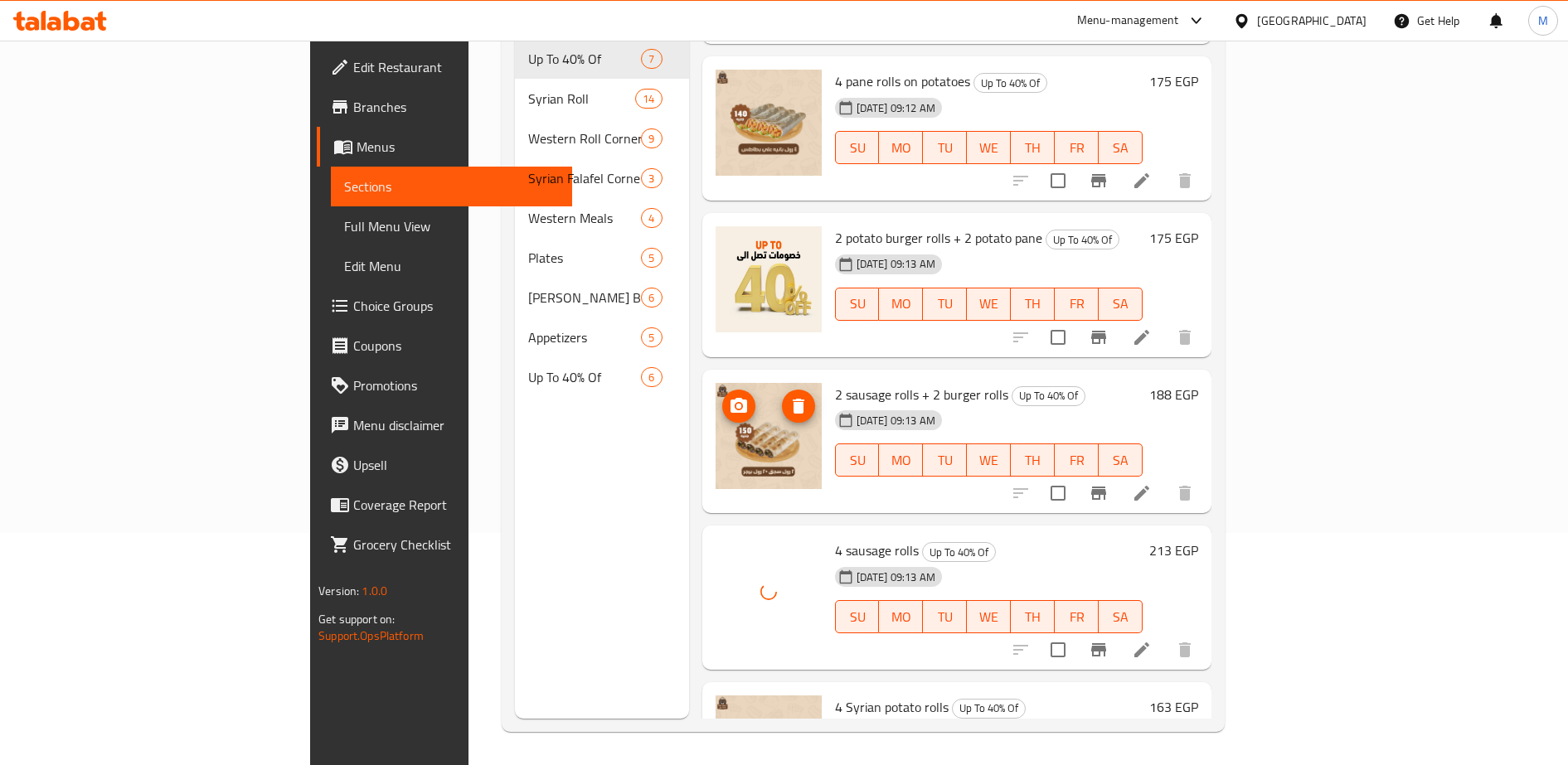
scroll to position [125, 0]
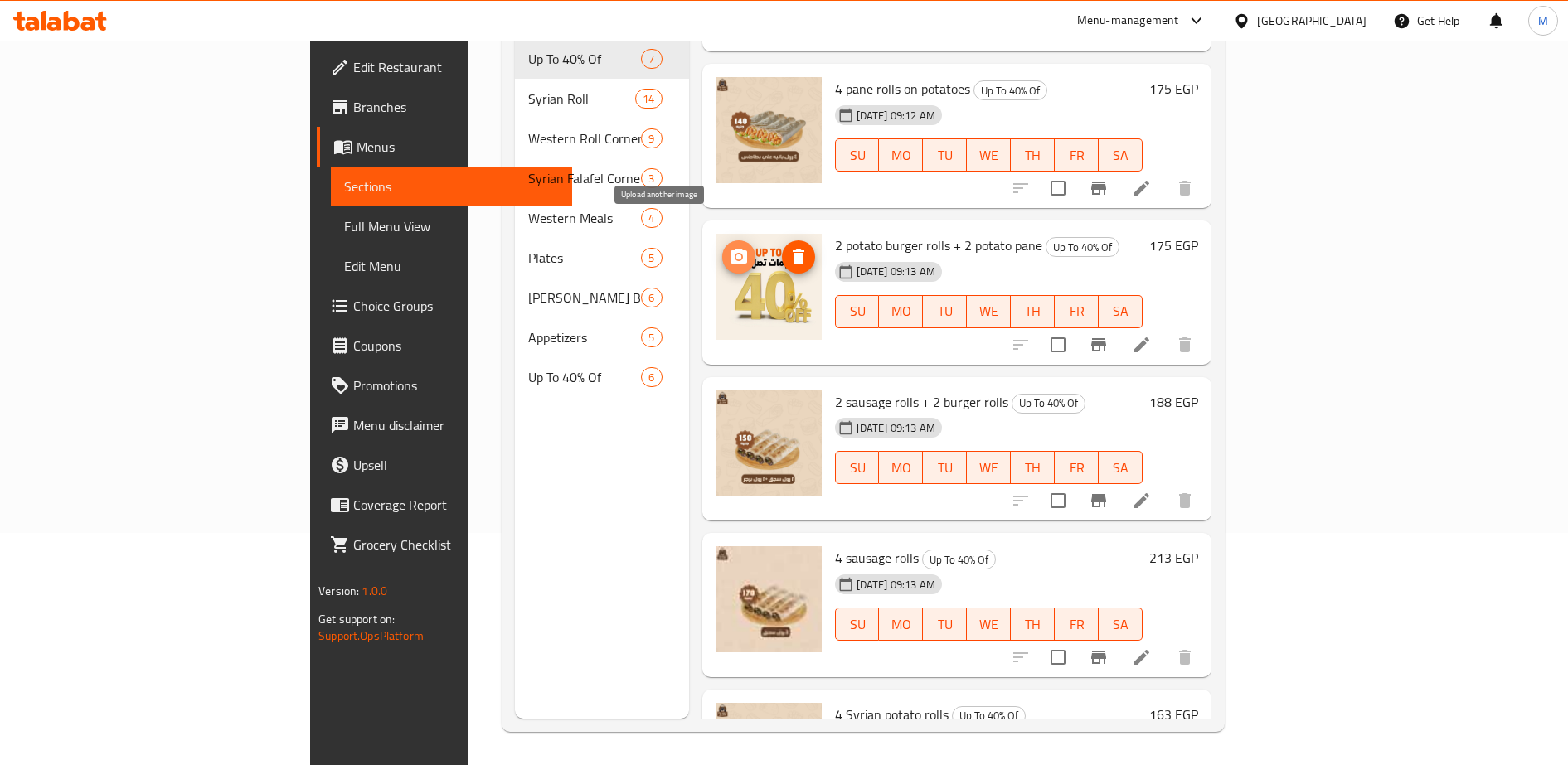
click at [735, 254] on circle "upload picture" at bounding box center [738, 257] width 5 height 5
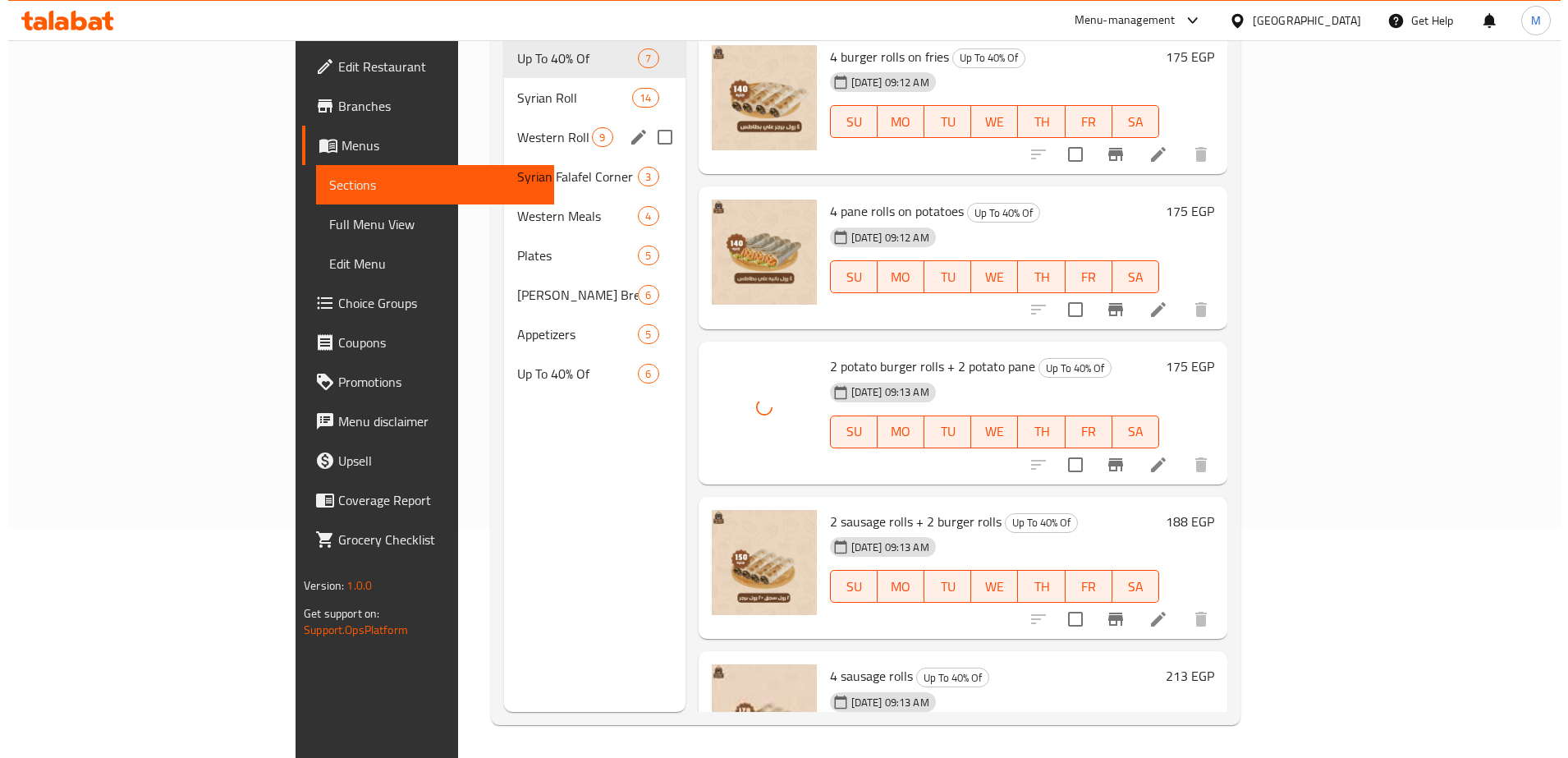
scroll to position [0, 0]
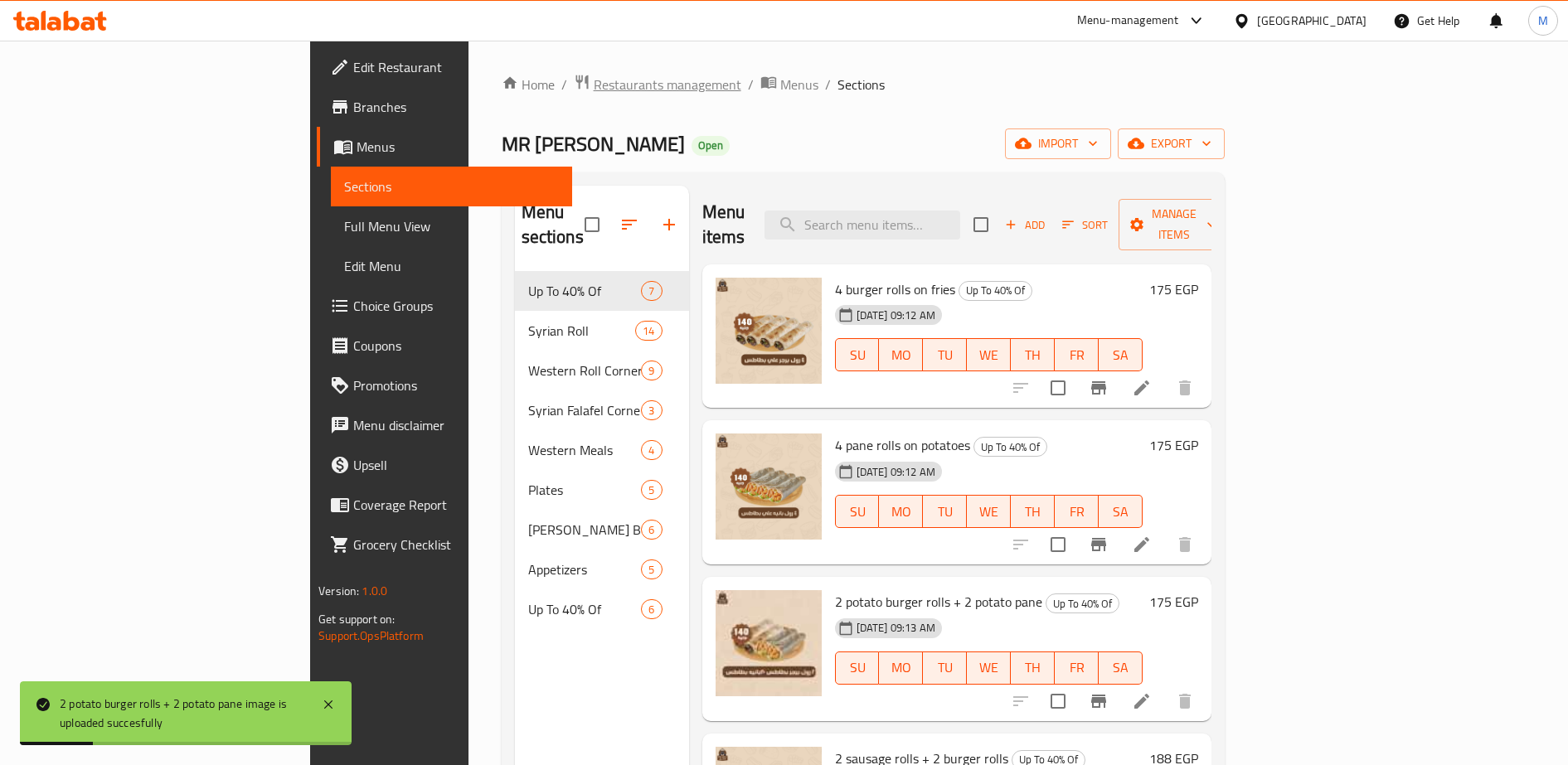
click at [594, 81] on span "Restaurants management" at bounding box center [667, 84] width 147 height 20
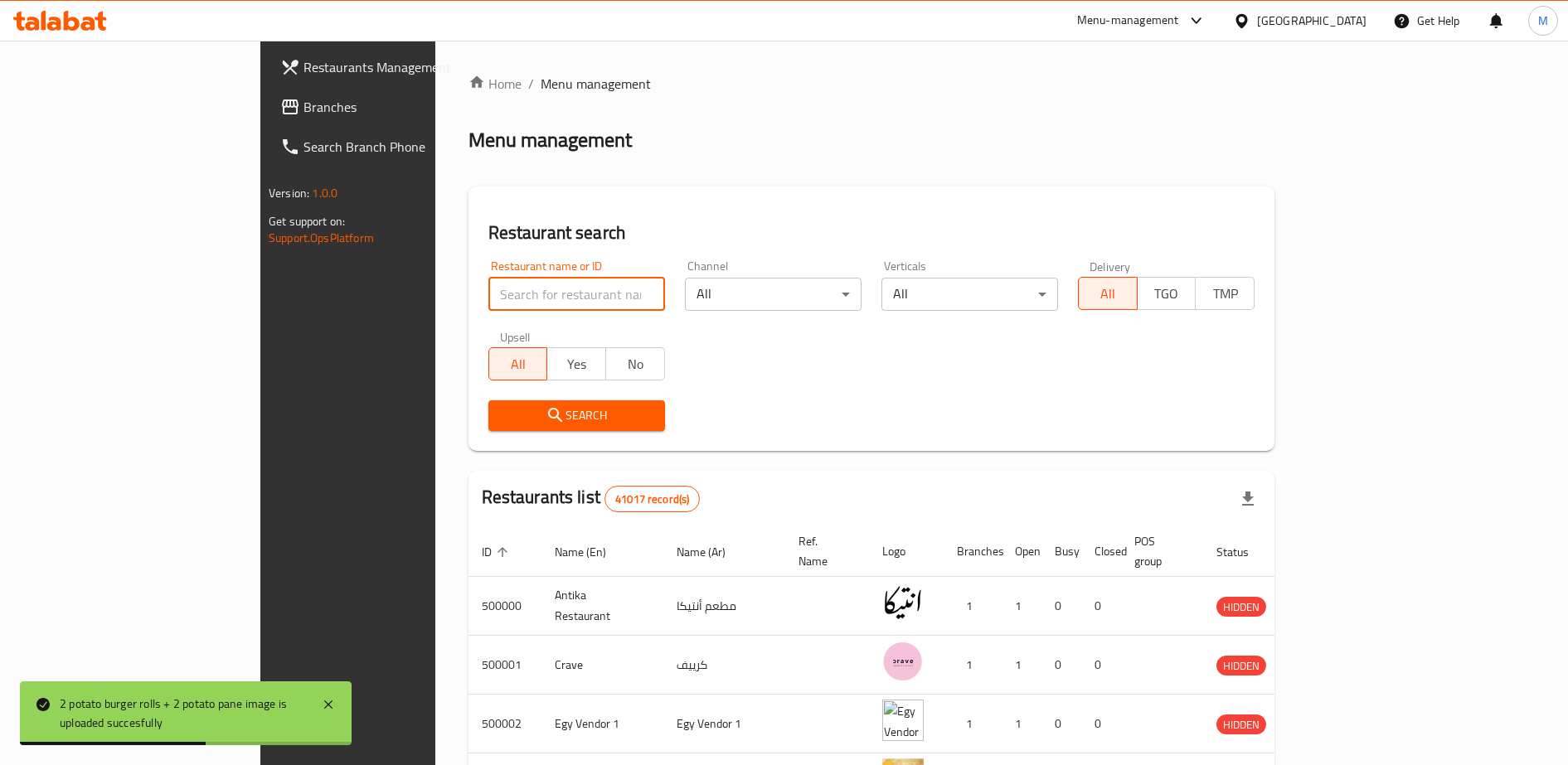
click at [488, 294] on input "search" at bounding box center [576, 294] width 176 height 33
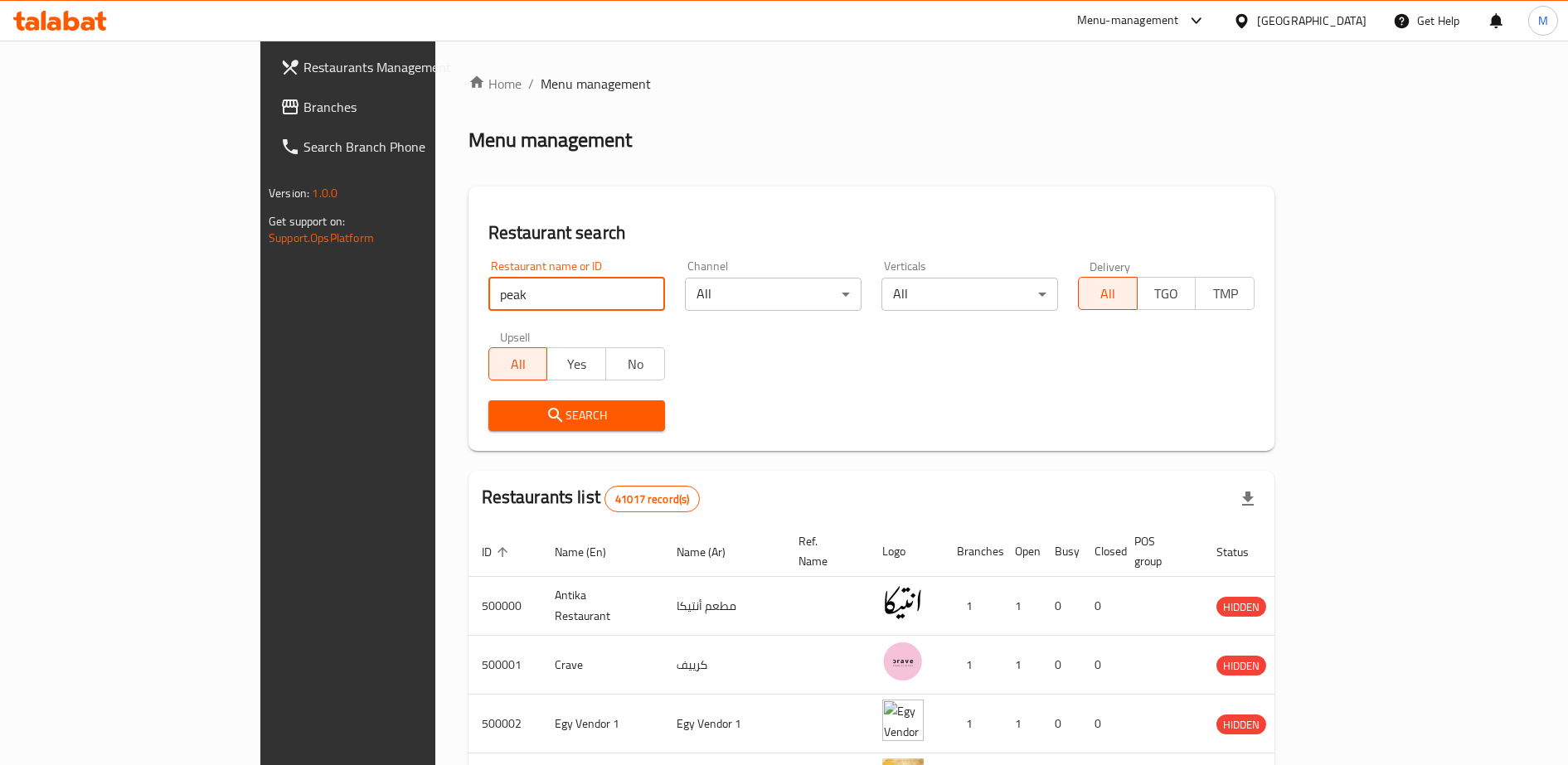
type input "peak burger"
click button "Search" at bounding box center [576, 416] width 176 height 31
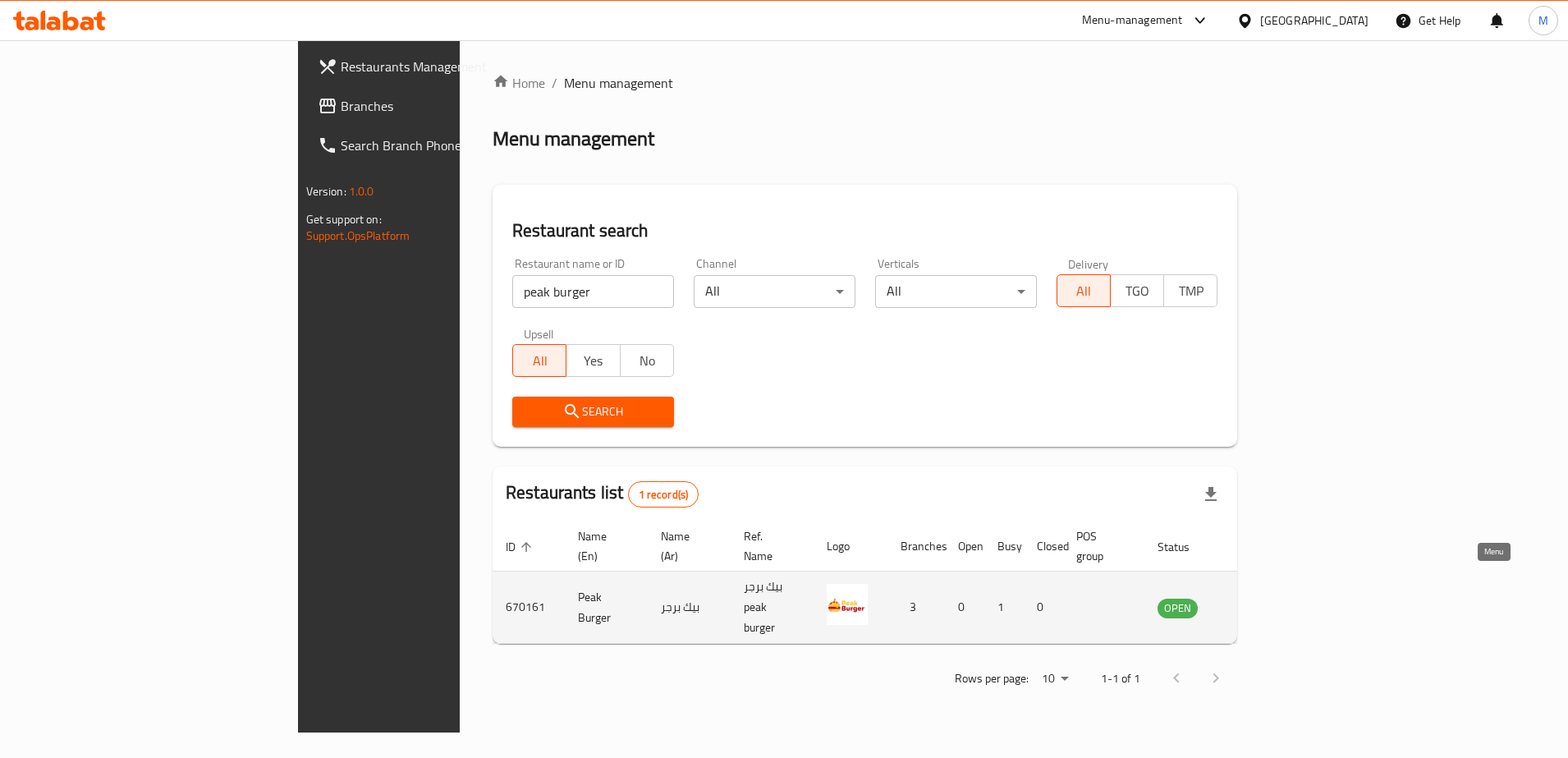
click at [1263, 601] on icon "enhanced table" at bounding box center [1253, 608] width 18 height 14
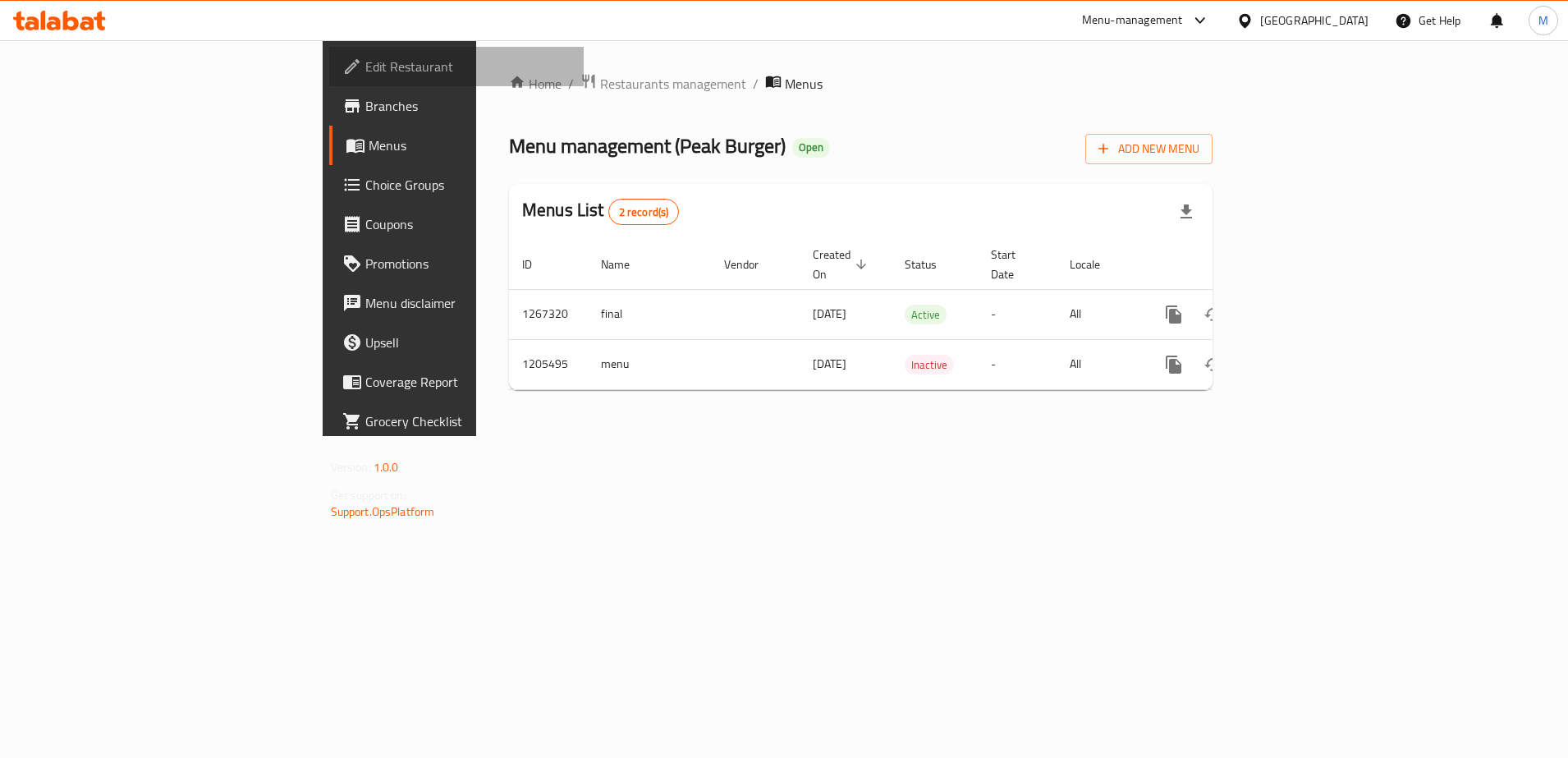
click at [365, 63] on span "Edit Restaurant" at bounding box center [468, 66] width 206 height 20
